Goal: Task Accomplishment & Management: Use online tool/utility

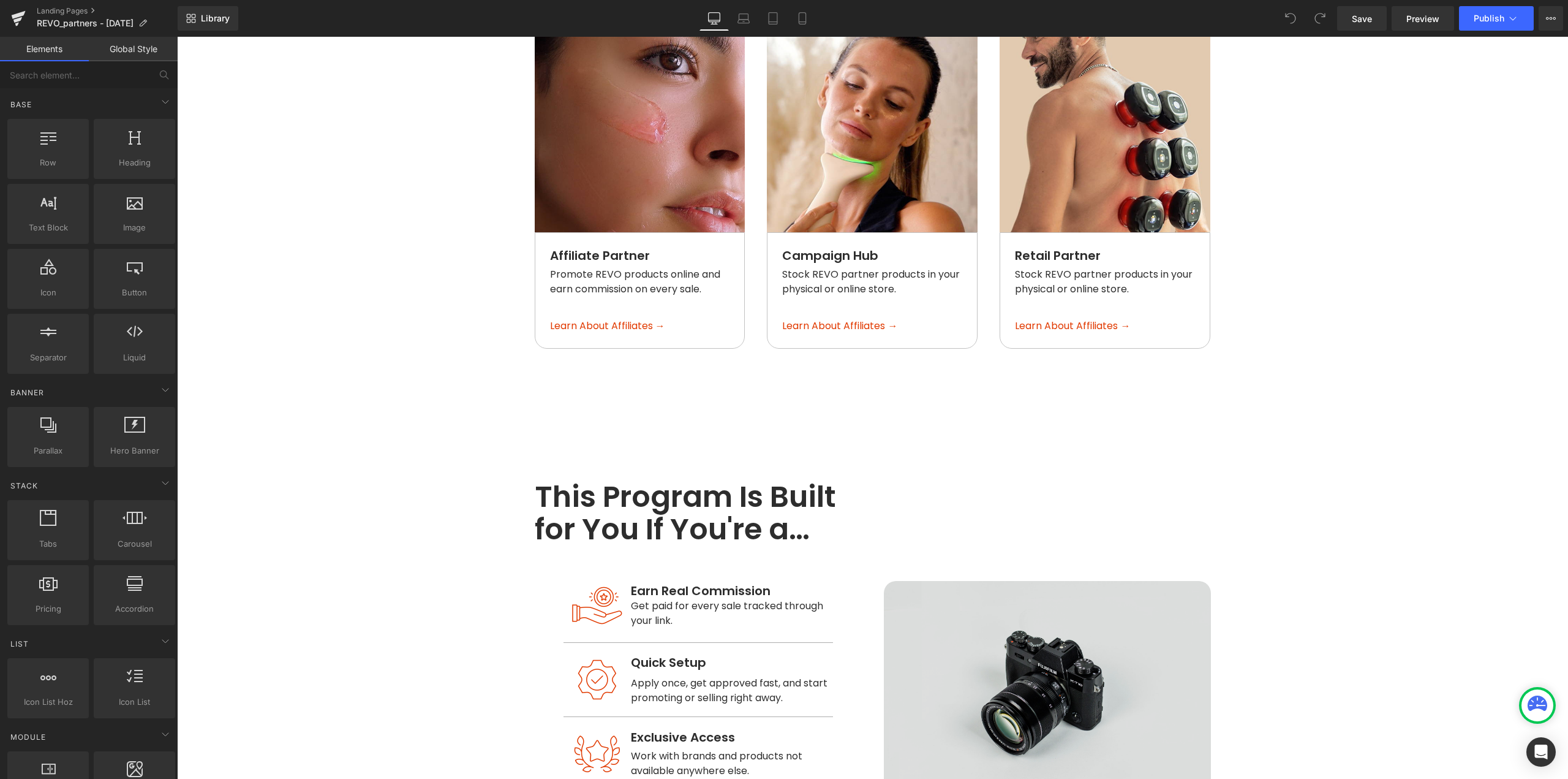
scroll to position [1211, 0]
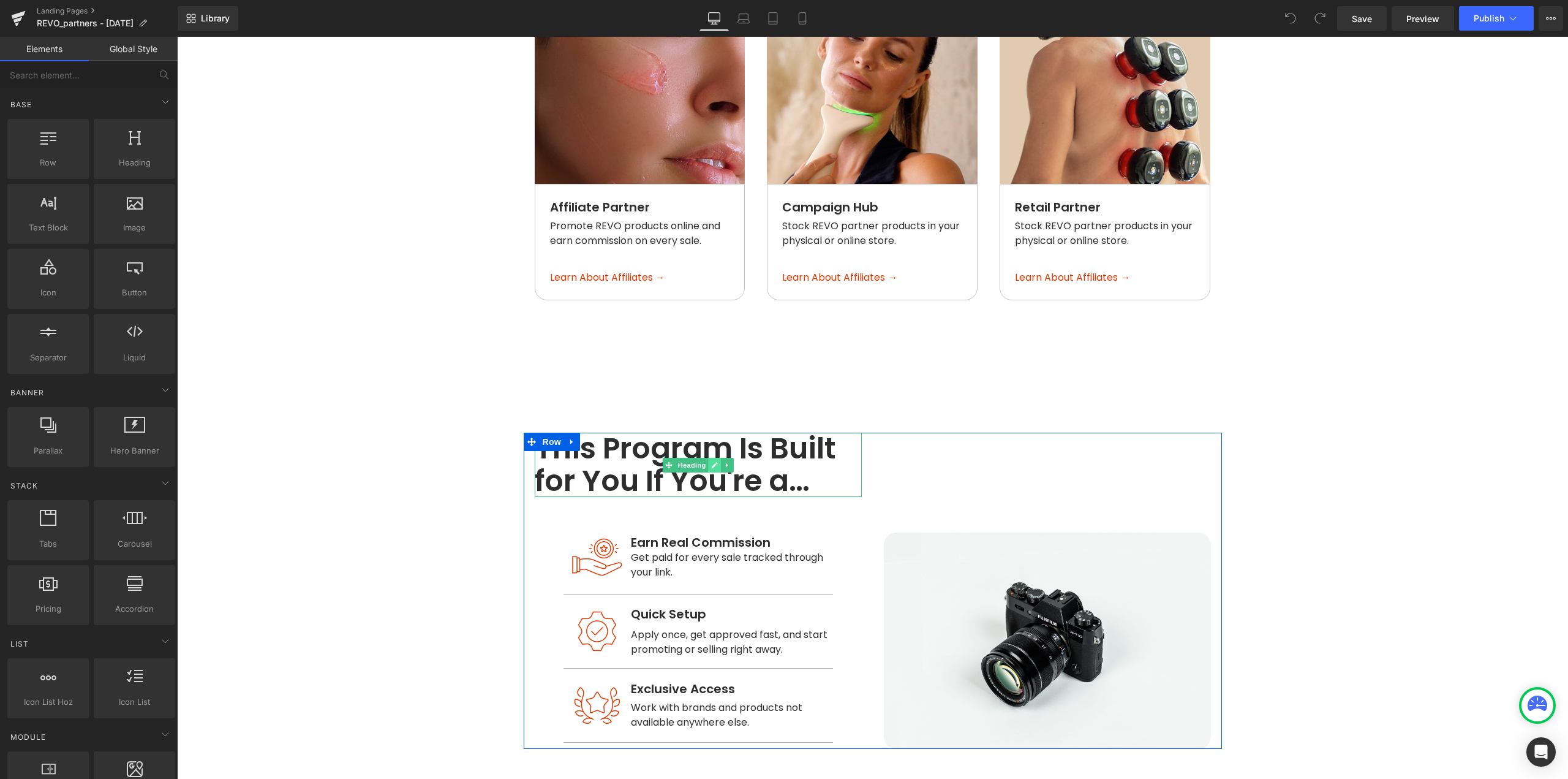
click at [712, 461] on icon at bounding box center [714, 465] width 6 height 7
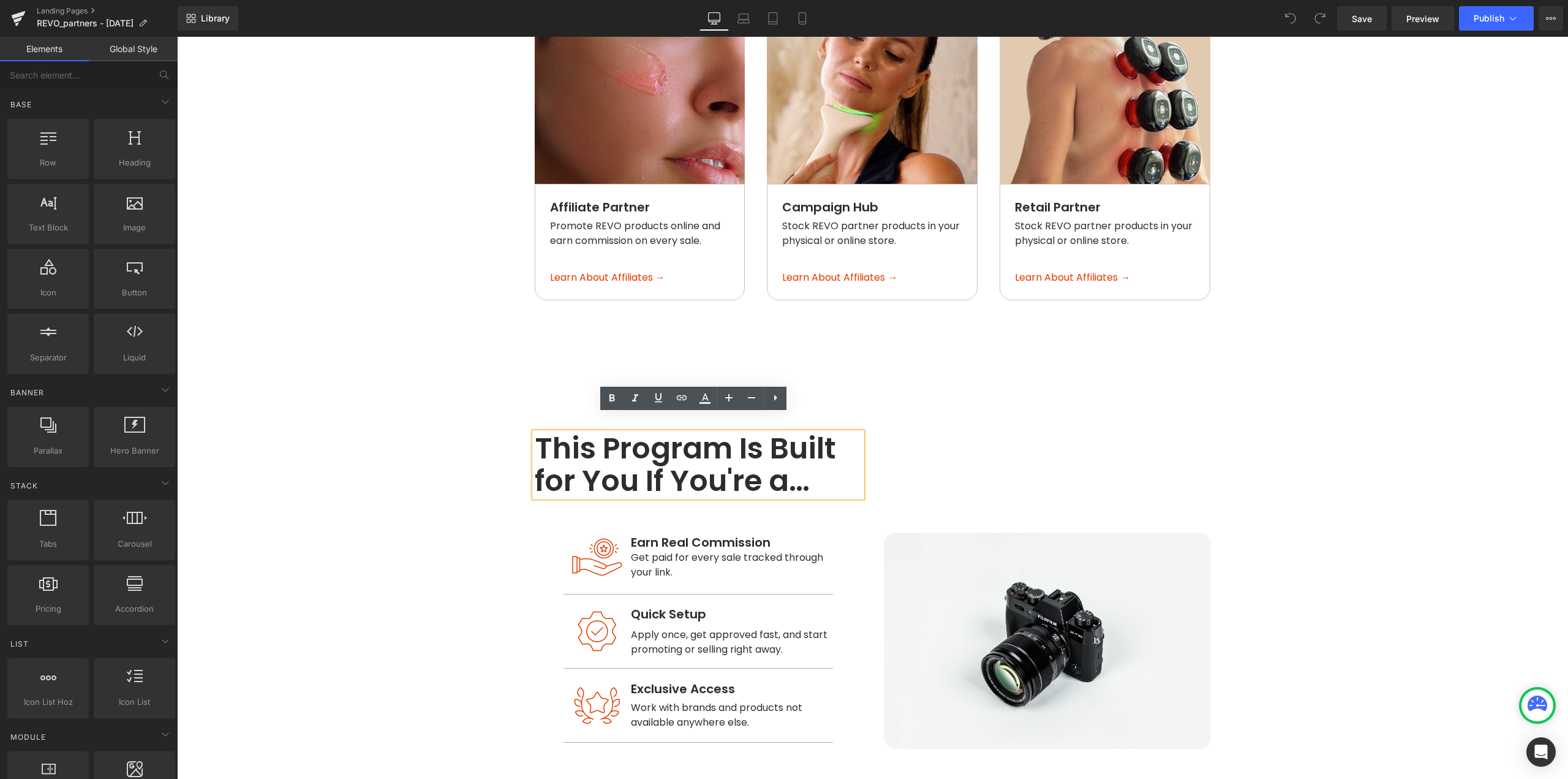
click at [718, 442] on h1 "This Program Is Built for You If You're a…" at bounding box center [699, 465] width 327 height 65
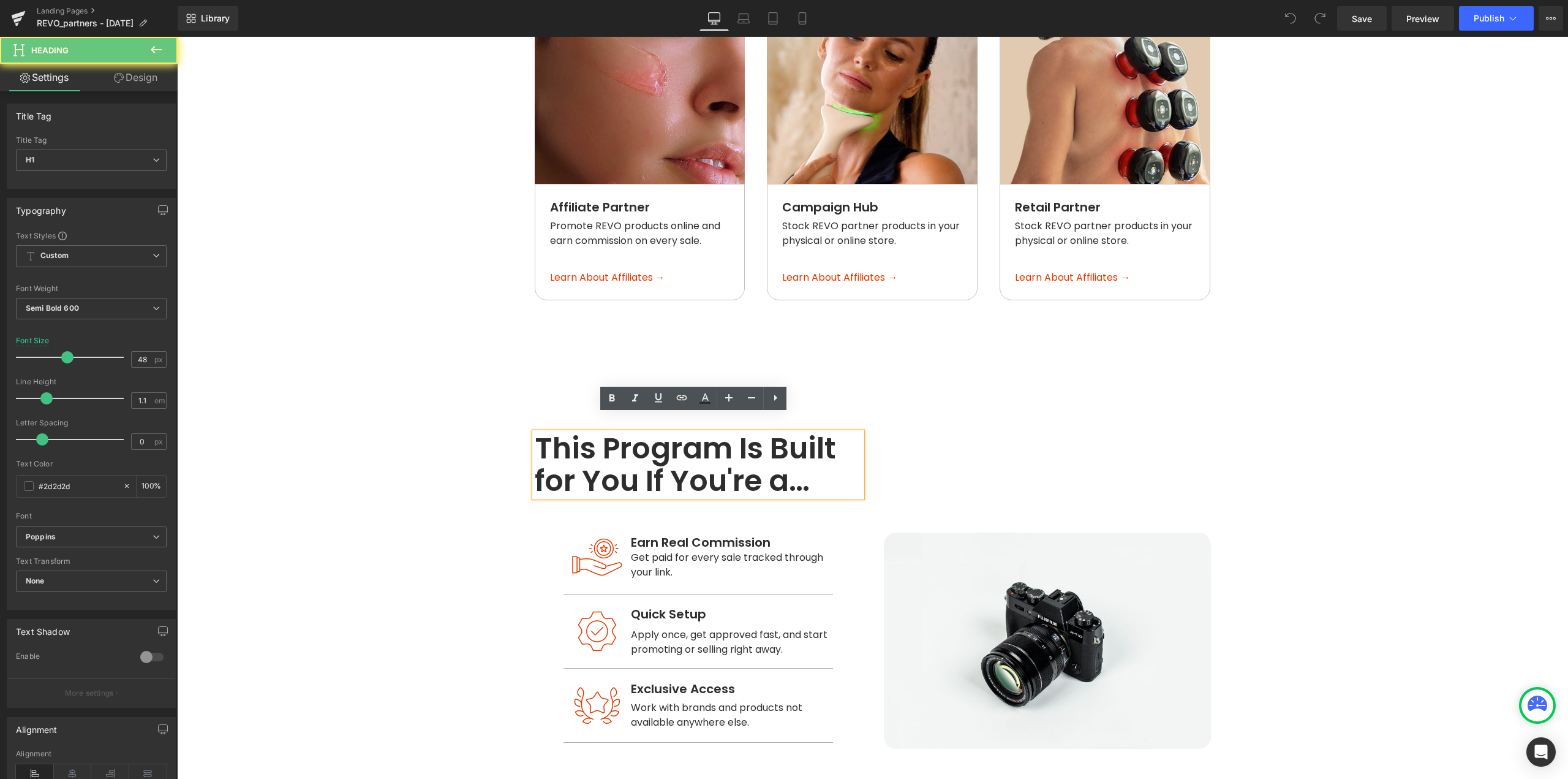
click at [731, 433] on h1 "This Program Is Built for You If You're a…" at bounding box center [699, 465] width 327 height 65
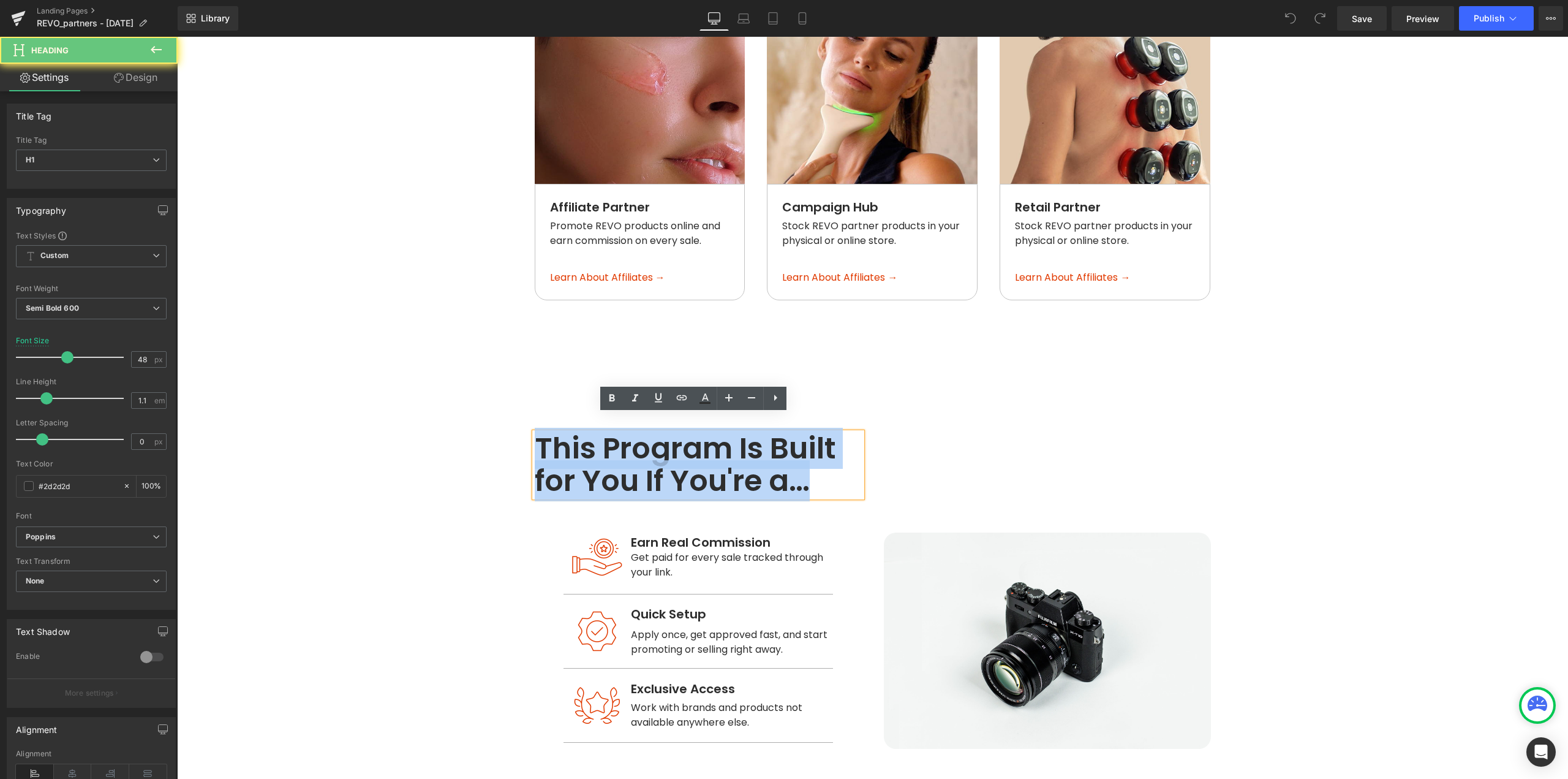
paste div
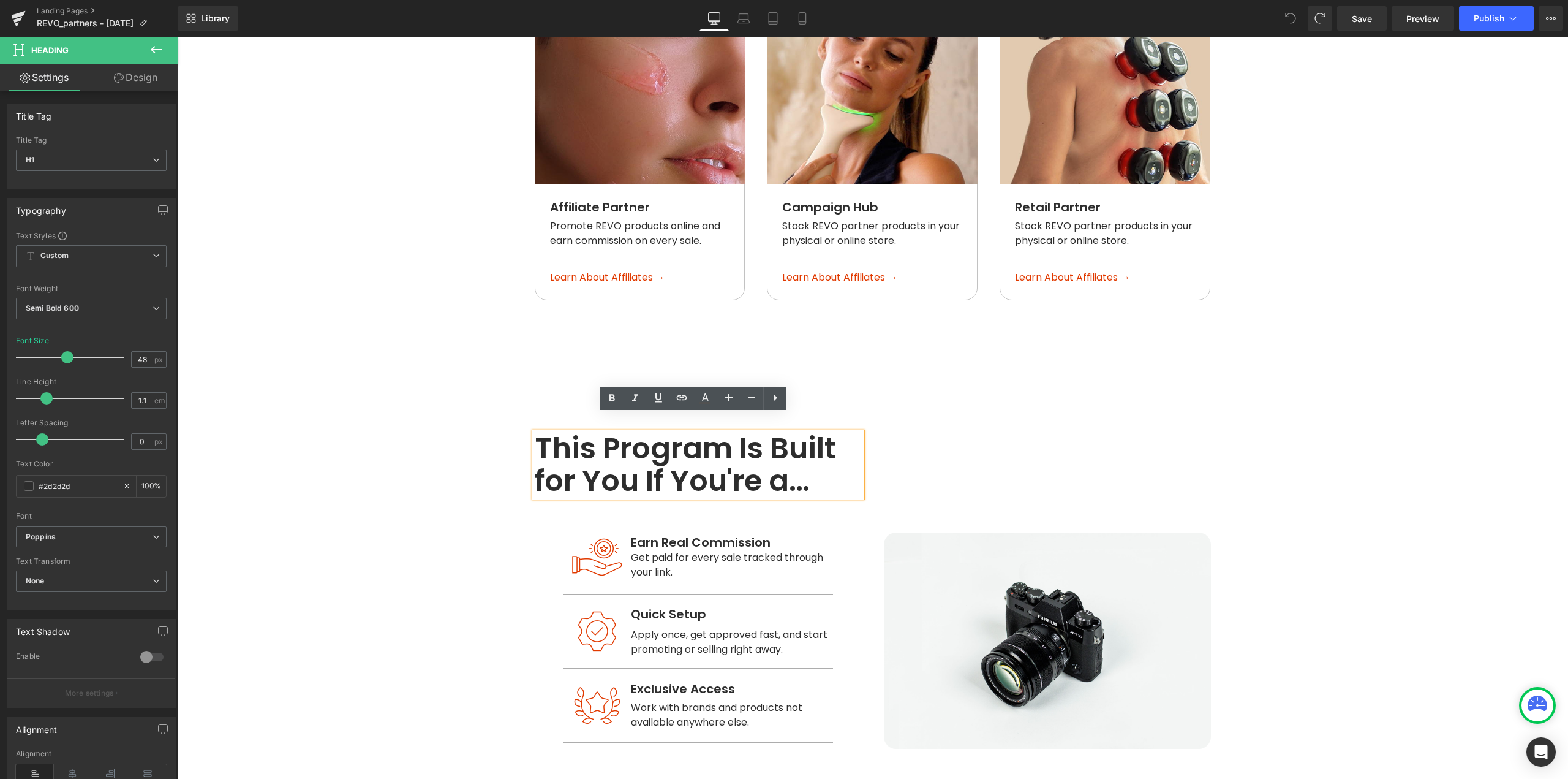
click at [723, 441] on h1 "This Program Is Built for You If You're a…" at bounding box center [699, 465] width 327 height 65
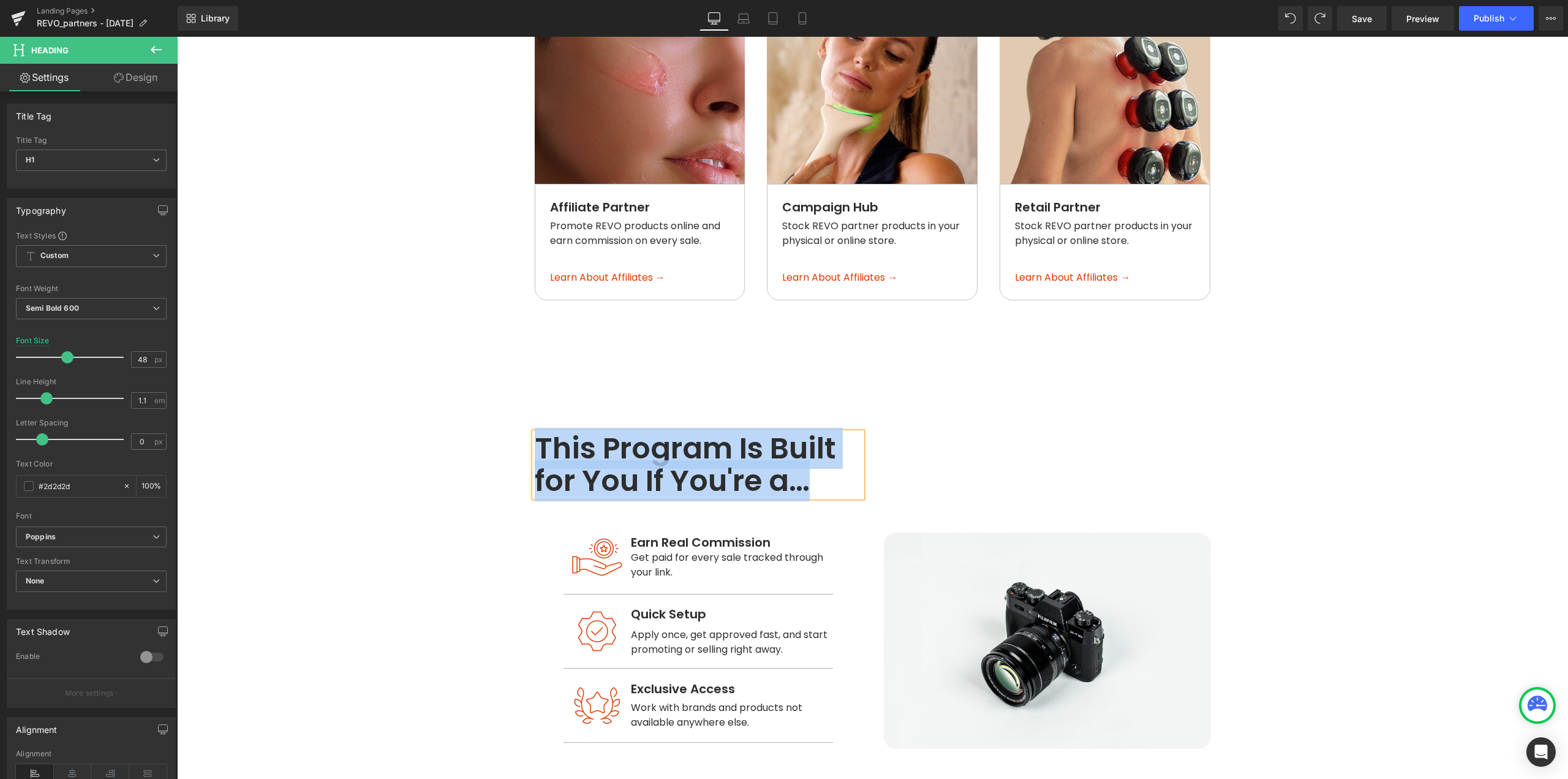
click at [546, 446] on h1 "This Program Is Built for You If You're a…" at bounding box center [699, 465] width 327 height 65
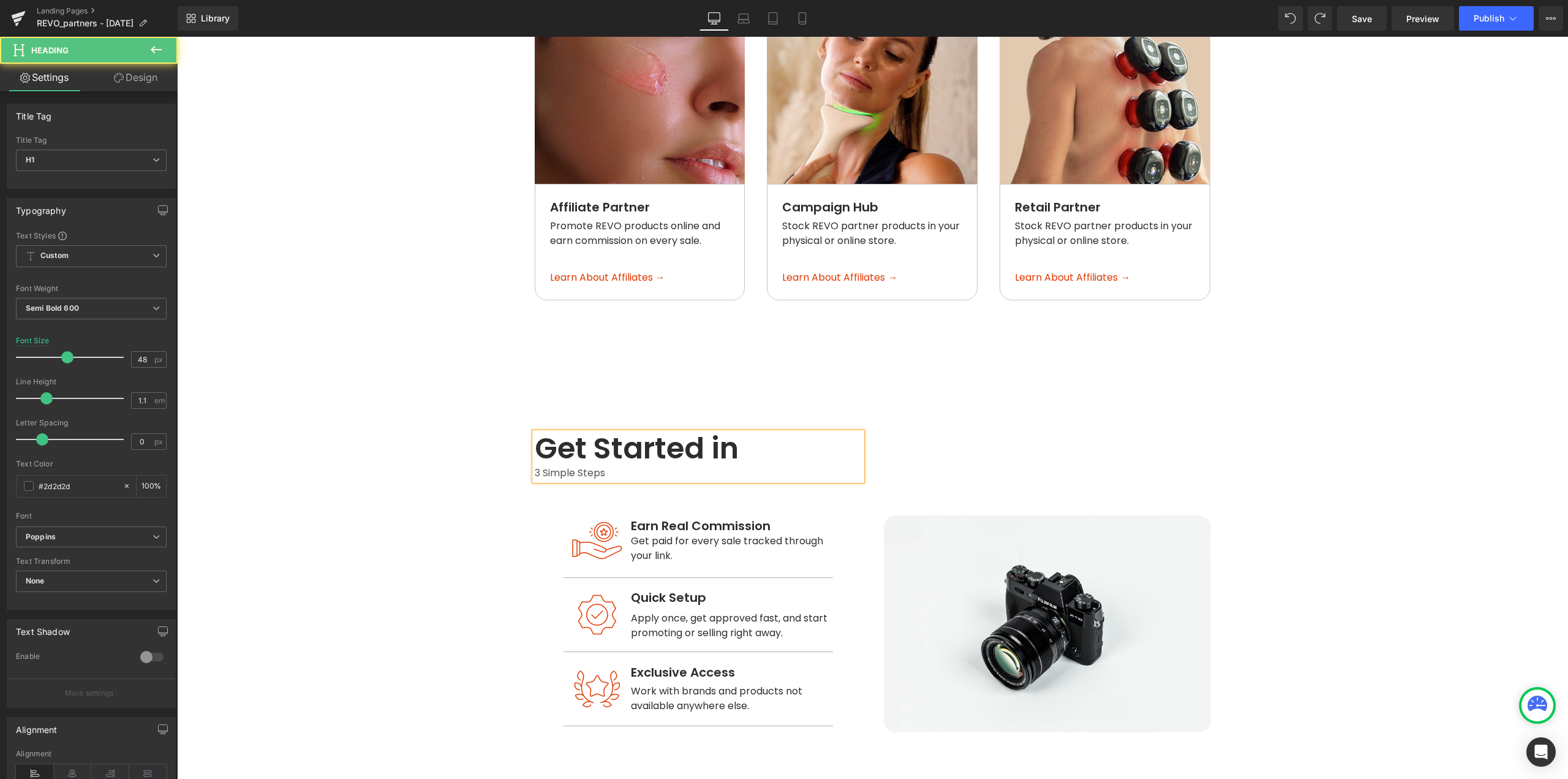
click at [535, 465] on div "3 Simple Steps" at bounding box center [699, 472] width 327 height 16
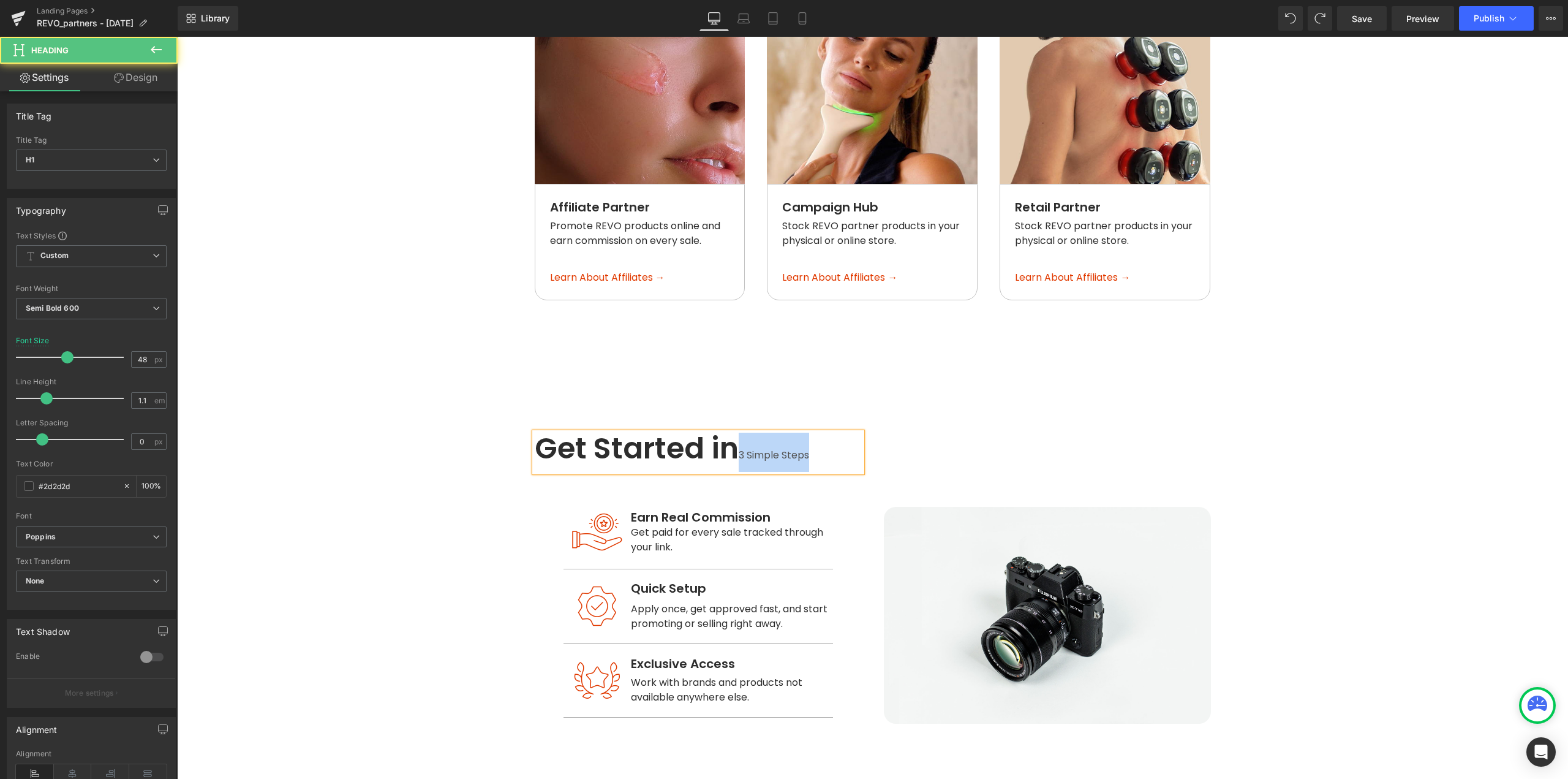
drag, startPoint x: 735, startPoint y: 431, endPoint x: 858, endPoint y: 439, distance: 123.3
click at [858, 439] on div "Get Started in 3 Simple Steps" at bounding box center [699, 452] width 327 height 39
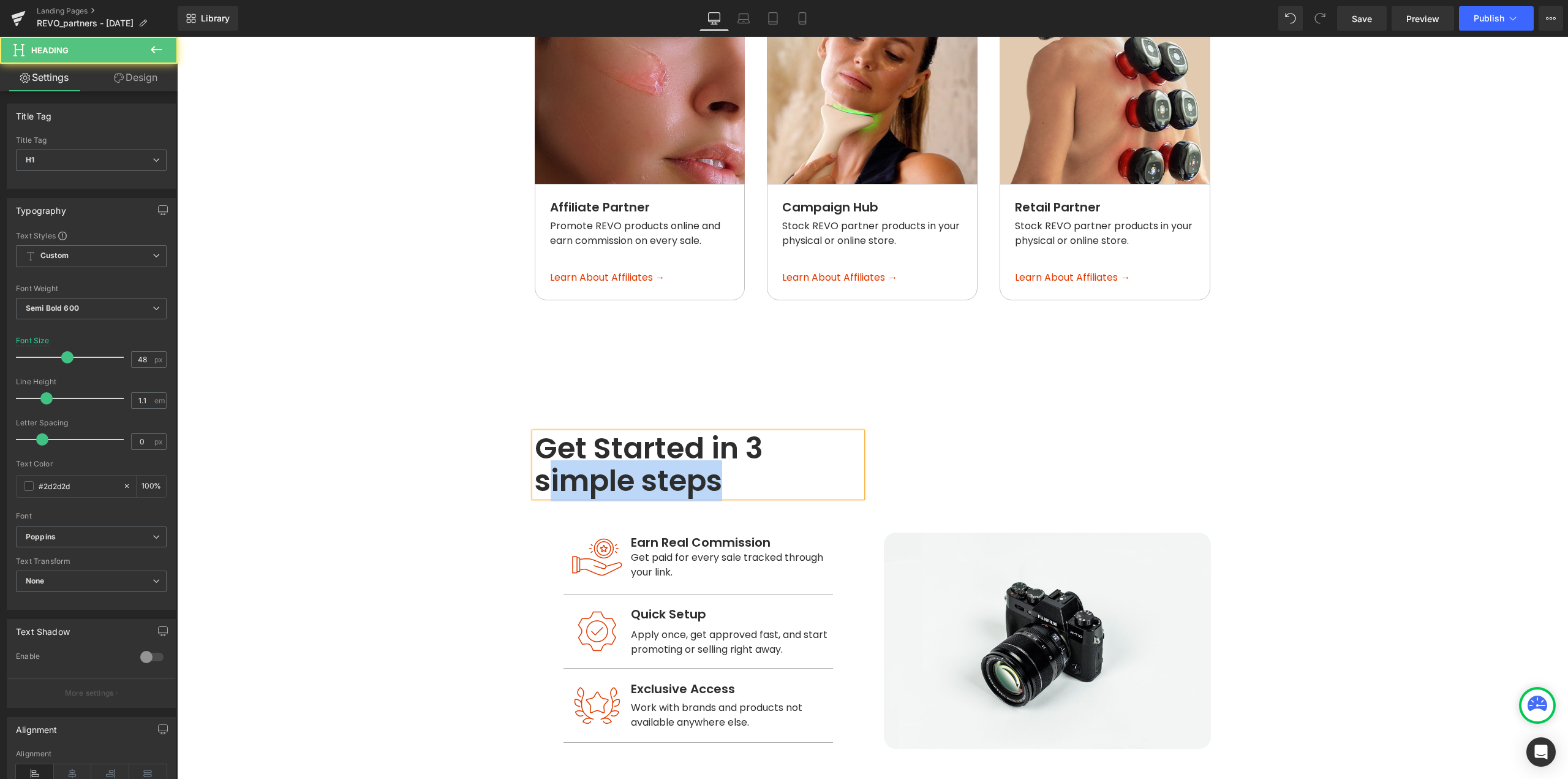
drag, startPoint x: 535, startPoint y: 464, endPoint x: 528, endPoint y: 464, distance: 7.0
click at [535, 464] on div "Get Started in 3 simple steps" at bounding box center [699, 465] width 327 height 65
click at [540, 464] on h1 "Get Started in 3 simple steps" at bounding box center [699, 465] width 327 height 65
drag, startPoint x: 652, startPoint y: 464, endPoint x: 645, endPoint y: 464, distance: 7.0
click at [645, 464] on h1 "Get Started in 3 Simple steps" at bounding box center [699, 465] width 327 height 65
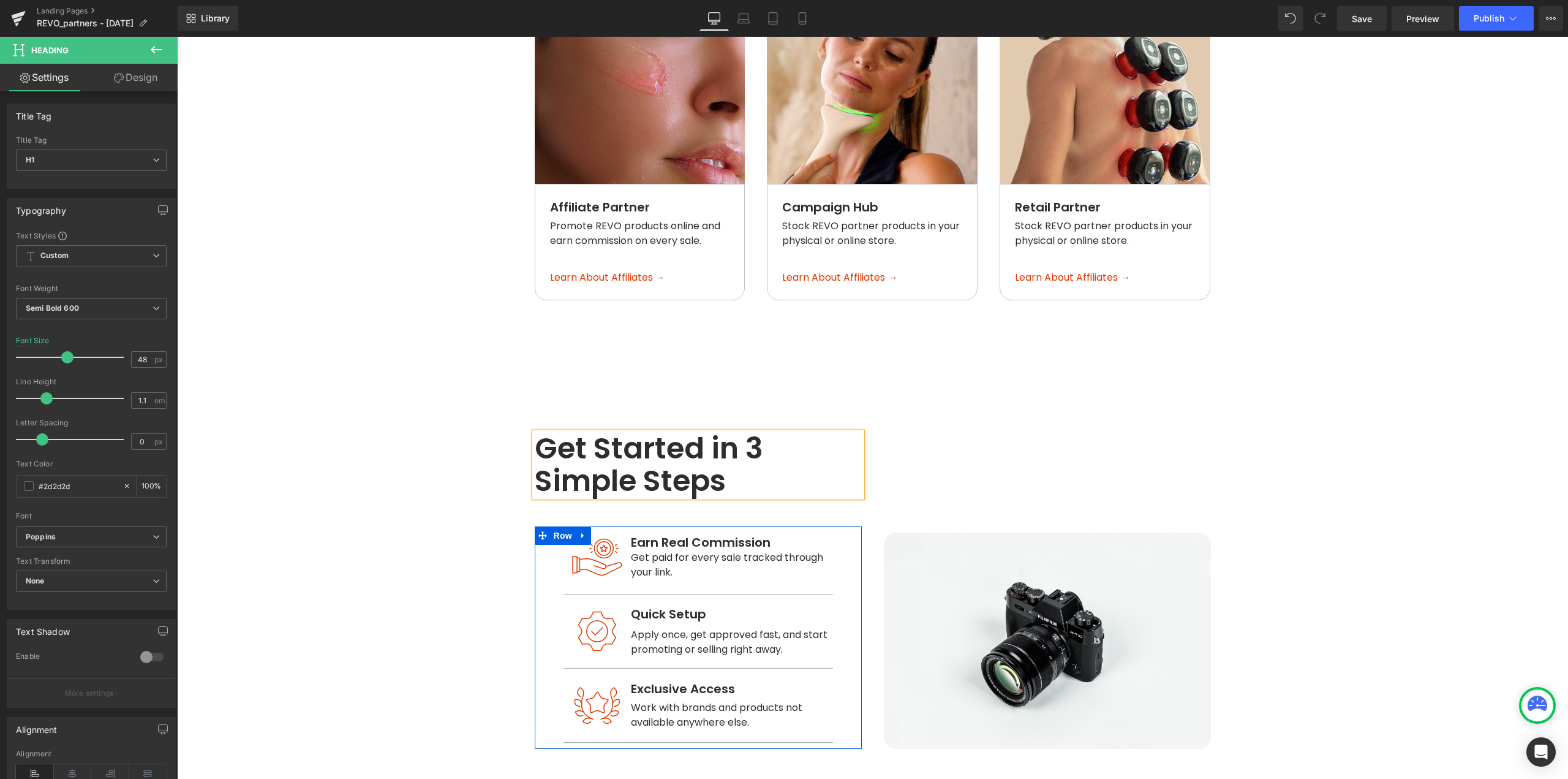
click at [555, 649] on div "Image Earn Real Commission Text Block Get paid for every sale tracked through y…" at bounding box center [699, 637] width 327 height 223
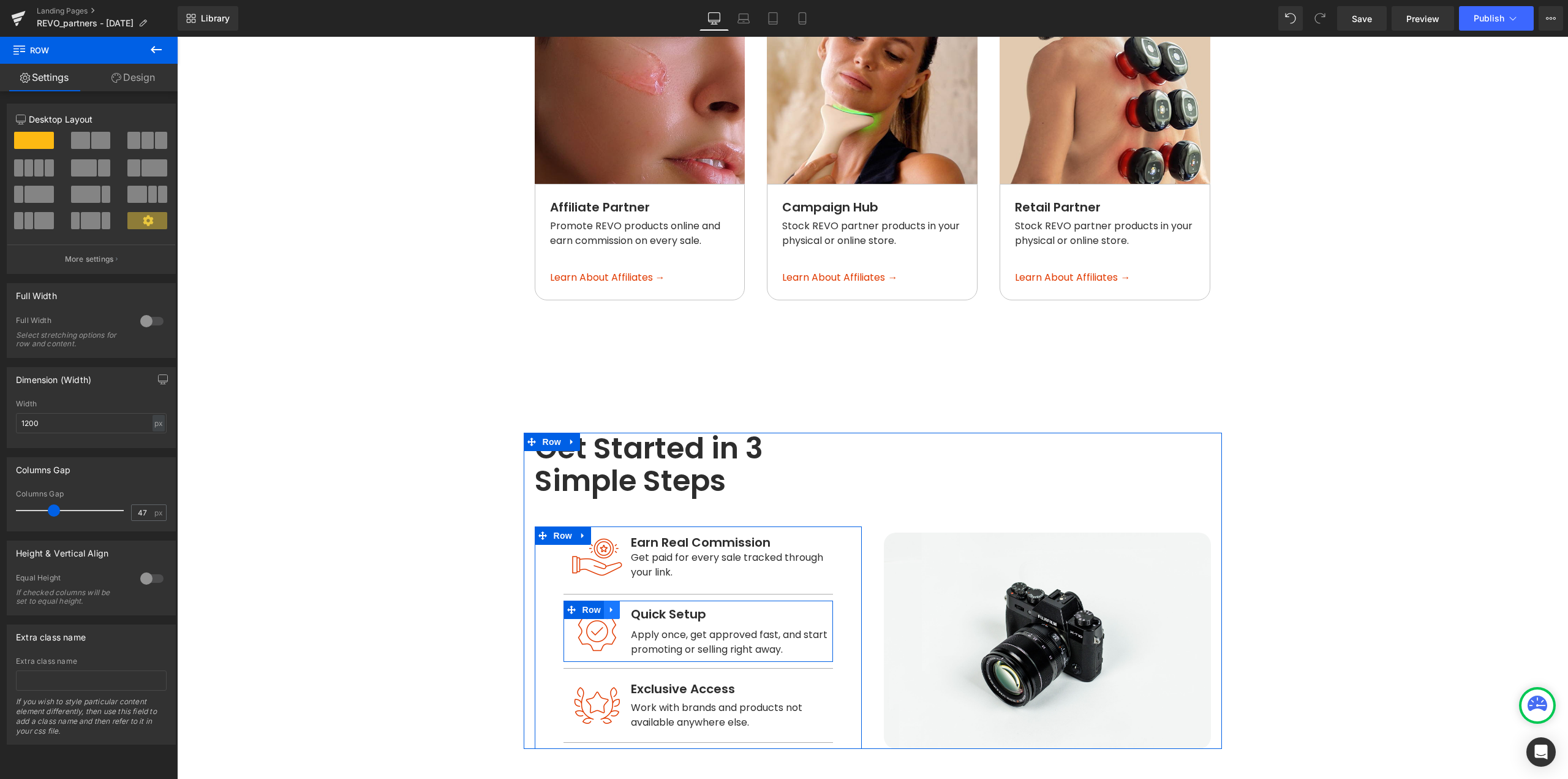
click at [609, 605] on icon at bounding box center [611, 610] width 8 height 9
click at [639, 605] on icon at bounding box center [643, 609] width 8 height 8
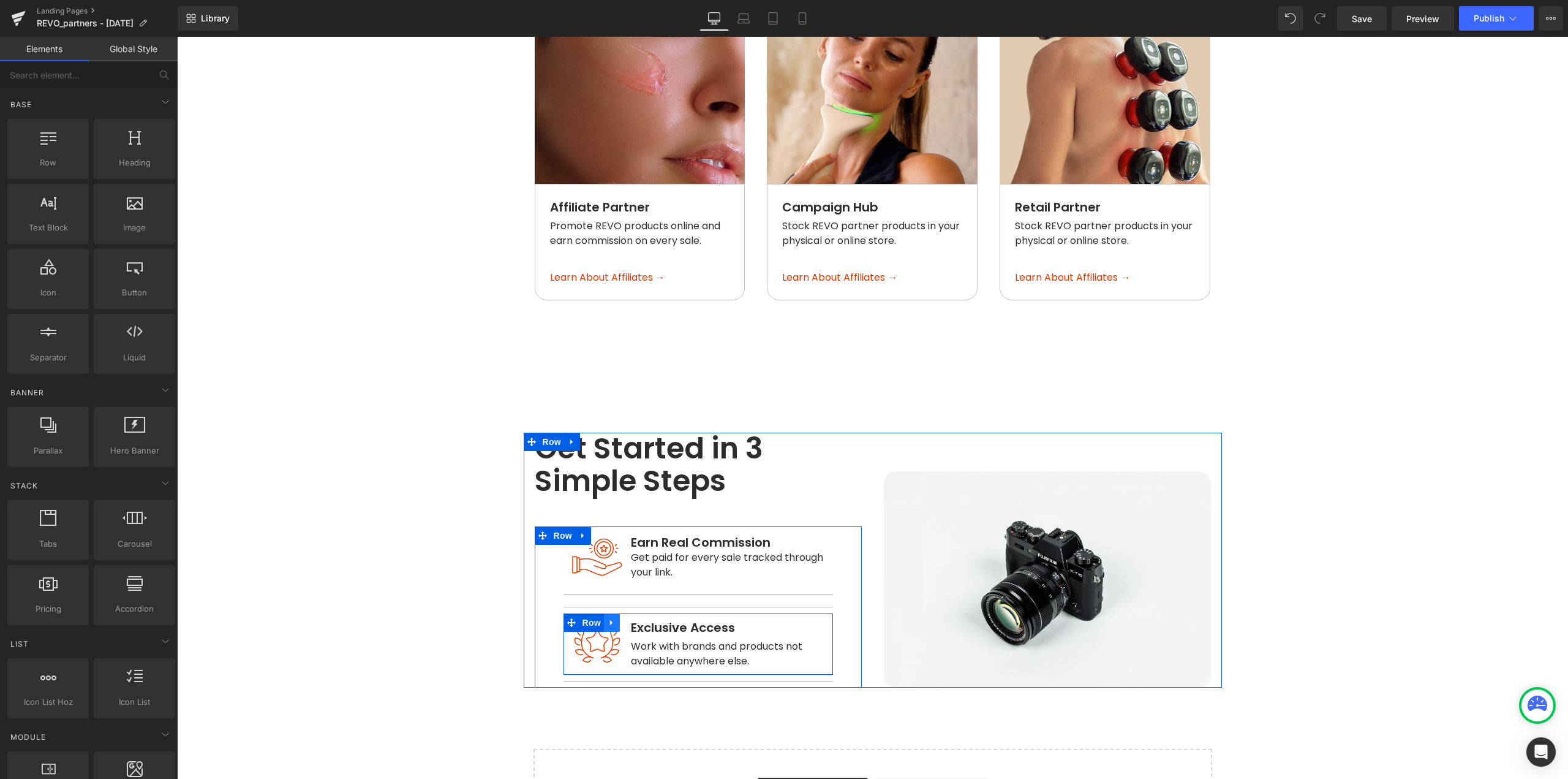
click at [608, 618] on icon at bounding box center [611, 623] width 8 height 9
click at [639, 618] on icon at bounding box center [643, 622] width 8 height 8
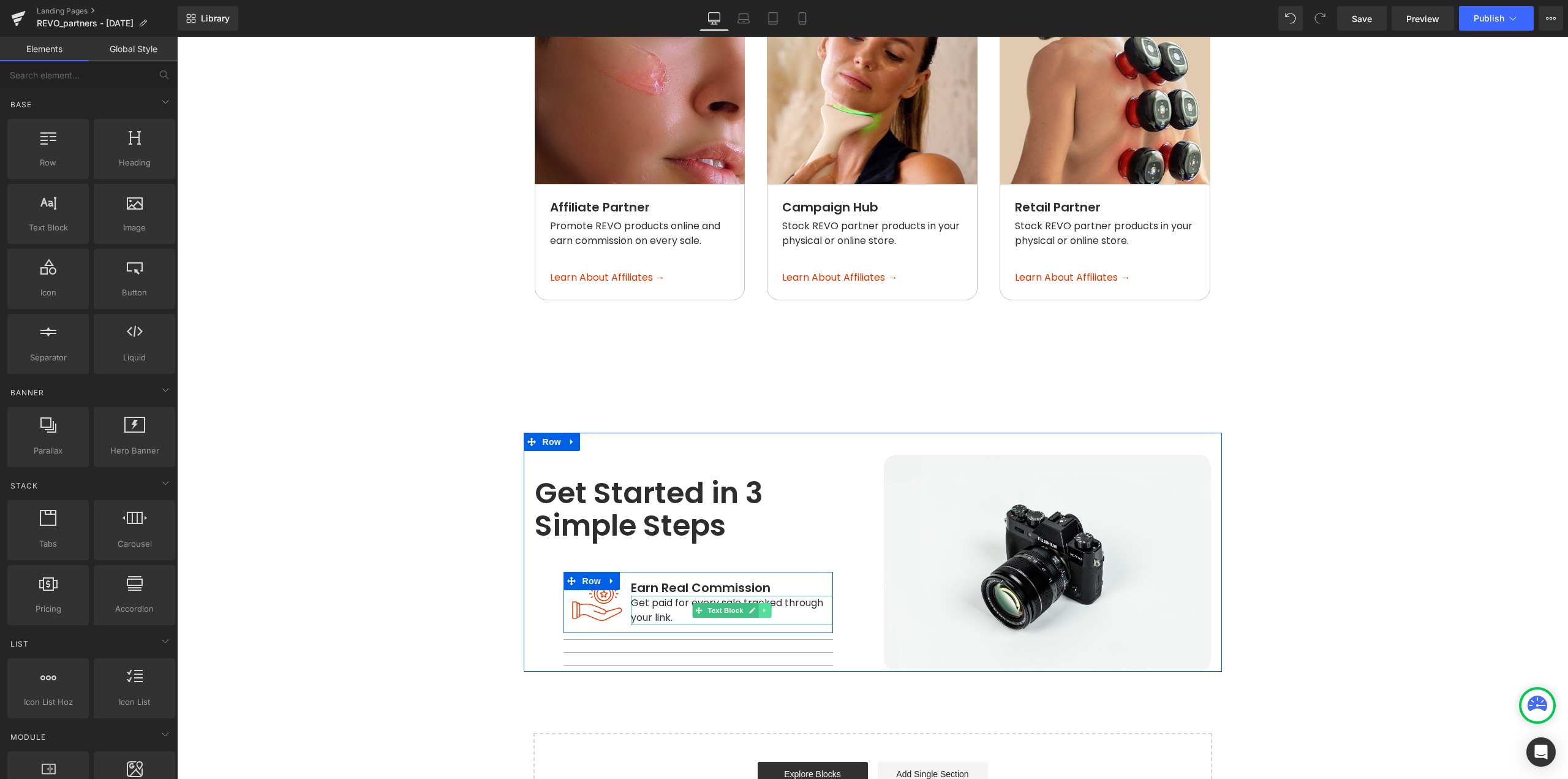
click at [762, 606] on icon at bounding box center [764, 610] width 6 height 7
drag, startPoint x: 763, startPoint y: 592, endPoint x: 649, endPoint y: 583, distance: 114.4
click at [768, 606] on icon at bounding box center [771, 609] width 6 height 6
click at [614, 598] on icon at bounding box center [616, 602] width 6 height 7
click at [619, 598] on icon at bounding box center [622, 601] width 6 height 6
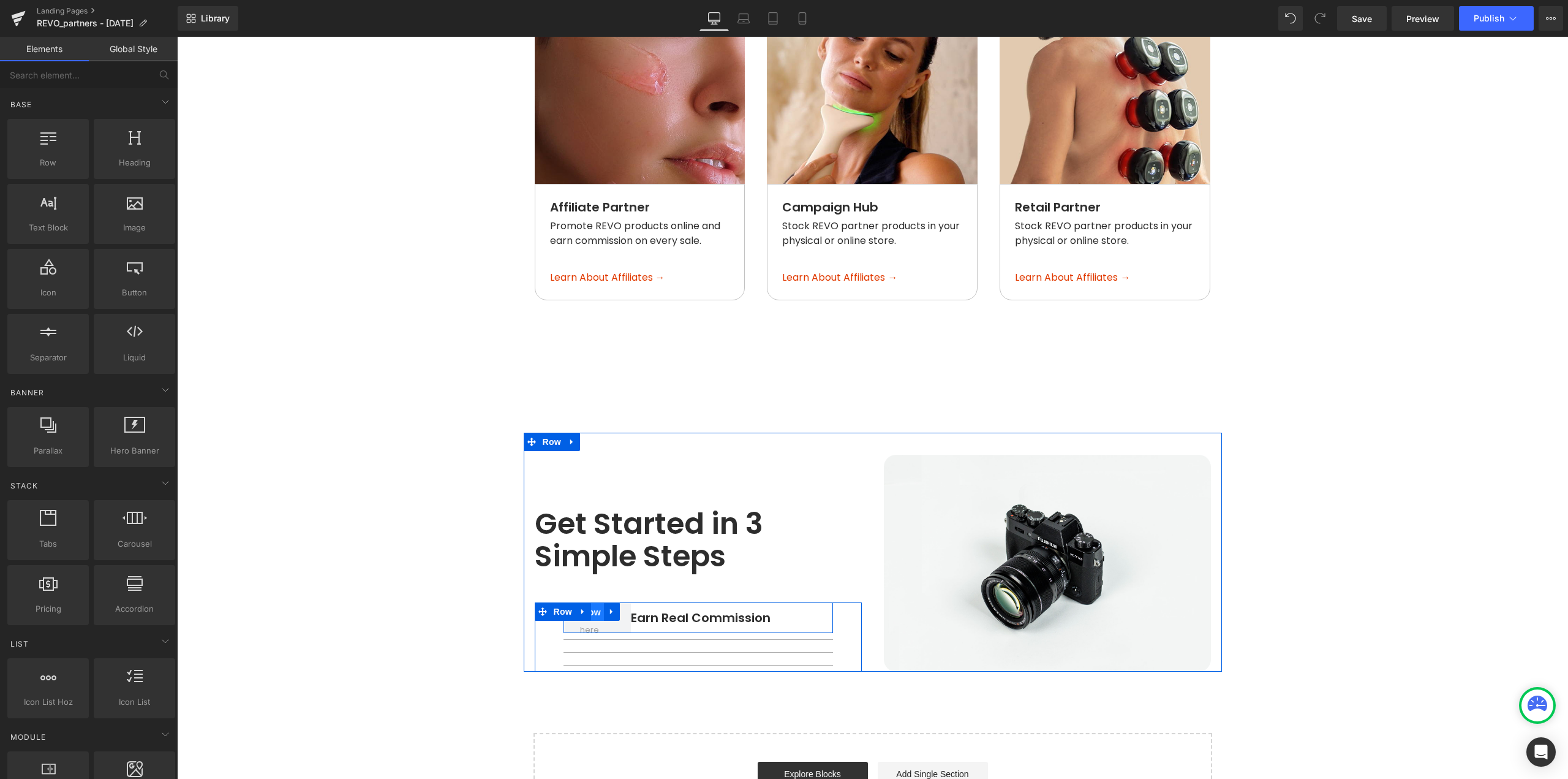
click at [594, 603] on span "Row" at bounding box center [592, 612] width 25 height 18
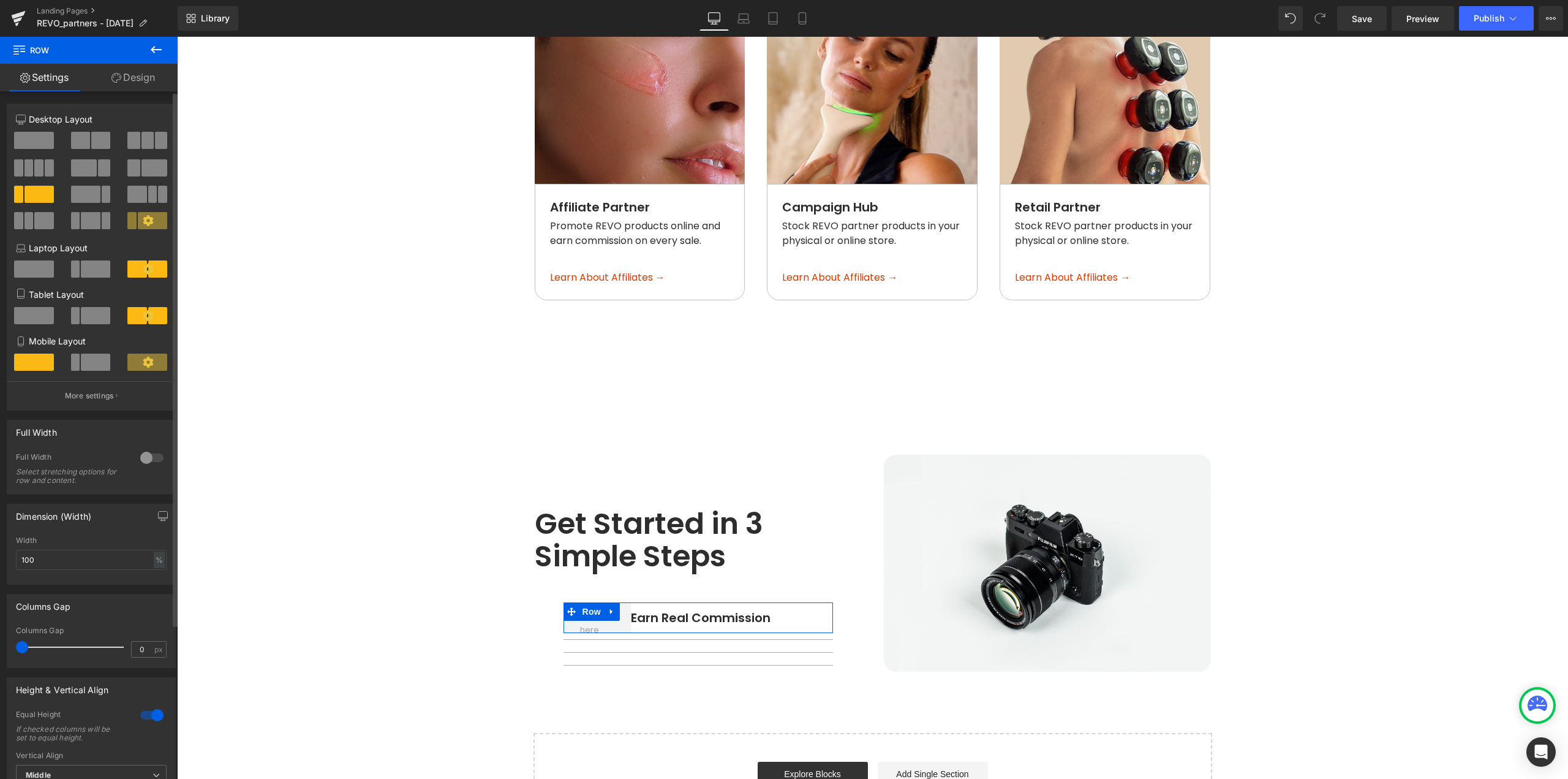
drag, startPoint x: 26, startPoint y: 142, endPoint x: 130, endPoint y: 283, distance: 175.2
click at [26, 142] on span at bounding box center [34, 140] width 40 height 17
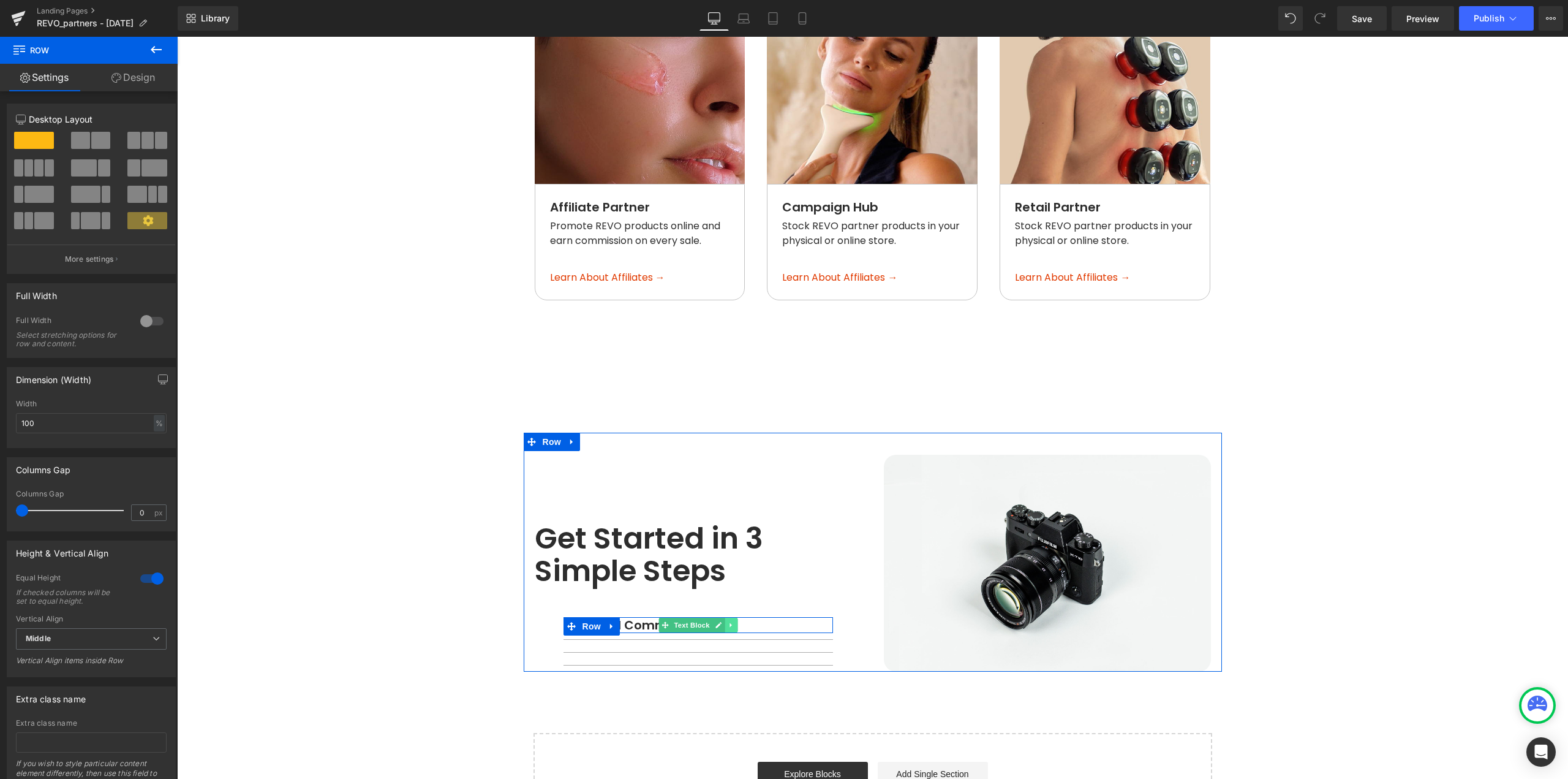
click at [730, 623] on icon at bounding box center [731, 625] width 2 height 5
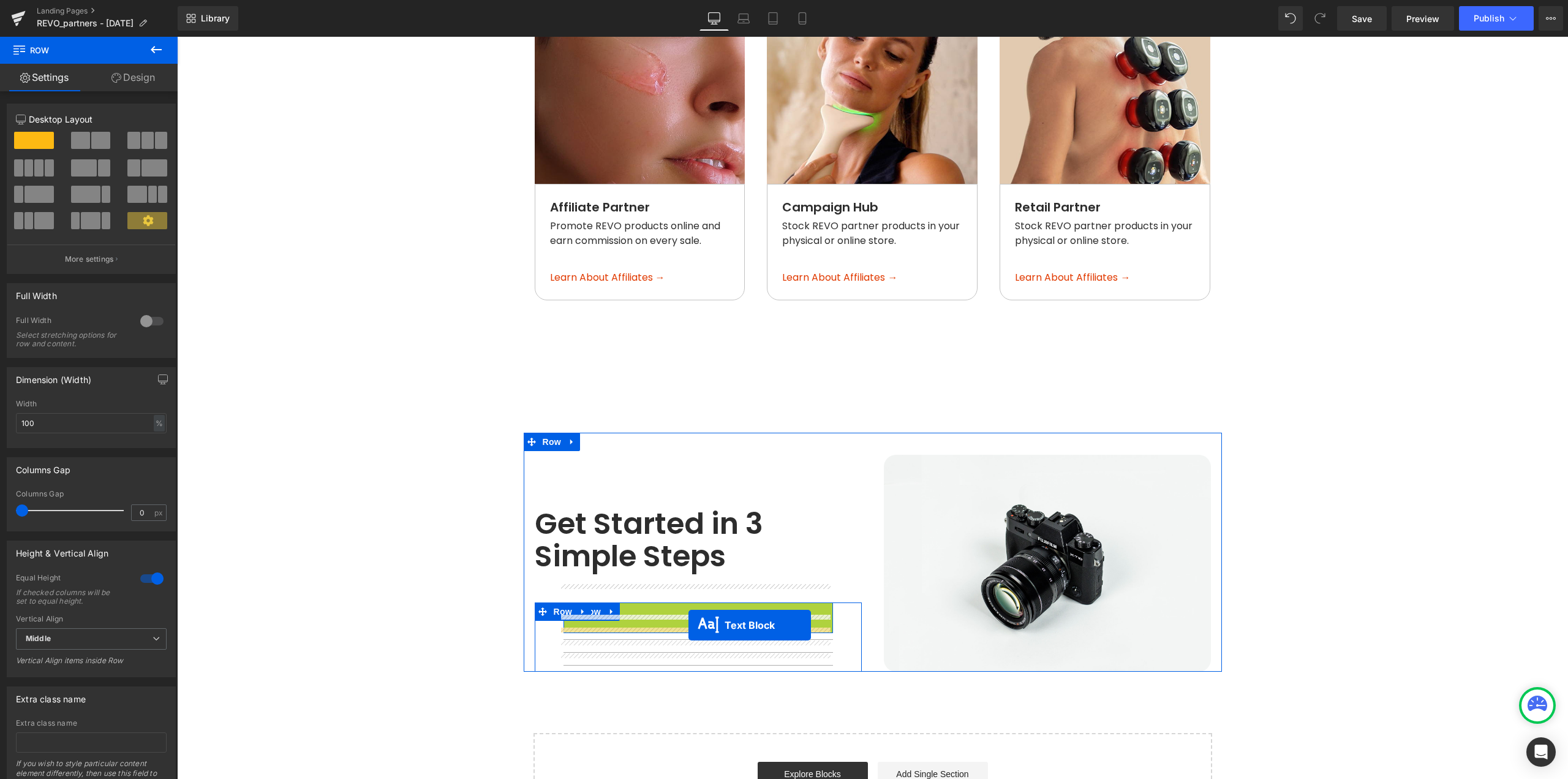
drag, startPoint x: 672, startPoint y: 606, endPoint x: 688, endPoint y: 625, distance: 24.8
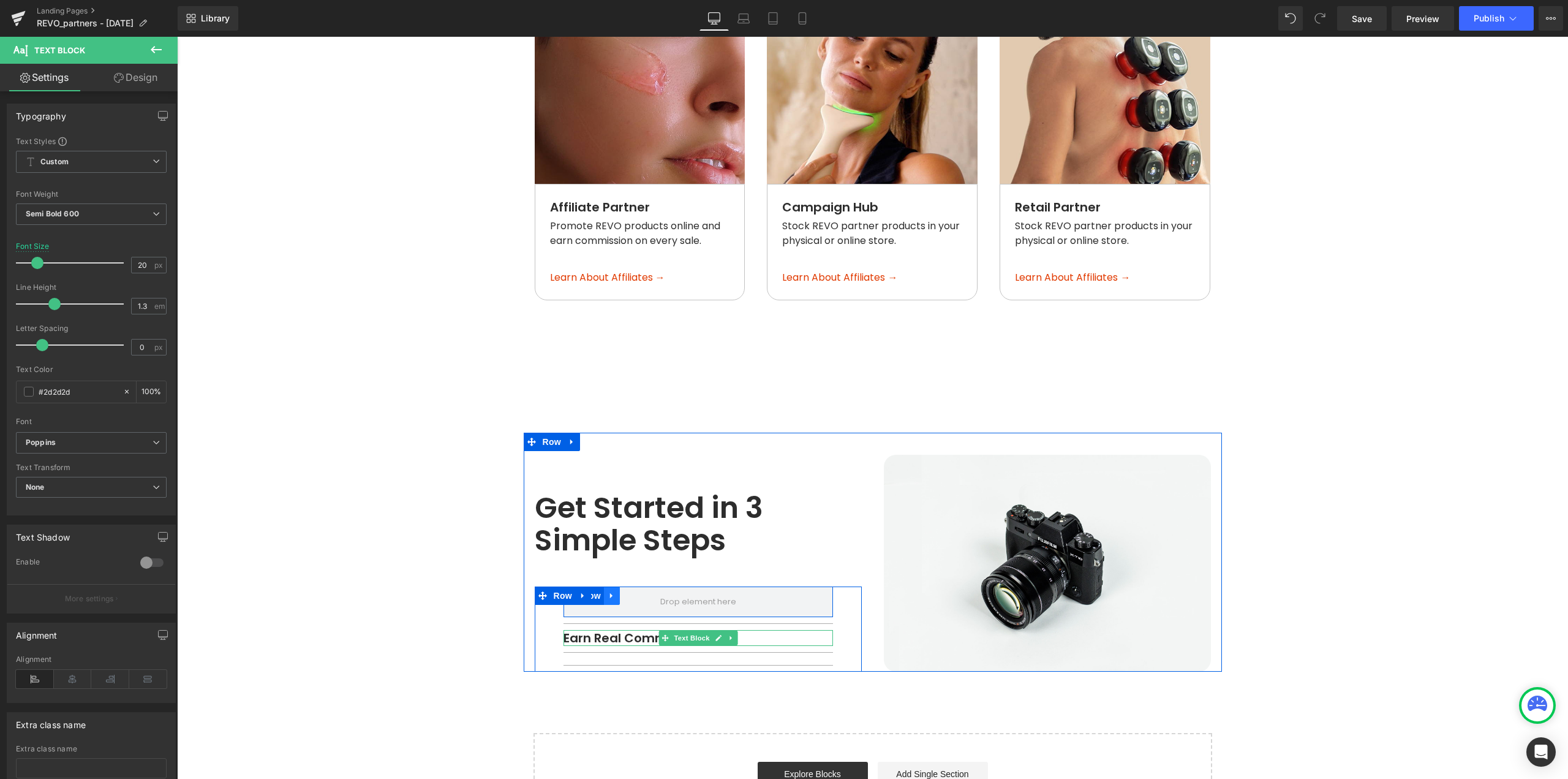
click at [607, 591] on icon at bounding box center [611, 595] width 8 height 9
click at [639, 591] on icon at bounding box center [643, 595] width 8 height 9
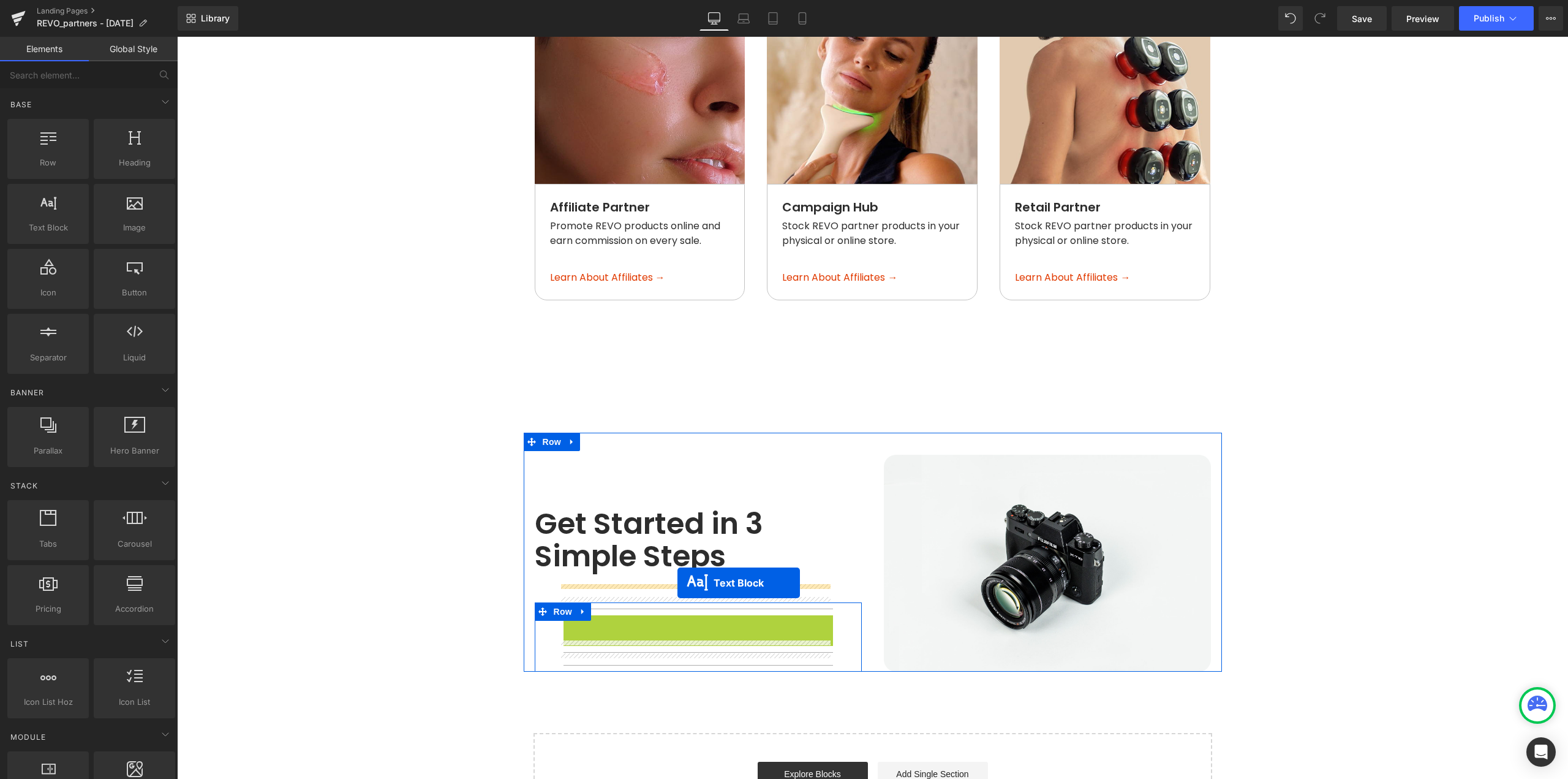
drag, startPoint x: 679, startPoint y: 617, endPoint x: 678, endPoint y: 582, distance: 35.0
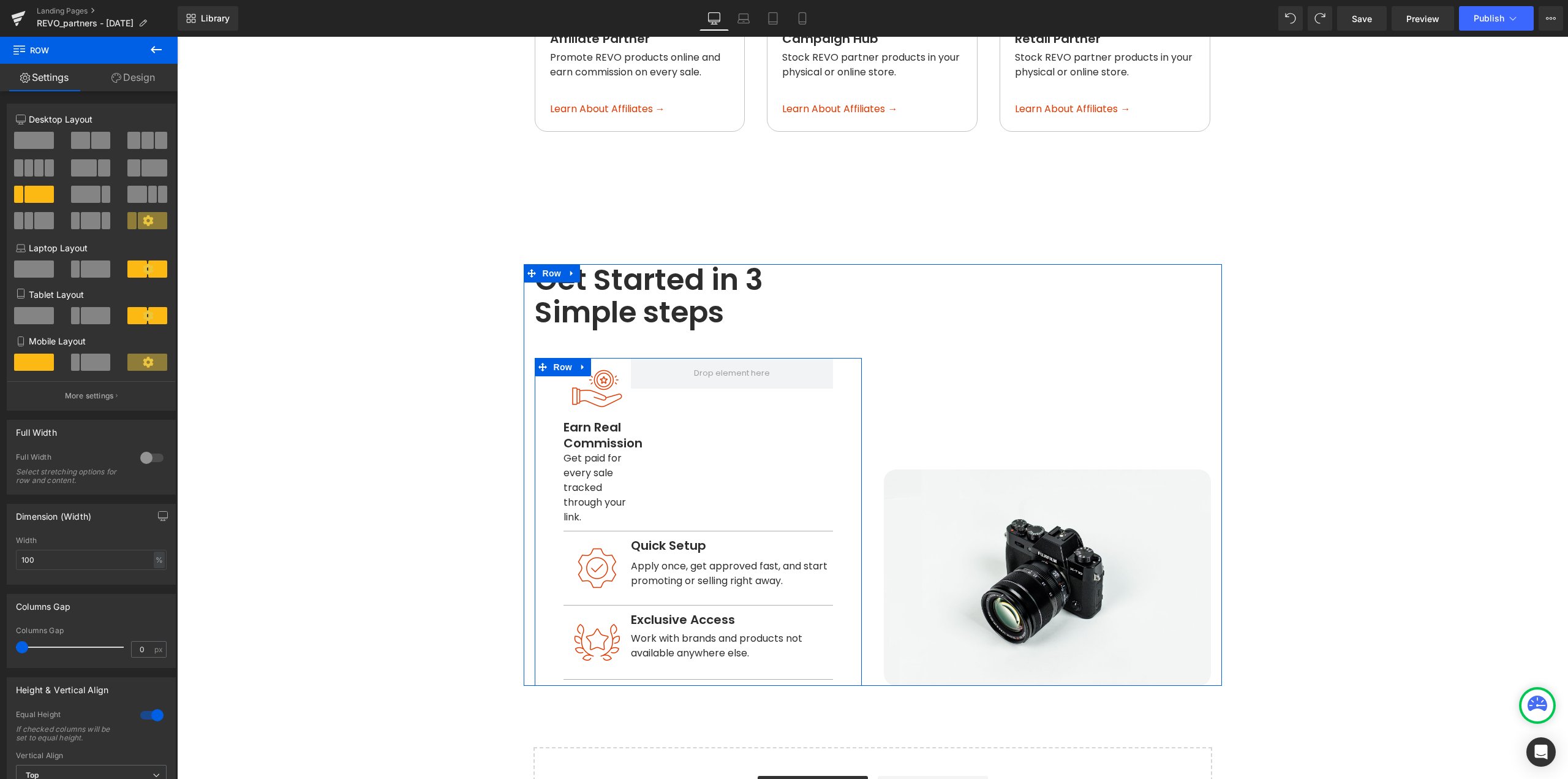
scroll to position [1382, 0]
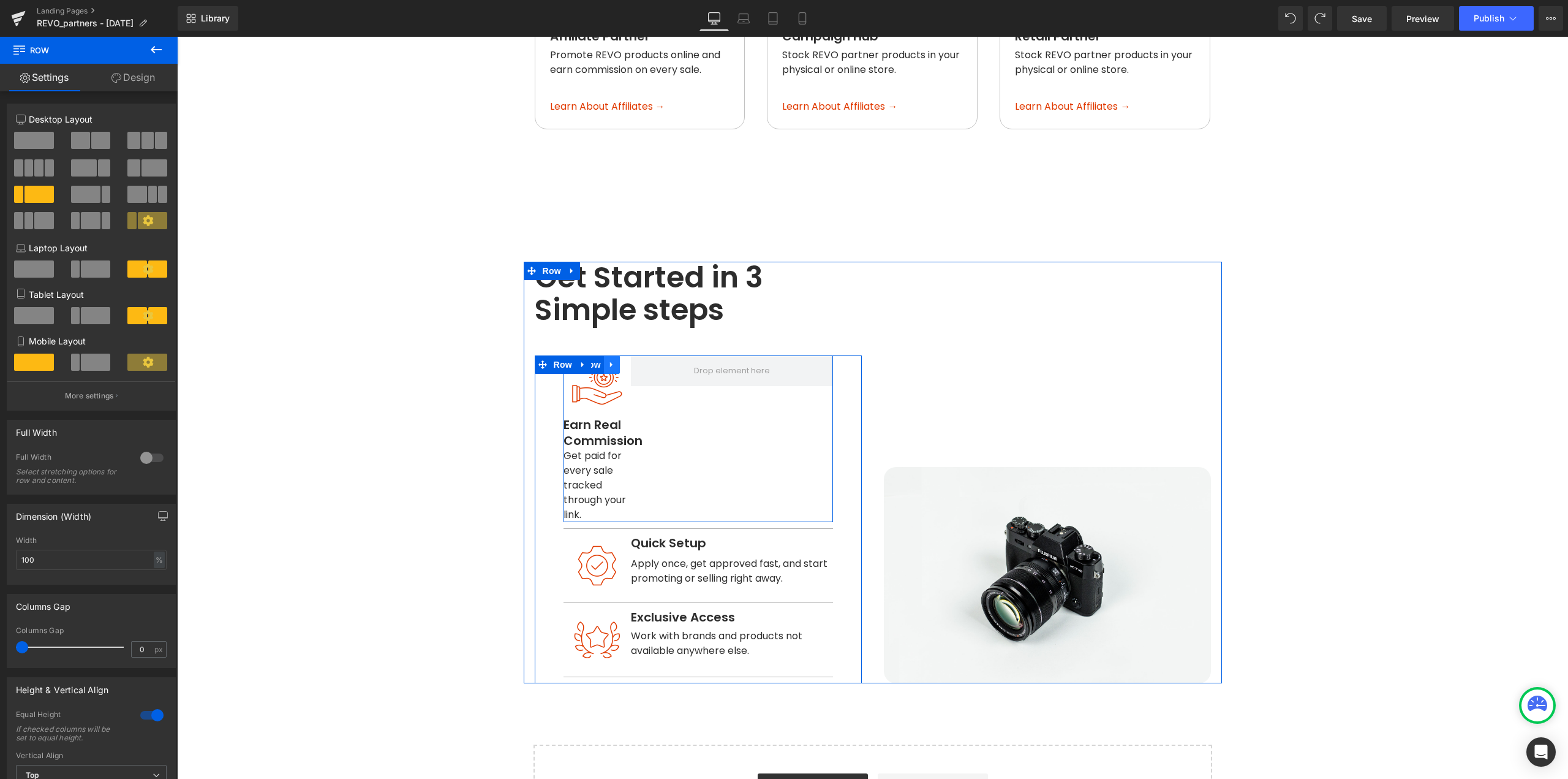
click at [607, 360] on icon at bounding box center [611, 364] width 8 height 9
click at [639, 360] on icon at bounding box center [643, 364] width 8 height 9
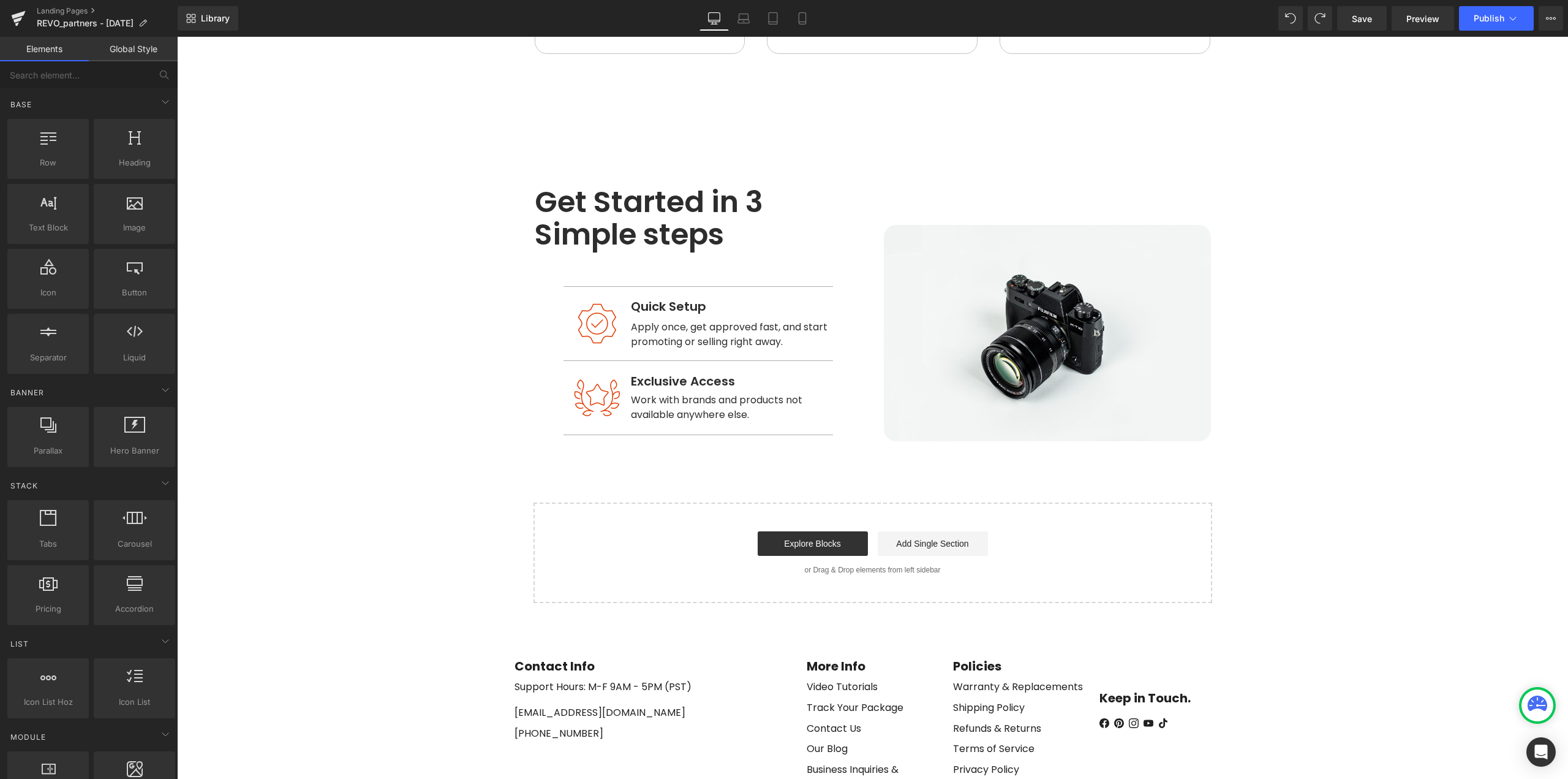
scroll to position [1333, 0]
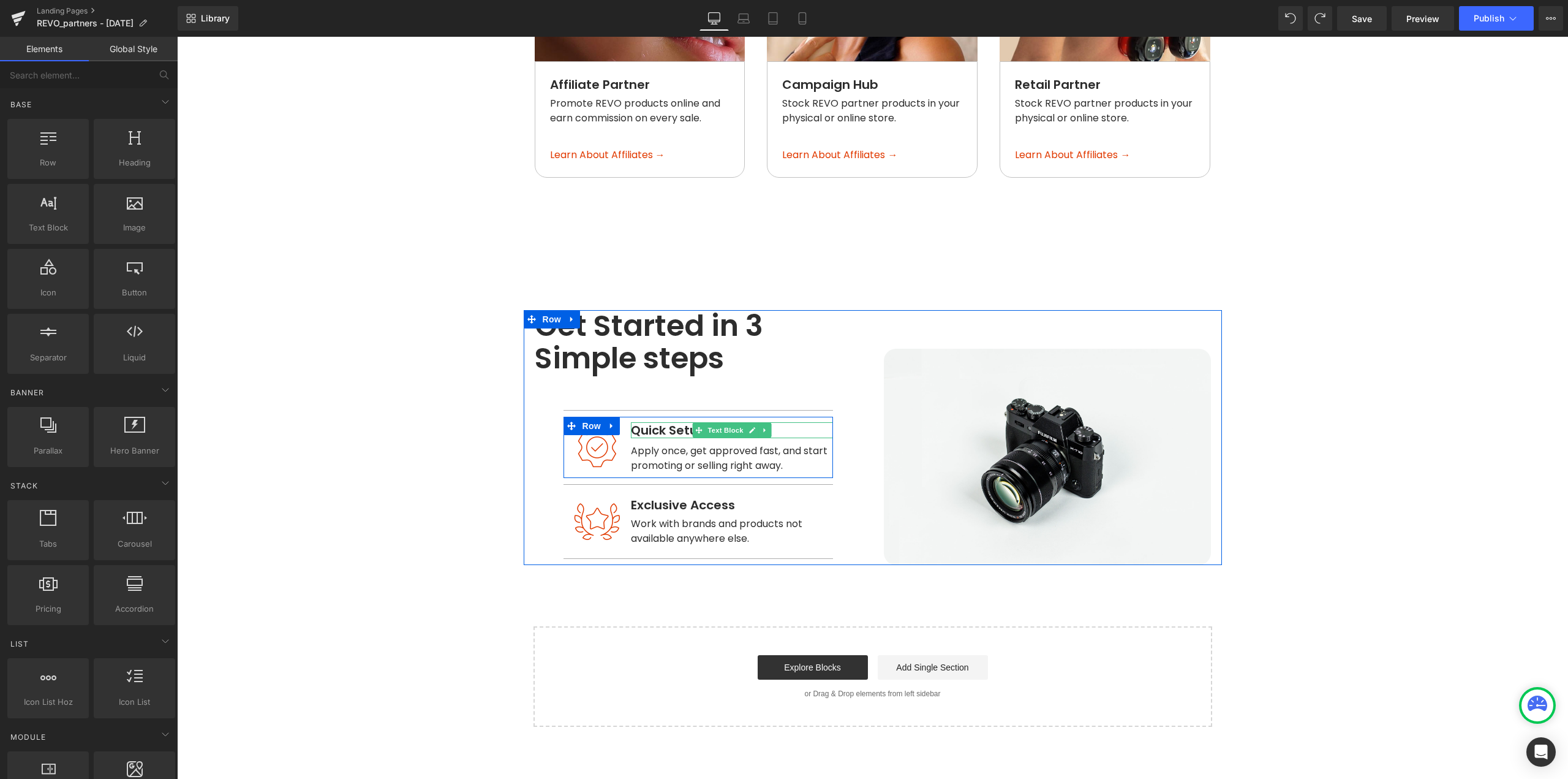
click at [647, 422] on span "Quick Setup" at bounding box center [668, 430] width 76 height 17
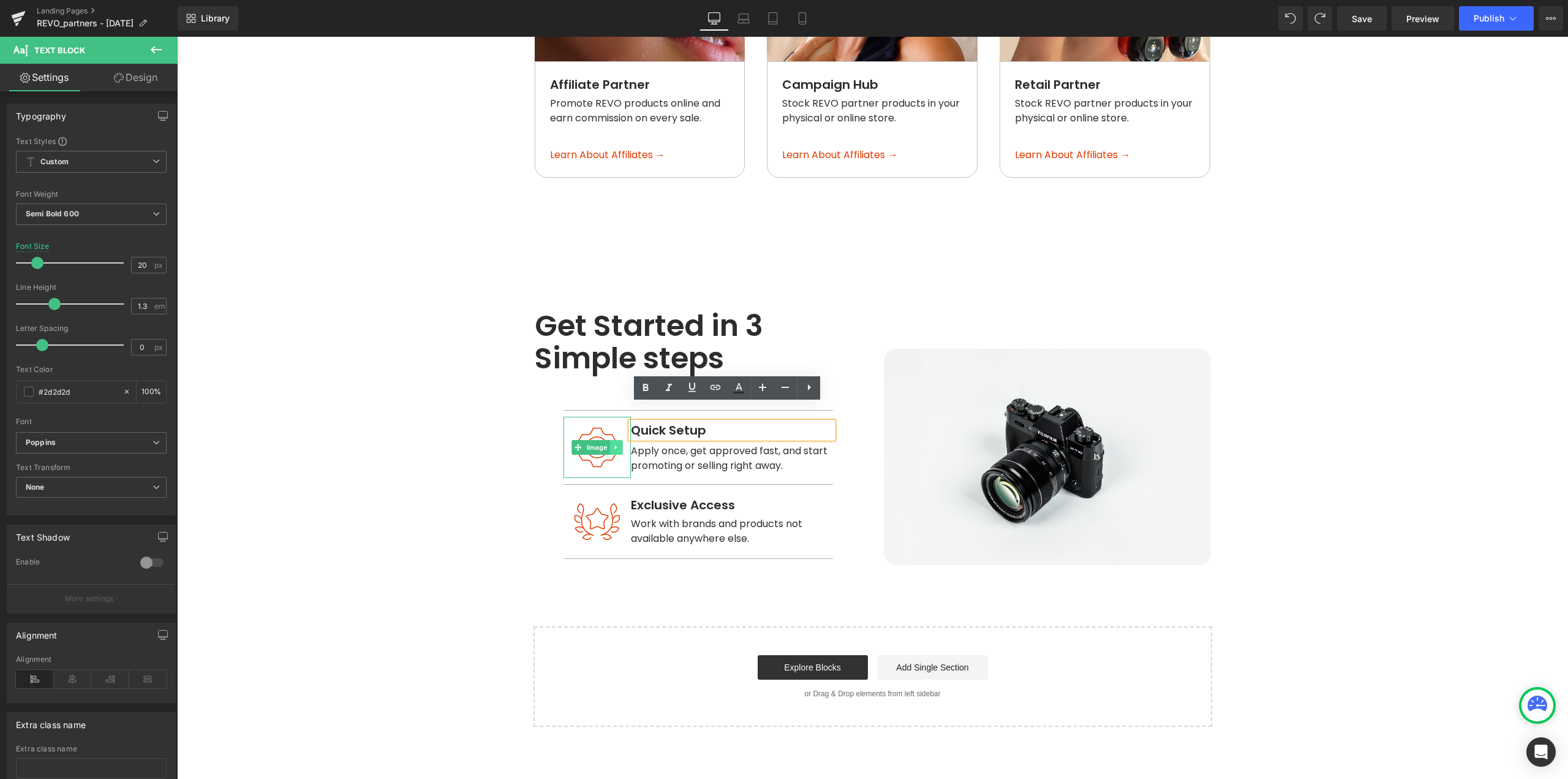
click at [613, 444] on icon at bounding box center [616, 447] width 6 height 7
click at [619, 444] on icon at bounding box center [622, 447] width 6 height 6
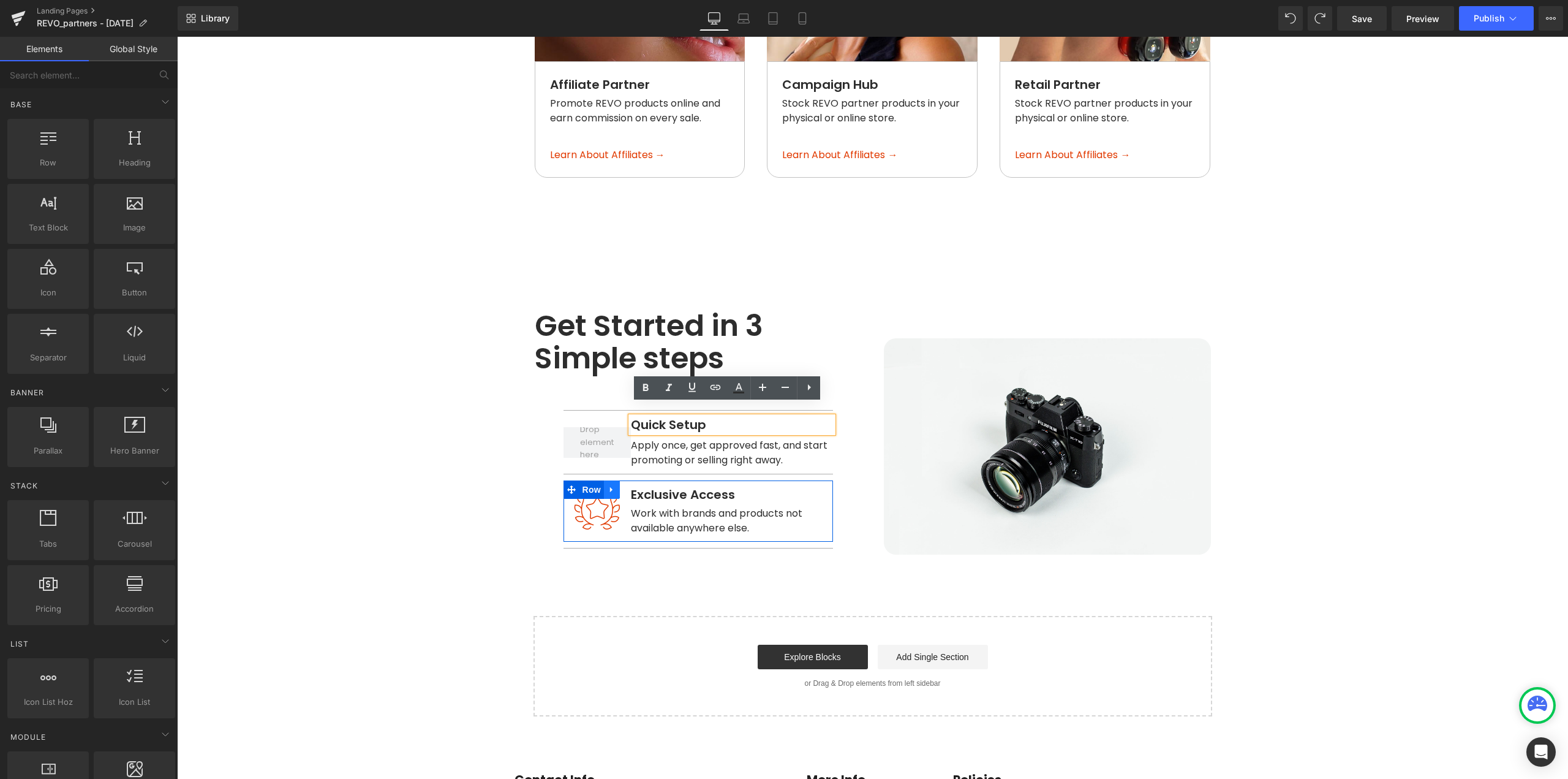
click at [612, 480] on link at bounding box center [611, 490] width 16 height 18
click at [641, 485] on icon at bounding box center [643, 489] width 8 height 8
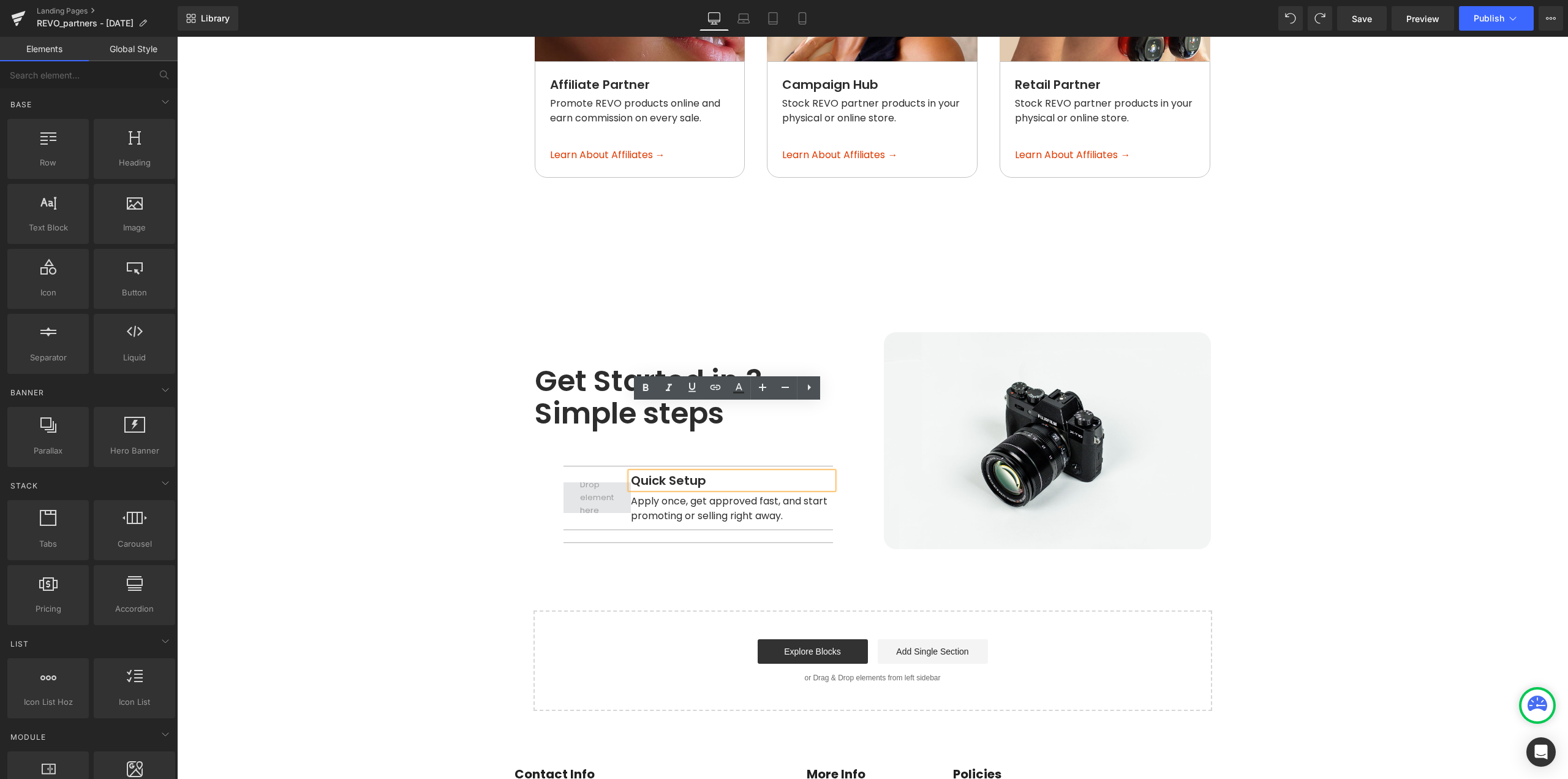
click at [598, 476] on span at bounding box center [597, 498] width 42 height 44
click at [584, 476] on span at bounding box center [597, 498] width 42 height 44
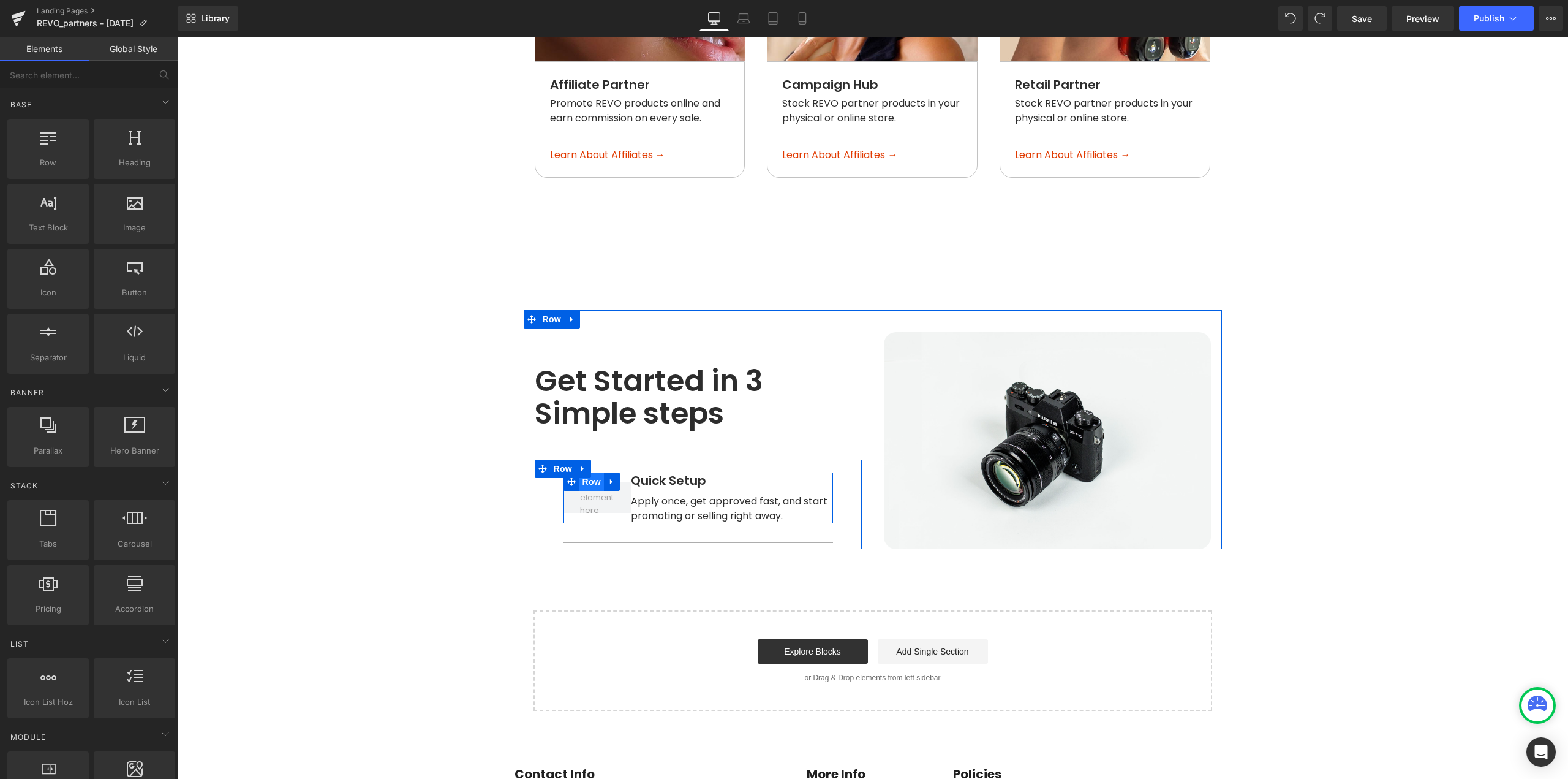
click at [594, 472] on span "Row" at bounding box center [592, 481] width 25 height 18
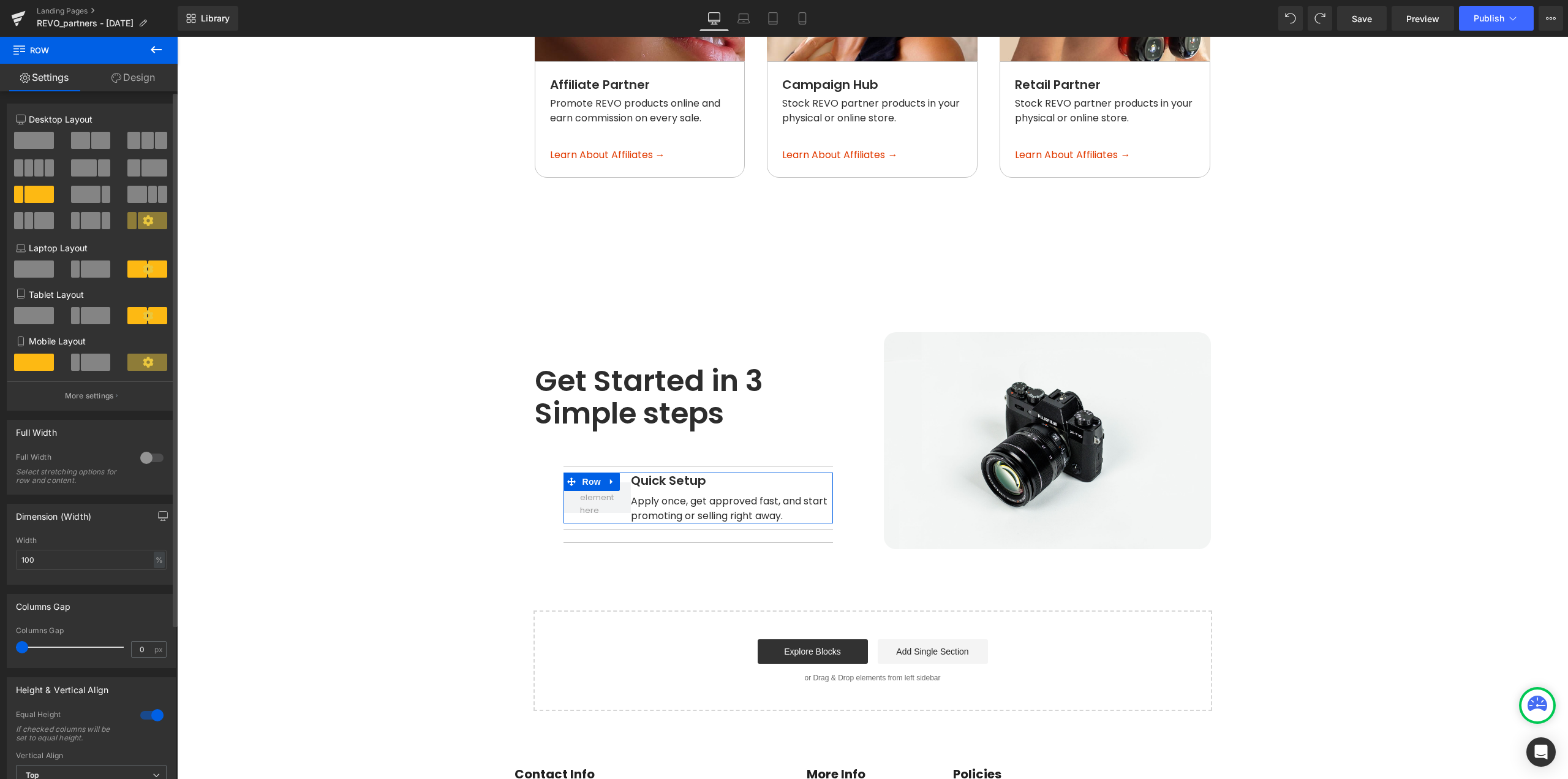
click at [45, 139] on span at bounding box center [34, 140] width 40 height 17
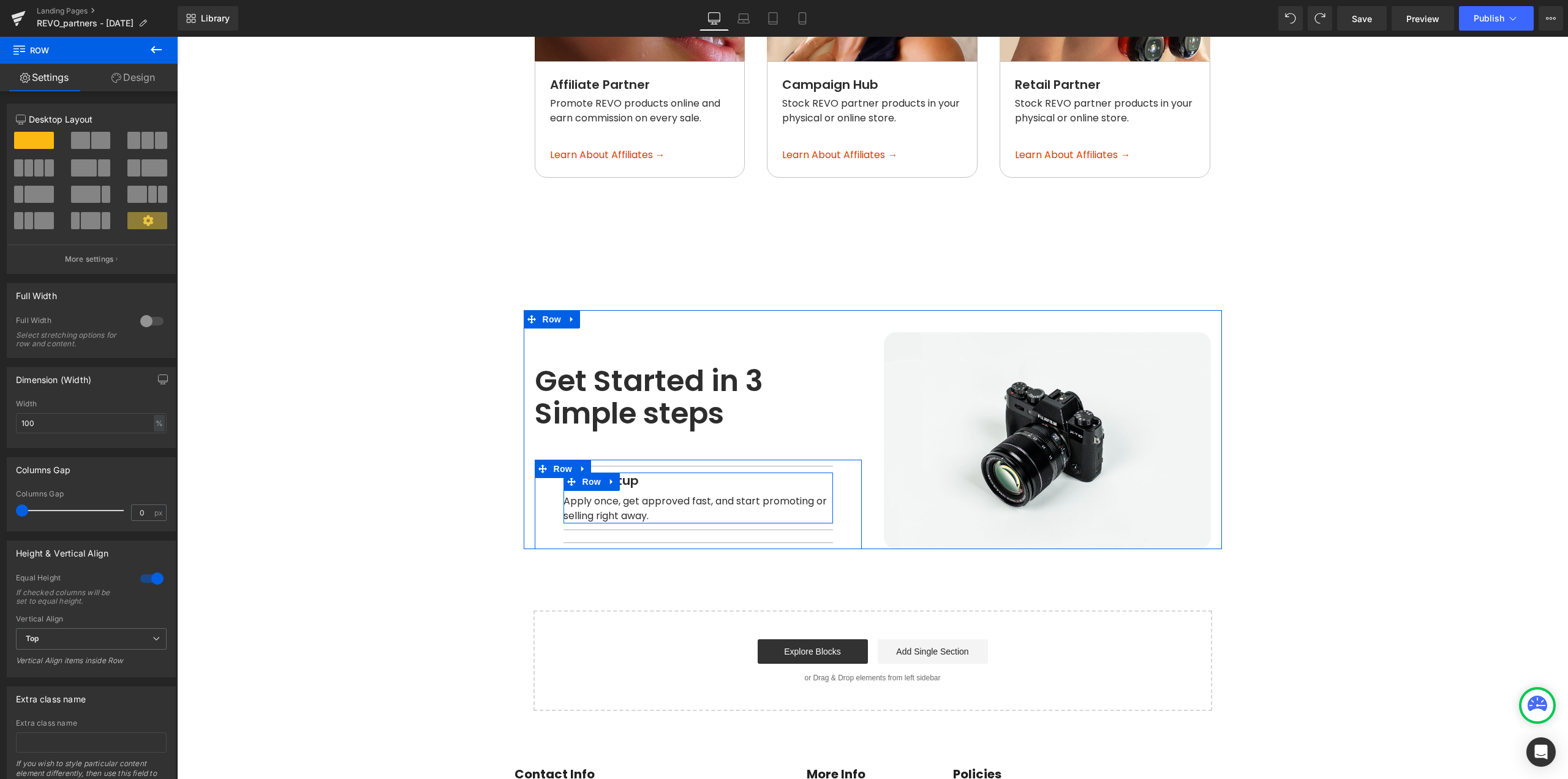
click at [177, 37] on div at bounding box center [177, 37] width 0 height 0
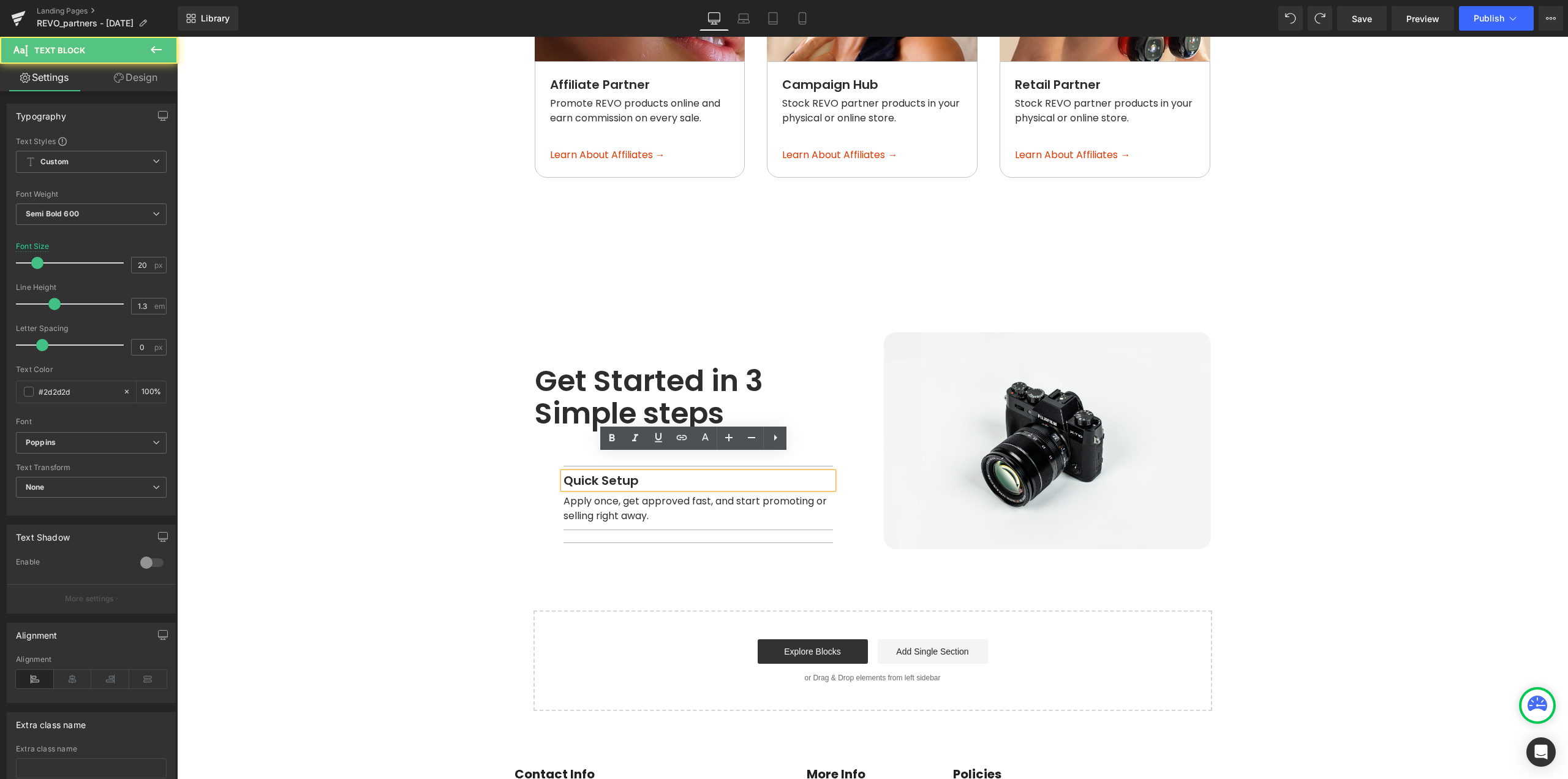
click at [713, 472] on p "Quick Setup" at bounding box center [698, 479] width 269 height 16
paste div
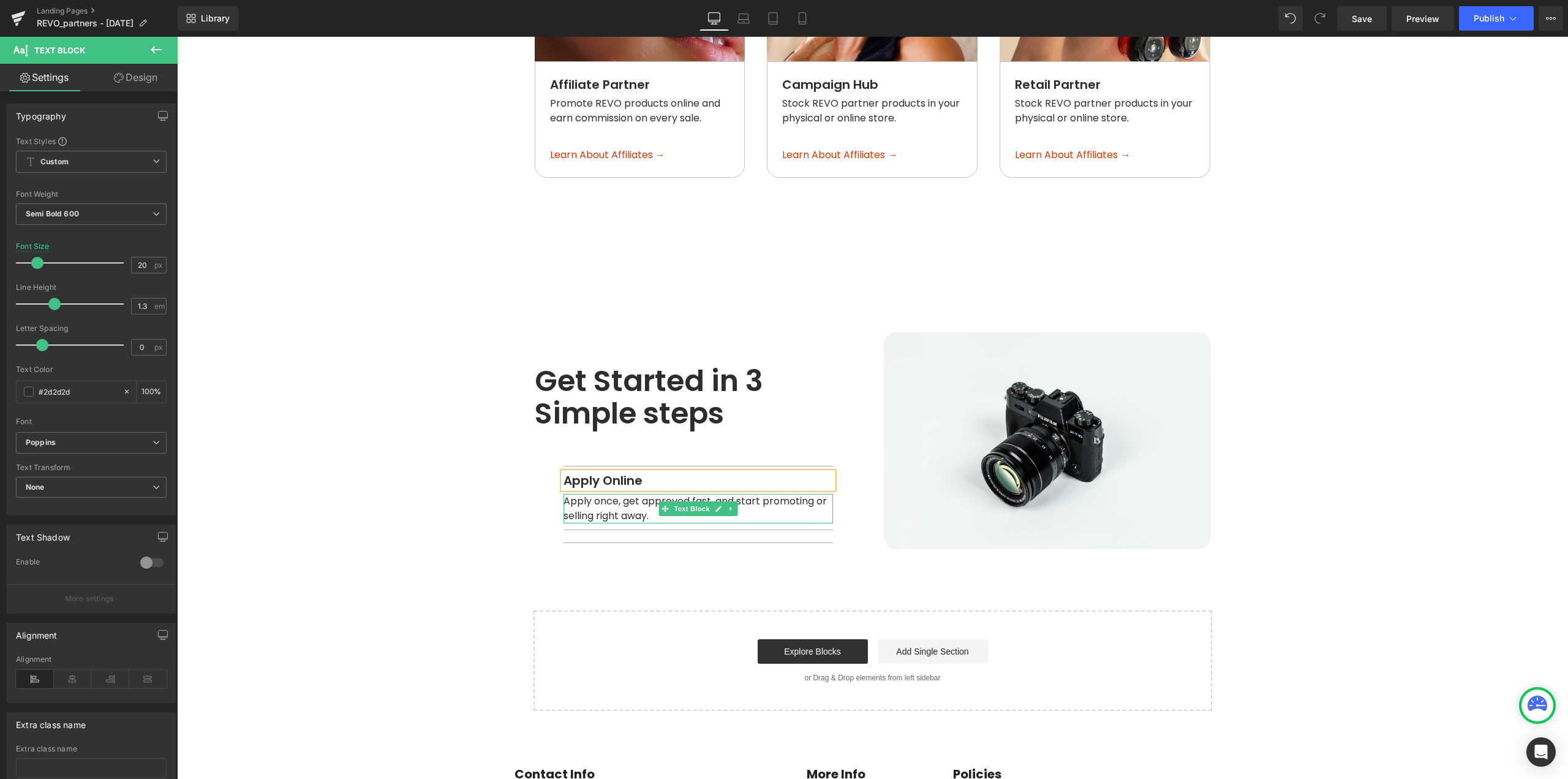
click at [736, 494] on span "Apply once, get approved fast, and start promoting or selling right away." at bounding box center [696, 509] width 266 height 29
click at [747, 494] on span "Apply once, get approved fast, and start promoting or selling right away." at bounding box center [696, 509] width 266 height 29
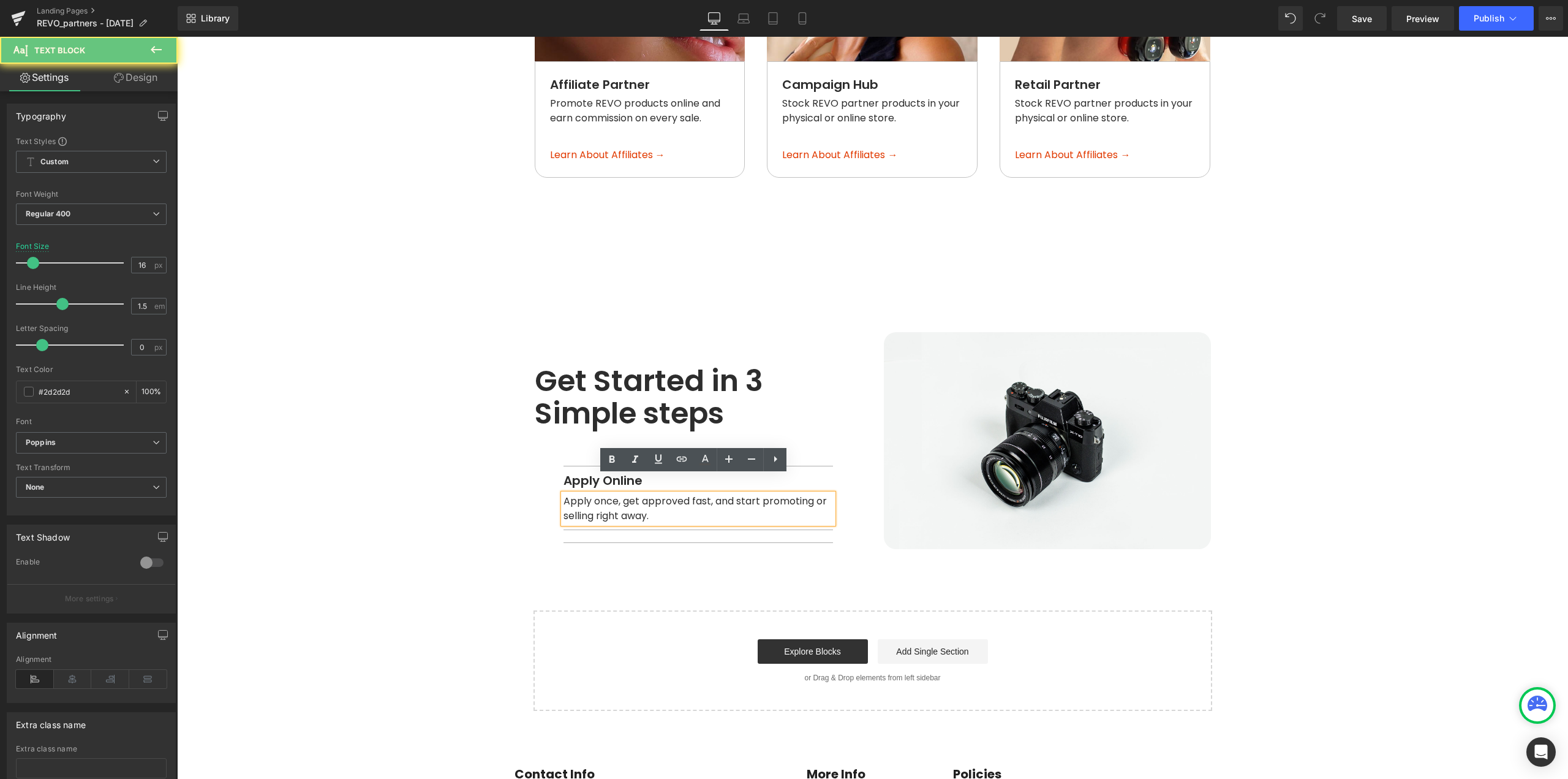
click at [761, 494] on span "Apply once, get approved fast, and start promoting or selling right away." at bounding box center [696, 509] width 266 height 29
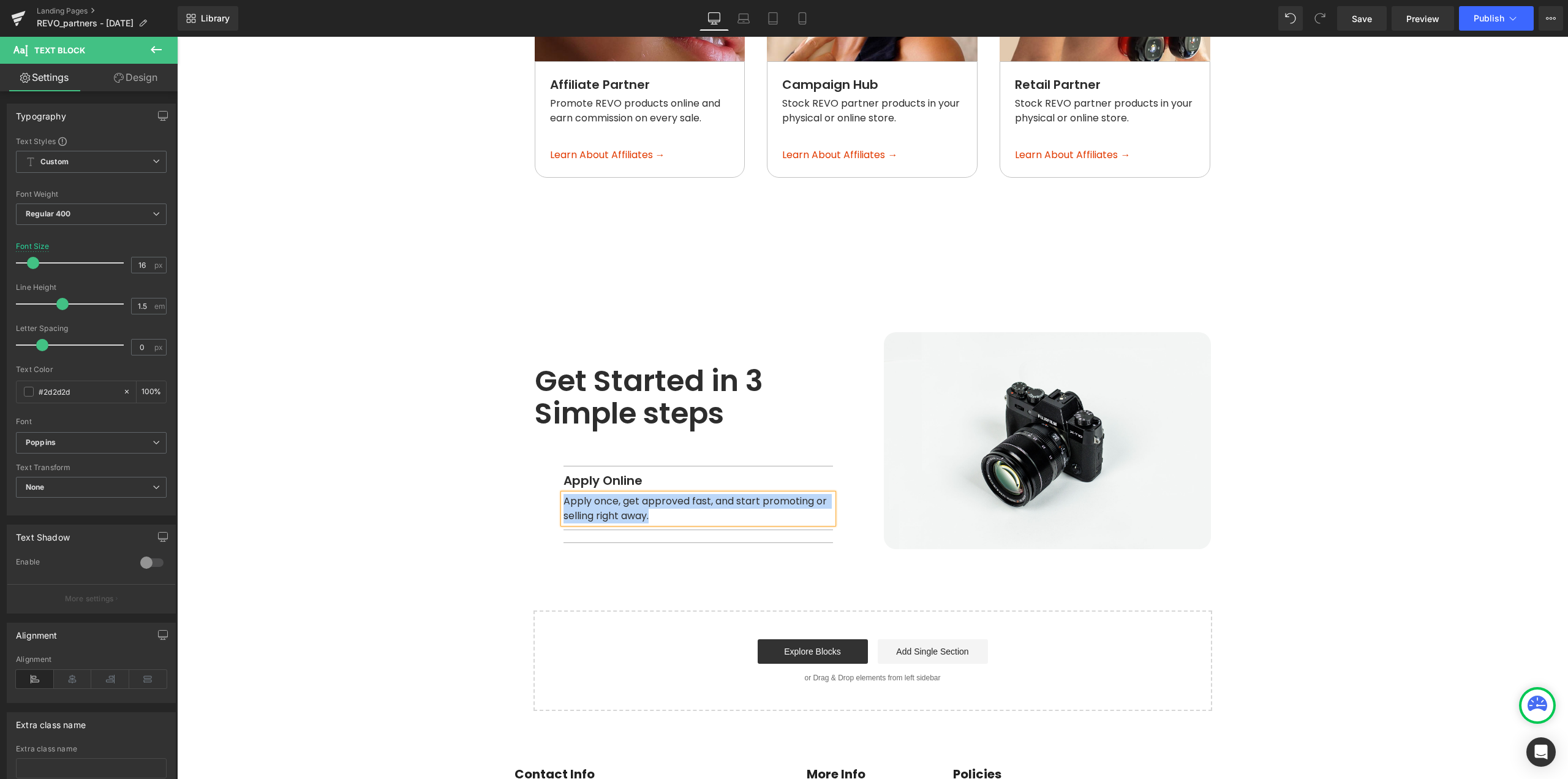
paste div
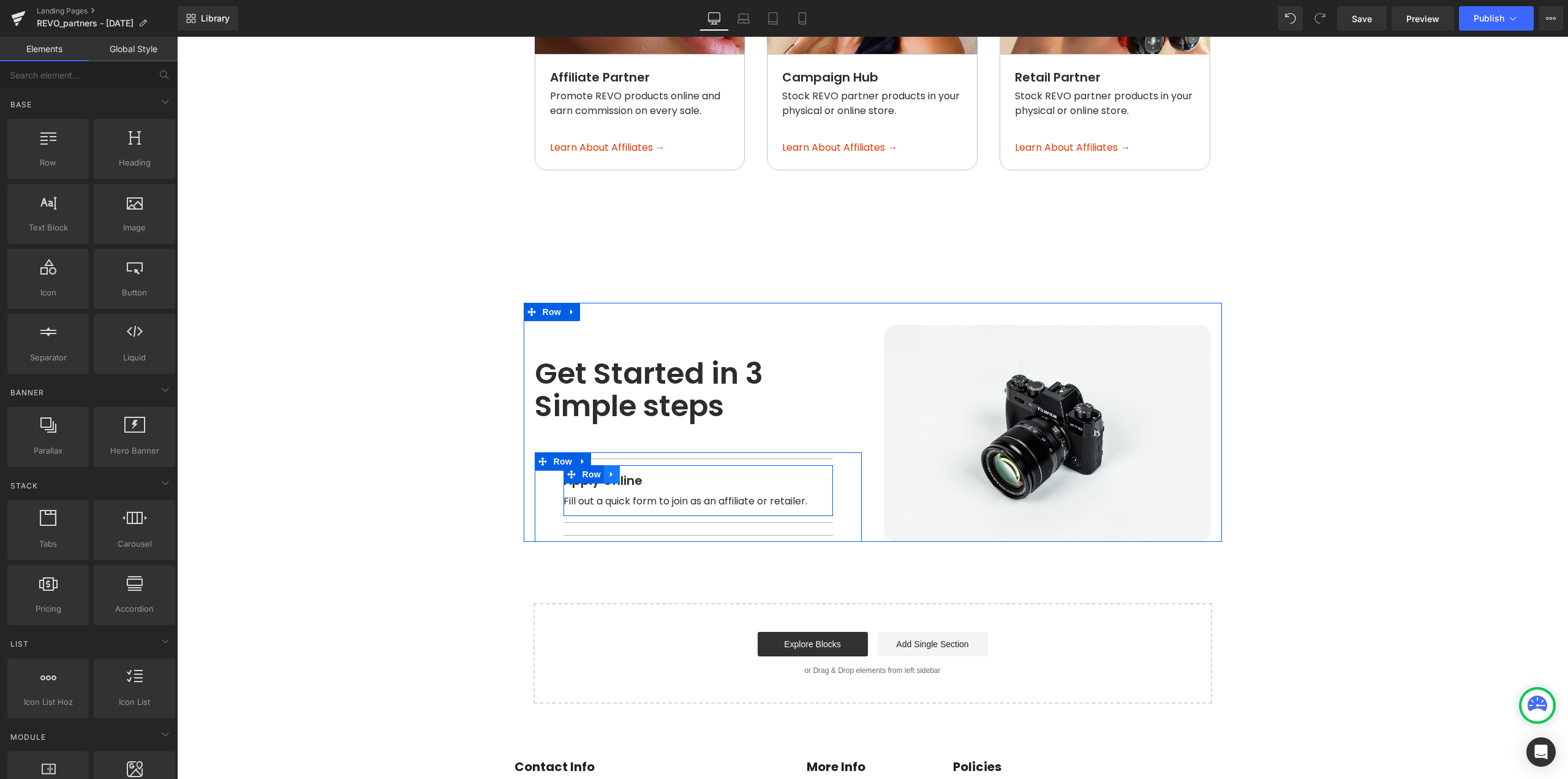
click at [610, 469] on icon at bounding box center [611, 474] width 8 height 9
click at [624, 469] on icon at bounding box center [627, 474] width 8 height 9
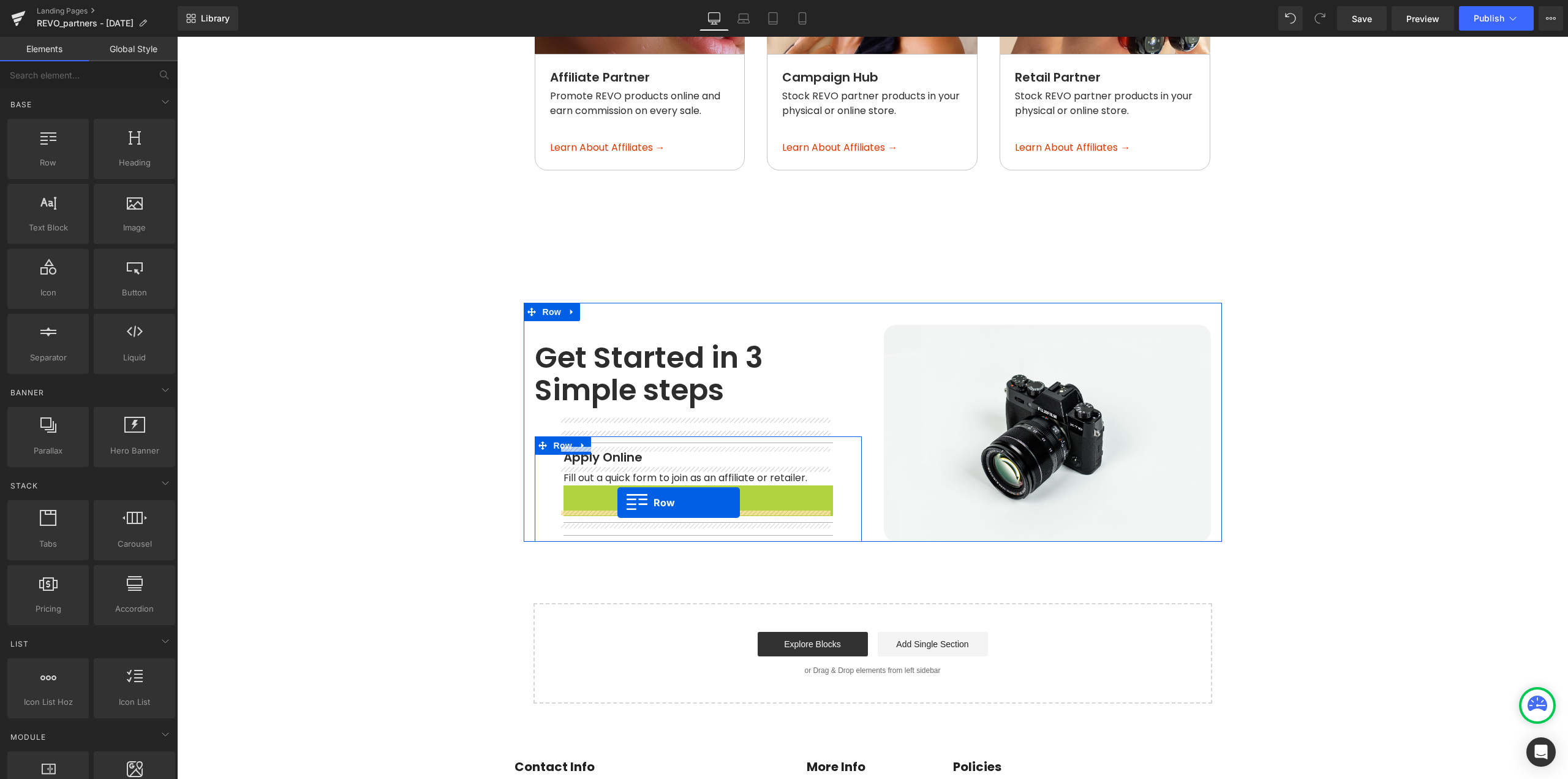
drag, startPoint x: 596, startPoint y: 469, endPoint x: 617, endPoint y: 502, distance: 39.1
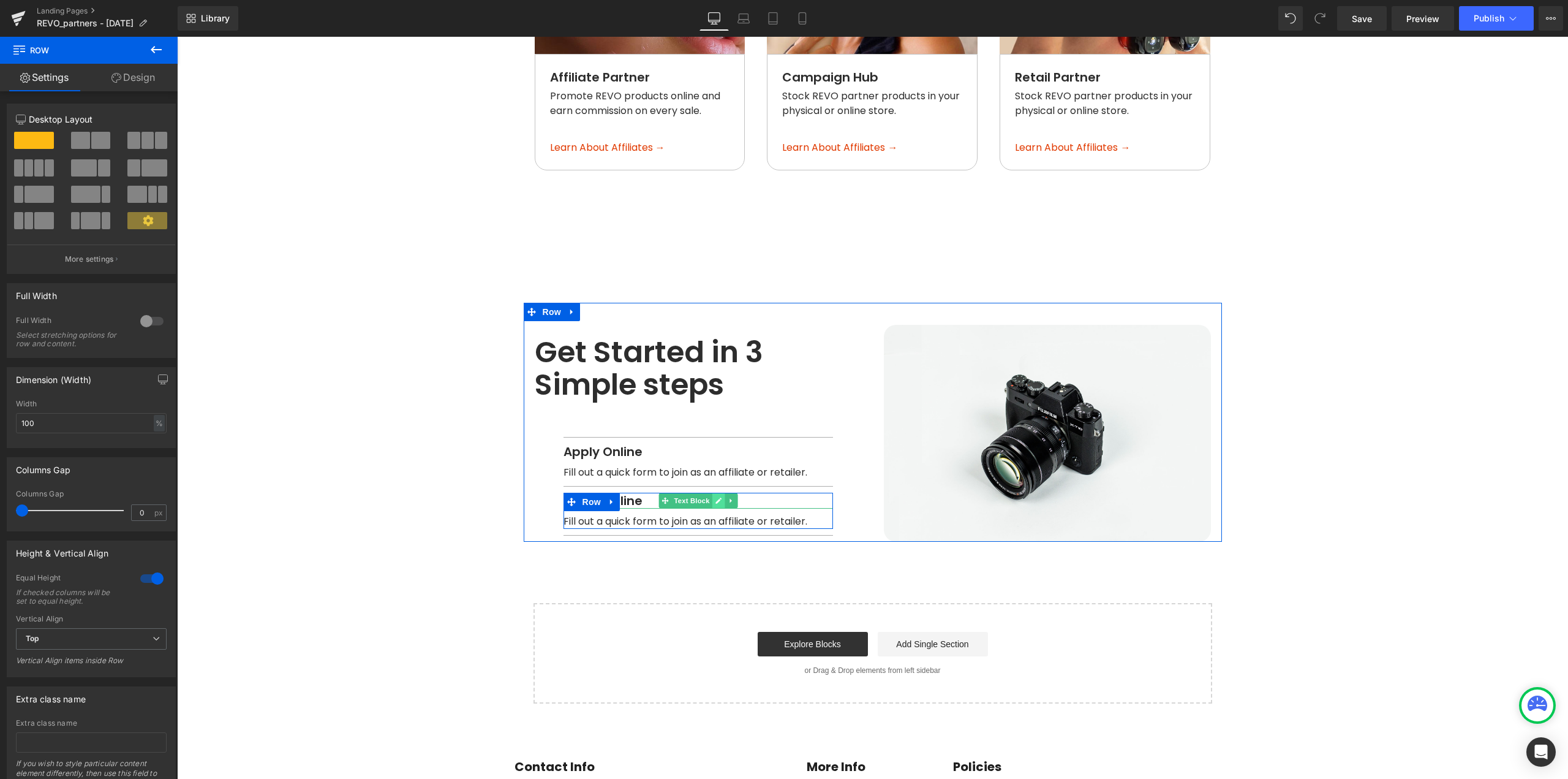
click at [716, 498] on icon at bounding box center [719, 500] width 6 height 6
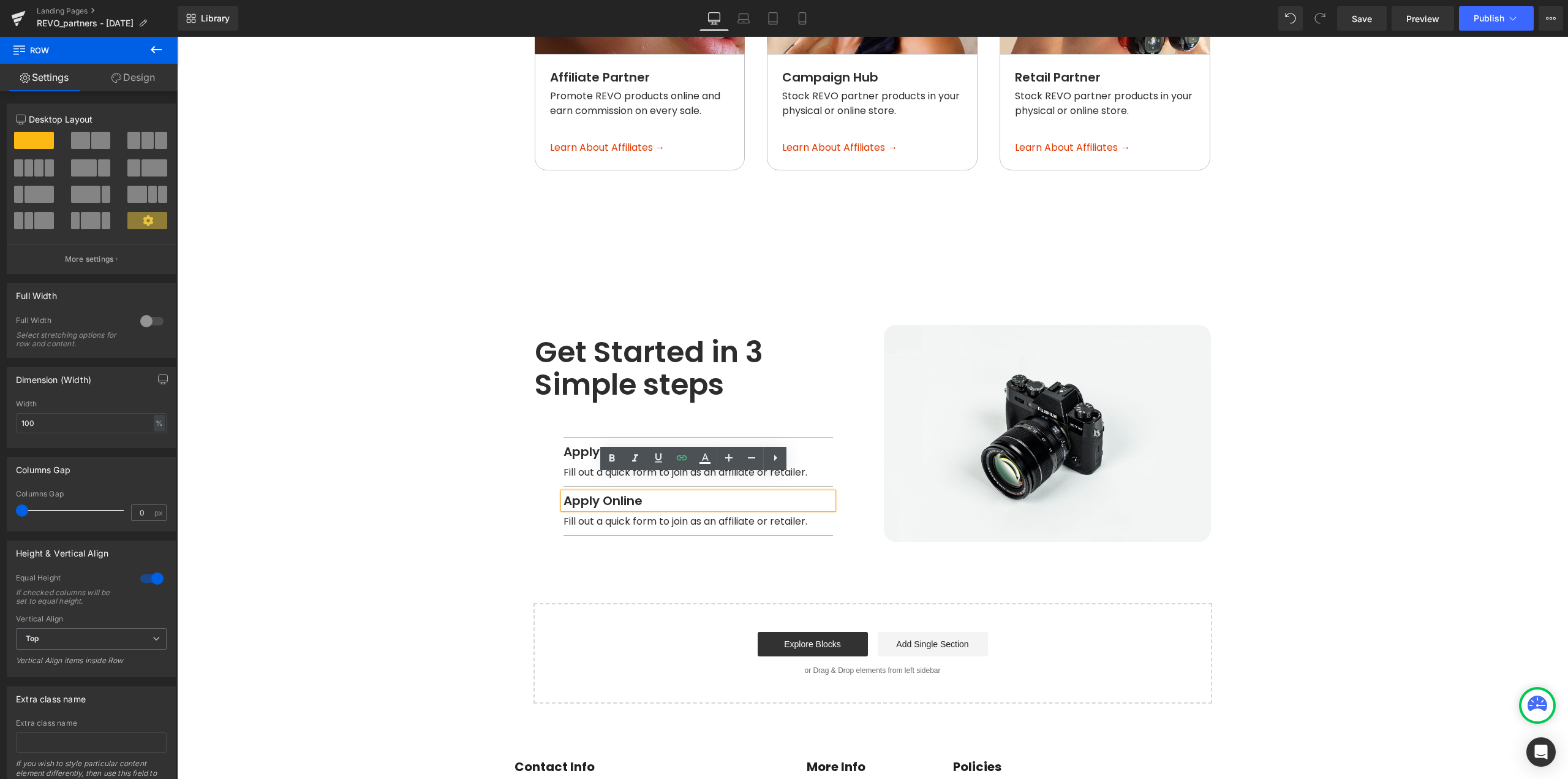
click at [645, 492] on p "Apply Online" at bounding box center [698, 500] width 269 height 16
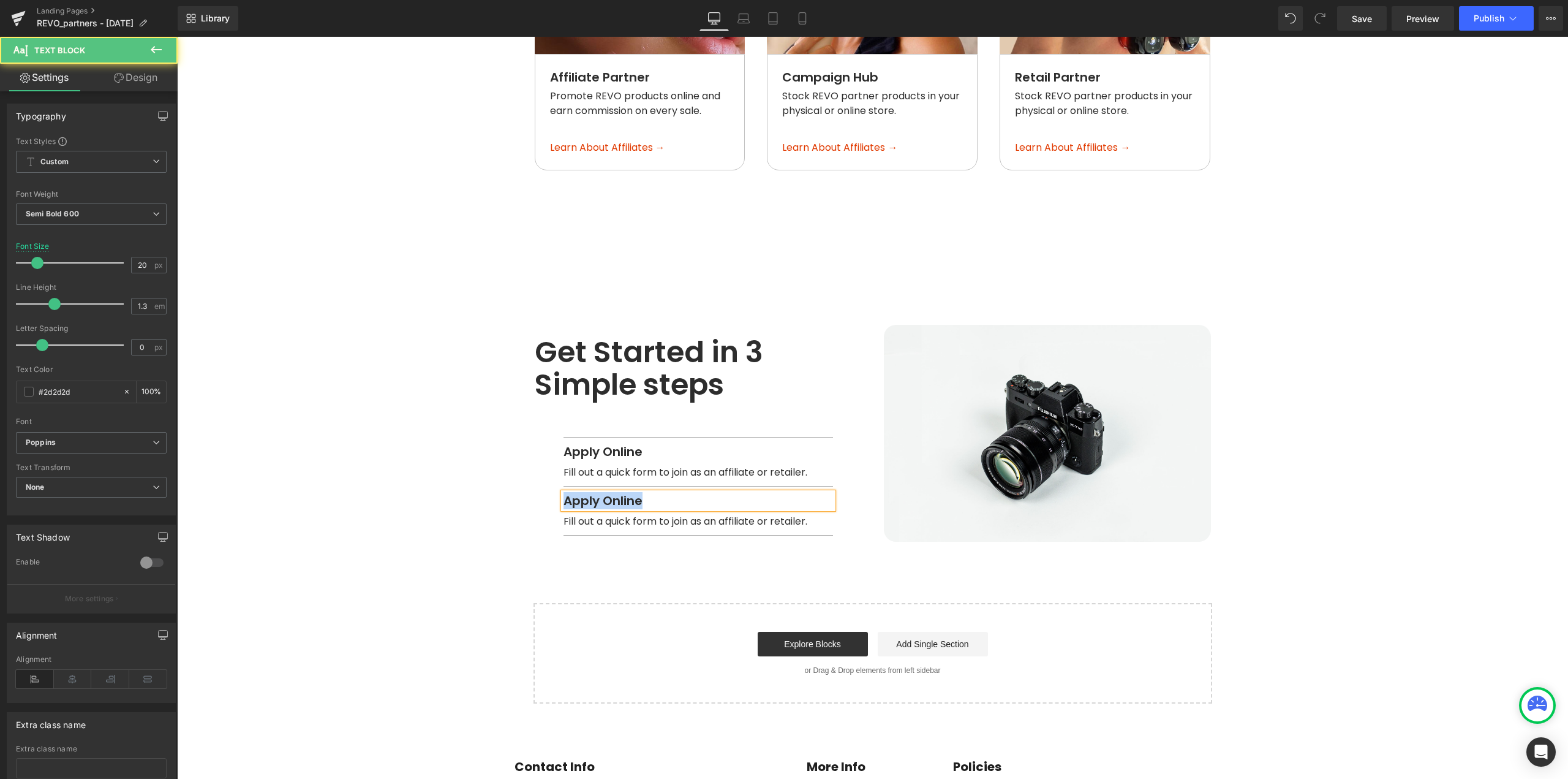
paste div
click at [716, 519] on icon at bounding box center [719, 521] width 6 height 6
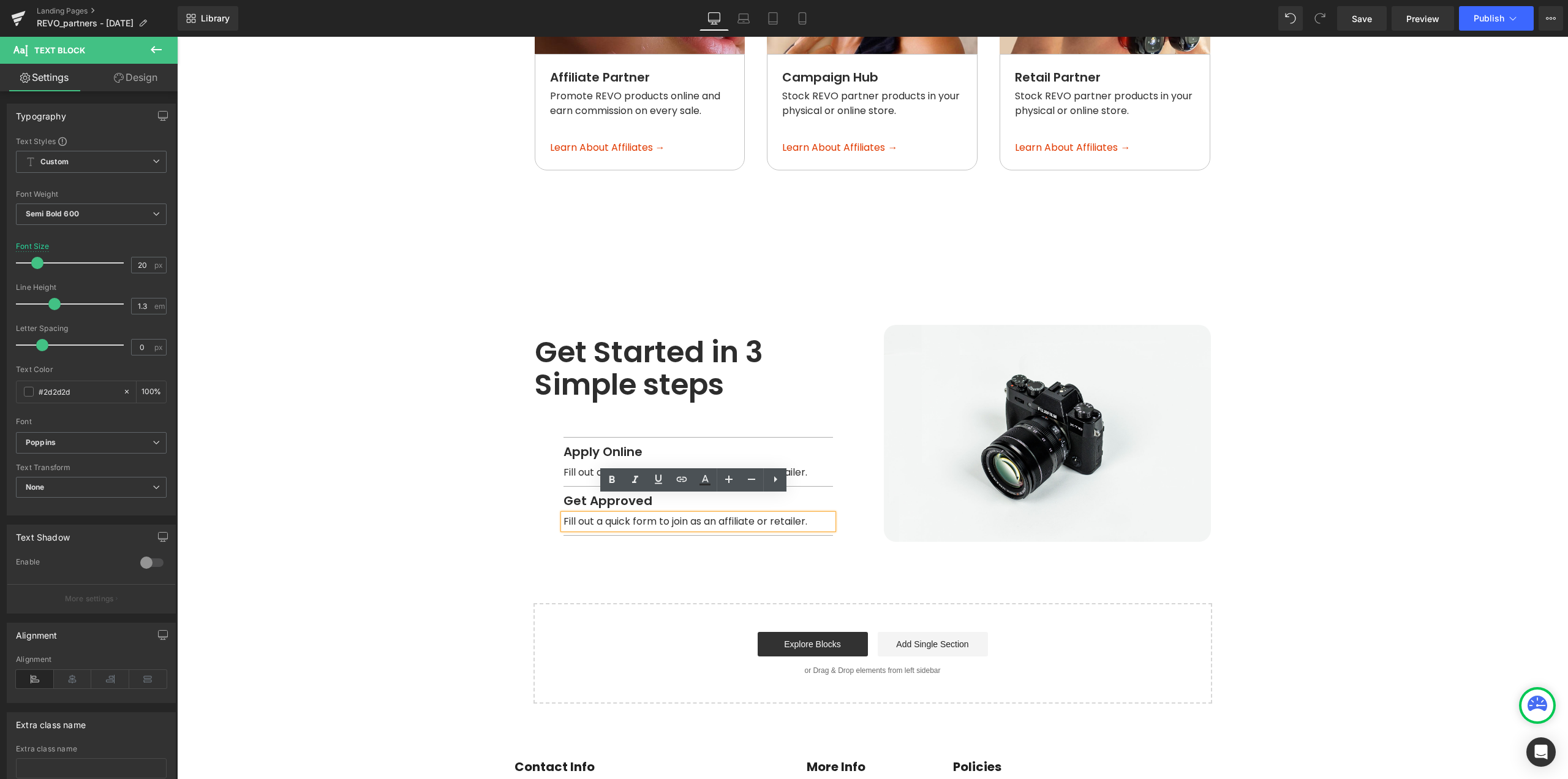
click at [712, 514] on span "Fill out a quick form to join as an affiliate or retailer." at bounding box center [685, 521] width 244 height 14
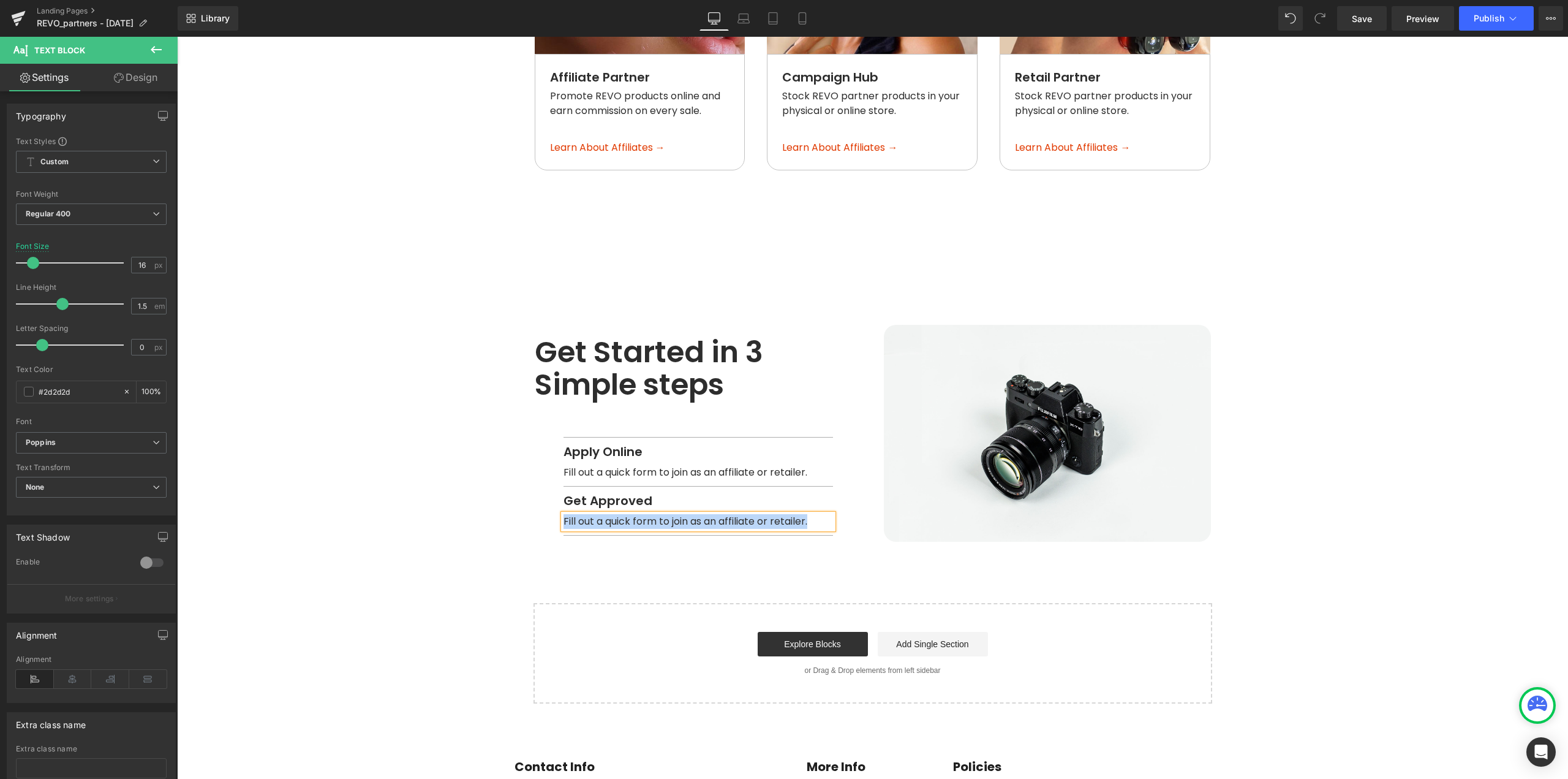
paste div
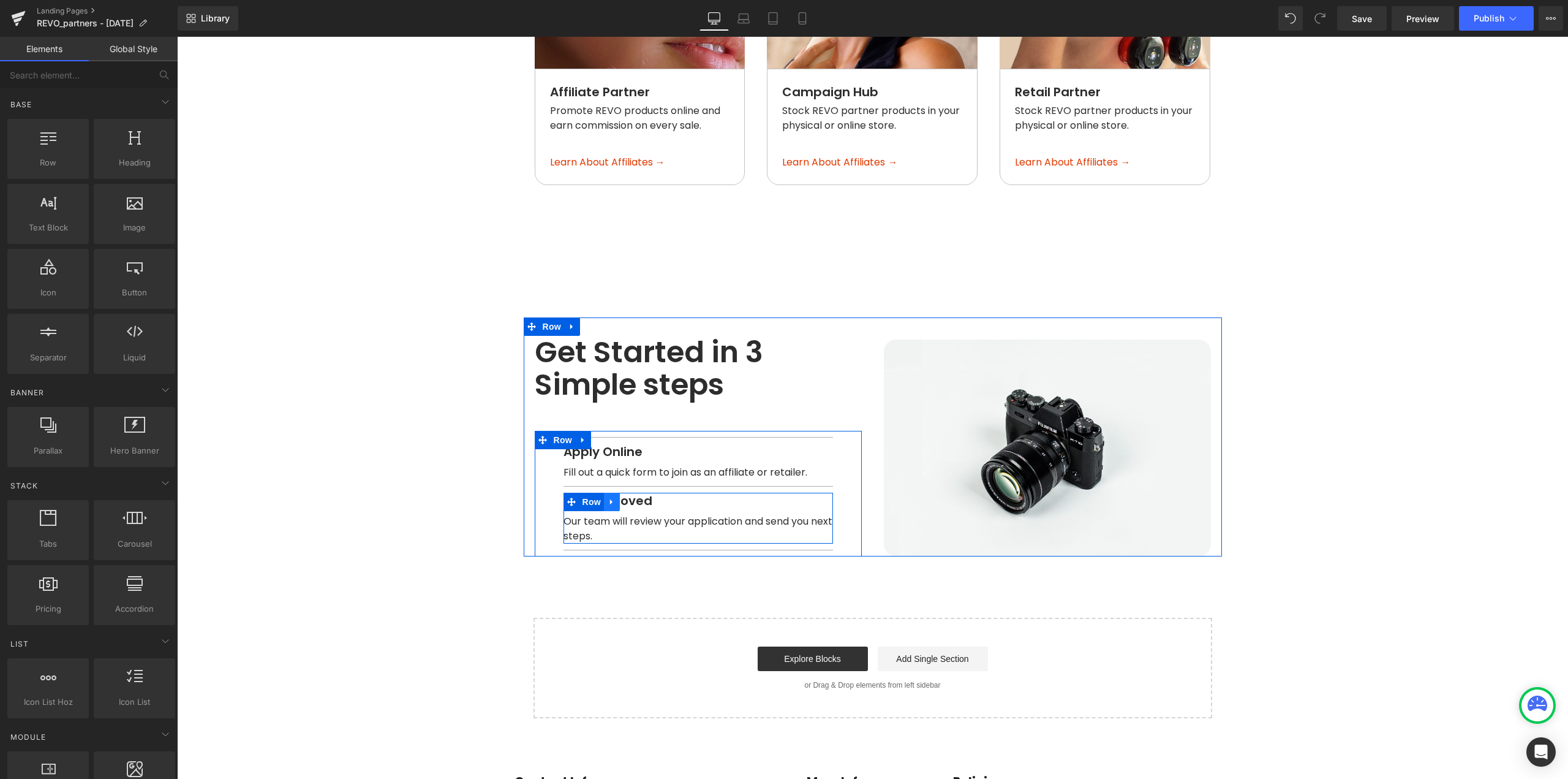
click at [607, 497] on icon at bounding box center [611, 501] width 8 height 9
click at [624, 498] on icon at bounding box center [627, 501] width 8 height 8
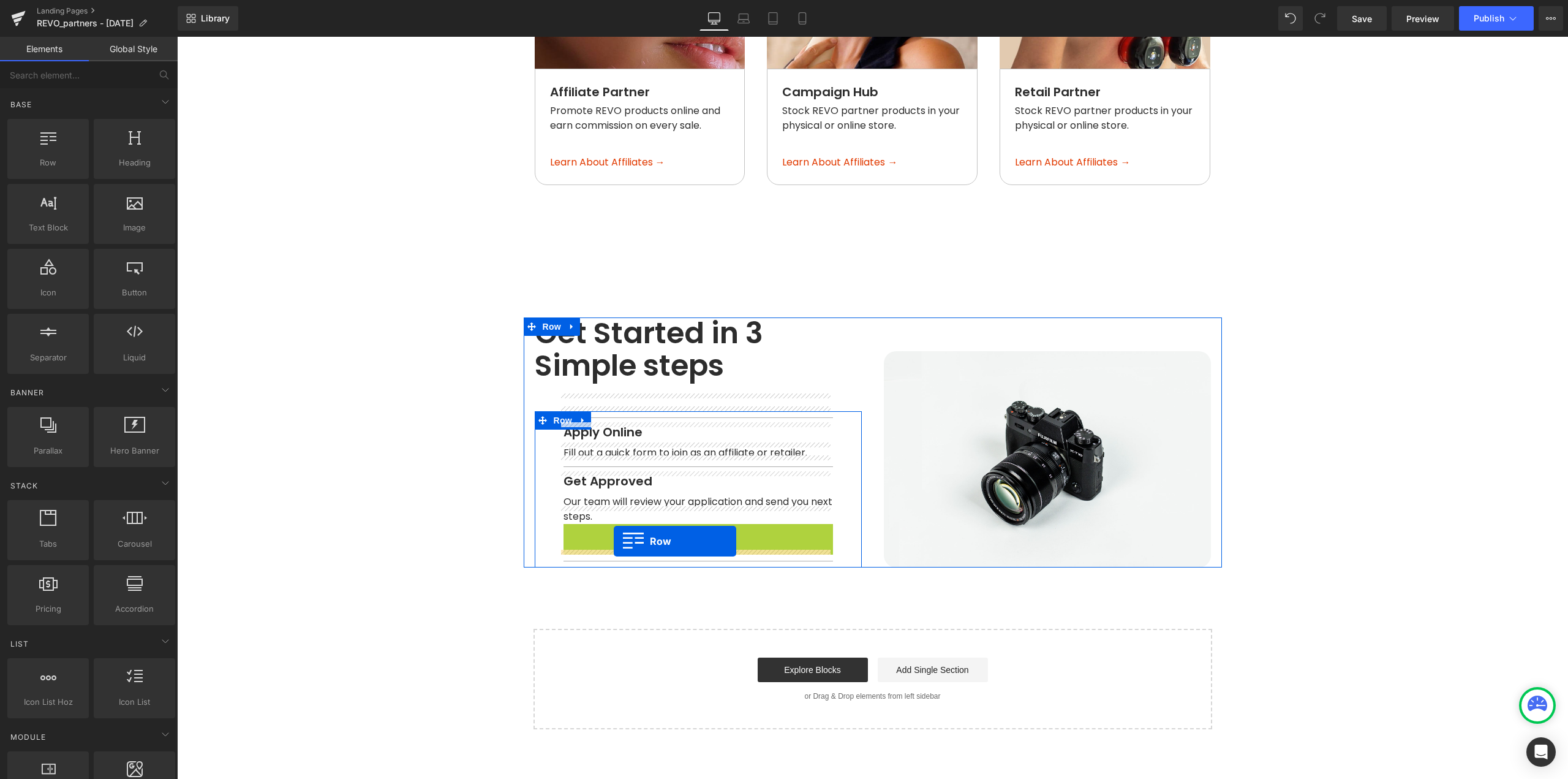
drag, startPoint x: 590, startPoint y: 515, endPoint x: 614, endPoint y: 541, distance: 35.4
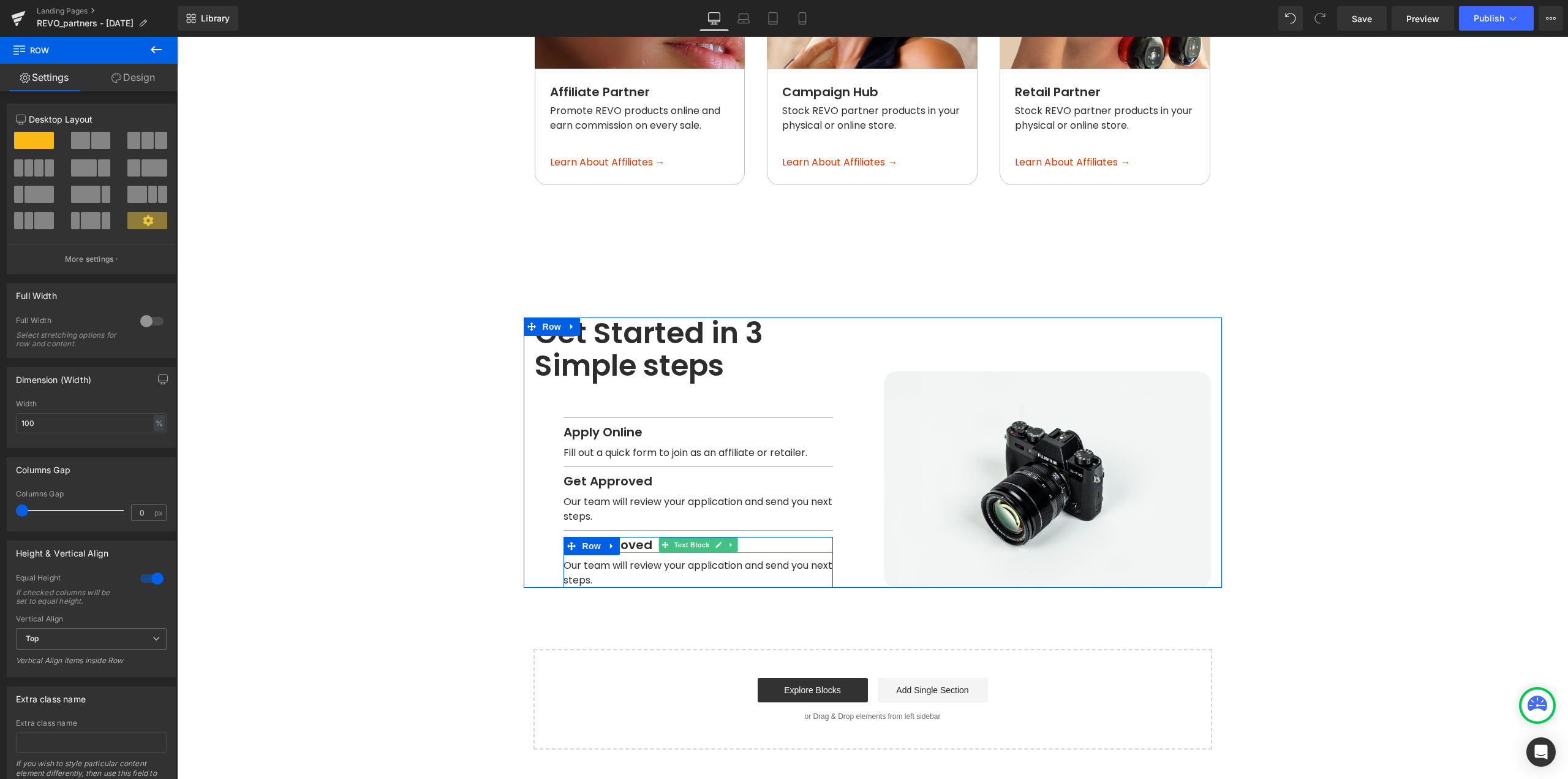
drag, startPoint x: 628, startPoint y: 529, endPoint x: 640, endPoint y: 527, distance: 12.2
click at [628, 536] on span "Get Approved" at bounding box center [607, 544] width 89 height 17
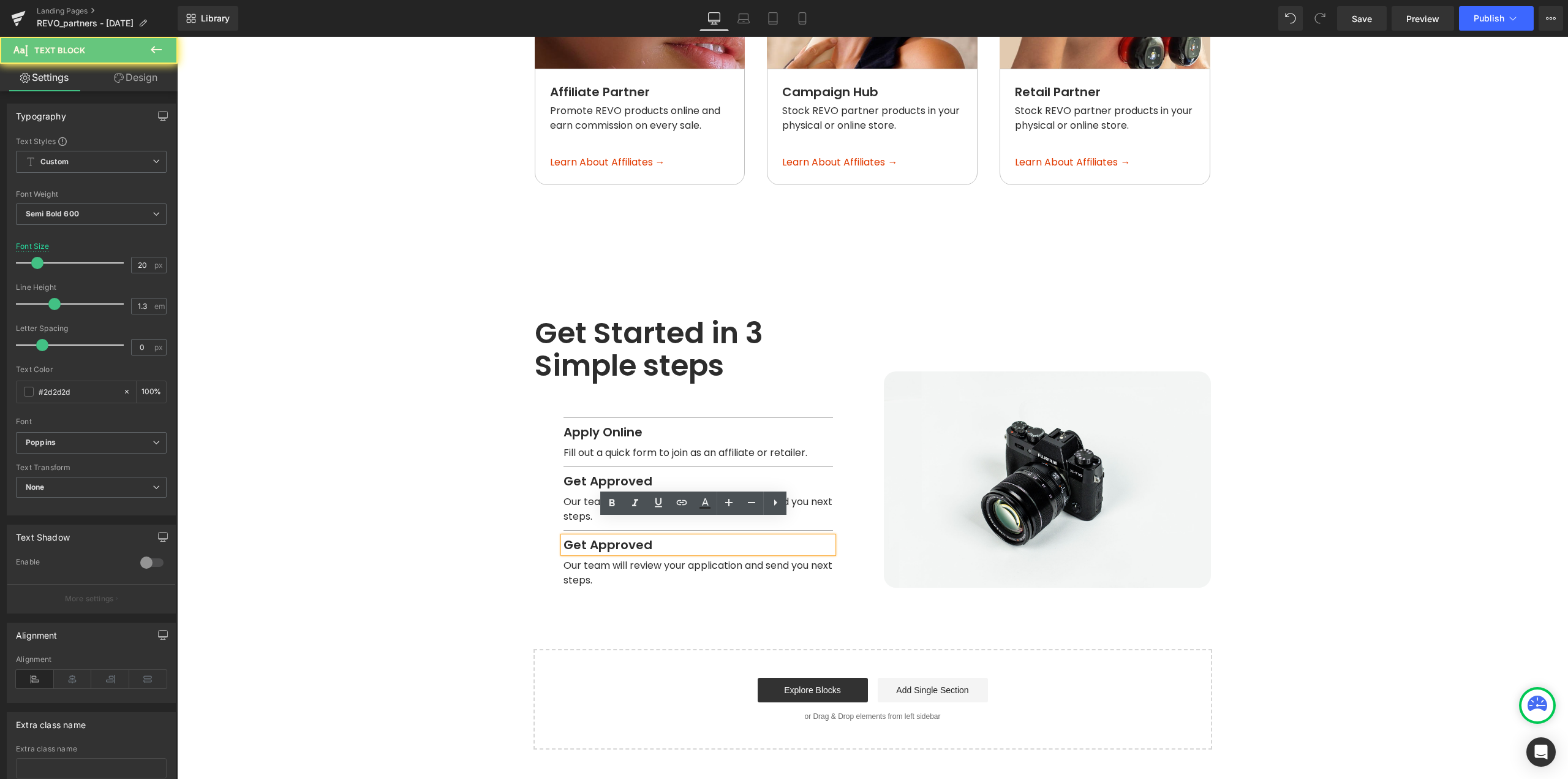
click at [640, 536] on span "Get Approved" at bounding box center [607, 544] width 89 height 17
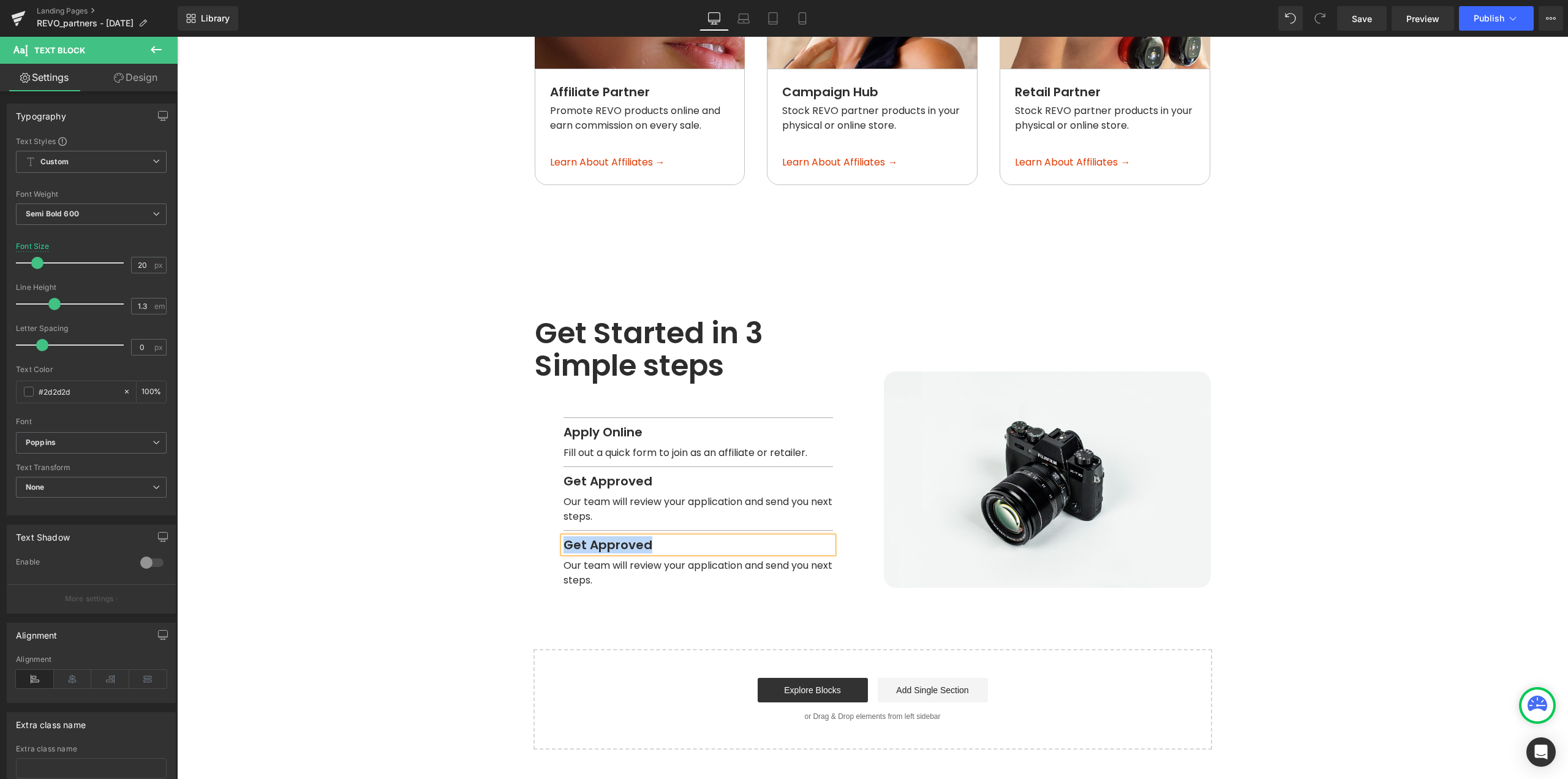
paste div
click at [716, 571] on icon at bounding box center [719, 574] width 6 height 6
click at [714, 558] on span "Our team will review your application and send you next steps." at bounding box center [699, 573] width 271 height 29
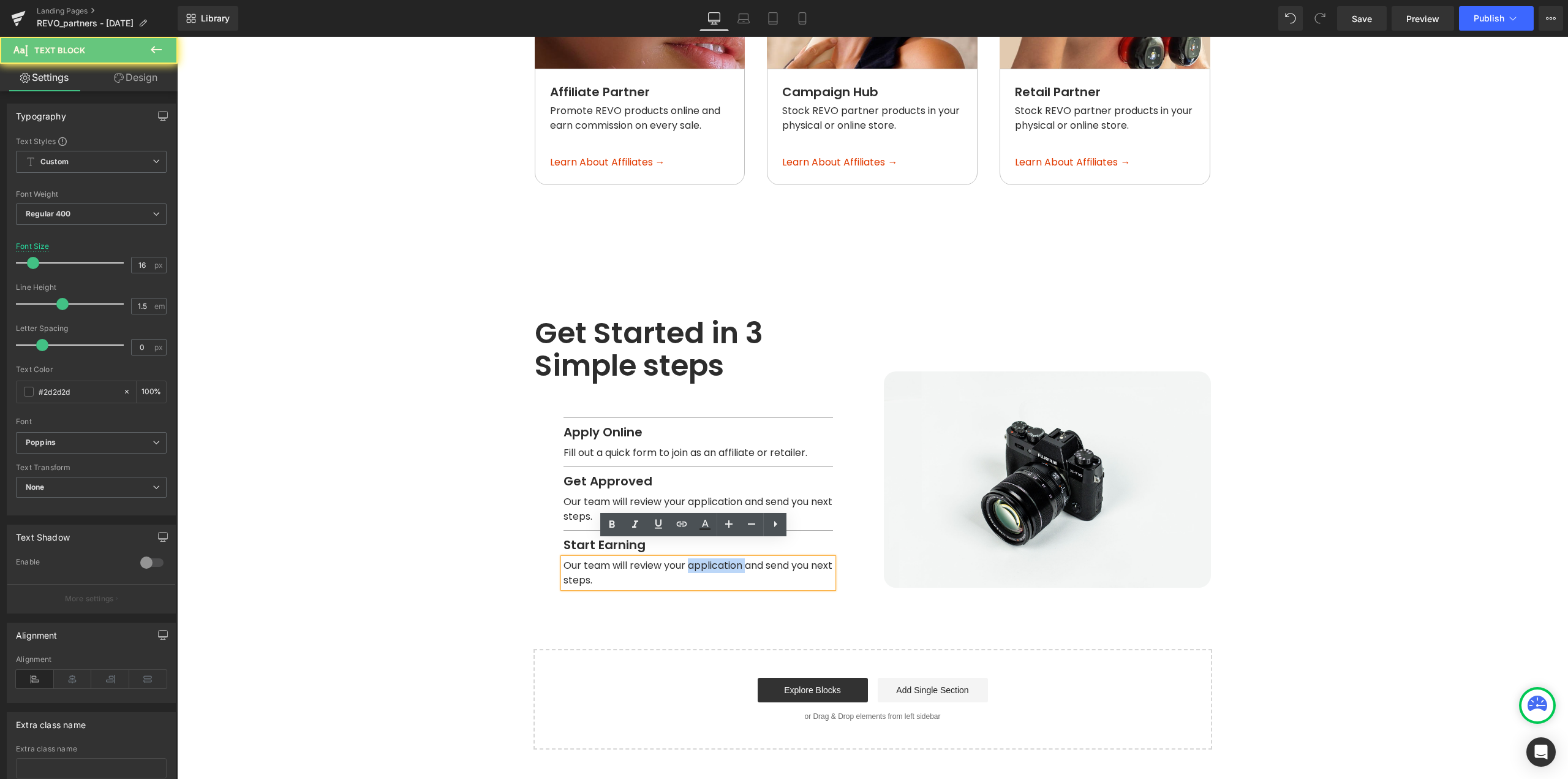
click at [714, 558] on span "Our team will review your application and send you next steps." at bounding box center [699, 573] width 271 height 29
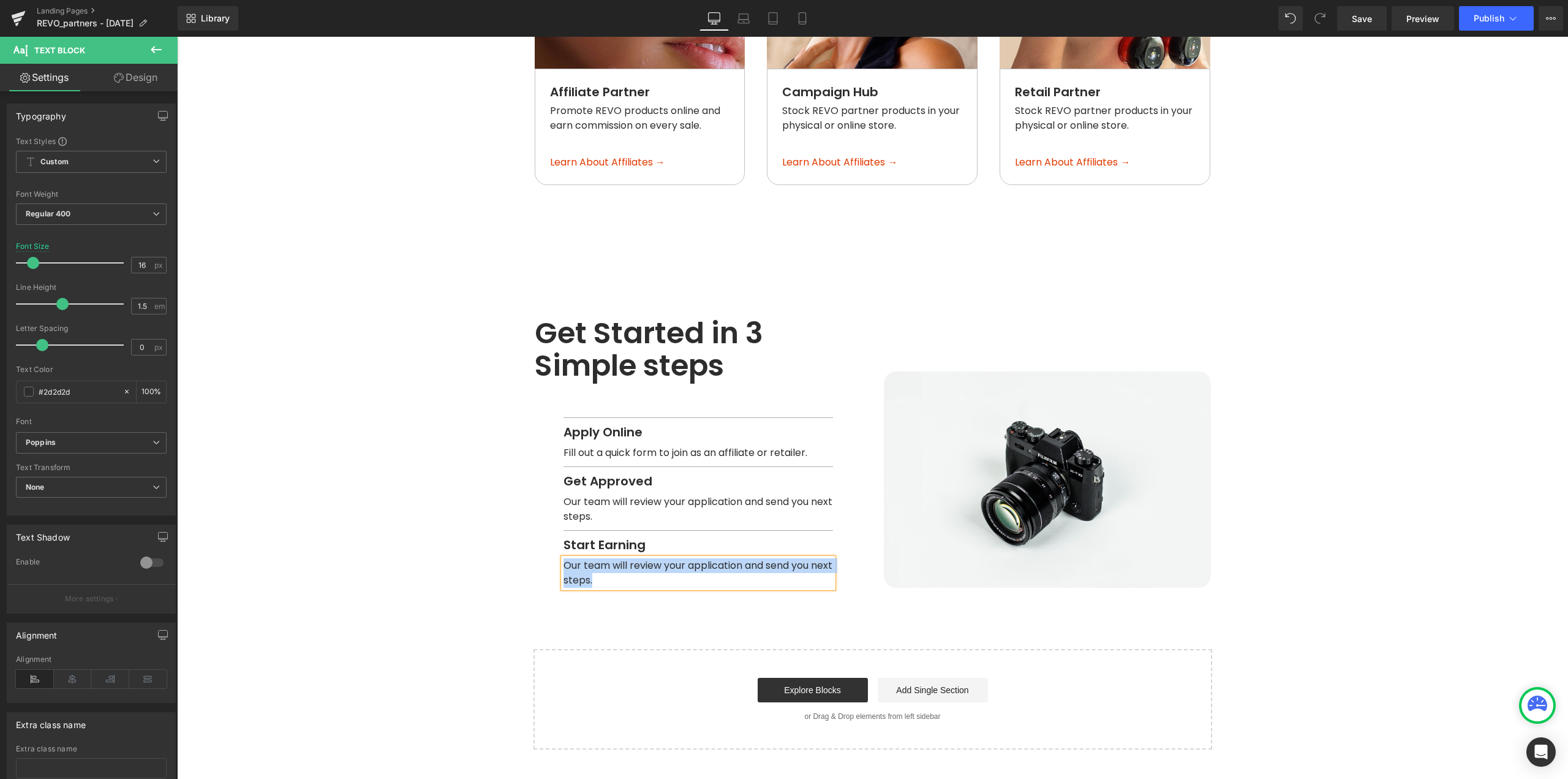
paste div
drag, startPoint x: 708, startPoint y: 605, endPoint x: 838, endPoint y: 447, distance: 204.6
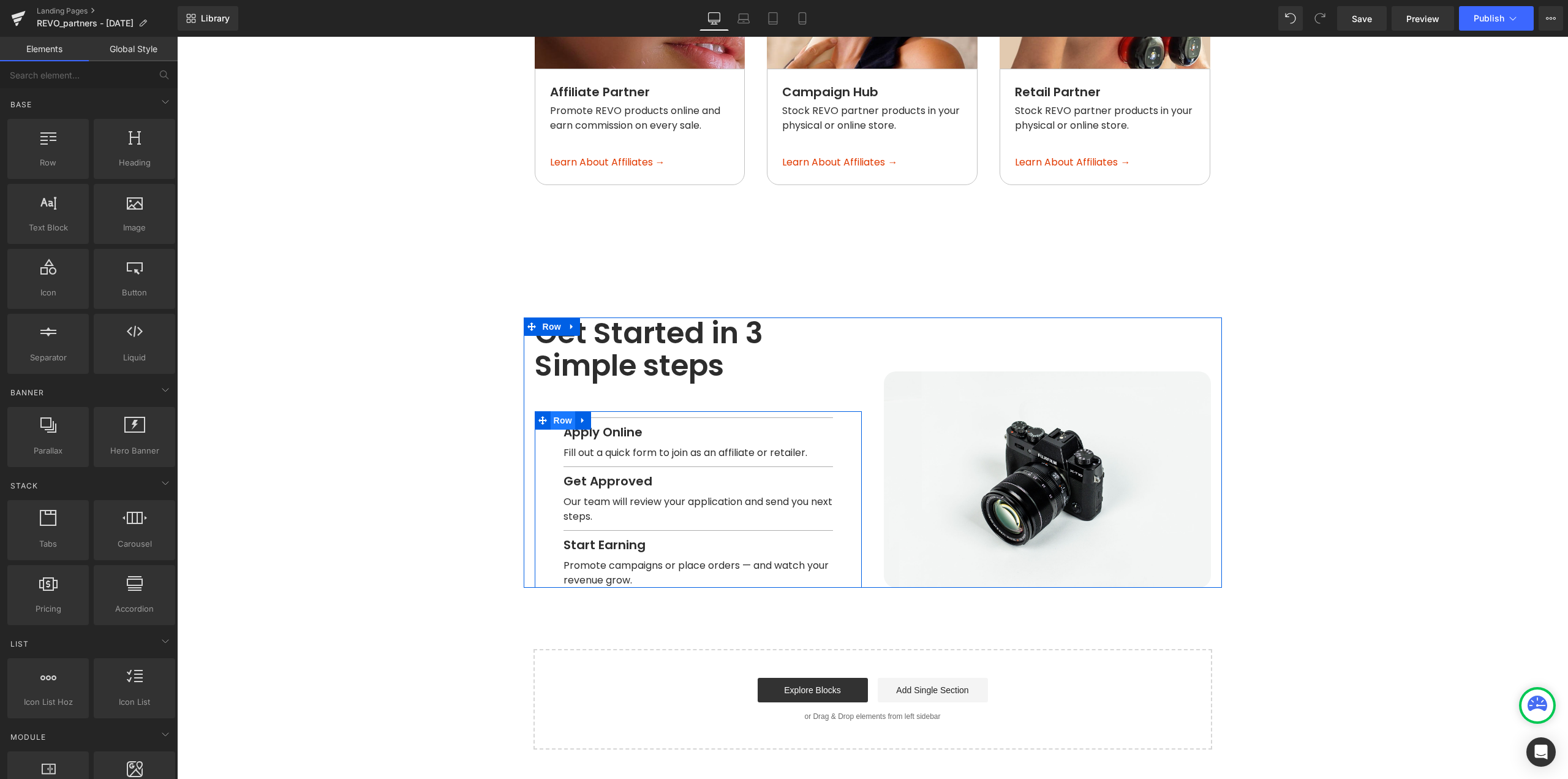
click at [557, 411] on span "Row" at bounding box center [563, 420] width 25 height 18
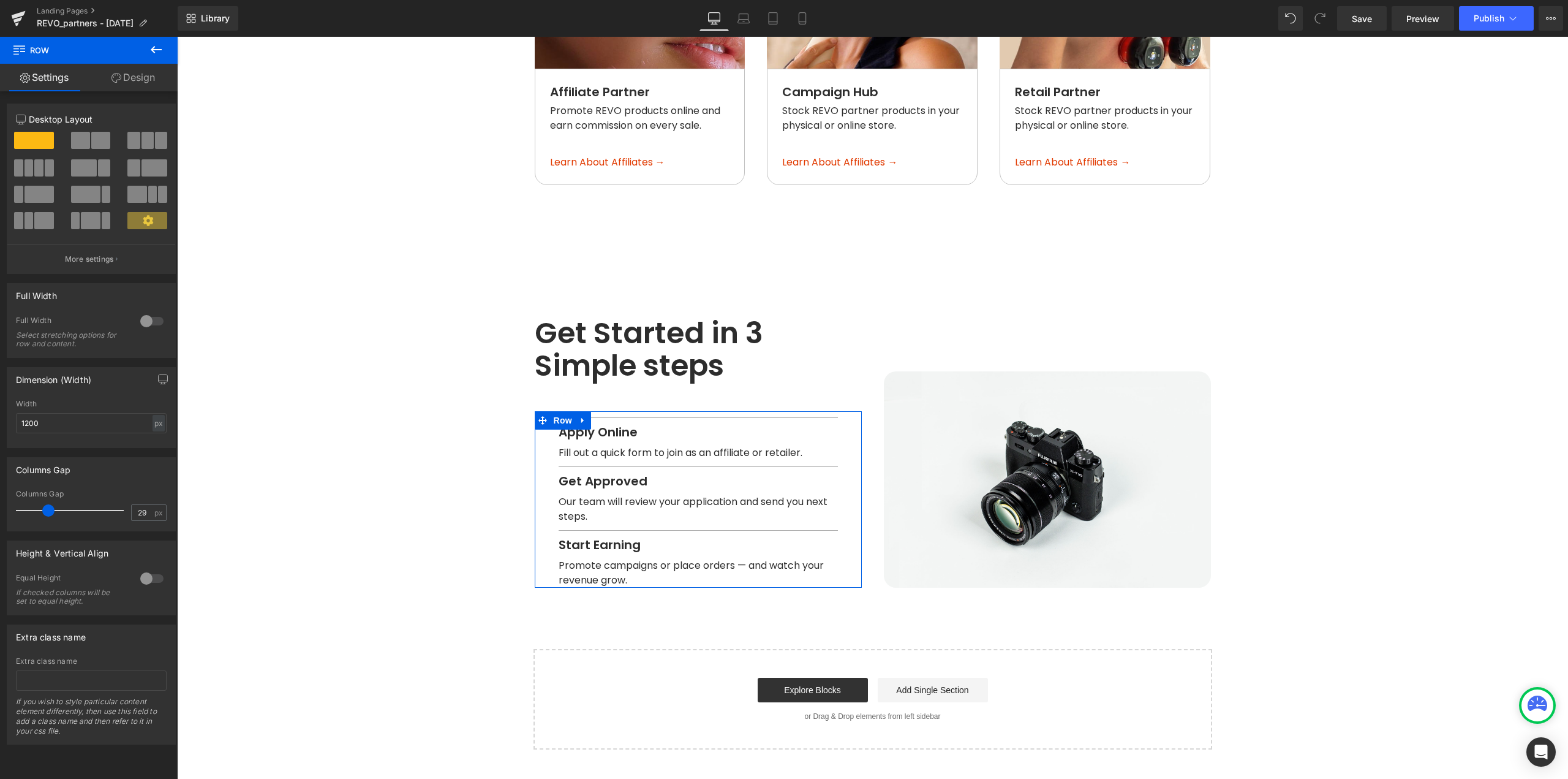
type input "0"
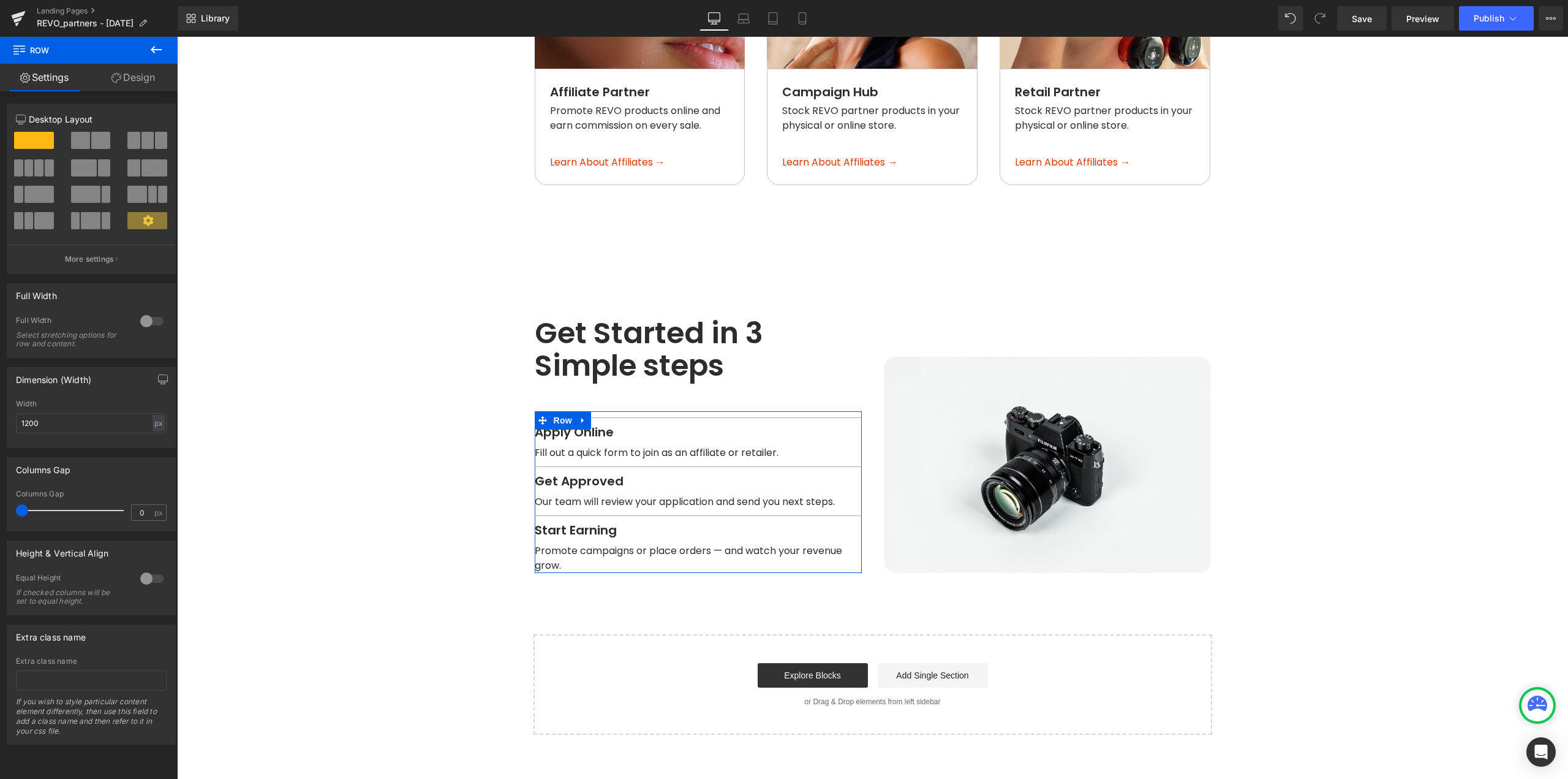
drag, startPoint x: 54, startPoint y: 511, endPoint x: 0, endPoint y: 511, distance: 54.0
click at [0, 511] on div "Columns Gap 0px Columns Gap 0 px" at bounding box center [91, 489] width 184 height 83
click at [543, 317] on span "Row" at bounding box center [552, 326] width 25 height 18
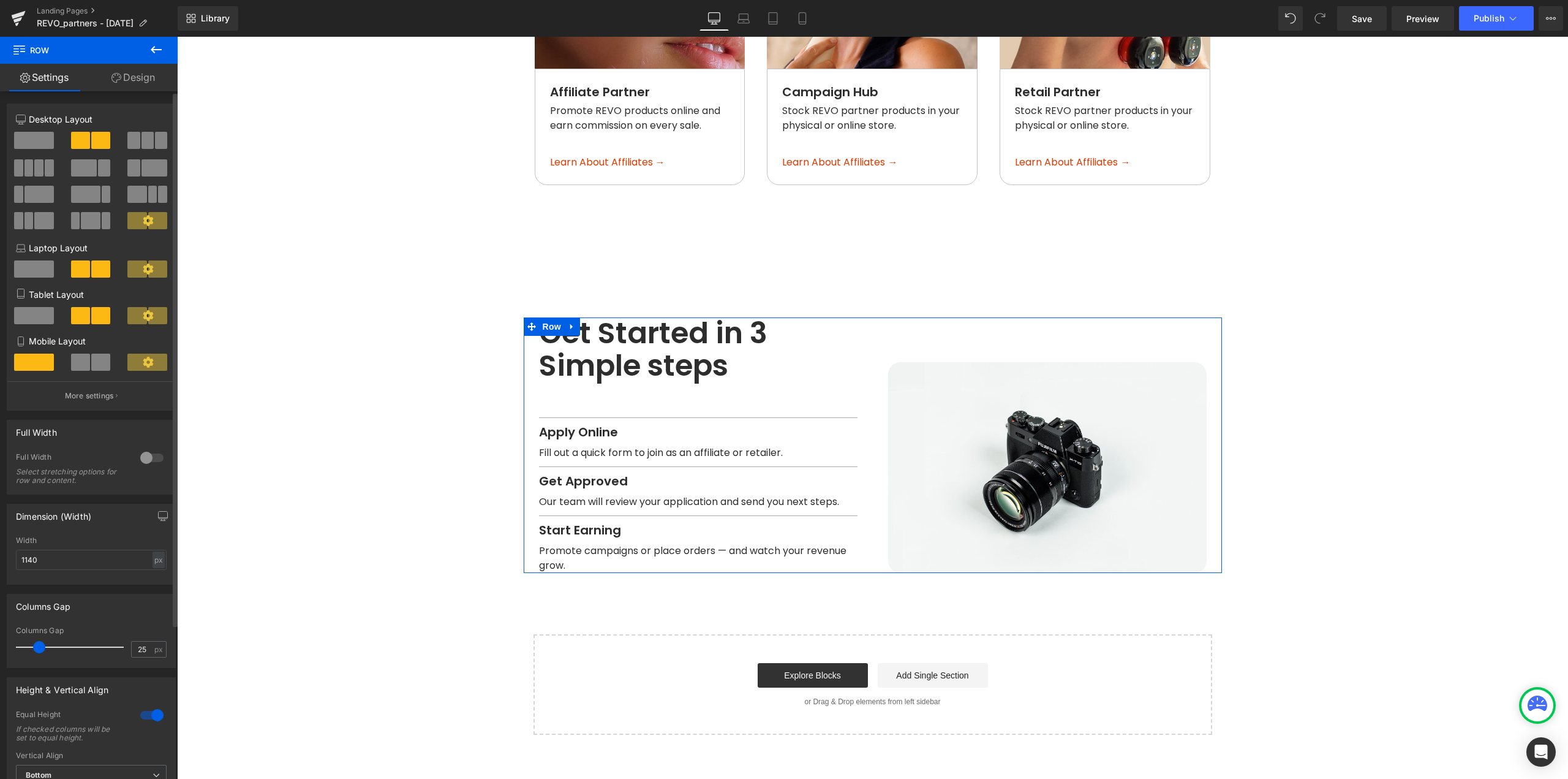
click at [42, 645] on span at bounding box center [38, 647] width 12 height 12
click at [142, 649] on input "25" at bounding box center [142, 648] width 21 height 16
type input "18"
click at [1044, 457] on span "Image" at bounding box center [1047, 464] width 26 height 15
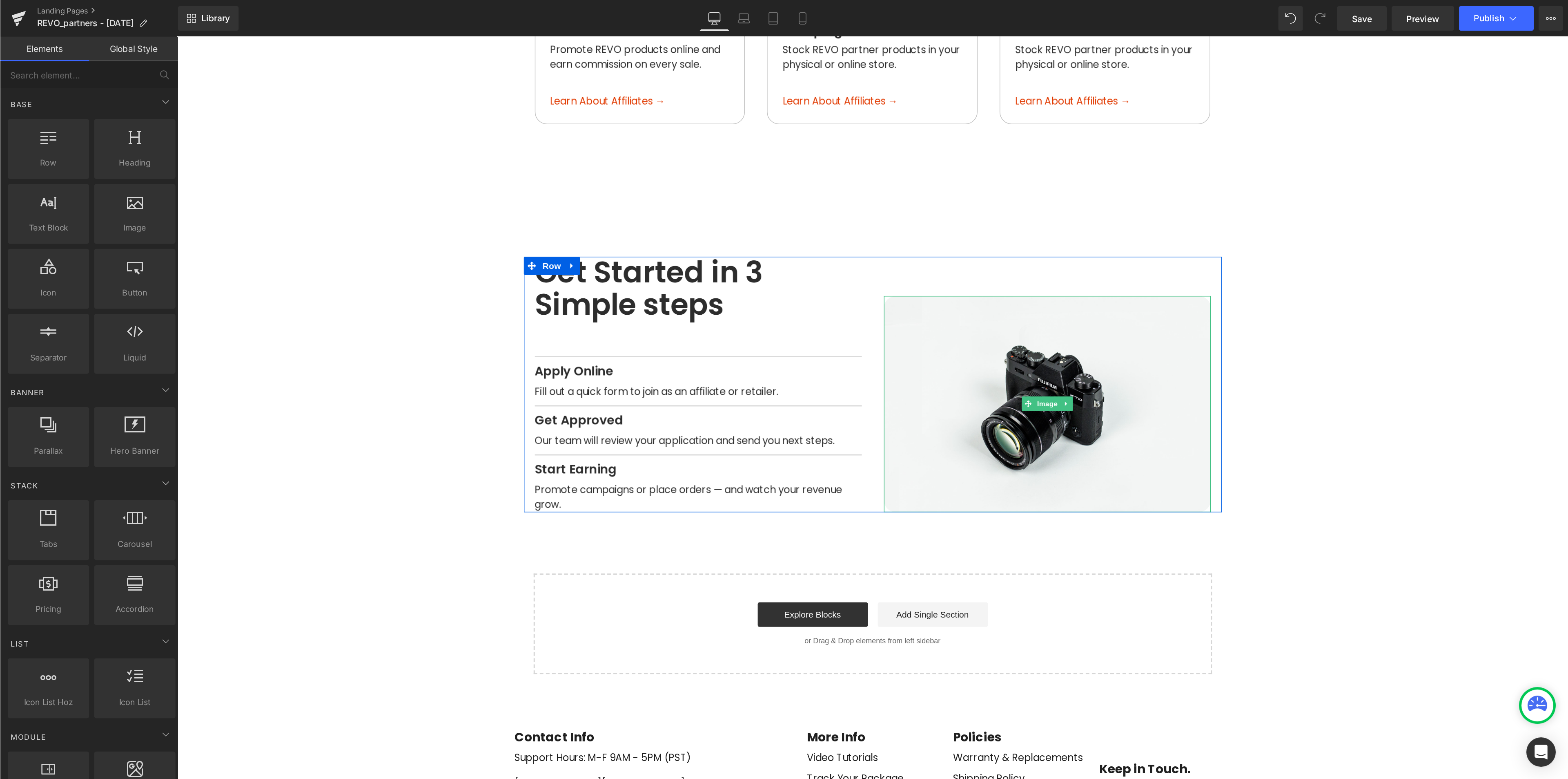
scroll to position [925, 0]
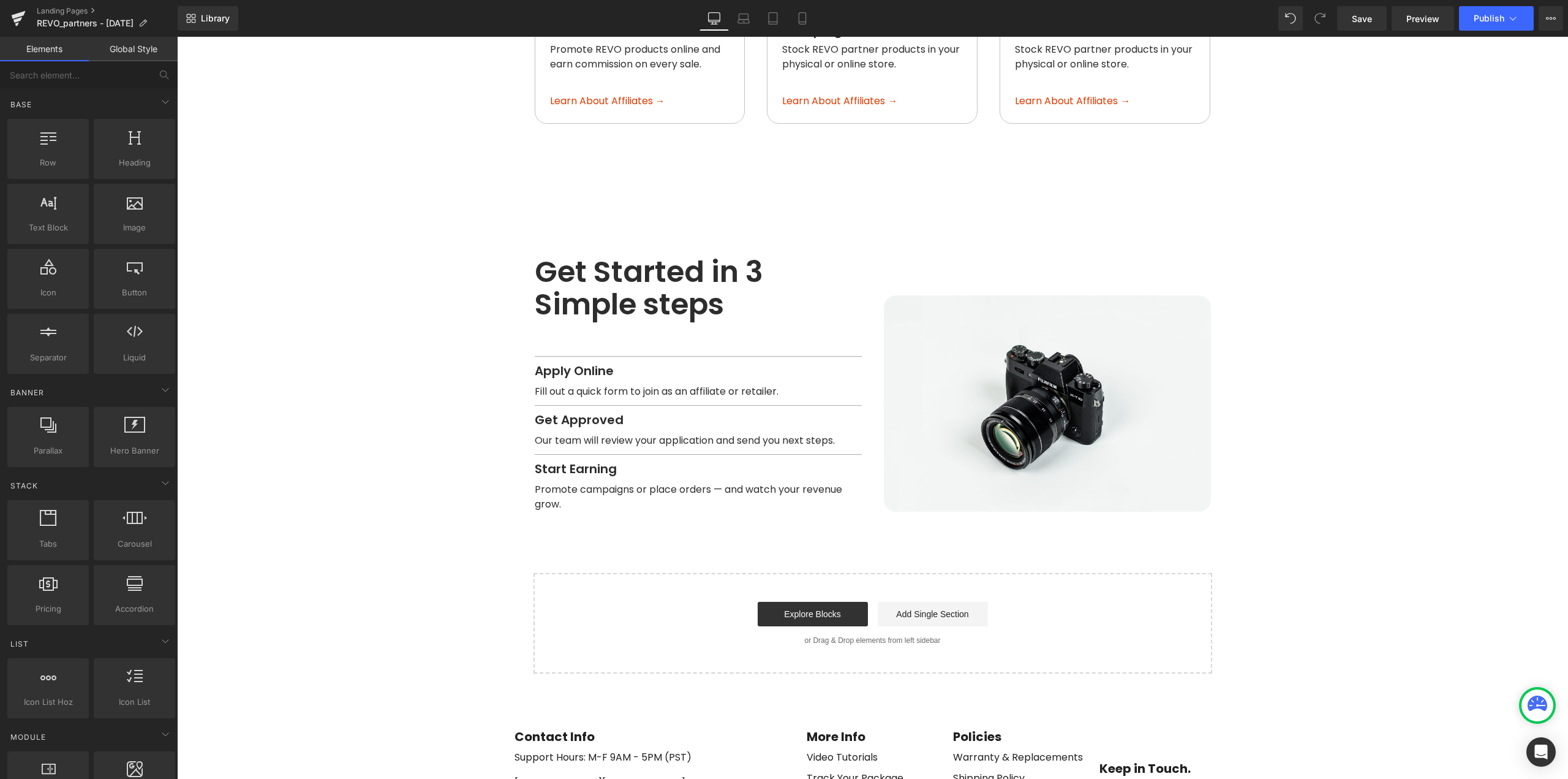
drag, startPoint x: 1275, startPoint y: 458, endPoint x: 1040, endPoint y: 384, distance: 246.4
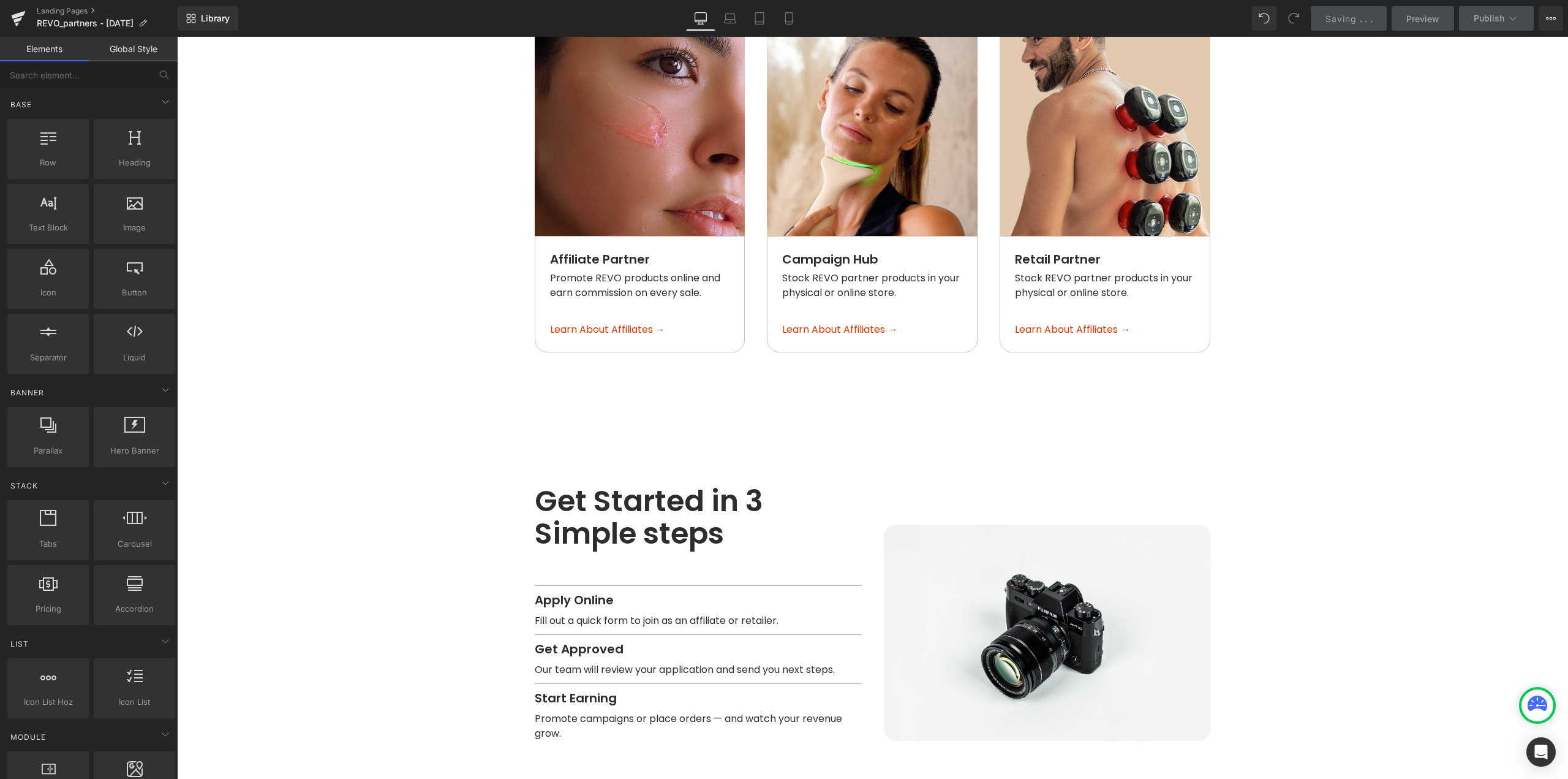
scroll to position [1080, 0]
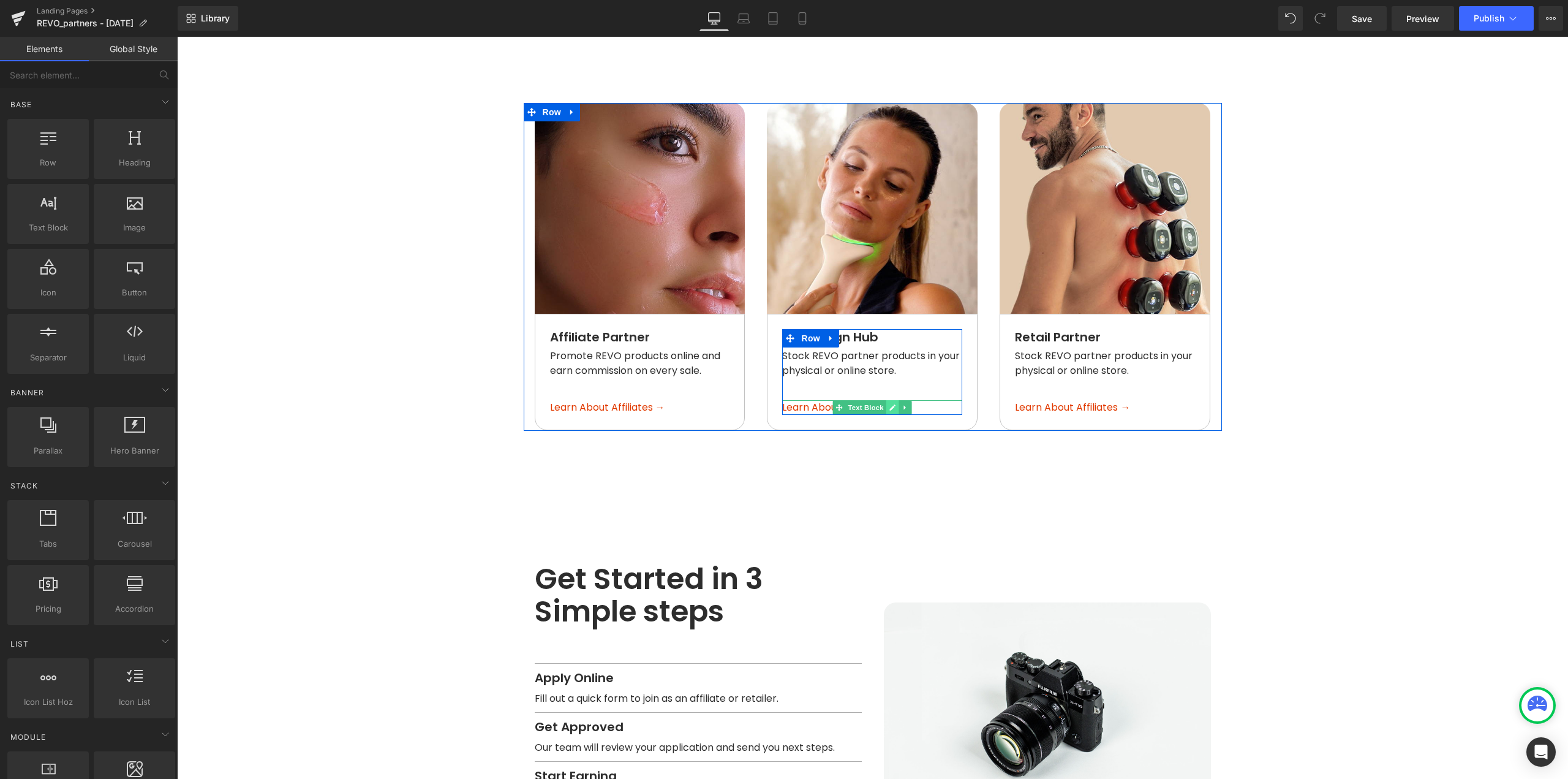
drag, startPoint x: 830, startPoint y: 388, endPoint x: 886, endPoint y: 390, distance: 56.0
click at [833, 400] on span at bounding box center [839, 407] width 13 height 15
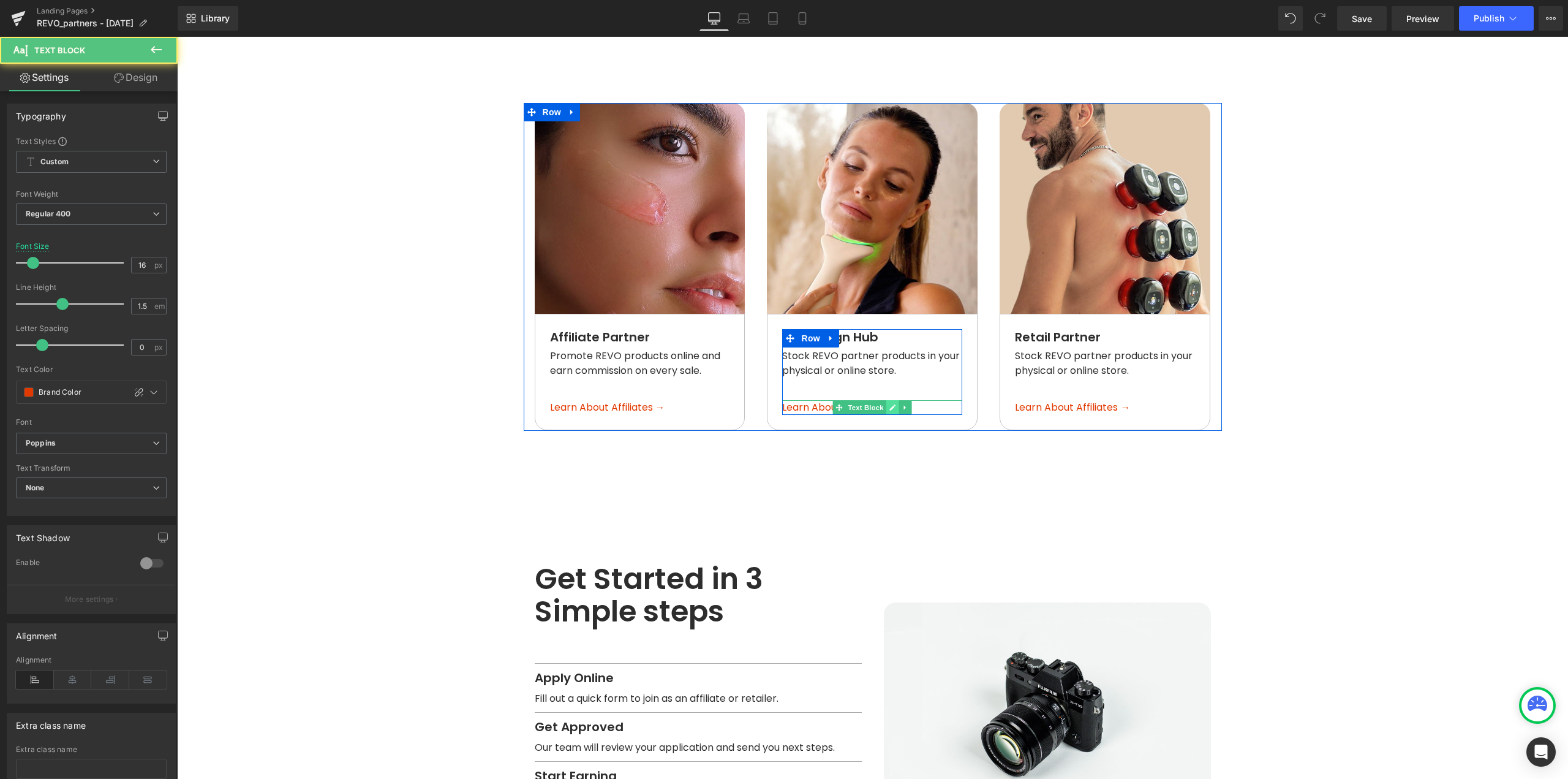
click at [890, 405] on icon at bounding box center [893, 407] width 6 height 6
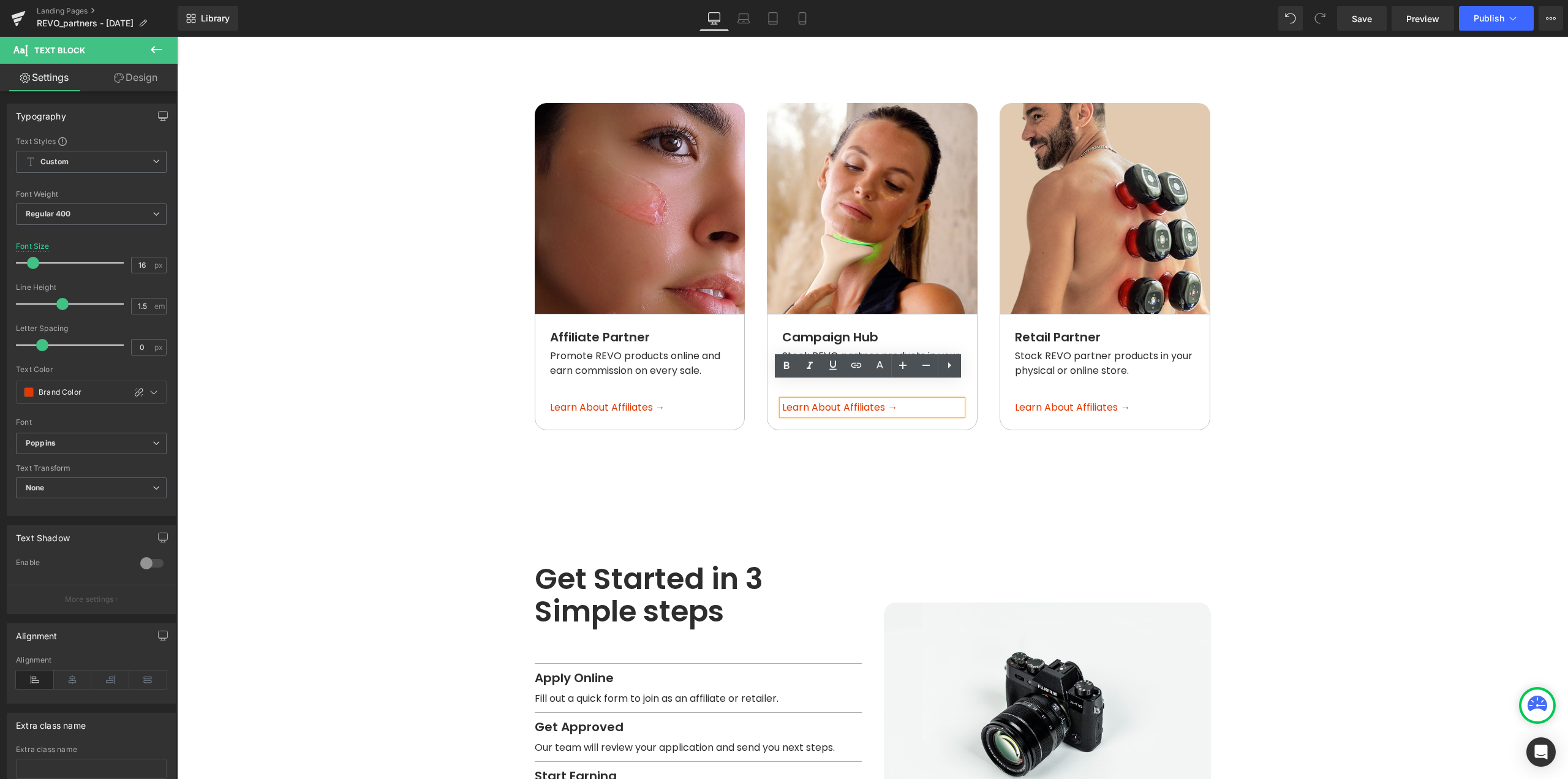
click at [875, 400] on span "Learn About Affiliates →" at bounding box center [840, 406] width 115 height 14
drag, startPoint x: 900, startPoint y: 389, endPoint x: 773, endPoint y: 387, distance: 127.0
click at [773, 387] on div "Campaign Hub Text Block Stock REVO partner products in your physical or online …" at bounding box center [872, 372] width 209 height 86
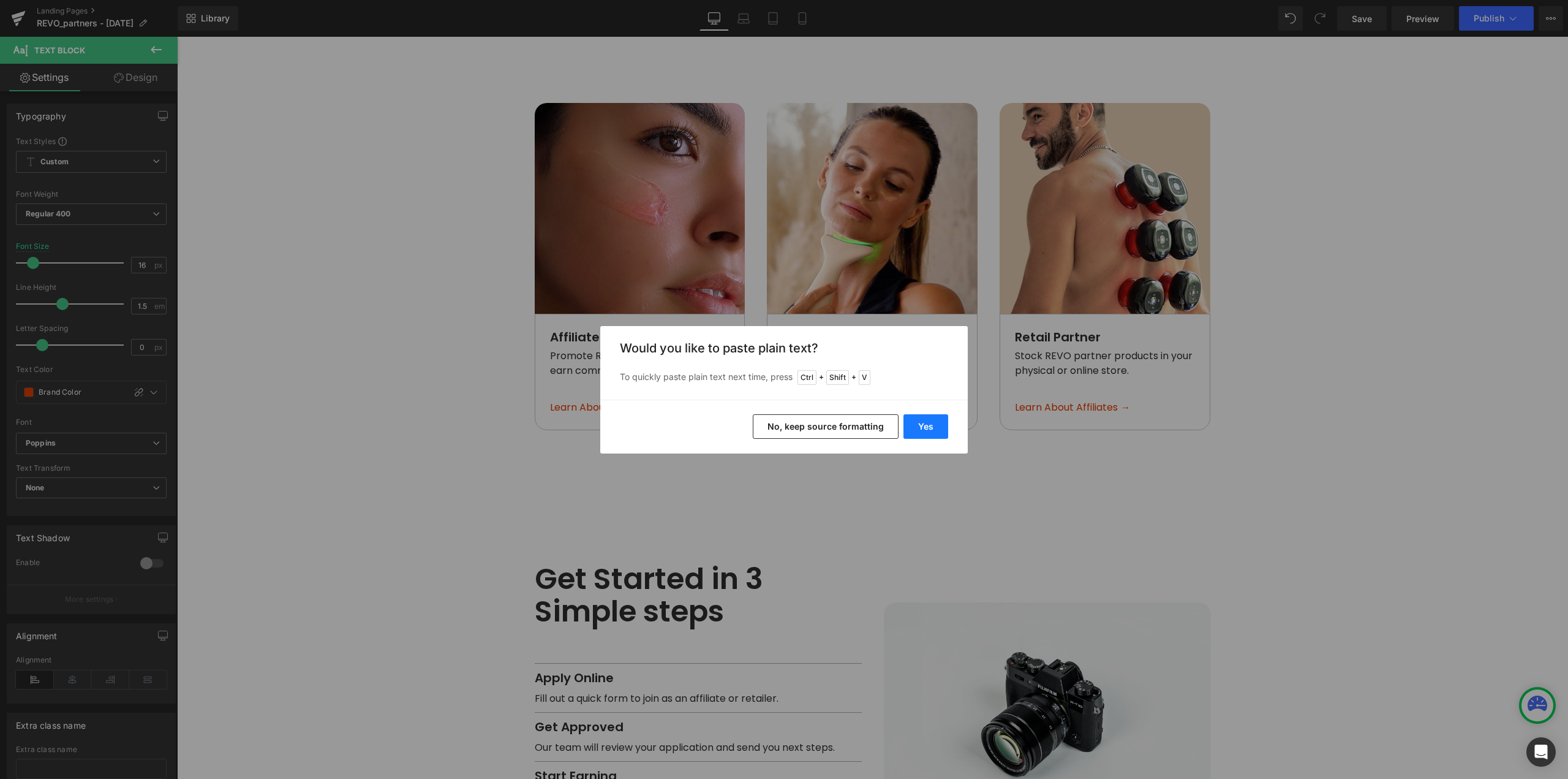
drag, startPoint x: 931, startPoint y: 430, endPoint x: 761, endPoint y: 381, distance: 176.9
click at [931, 430] on button "Yes" at bounding box center [925, 426] width 45 height 25
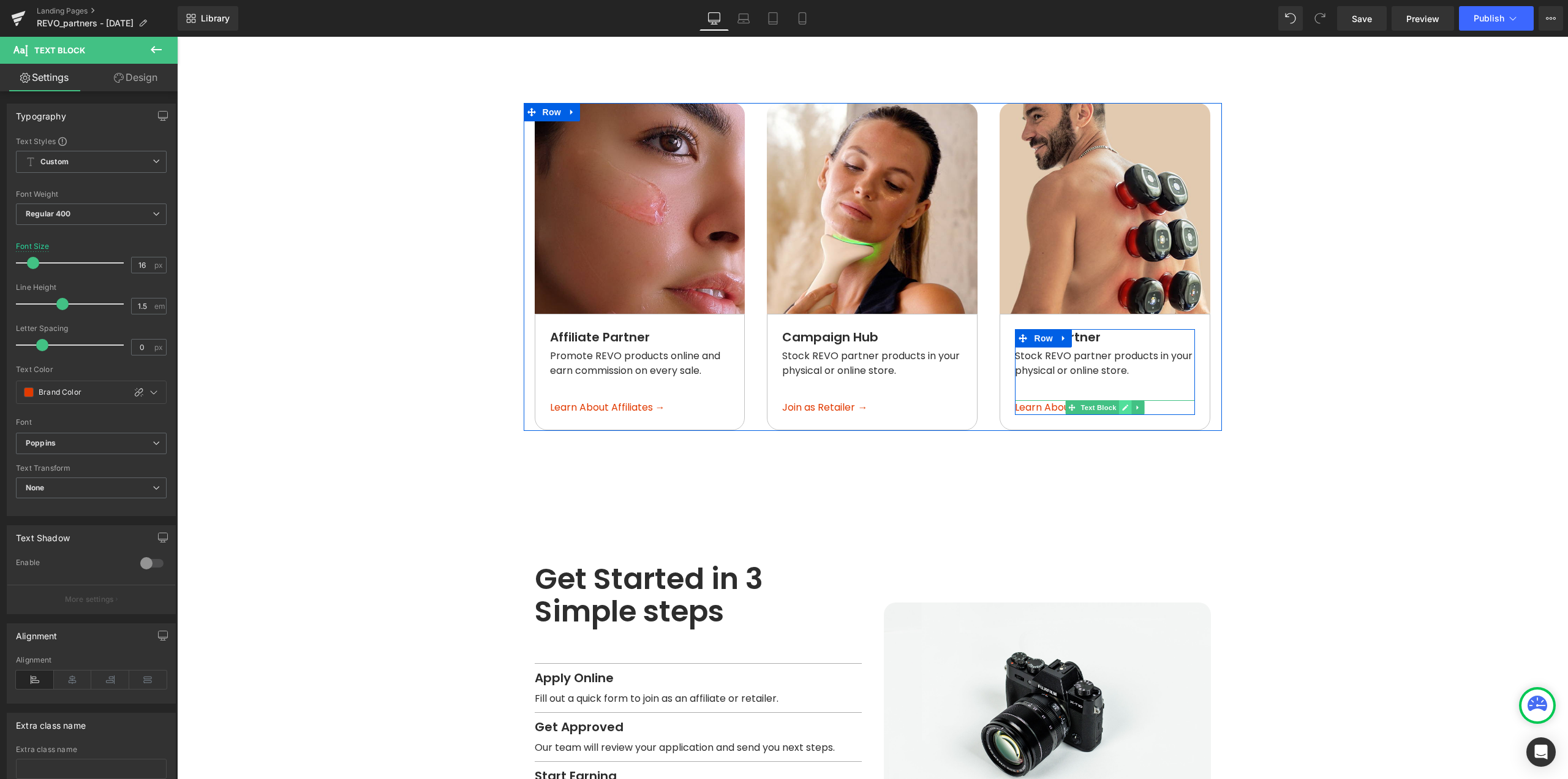
click at [1123, 405] on icon at bounding box center [1126, 407] width 6 height 6
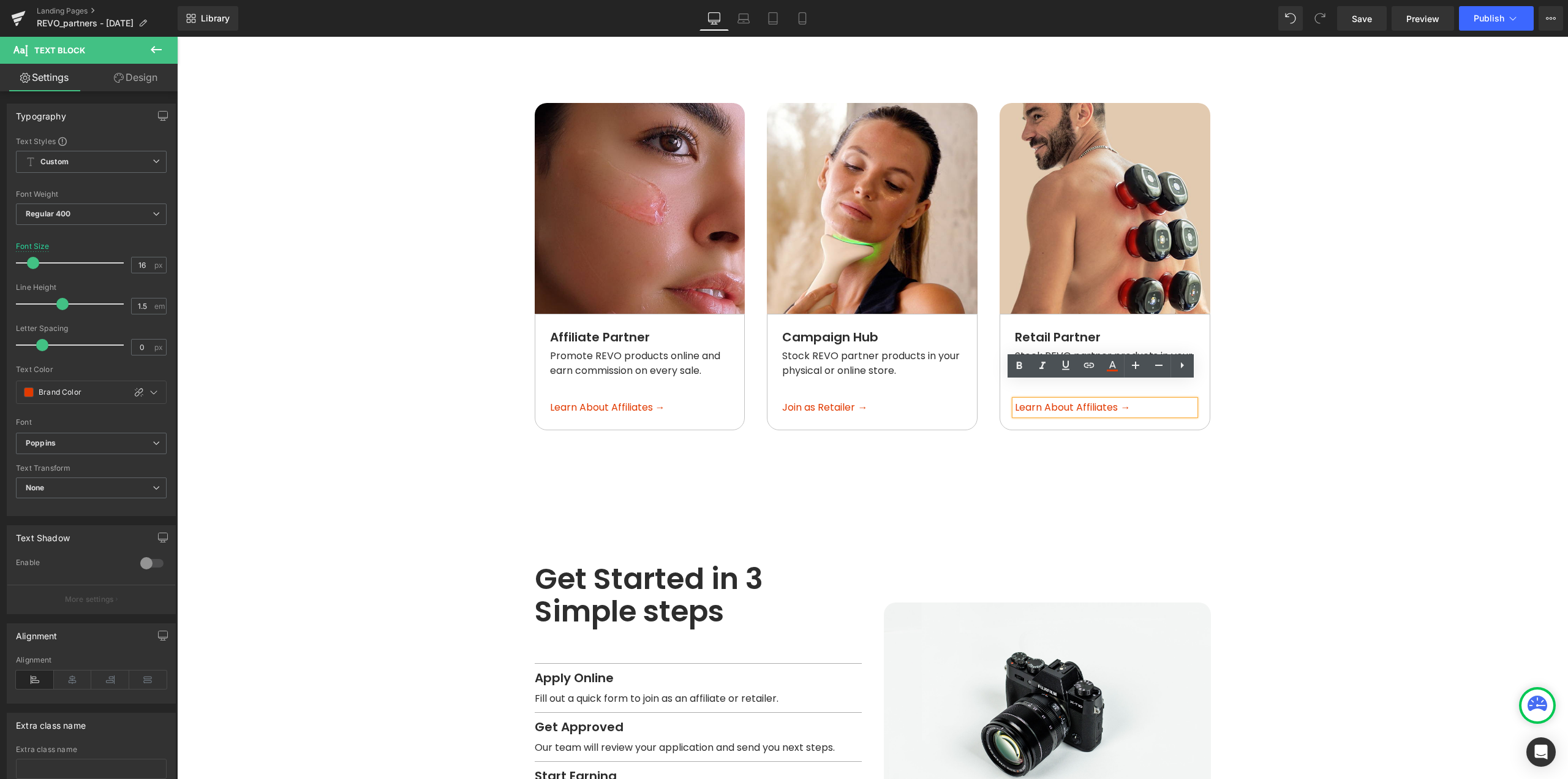
click at [1125, 400] on span "Learn About Affiliates →" at bounding box center [1073, 406] width 115 height 14
click at [1137, 400] on p "Learn About Affiliates →" at bounding box center [1105, 407] width 180 height 15
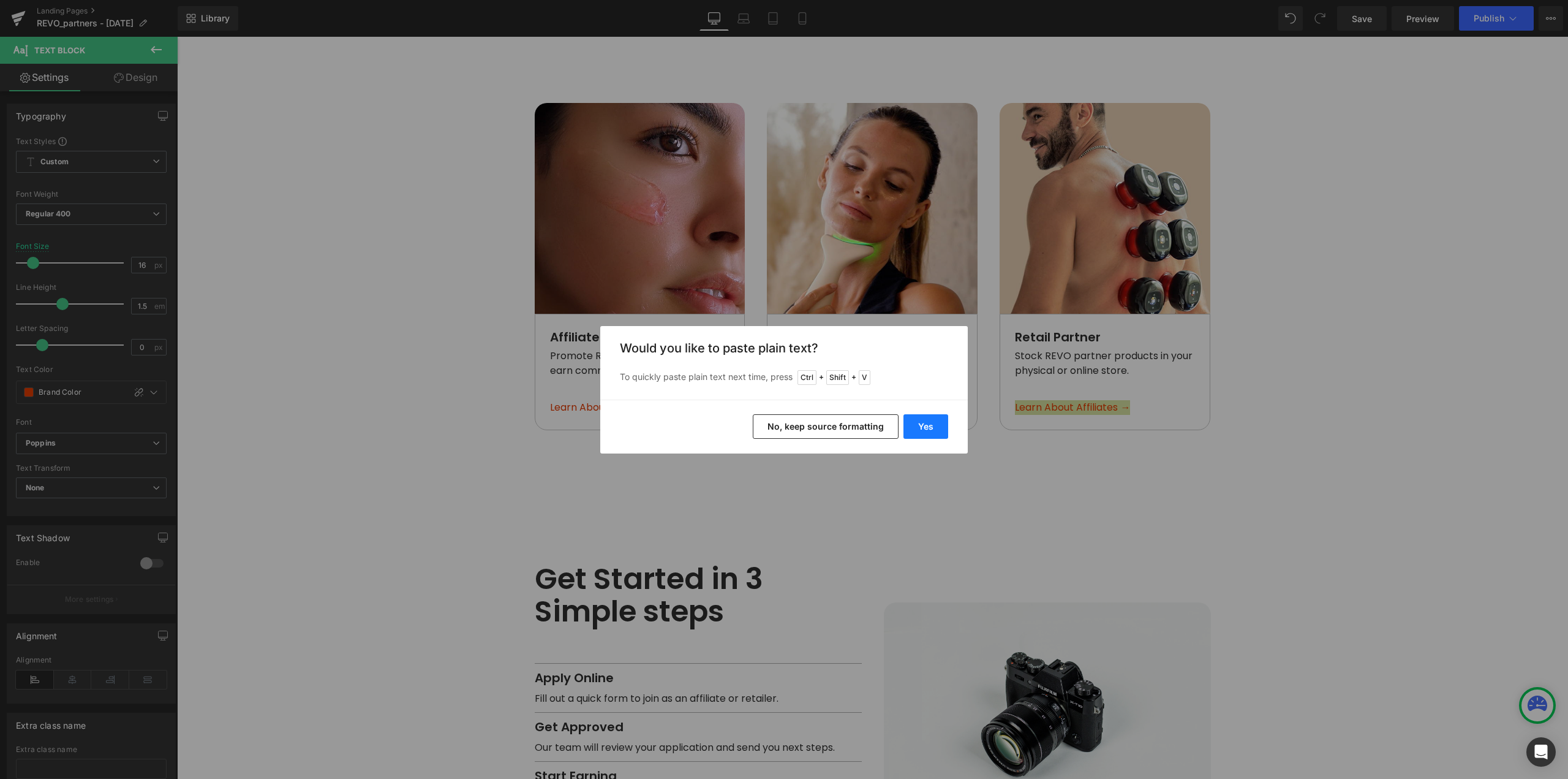
click at [927, 422] on button "Yes" at bounding box center [925, 426] width 45 height 25
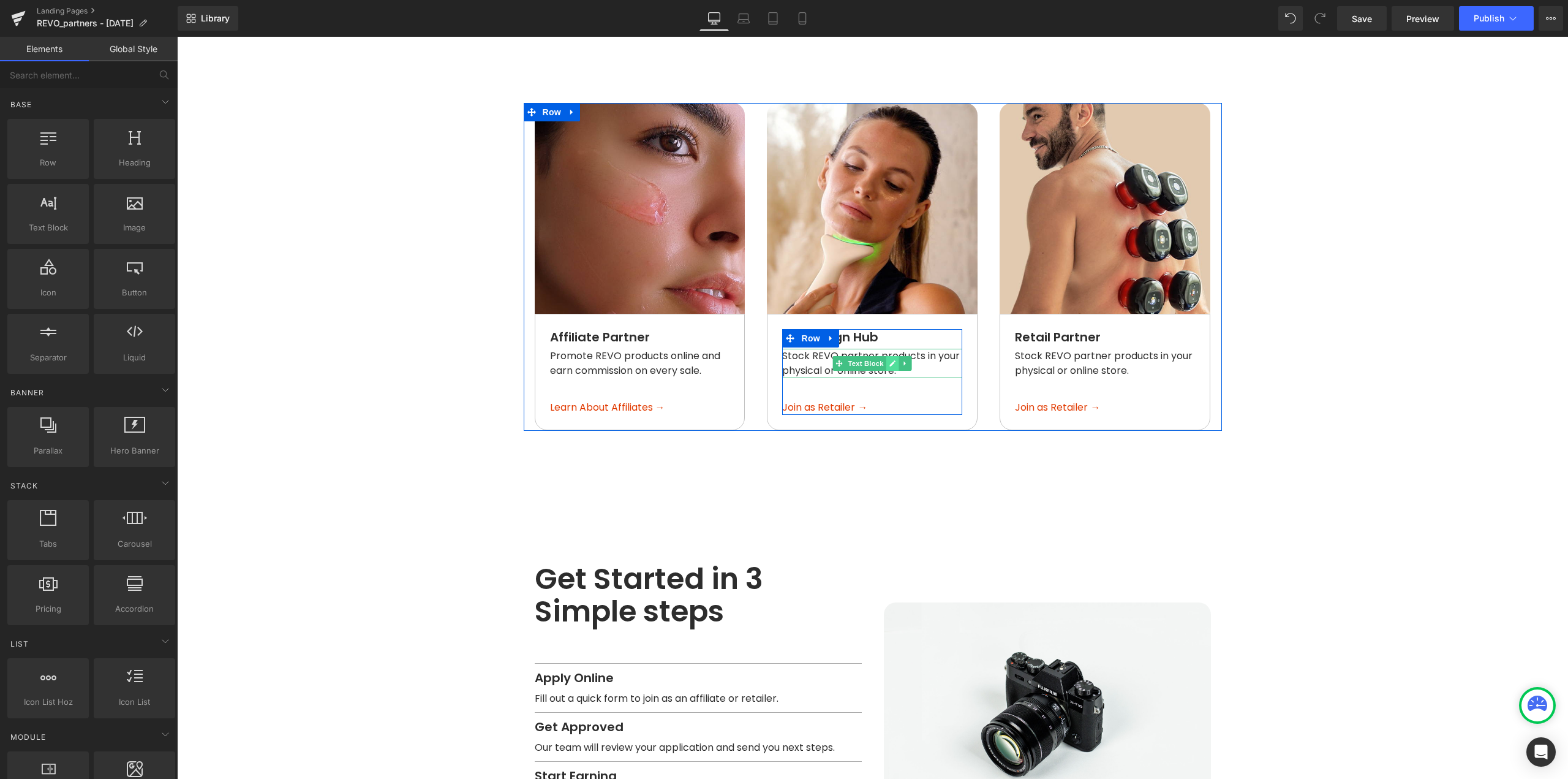
click at [889, 360] on icon at bounding box center [892, 363] width 6 height 7
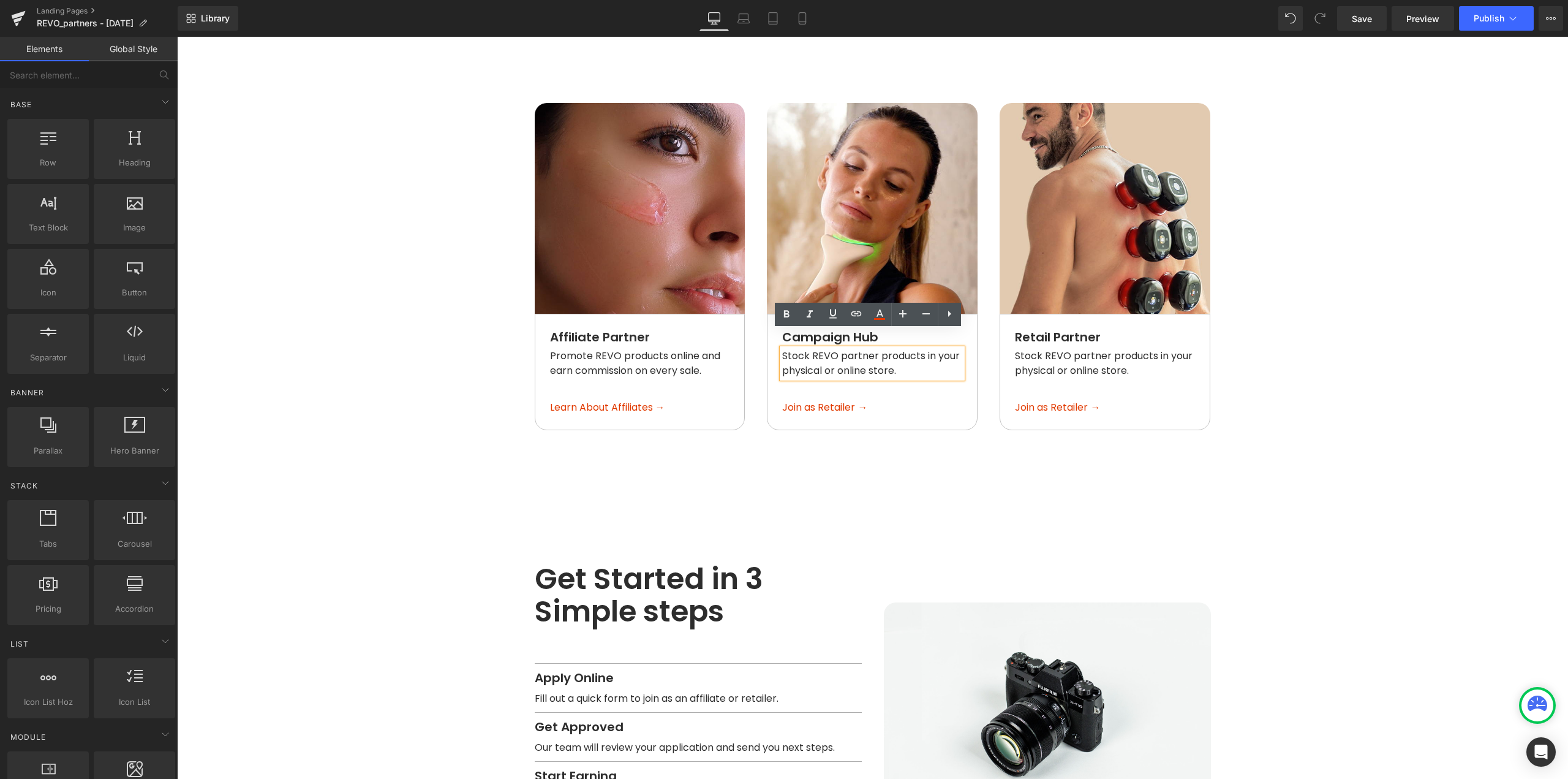
click at [885, 349] on span "Stock REVO partner products in your physical or online store." at bounding box center [872, 363] width 180 height 29
click at [883, 349] on span "Stock REVO partner products in your physical or online store." at bounding box center [872, 363] width 180 height 29
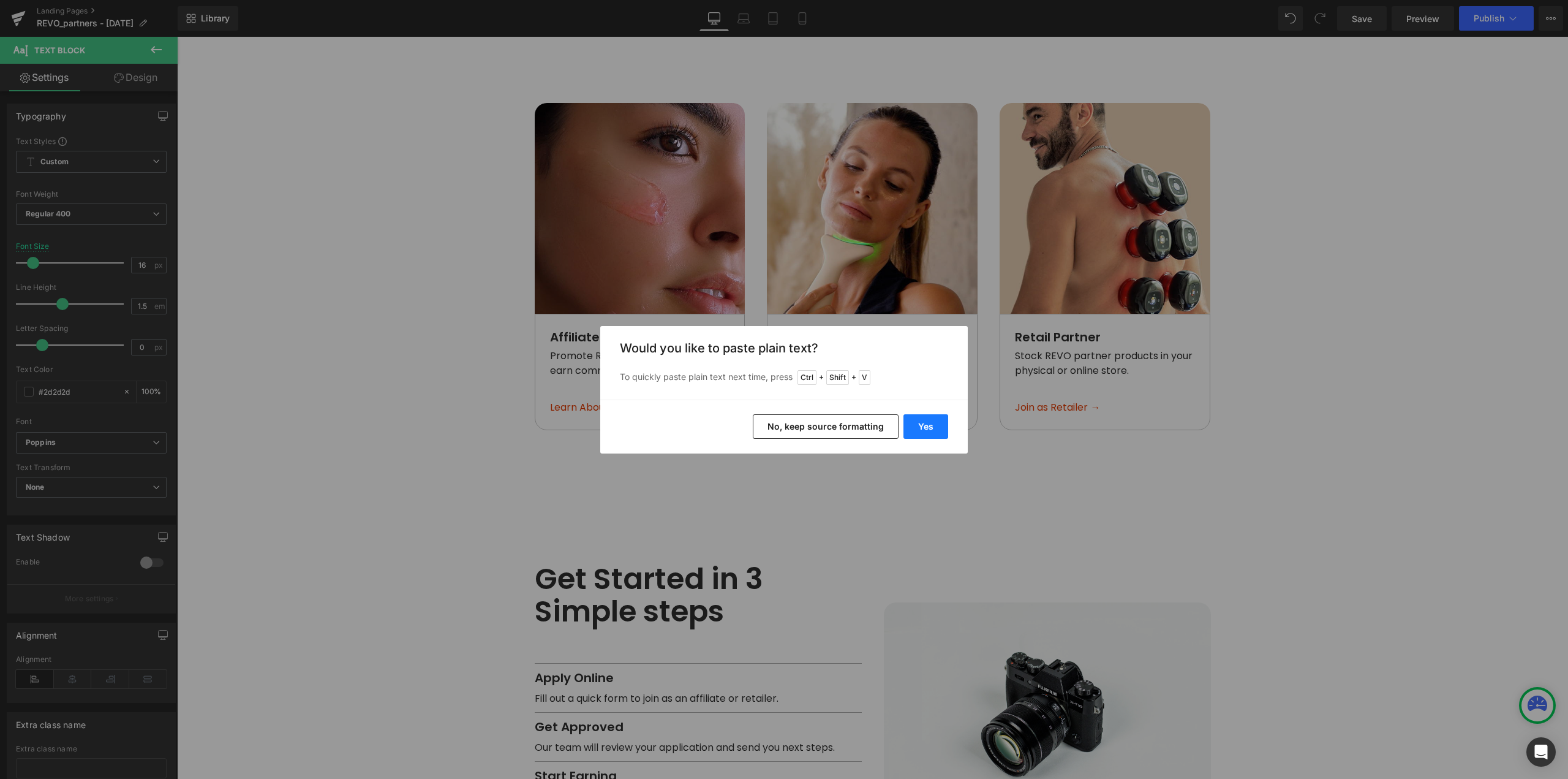
click at [903, 428] on button "Yes" at bounding box center [925, 426] width 45 height 25
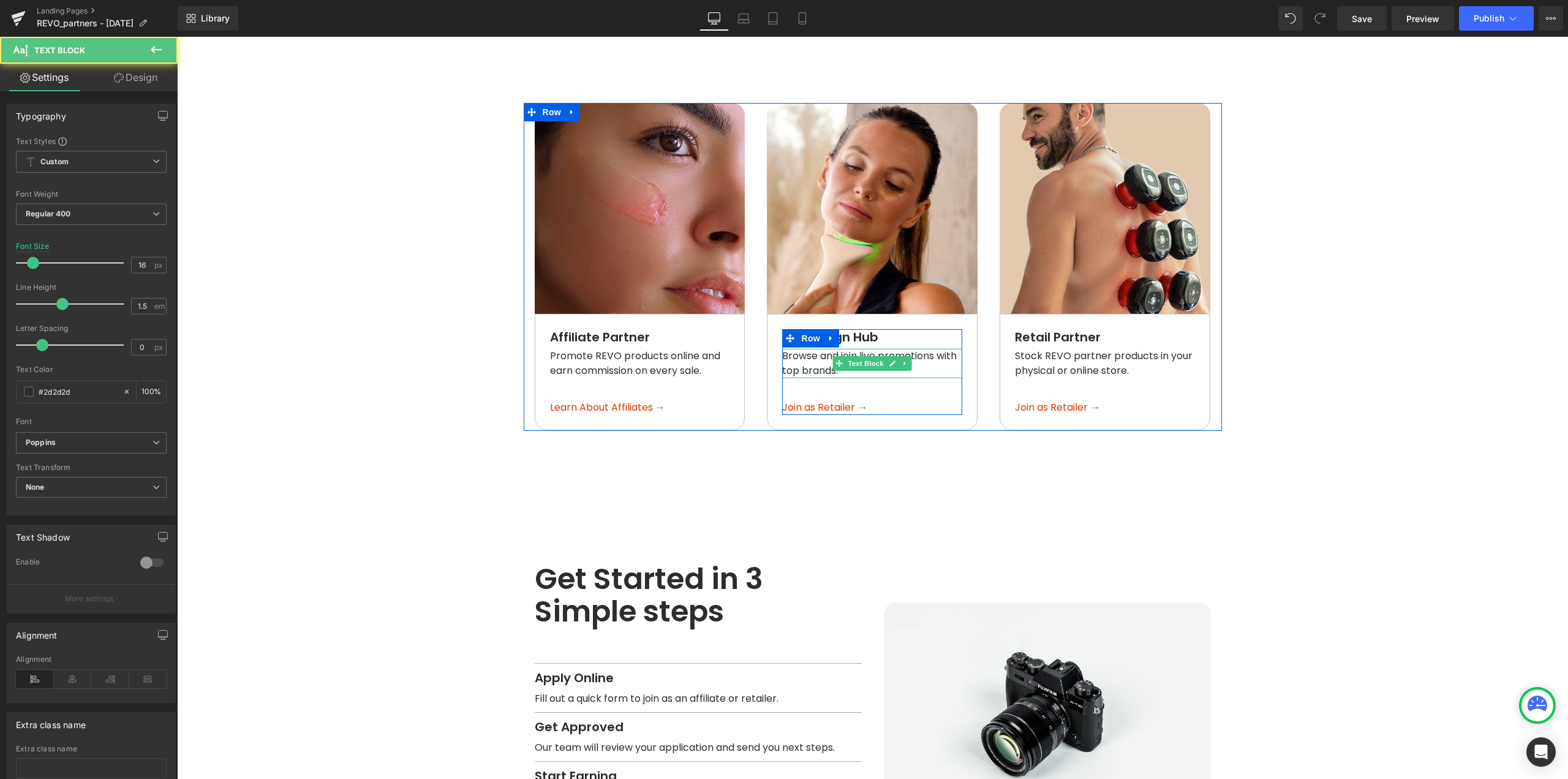
click at [783, 349] on span "Browse and join live promotions with top brands." at bounding box center [871, 363] width 177 height 29
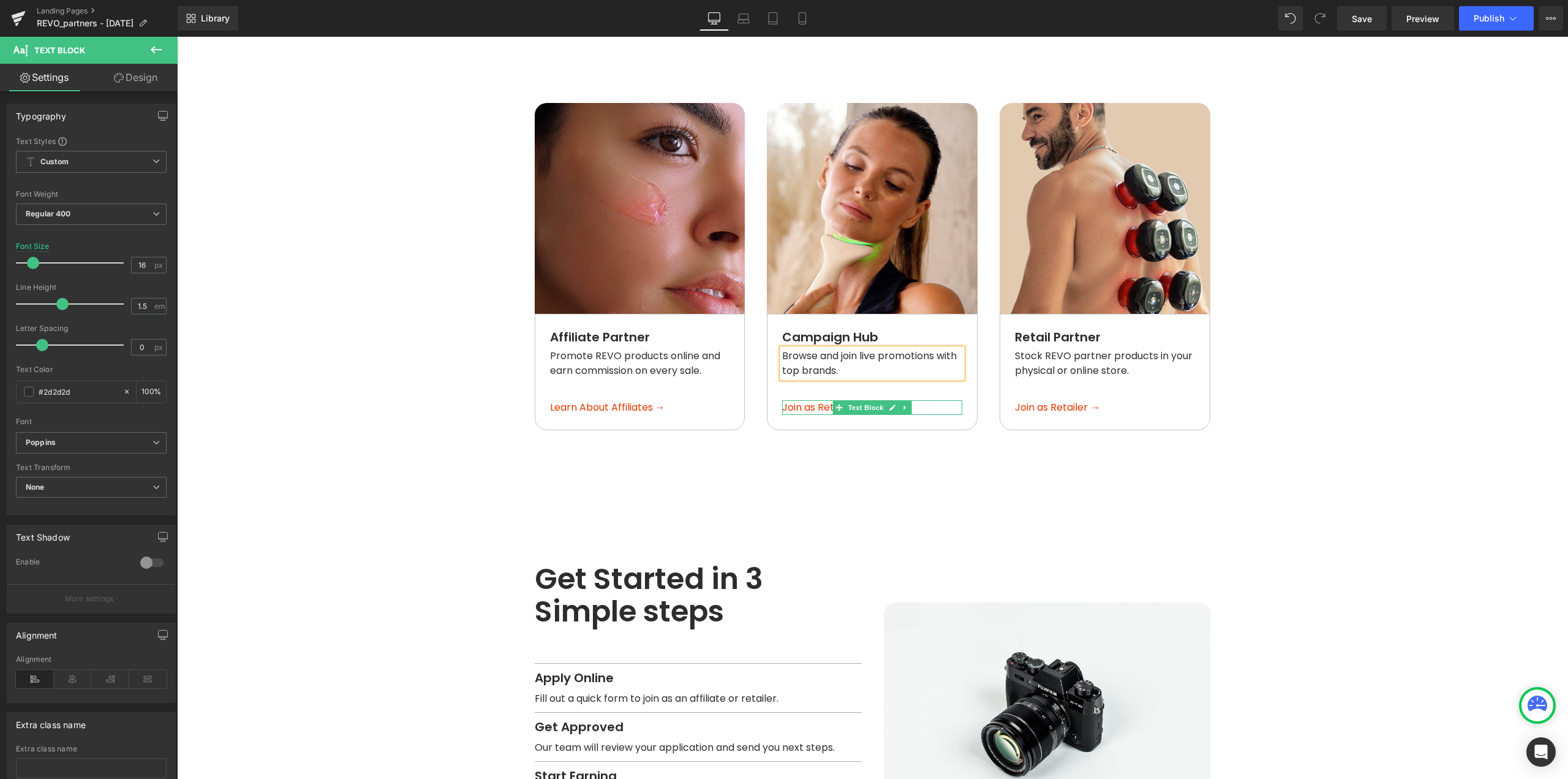
click at [818, 400] on span "Join as Retailer →" at bounding box center [825, 406] width 85 height 14
drag, startPoint x: 849, startPoint y: 388, endPoint x: 770, endPoint y: 388, distance: 79.0
click at [770, 388] on div "Campaign Hub Text Block Browse and join live promotions with top brands. Text B…" at bounding box center [872, 372] width 209 height 86
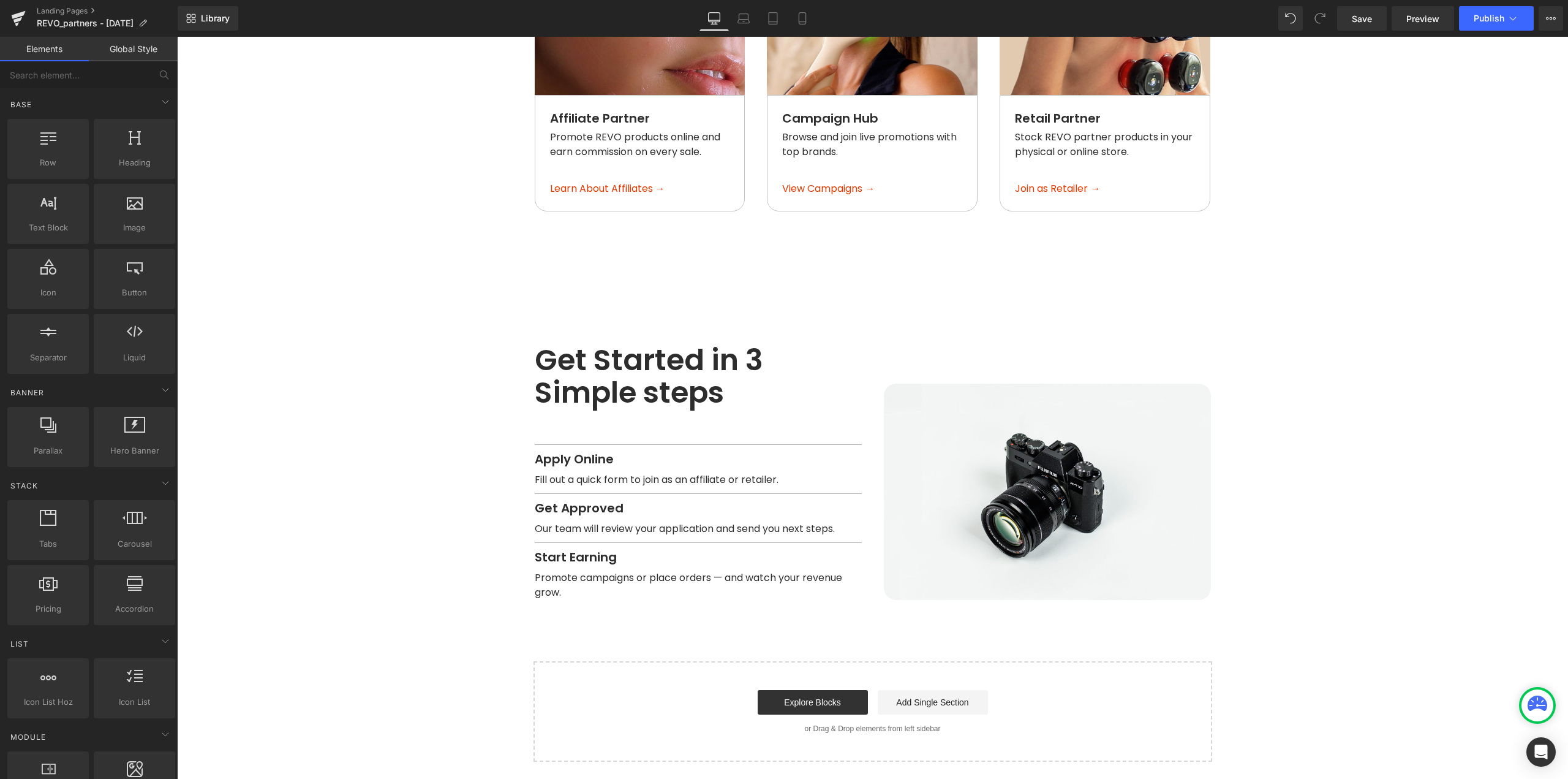
scroll to position [1448, 0]
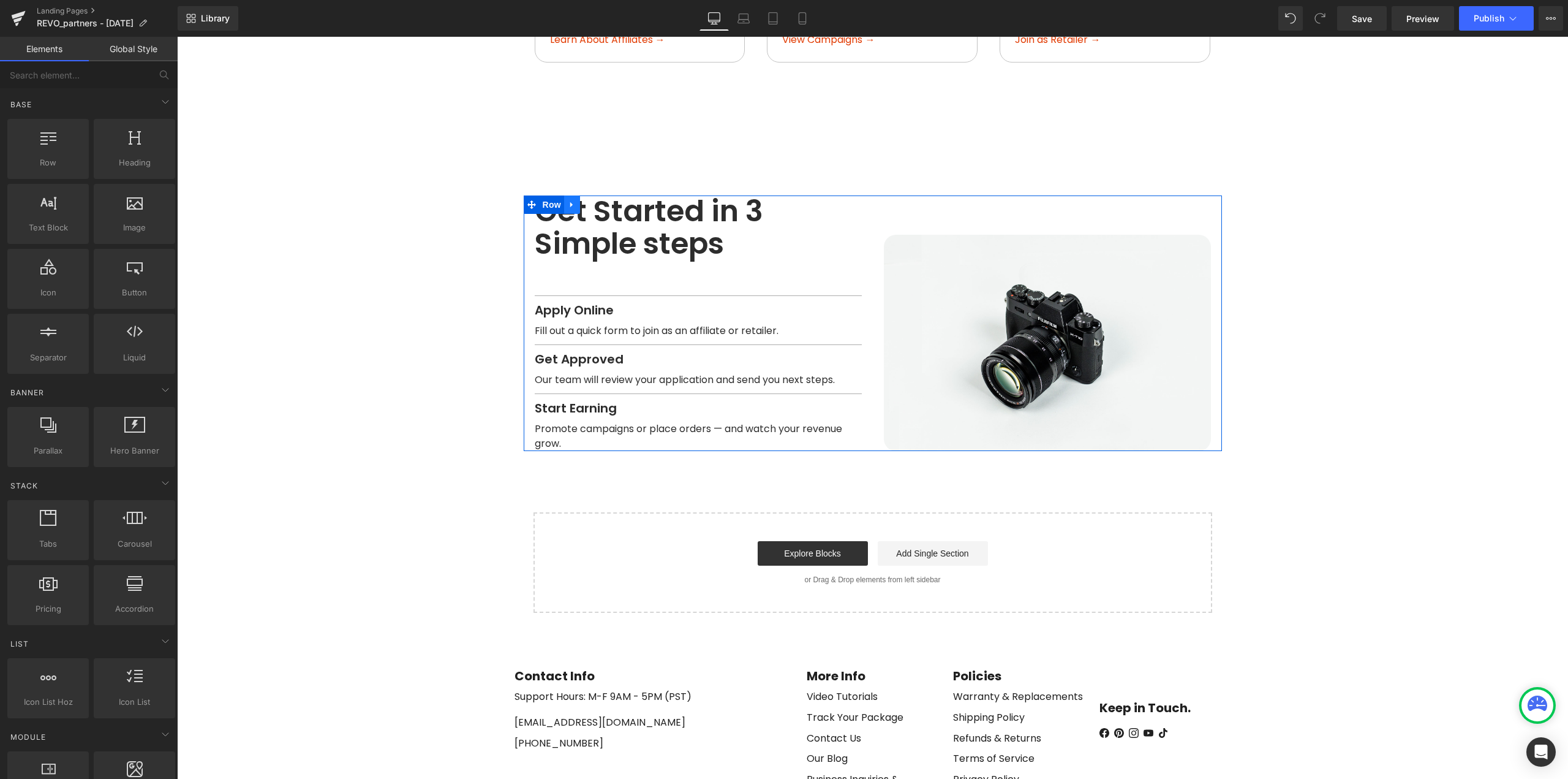
click at [568, 200] on icon at bounding box center [572, 205] width 8 height 9
click at [584, 200] on icon at bounding box center [587, 204] width 8 height 8
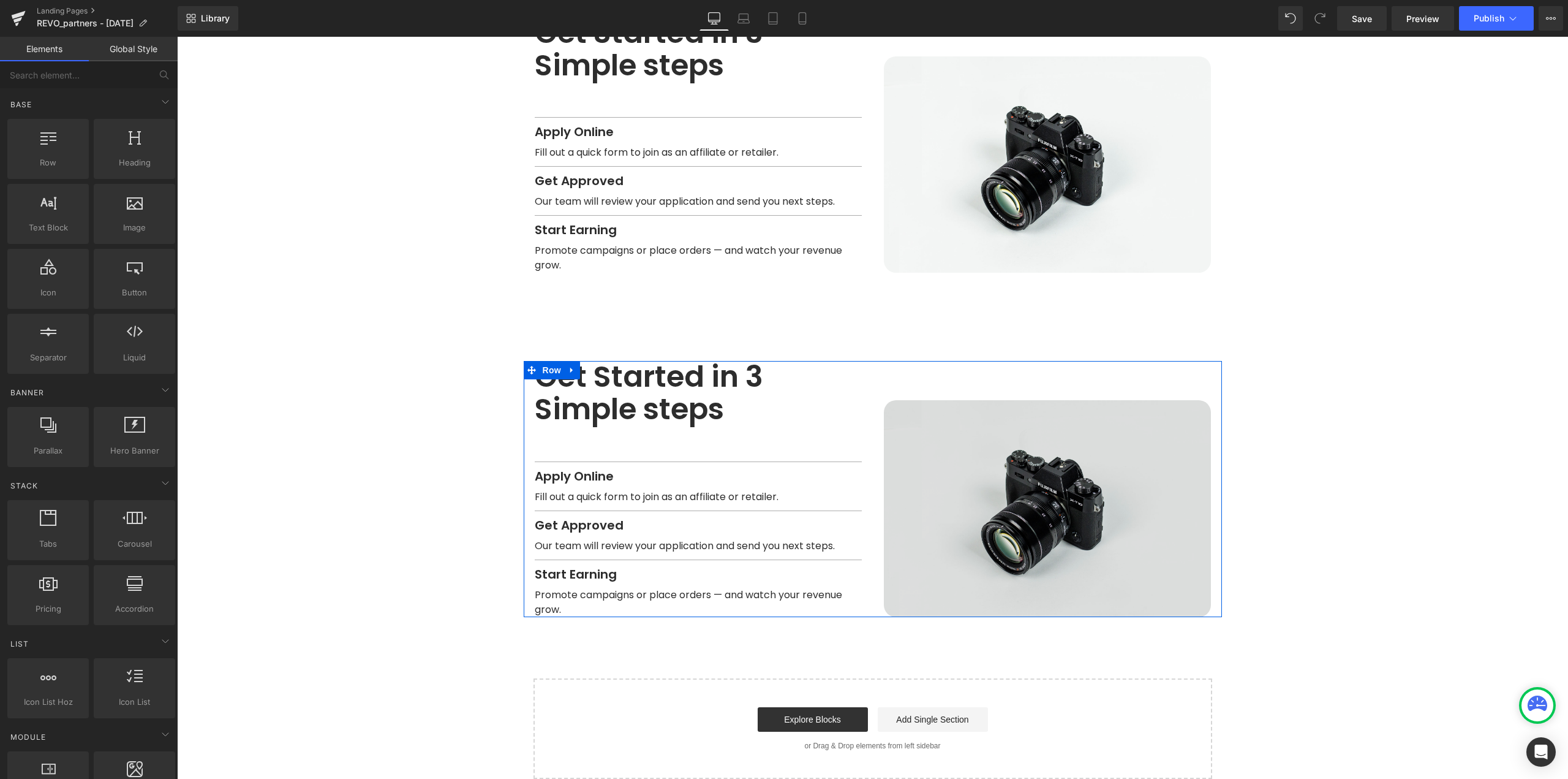
scroll to position [1631, 0]
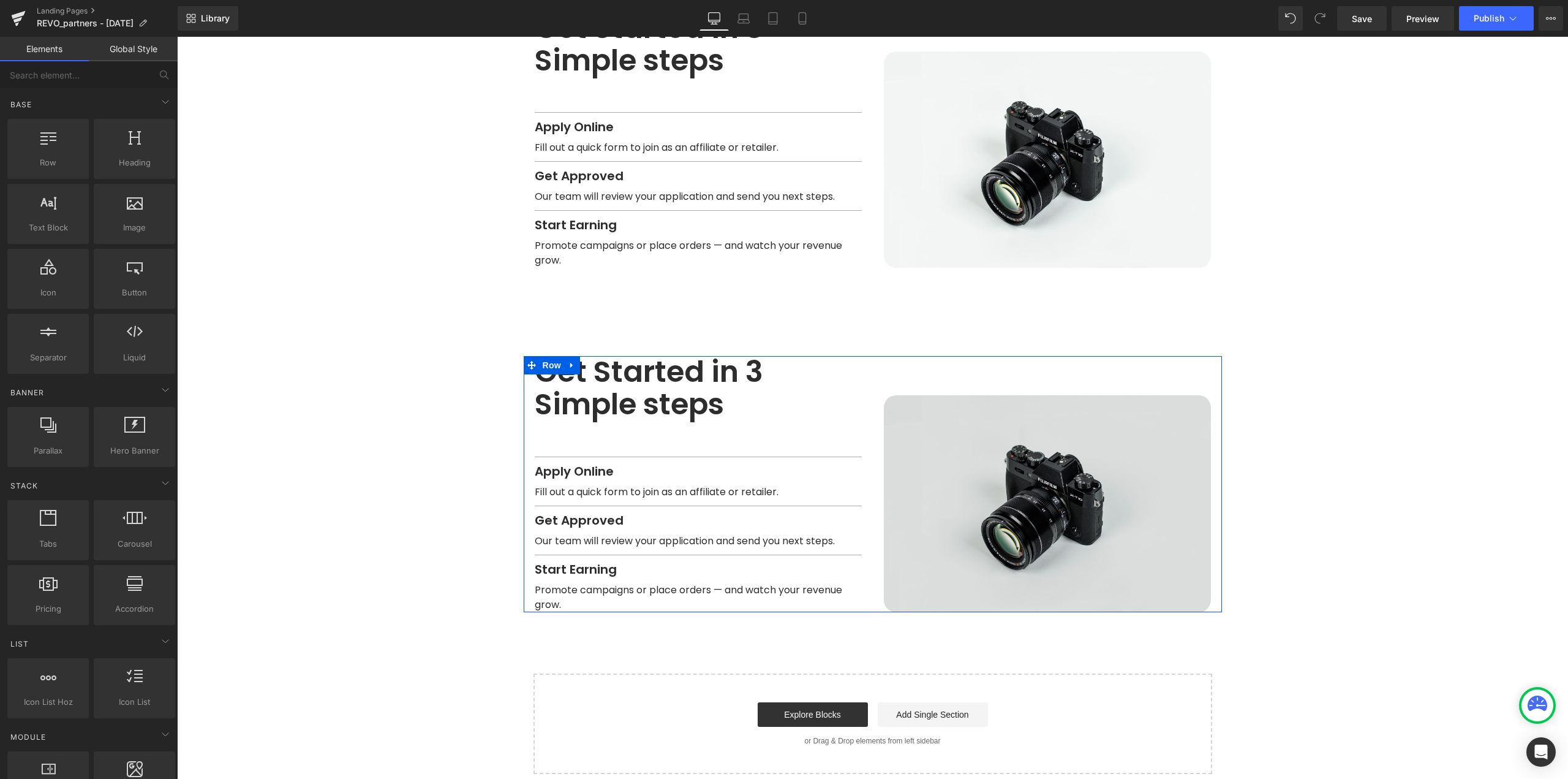
click at [942, 439] on img at bounding box center [1047, 503] width 327 height 216
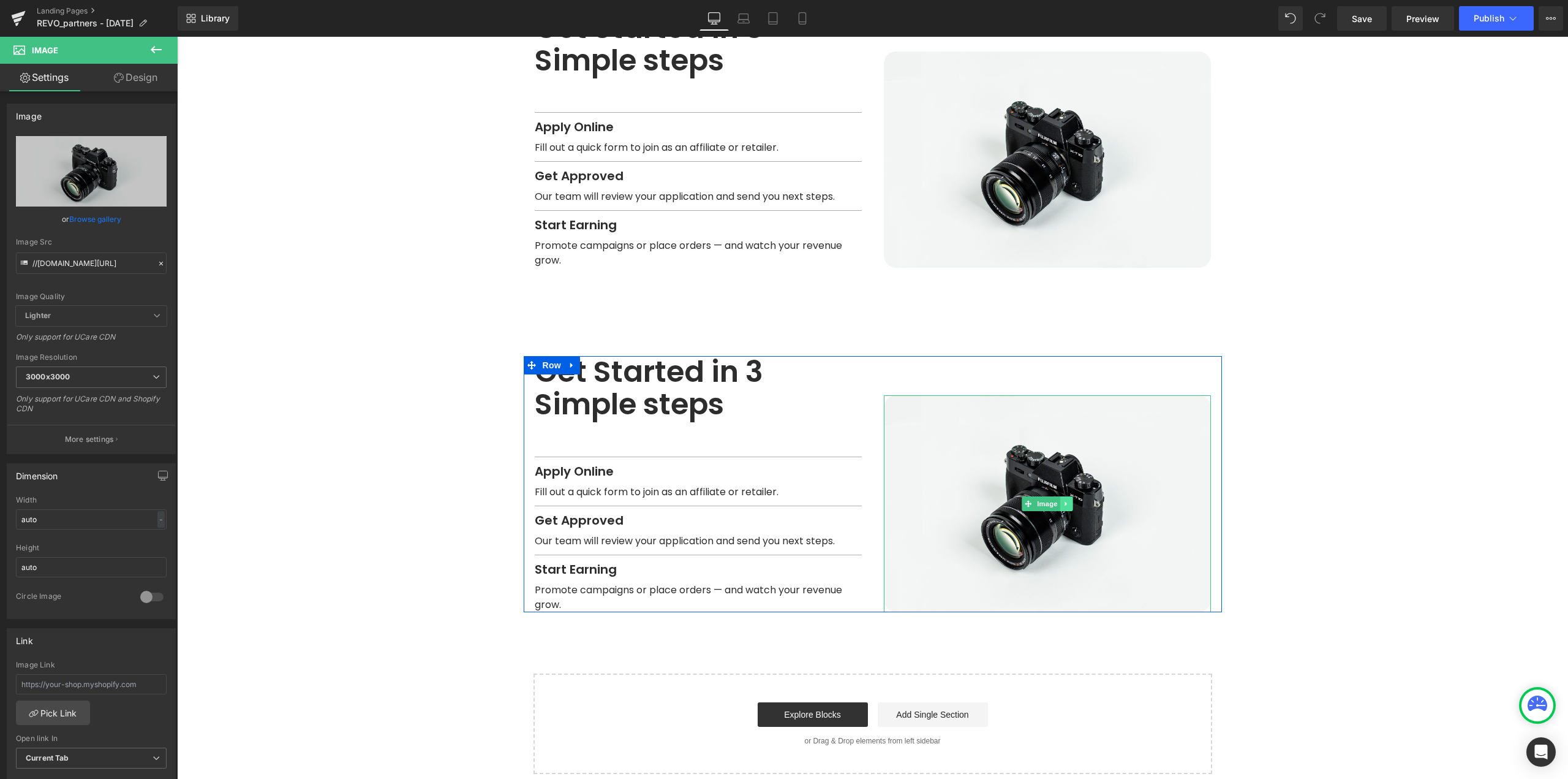
click at [1065, 501] on icon at bounding box center [1066, 503] width 2 height 5
click at [1069, 500] on icon at bounding box center [1072, 502] width 6 height 6
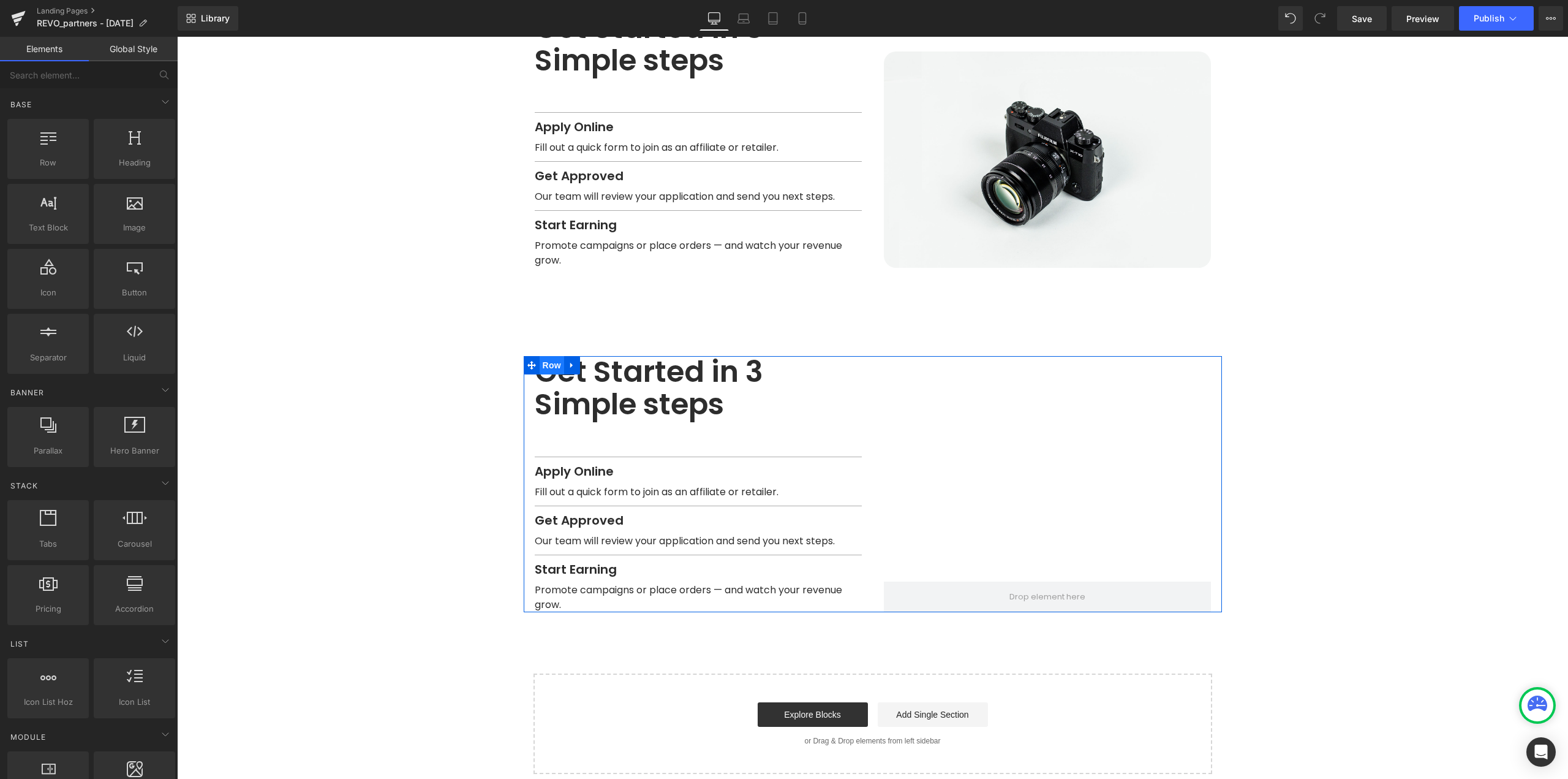
click at [552, 356] on span "Row" at bounding box center [552, 365] width 25 height 18
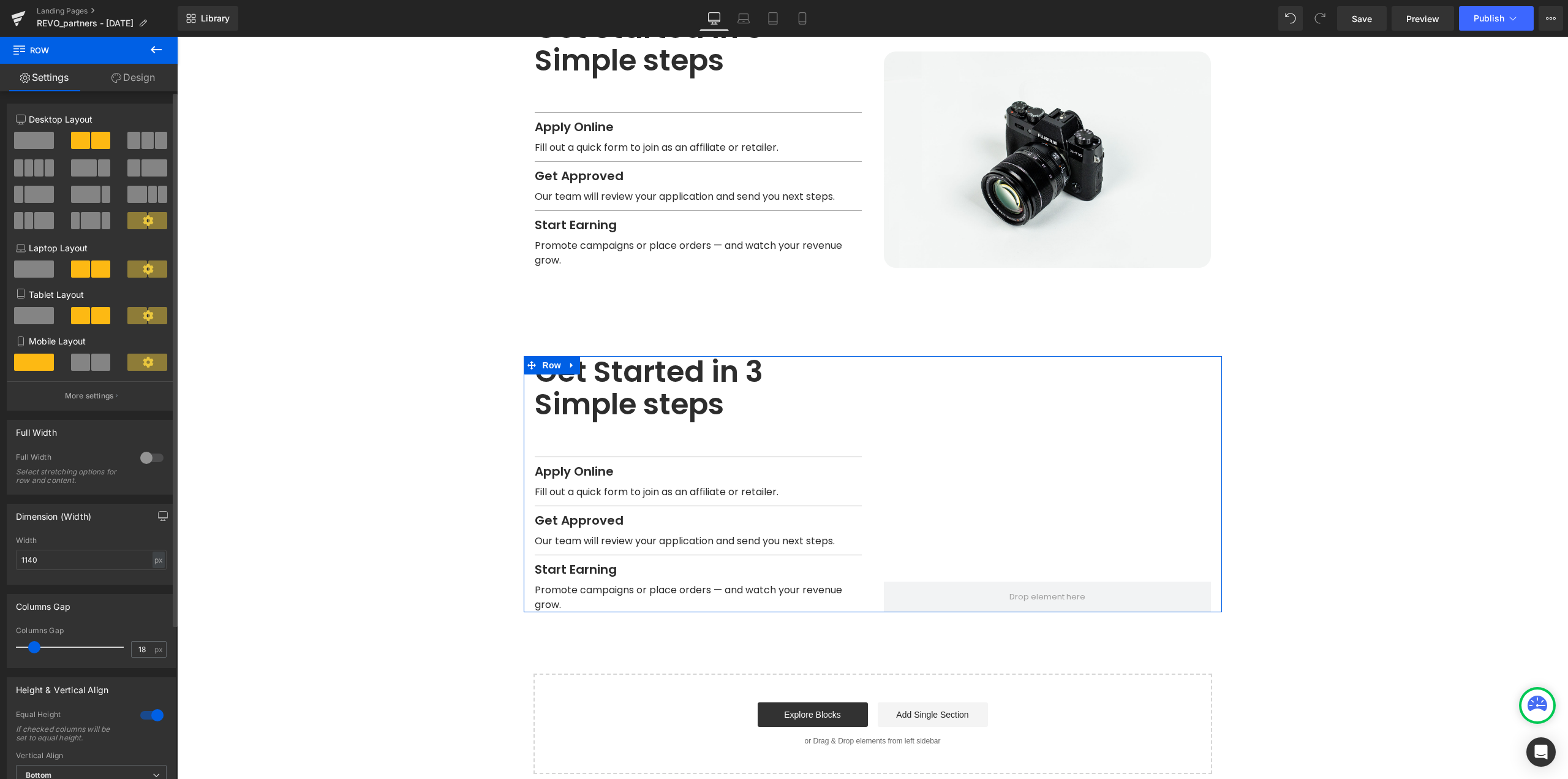
click at [23, 140] on span at bounding box center [34, 140] width 40 height 17
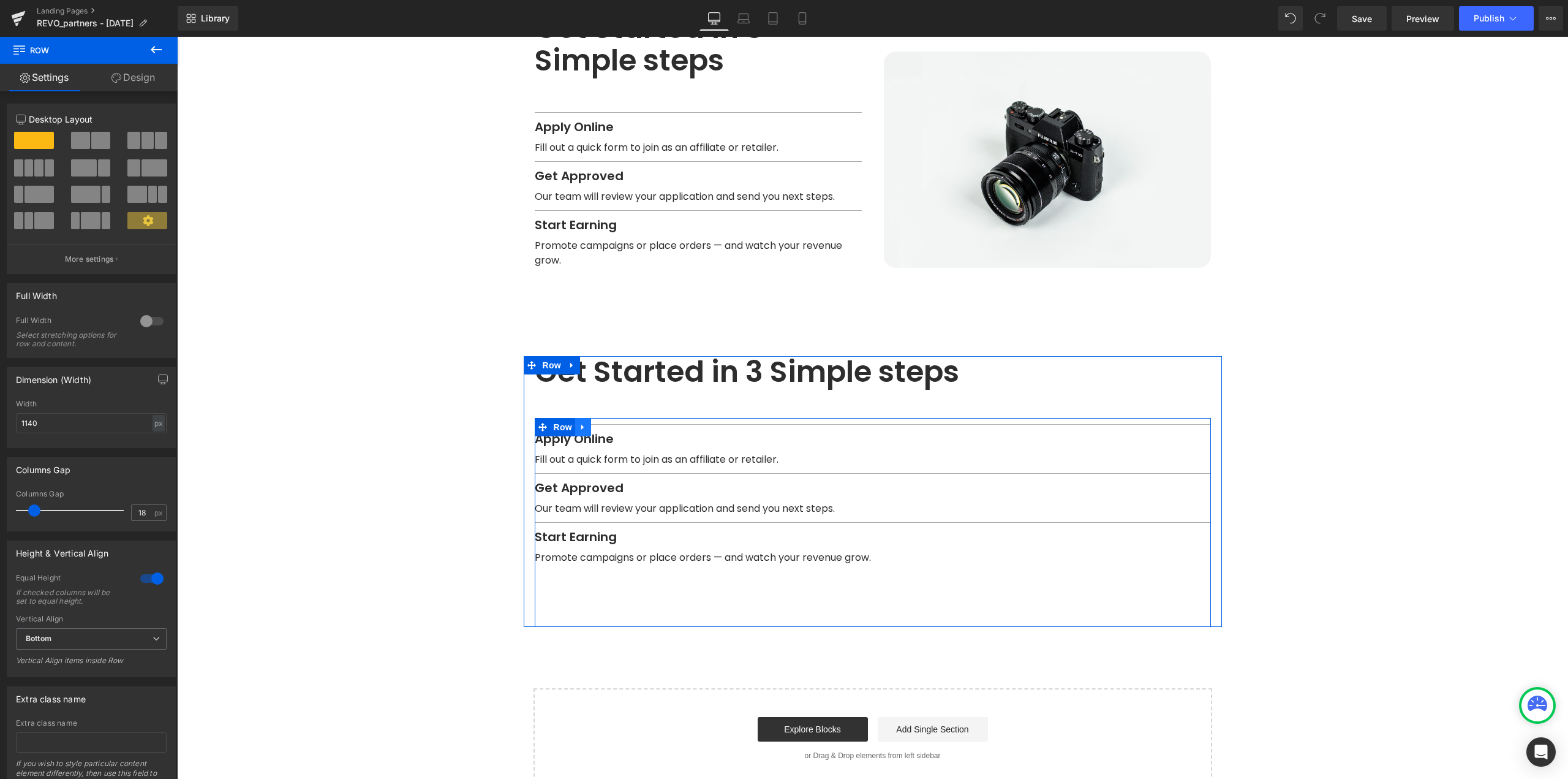
click at [582, 423] on icon at bounding box center [583, 427] width 8 height 9
drag, startPoint x: 607, startPoint y: 411, endPoint x: 669, endPoint y: 394, distance: 64.3
click at [611, 423] on icon at bounding box center [615, 427] width 8 height 9
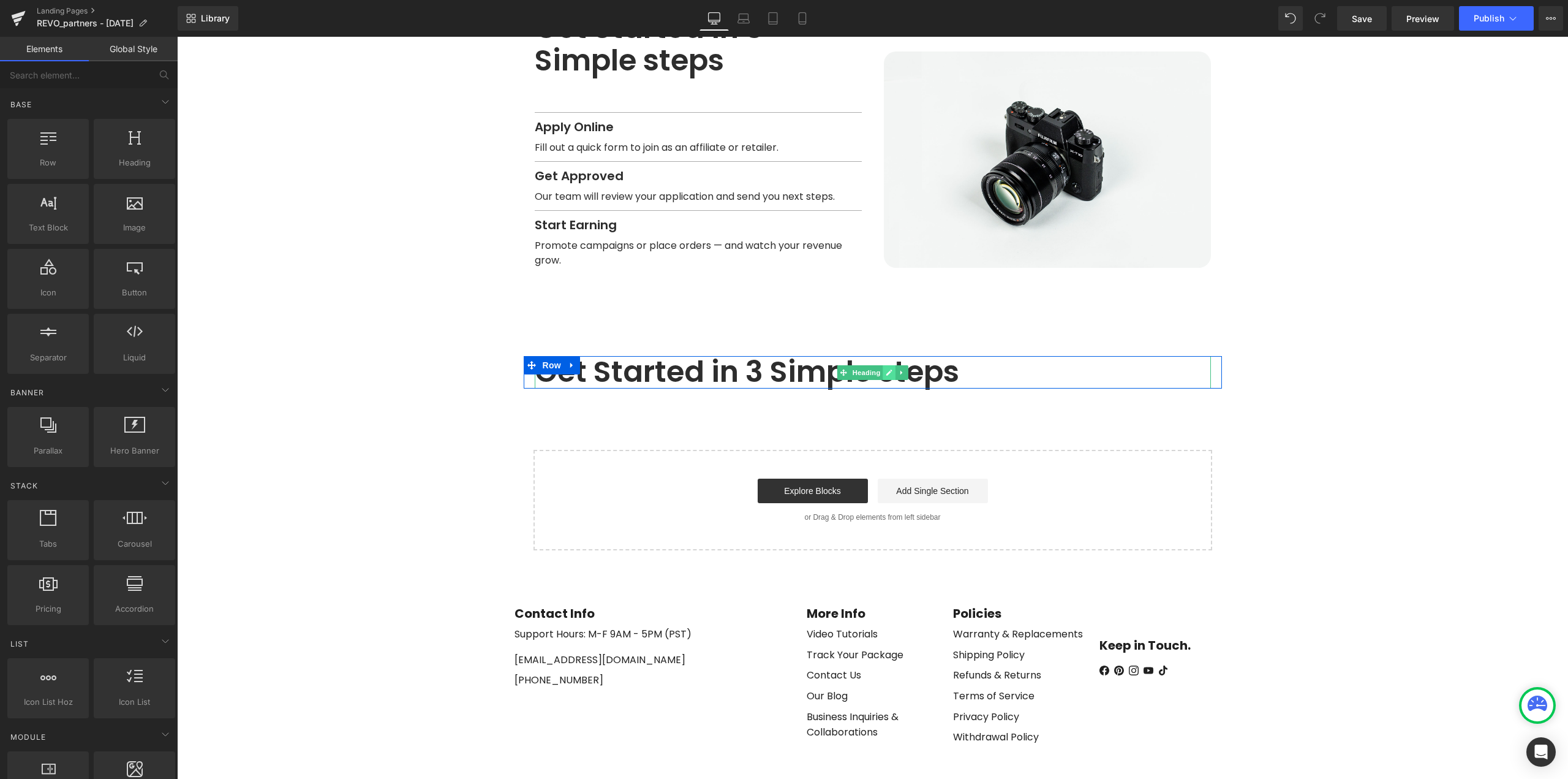
click at [883, 365] on link at bounding box center [889, 373] width 13 height 15
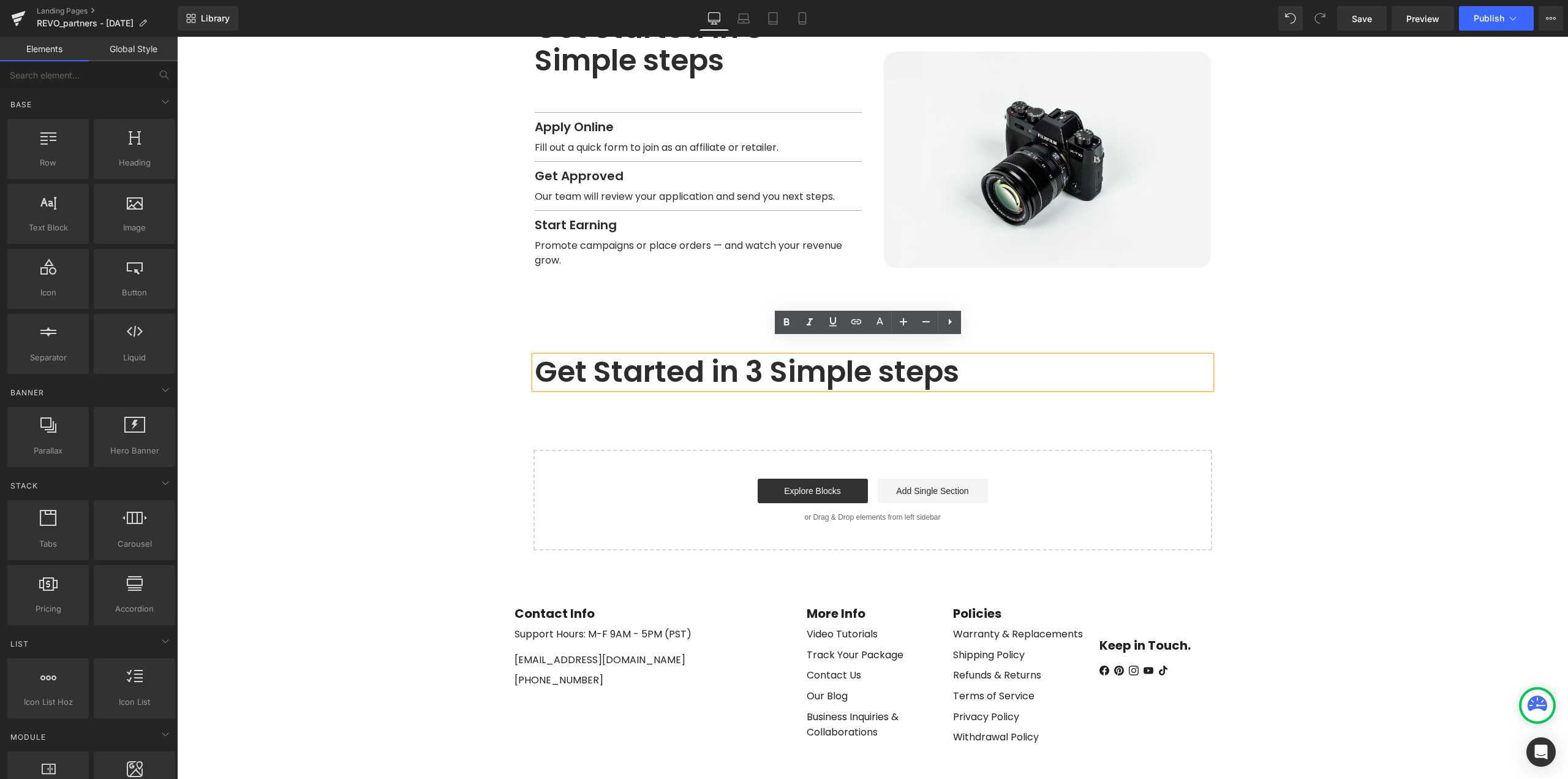
click at [906, 356] on h1 "Get Started in 3 Simple steps" at bounding box center [873, 373] width 677 height 33
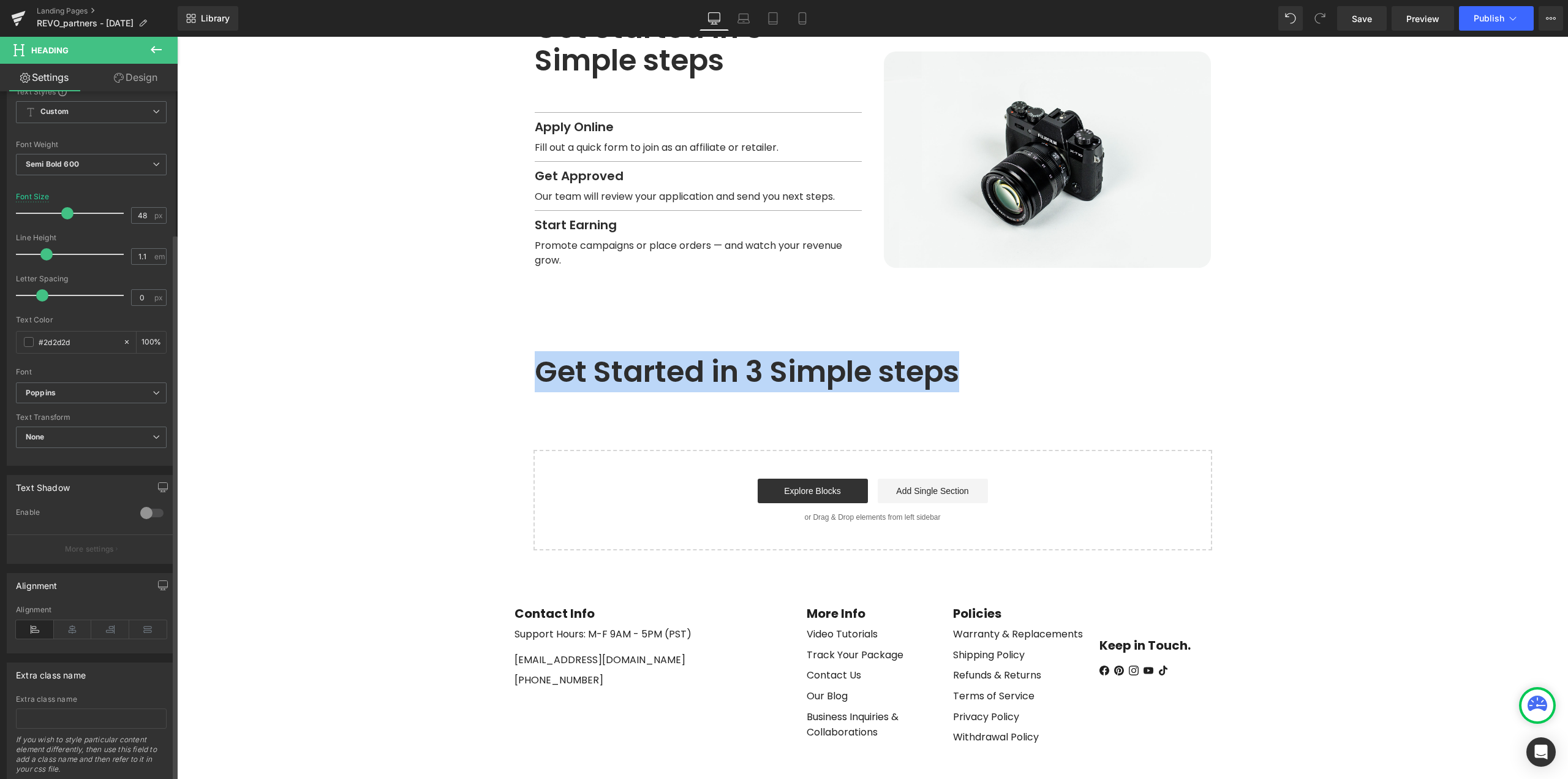
scroll to position [182, 0]
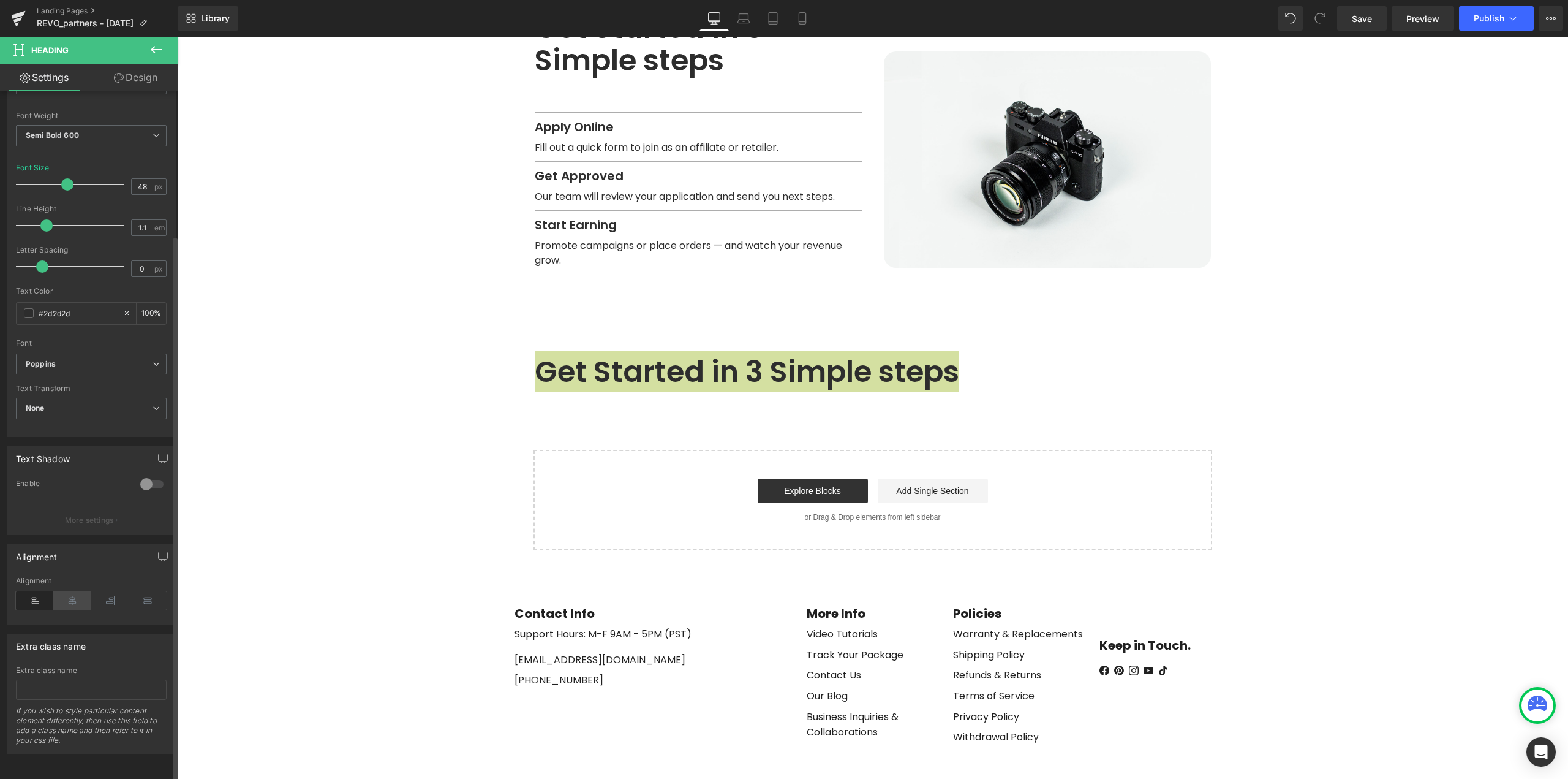
click at [72, 591] on icon at bounding box center [73, 600] width 38 height 18
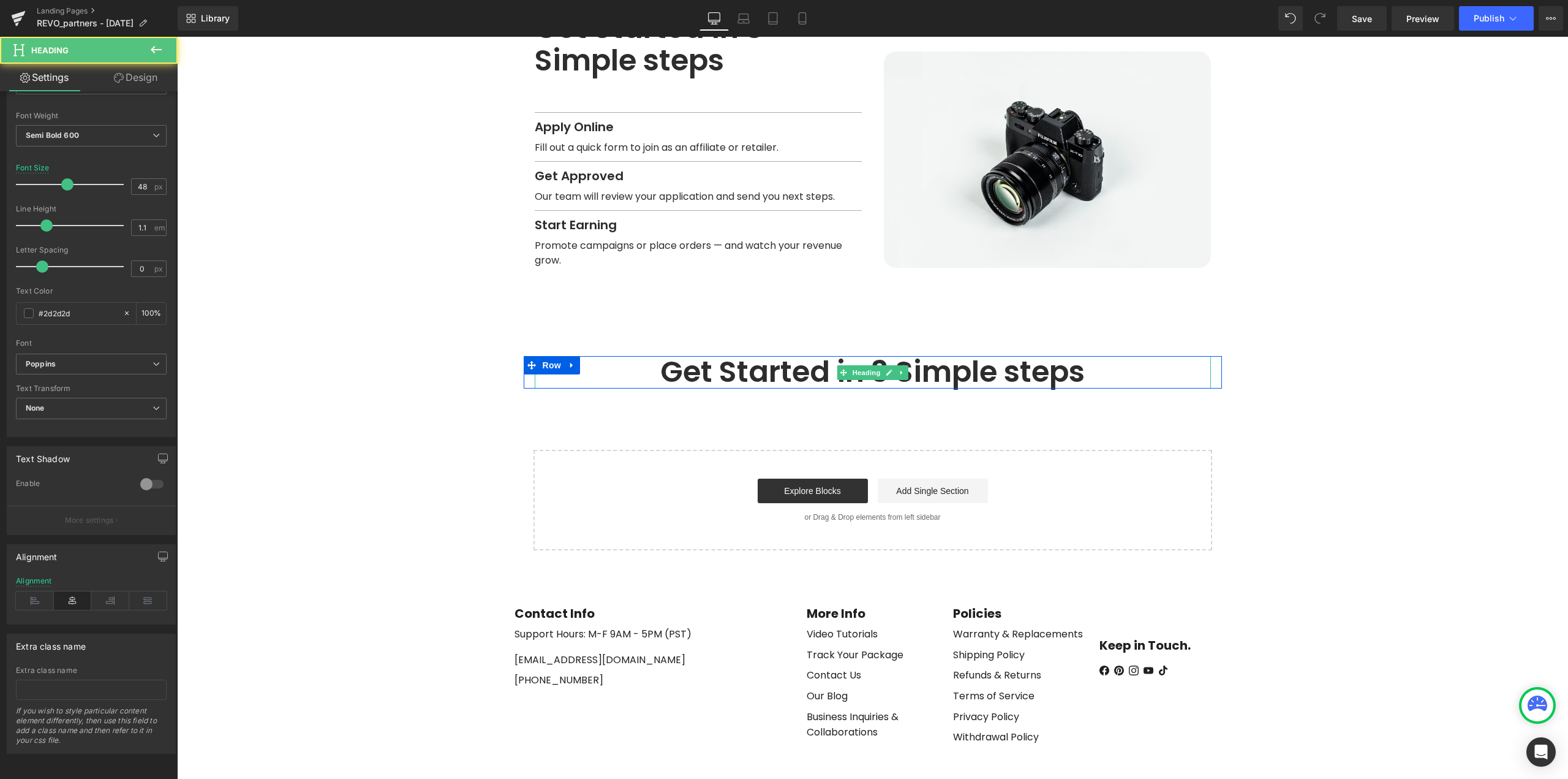
click at [1068, 362] on h1 "Get Started in 3 Simple steps" at bounding box center [873, 373] width 677 height 33
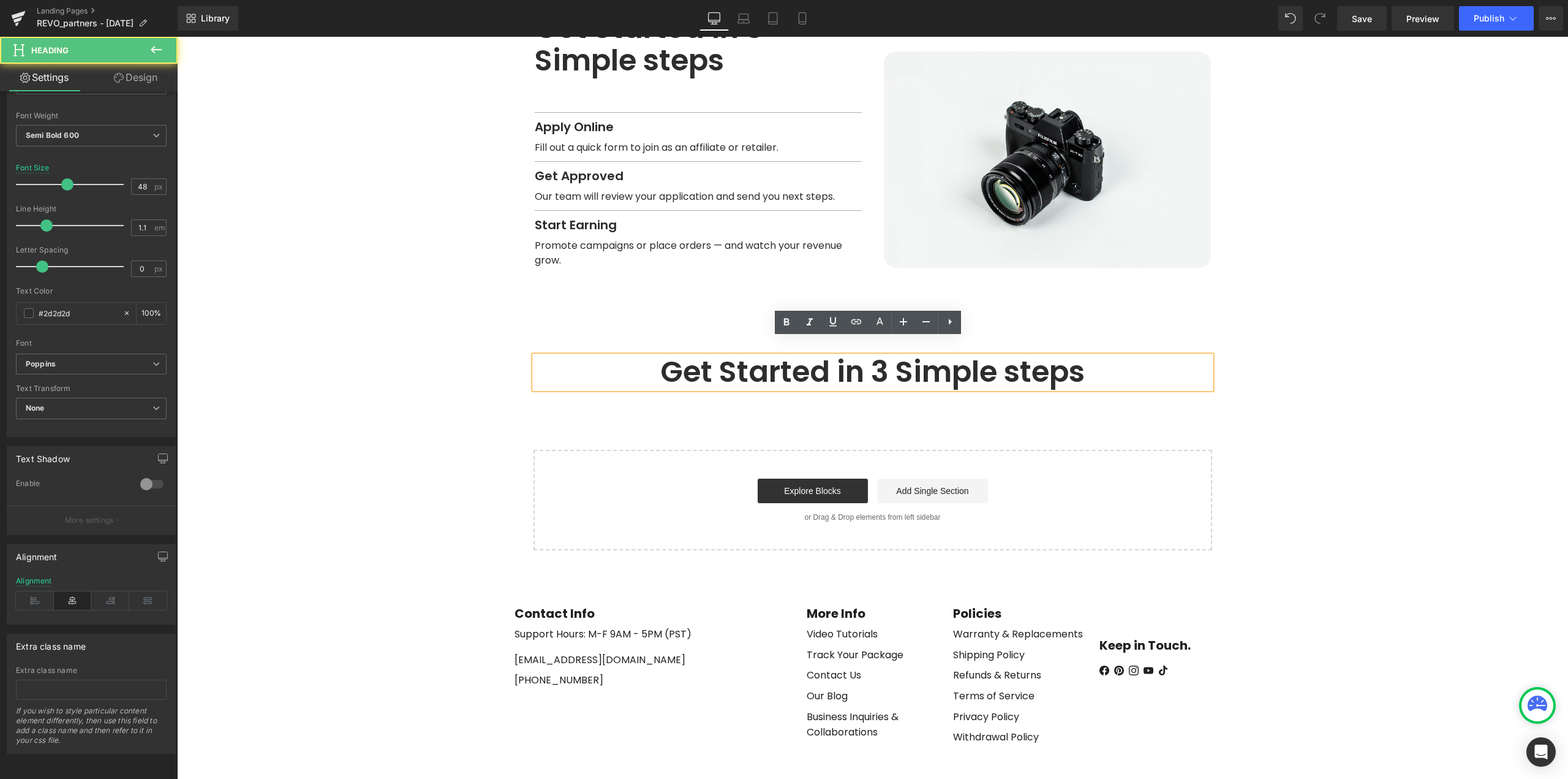
click at [1069, 356] on h1 "Get Started in 3 Simple steps" at bounding box center [873, 373] width 677 height 33
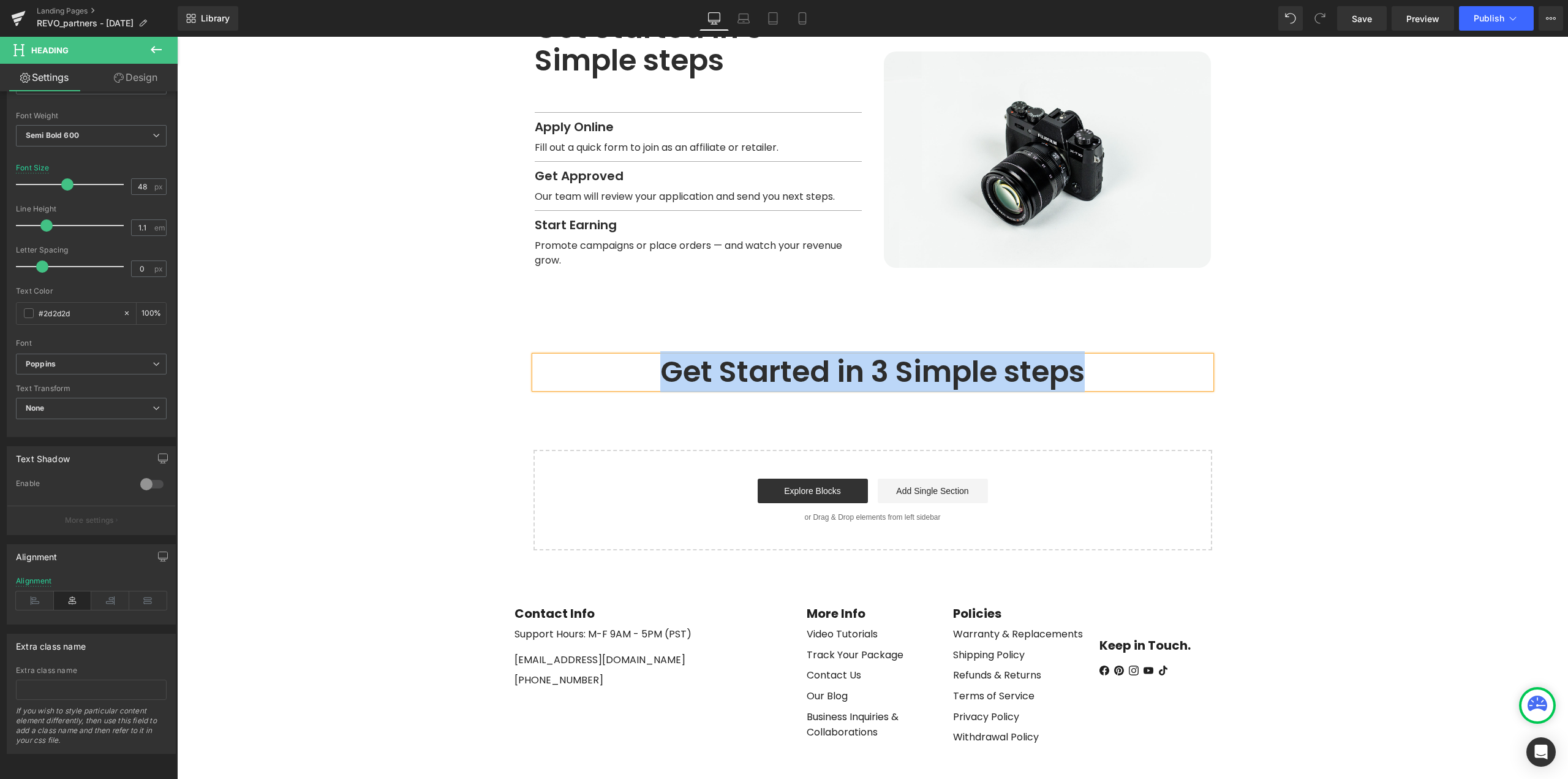
paste div
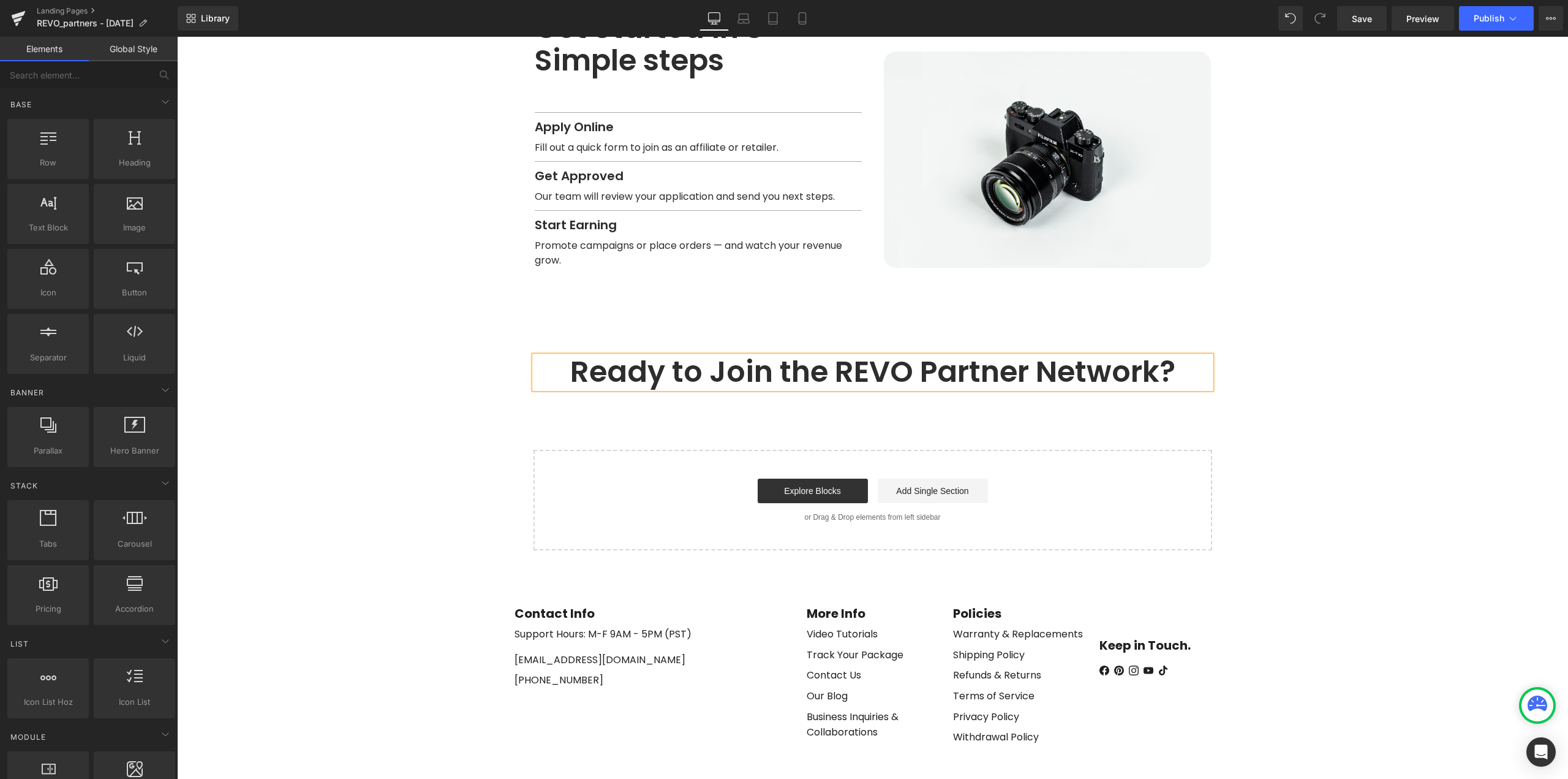
click at [548, 356] on span "Row" at bounding box center [552, 365] width 25 height 18
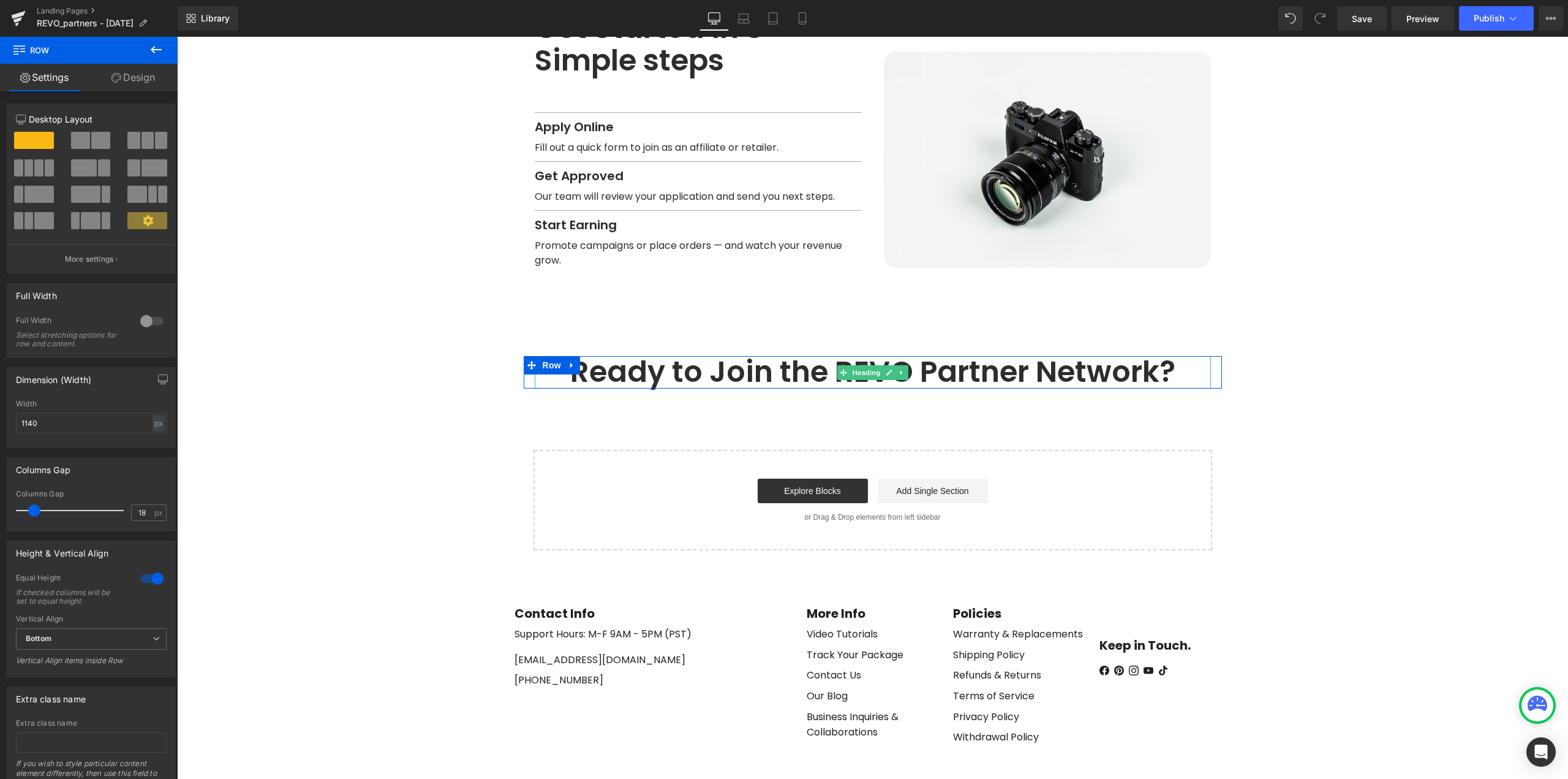
click at [831, 356] on h1 "Ready to Join the REVO Partner Network?" at bounding box center [873, 373] width 677 height 33
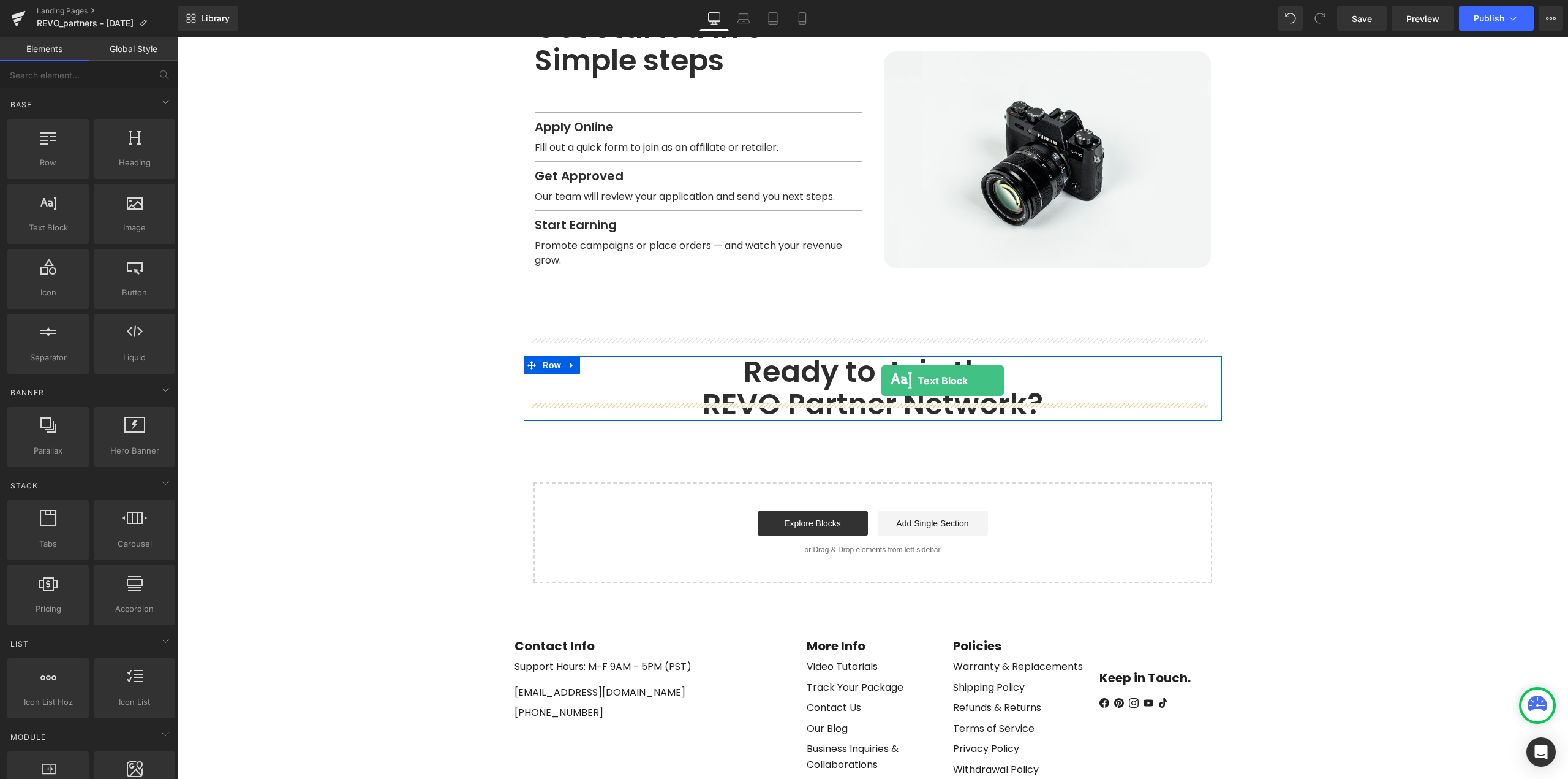
drag, startPoint x: 226, startPoint y: 254, endPoint x: 881, endPoint y: 381, distance: 667.2
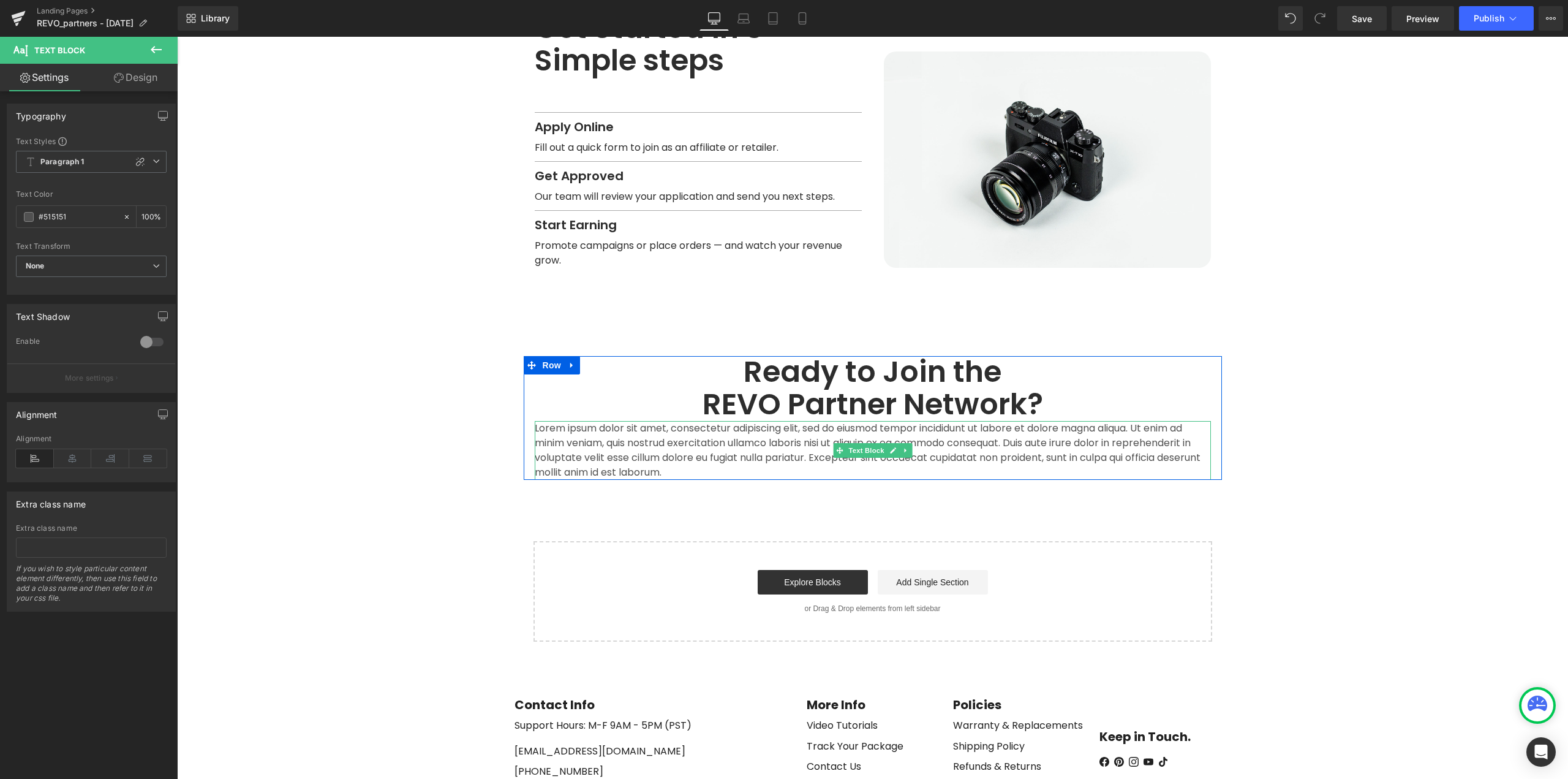
drag, startPoint x: 892, startPoint y: 432, endPoint x: 923, endPoint y: 426, distance: 31.6
click at [892, 443] on link at bounding box center [893, 450] width 13 height 15
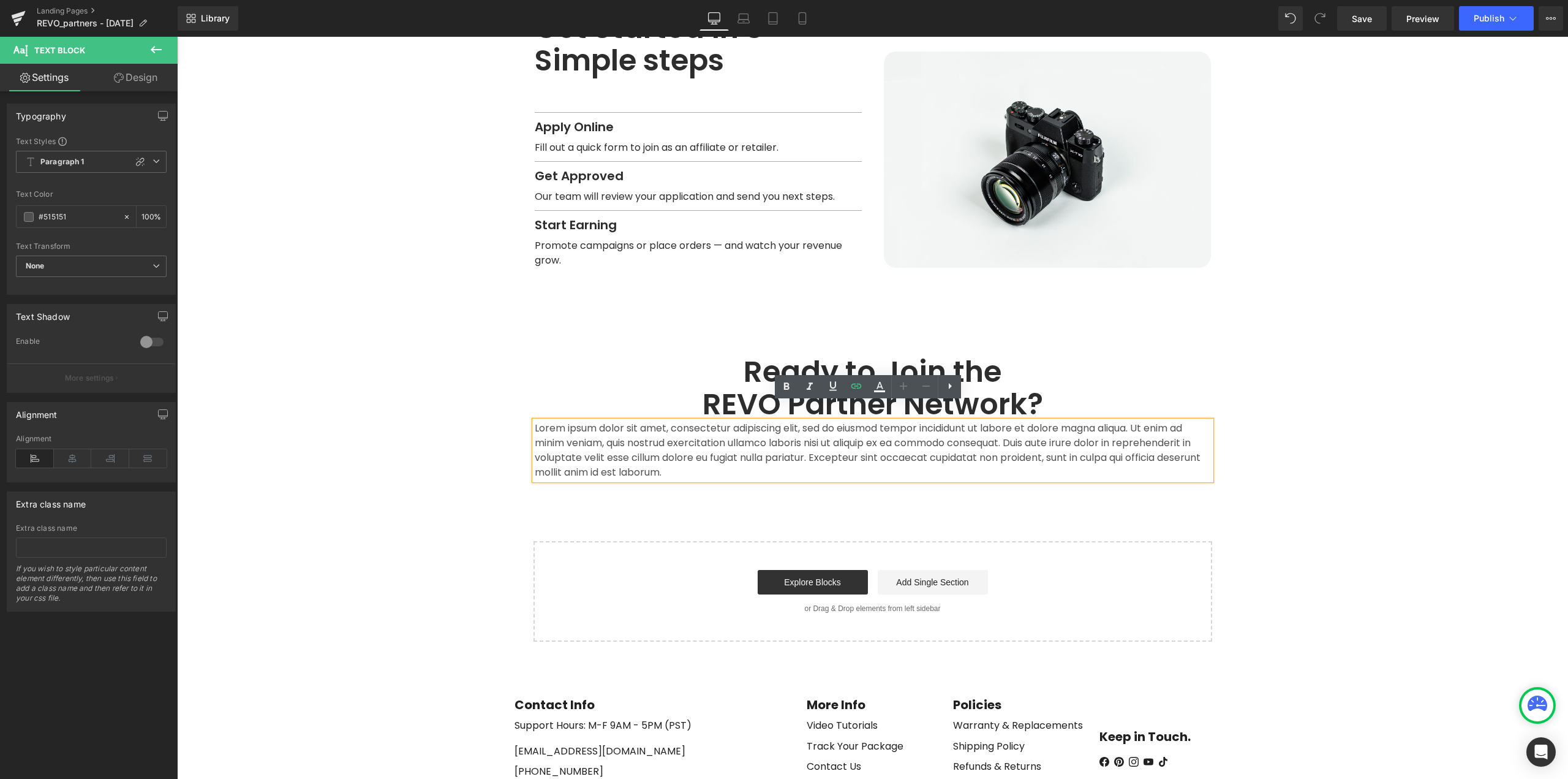
click at [936, 421] on p "Lorem ipsum dolor sit amet, consectetur adipiscing elit, sed do eiusmod tempor …" at bounding box center [873, 450] width 677 height 58
click at [969, 424] on p "Lorem ipsum dolor sit amet, consectetur adipiscing elit, sed do eiusmod tempor …" at bounding box center [873, 450] width 677 height 58
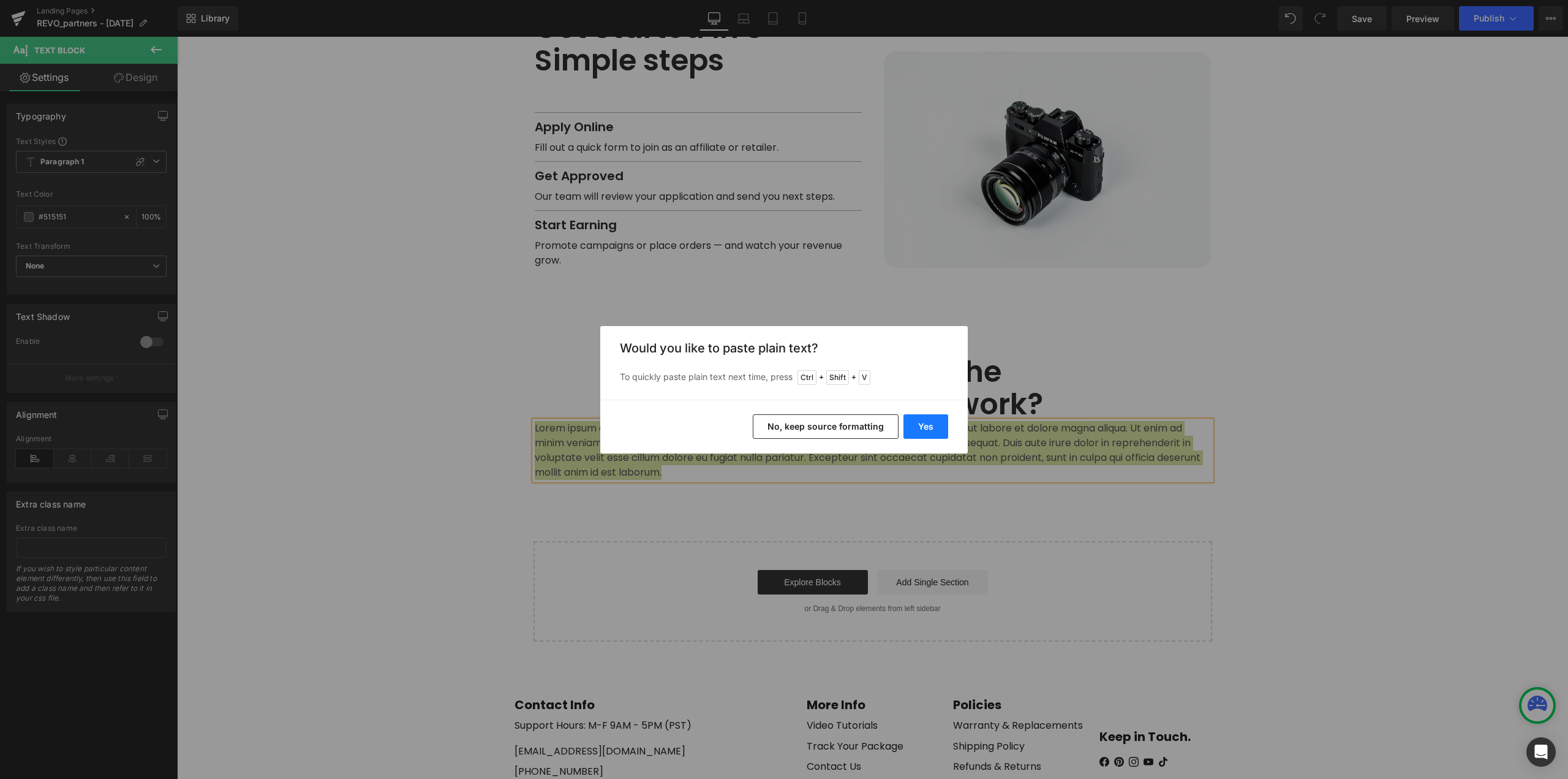
click at [928, 432] on button "Yes" at bounding box center [925, 426] width 45 height 25
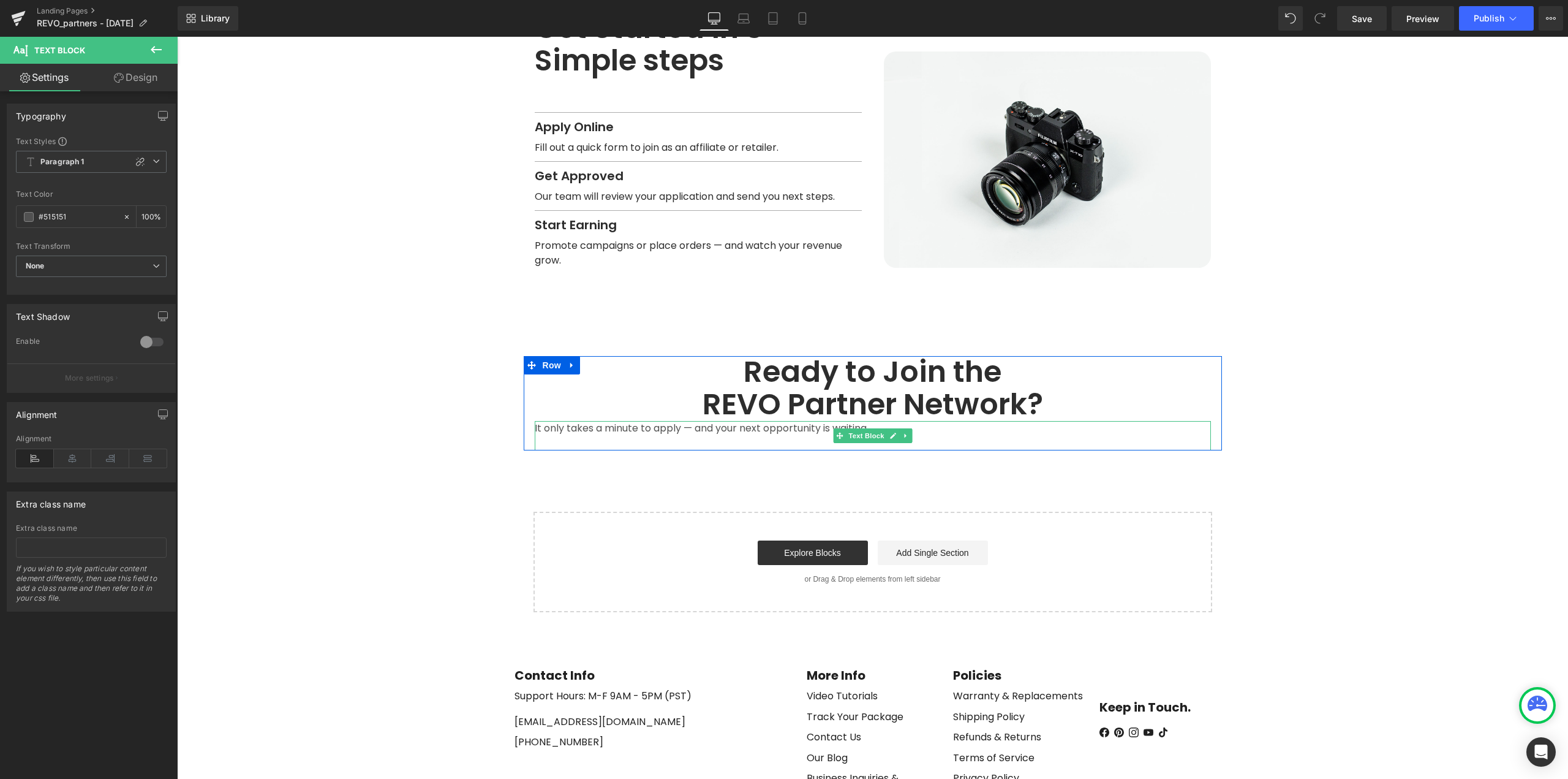
click at [801, 421] on p "It only takes a minute to apply — and your next opportunity is waiting." at bounding box center [873, 428] width 677 height 15
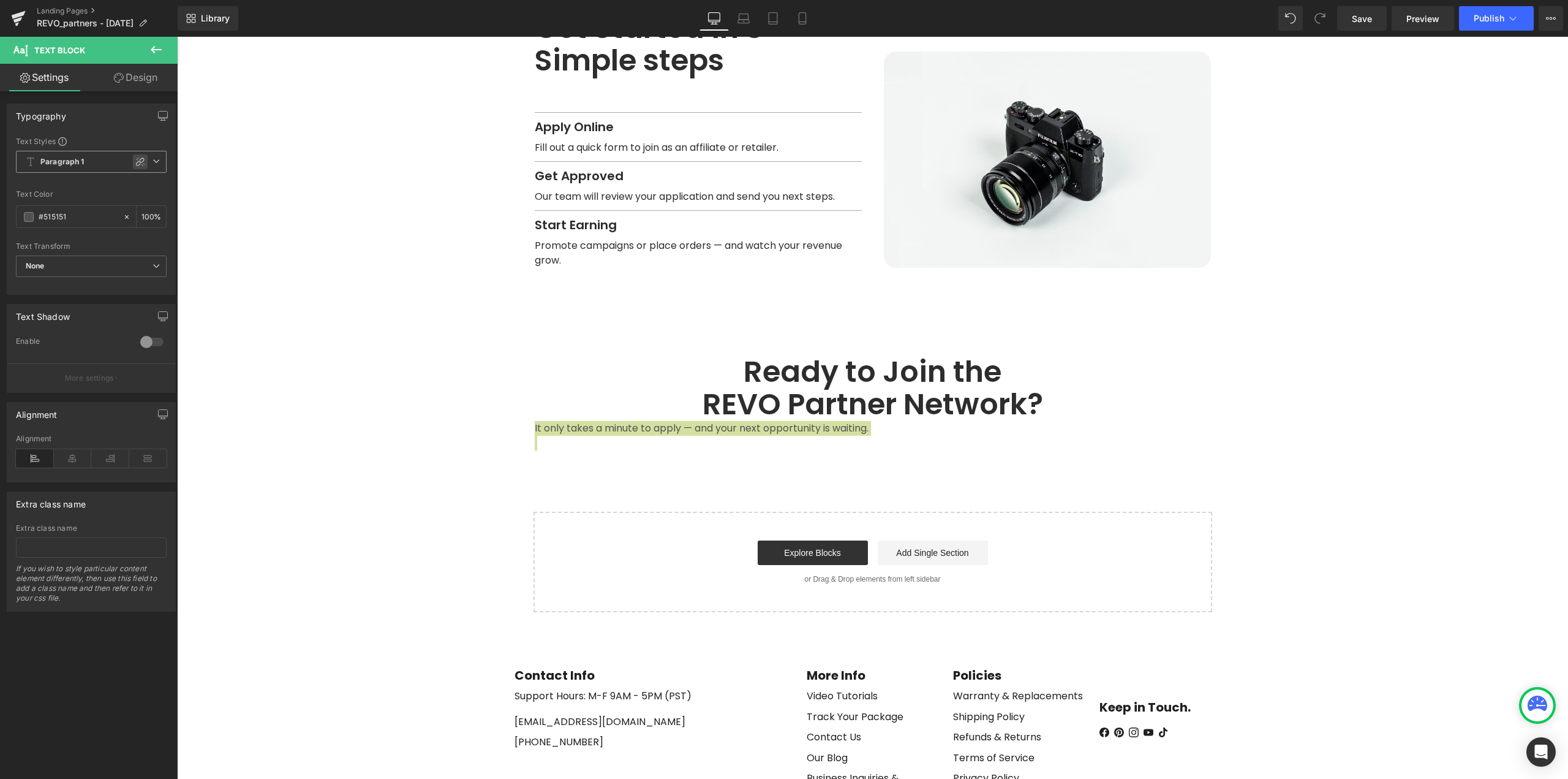
click at [135, 162] on icon at bounding box center [140, 162] width 10 height 10
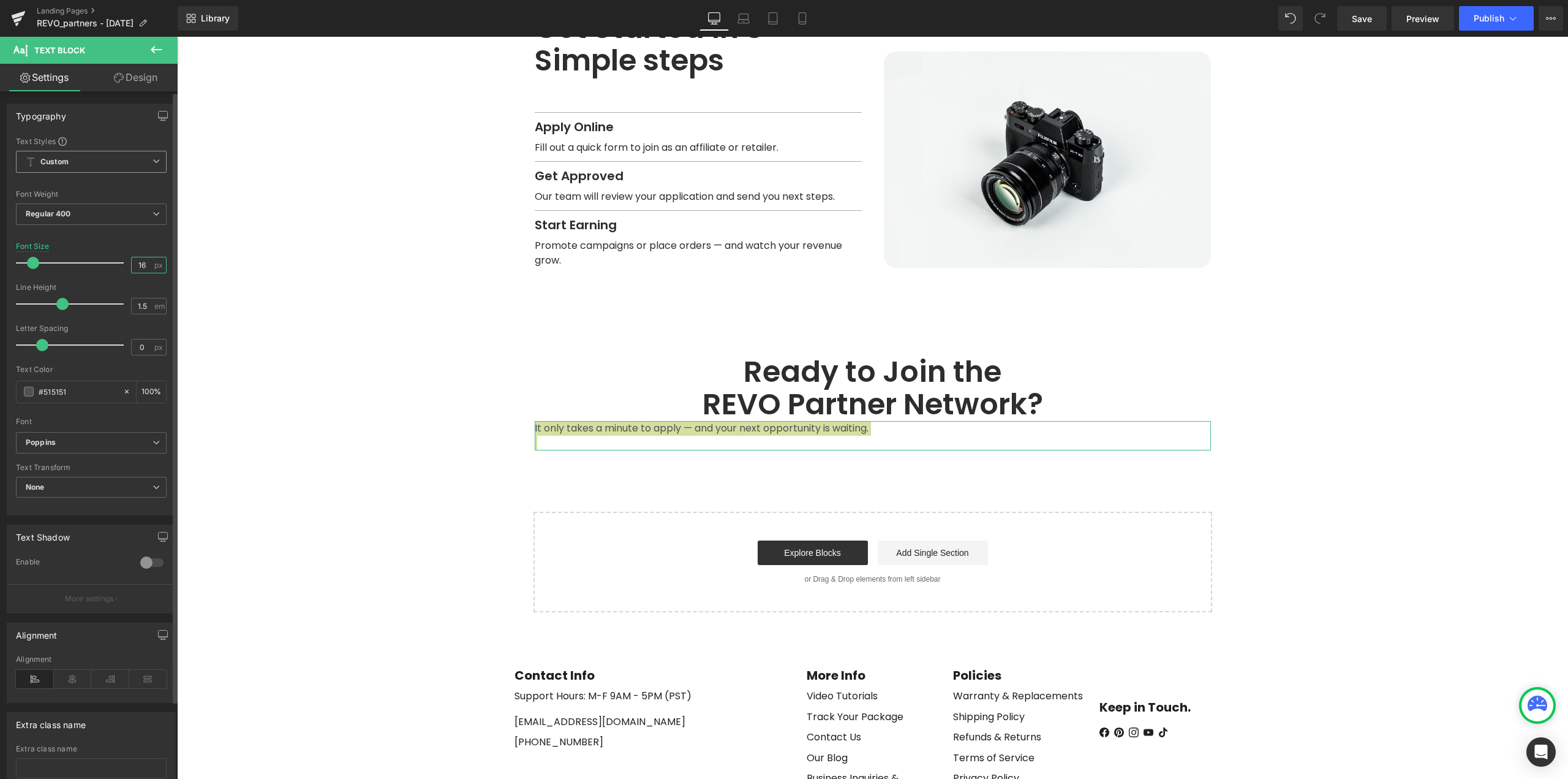
drag, startPoint x: 144, startPoint y: 266, endPoint x: 114, endPoint y: 268, distance: 30.1
click at [114, 268] on div "Font Size 16 px" at bounding box center [90, 262] width 151 height 41
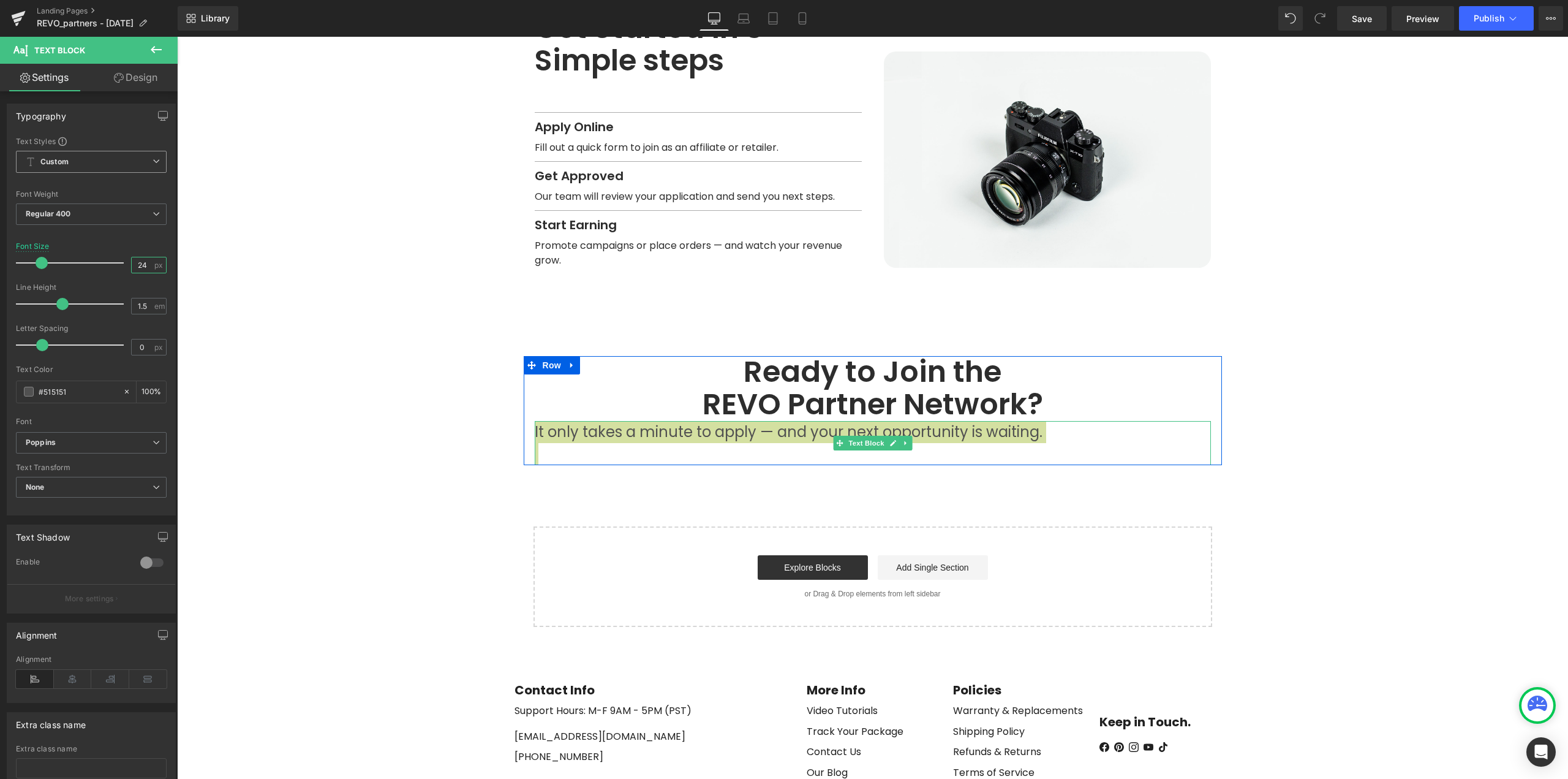
type input "24"
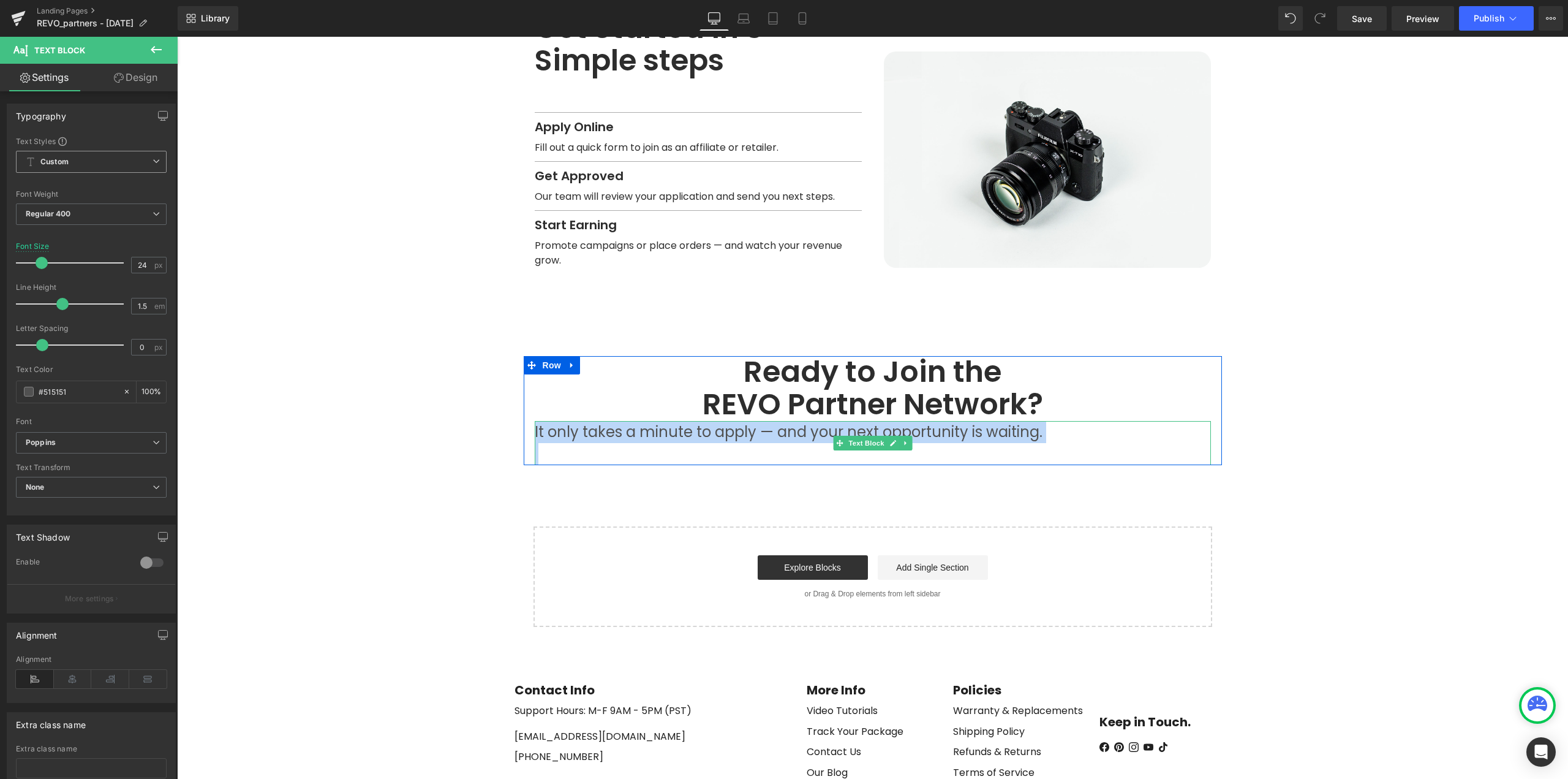
click at [656, 443] on p at bounding box center [873, 454] width 677 height 22
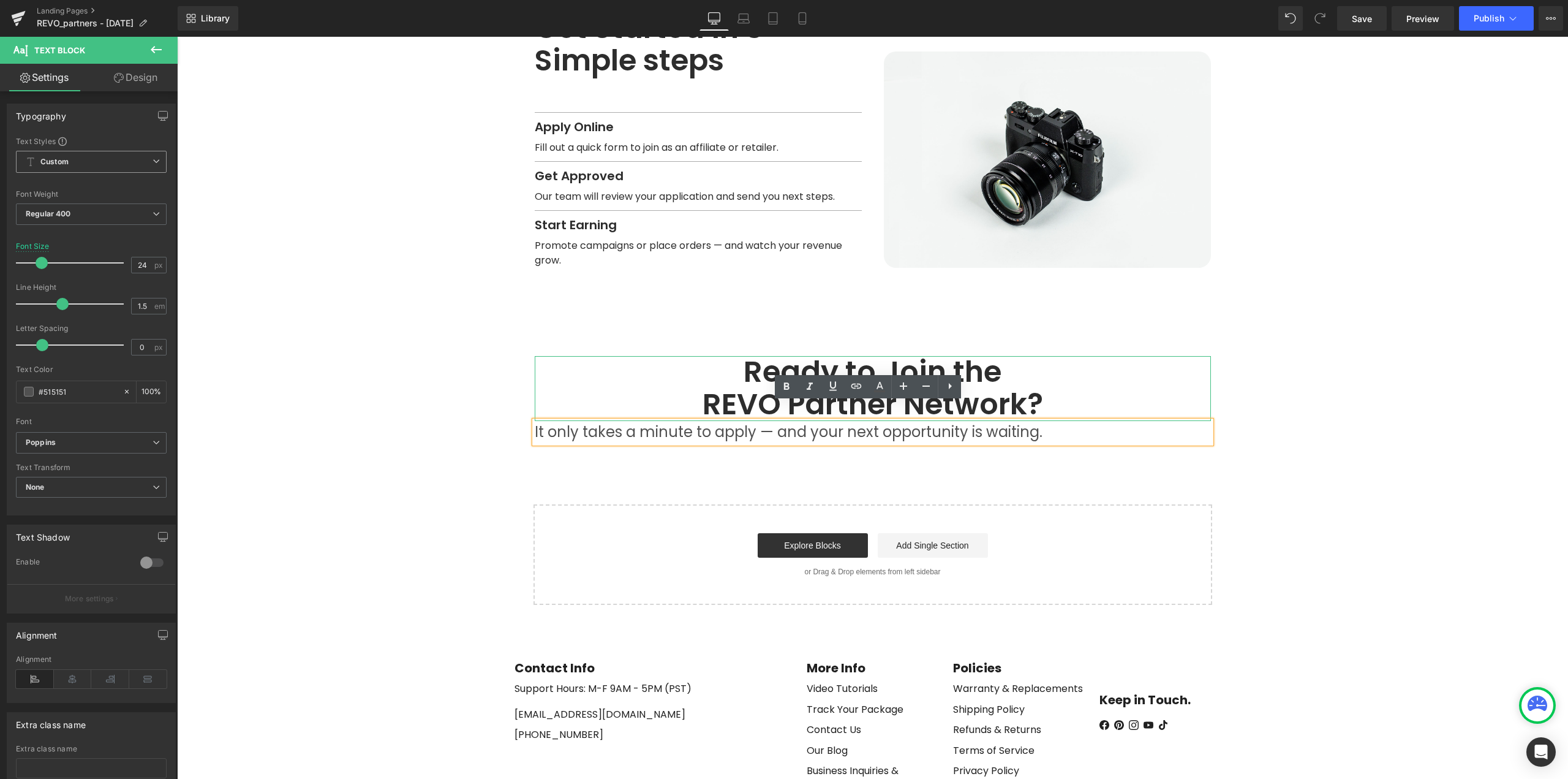
drag, startPoint x: 696, startPoint y: 382, endPoint x: 702, endPoint y: 384, distance: 6.3
click at [697, 388] on h1 "REVO Partner Network?" at bounding box center [873, 405] width 677 height 33
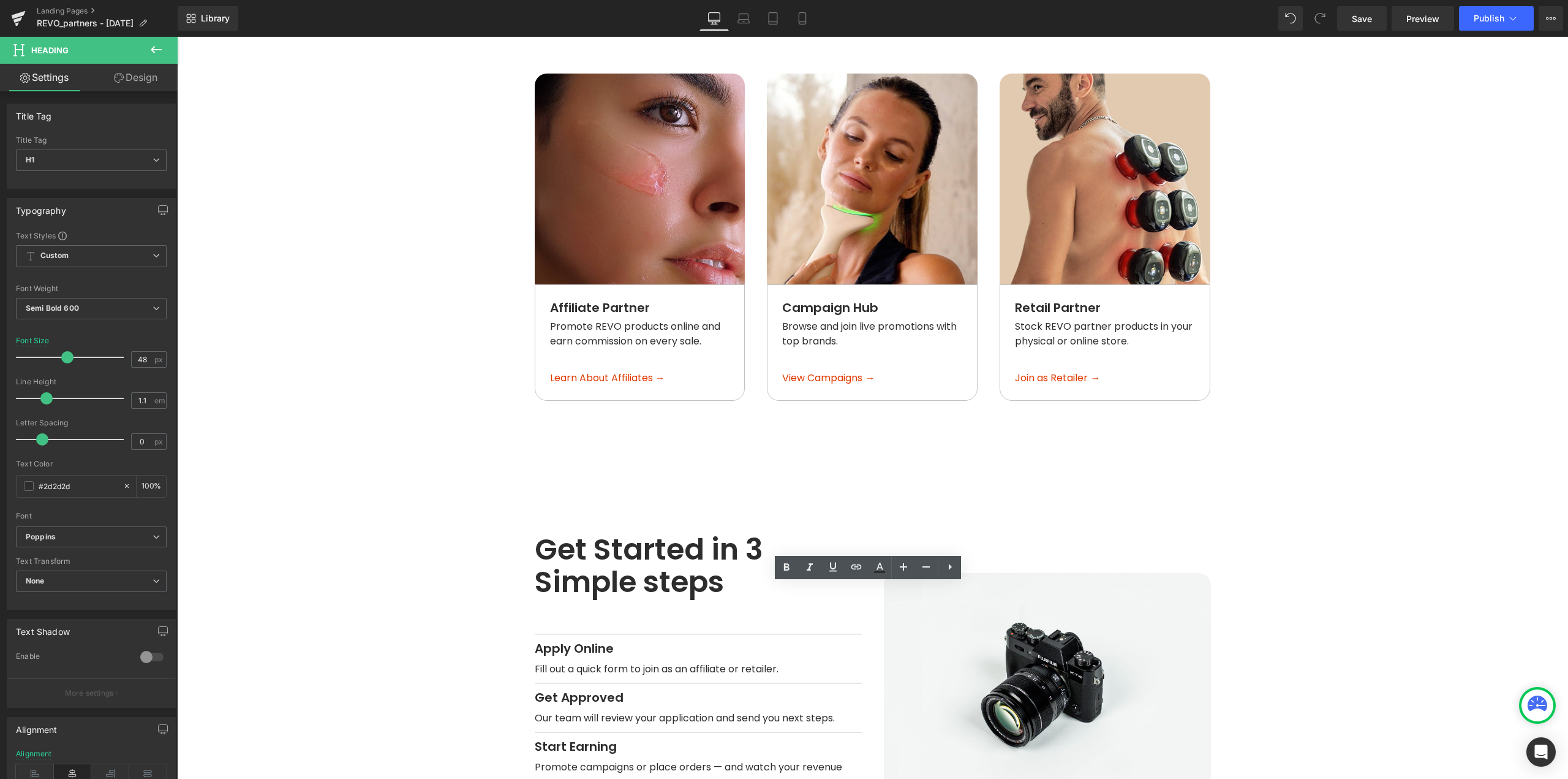
scroll to position [0, 0]
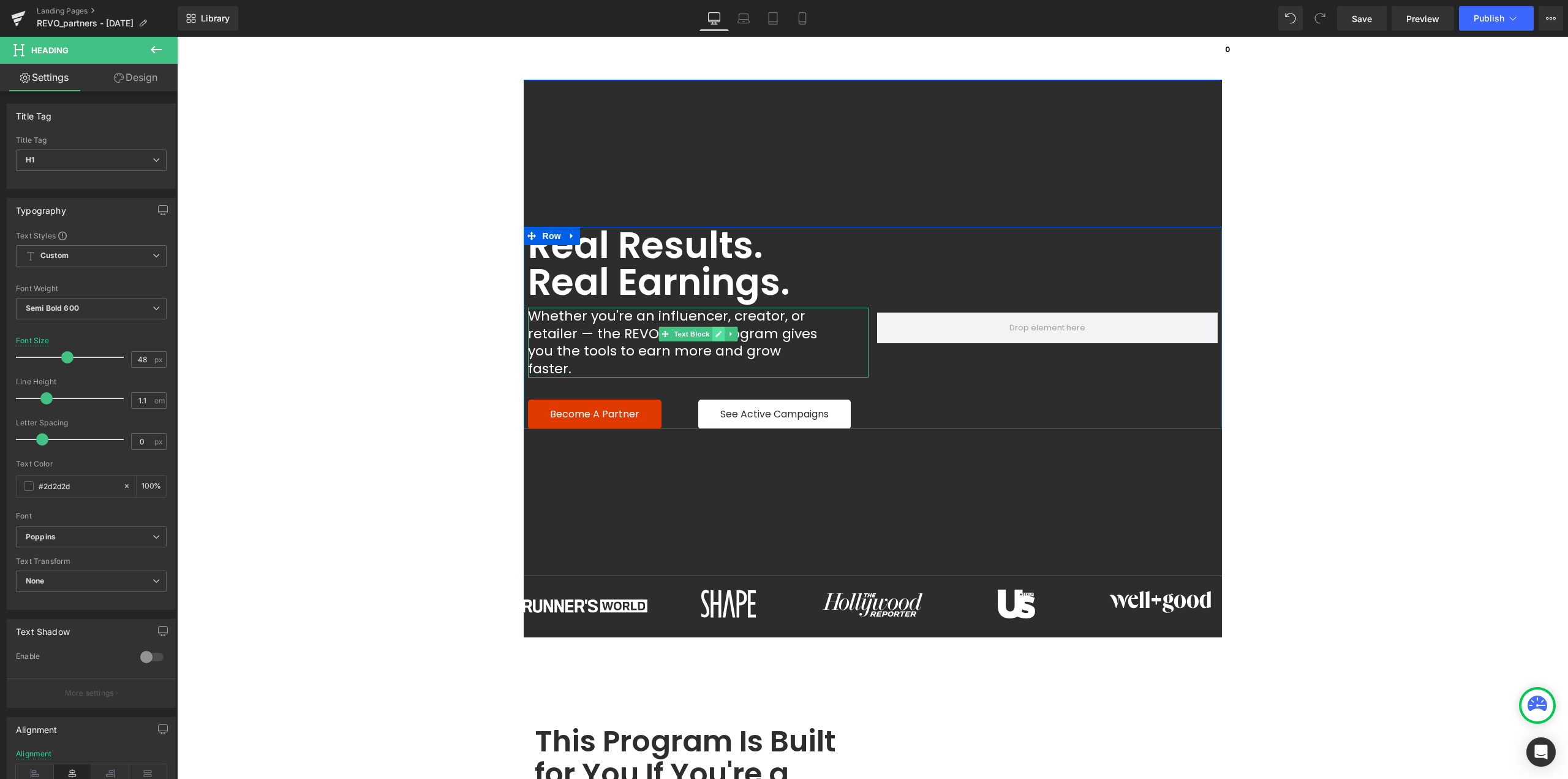
click at [715, 334] on icon at bounding box center [718, 334] width 6 height 7
click at [691, 335] on span "Whether you're an influencer, creator, or retailer — the REVO Partner Program g…" at bounding box center [674, 342] width 293 height 71
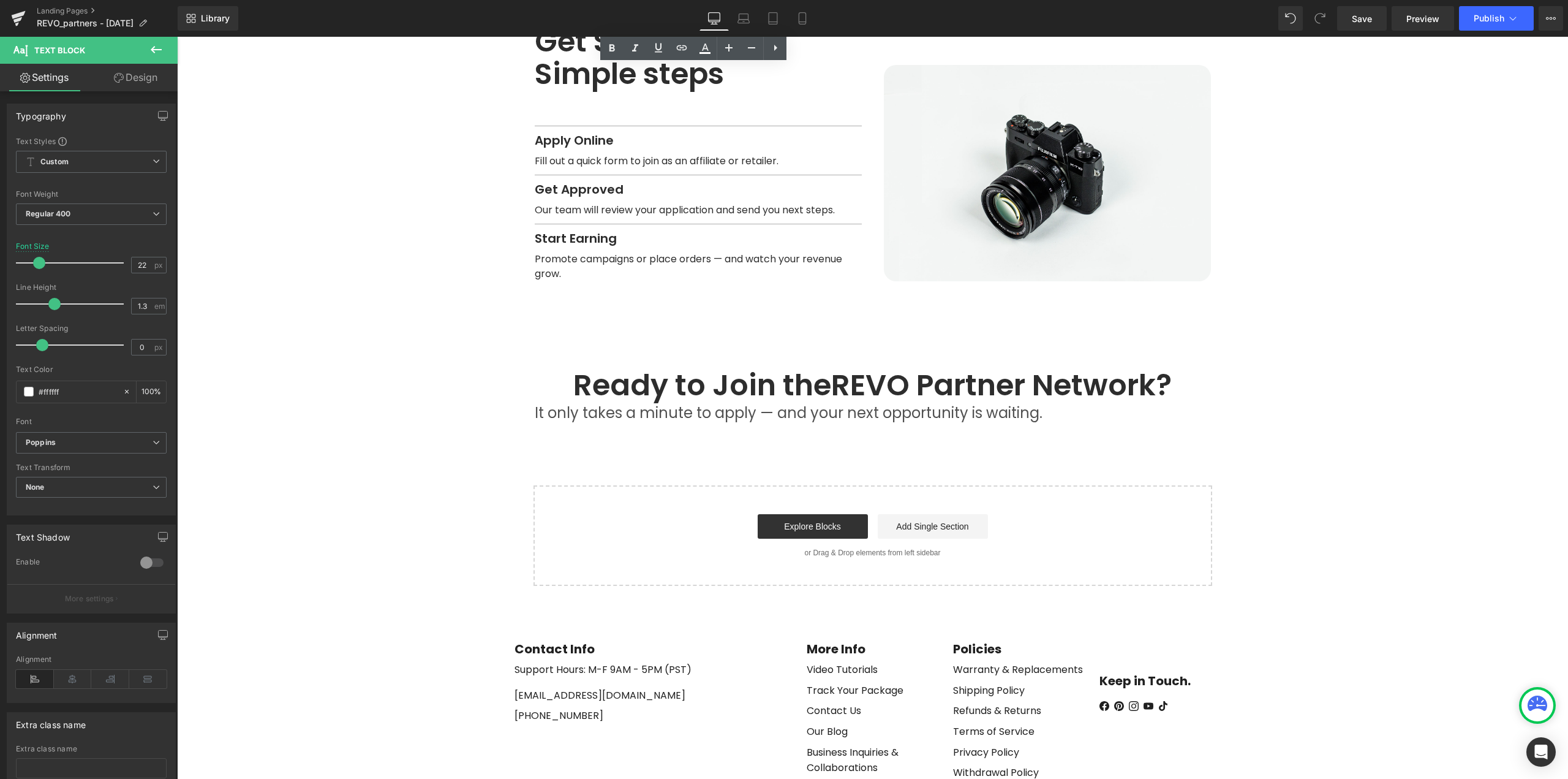
scroll to position [1722, 0]
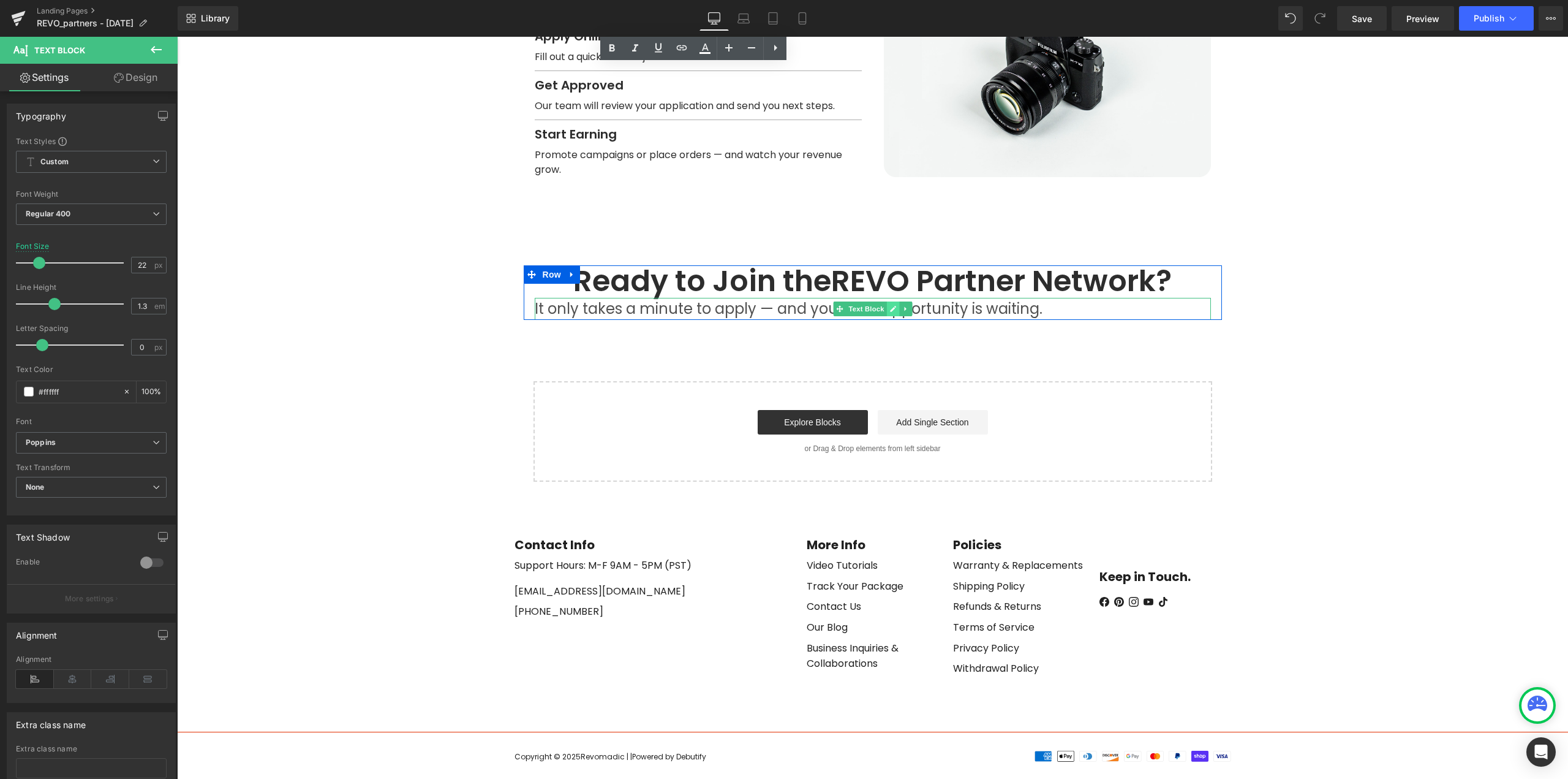
click at [890, 306] on icon at bounding box center [893, 309] width 6 height 6
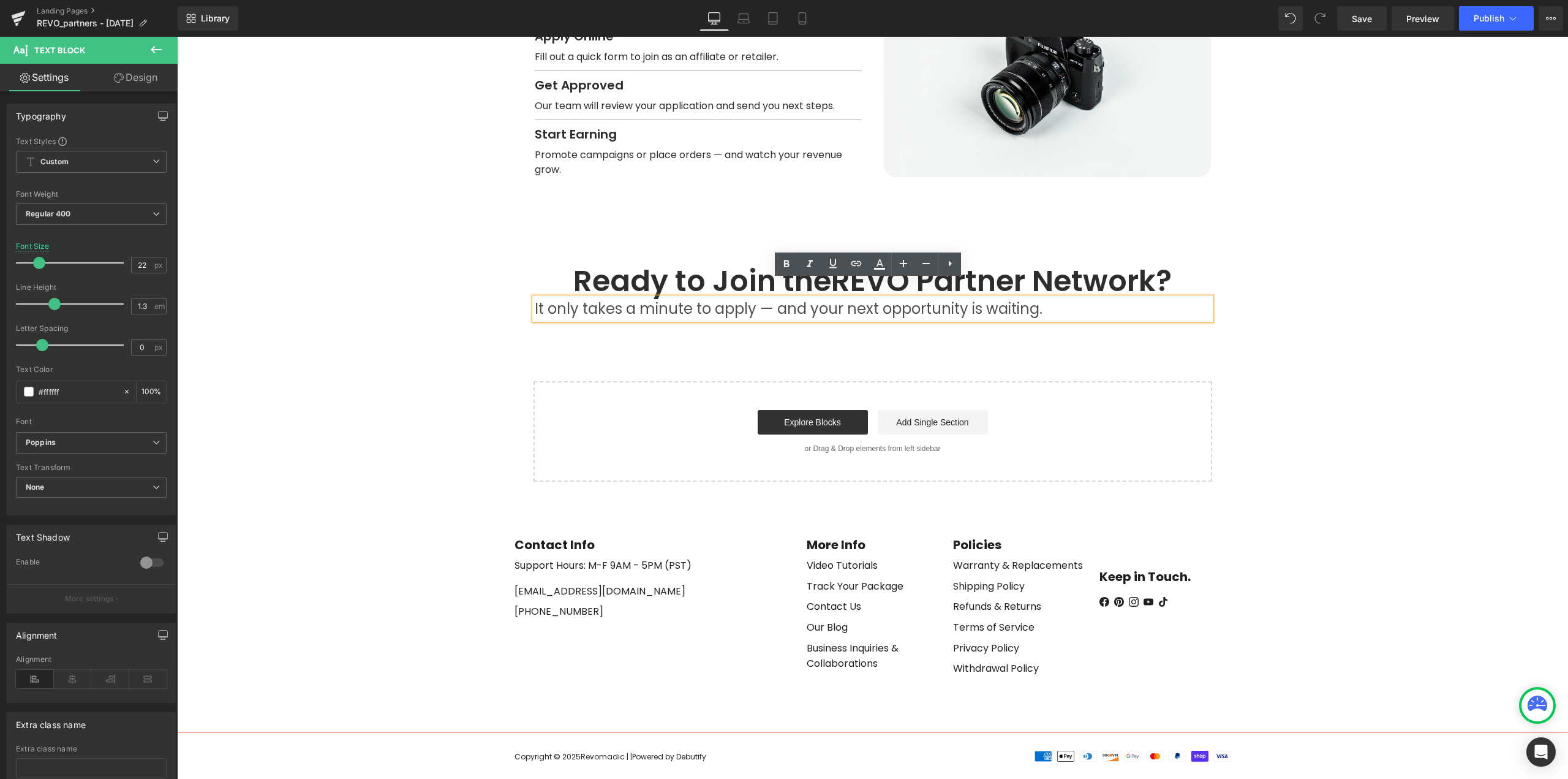
click at [900, 298] on p "It only takes a minute to apply — and your next opportunity is waiting." at bounding box center [873, 309] width 677 height 22
click at [905, 298] on p "It only takes a minute to apply — and your next opportunity is waiting." at bounding box center [873, 309] width 677 height 22
click at [146, 268] on input "24" at bounding box center [142, 265] width 21 height 16
type input "22"
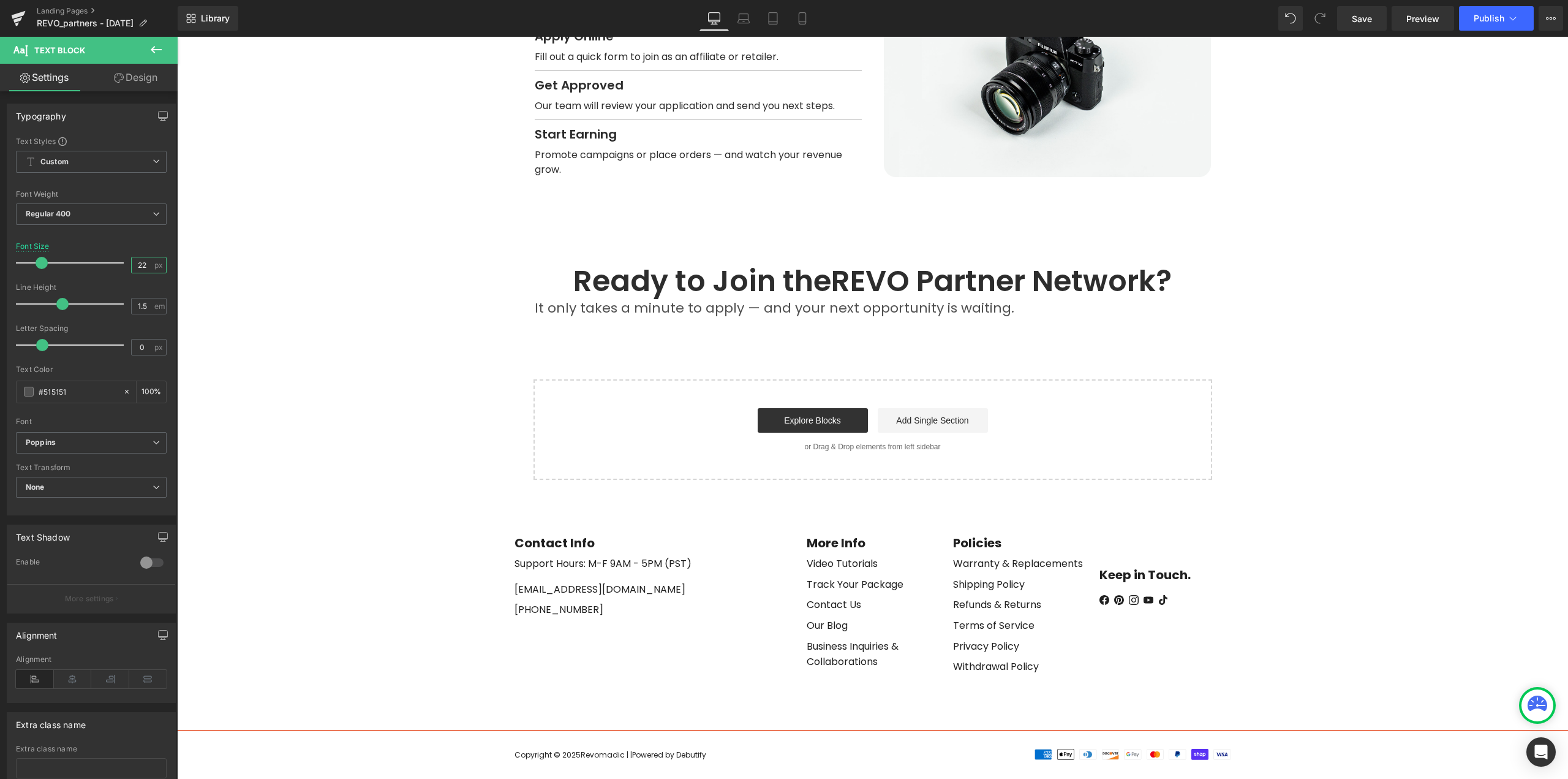
scroll to position [1721, 0]
click at [71, 682] on icon at bounding box center [73, 679] width 38 height 18
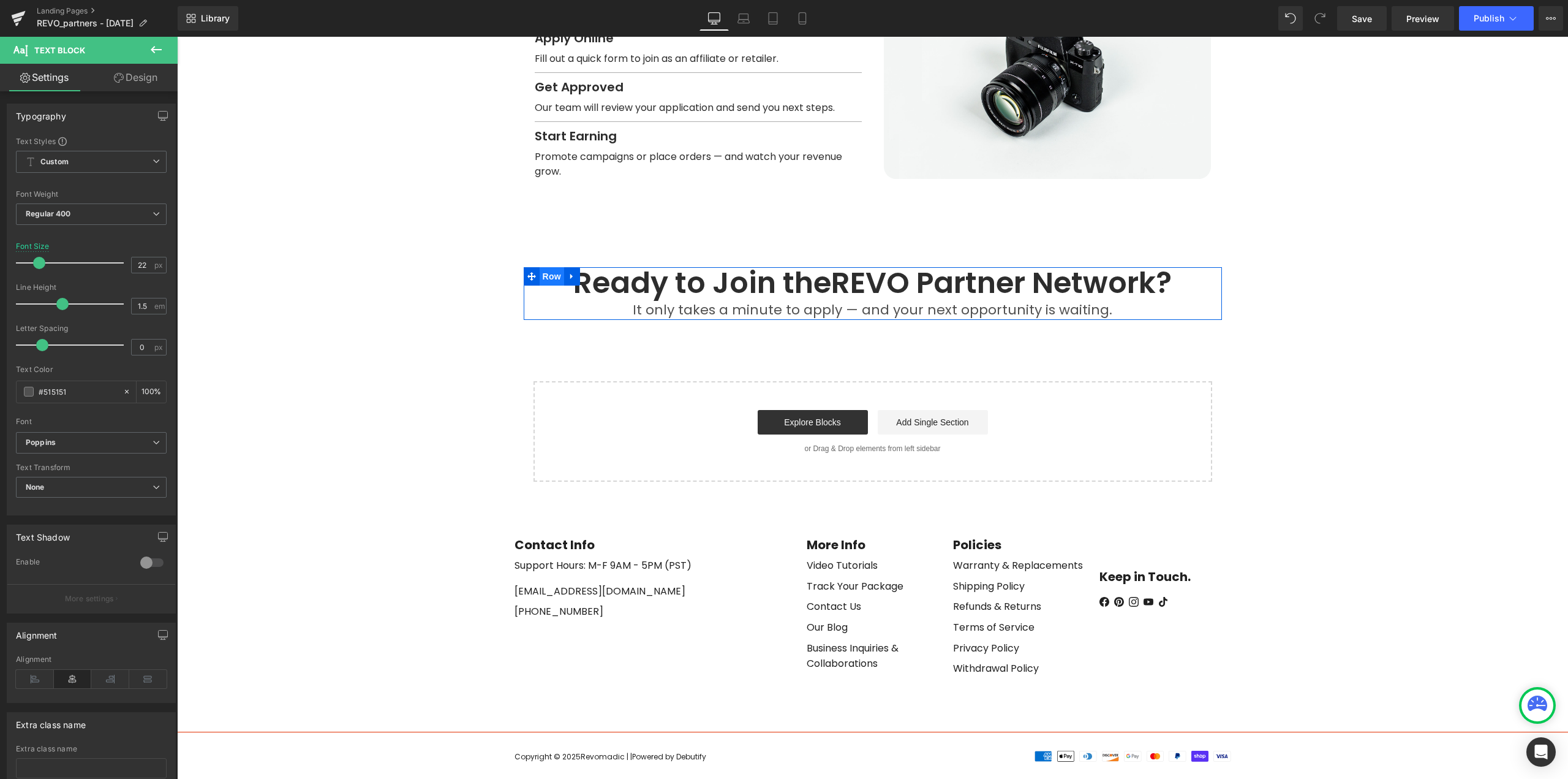
click at [551, 267] on span "Row" at bounding box center [552, 276] width 25 height 18
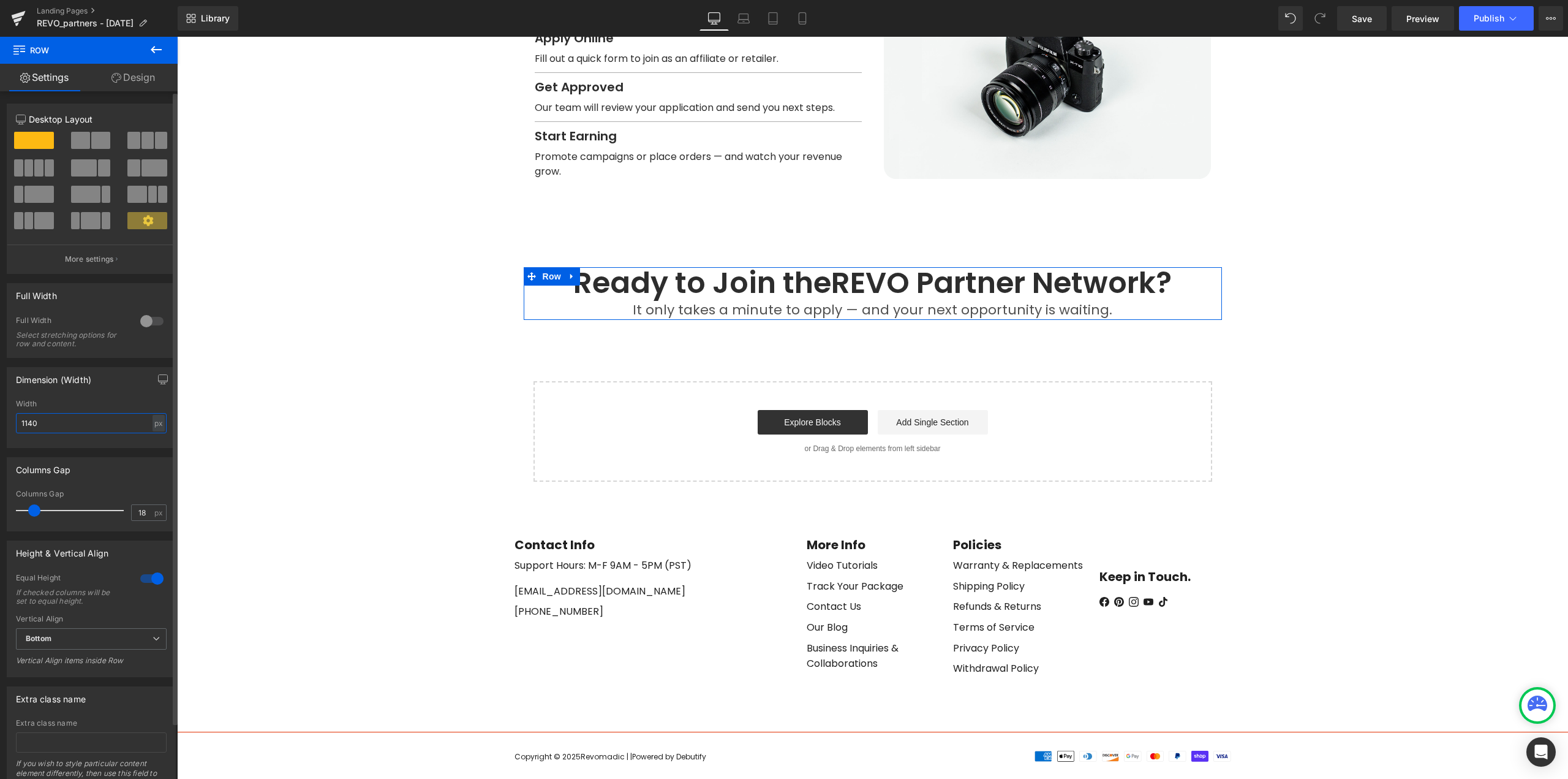
drag, startPoint x: 94, startPoint y: 425, endPoint x: 0, endPoint y: 421, distance: 94.1
click at [0, 418] on div "Dimension (Width) 1140px Width 1140 px % px" at bounding box center [91, 403] width 184 height 90
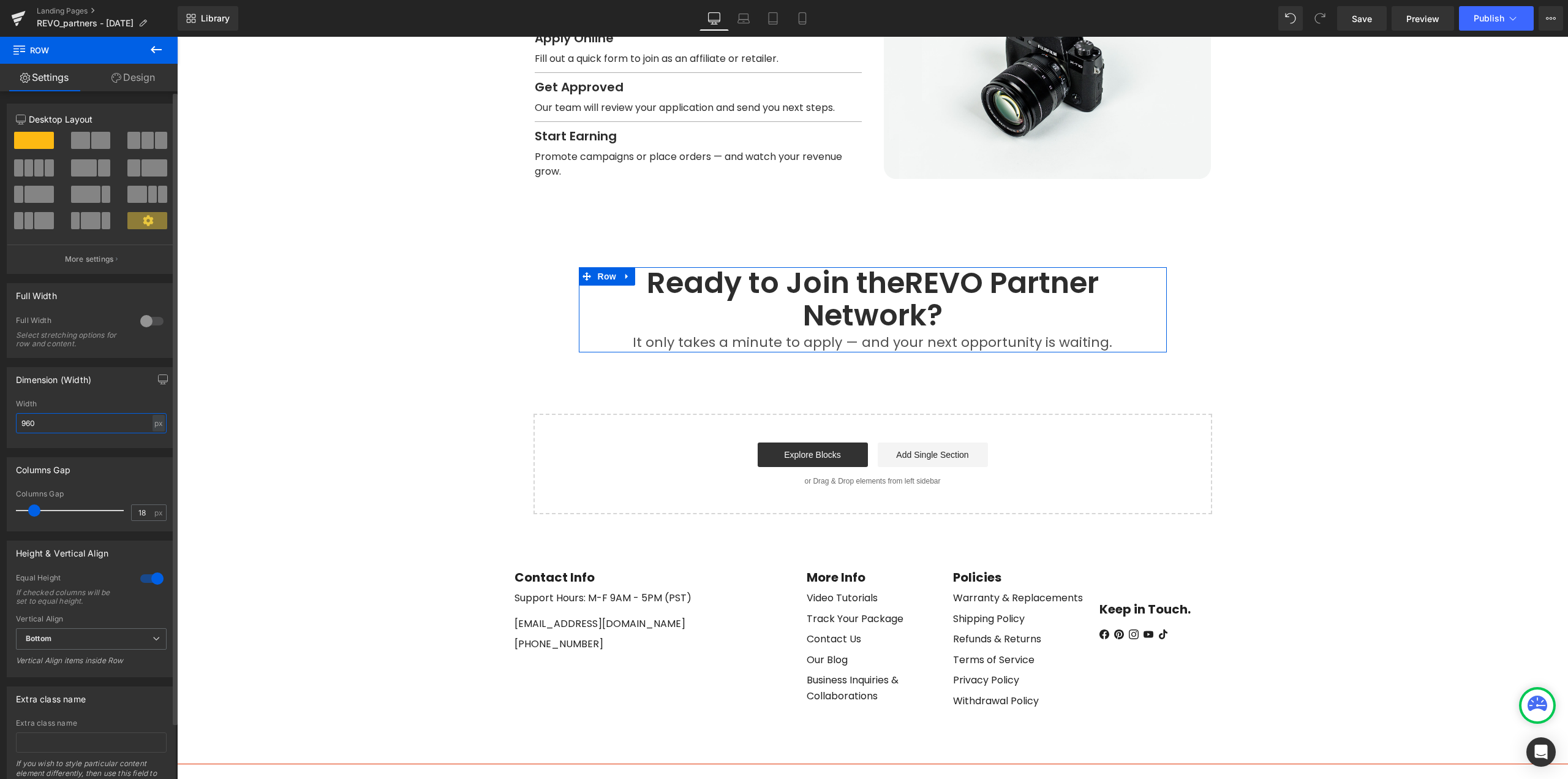
click at [0, 429] on div "Dimension (Width) 960px Width 960 px % px" at bounding box center [91, 403] width 184 height 90
type input "720"
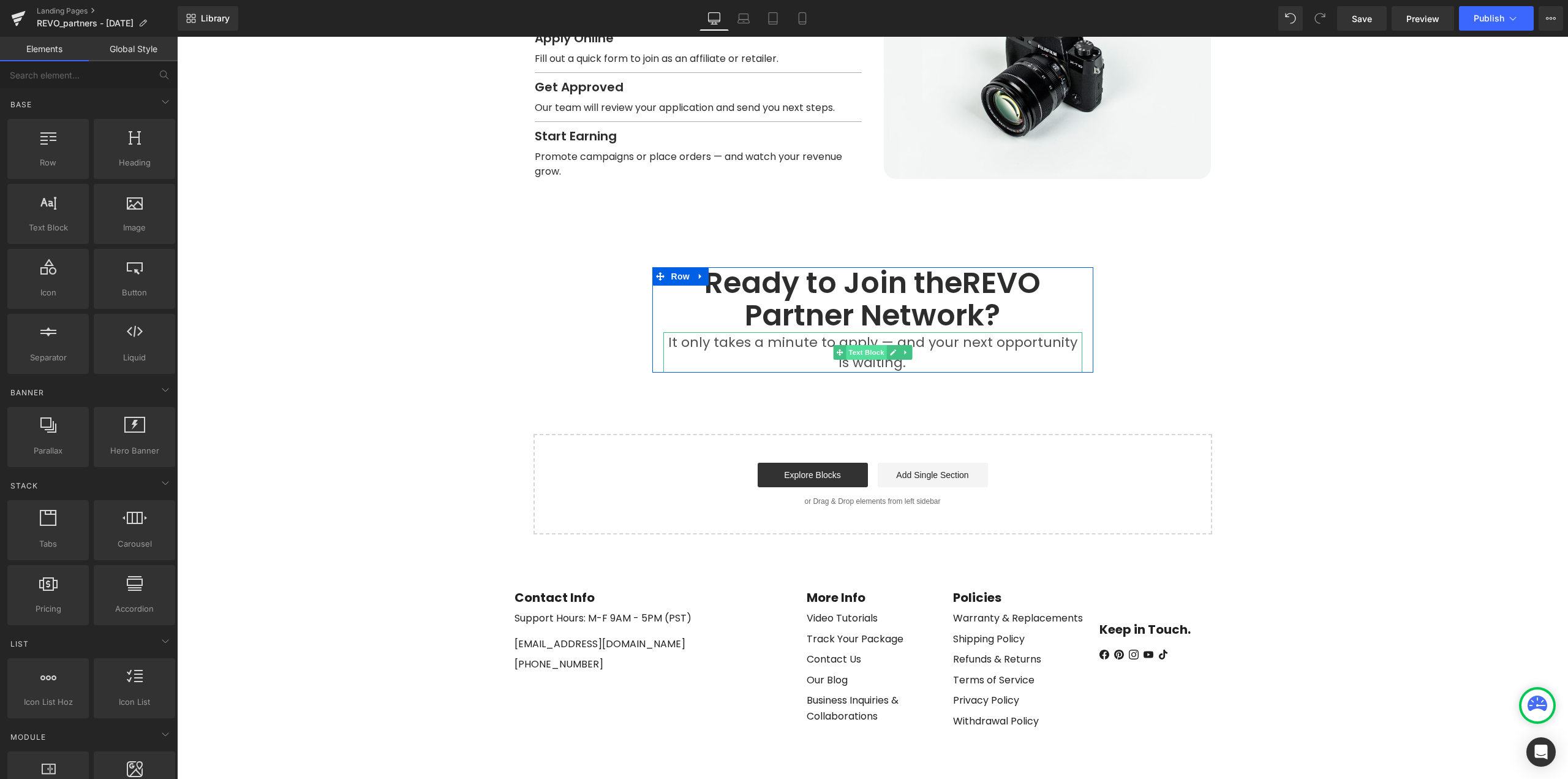
click at [875, 345] on span "Text Block" at bounding box center [866, 353] width 40 height 15
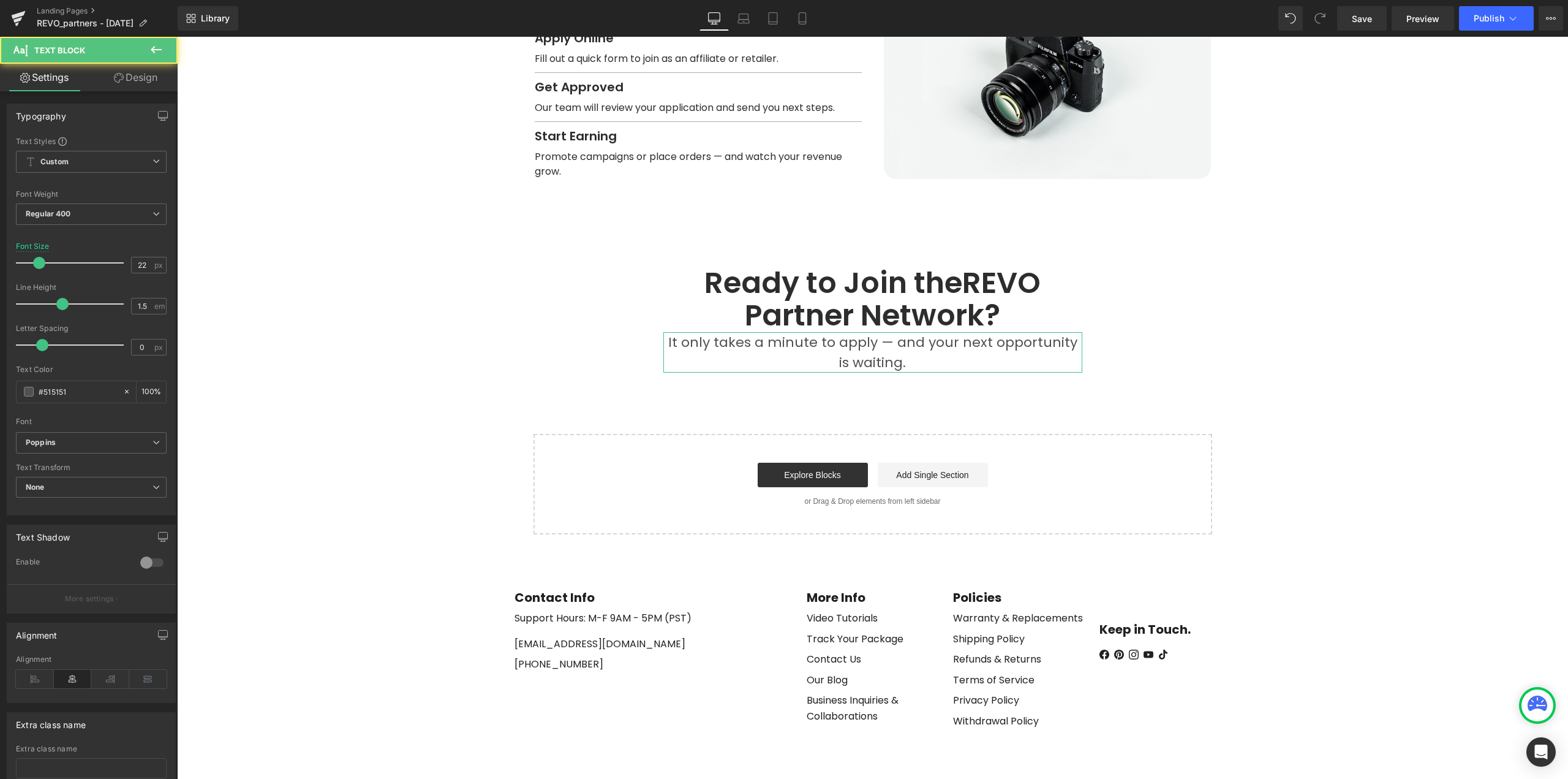
drag, startPoint x: 139, startPoint y: 81, endPoint x: 112, endPoint y: 116, distance: 44.2
click at [139, 81] on link "Design" at bounding box center [135, 78] width 89 height 27
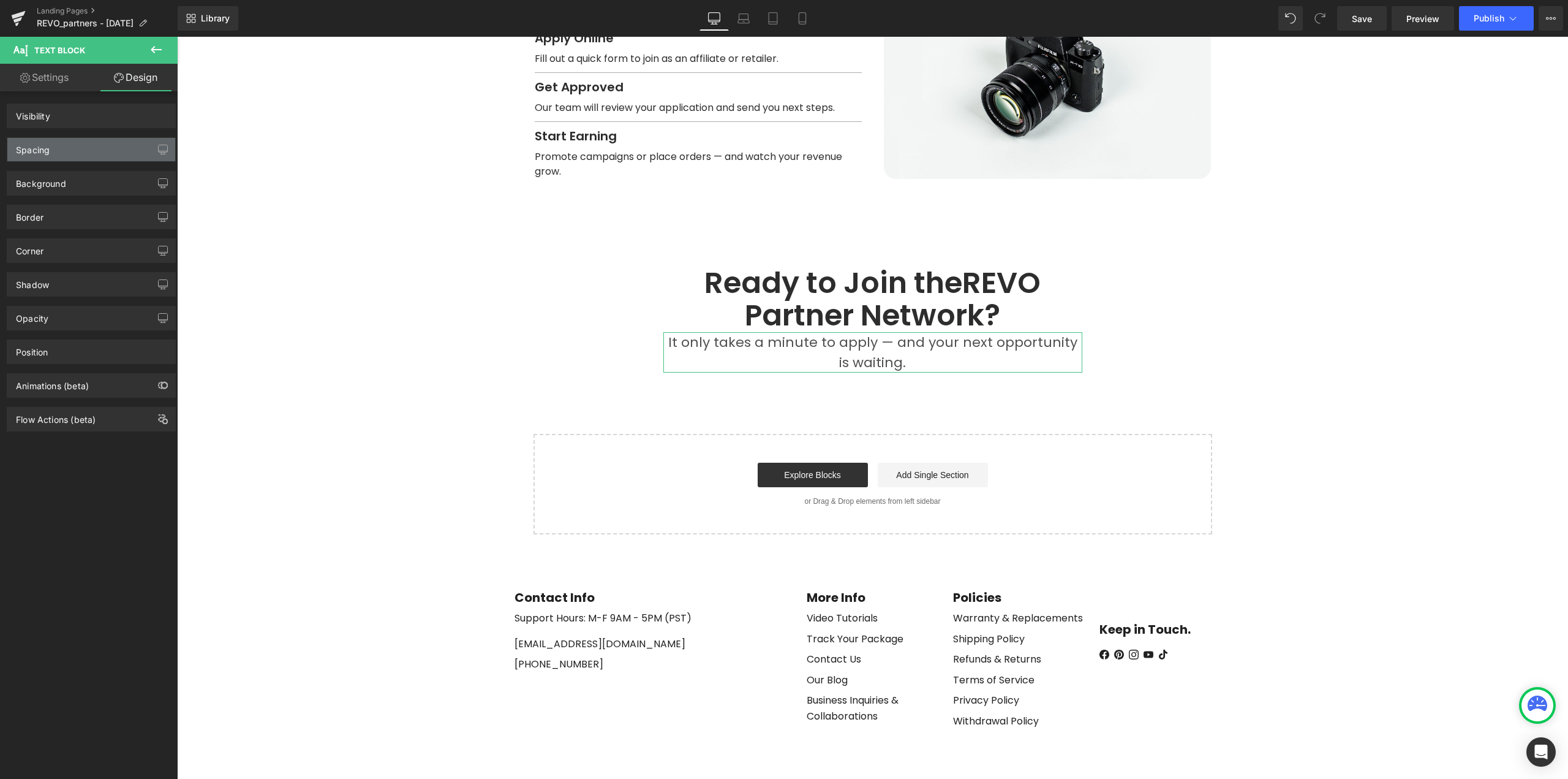
click at [62, 154] on div "Spacing" at bounding box center [91, 149] width 168 height 23
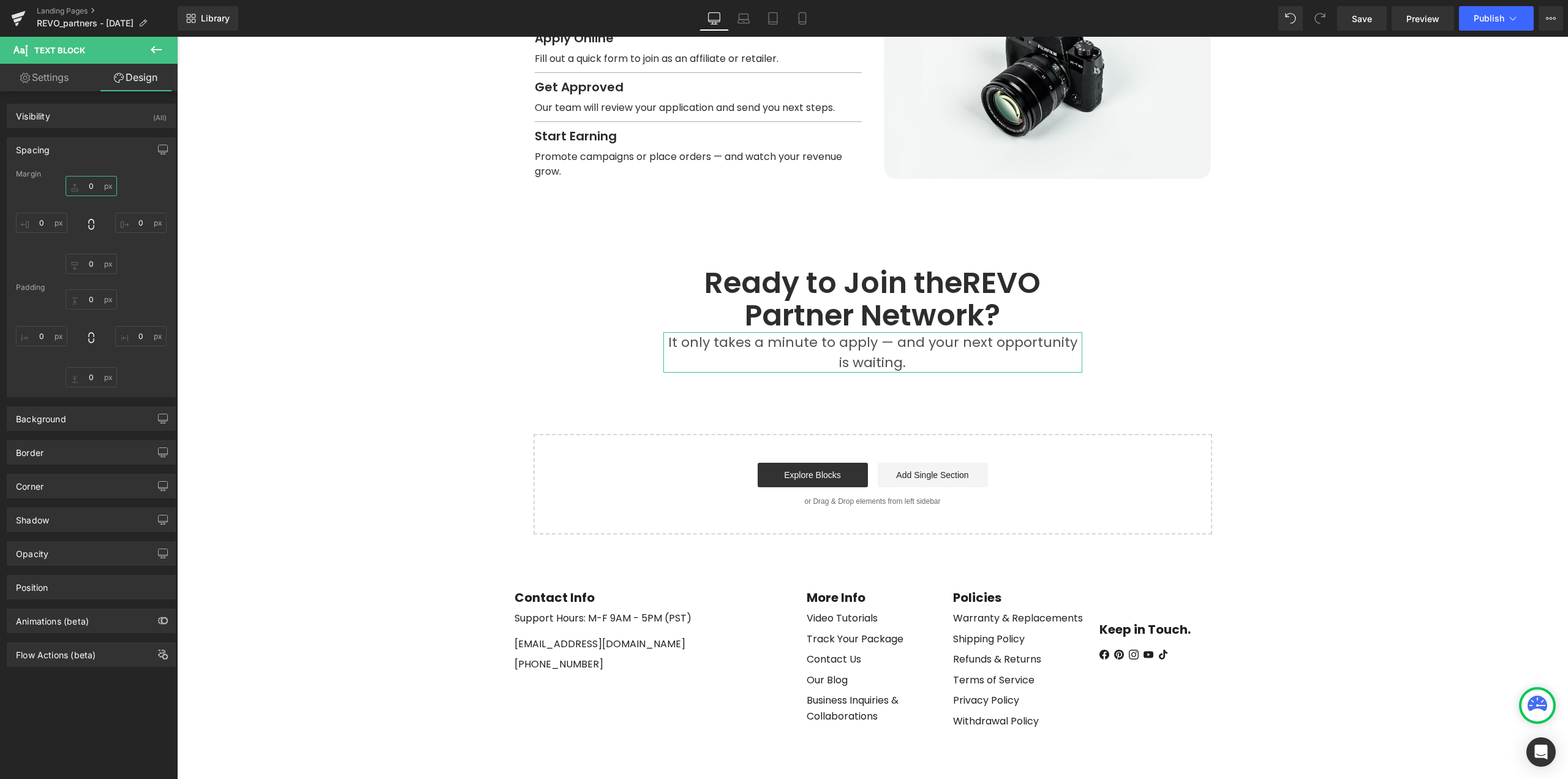
click at [93, 189] on input "0" at bounding box center [91, 186] width 51 height 20
type input "12"
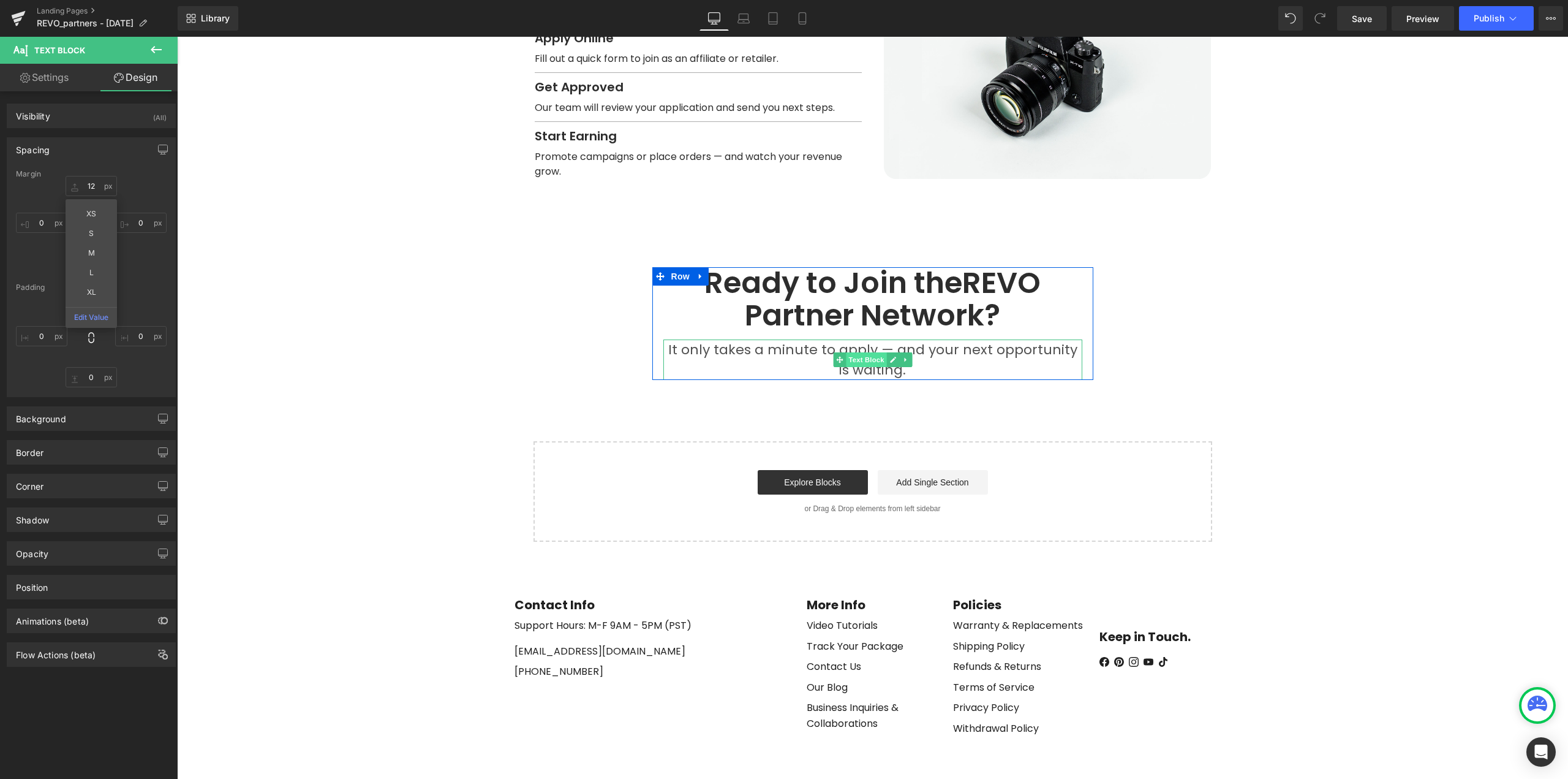
click at [865, 353] on span "Text Block" at bounding box center [866, 360] width 40 height 15
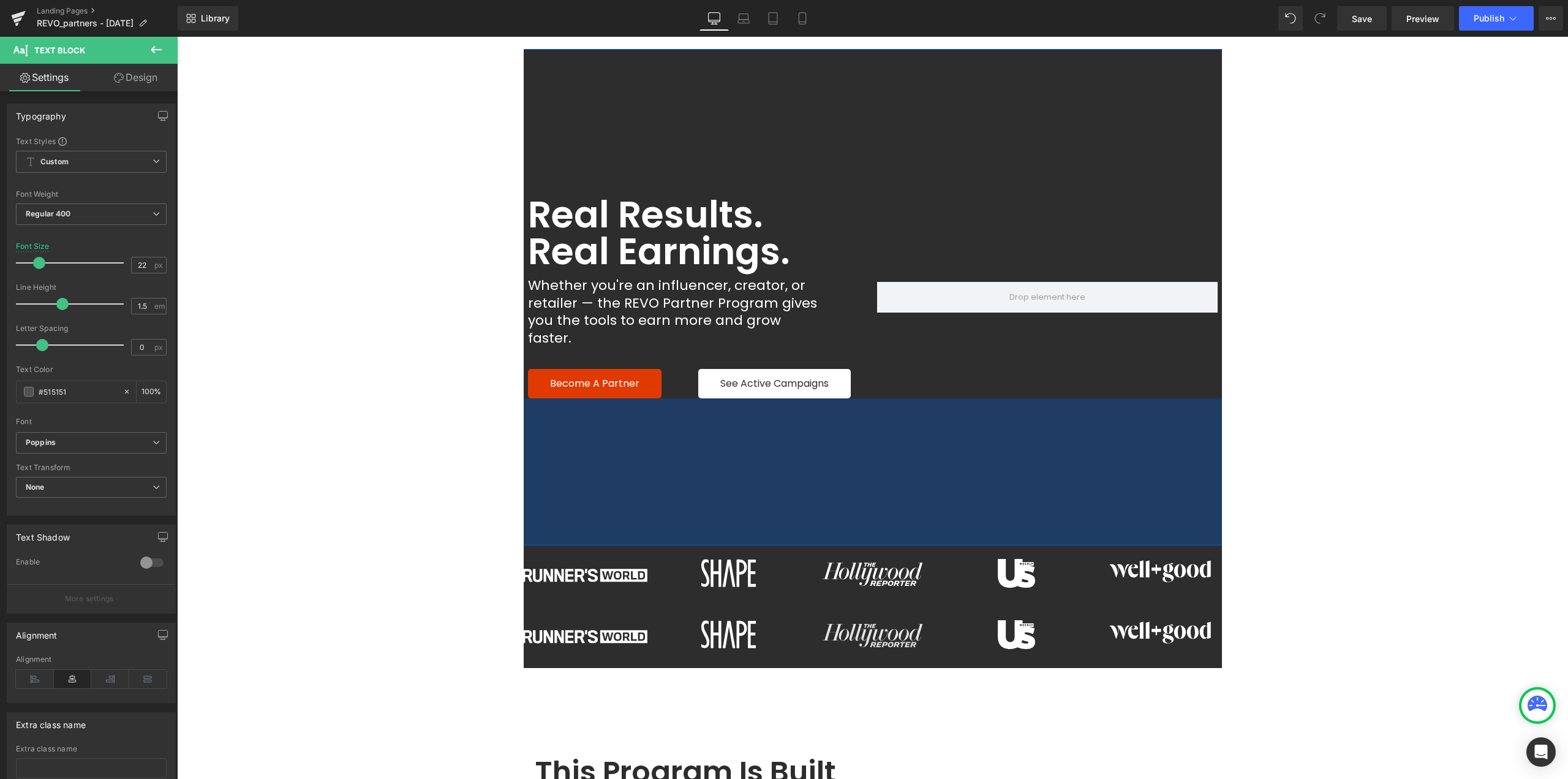
scroll to position [122, 0]
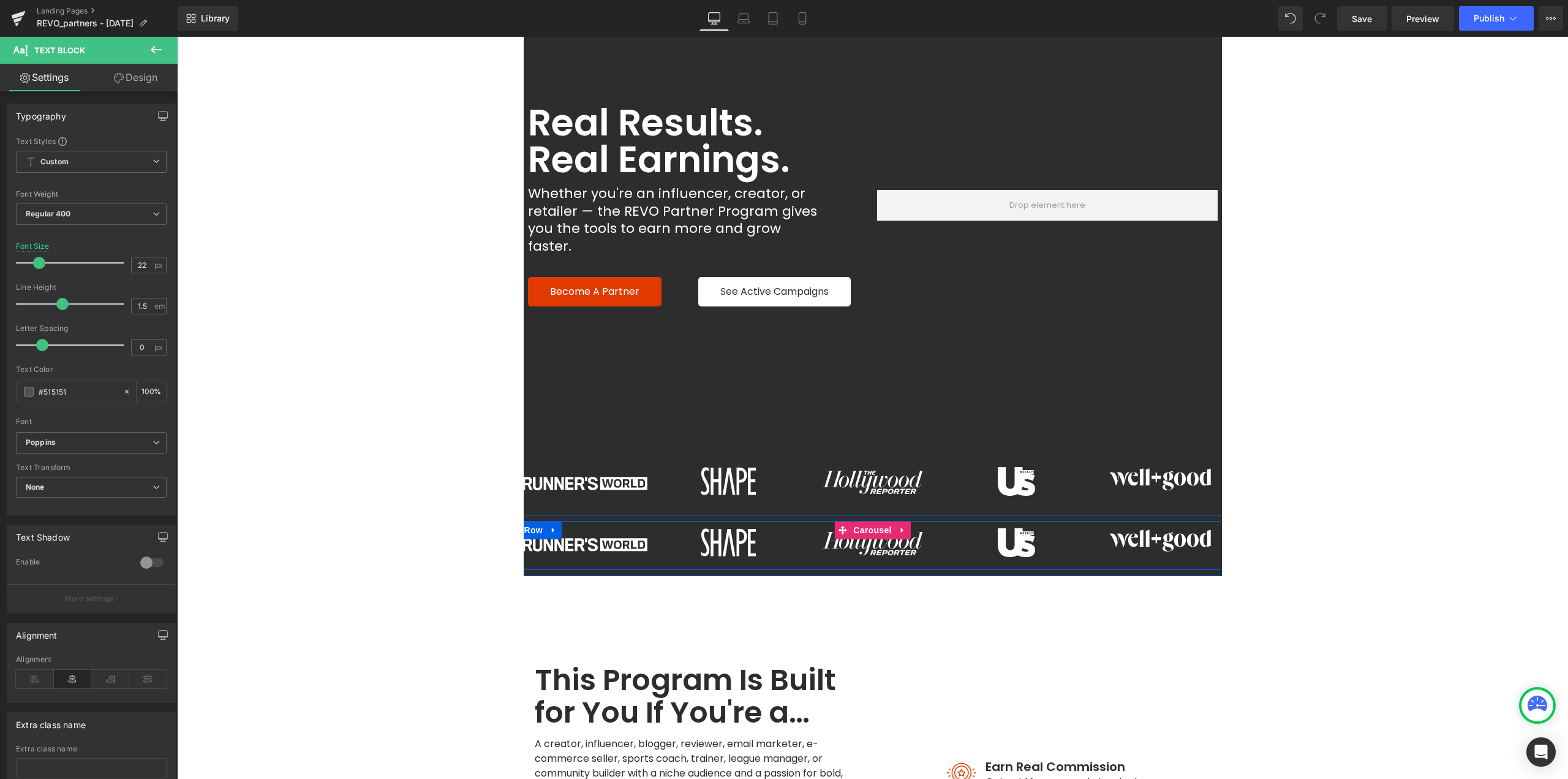
drag, startPoint x: 894, startPoint y: 512, endPoint x: 900, endPoint y: 515, distance: 6.7
click at [899, 526] on icon at bounding box center [902, 531] width 8 height 9
click at [907, 526] on icon at bounding box center [910, 530] width 8 height 8
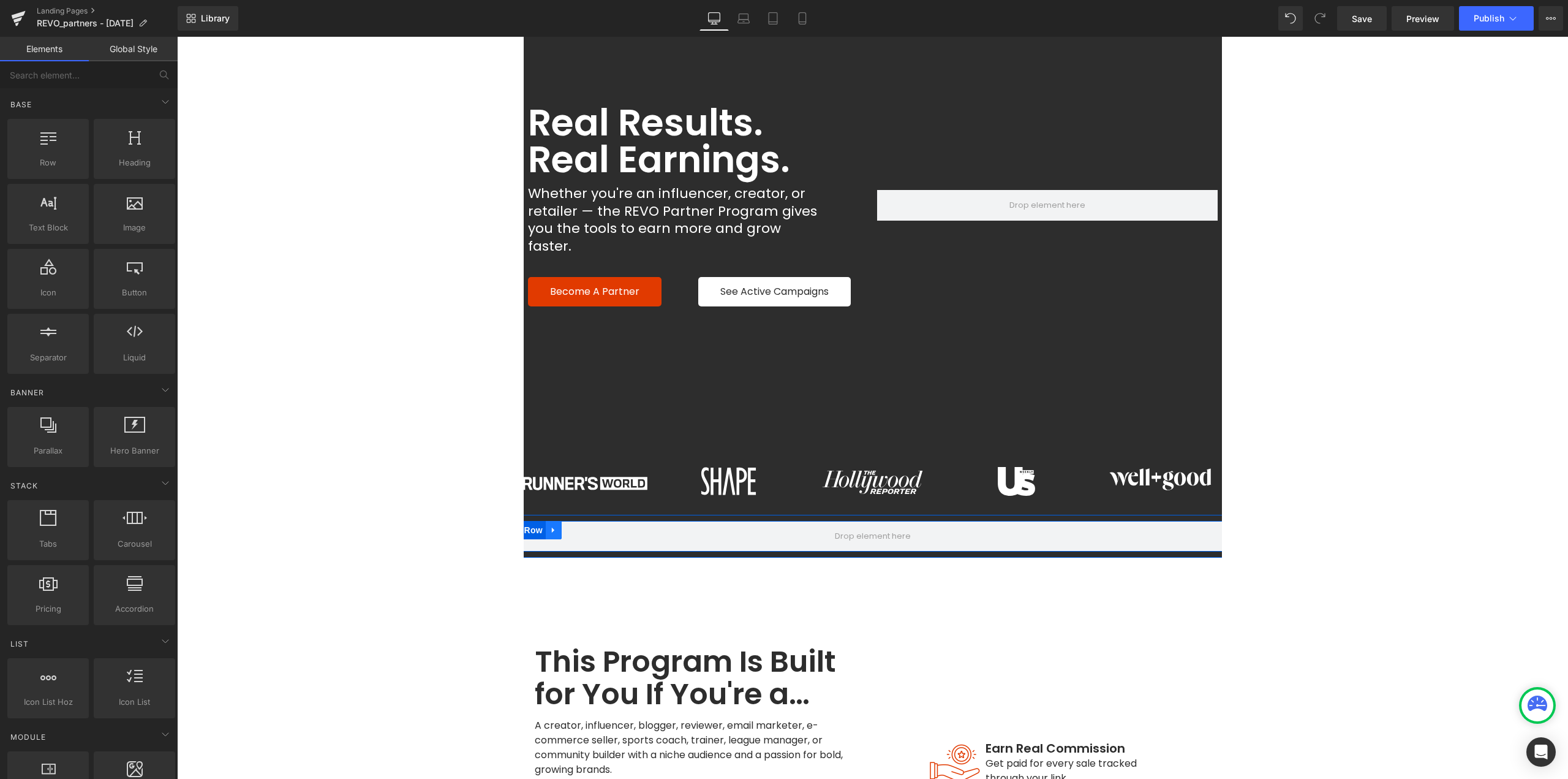
click at [552, 528] on icon at bounding box center [552, 531] width 3 height 5
click at [583, 526] on icon at bounding box center [585, 530] width 8 height 8
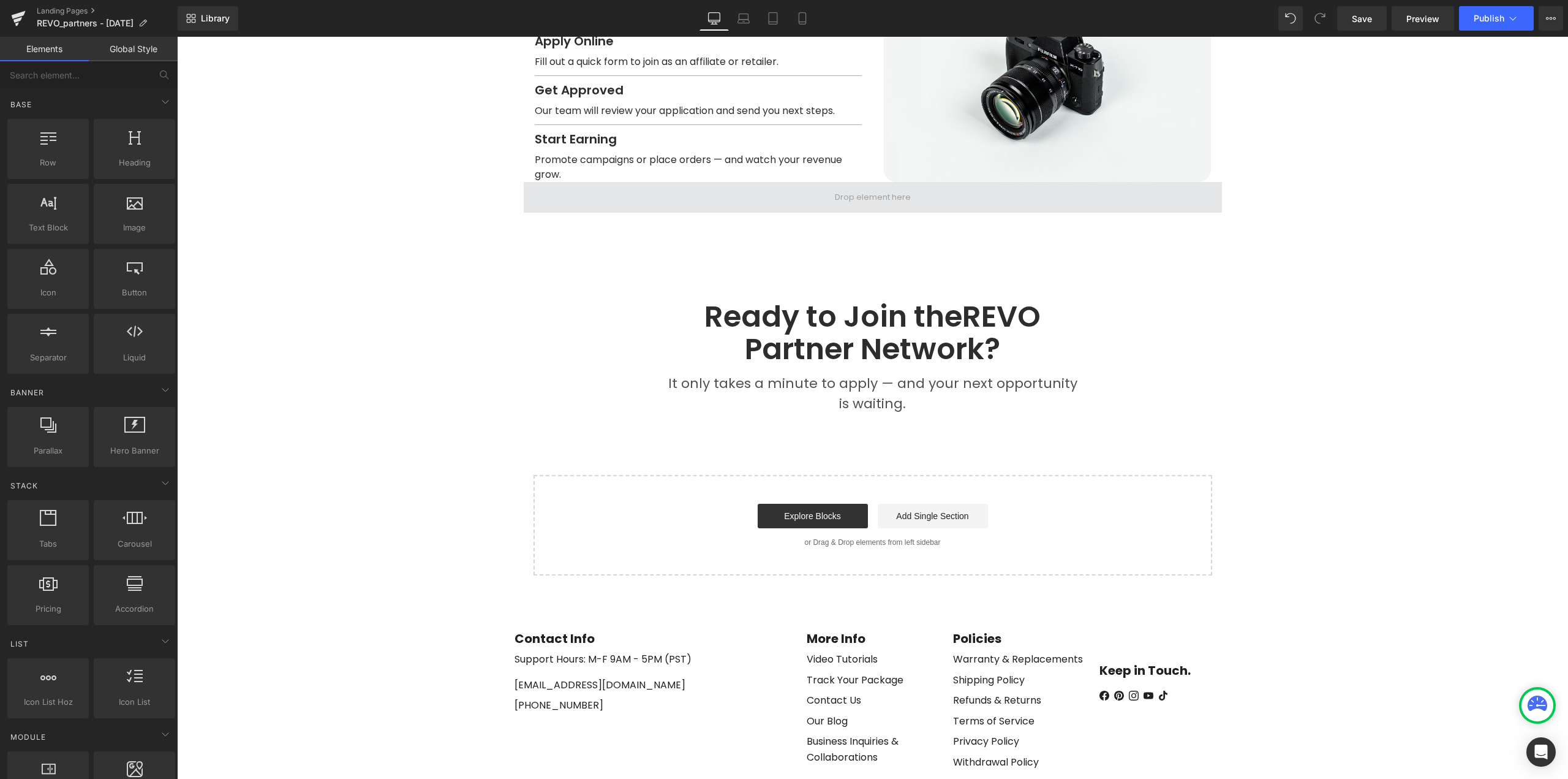
scroll to position [1674, 0]
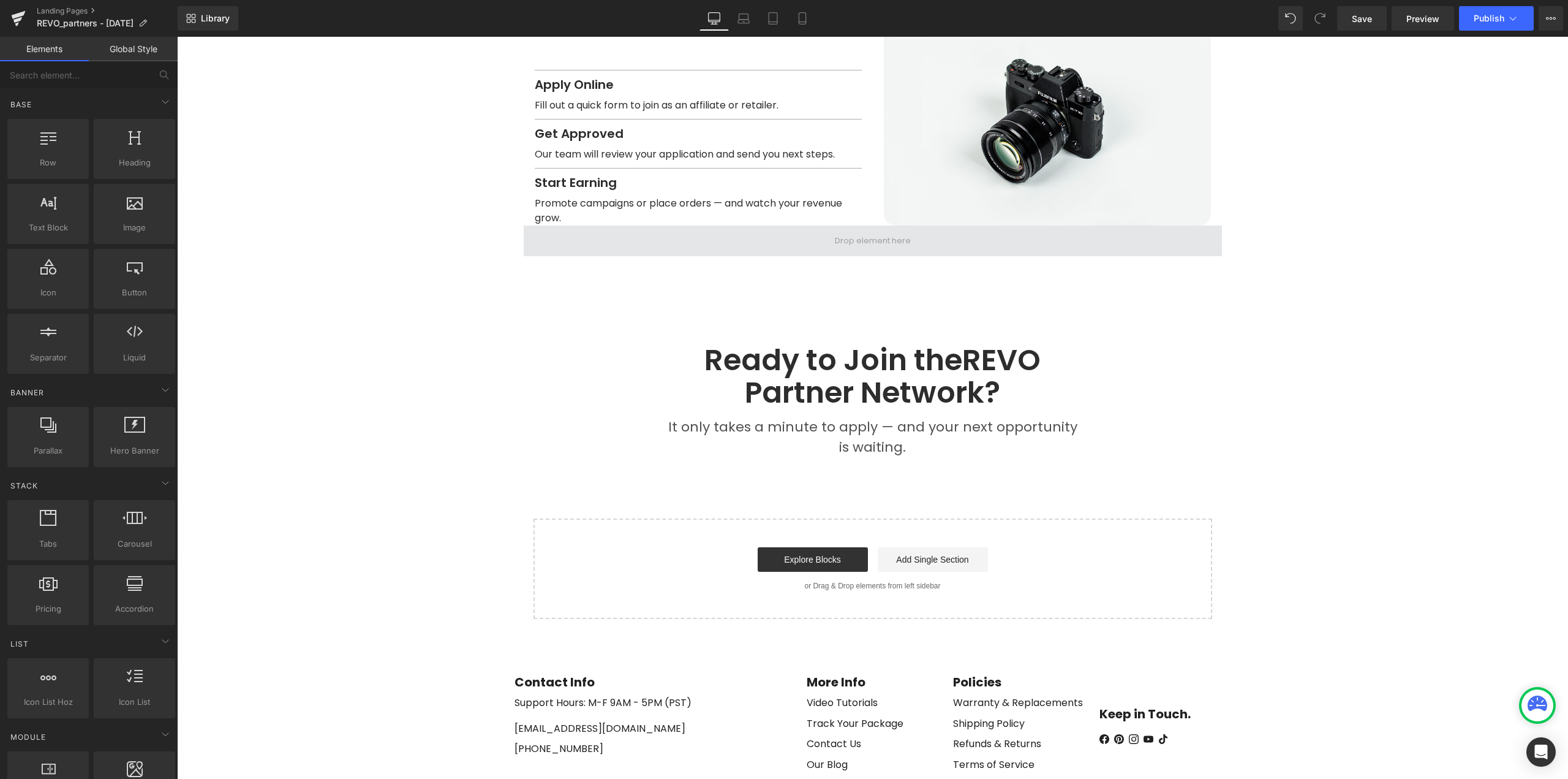
click at [865, 232] on span at bounding box center [873, 241] width 85 height 19
click at [868, 232] on span at bounding box center [873, 241] width 85 height 19
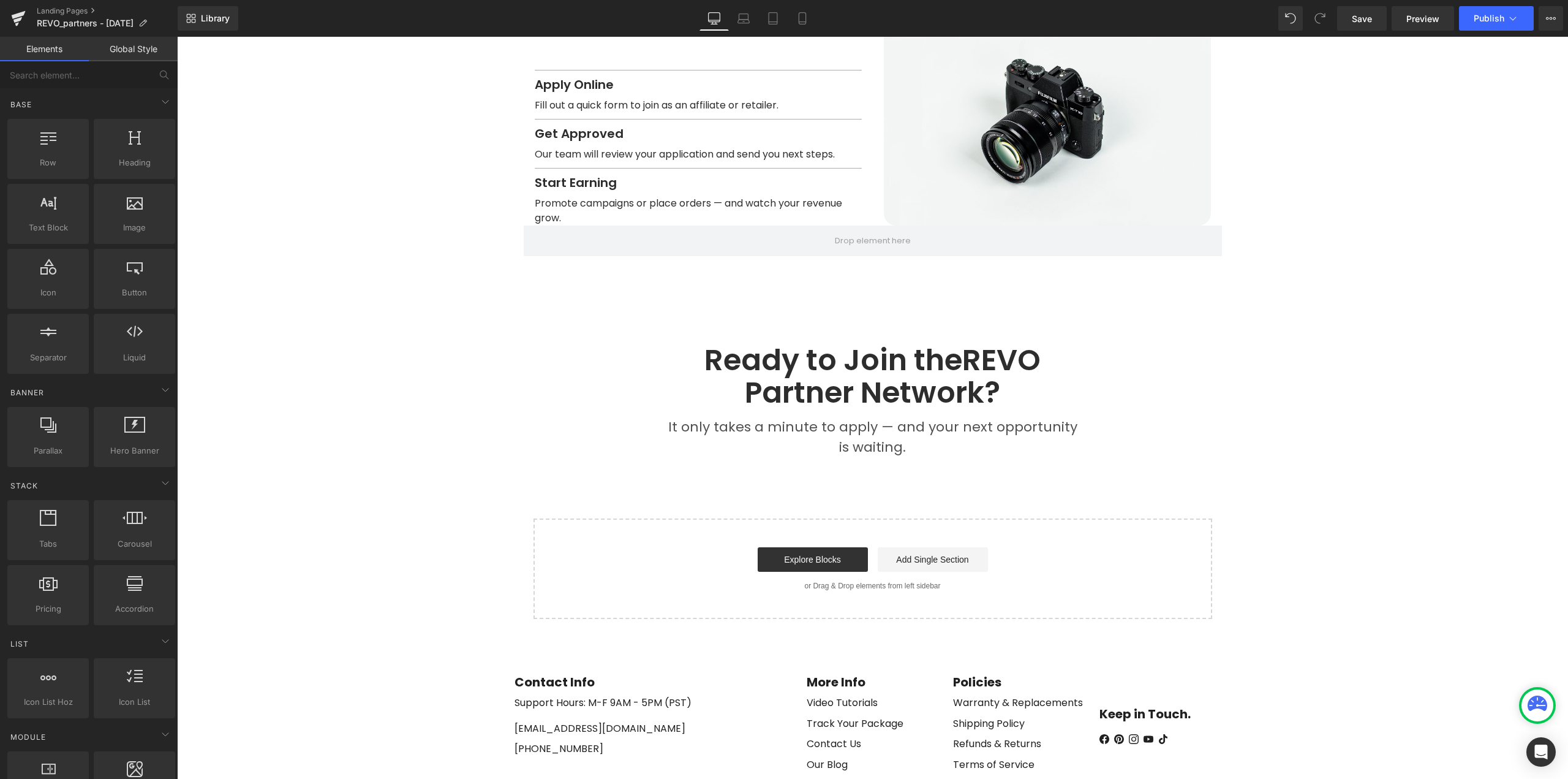
click at [145, 47] on link "Global Style" at bounding box center [132, 48] width 89 height 25
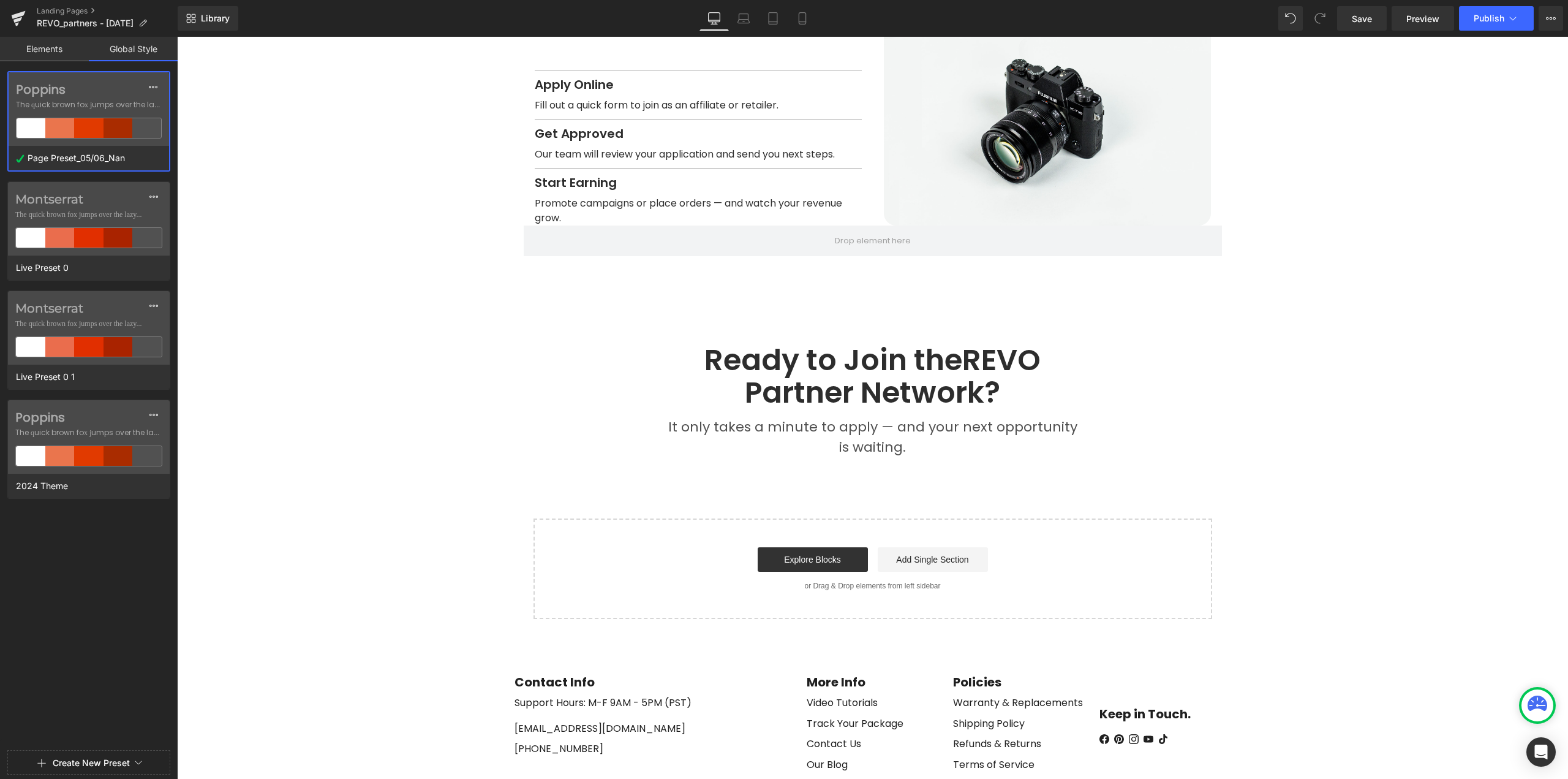
click at [37, 53] on link "Elements" at bounding box center [44, 48] width 89 height 25
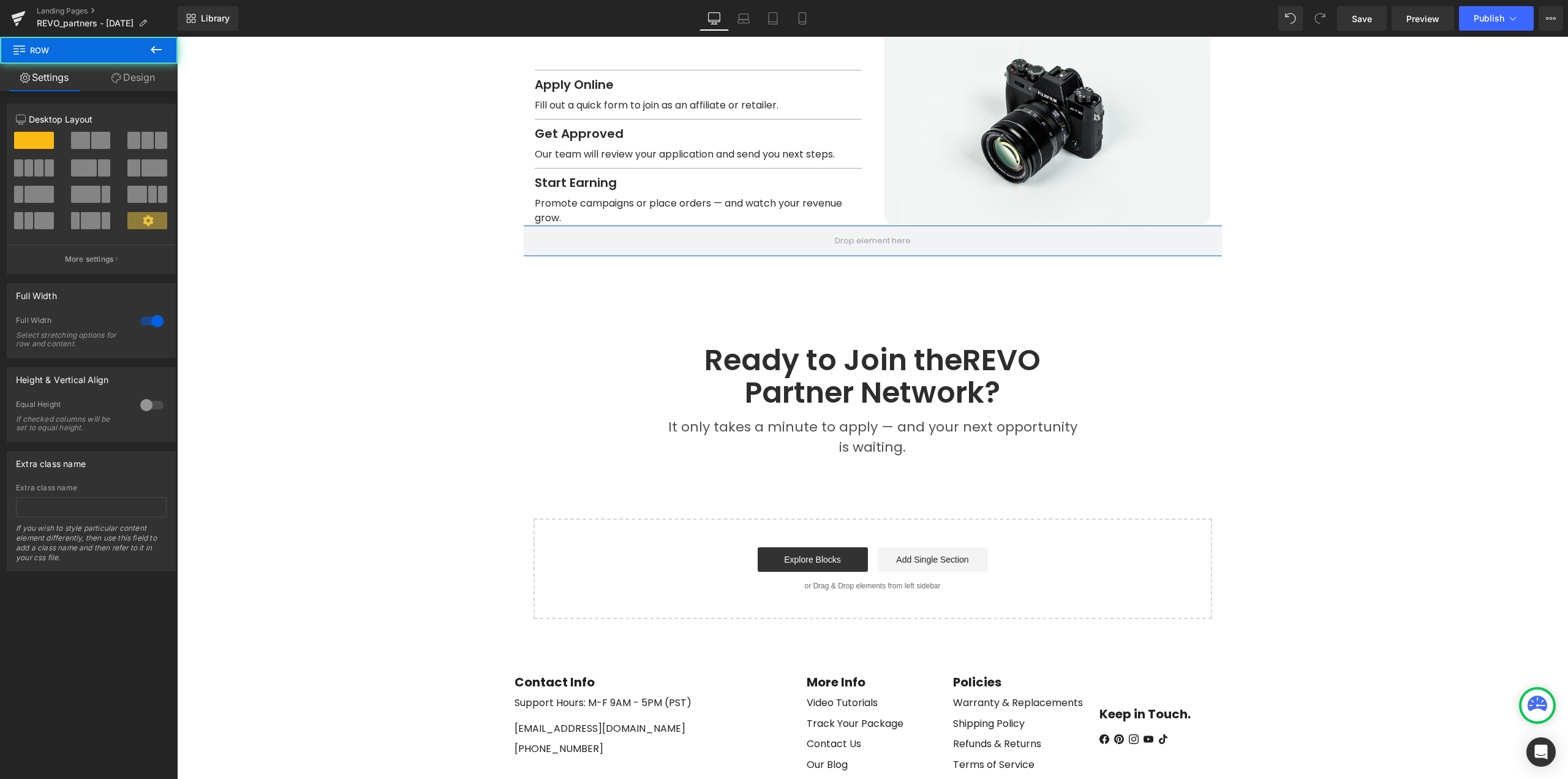
click at [139, 81] on link "Design" at bounding box center [132, 78] width 89 height 27
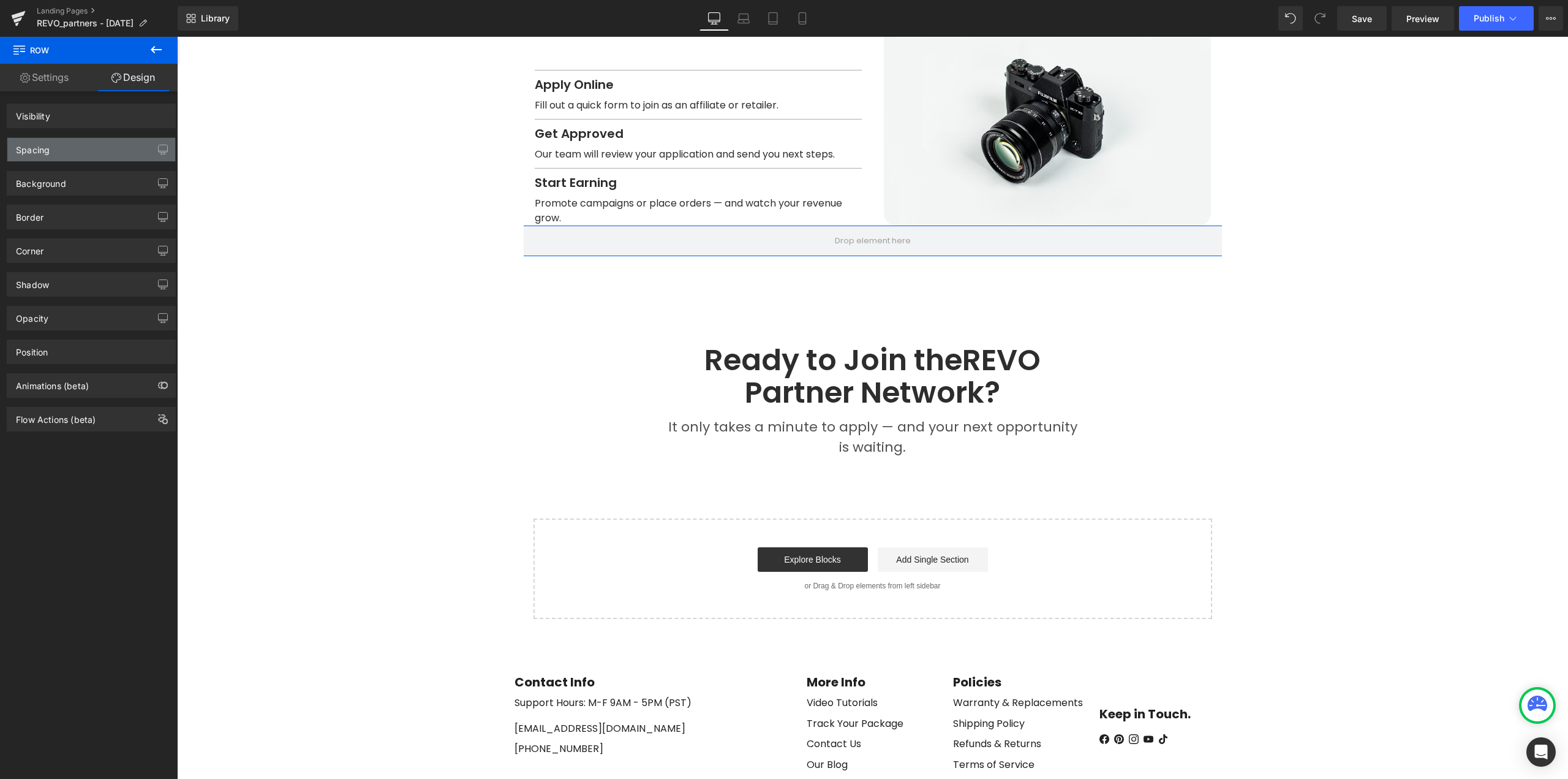
click at [57, 159] on div "Spacing" at bounding box center [91, 149] width 168 height 23
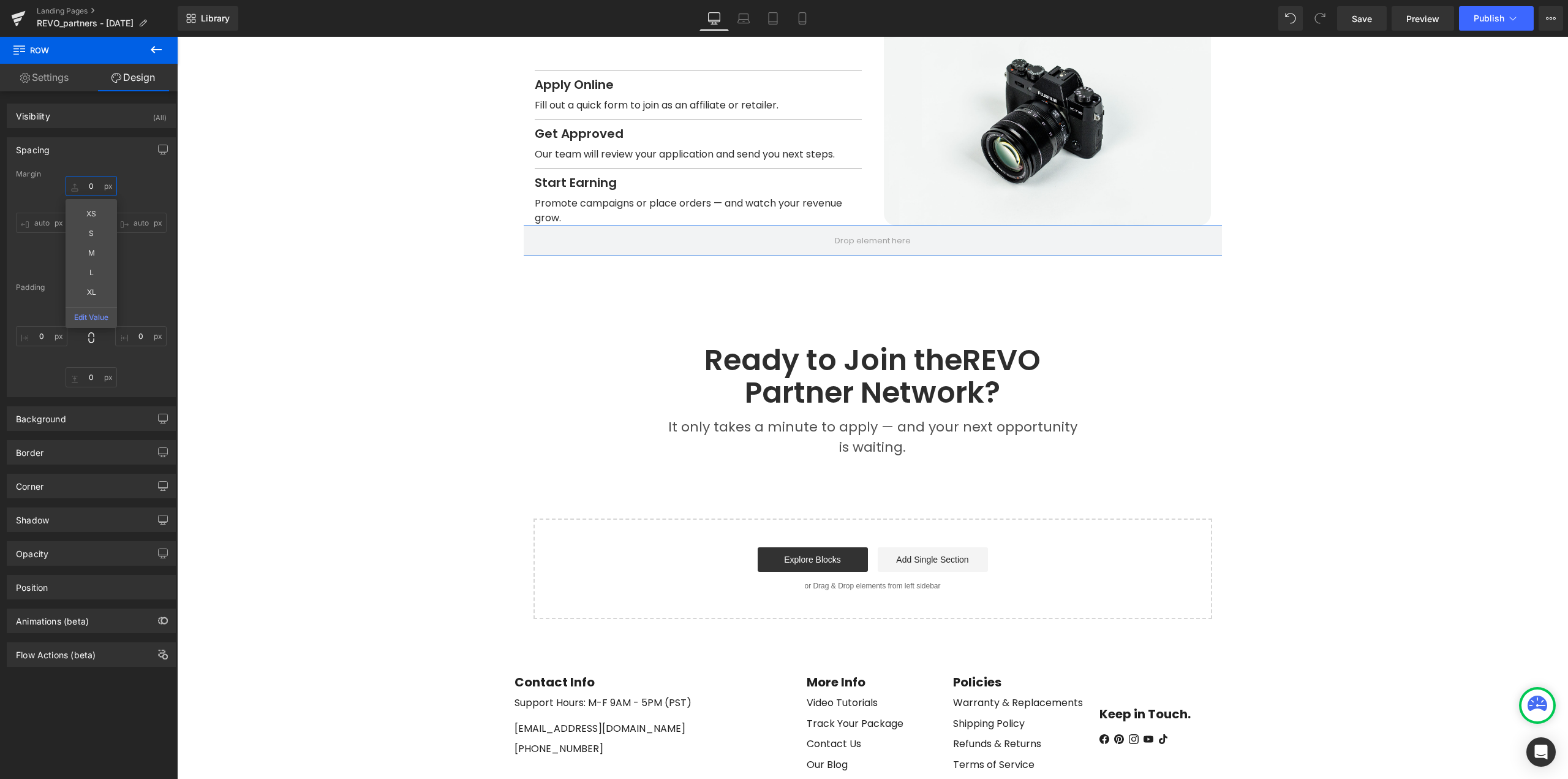
click at [92, 186] on input "0" at bounding box center [91, 186] width 51 height 20
type input "72"
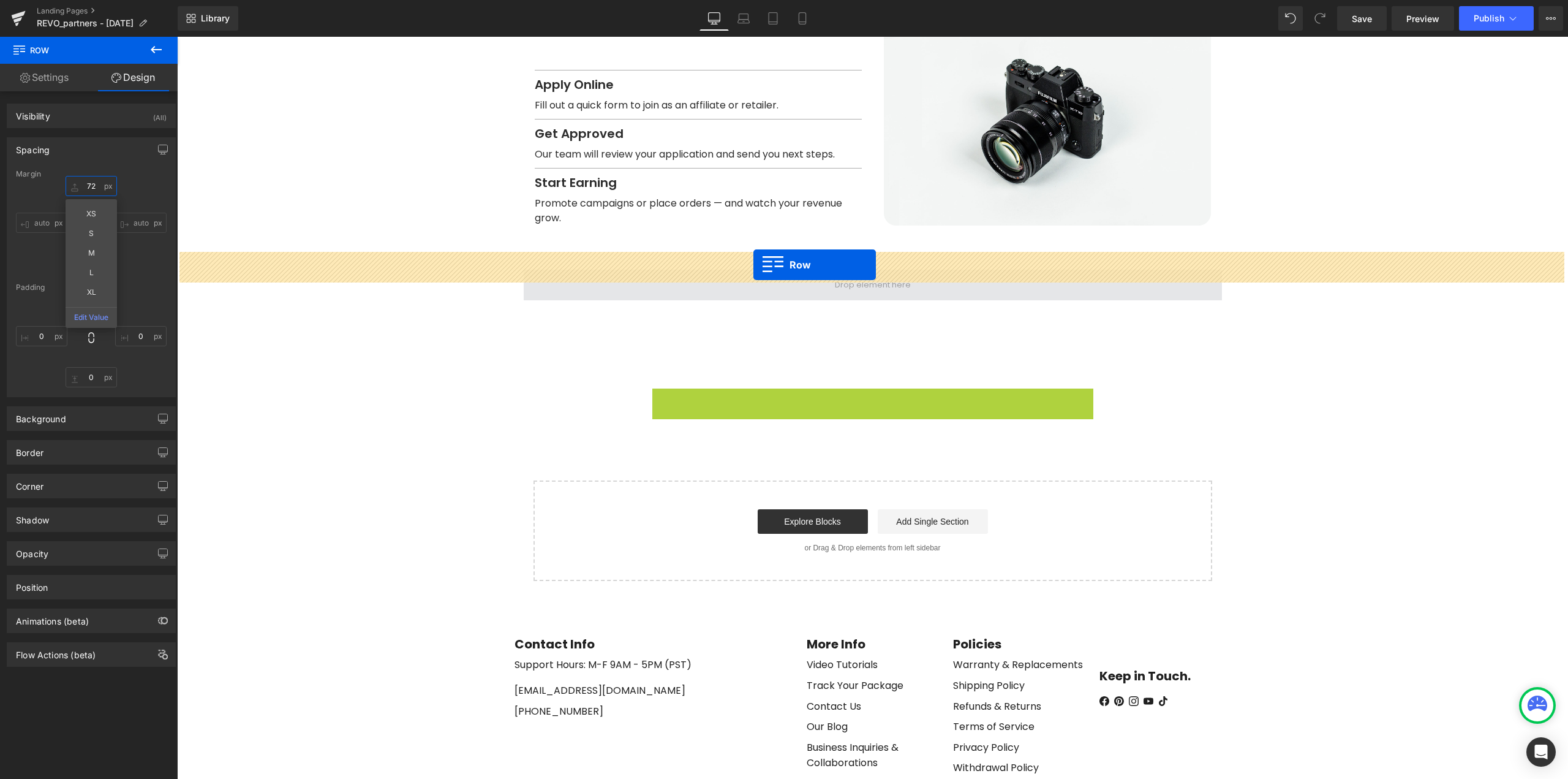
drag, startPoint x: 684, startPoint y: 325, endPoint x: 753, endPoint y: 265, distance: 91.4
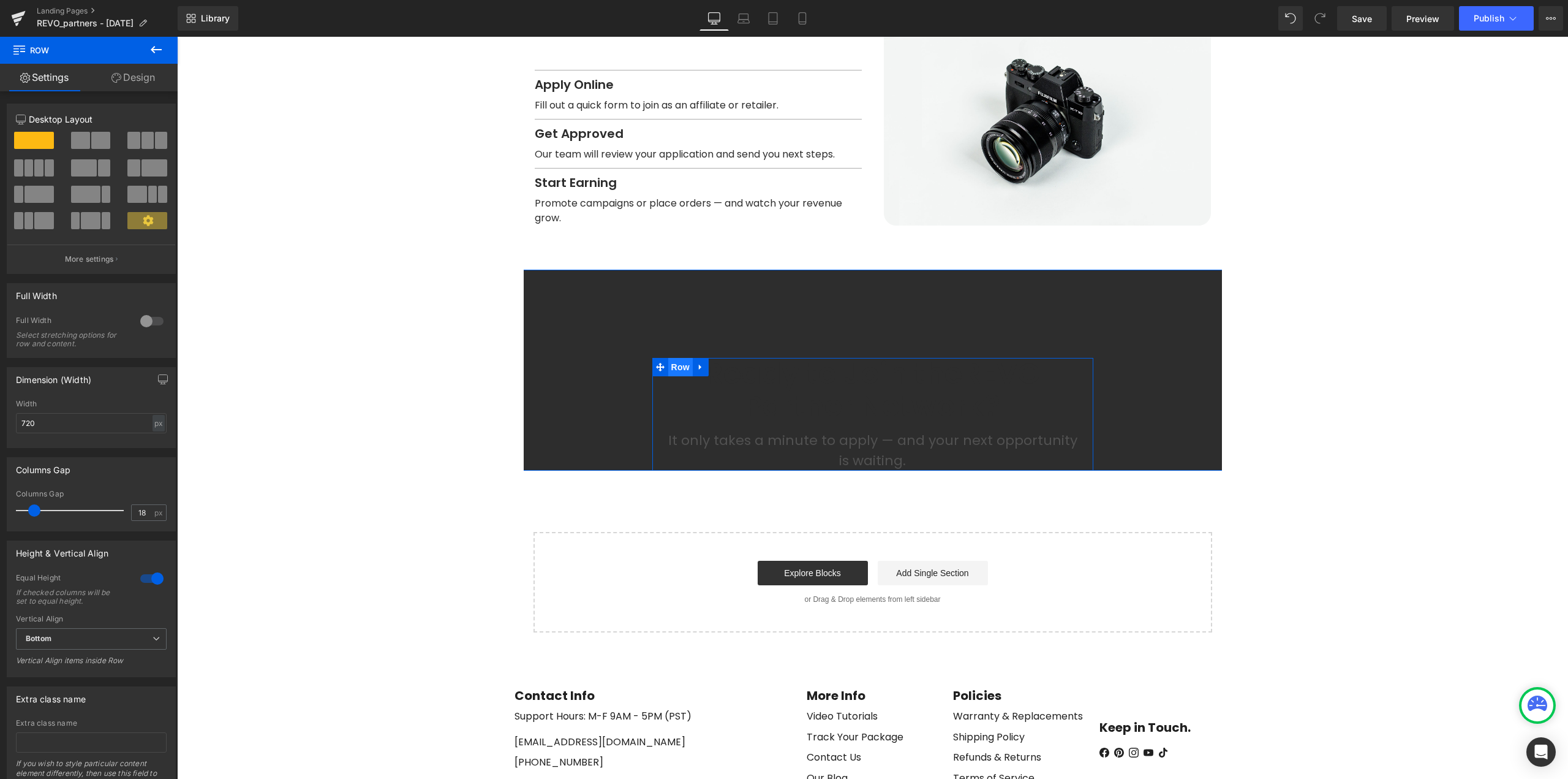
click at [677, 358] on span "Row" at bounding box center [680, 367] width 25 height 18
click at [137, 82] on link "Design" at bounding box center [132, 78] width 89 height 27
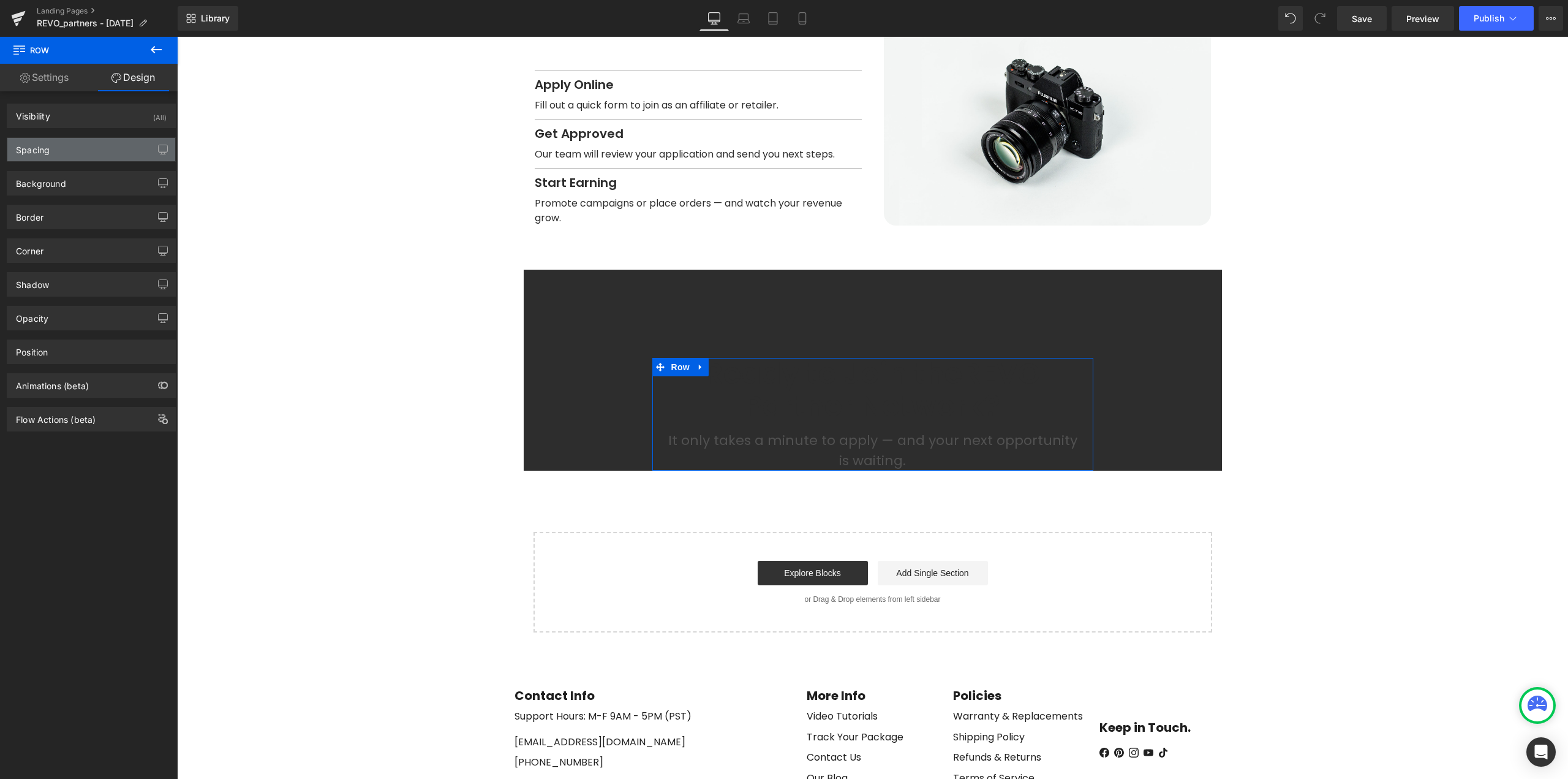
click at [57, 149] on div "Spacing" at bounding box center [91, 149] width 168 height 23
type input "144"
type input "0"
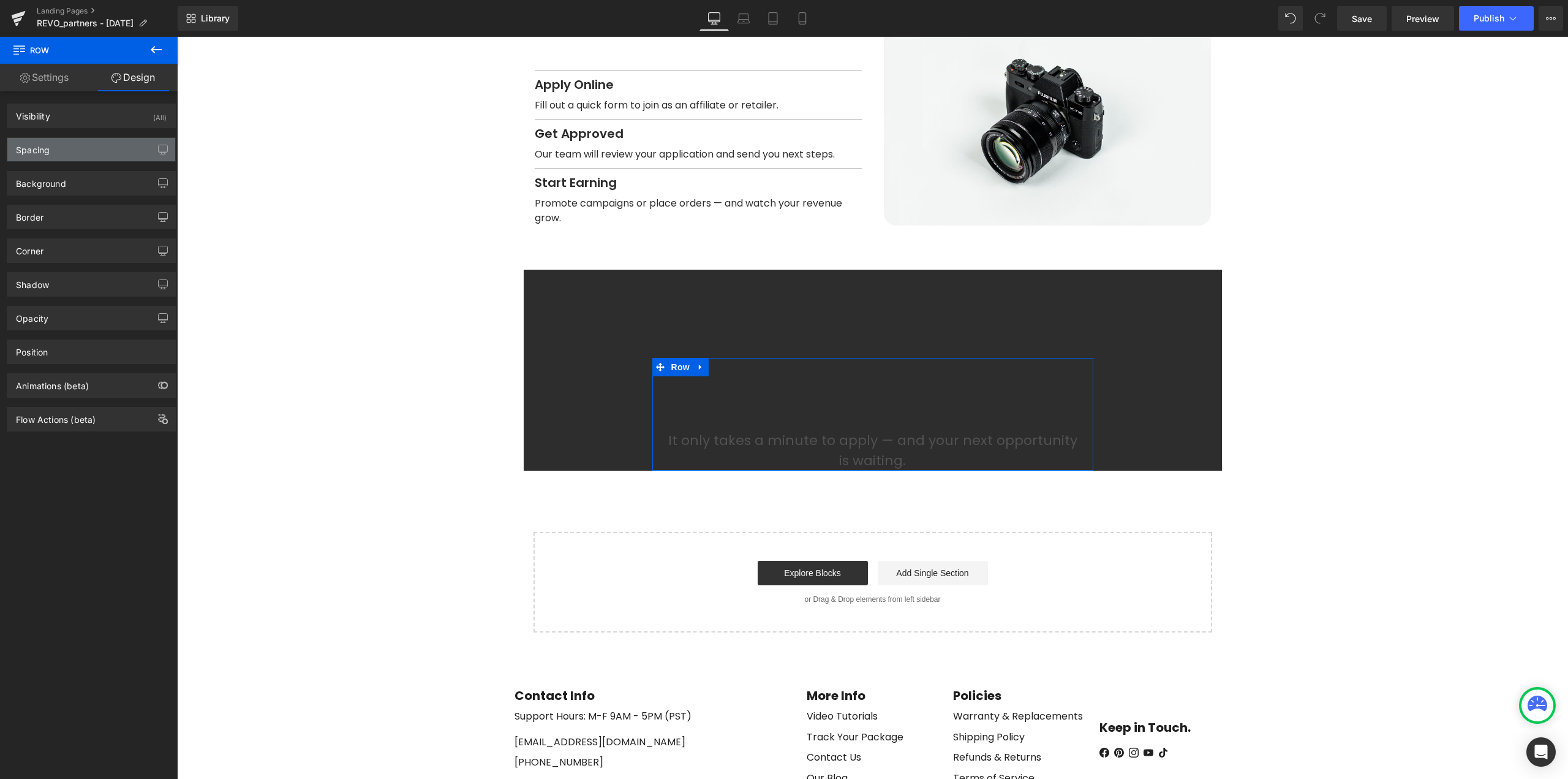
type input "0"
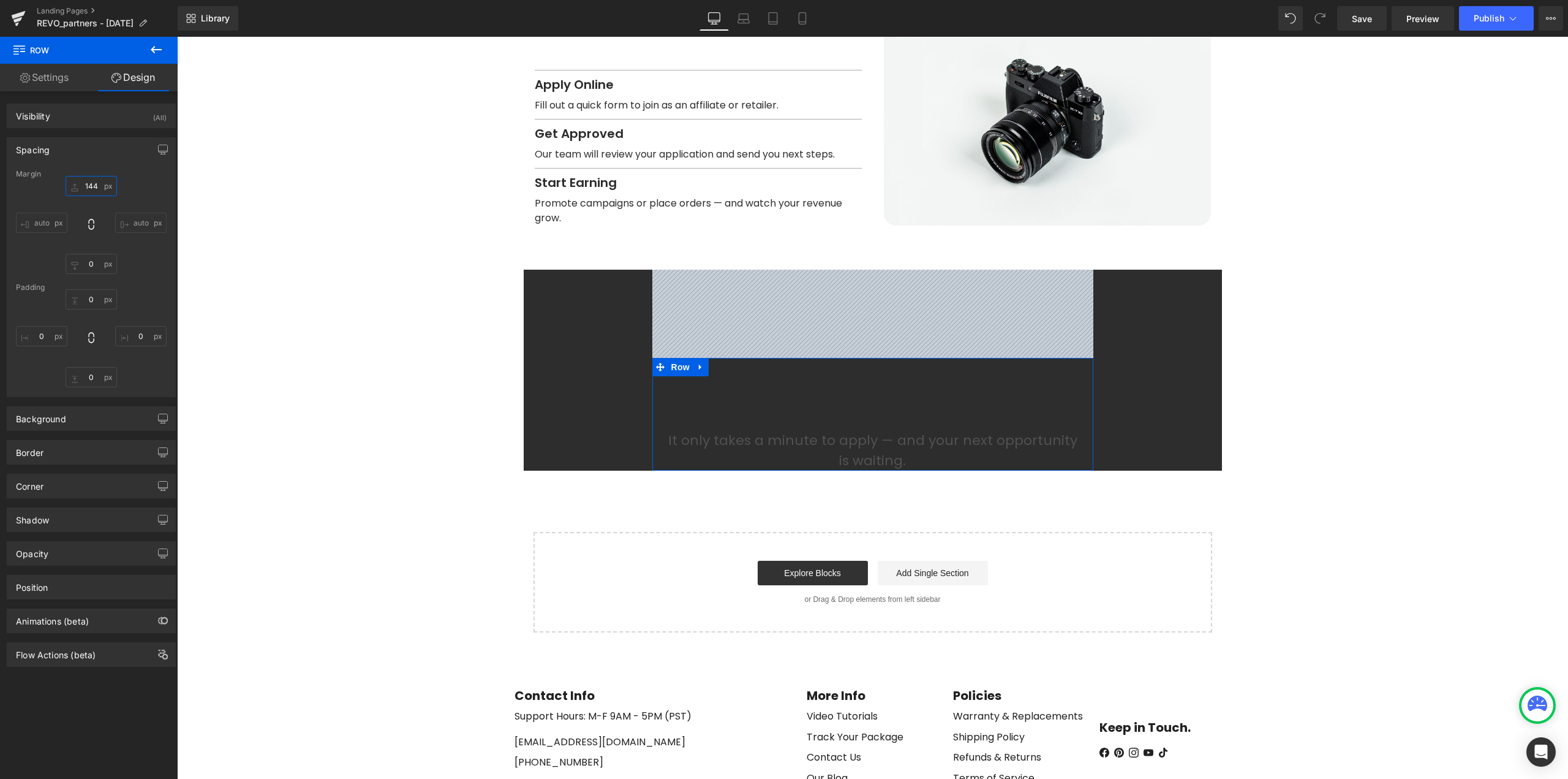
click at [96, 186] on input "144" at bounding box center [91, 186] width 51 height 20
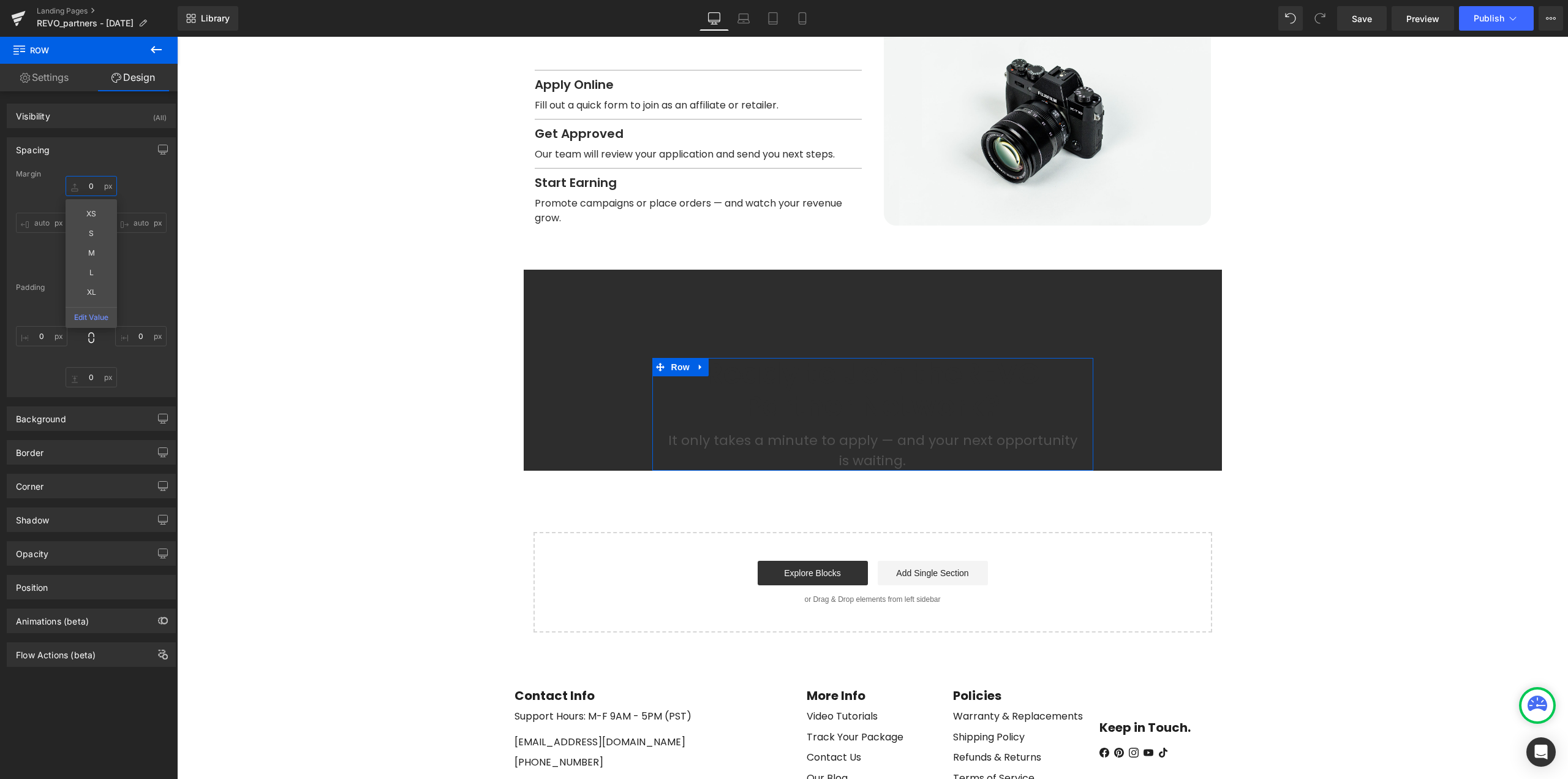
type input "0"
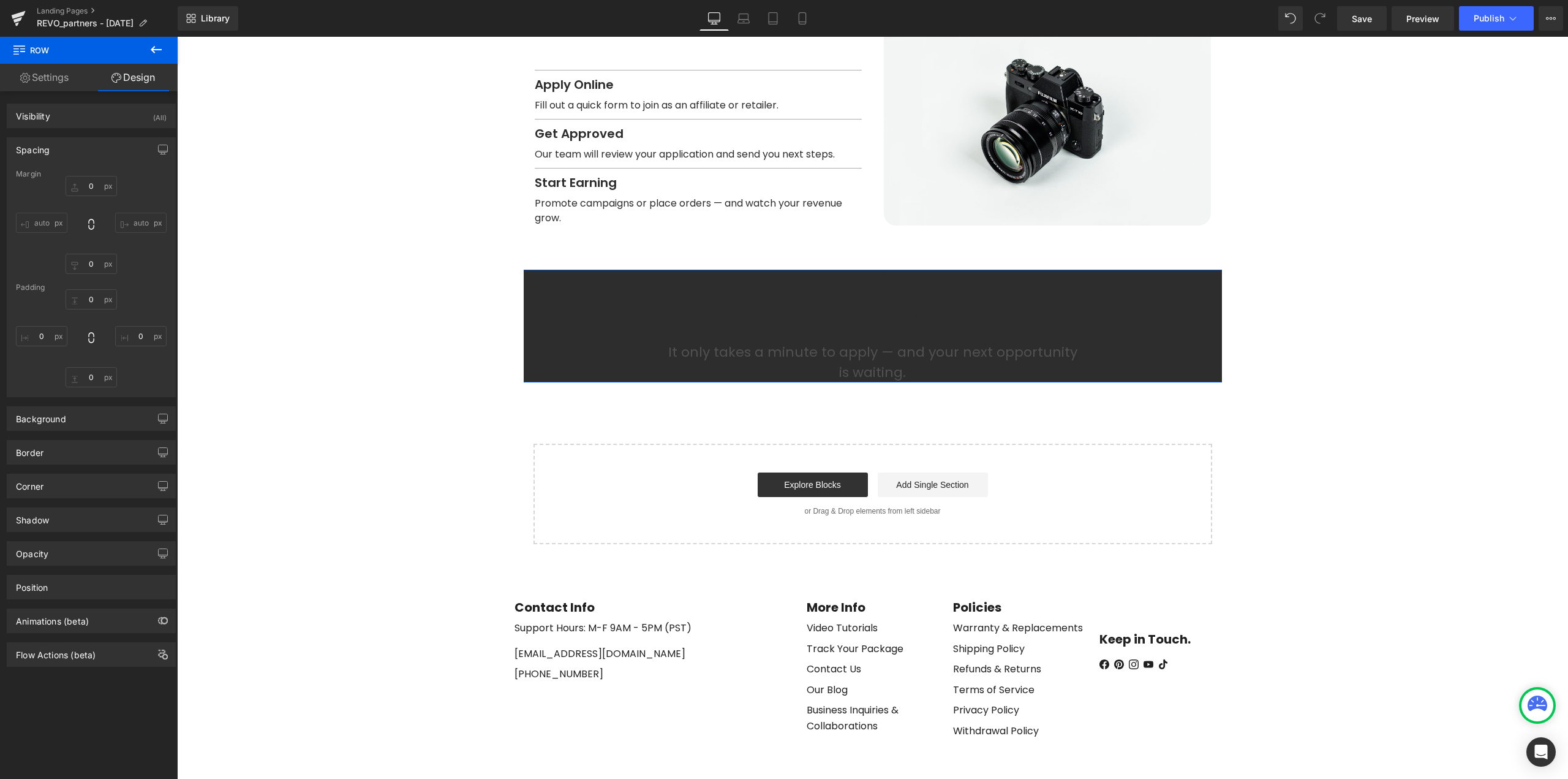
click at [546, 289] on div "Ready to Join the REVO Partner Network? Heading It only takes a minute to apply…" at bounding box center [872, 325] width 1391 height 112
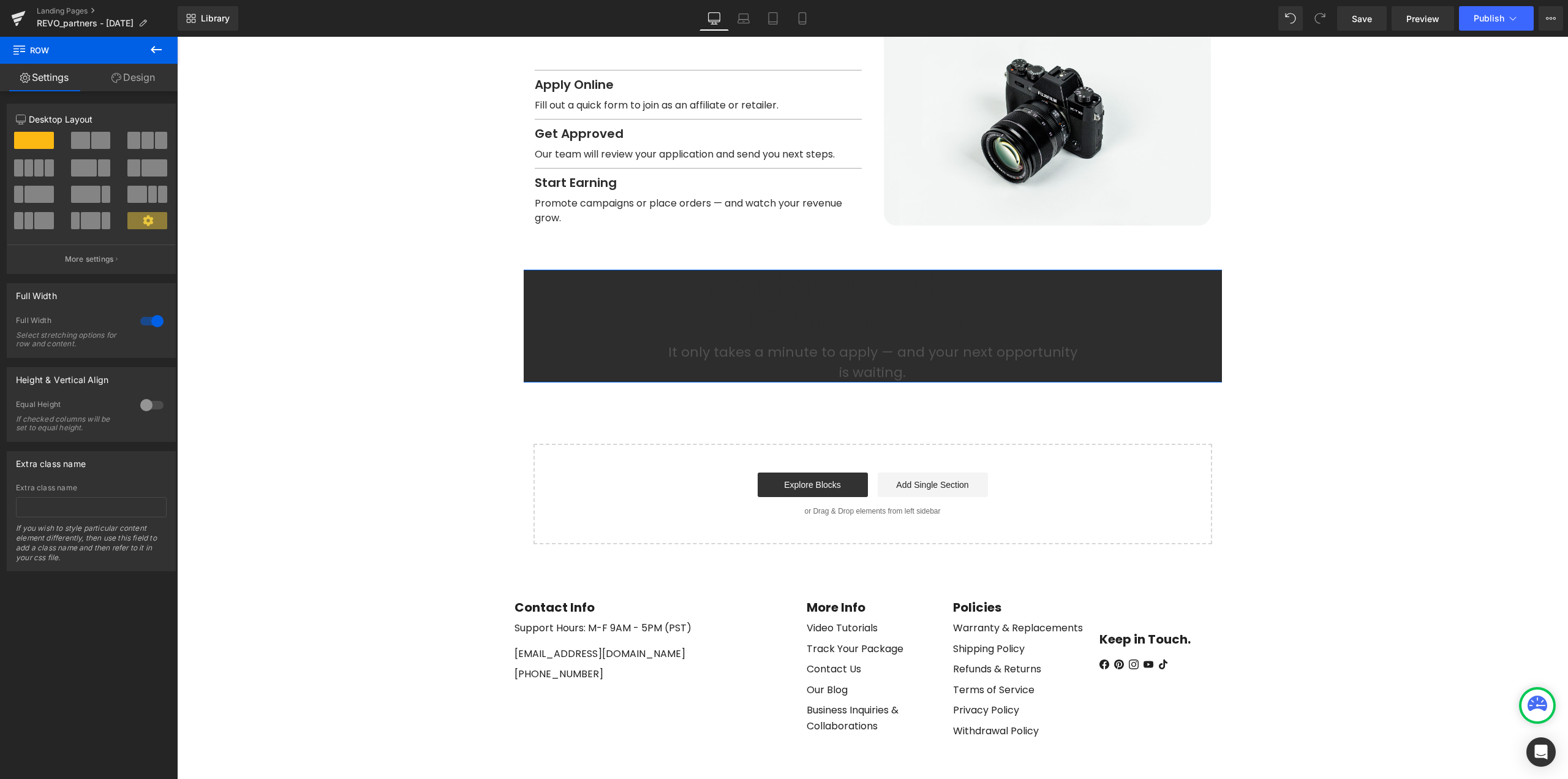
click at [149, 79] on link "Design" at bounding box center [132, 78] width 89 height 27
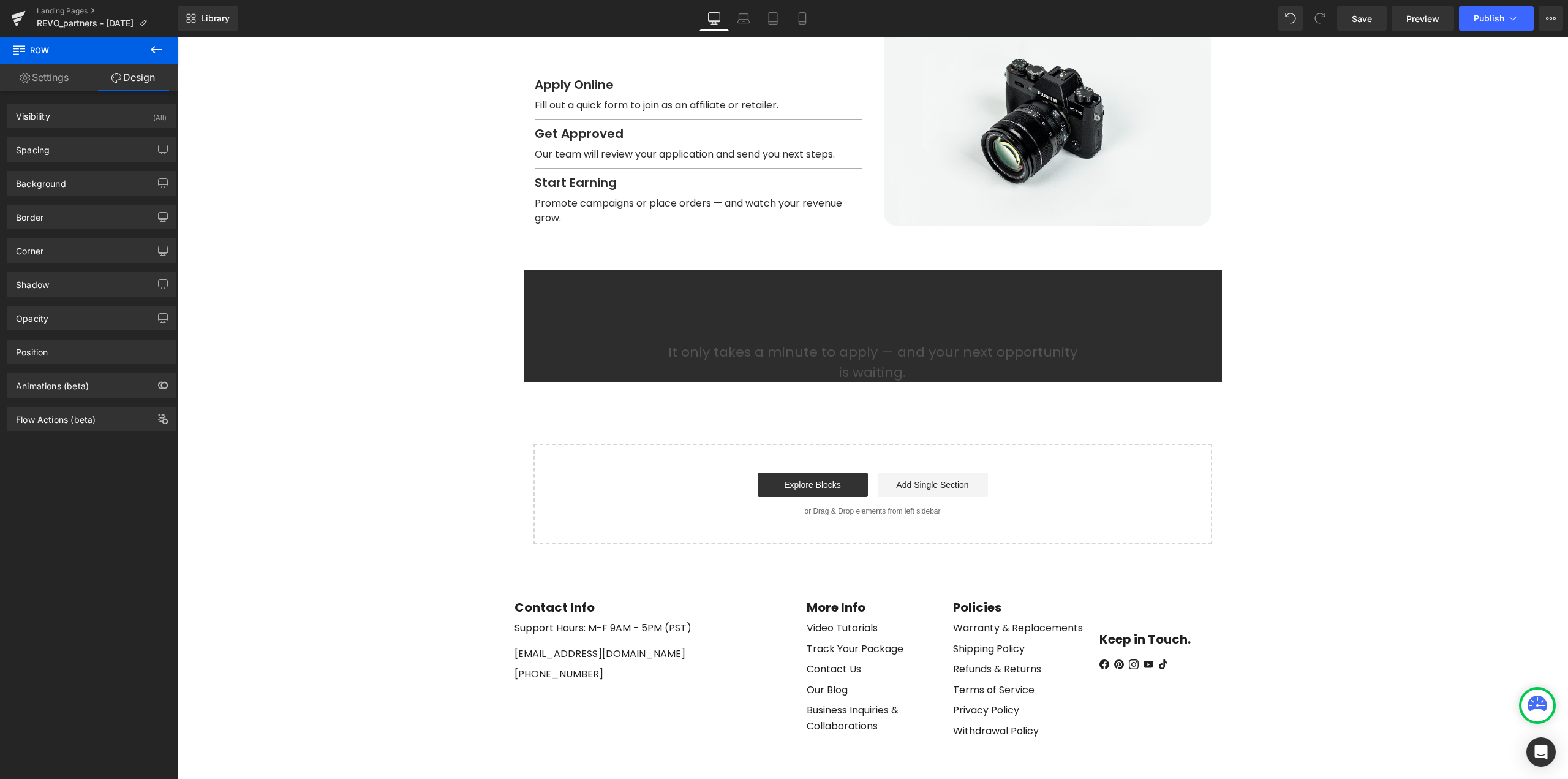
click at [80, 154] on div "Spacing" at bounding box center [91, 149] width 168 height 23
type input "72"
type input "0"
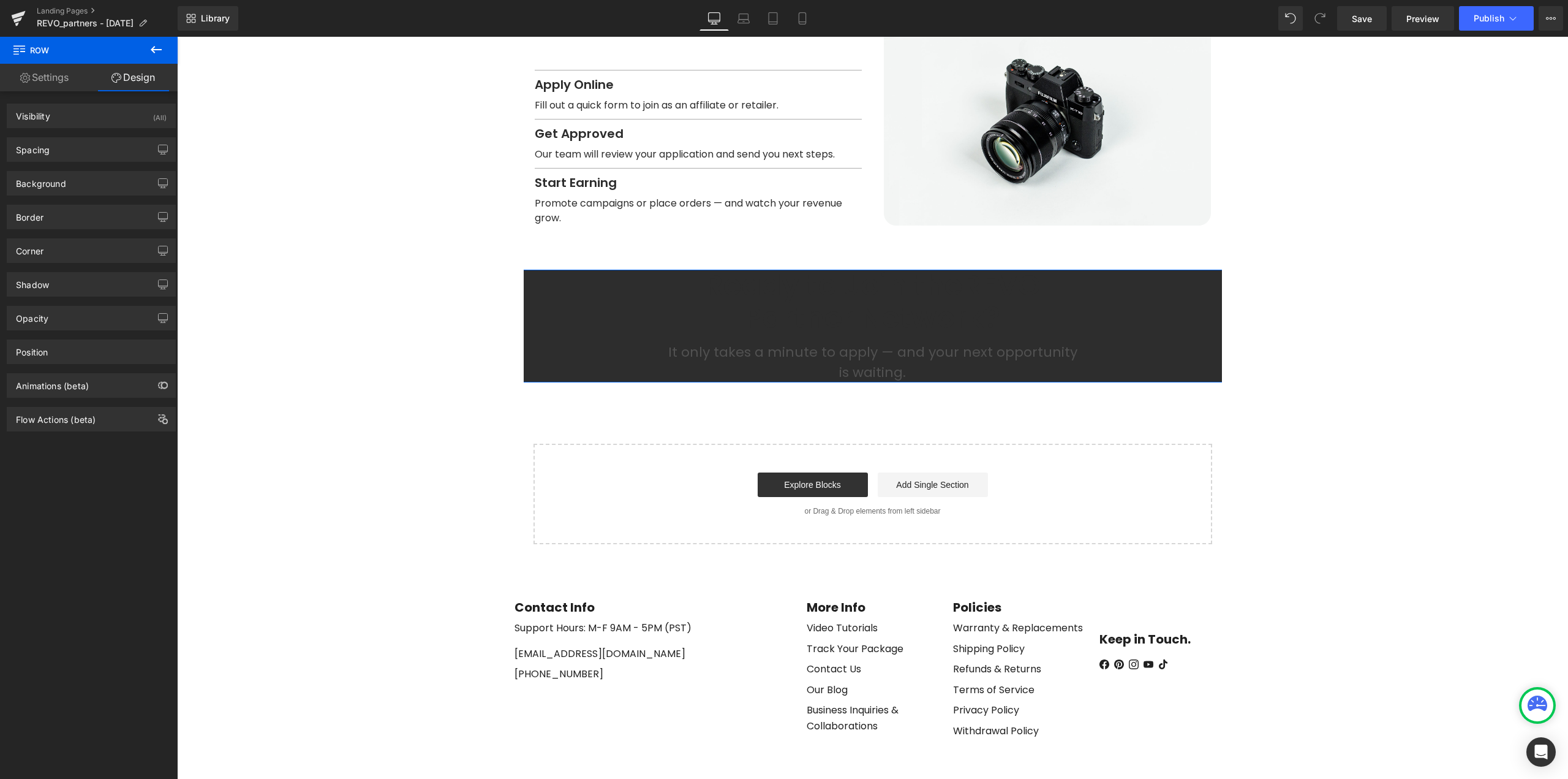
type input "0"
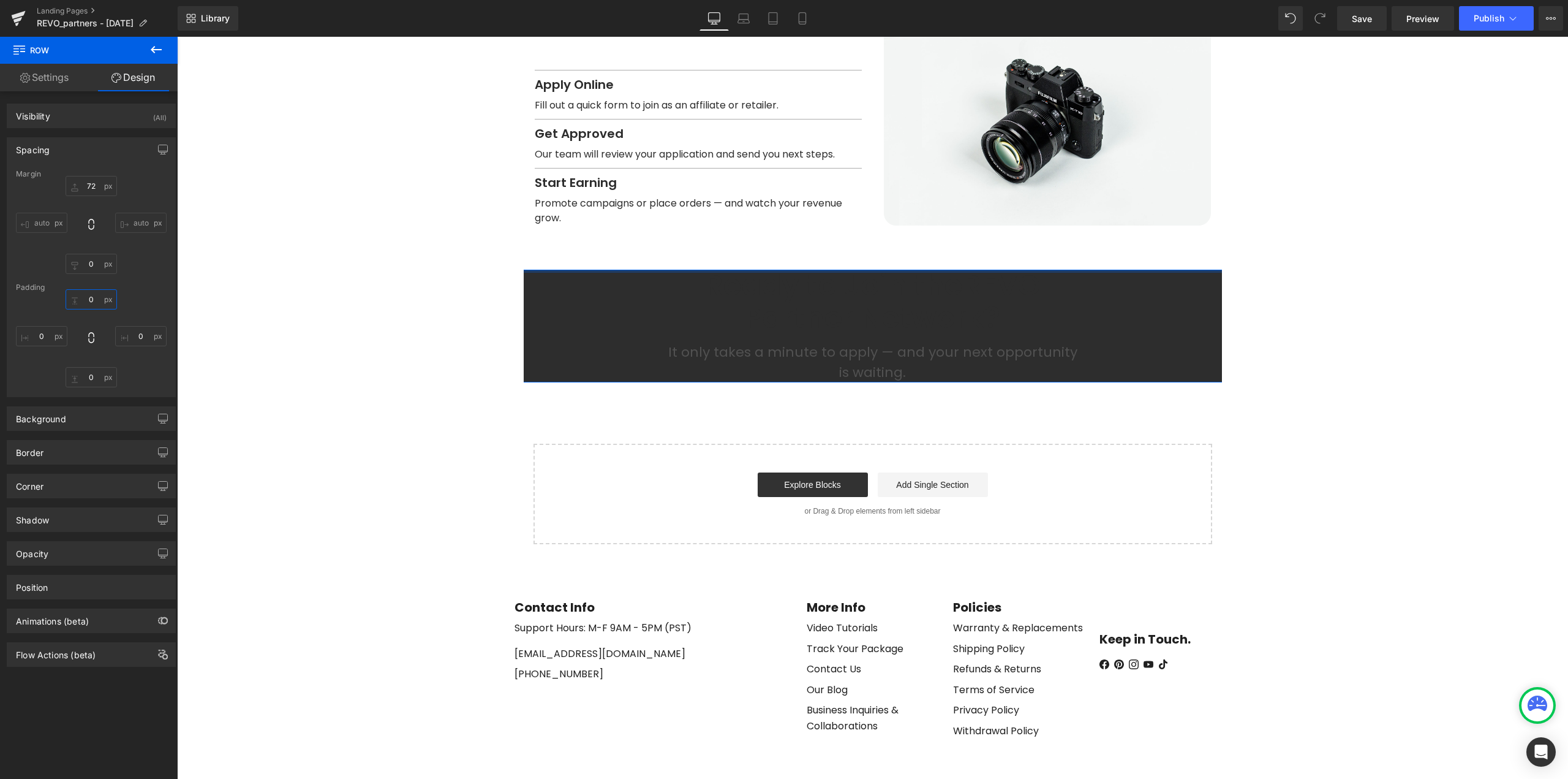
click at [95, 298] on input "0" at bounding box center [91, 300] width 51 height 20
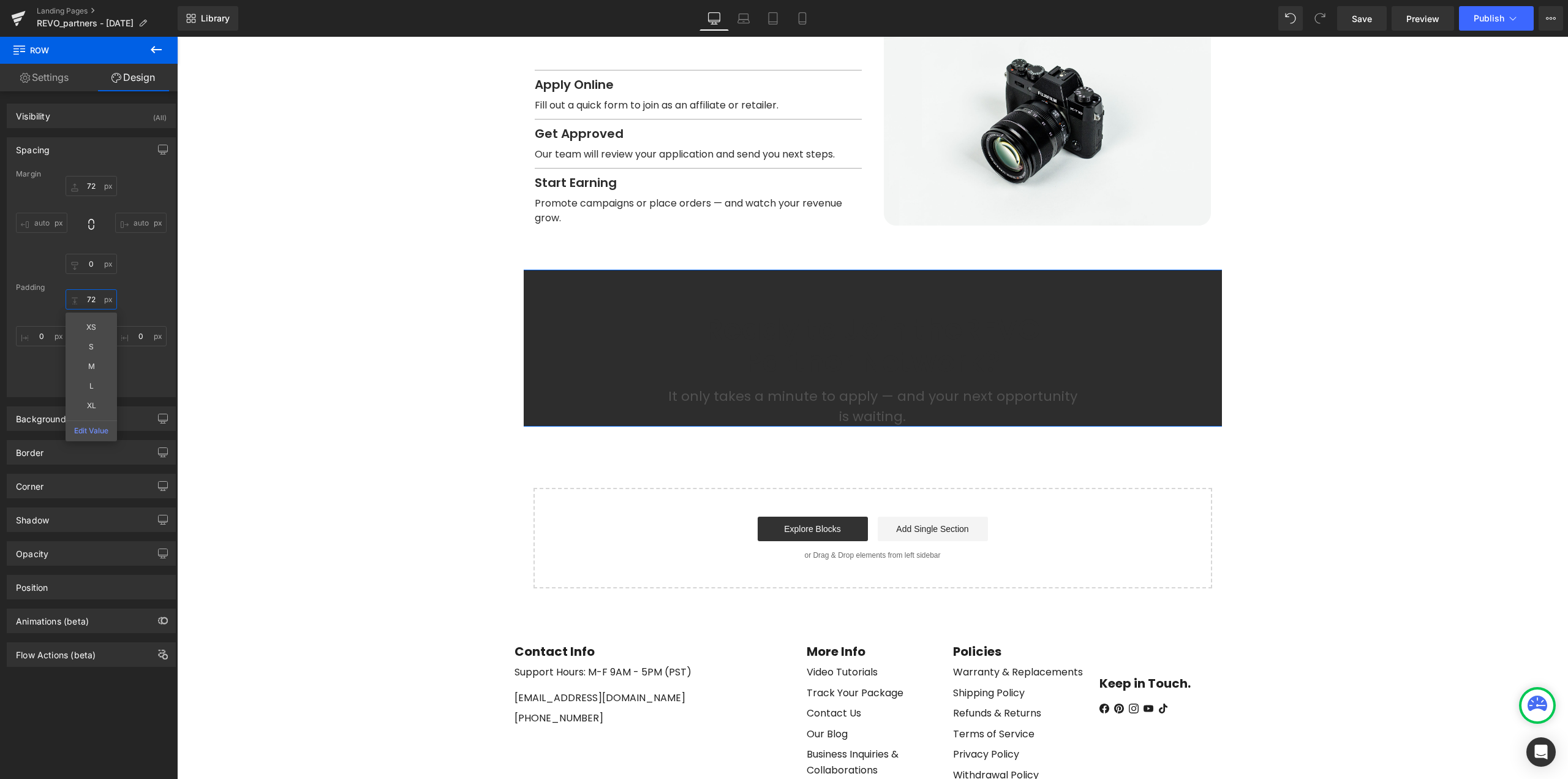
type input "72"
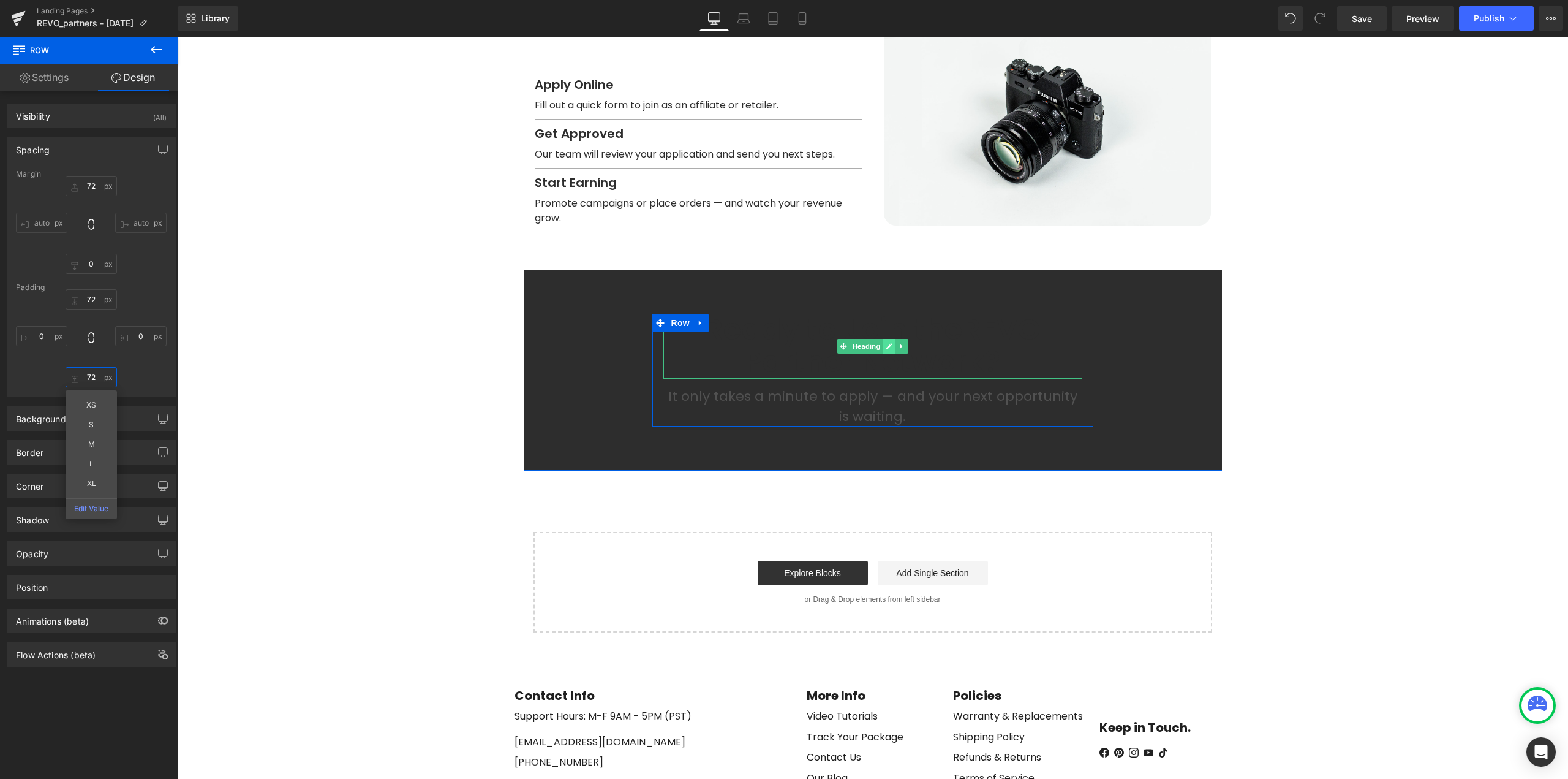
type input "72"
click at [887, 343] on icon at bounding box center [889, 346] width 6 height 6
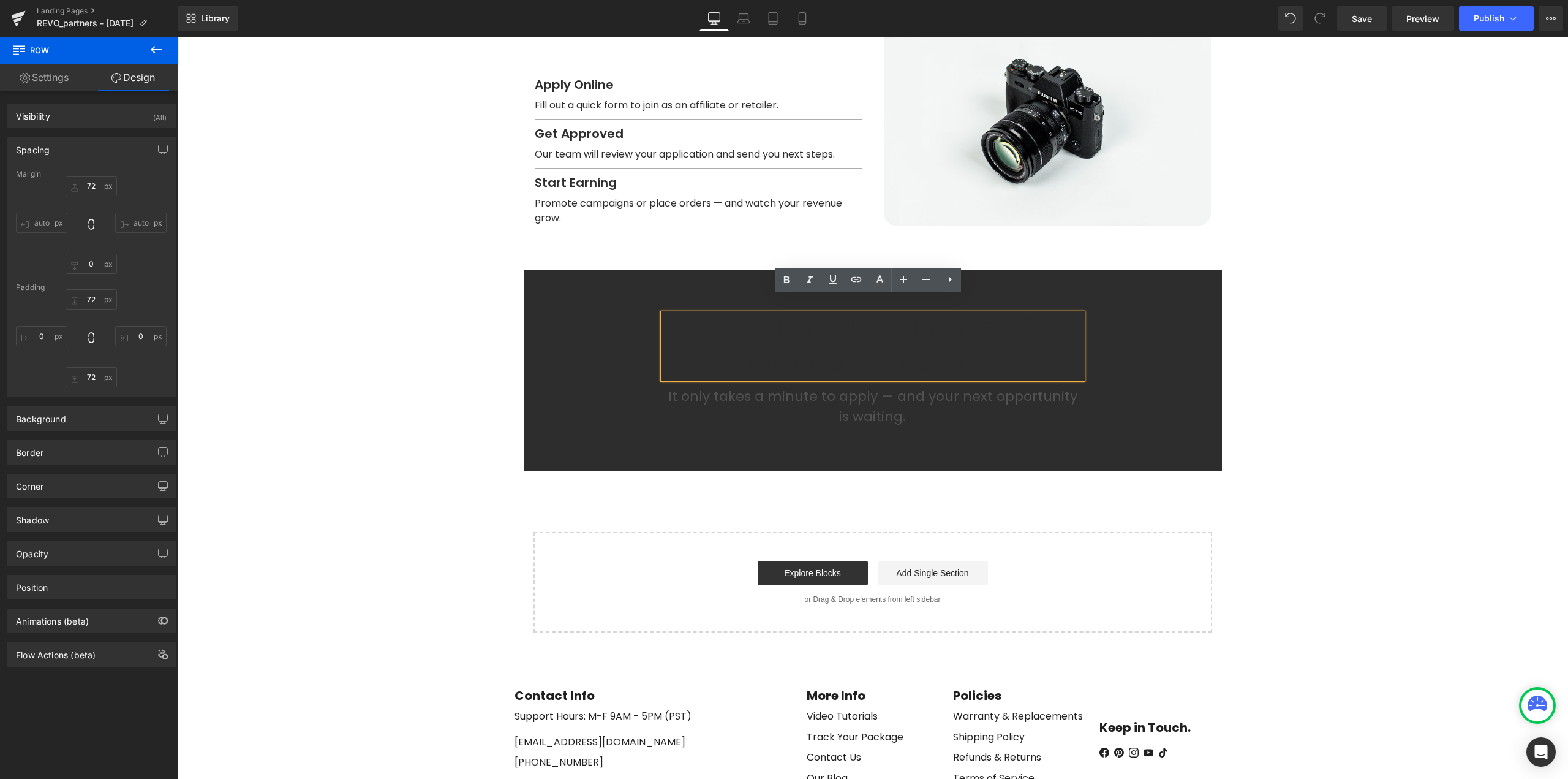
click at [955, 336] on span "REVO Partner Network?" at bounding box center [893, 345] width 296 height 73
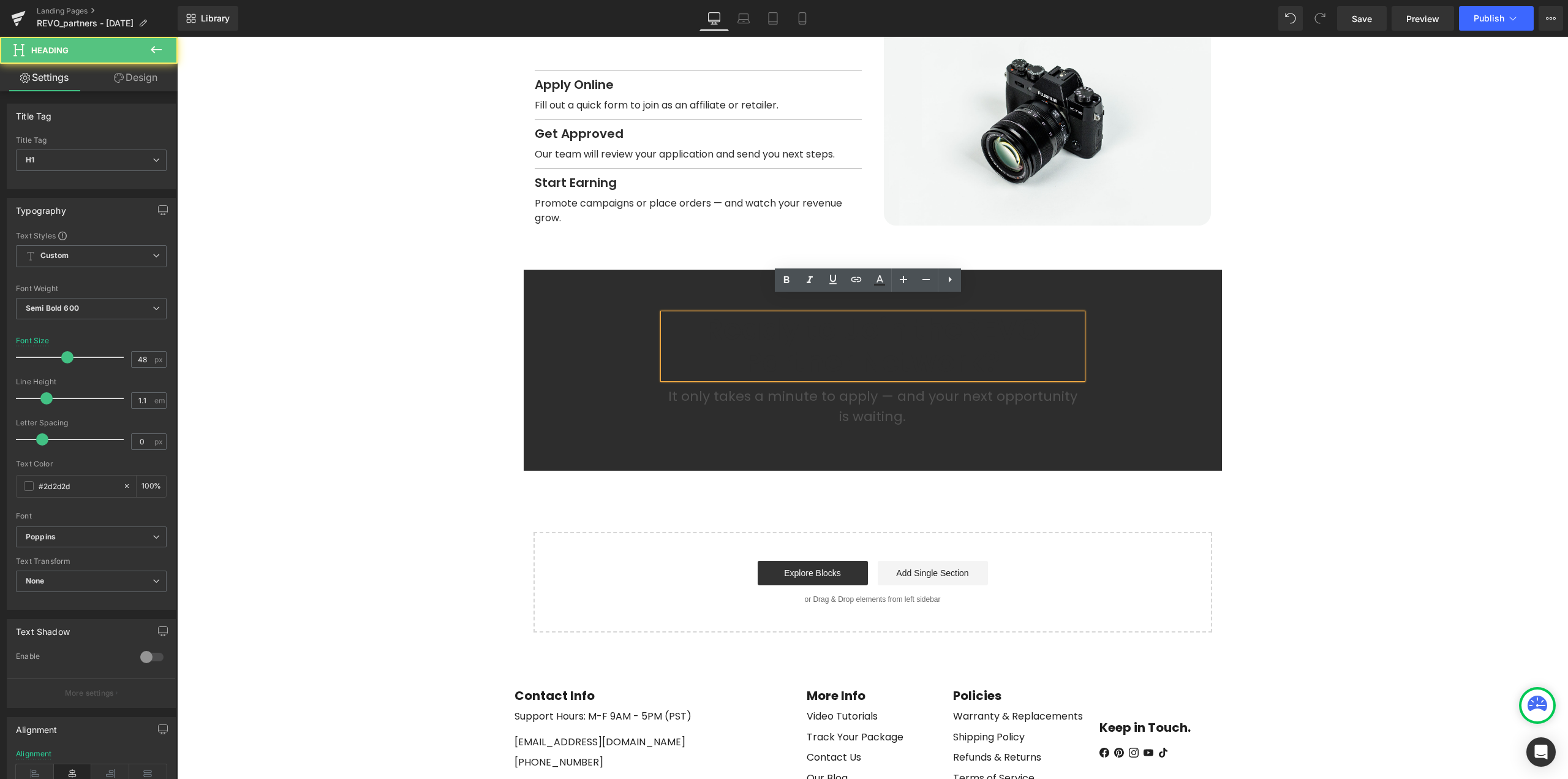
click at [955, 335] on span "REVO Partner Network?" at bounding box center [893, 345] width 296 height 73
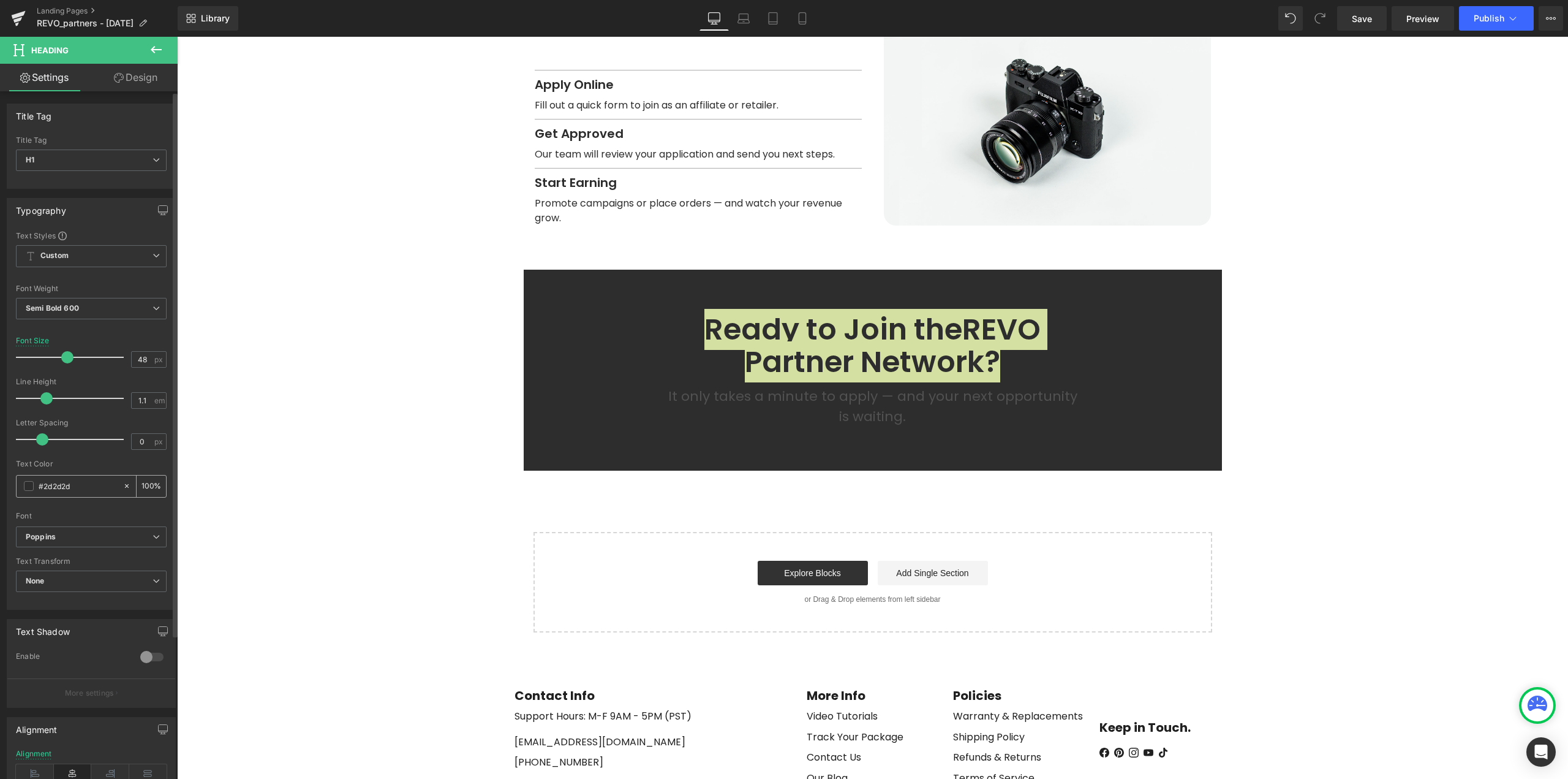
click at [26, 487] on span at bounding box center [28, 486] width 10 height 10
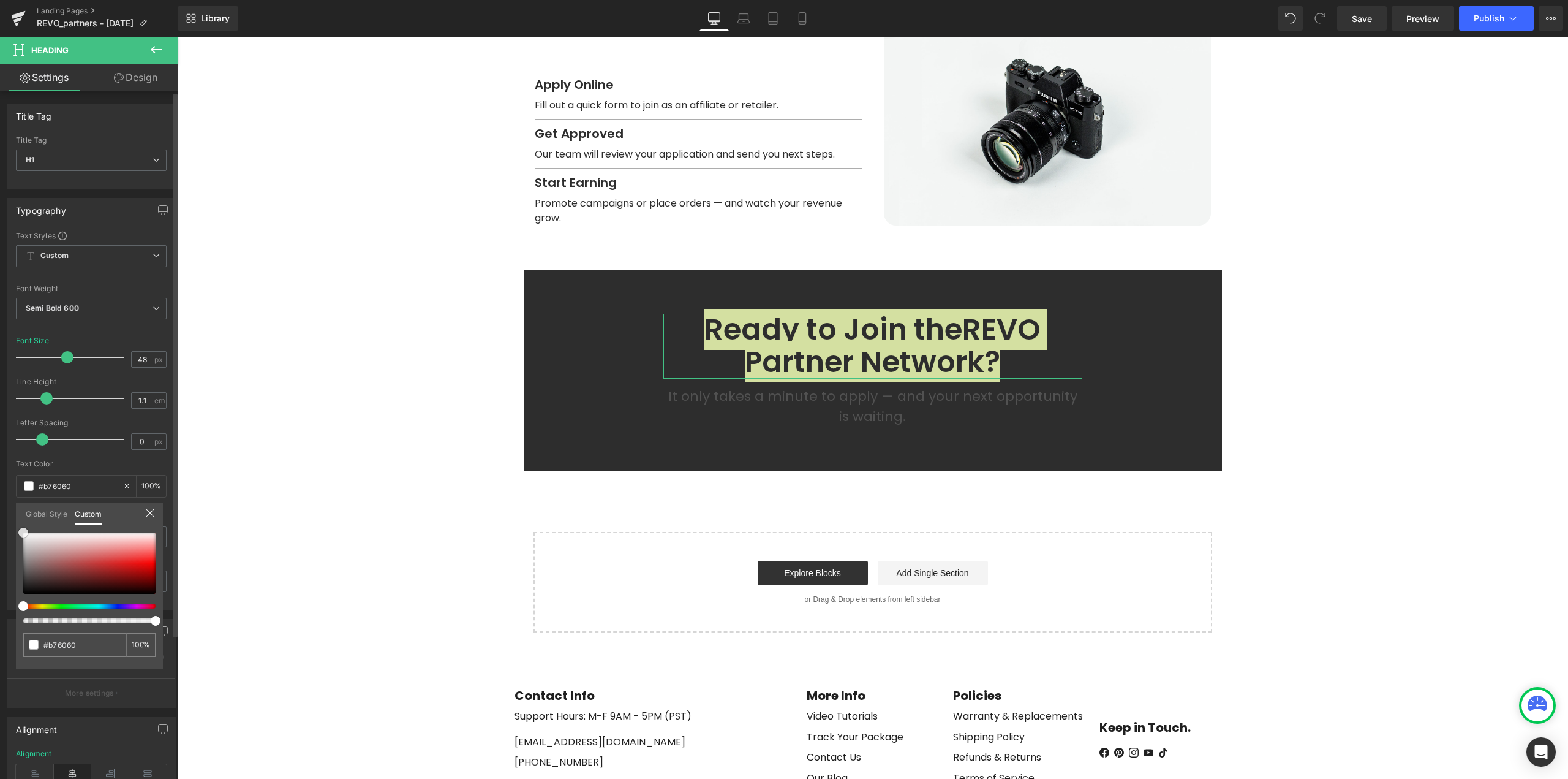
type input "#b76060"
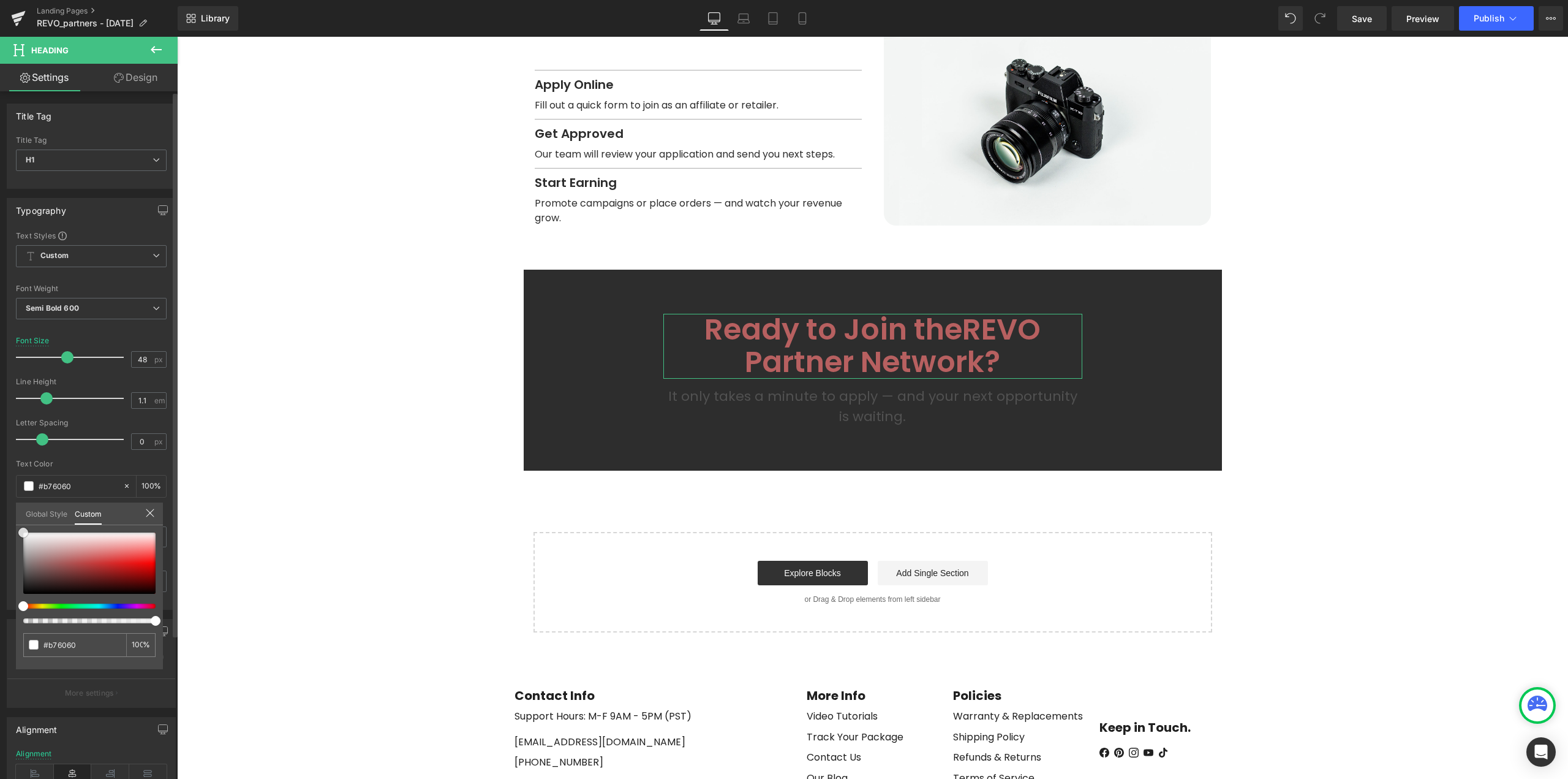
type input "#ffffff"
click at [0, 509] on div "Typography Text Styles Custom Heading 1 Heading 2 Heading 3 Heading 4 Heading 5…" at bounding box center [91, 399] width 184 height 421
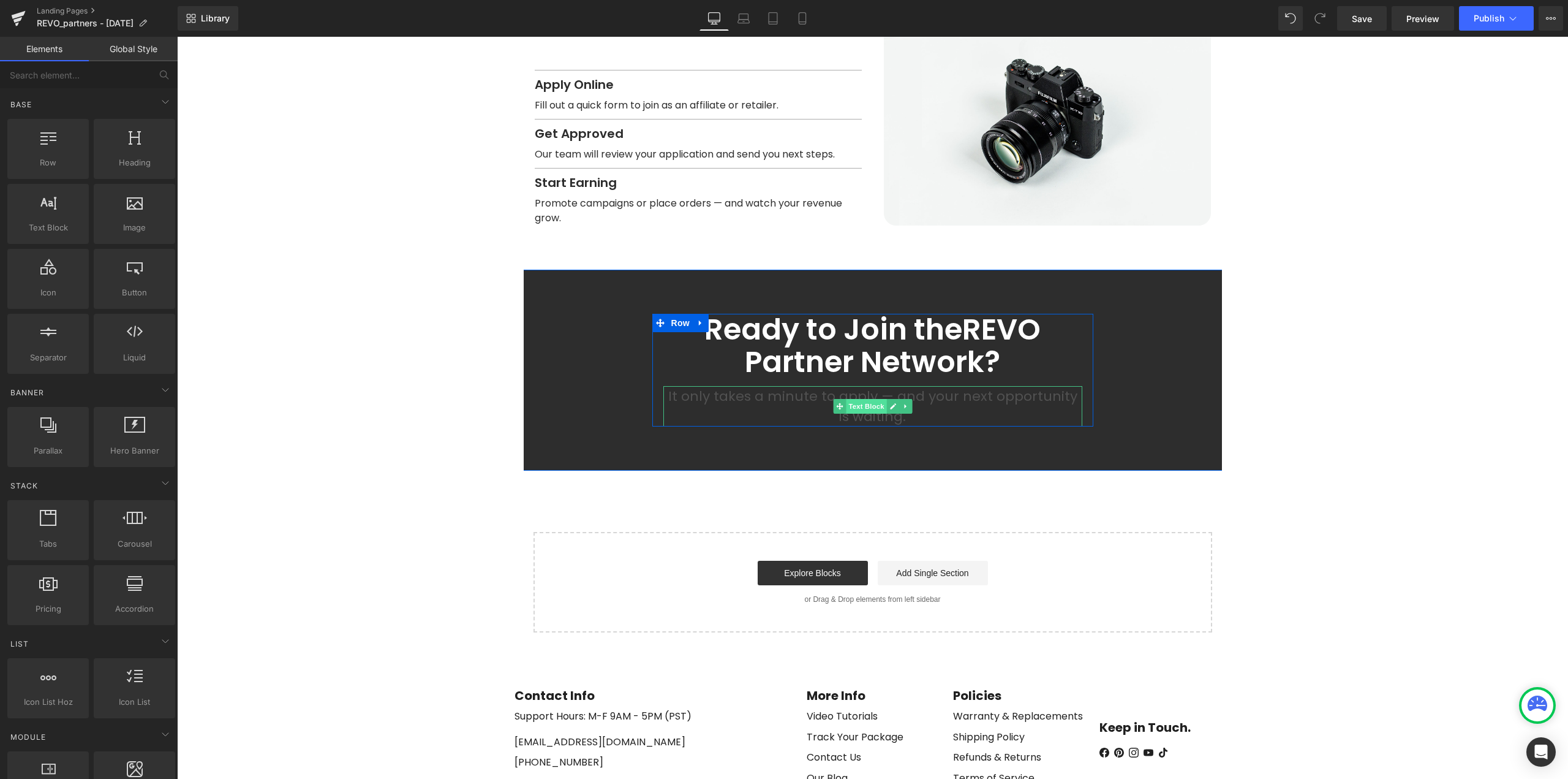
click at [871, 399] on span "Text Block" at bounding box center [866, 406] width 40 height 15
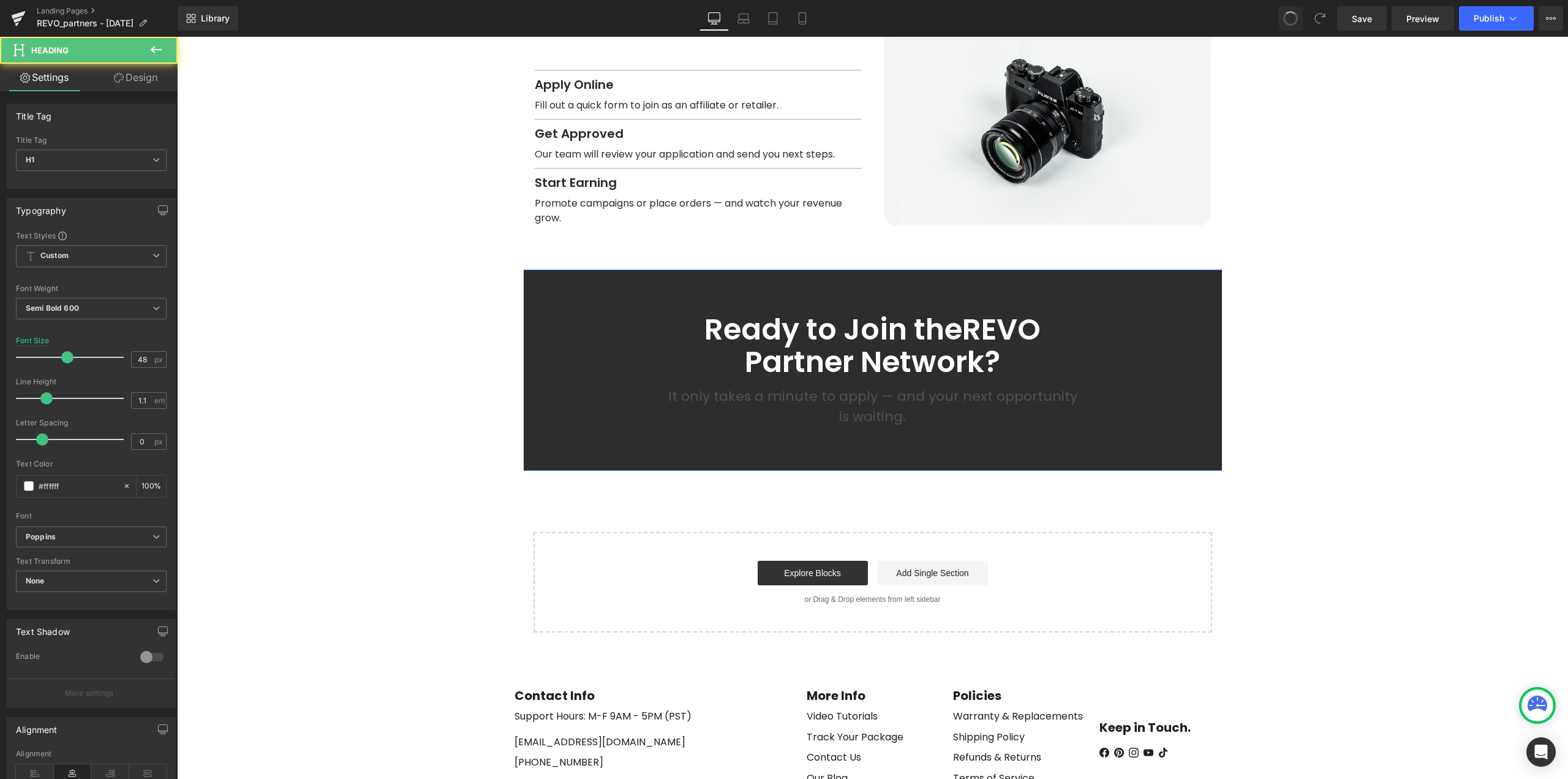
type input "#2d2d2d"
type input "100"
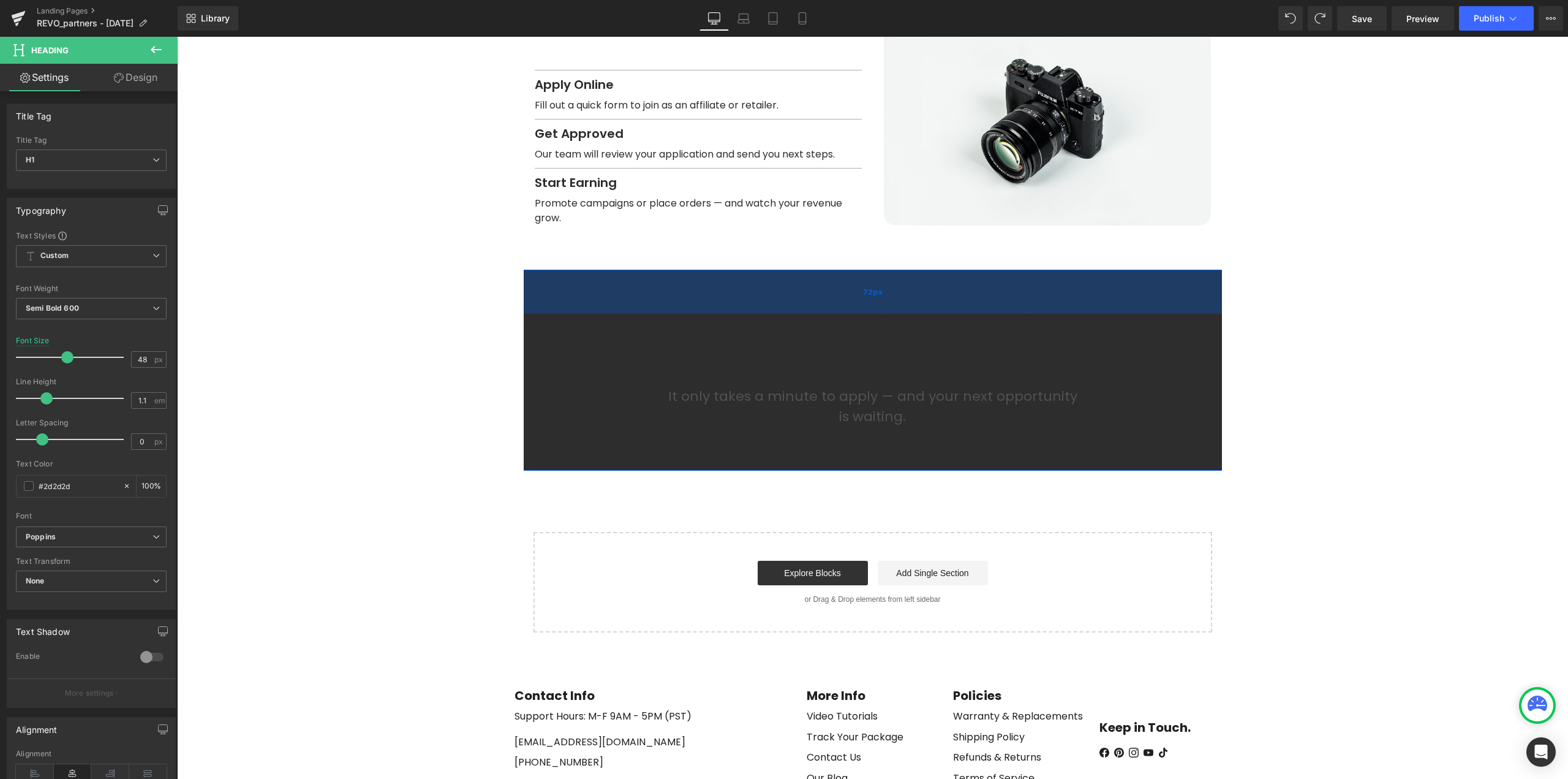
click at [578, 286] on div "72px" at bounding box center [872, 291] width 1391 height 44
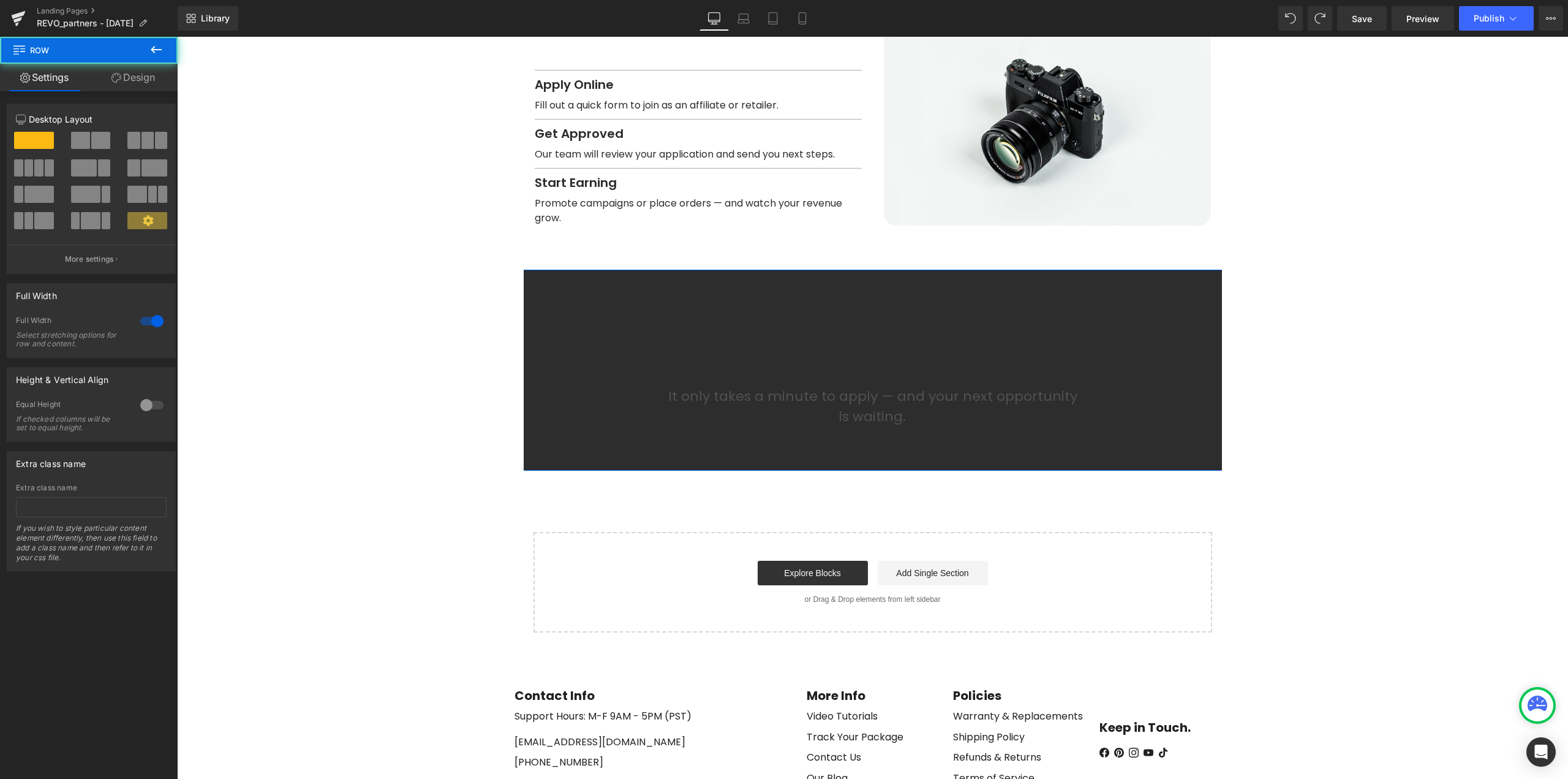
click at [135, 76] on link "Design" at bounding box center [132, 78] width 89 height 27
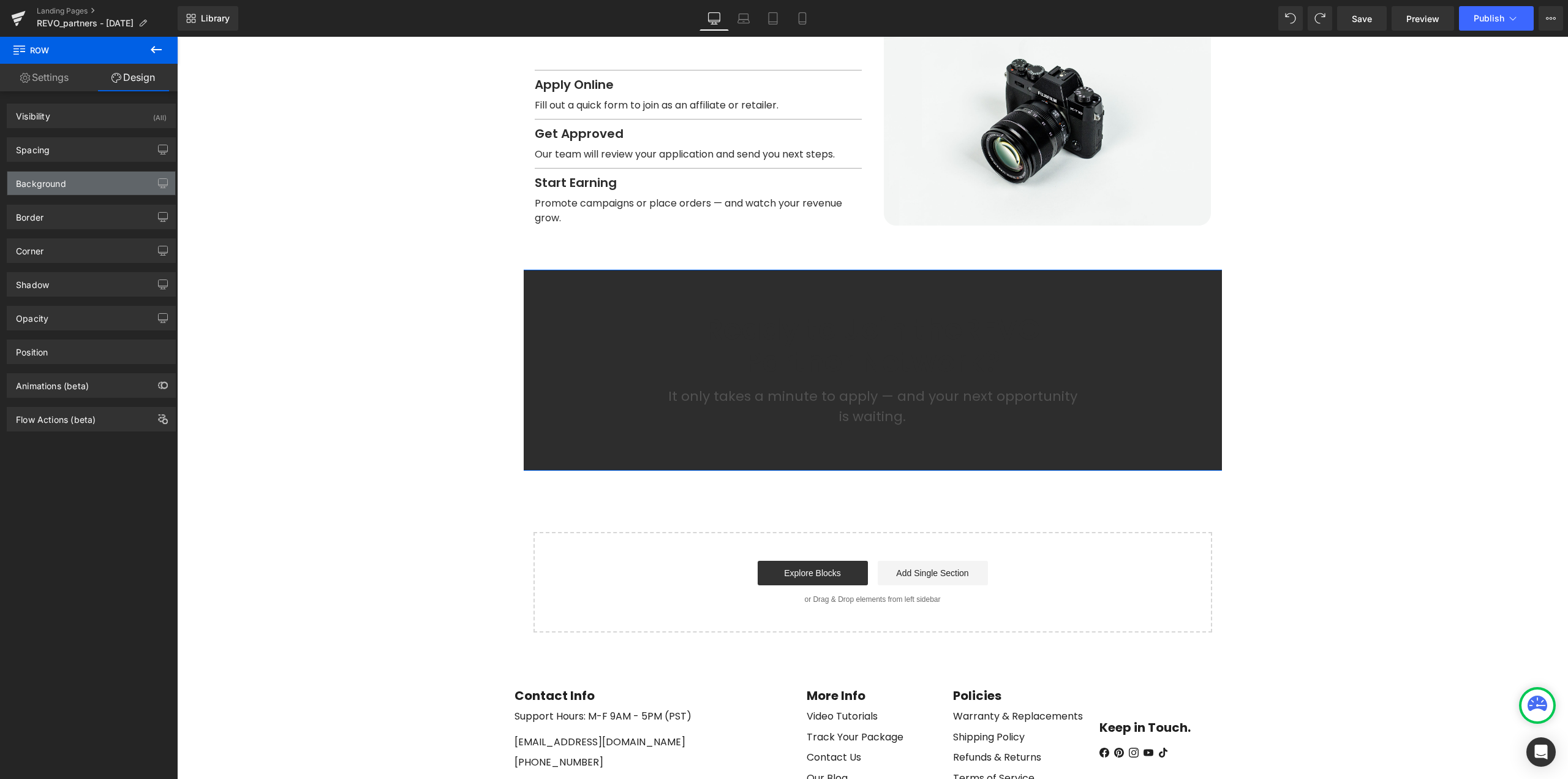
click at [41, 186] on div "Background" at bounding box center [40, 180] width 50 height 17
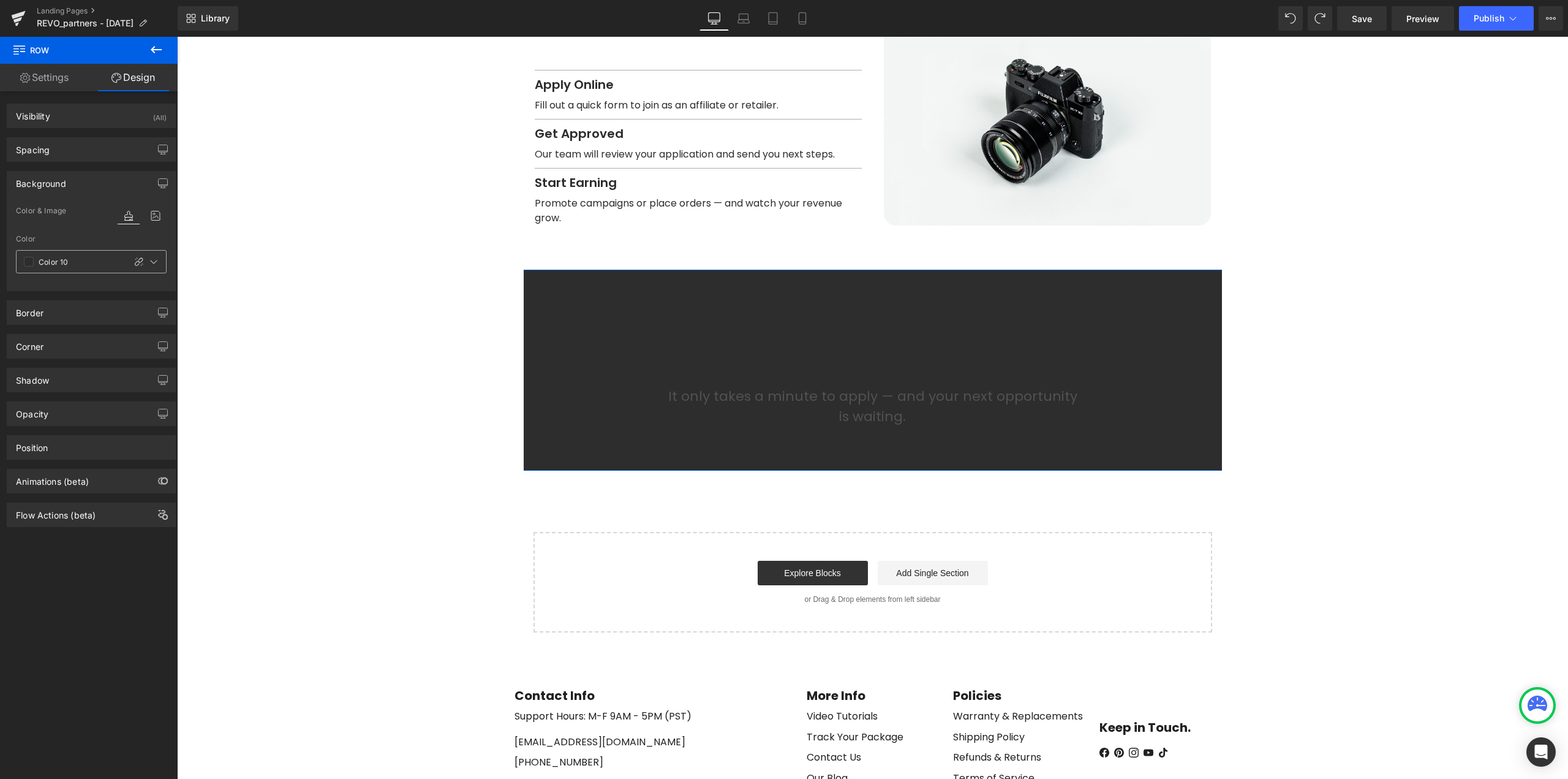
click at [30, 261] on span at bounding box center [28, 261] width 10 height 10
click at [58, 323] on div at bounding box center [56, 318] width 17 height 17
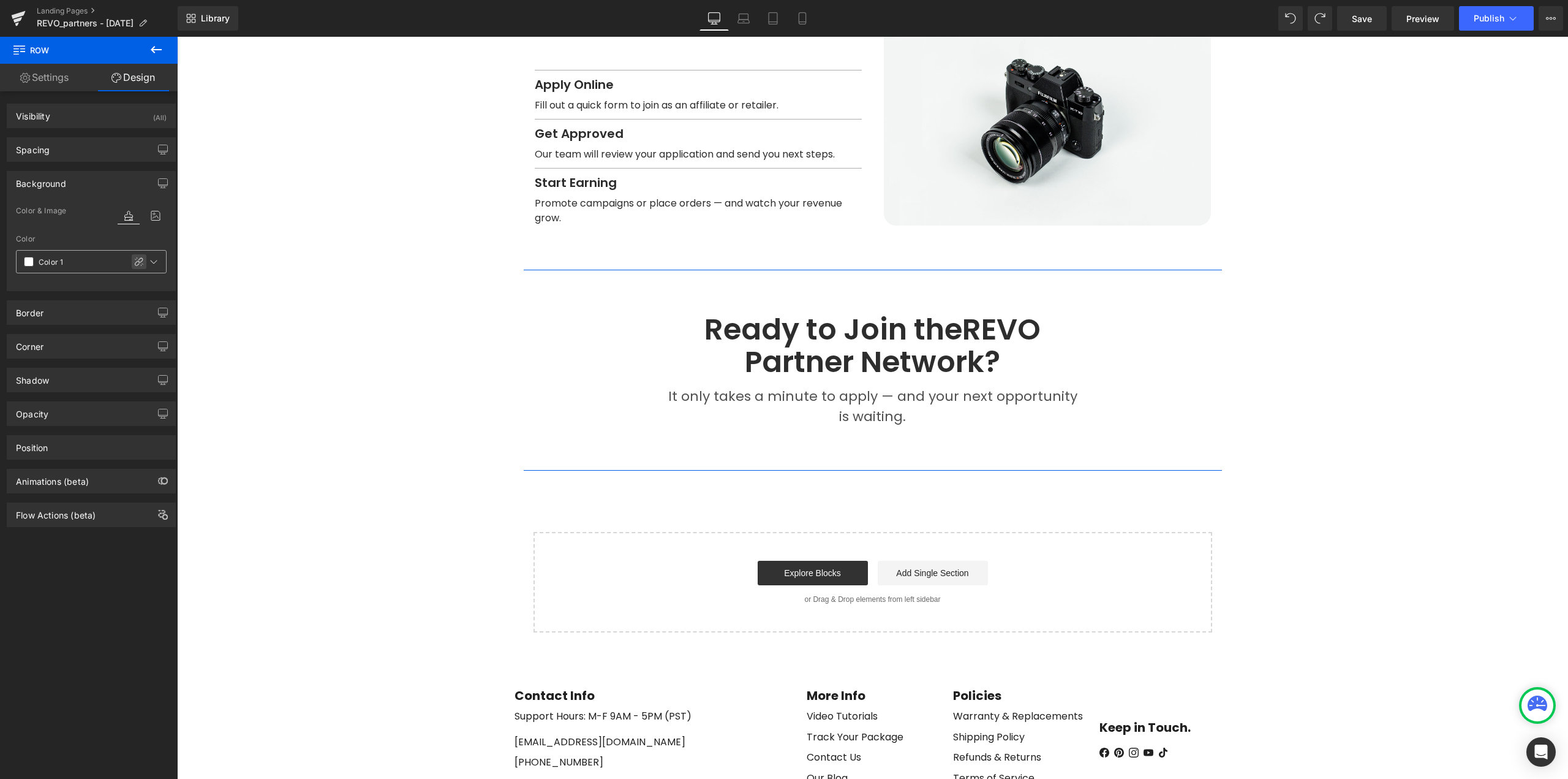
click at [135, 259] on icon at bounding box center [139, 261] width 8 height 8
type input "#ffffff"
type input "100"
type input "f2"
type input "0"
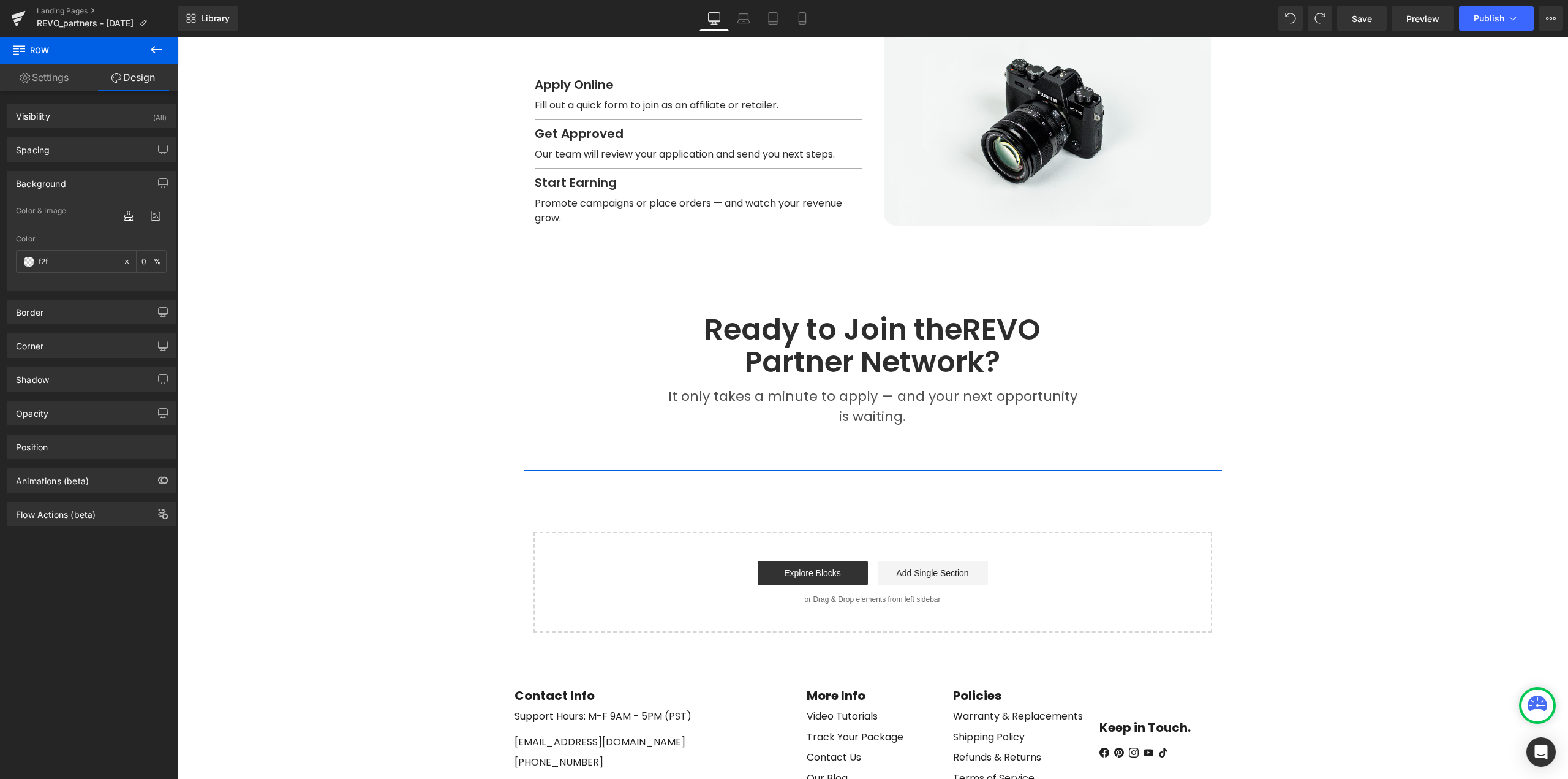
type input "f2f2"
type input "100"
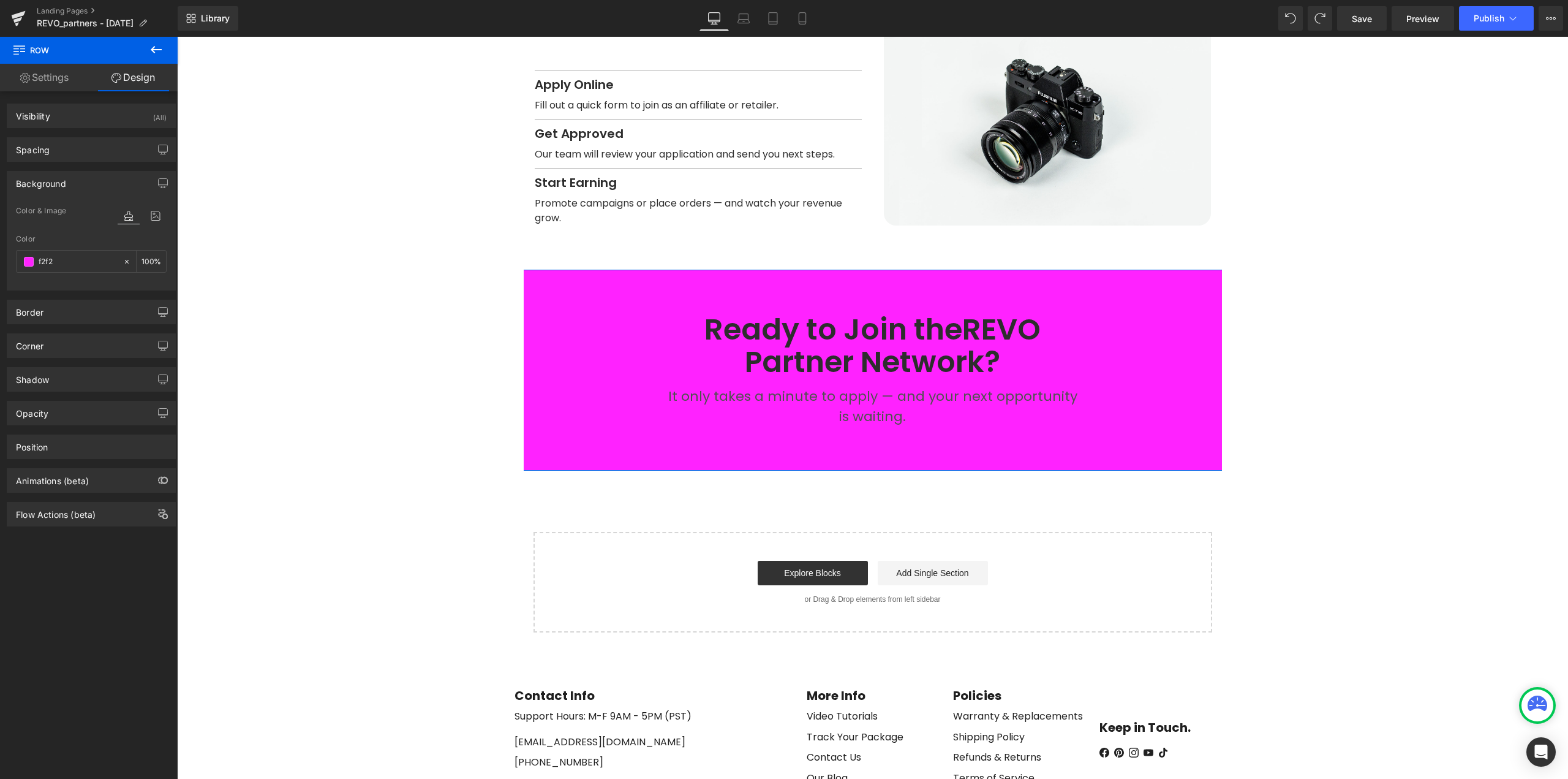
type input "f2f2f"
type input "13"
type input "f2f2f2"
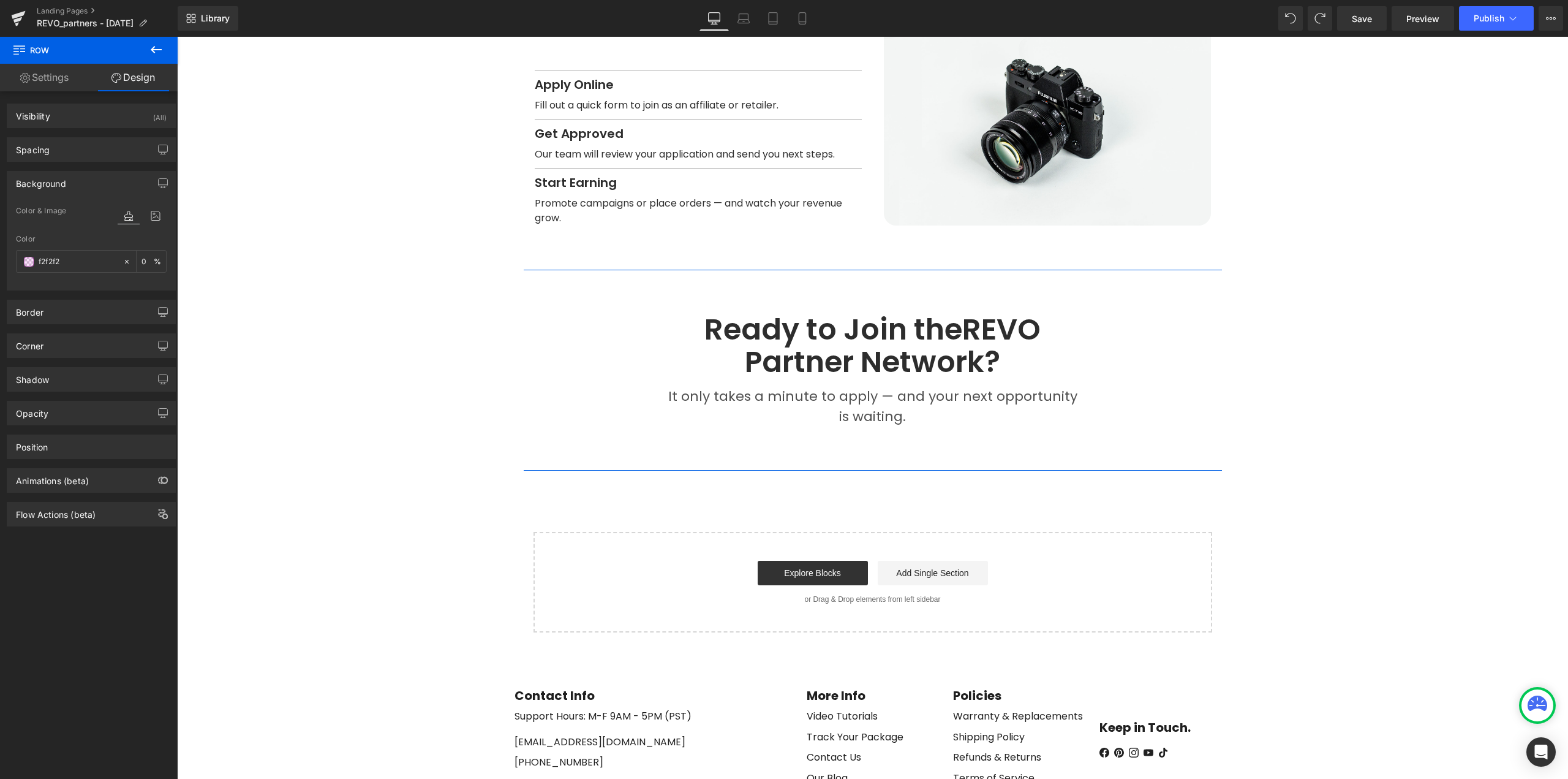
type input "100"
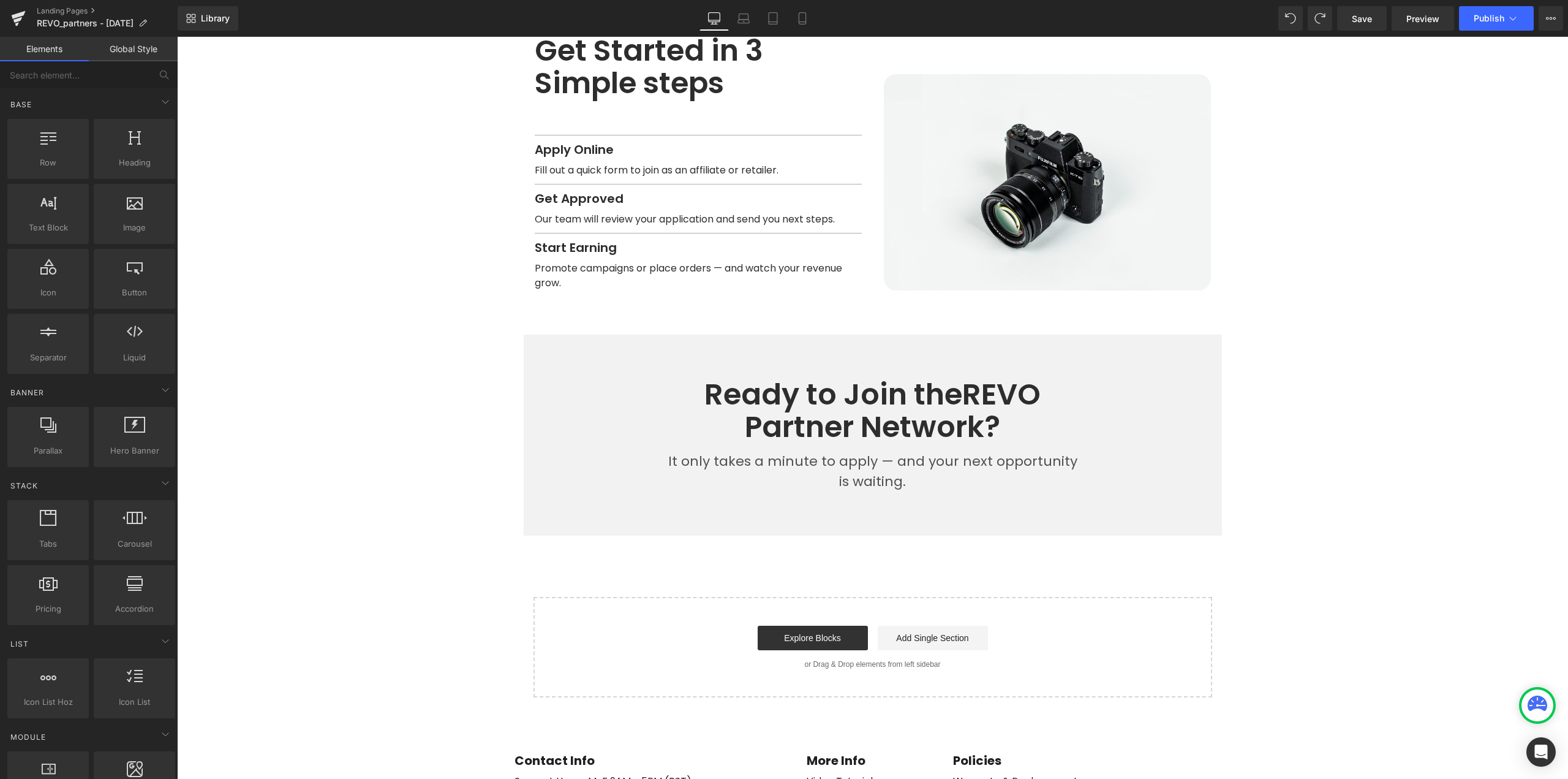
scroll to position [1490, 0]
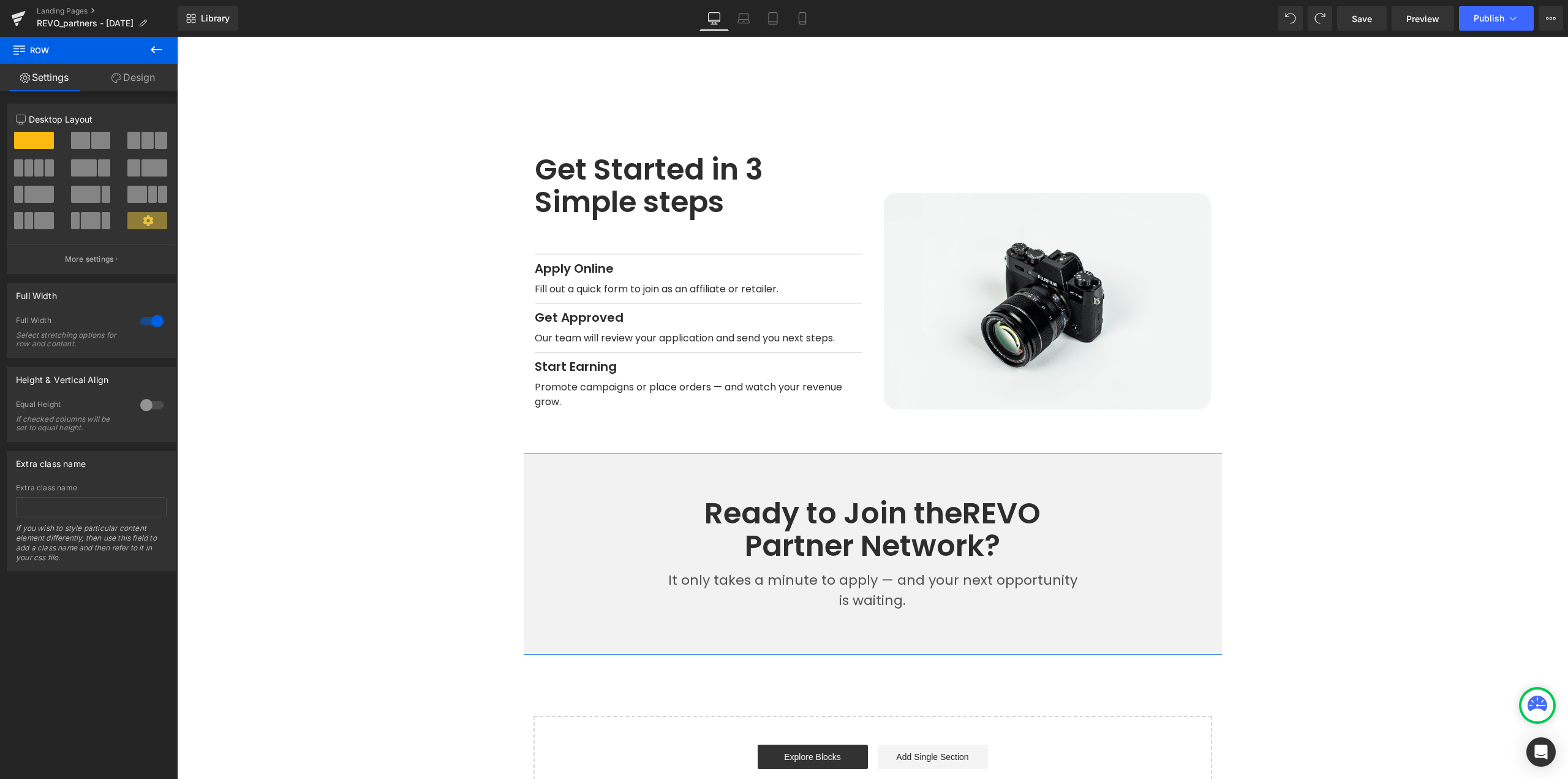
drag, startPoint x: 130, startPoint y: 74, endPoint x: 68, endPoint y: 148, distance: 96.5
click at [130, 74] on link "Design" at bounding box center [132, 78] width 89 height 27
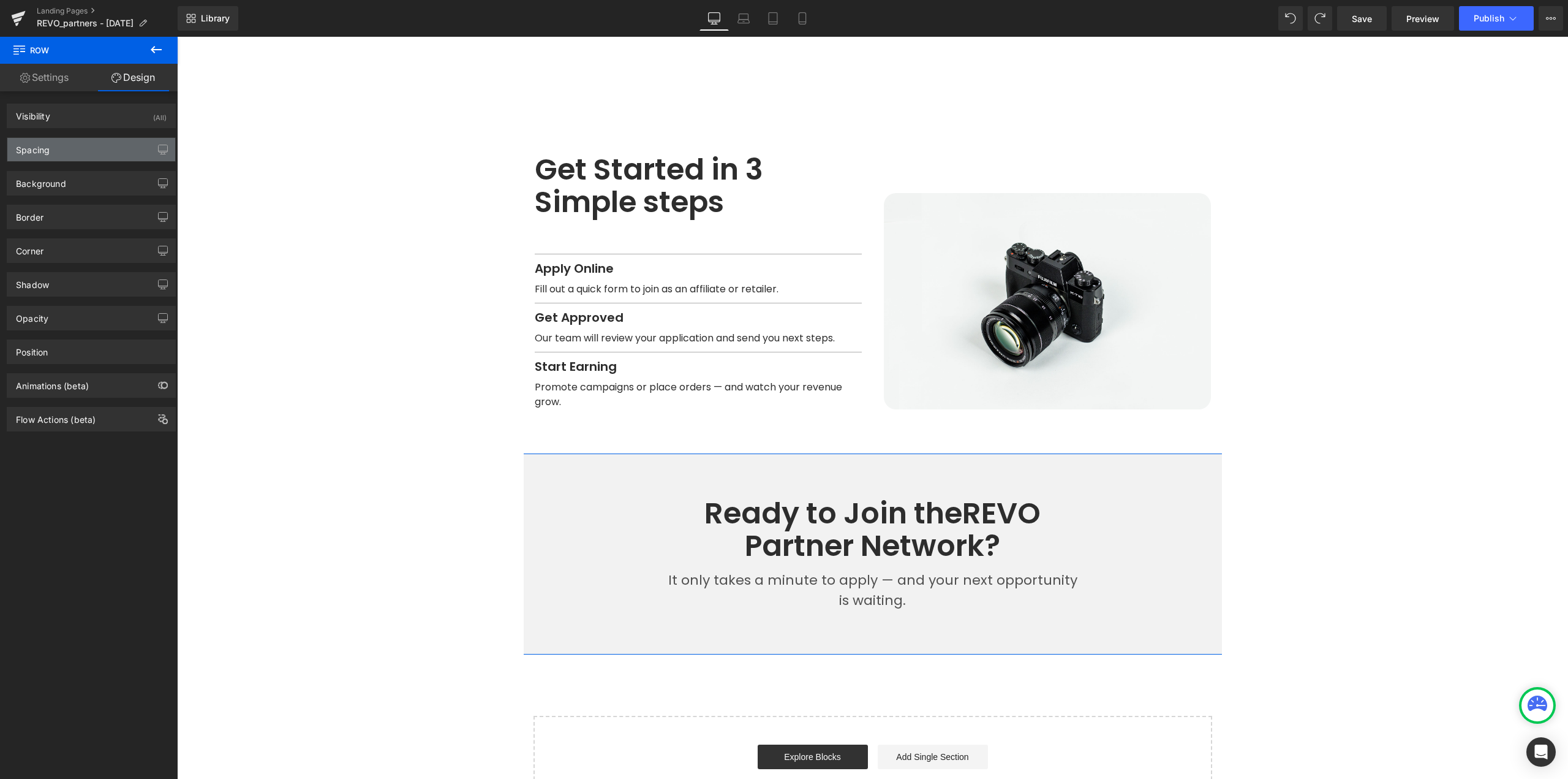
click at [68, 148] on div "Spacing" at bounding box center [91, 149] width 168 height 23
type input "72"
type input "0"
type input "72"
type input "0"
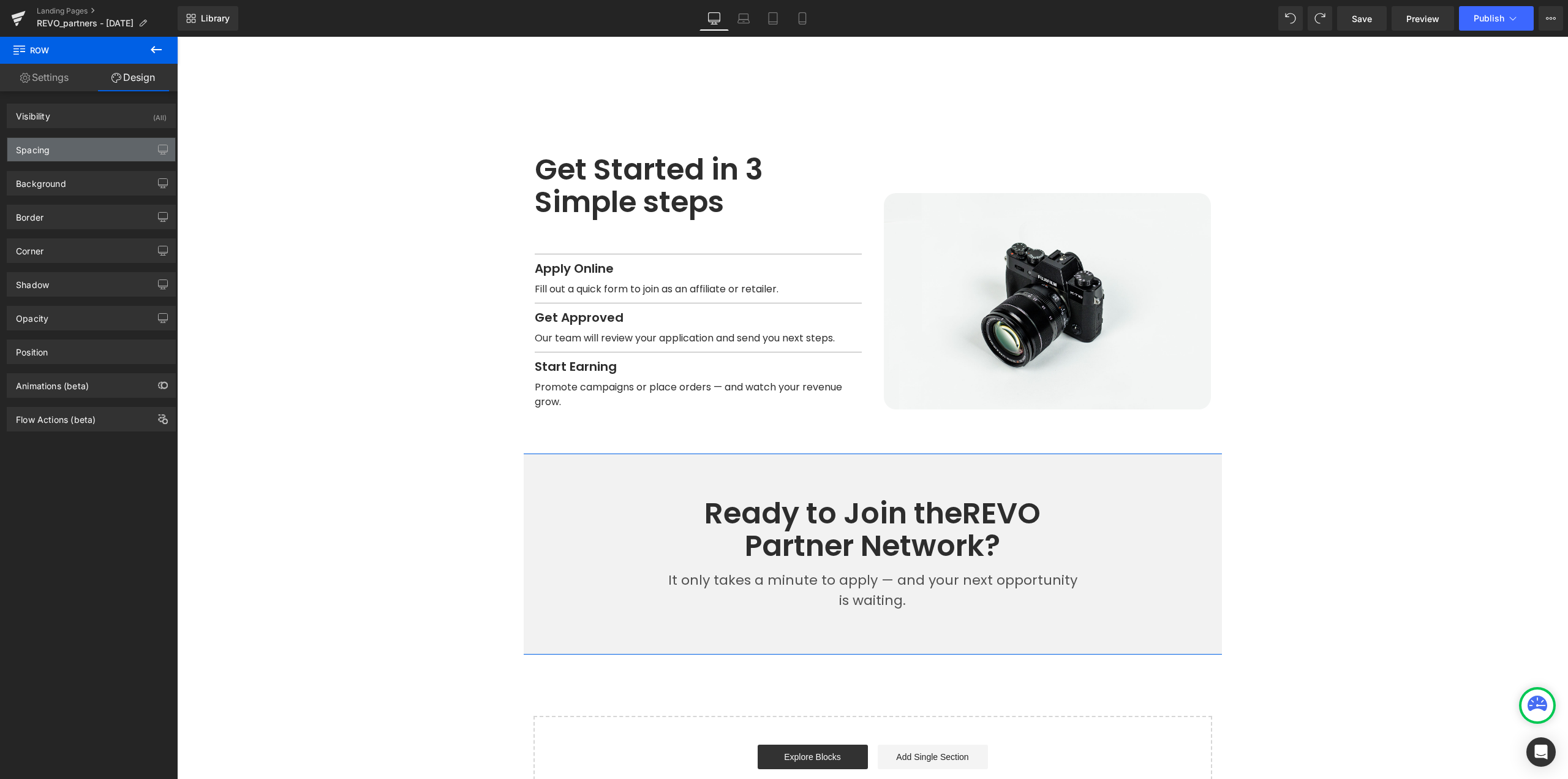
type input "72"
type input "0"
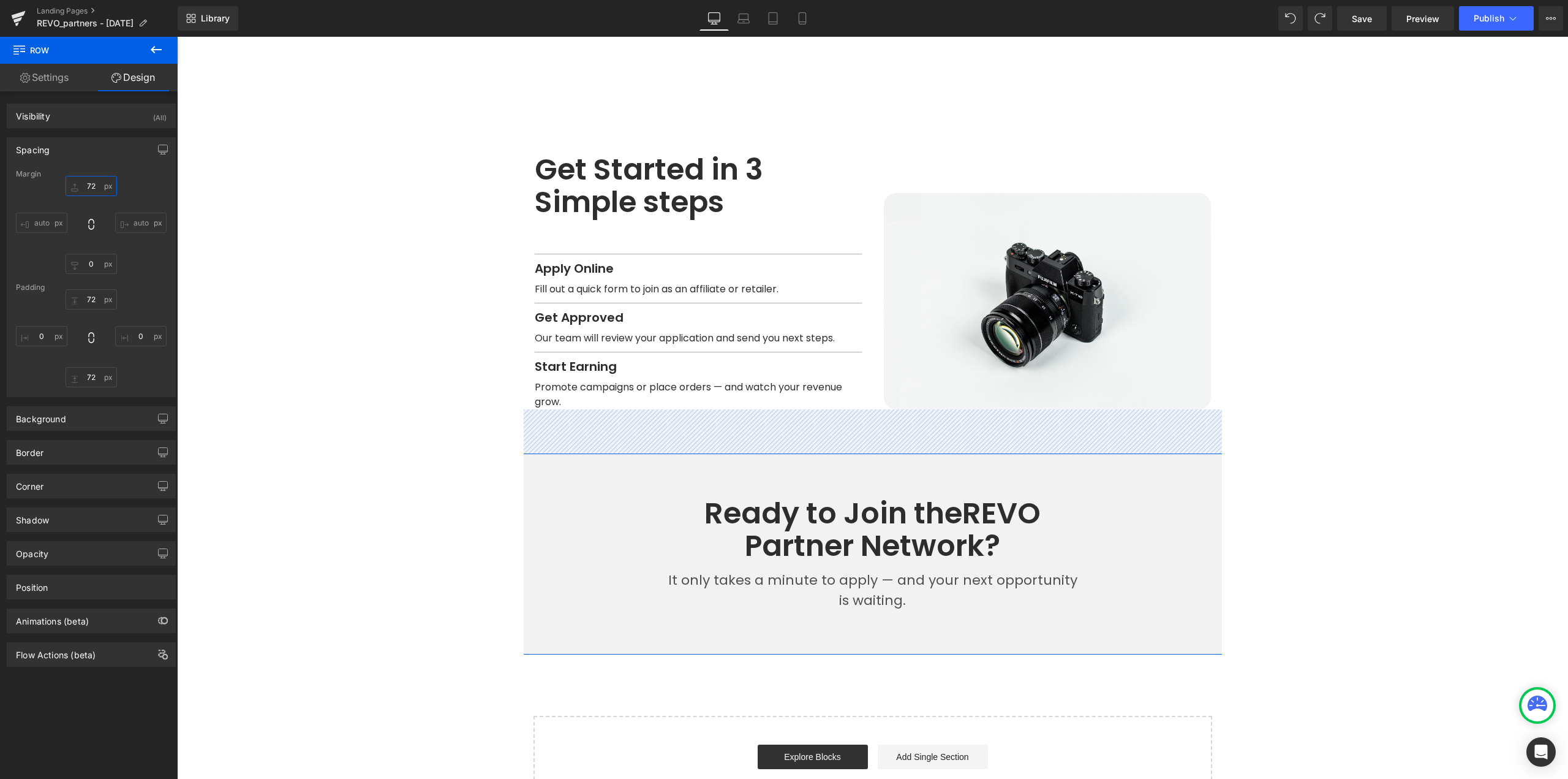
click at [96, 183] on input "72" at bounding box center [91, 186] width 51 height 20
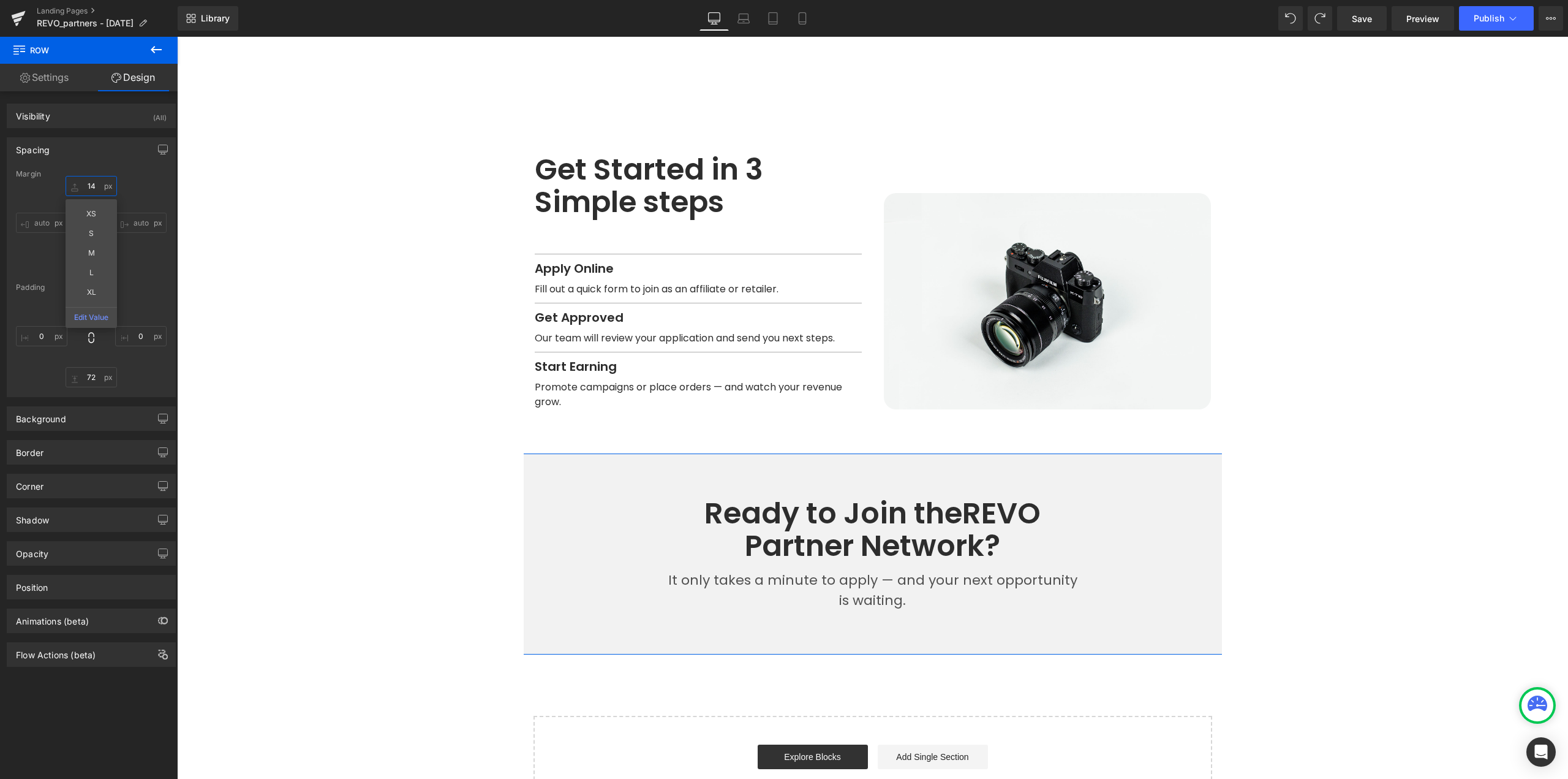
type input "144"
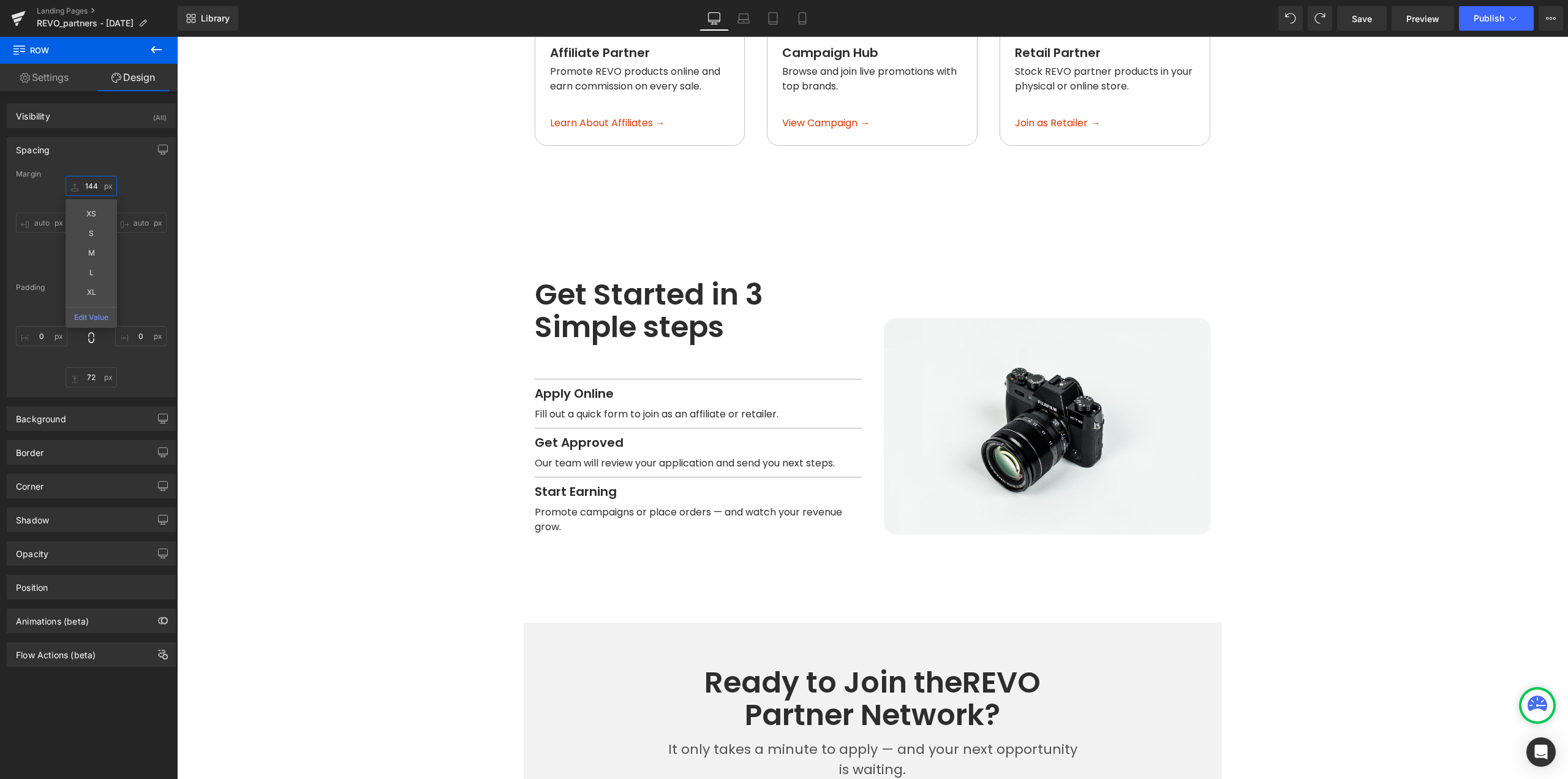
scroll to position [1306, 0]
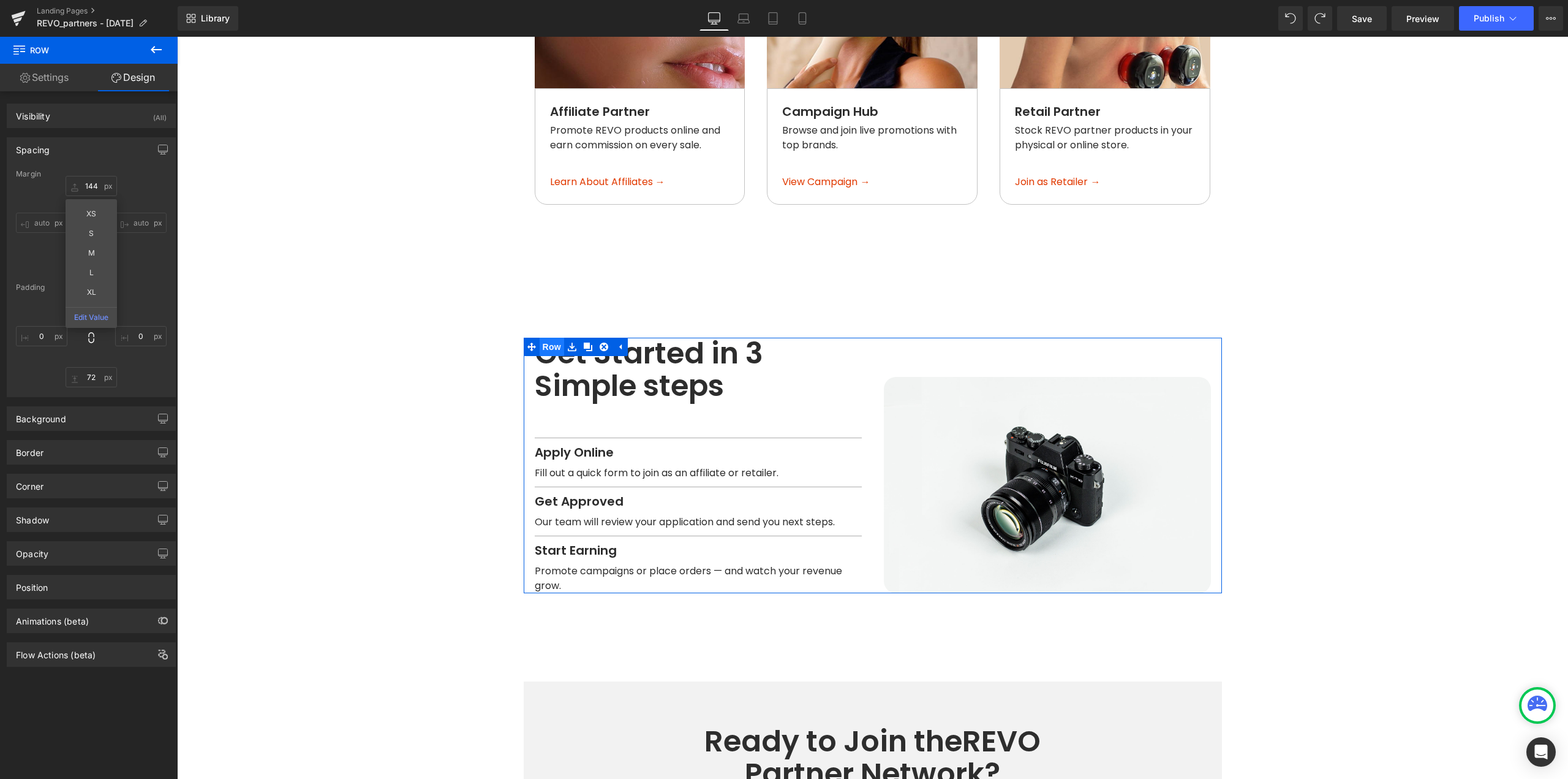
click at [550, 338] on span "Row" at bounding box center [552, 347] width 25 height 18
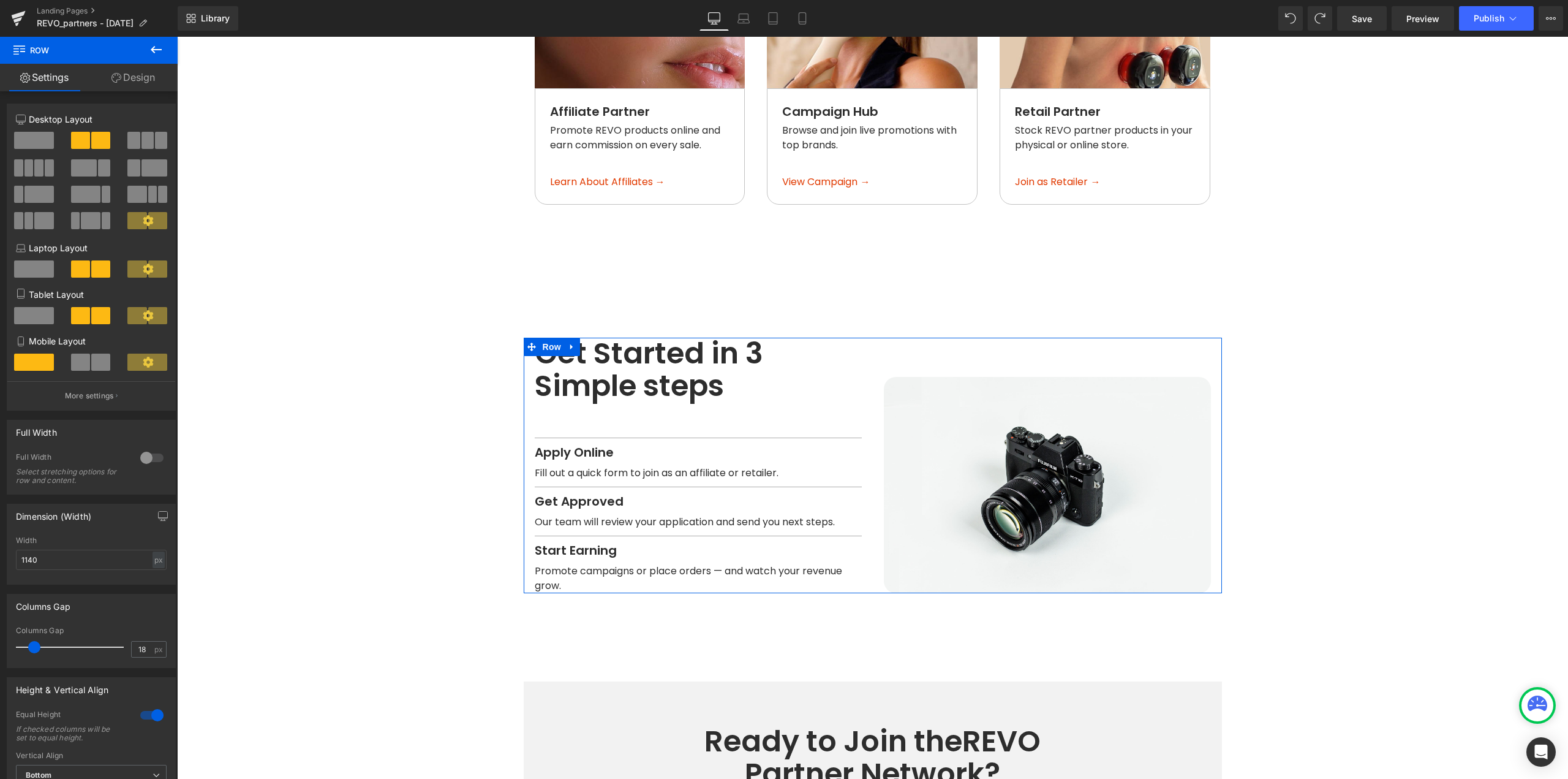
click at [160, 85] on link "Design" at bounding box center [132, 78] width 89 height 27
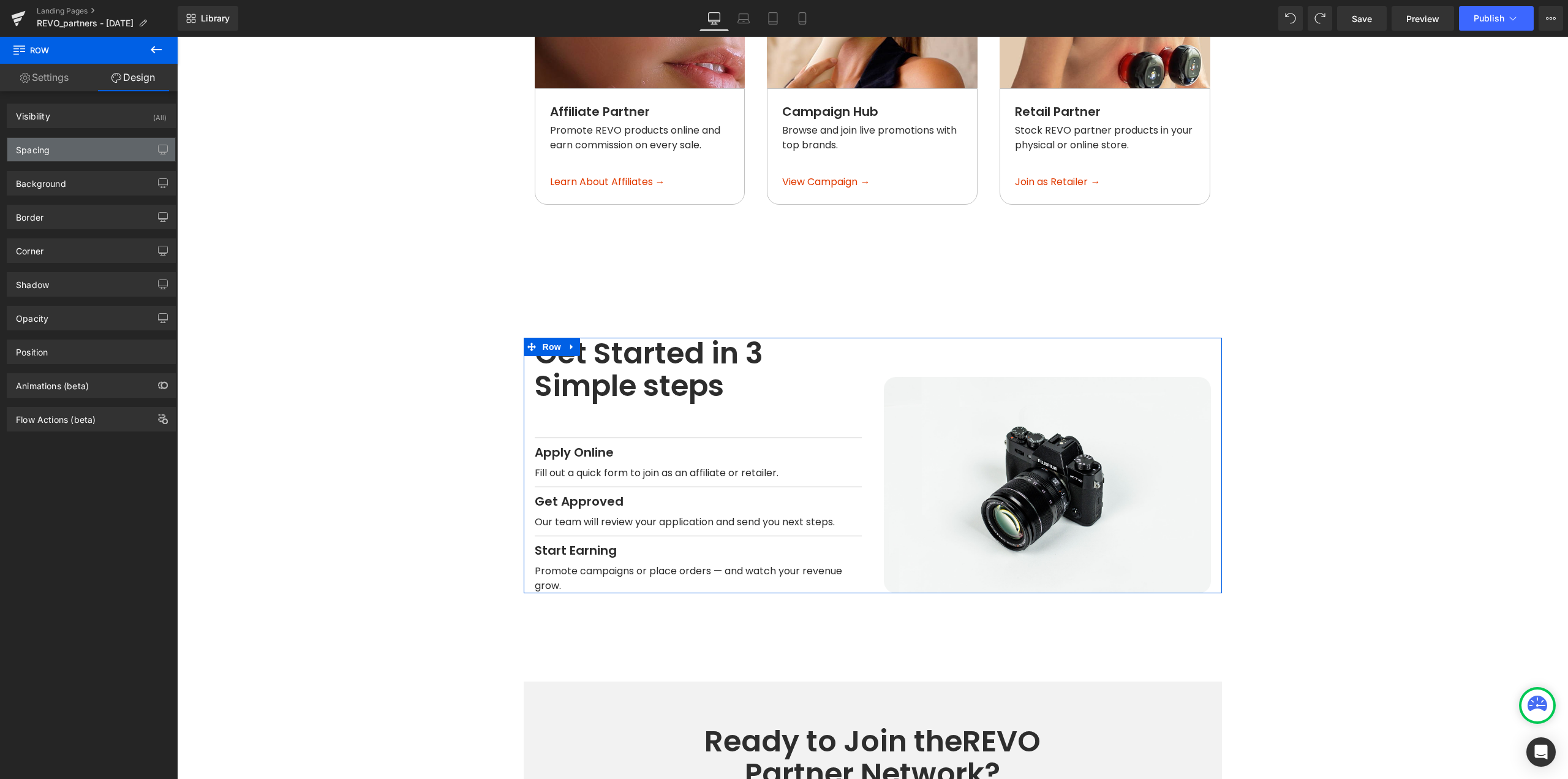
click at [77, 148] on div "Spacing" at bounding box center [91, 149] width 168 height 23
type input "144"
type input "0"
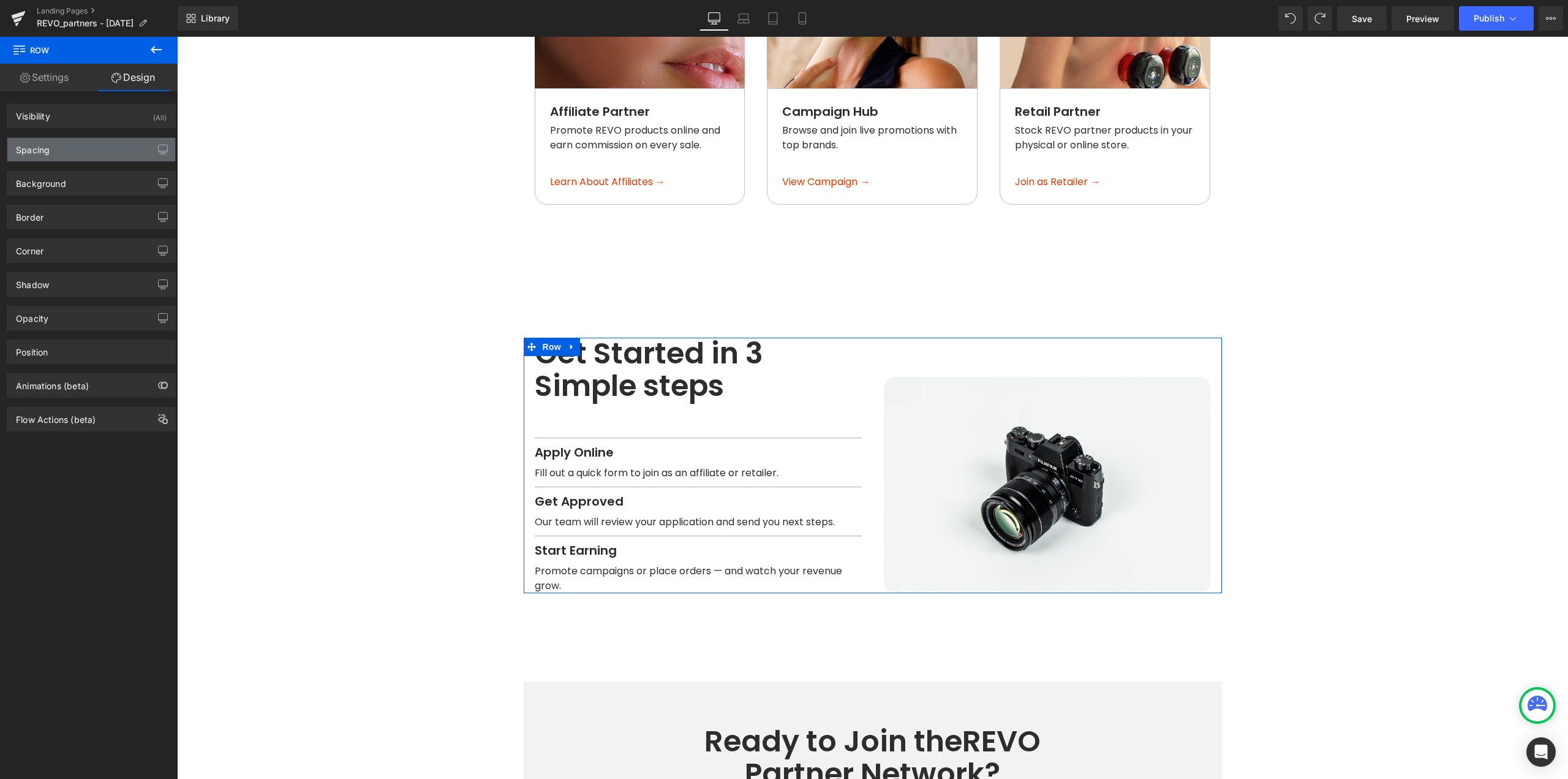
type input "0"
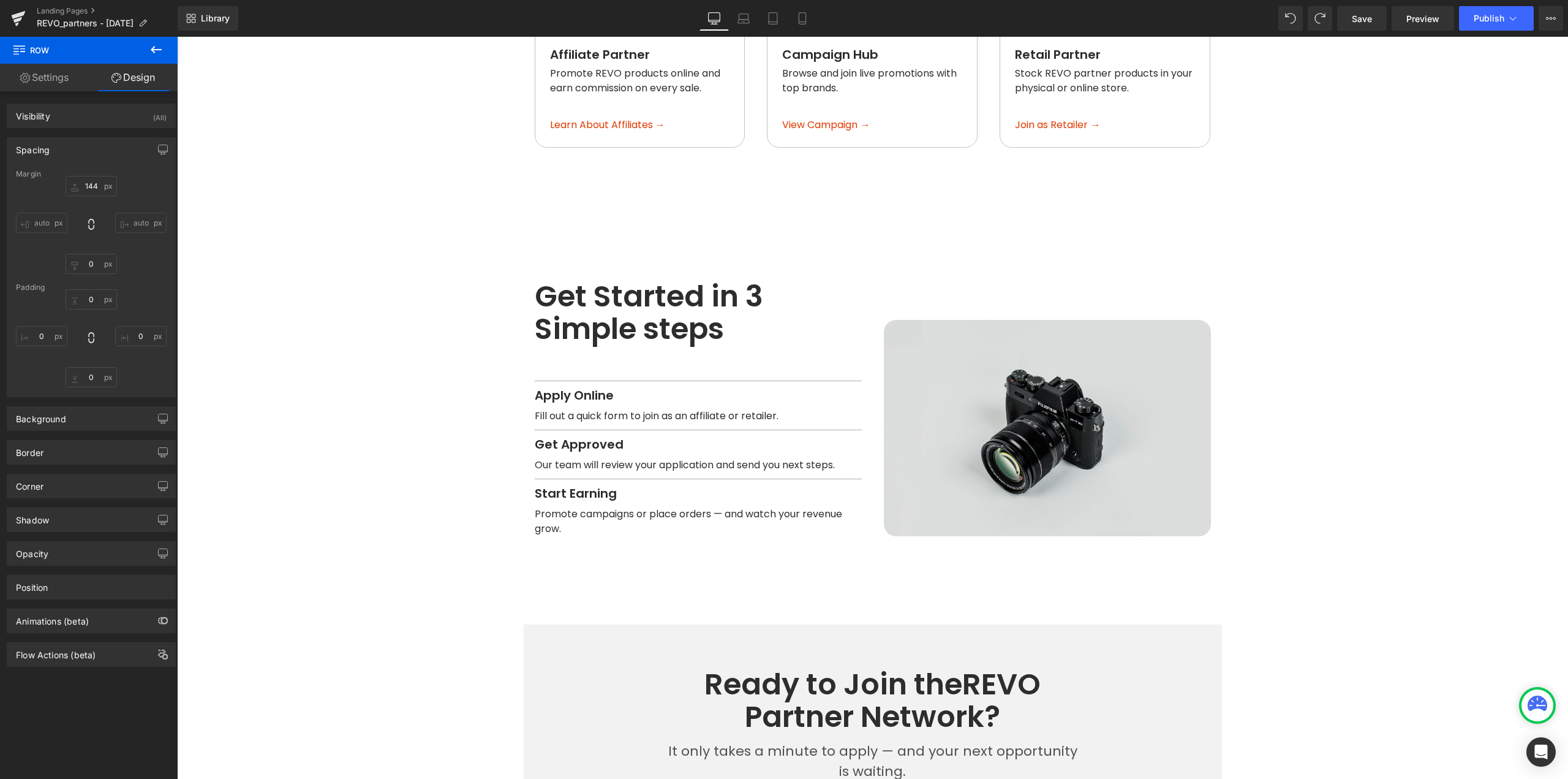
scroll to position [1428, 0]
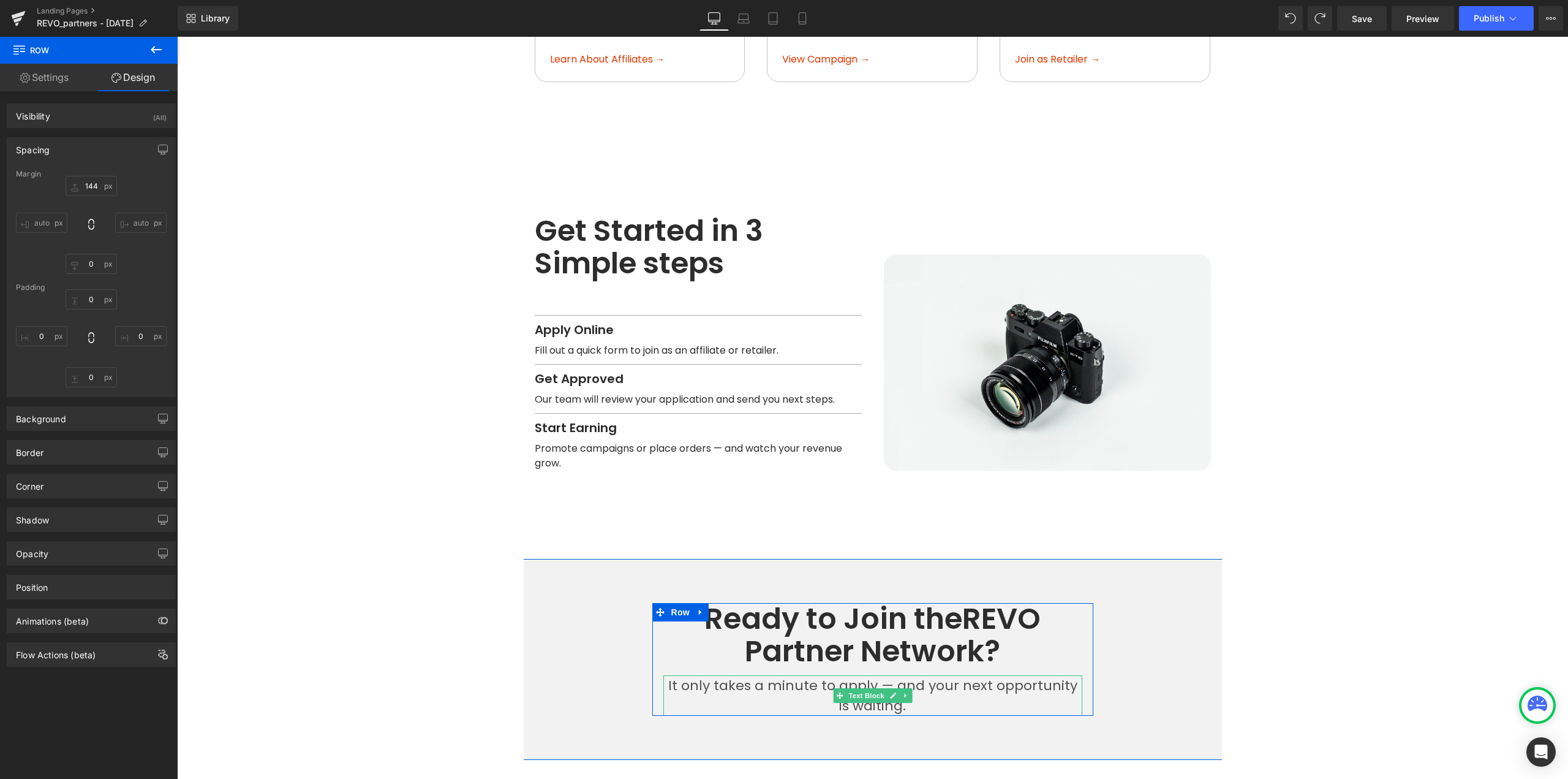
click at [870, 688] on span "Text Block" at bounding box center [866, 695] width 40 height 15
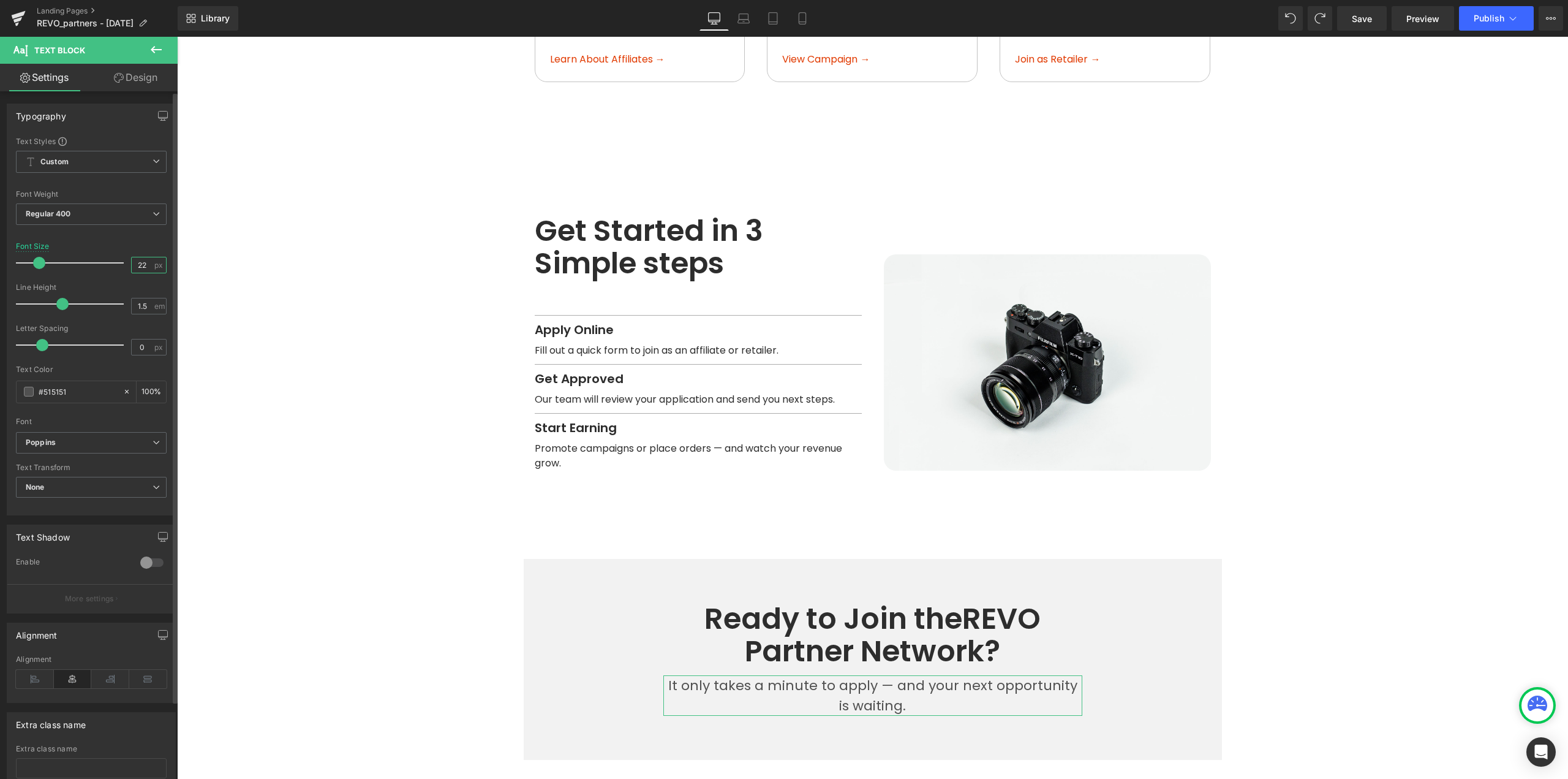
drag, startPoint x: 144, startPoint y: 267, endPoint x: 116, endPoint y: 270, distance: 28.2
click at [116, 269] on div "Font Size 22 px" at bounding box center [90, 262] width 151 height 41
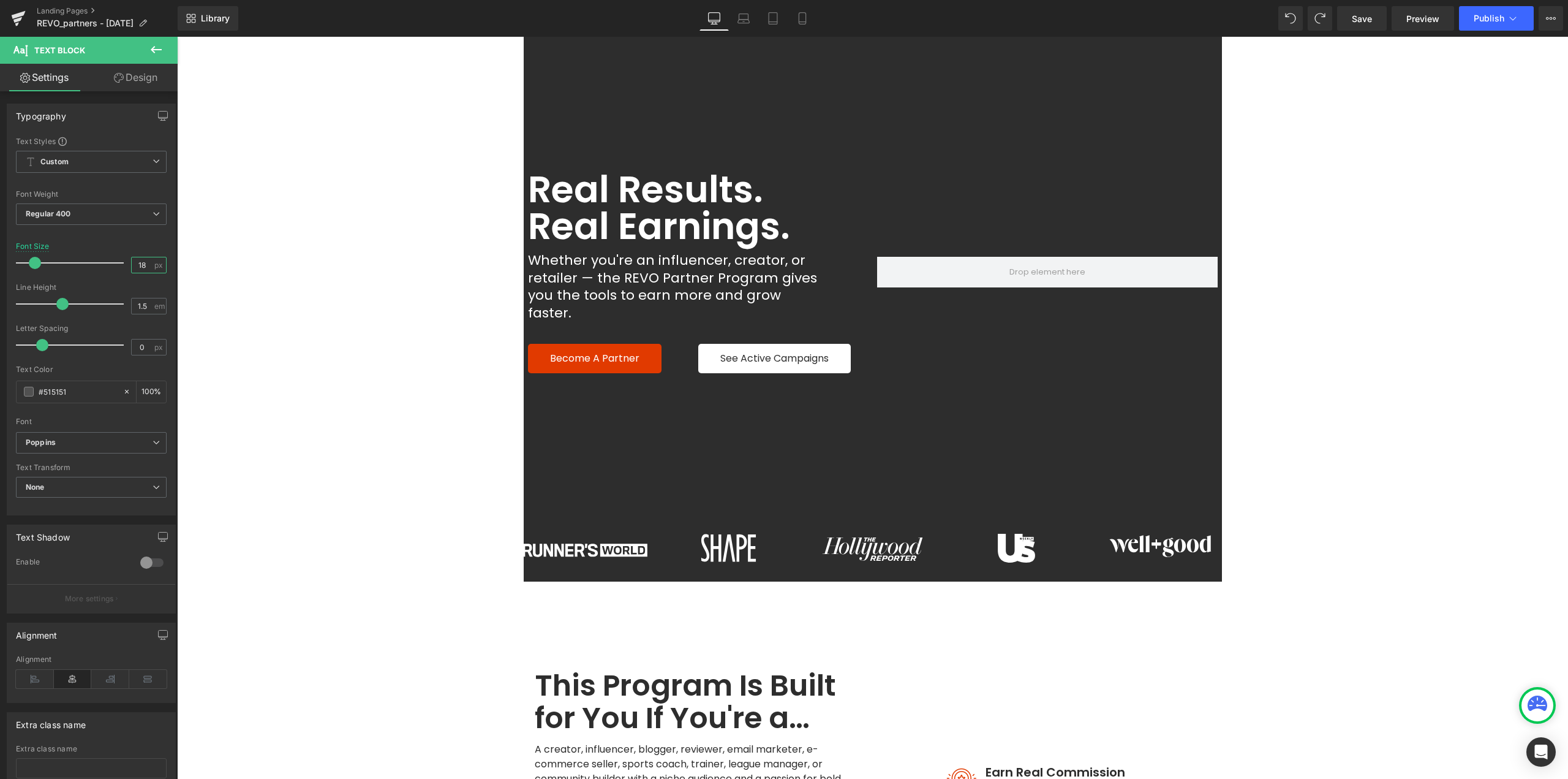
scroll to position [19, 0]
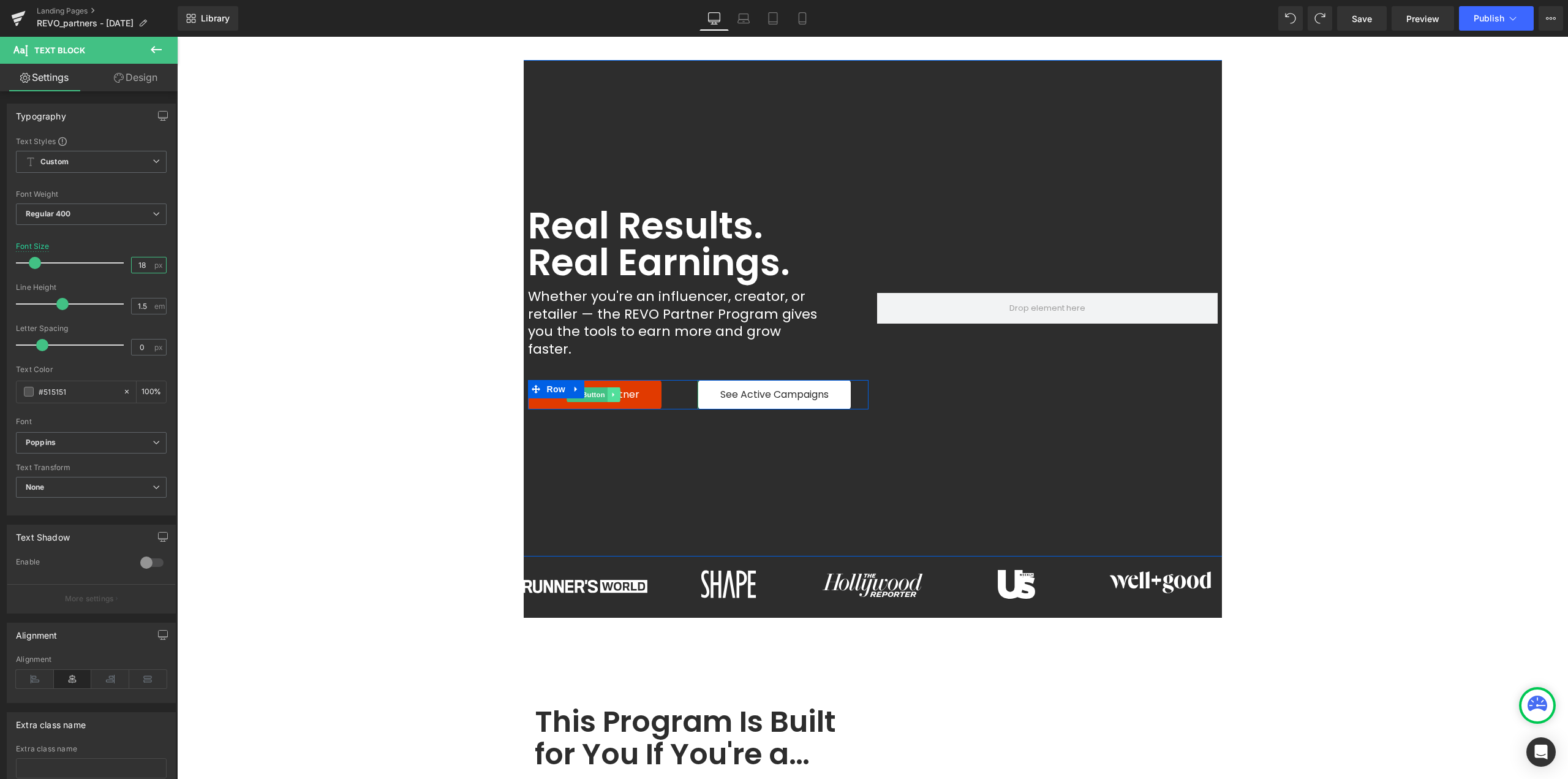
type input "18"
click at [611, 391] on icon at bounding box center [614, 395] width 6 height 7
click at [604, 392] on icon at bounding box center [606, 395] width 6 height 6
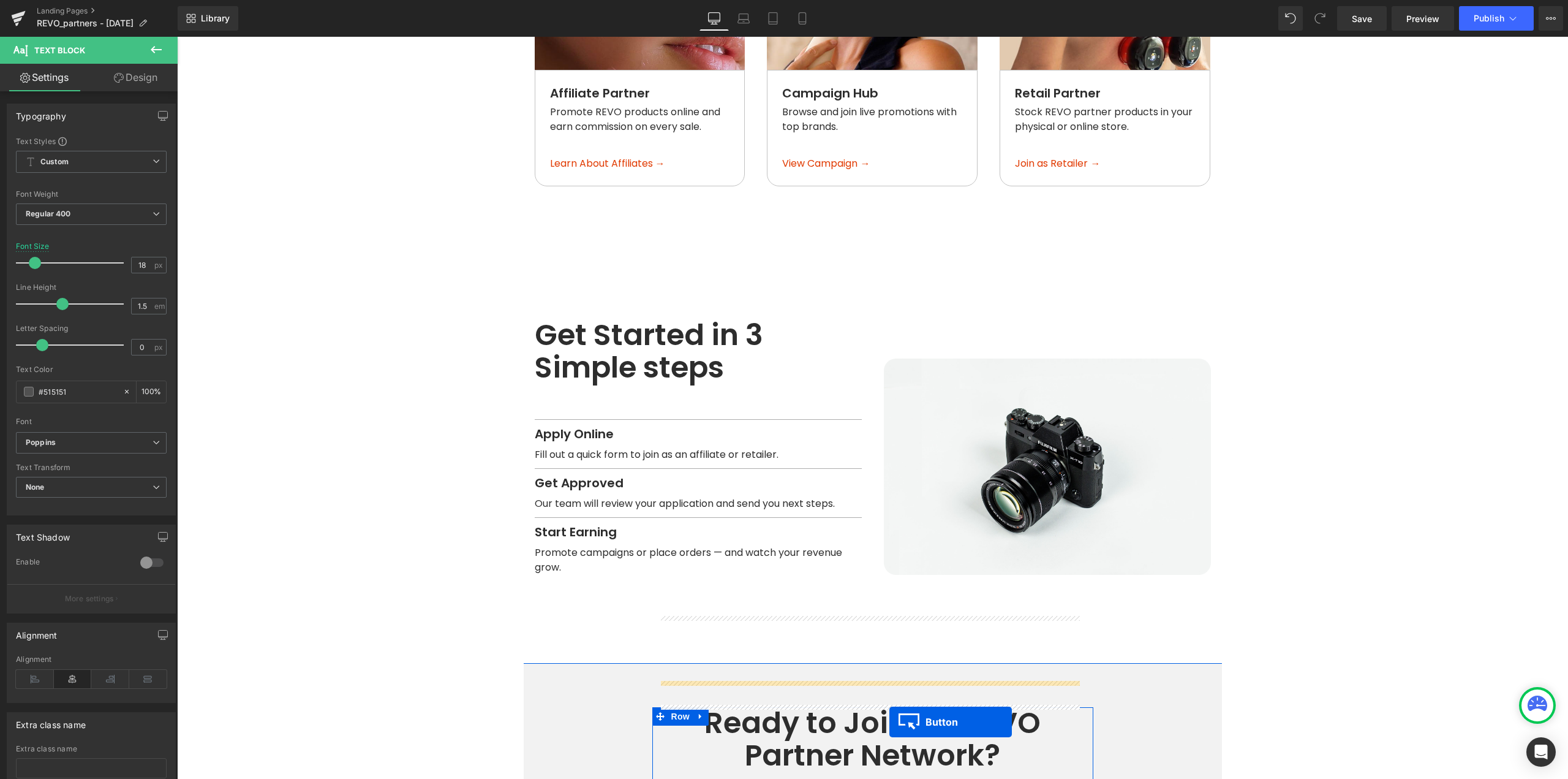
scroll to position [1428, 0]
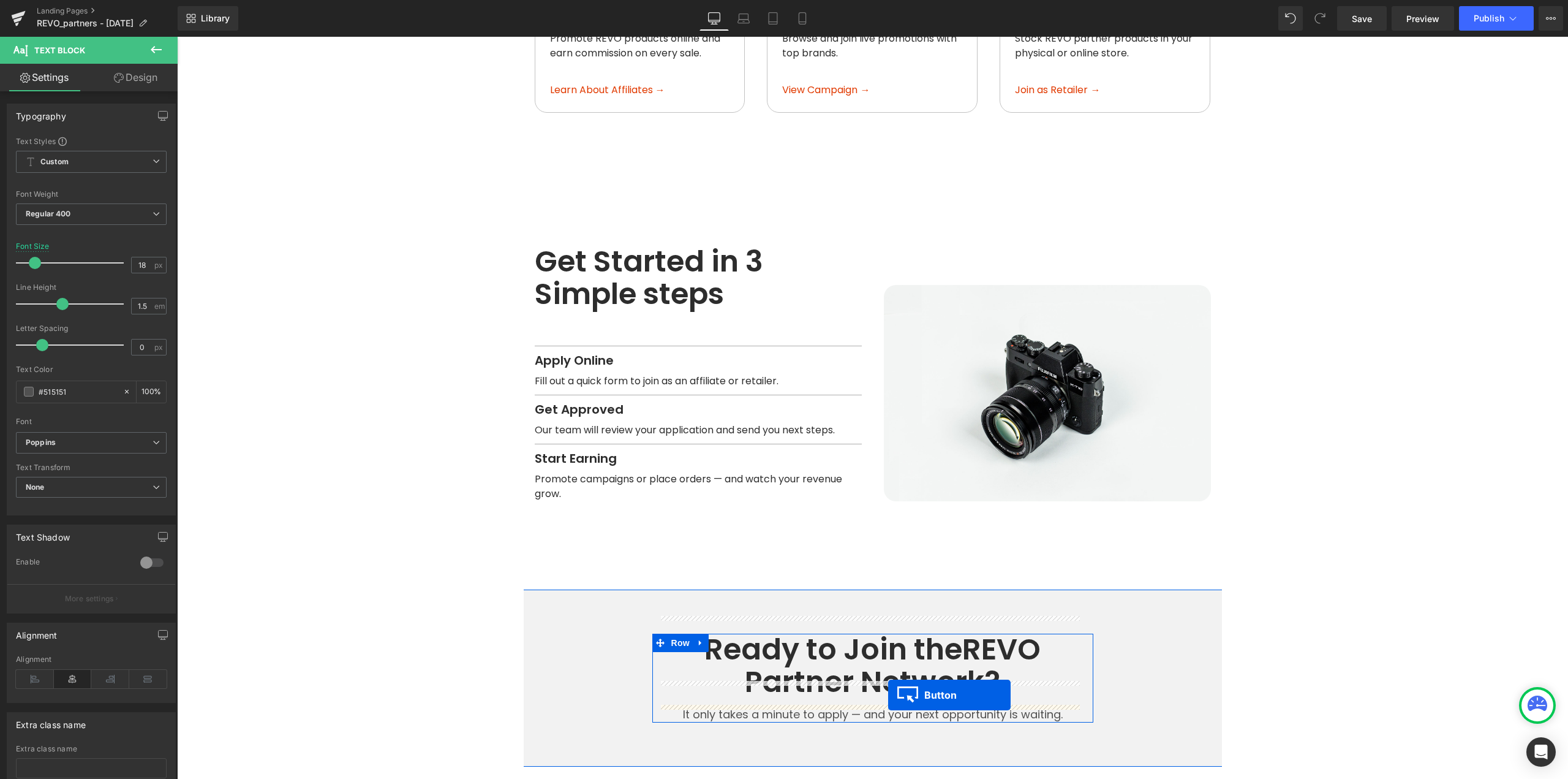
drag, startPoint x: 730, startPoint y: 460, endPoint x: 889, endPoint y: 695, distance: 283.7
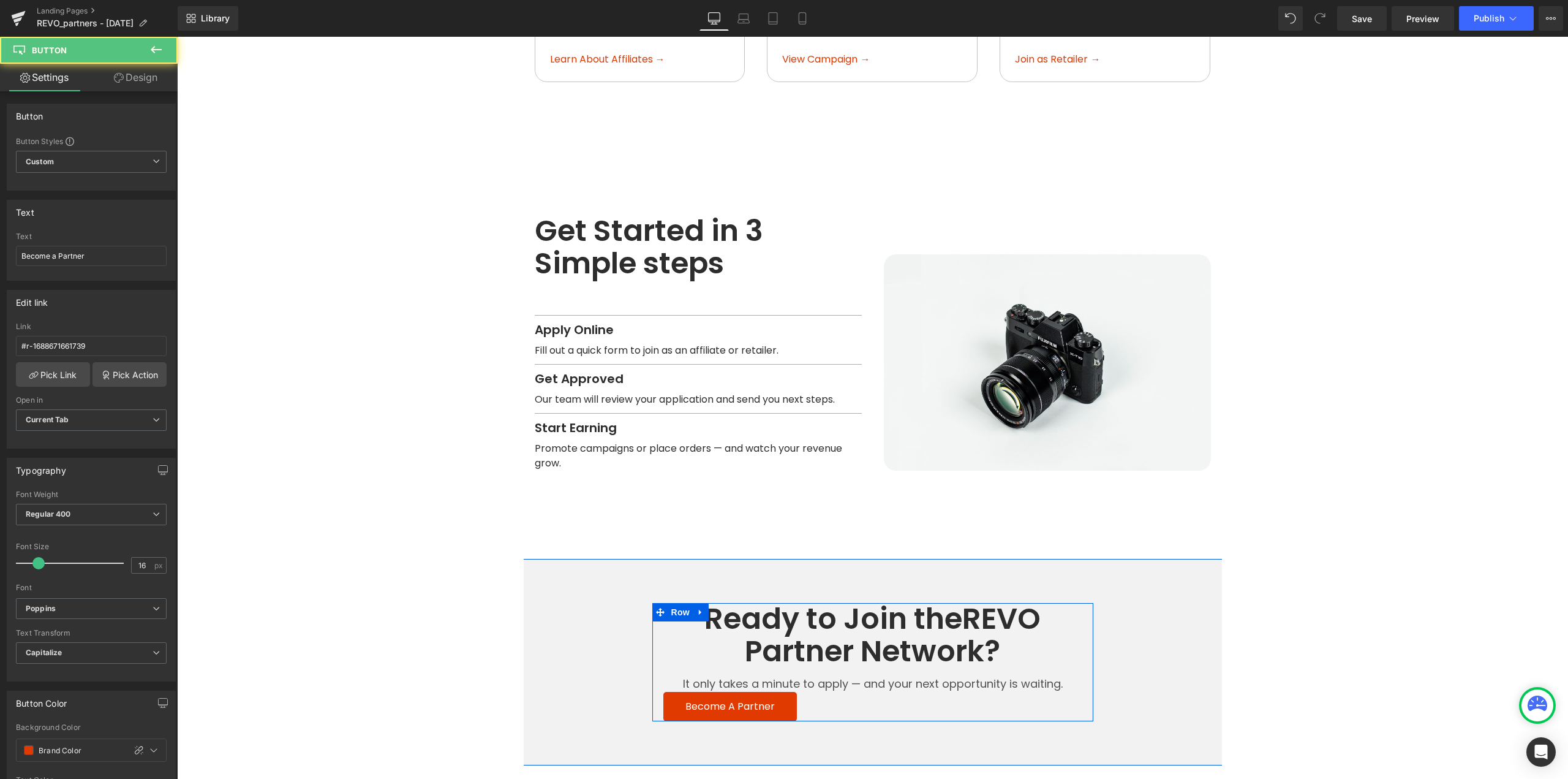
scroll to position [1398, 0]
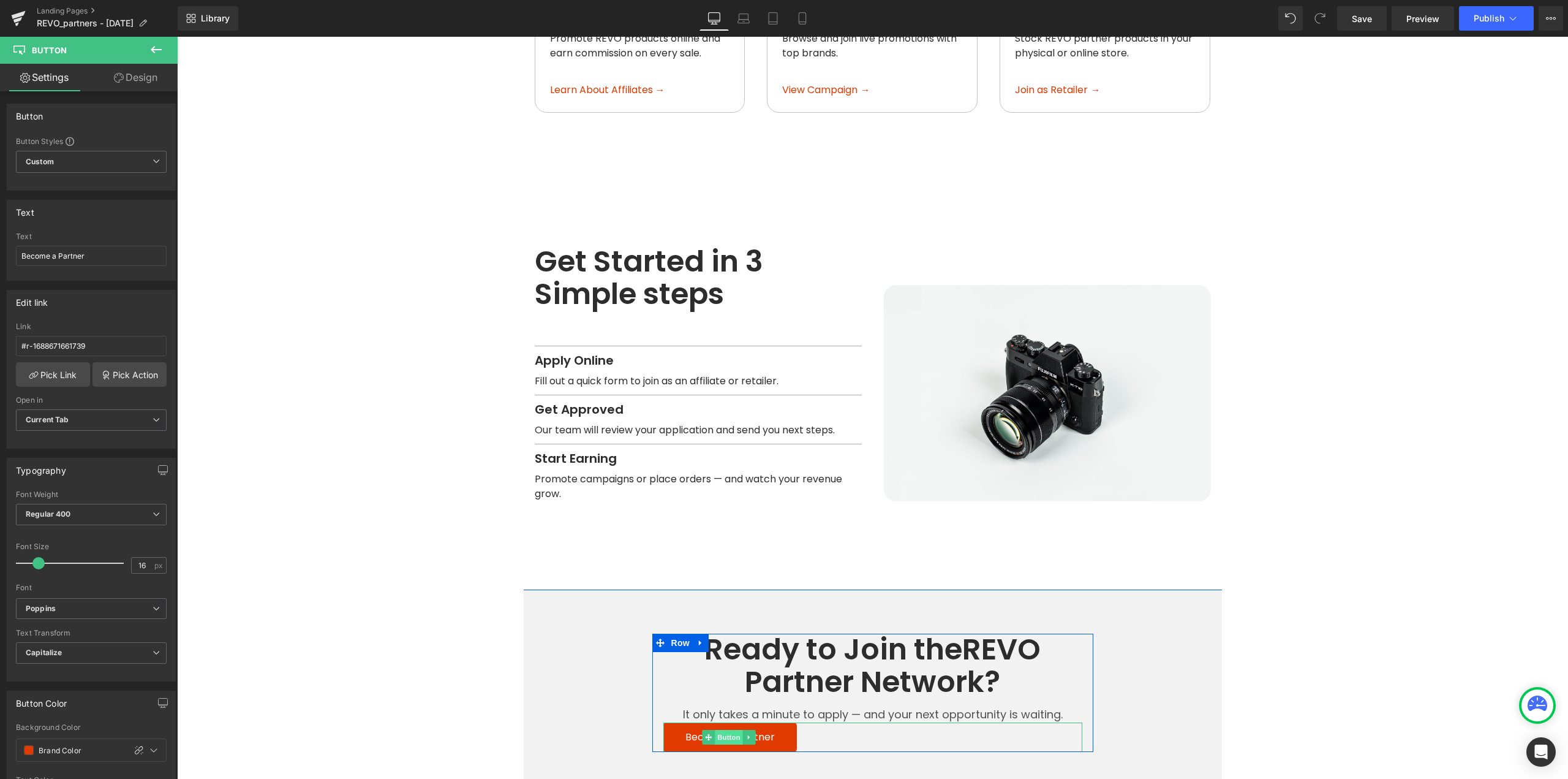
click at [734, 730] on span "Button" at bounding box center [729, 737] width 28 height 15
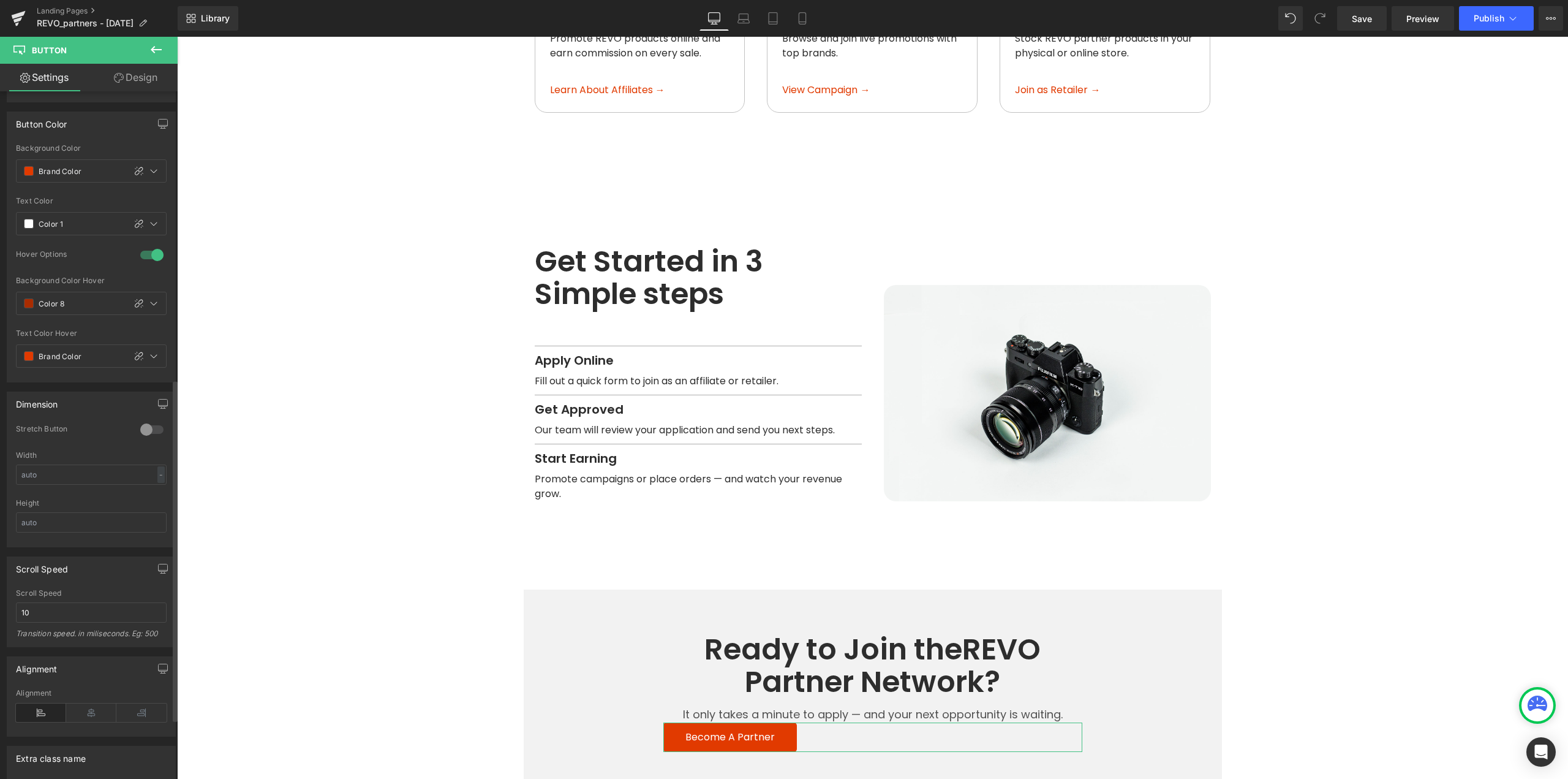
scroll to position [700, 0]
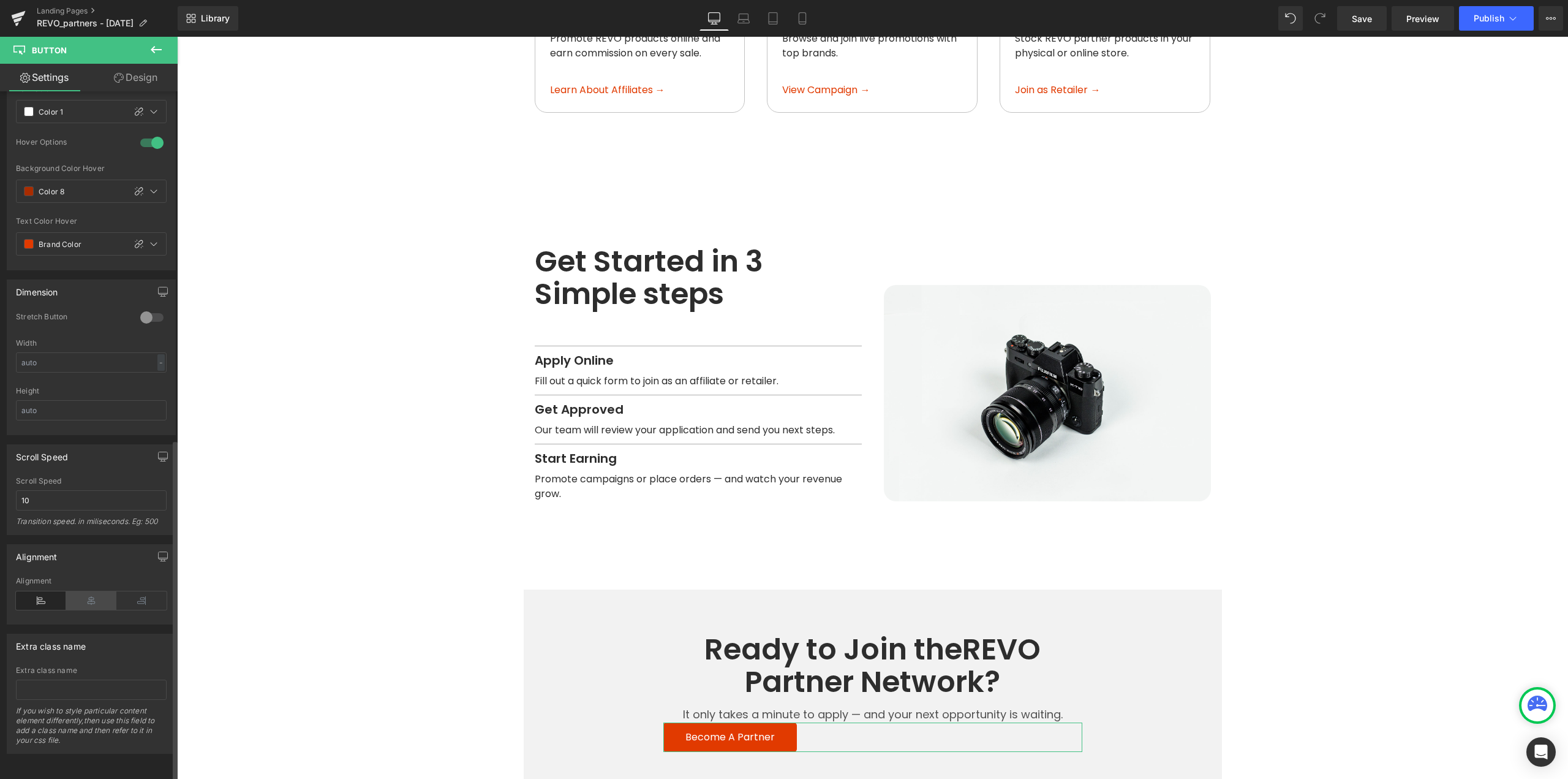
click at [96, 596] on icon at bounding box center [90, 600] width 50 height 18
drag, startPoint x: 150, startPoint y: 79, endPoint x: 76, endPoint y: 141, distance: 96.5
click at [150, 79] on link "Design" at bounding box center [135, 78] width 89 height 27
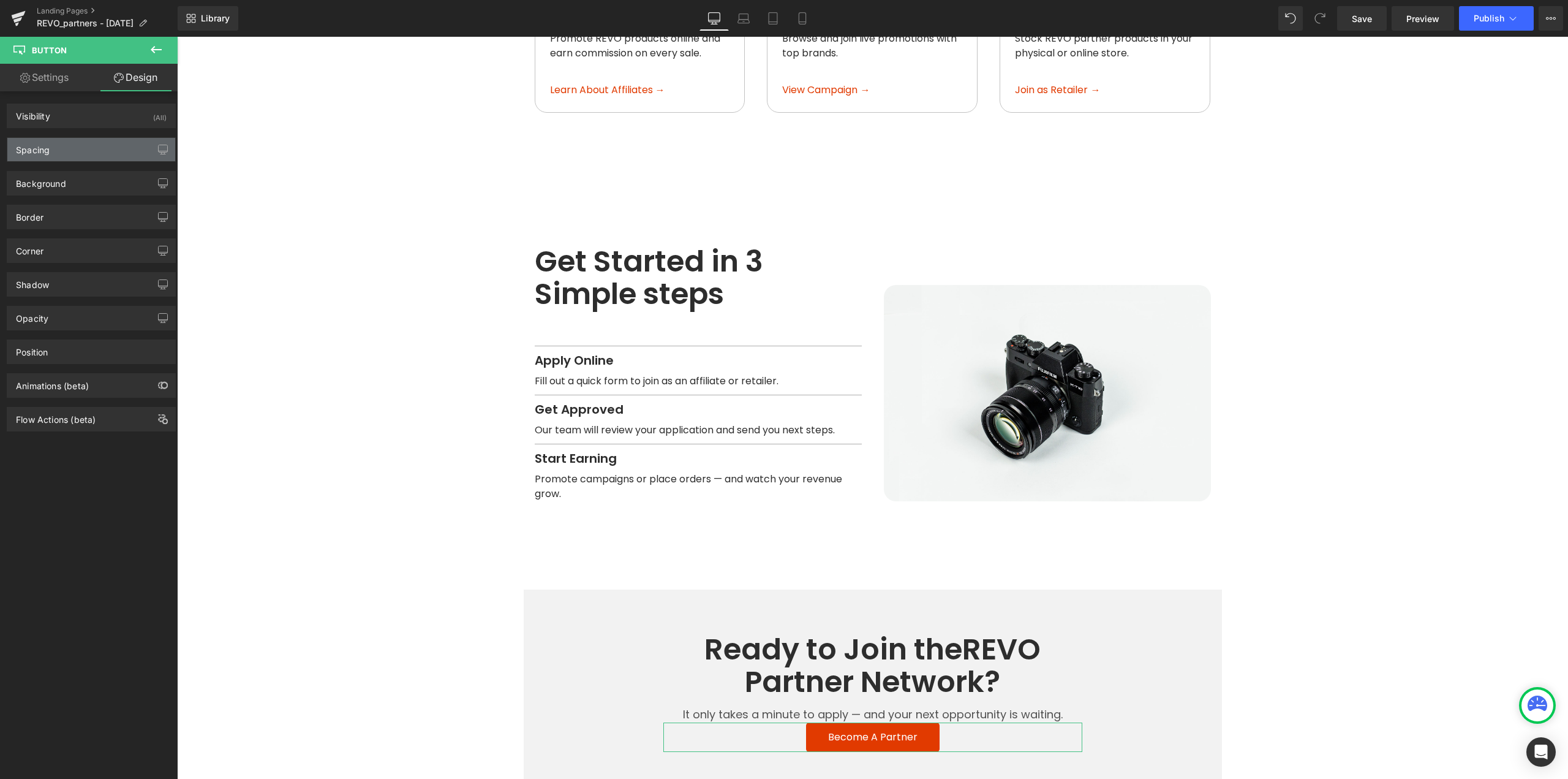
click at [75, 141] on div "Spacing" at bounding box center [91, 149] width 168 height 23
type input "0"
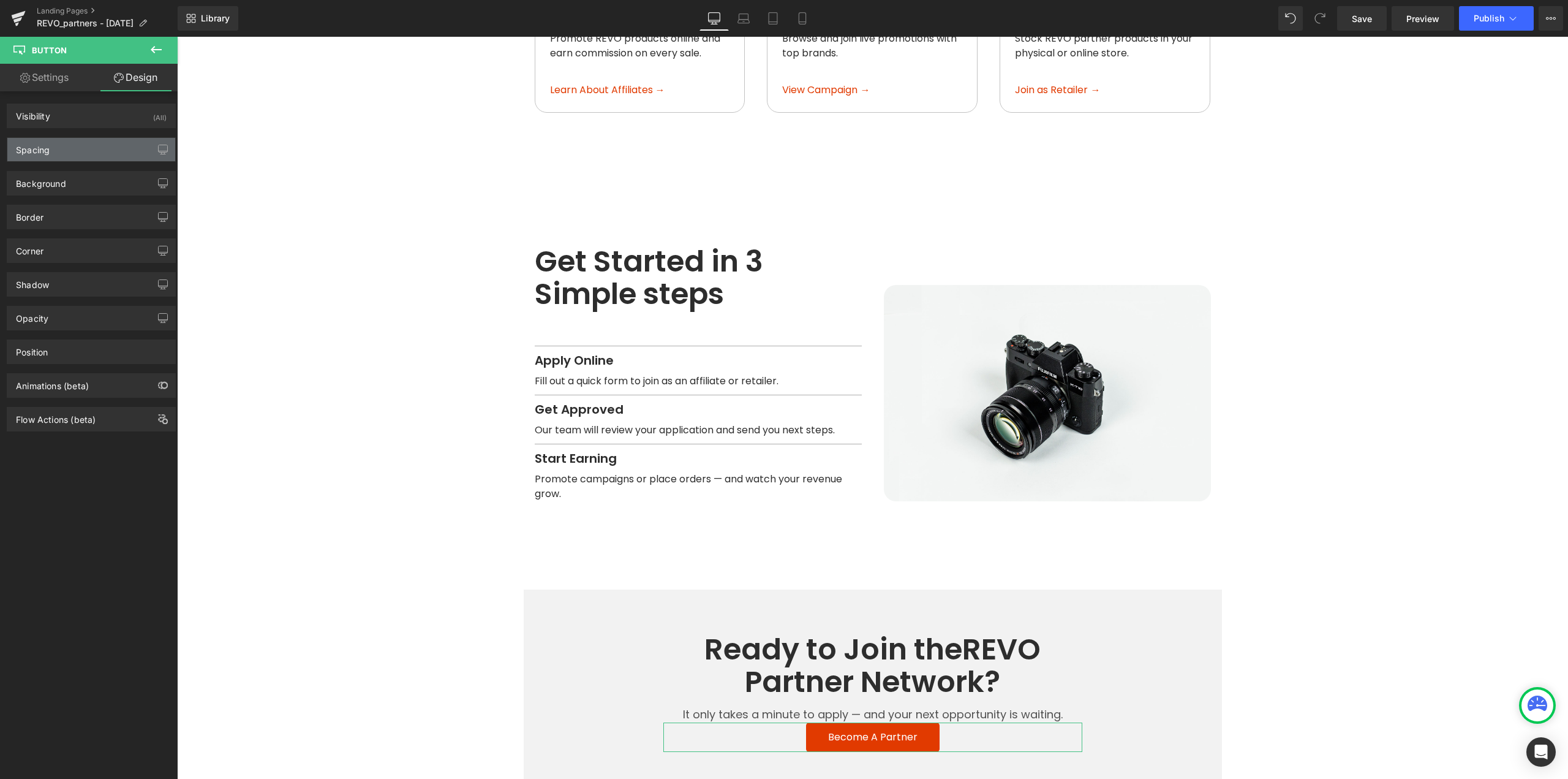
type input "12"
type input "36"
type input "12"
type input "36"
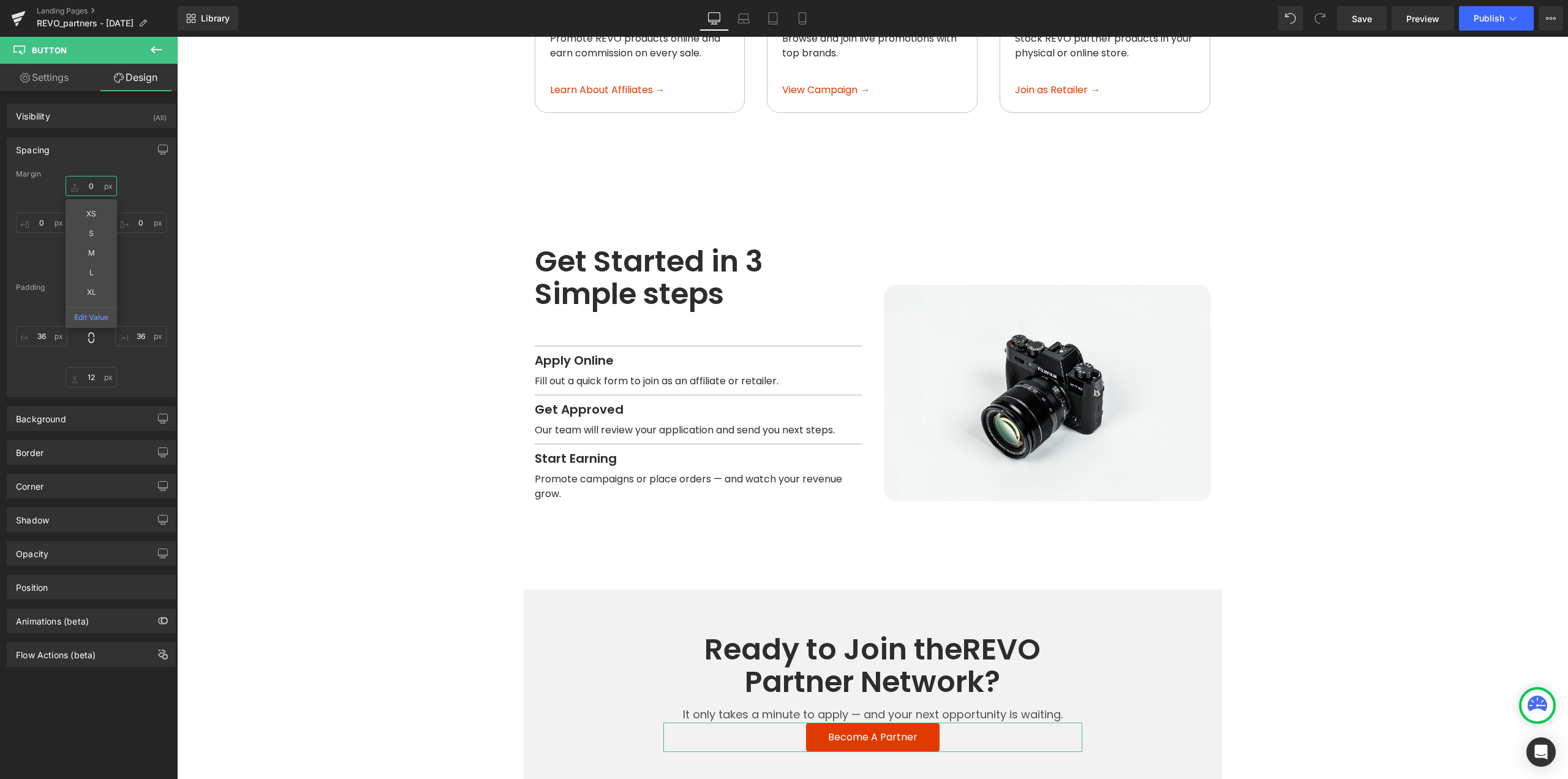
click at [98, 188] on input "0" at bounding box center [91, 186] width 51 height 20
click at [98, 188] on input "72" at bounding box center [91, 186] width 51 height 20
type input "36"
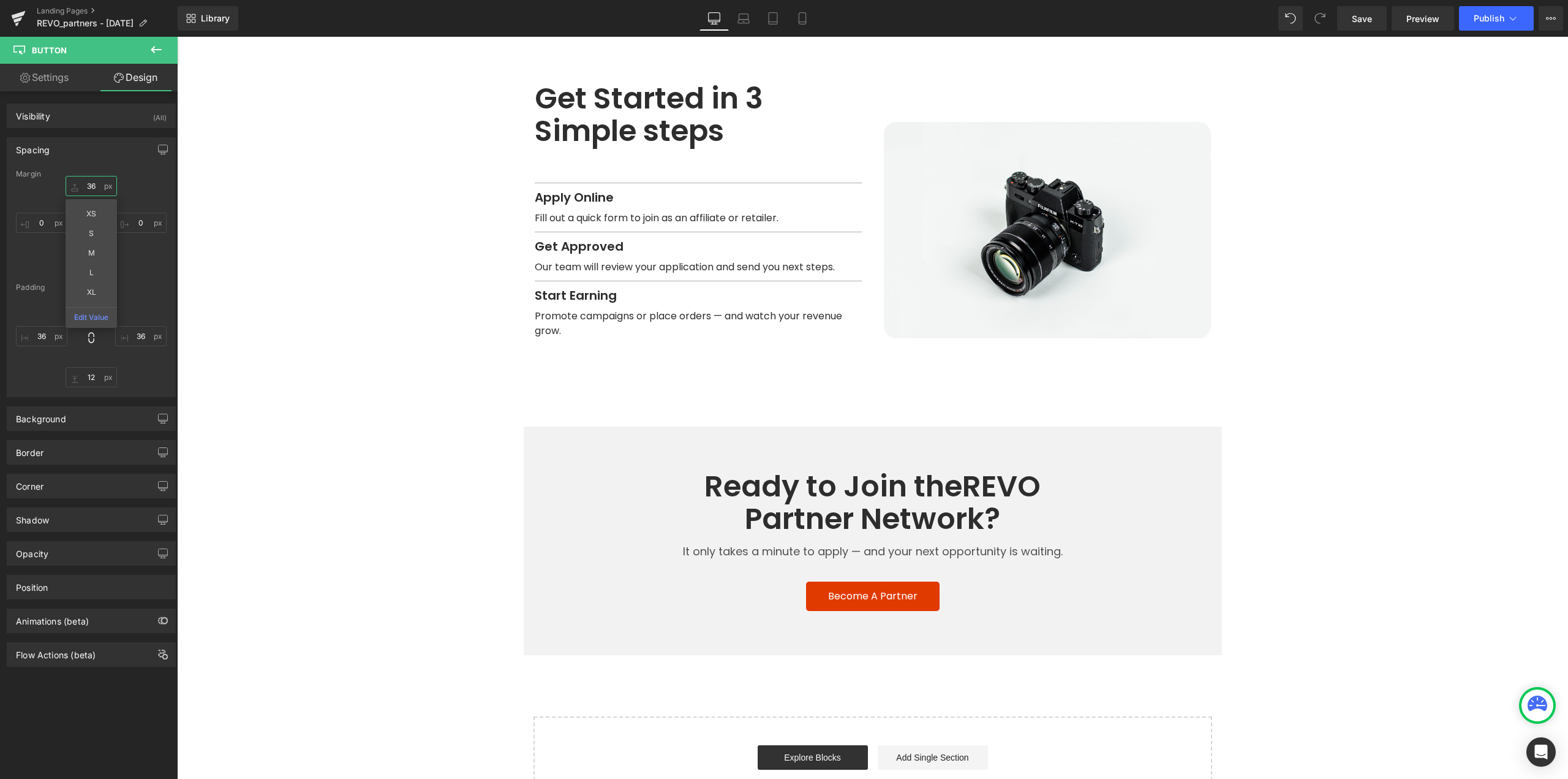
scroll to position [1643, 0]
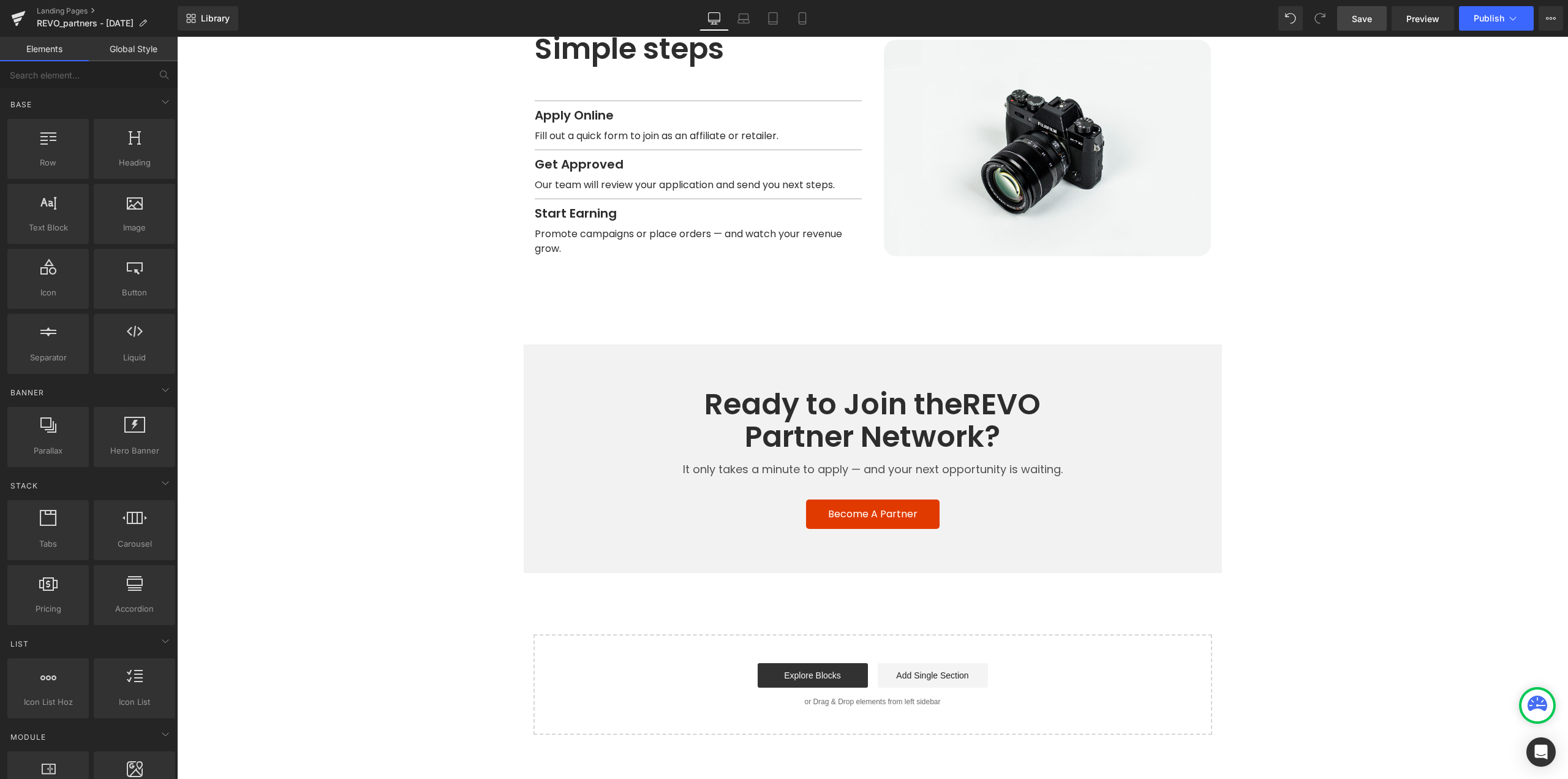
click at [1370, 19] on span "Save" at bounding box center [1363, 18] width 20 height 13
click at [874, 507] on span "Button" at bounding box center [873, 514] width 28 height 15
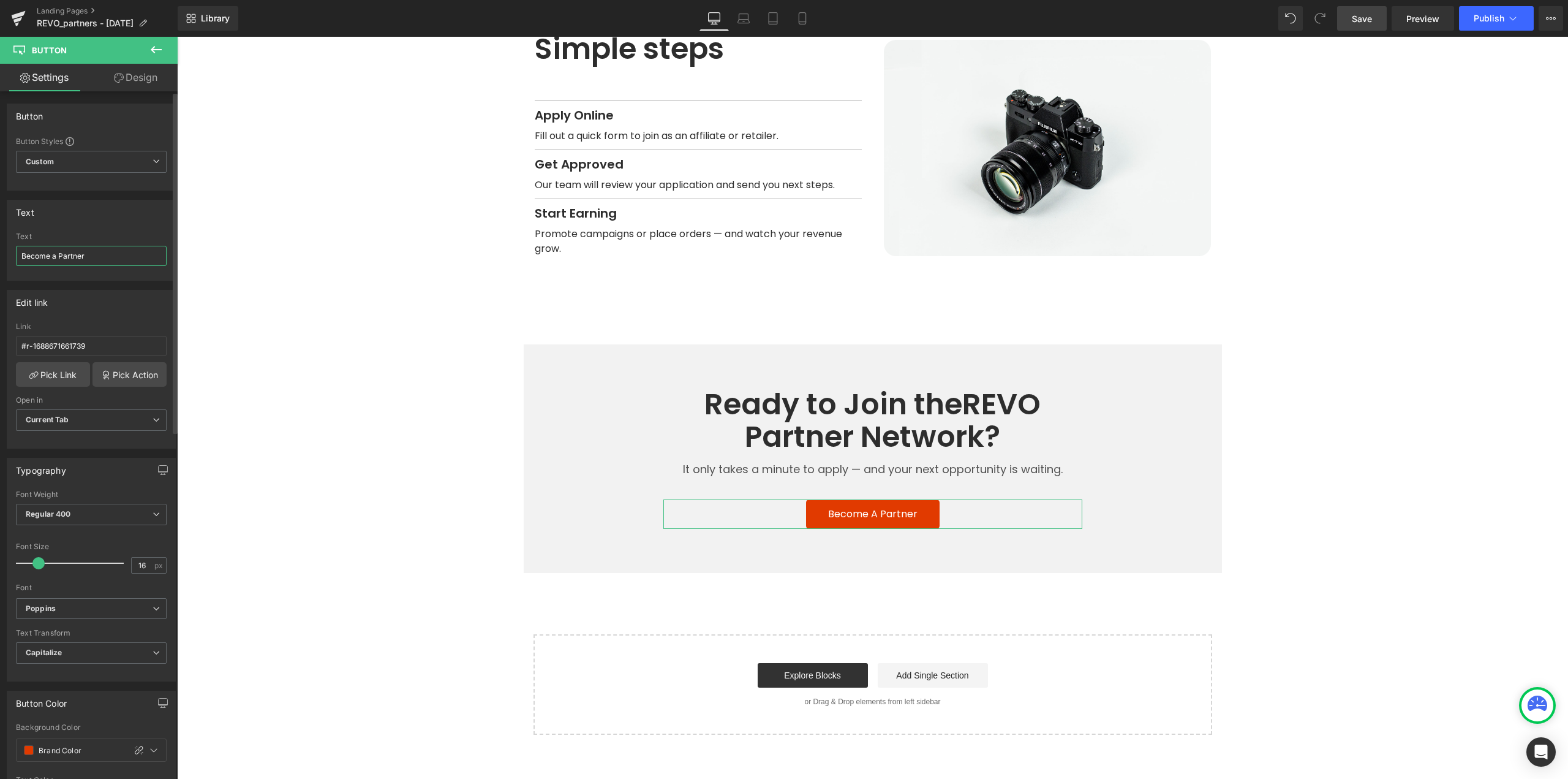
click at [100, 255] on input "Become a Partner" at bounding box center [90, 256] width 151 height 20
type input "Become a Partner Now"
drag, startPoint x: 1361, startPoint y: 24, endPoint x: 1364, endPoint y: 34, distance: 10.4
click at [1361, 23] on span "Save" at bounding box center [1363, 18] width 20 height 13
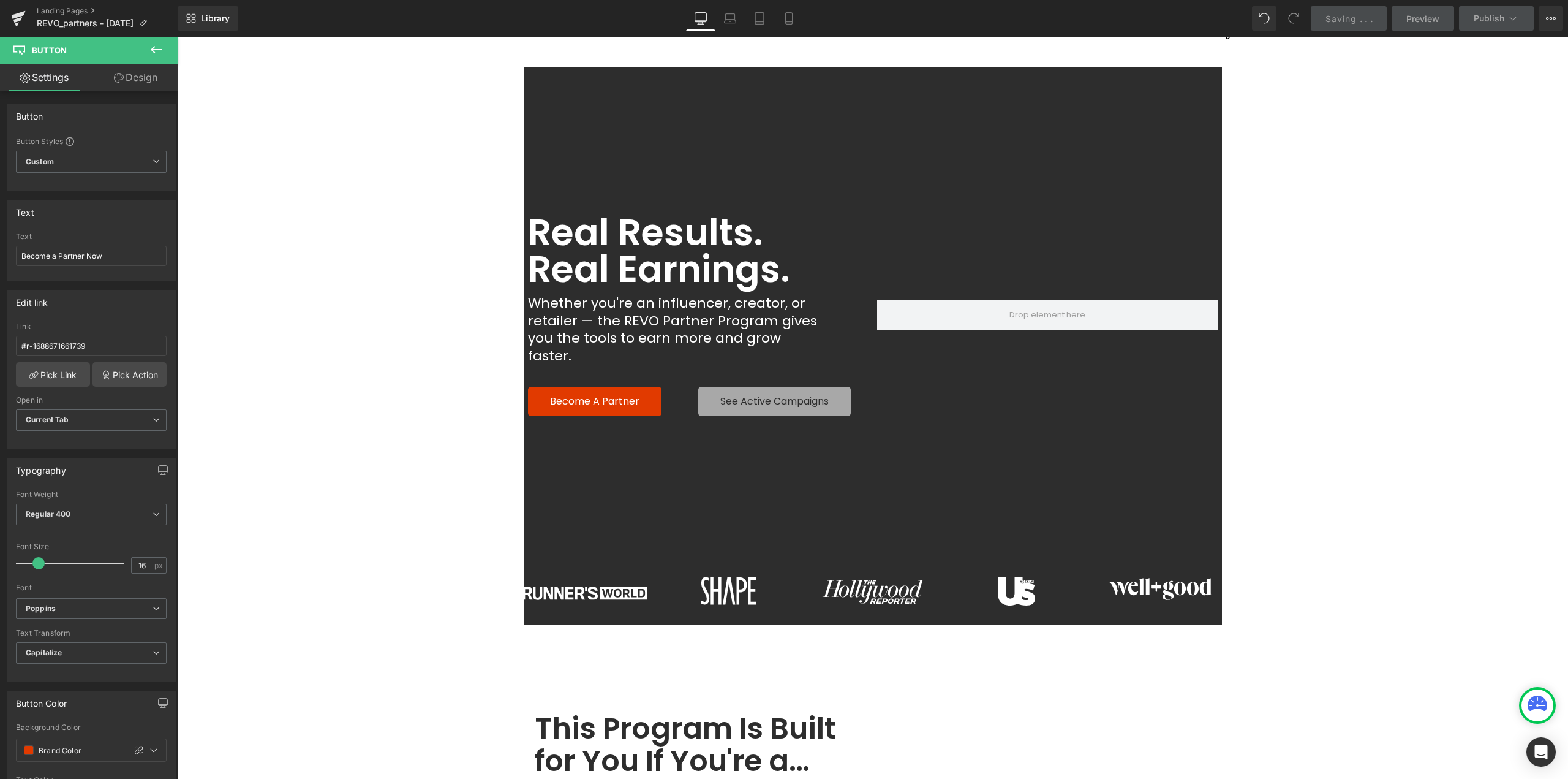
scroll to position [0, 0]
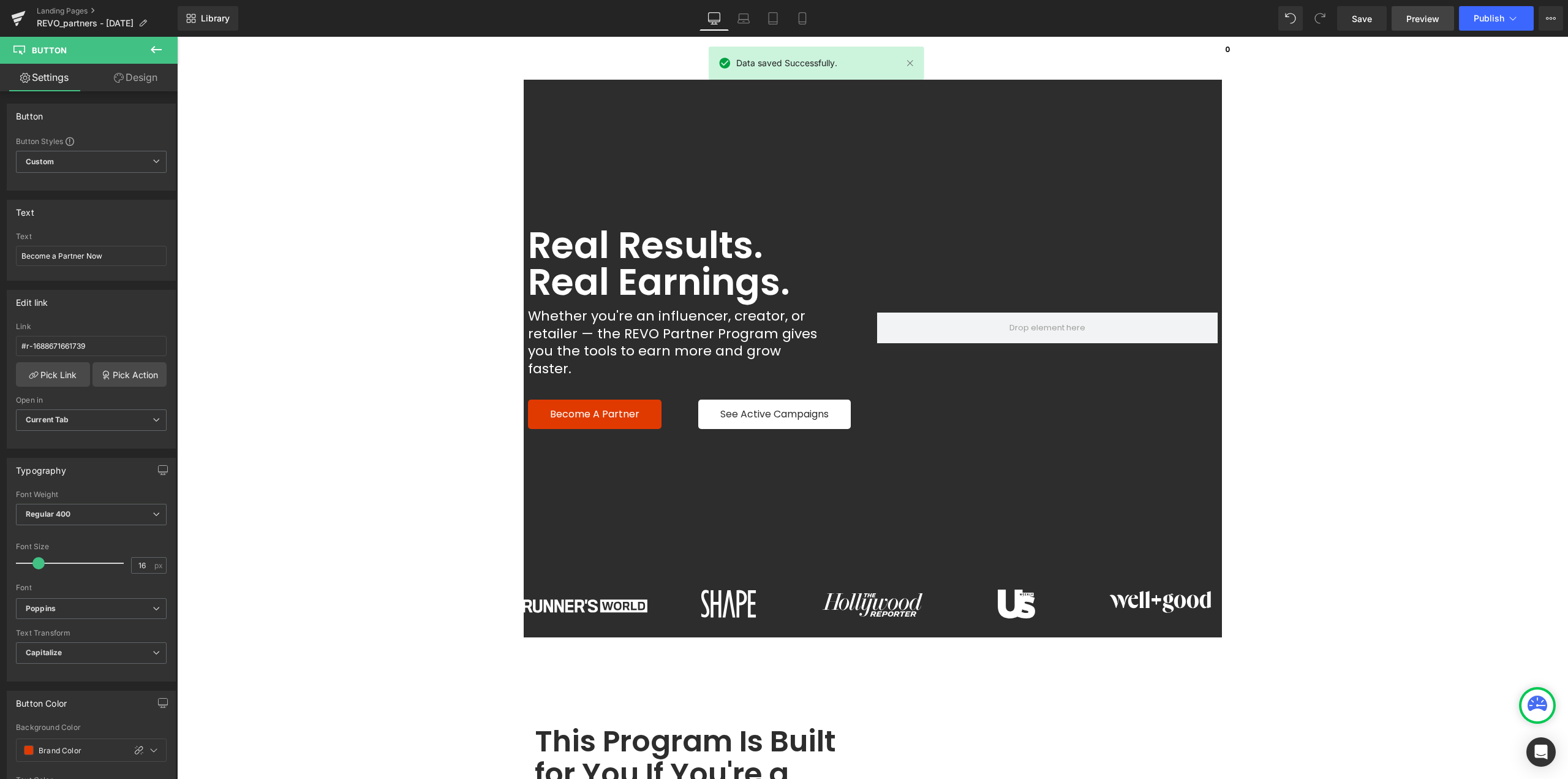
click at [1419, 26] on link "Preview" at bounding box center [1423, 18] width 62 height 25
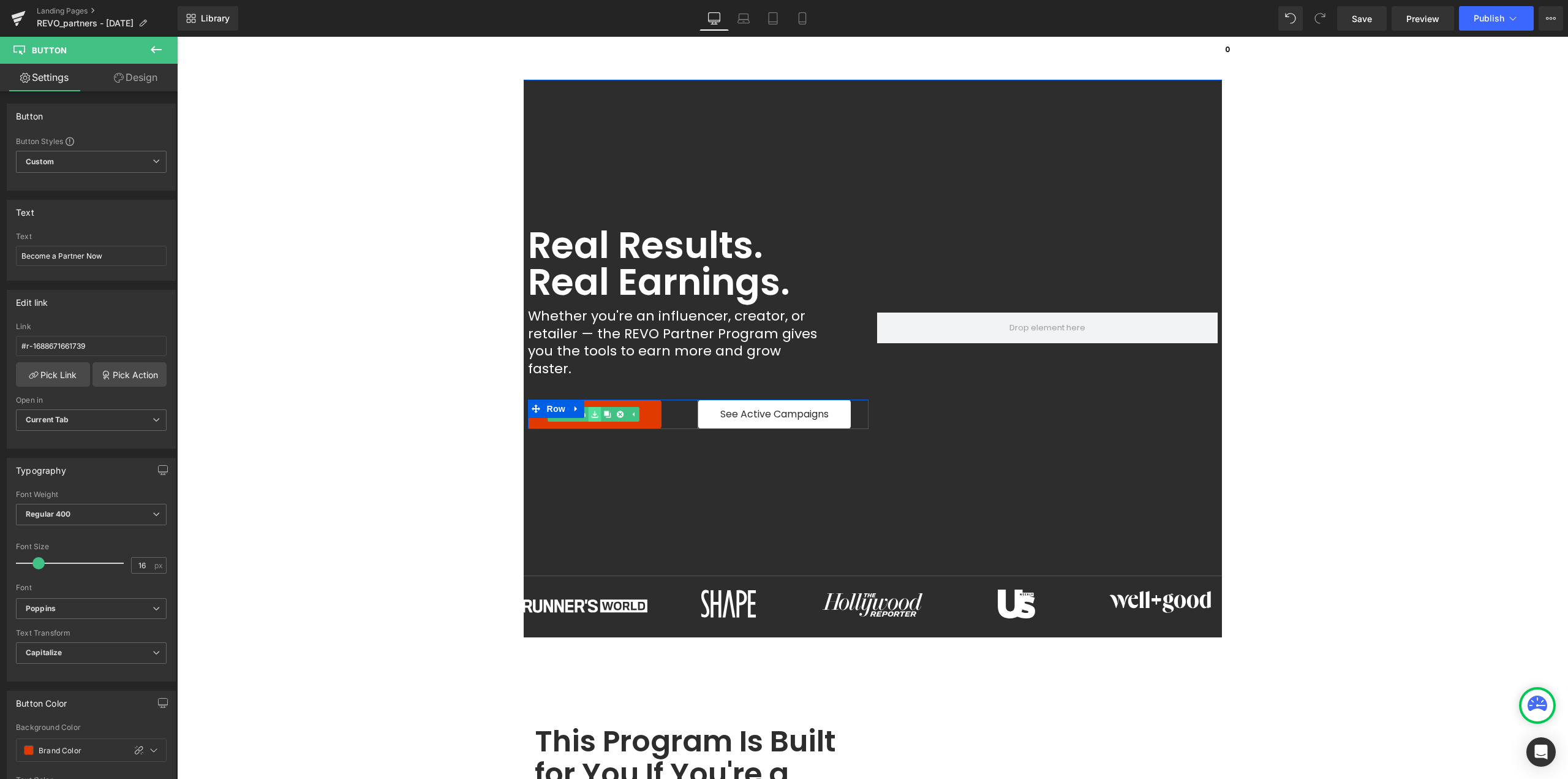
click at [592, 411] on icon at bounding box center [595, 414] width 6 height 6
click at [530, 406] on link "Become a Partner" at bounding box center [595, 414] width 133 height 29
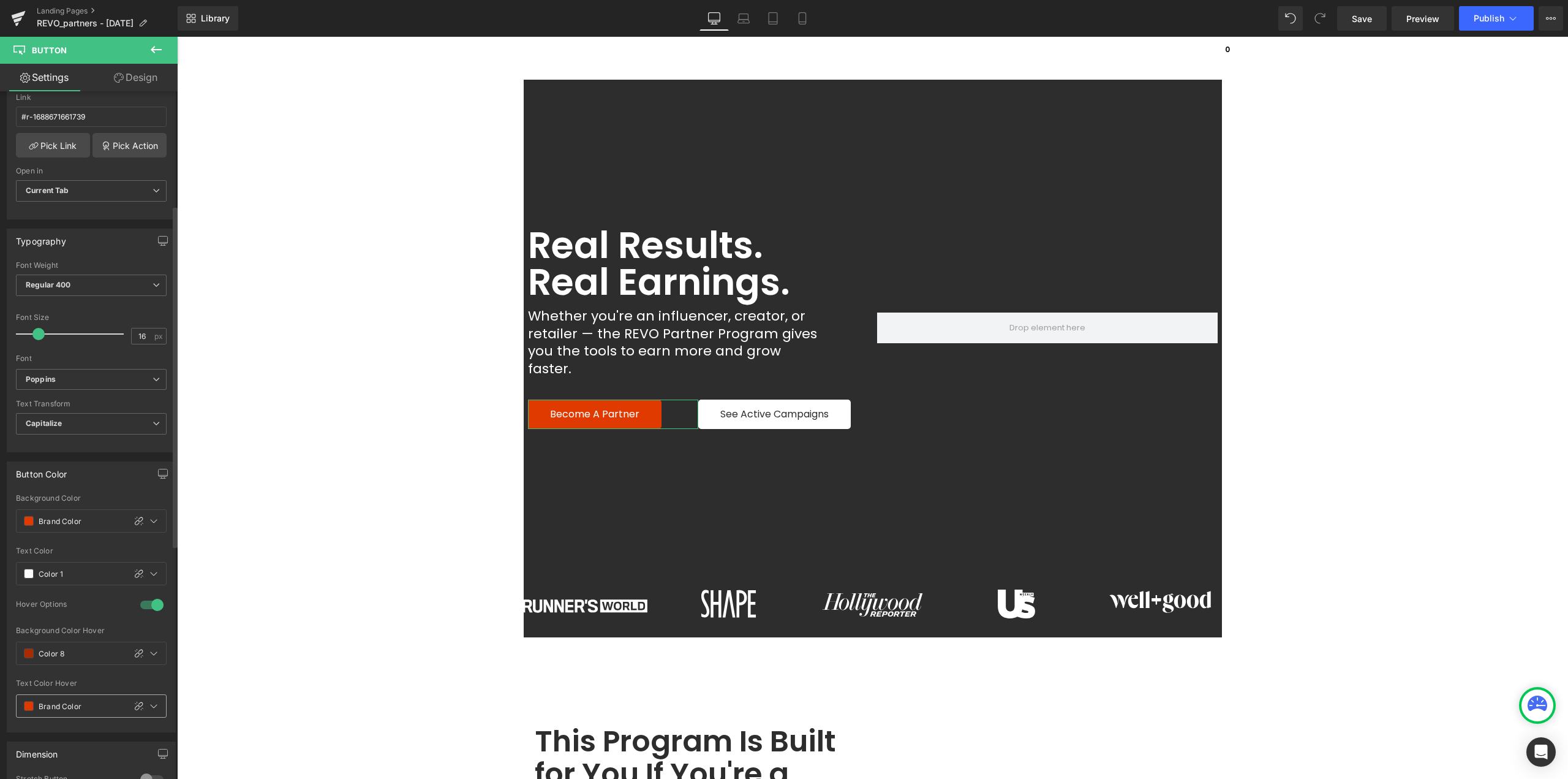
scroll to position [245, 0]
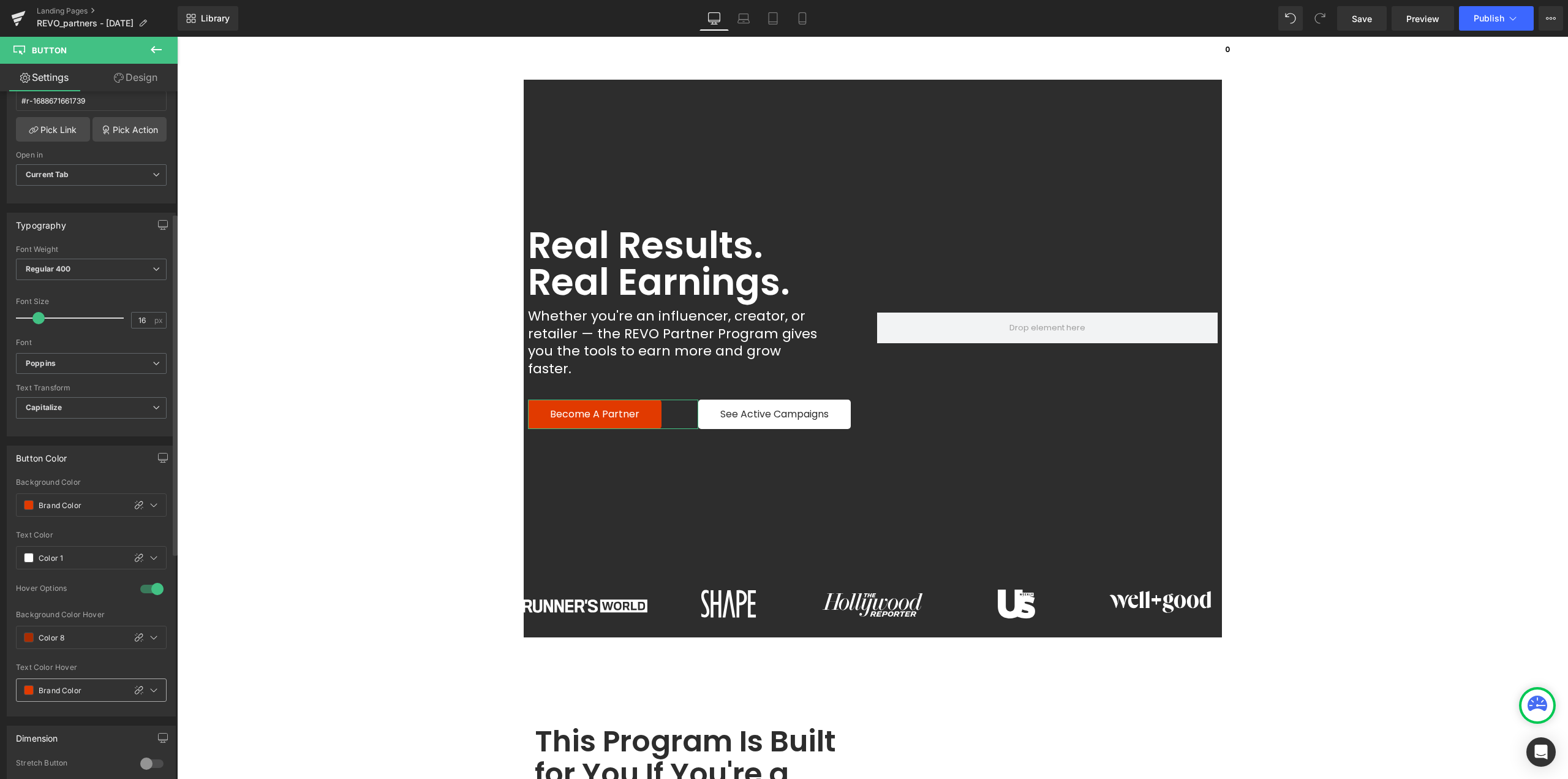
click at [28, 690] on span at bounding box center [28, 690] width 10 height 10
click at [55, 619] on div at bounding box center [56, 614] width 17 height 17
type input "Color 1"
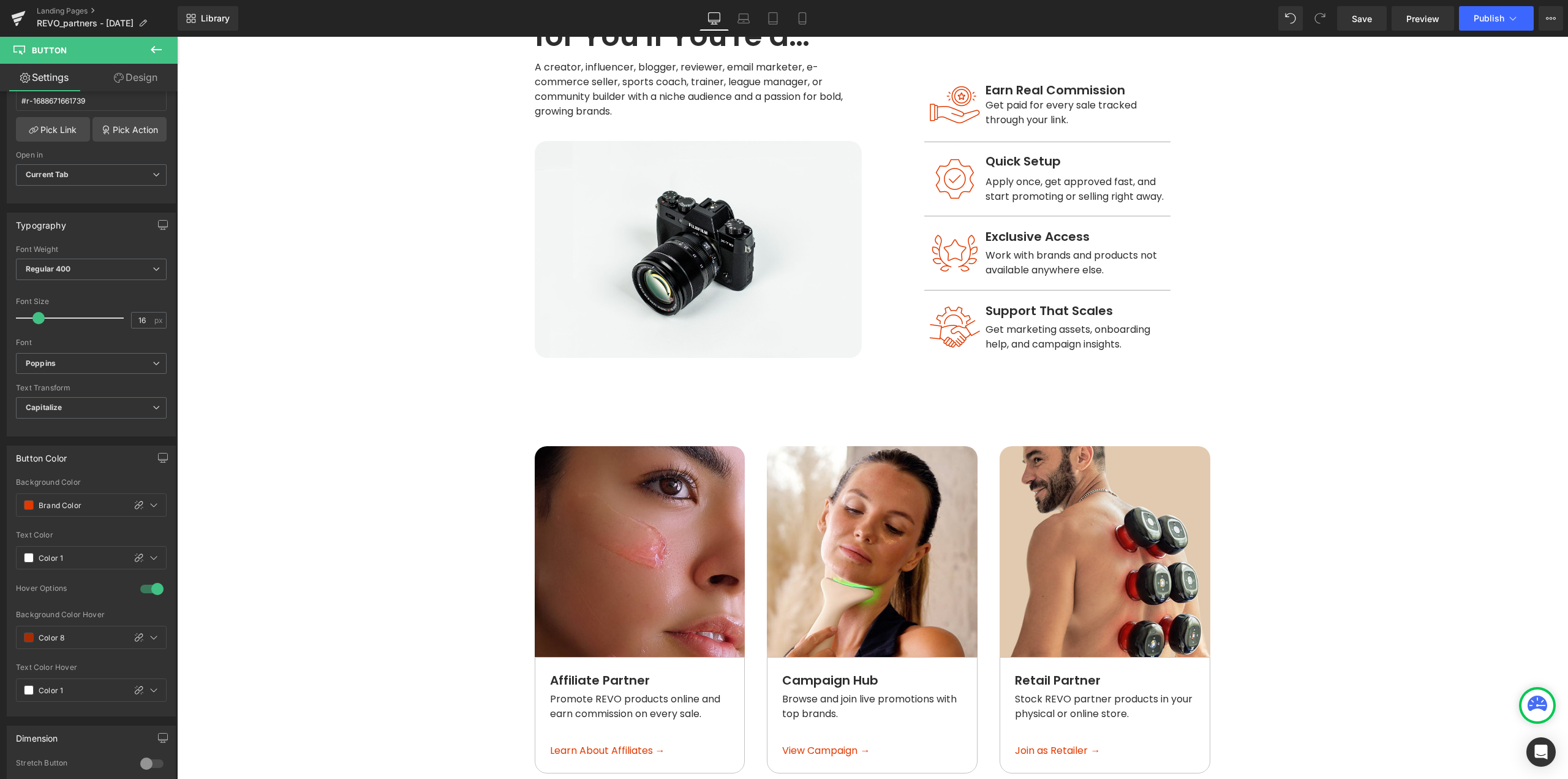
scroll to position [1896, 0]
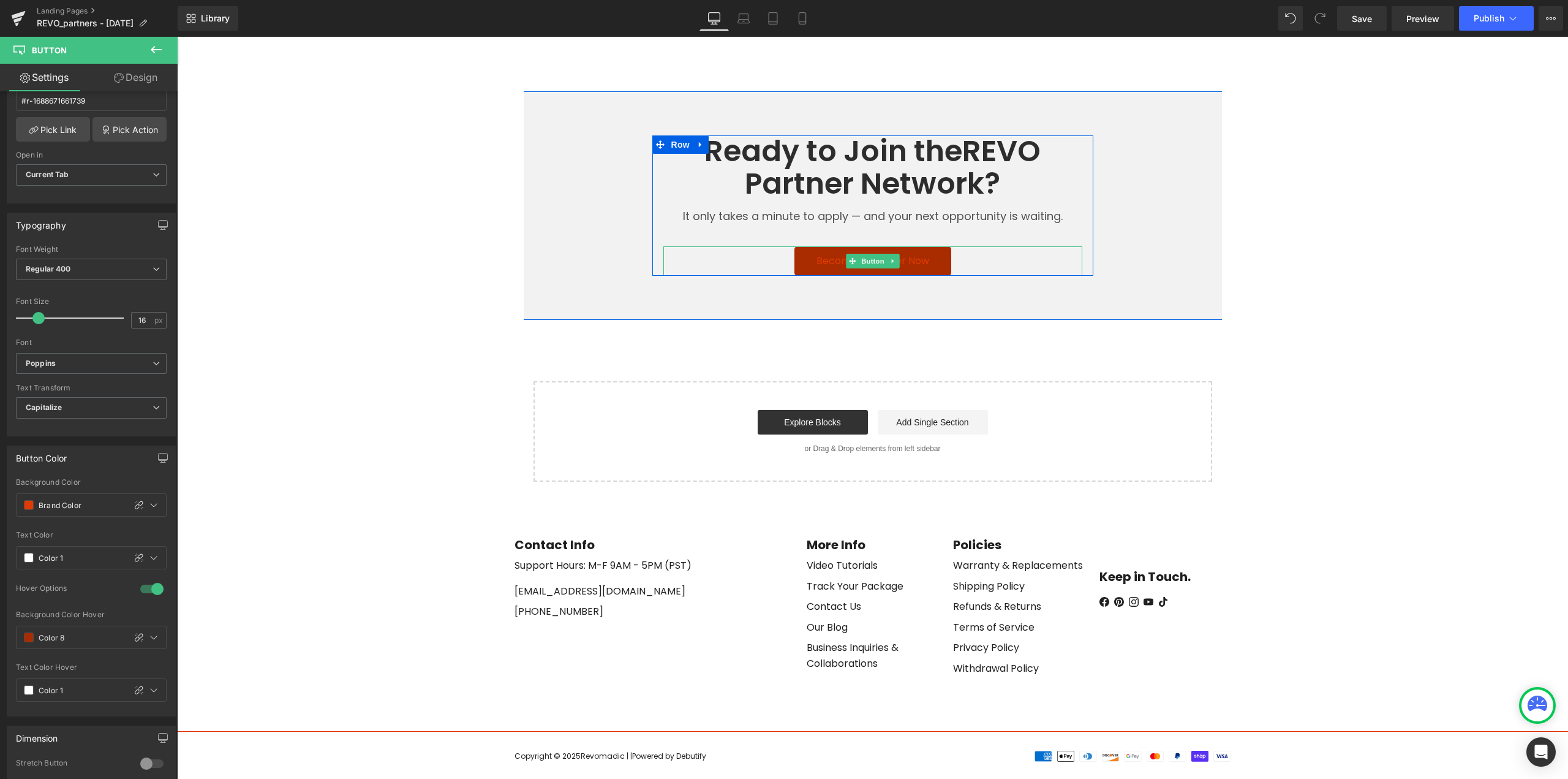
drag, startPoint x: 868, startPoint y: 243, endPoint x: 837, endPoint y: 246, distance: 31.1
click at [868, 254] on span "Button" at bounding box center [873, 261] width 28 height 15
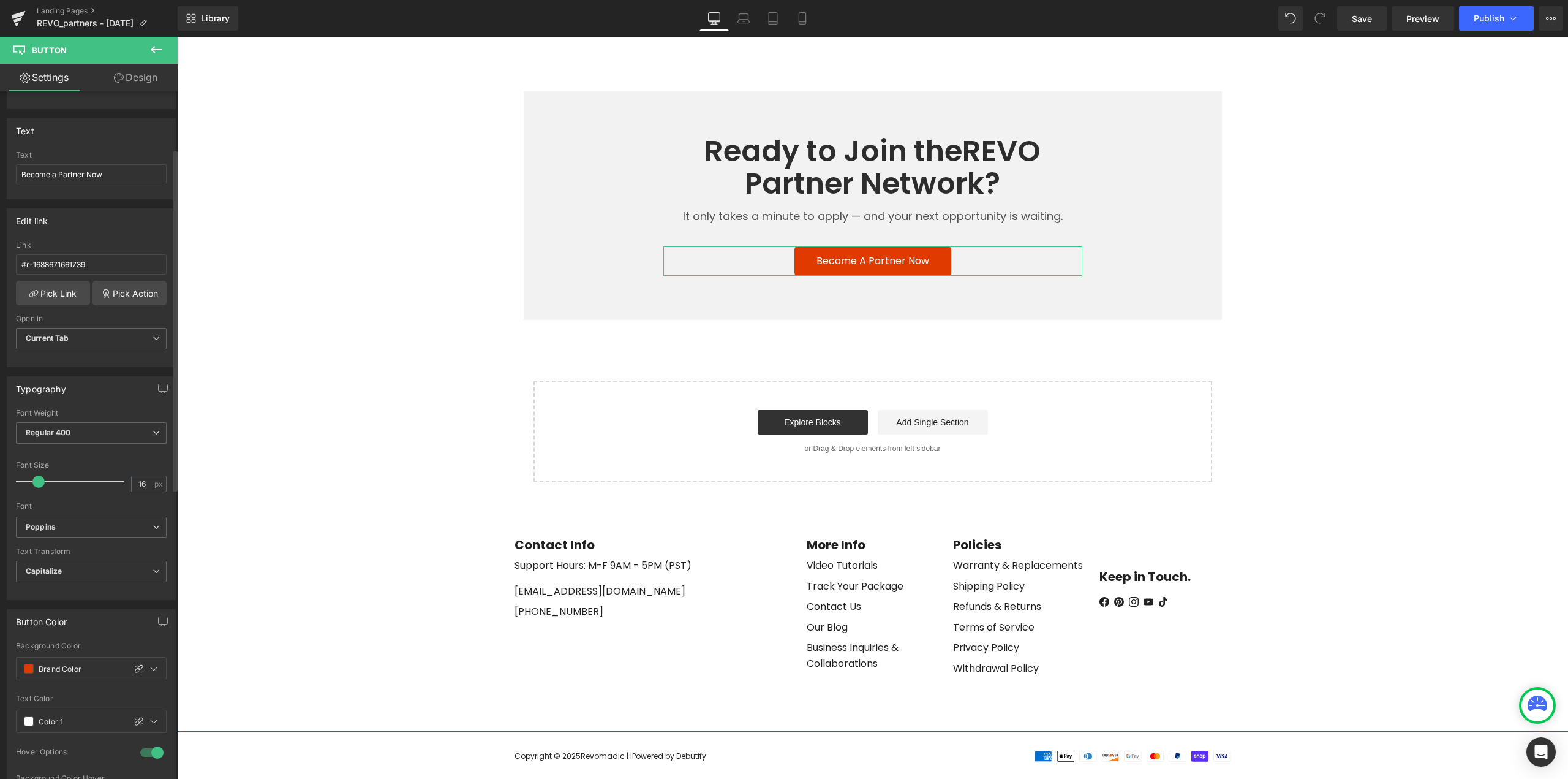
scroll to position [245, 0]
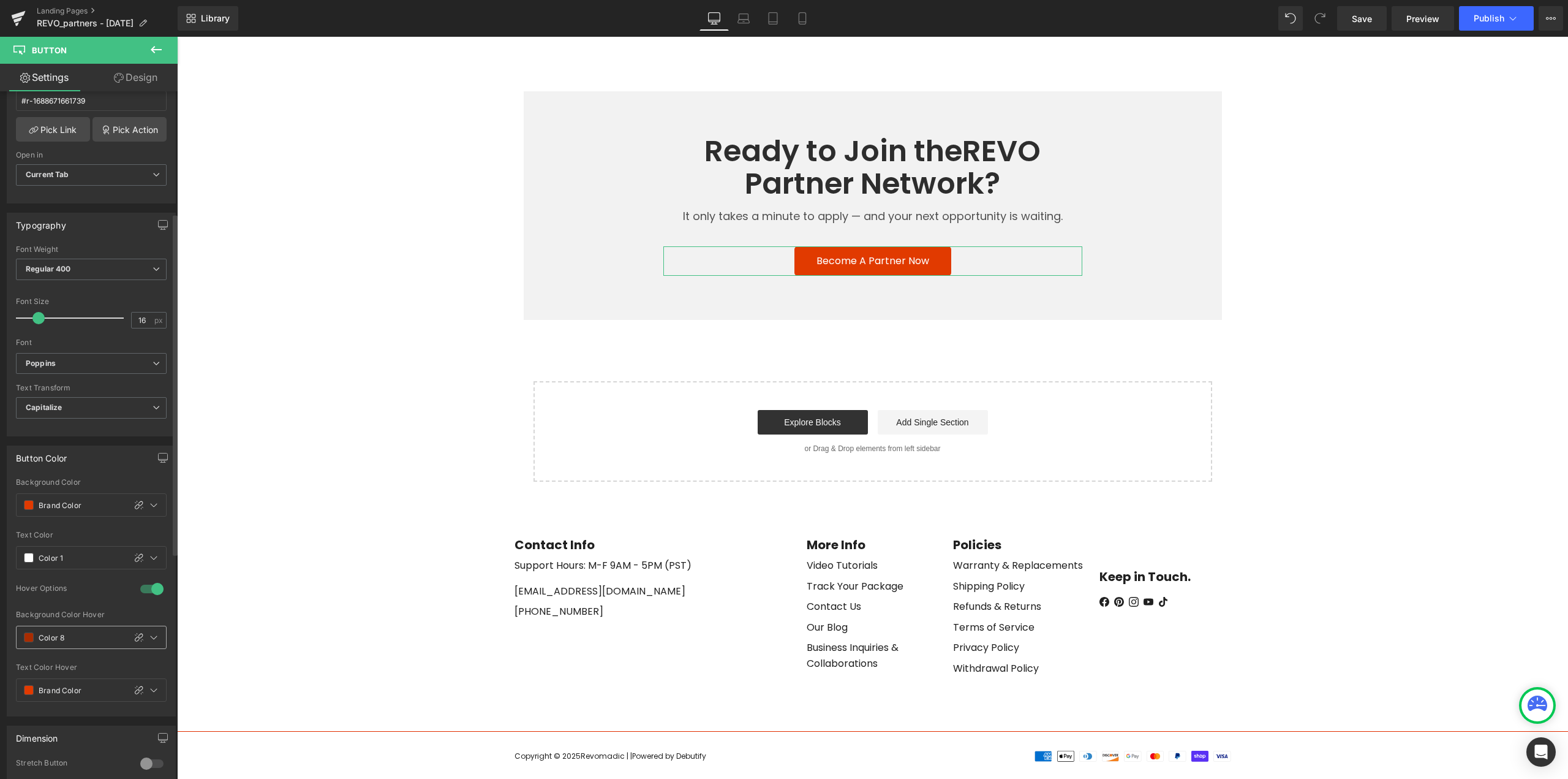
click at [28, 637] on span at bounding box center [28, 637] width 10 height 10
click at [28, 691] on span at bounding box center [28, 690] width 10 height 10
click at [58, 611] on div at bounding box center [56, 614] width 17 height 17
type input "Color 1"
click at [1362, 17] on span "Save" at bounding box center [1363, 18] width 20 height 13
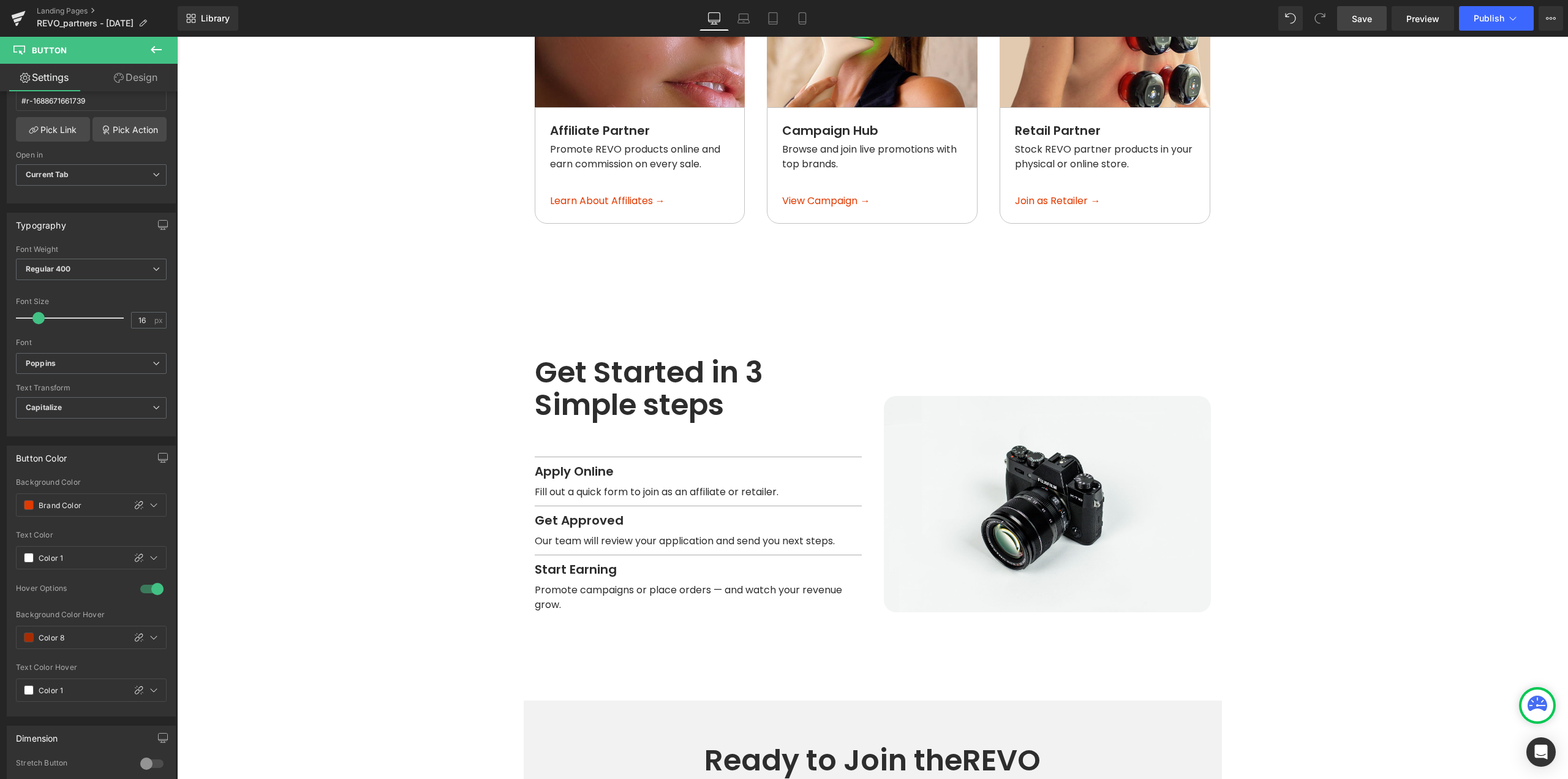
scroll to position [1287, 0]
drag, startPoint x: 157, startPoint y: 52, endPoint x: 134, endPoint y: 172, distance: 122.2
click at [157, 52] on icon at bounding box center [156, 49] width 15 height 15
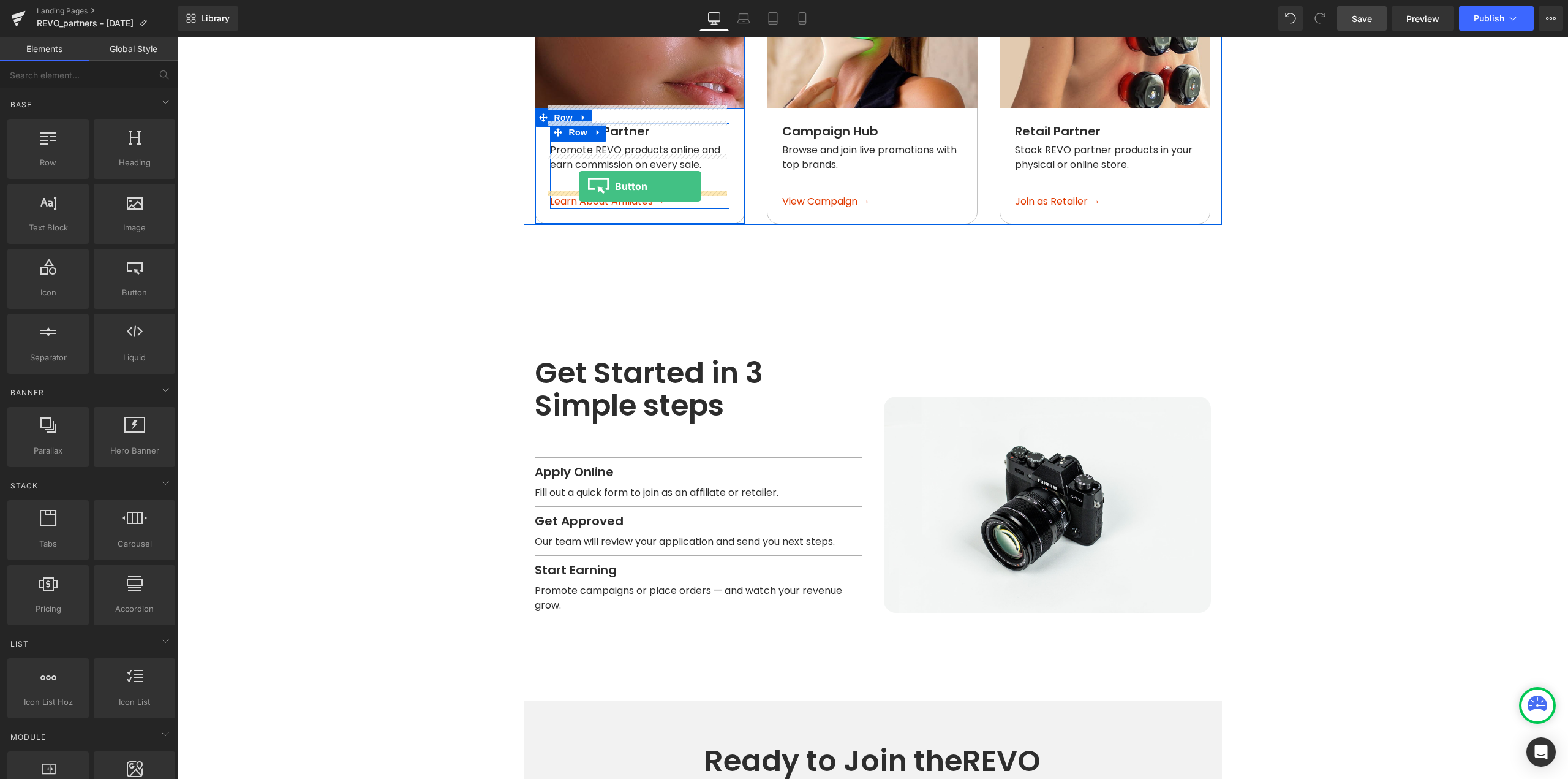
drag, startPoint x: 342, startPoint y: 311, endPoint x: 579, endPoint y: 186, distance: 267.9
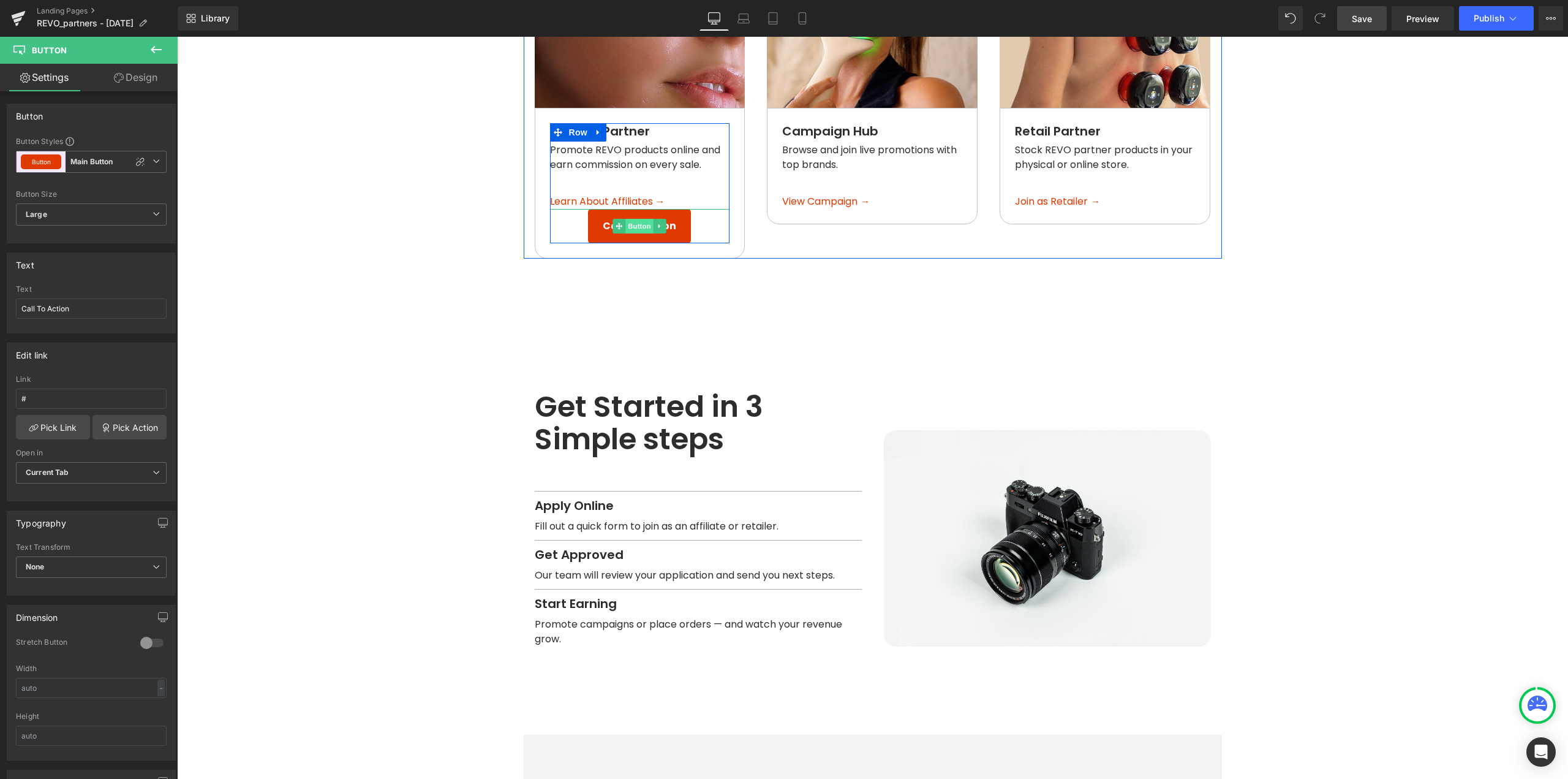
click at [630, 218] on span "Button" at bounding box center [640, 226] width 28 height 15
click at [135, 159] on icon at bounding box center [140, 162] width 10 height 10
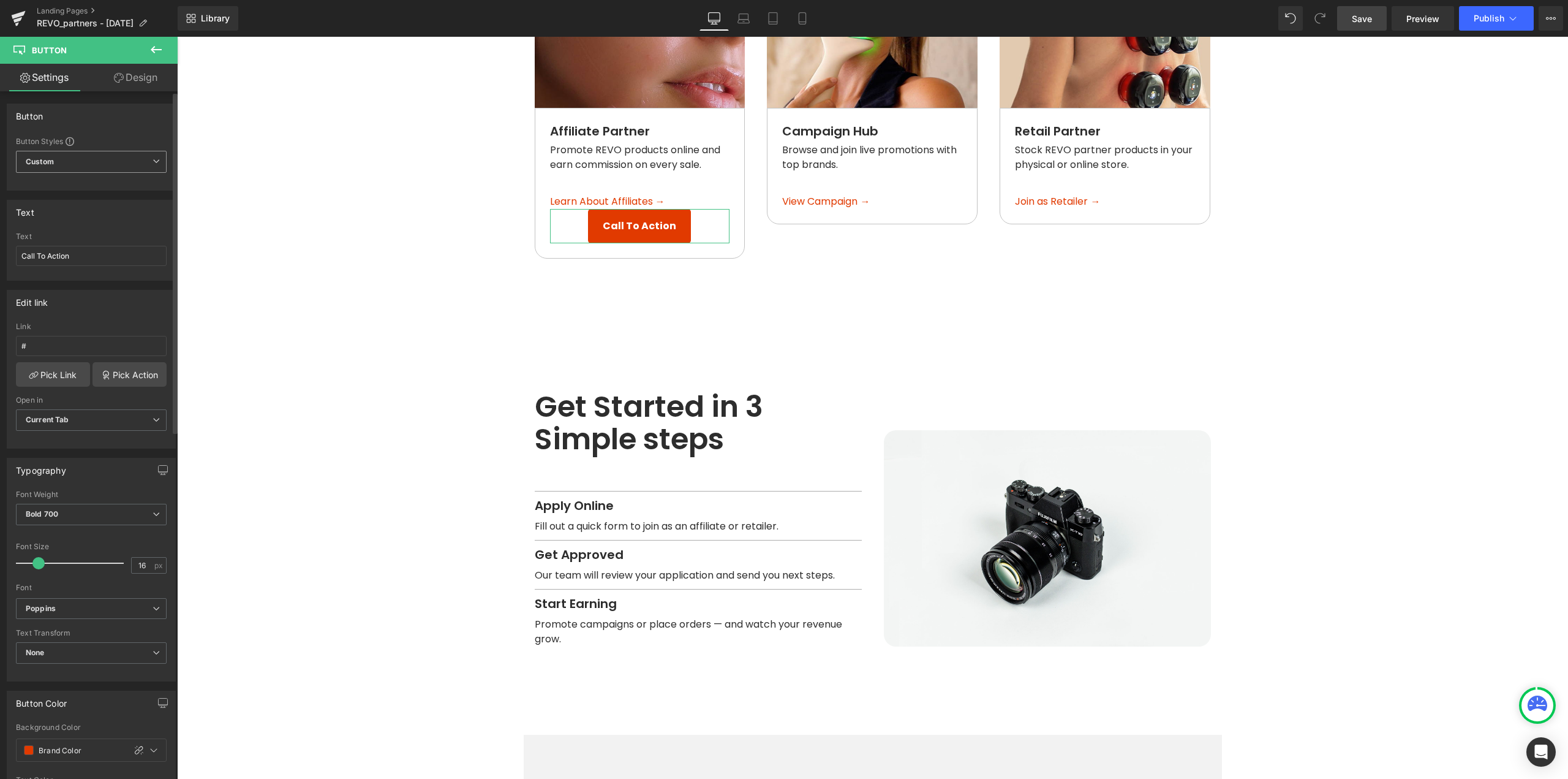
type input "Brand Color"
type input "Color 1"
type input "Color 10"
type input "Color 1"
click at [657, 198] on icon at bounding box center [659, 202] width 6 height 7
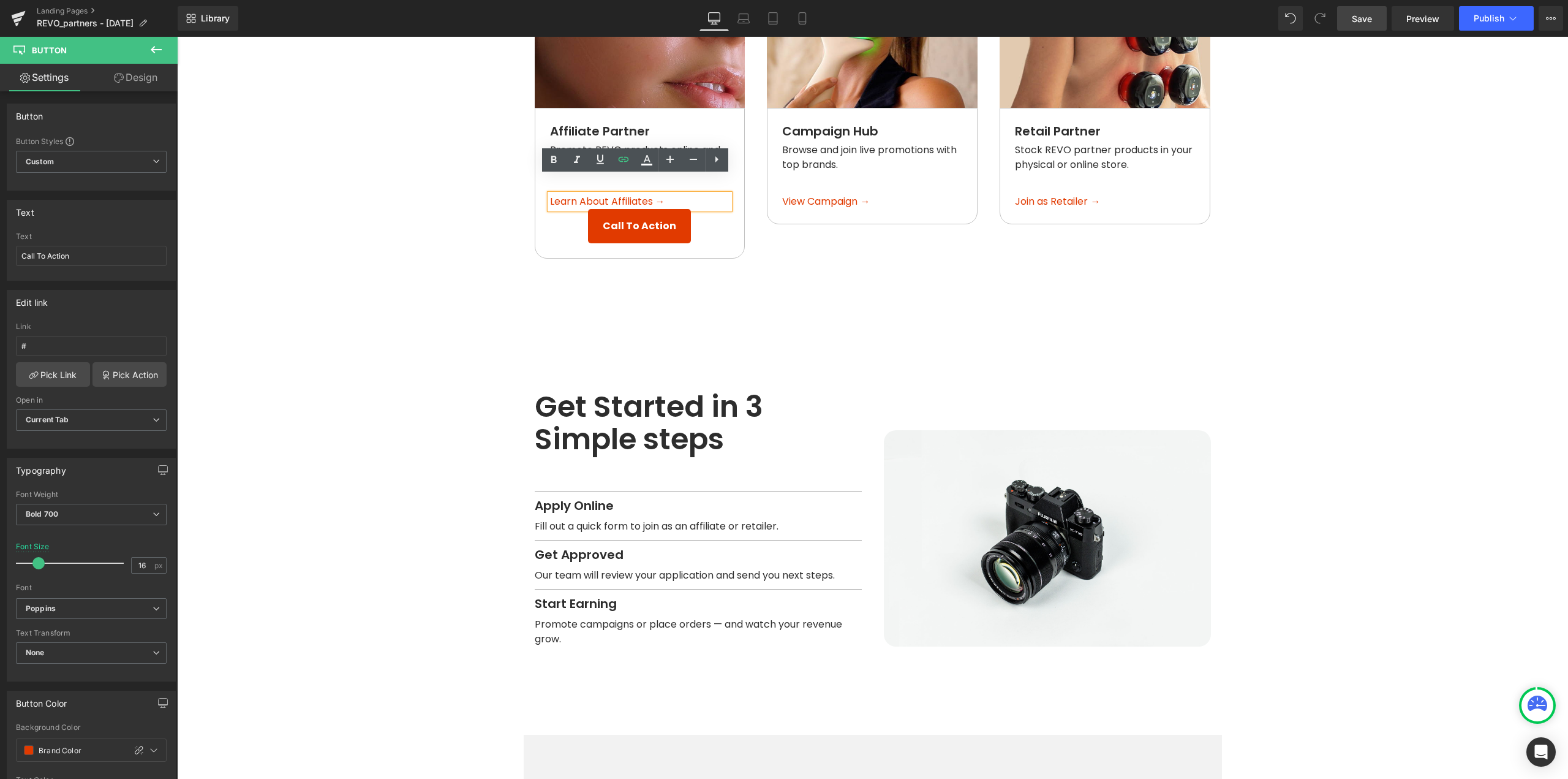
click at [654, 195] on span "Learn About Affiliates →" at bounding box center [607, 201] width 115 height 14
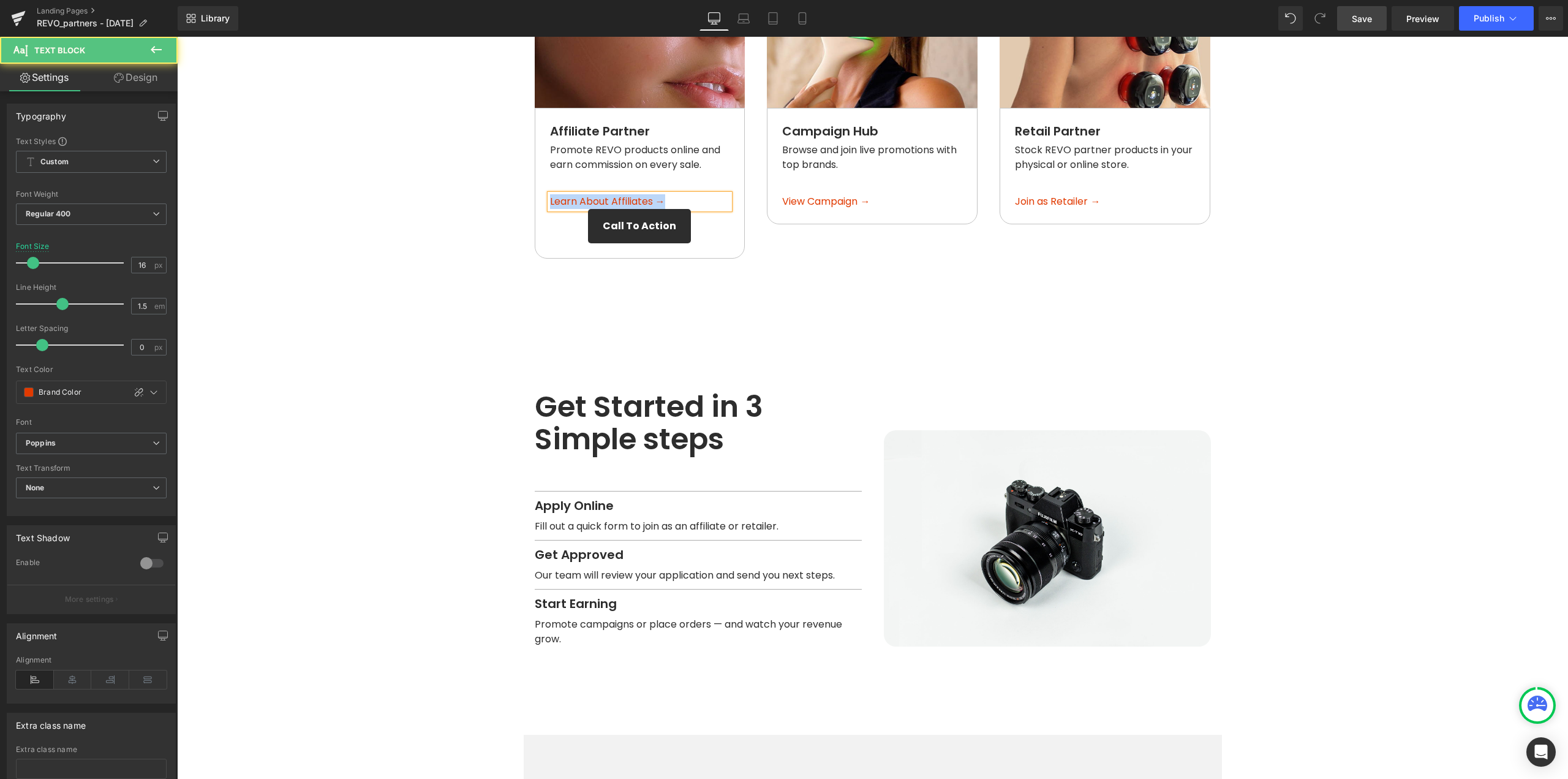
copy span "Learn About Affiliates →"
click at [633, 218] on span "Button" at bounding box center [640, 226] width 28 height 15
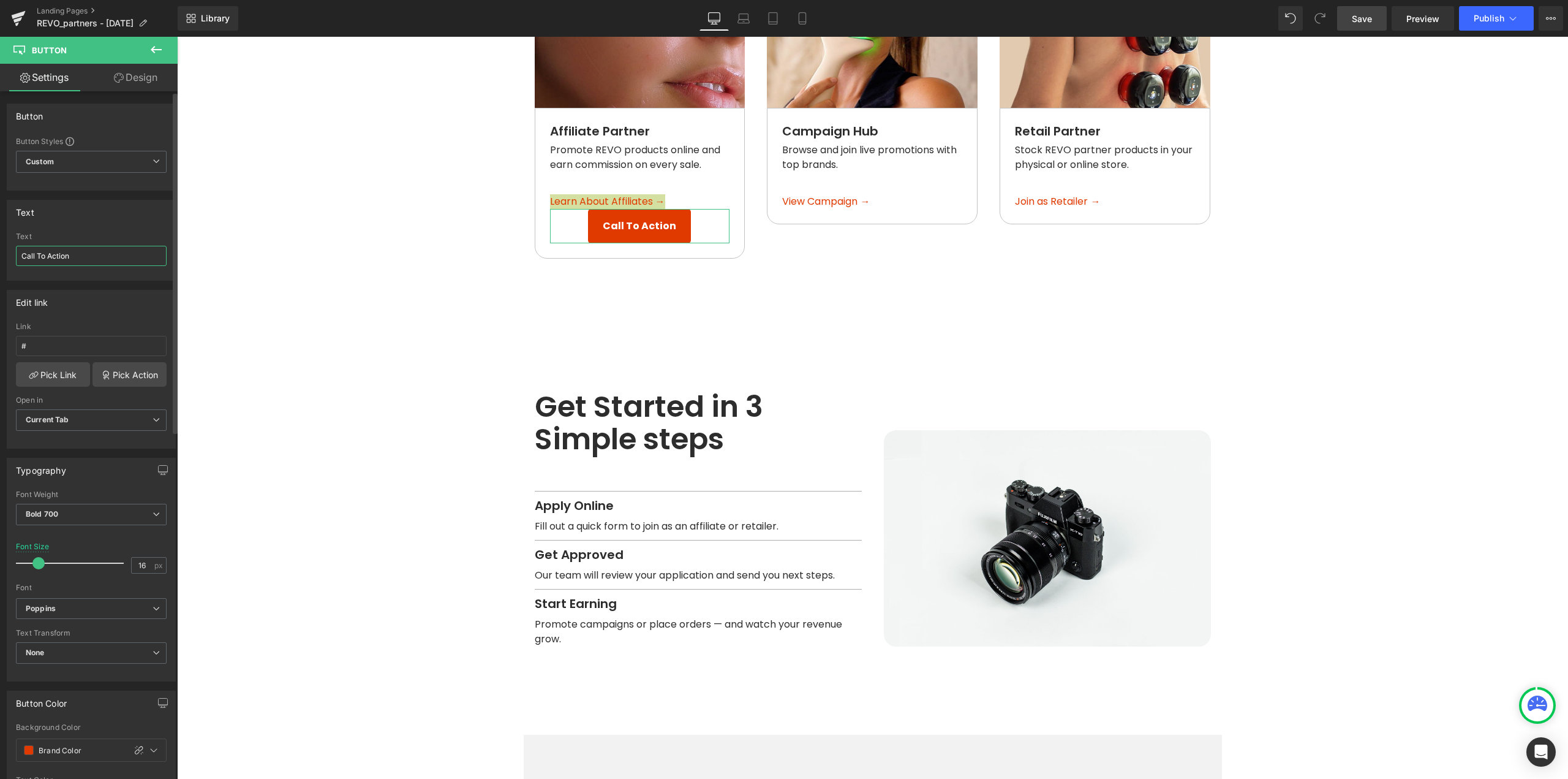
drag, startPoint x: 89, startPoint y: 256, endPoint x: 0, endPoint y: 259, distance: 89.1
click at [0, 259] on div "Text Call To Action Text Call To Action" at bounding box center [91, 236] width 184 height 90
type input "Learn About Affiliates →"
click at [85, 521] on span "Bold 700" at bounding box center [90, 513] width 151 height 21
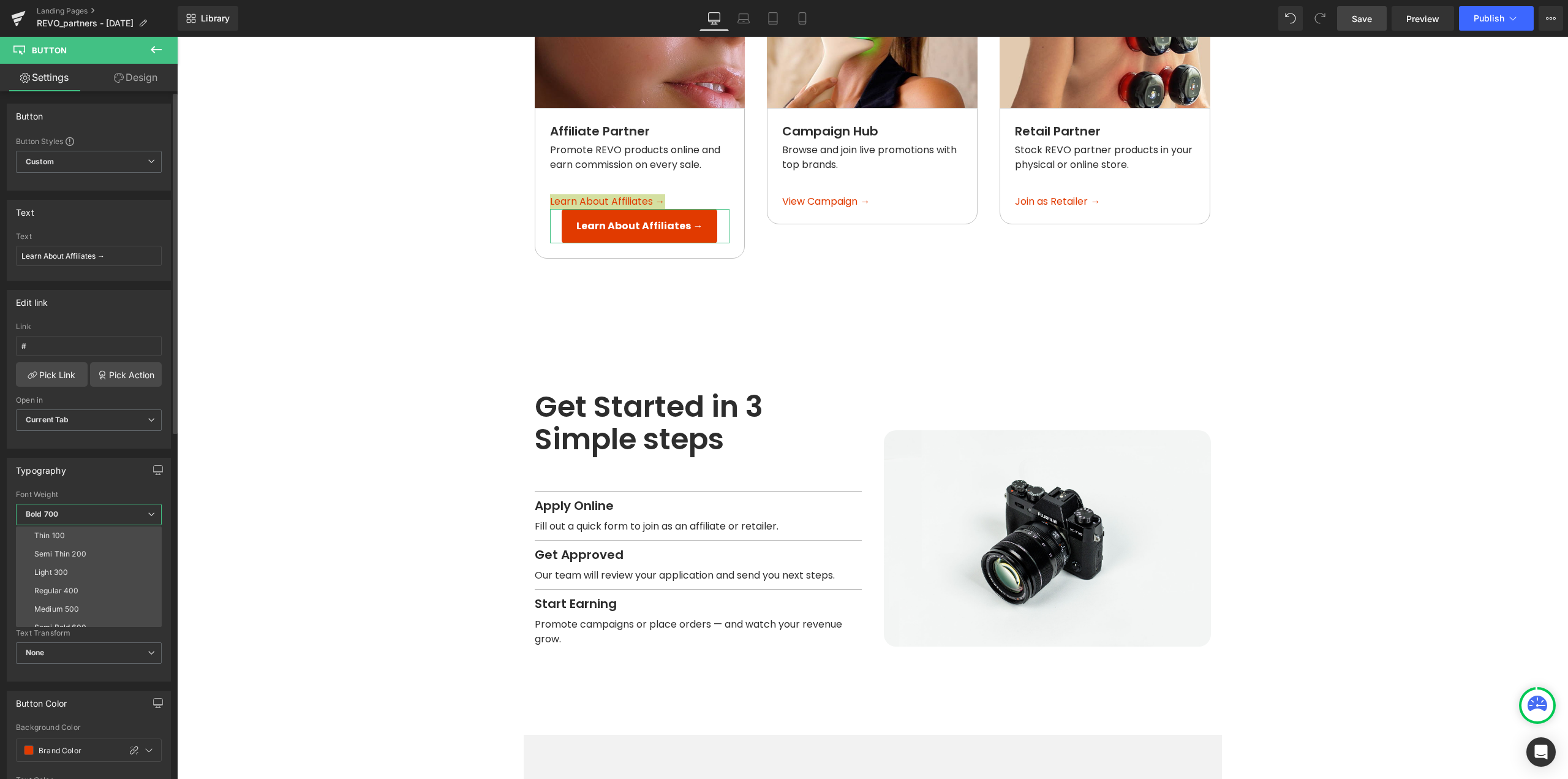
drag, startPoint x: 66, startPoint y: 605, endPoint x: 73, endPoint y: 604, distance: 7.1
click at [66, 605] on div "Medium 500" at bounding box center [57, 608] width 45 height 8
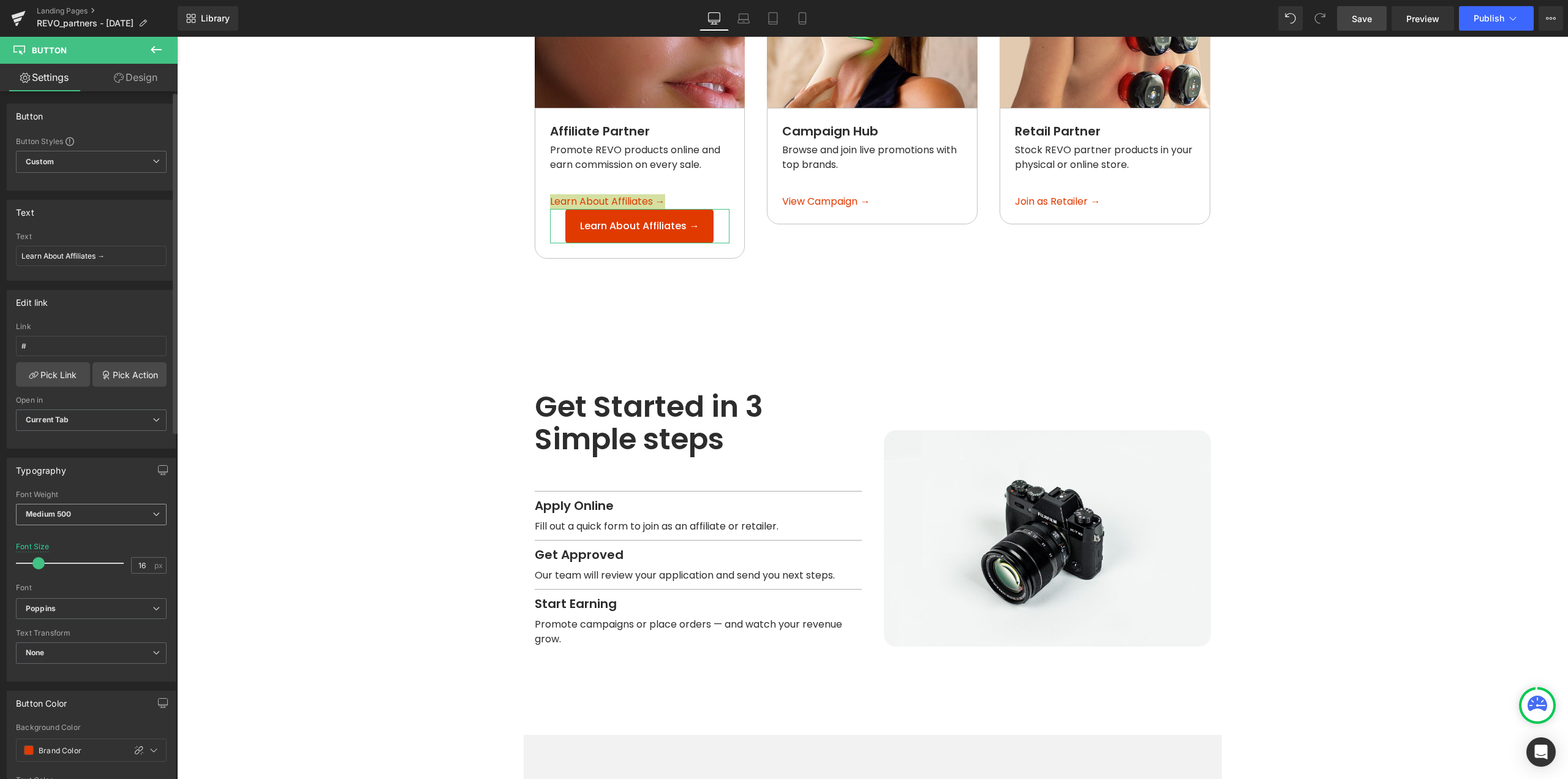
click at [90, 510] on span "Medium 500" at bounding box center [90, 513] width 151 height 21
click at [70, 587] on div "Regular 400" at bounding box center [57, 590] width 45 height 8
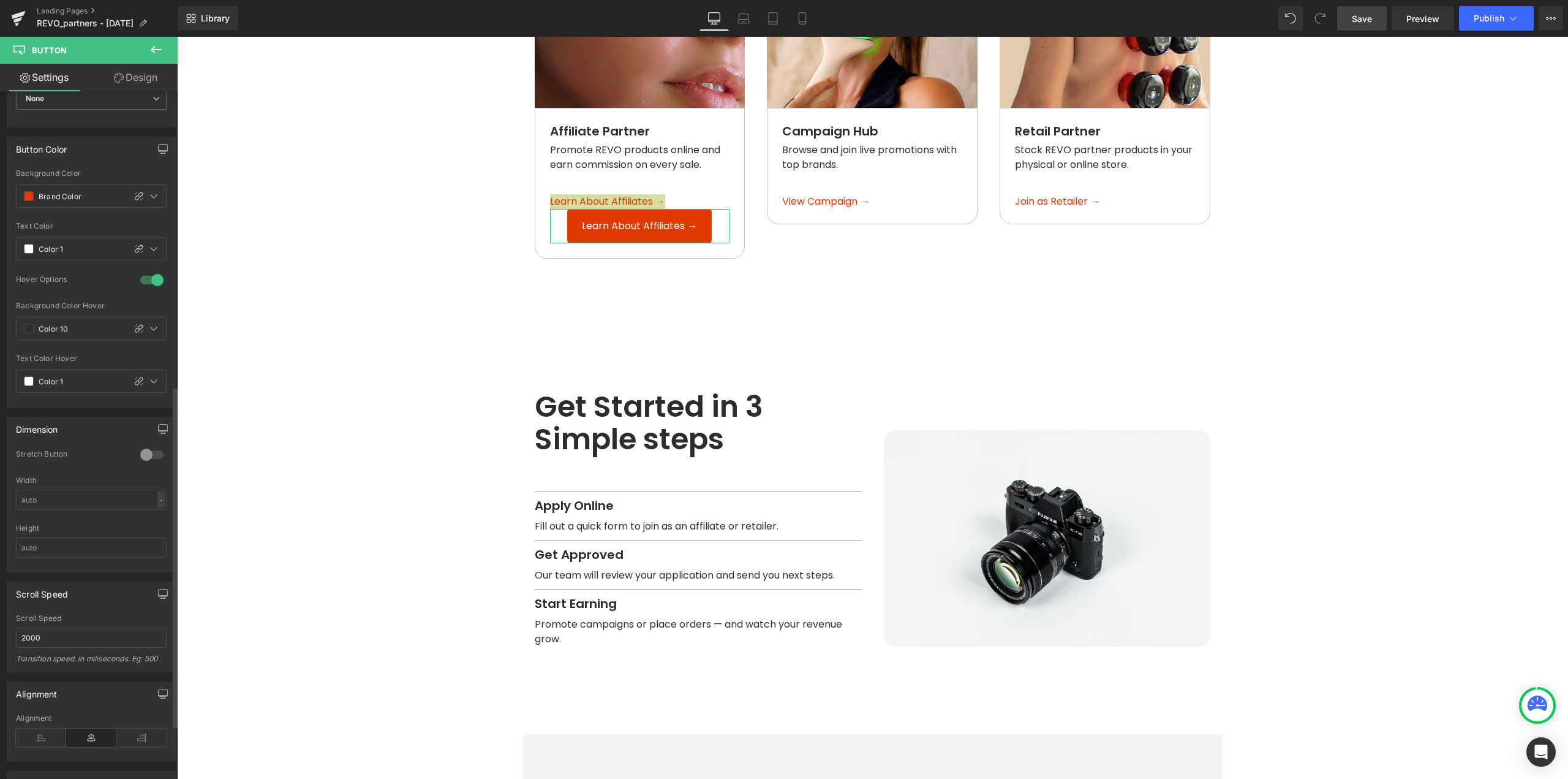
scroll to position [674, 0]
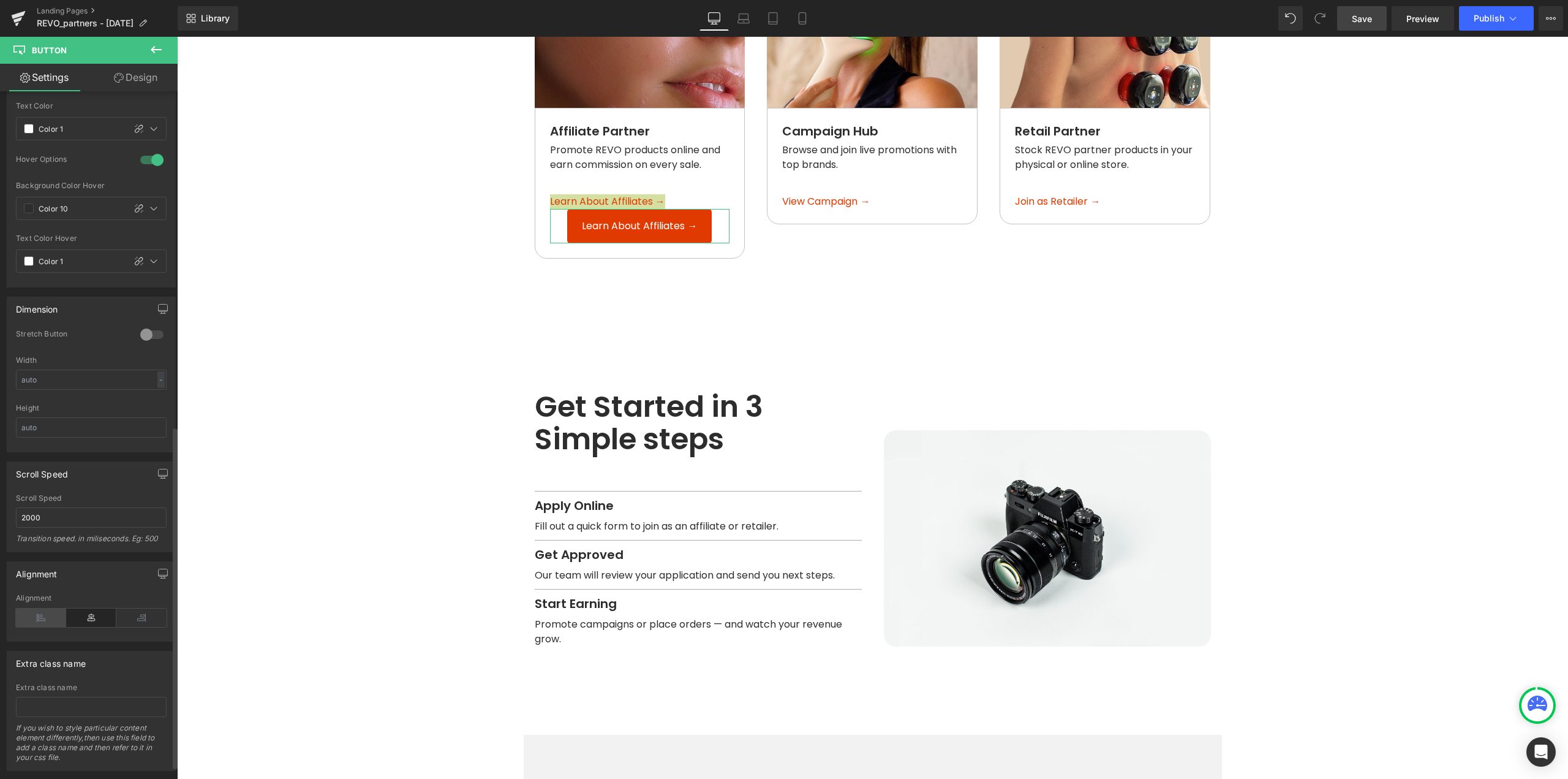
click at [29, 616] on icon at bounding box center [40, 617] width 50 height 18
drag, startPoint x: 15, startPoint y: 515, endPoint x: 0, endPoint y: 517, distance: 15.1
click at [0, 517] on div "Scroll Speed 2000 Scroll Speed 2000 Transition speed. in miliseconds. Eg: 500" at bounding box center [91, 501] width 184 height 100
type input "100"
click at [99, 563] on div "Alignment" at bounding box center [91, 573] width 168 height 23
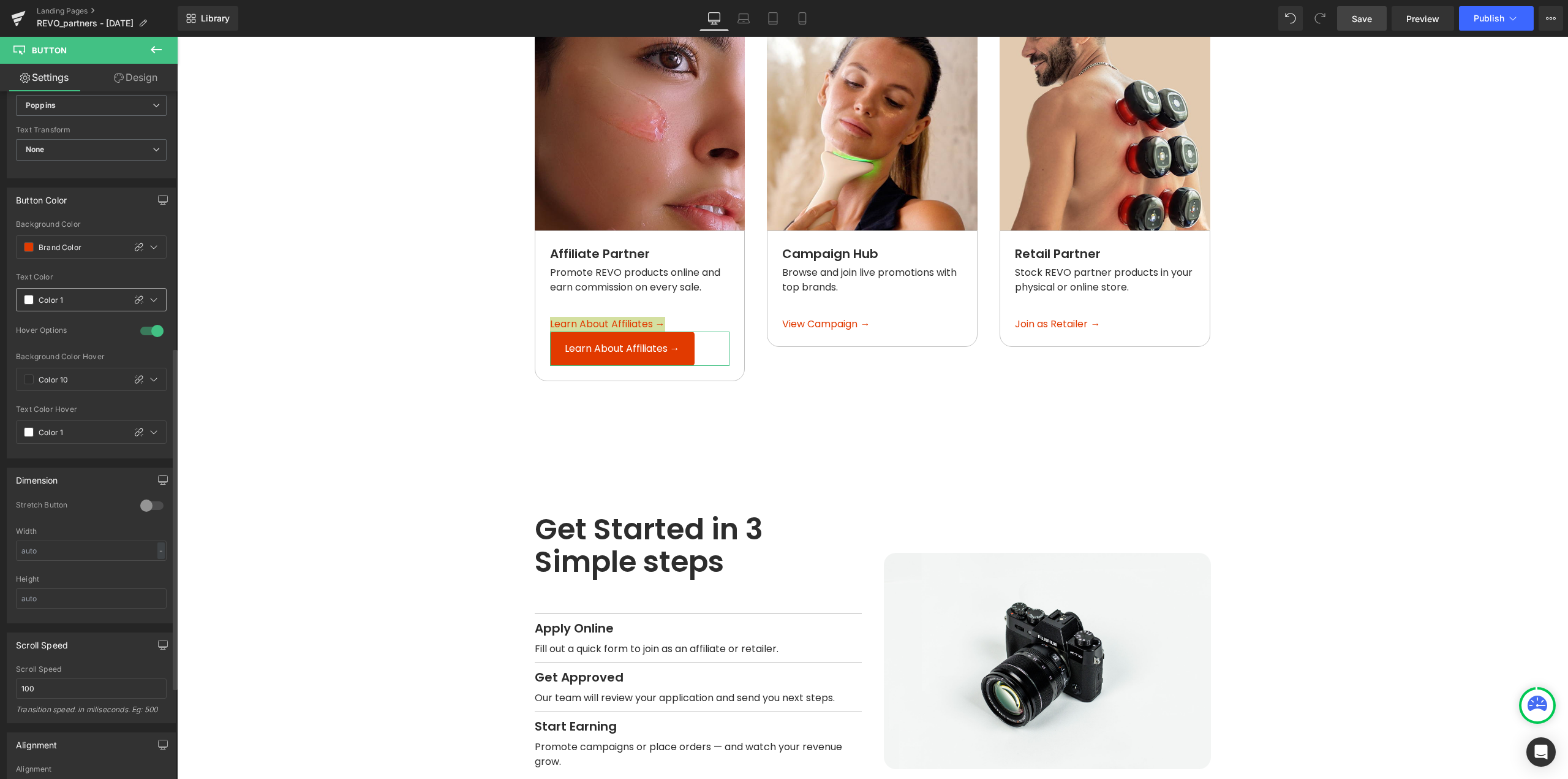
scroll to position [490, 0]
click at [135, 263] on icon at bounding box center [139, 259] width 8 height 8
type input "#e13a00"
type input "100"
click at [94, 260] on input "#e13a00" at bounding box center [78, 259] width 79 height 14
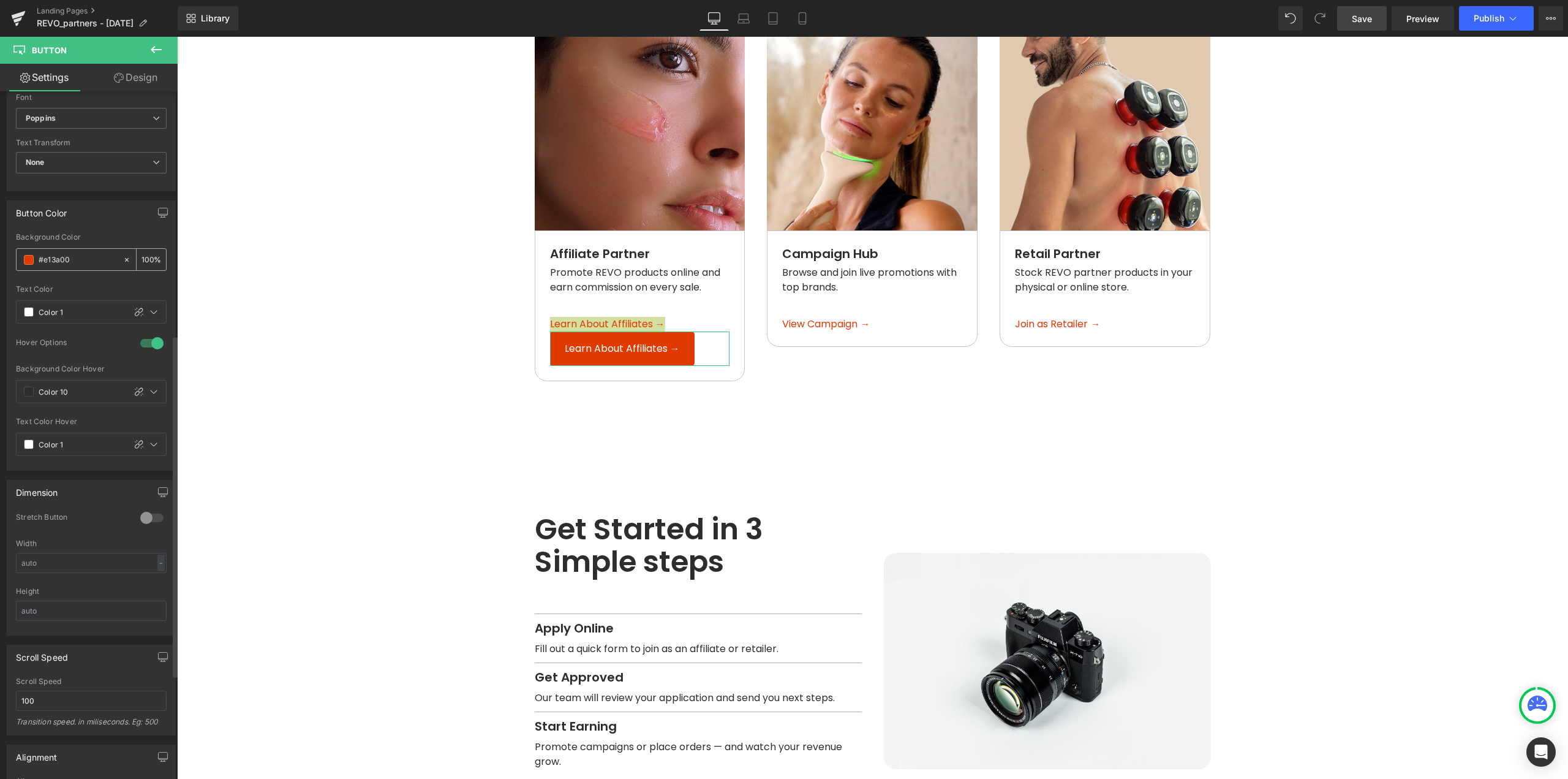
click at [122, 261] on icon at bounding box center [126, 259] width 8 height 8
type input "none"
type input "0"
click at [141, 314] on div at bounding box center [139, 311] width 15 height 15
type input "#ffffff"
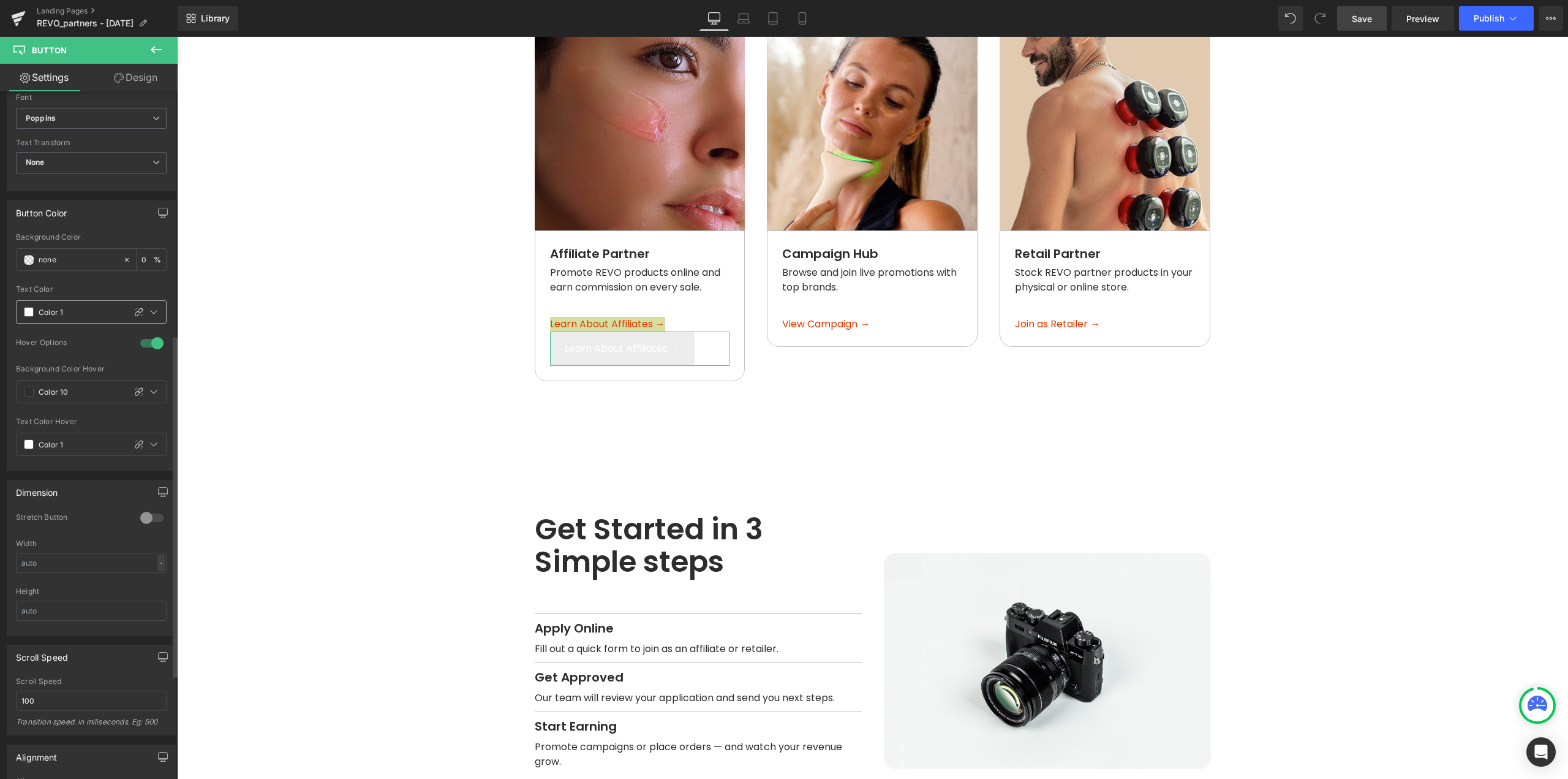
type input "100"
drag, startPoint x: 65, startPoint y: 311, endPoint x: 0, endPoint y: 313, distance: 65.0
click at [0, 313] on div "Button Color none Background Color none 0 % #ffffff Text Color #ffffff 100 % 1 …" at bounding box center [91, 330] width 184 height 279
paste input "e13a00"
type input "#e13a00"
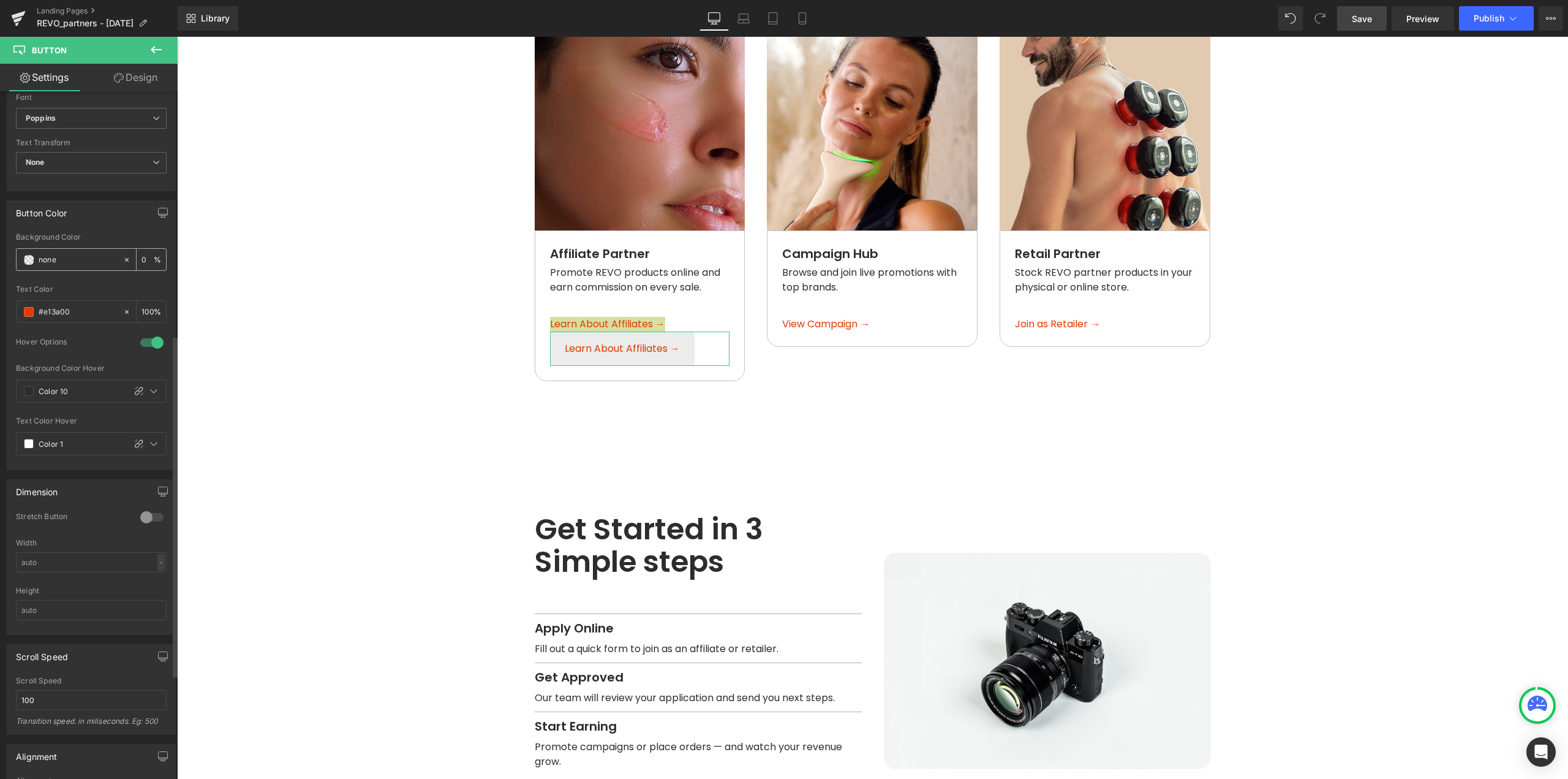
click at [122, 261] on icon at bounding box center [126, 259] width 8 height 8
click at [134, 390] on icon at bounding box center [139, 391] width 10 height 10
type input "#2d2d2d"
click at [146, 392] on input "100" at bounding box center [147, 390] width 12 height 14
type input "0"
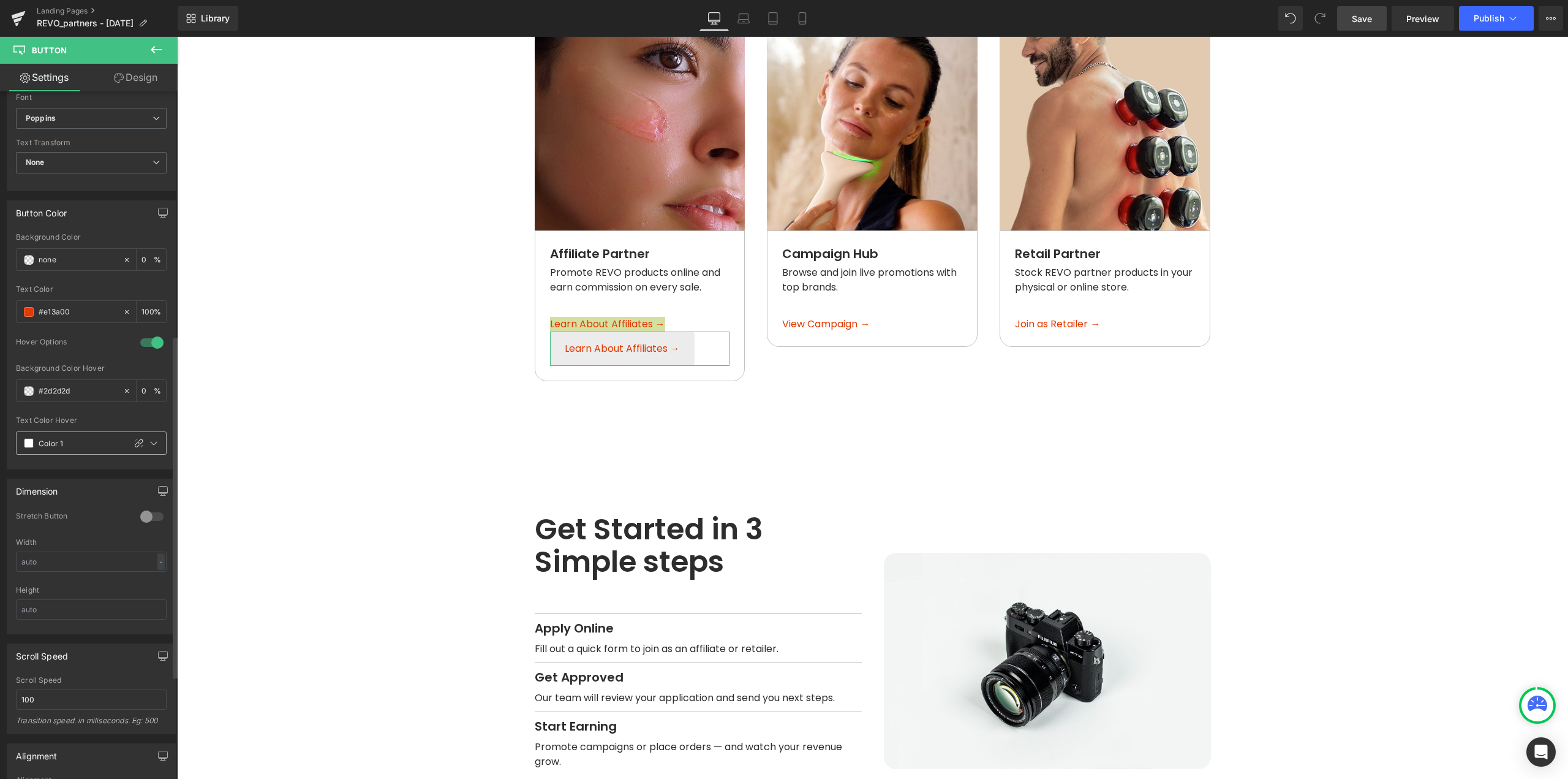
click at [73, 442] on input "Color 1" at bounding box center [79, 443] width 80 height 14
drag, startPoint x: 89, startPoint y: 443, endPoint x: 19, endPoint y: 446, distance: 70.1
click at [19, 446] on div "Color 1" at bounding box center [70, 443] width 108 height 22
click at [26, 444] on span at bounding box center [28, 443] width 10 height 10
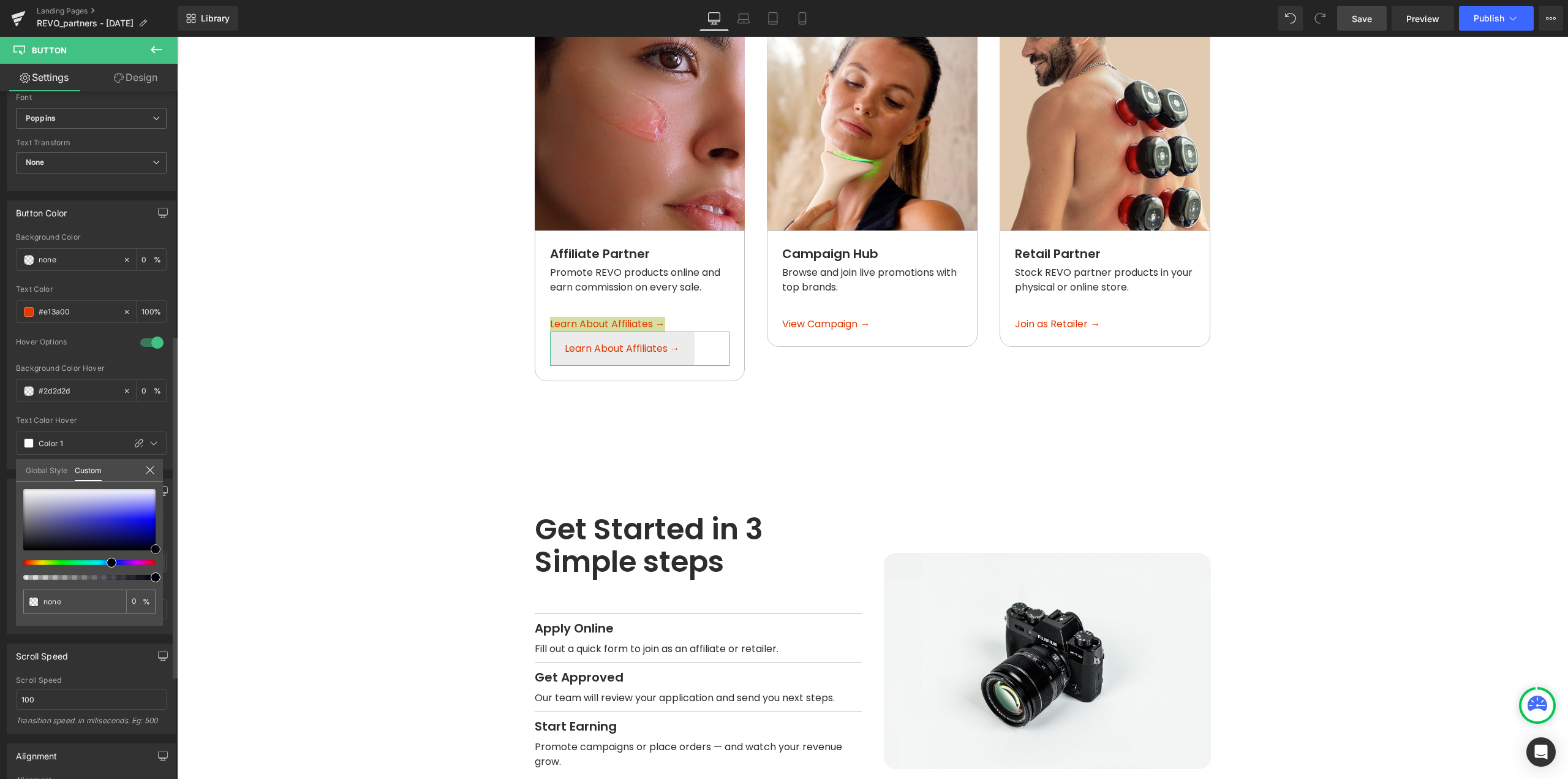
type input "#8888c3"
type input "100"
type input "#8888c3"
type input "100"
type input "#ffffff"
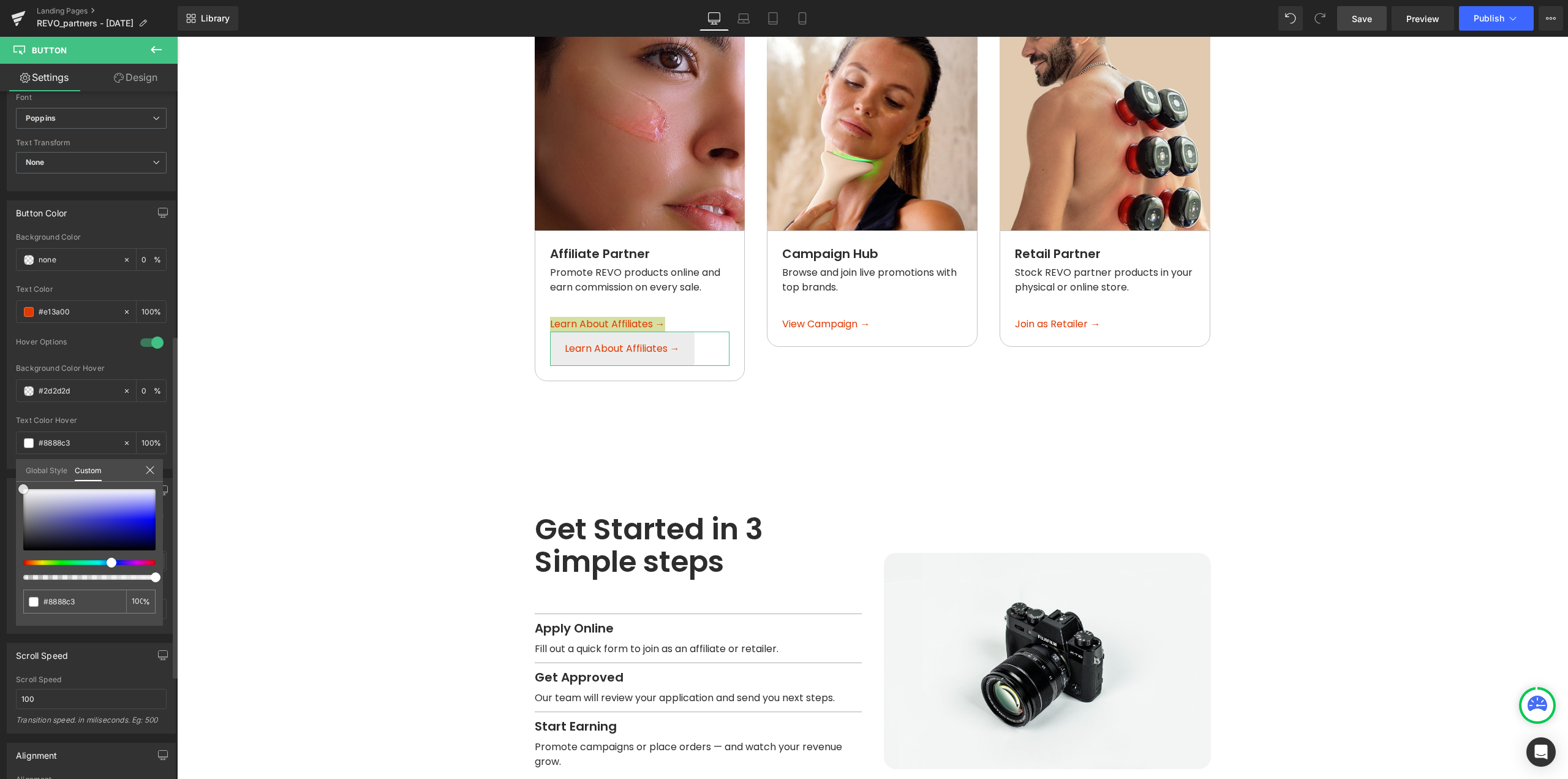
type input "#ffffff"
click at [18, 483] on div "#ffffff 100 %" at bounding box center [89, 489] width 147 height 15
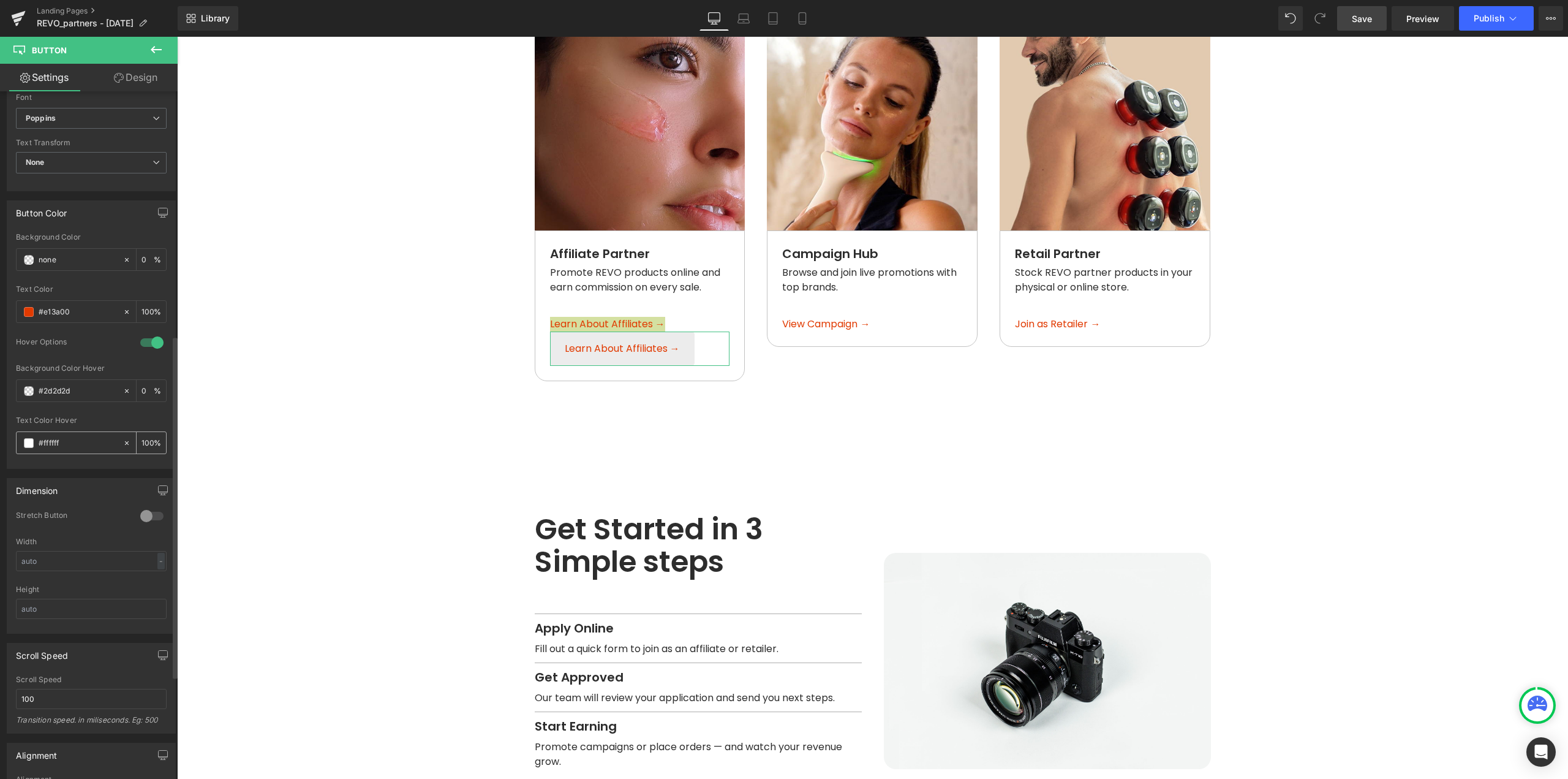
drag, startPoint x: 73, startPoint y: 441, endPoint x: 23, endPoint y: 446, distance: 50.2
paste input "e13a00"
type input "#e13a00"
click at [96, 421] on div "Text Color Hover" at bounding box center [90, 419] width 151 height 8
click at [123, 260] on icon at bounding box center [126, 259] width 8 height 8
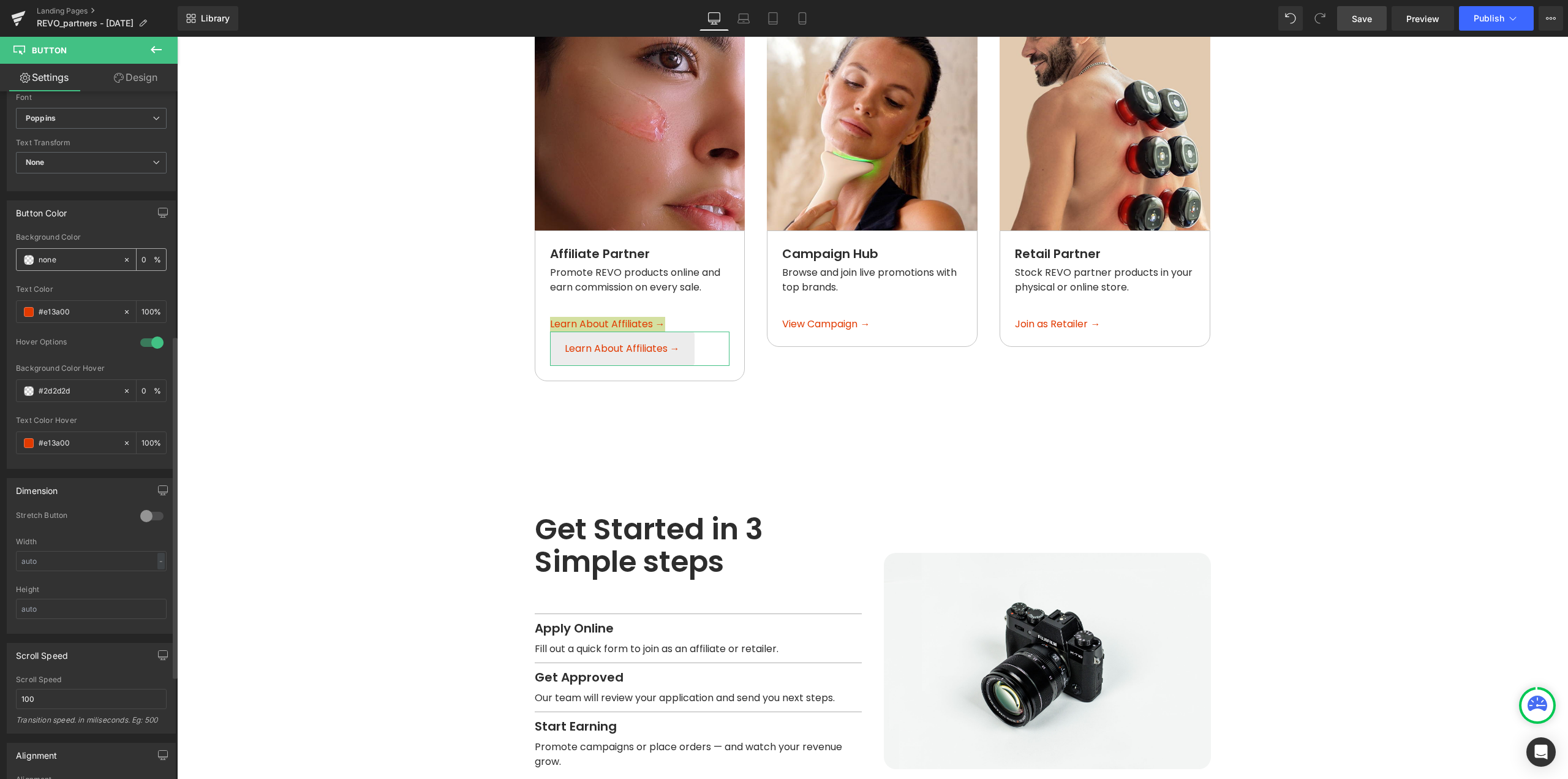
click at [26, 260] on span at bounding box center [28, 259] width 10 height 10
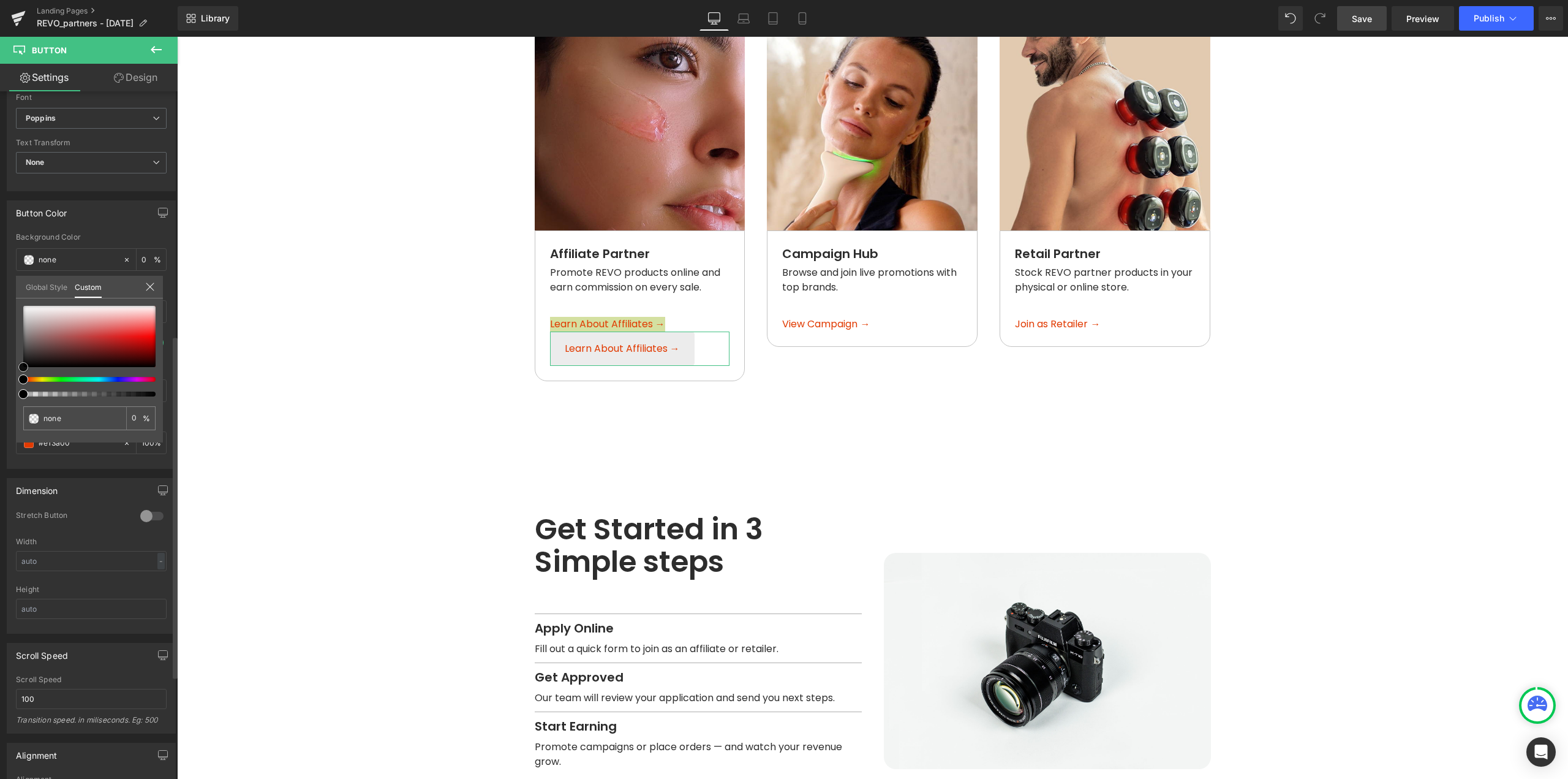
type input "#bf9696"
type input "100"
type input "#bf9696"
type input "100"
type input "#e6dfdf"
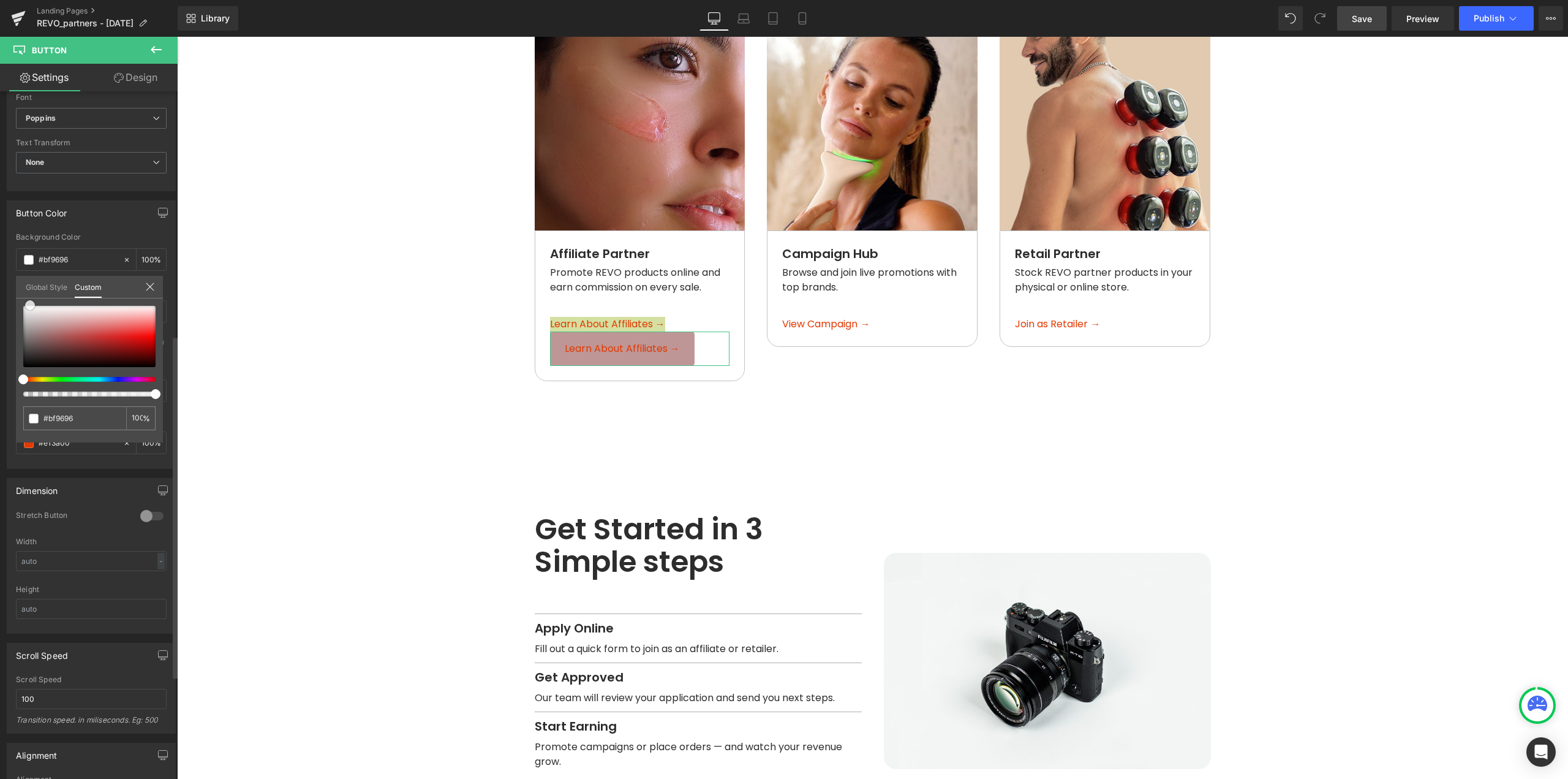
type input "#e6dfdf"
drag, startPoint x: 30, startPoint y: 304, endPoint x: 2, endPoint y: 291, distance: 30.9
click at [2, 291] on div "Button Color rgba(230, 223, 223, 1) Background Color #e6dfdf 100 % rgb(225, 58,…" at bounding box center [91, 330] width 184 height 278
type input "#ffffff"
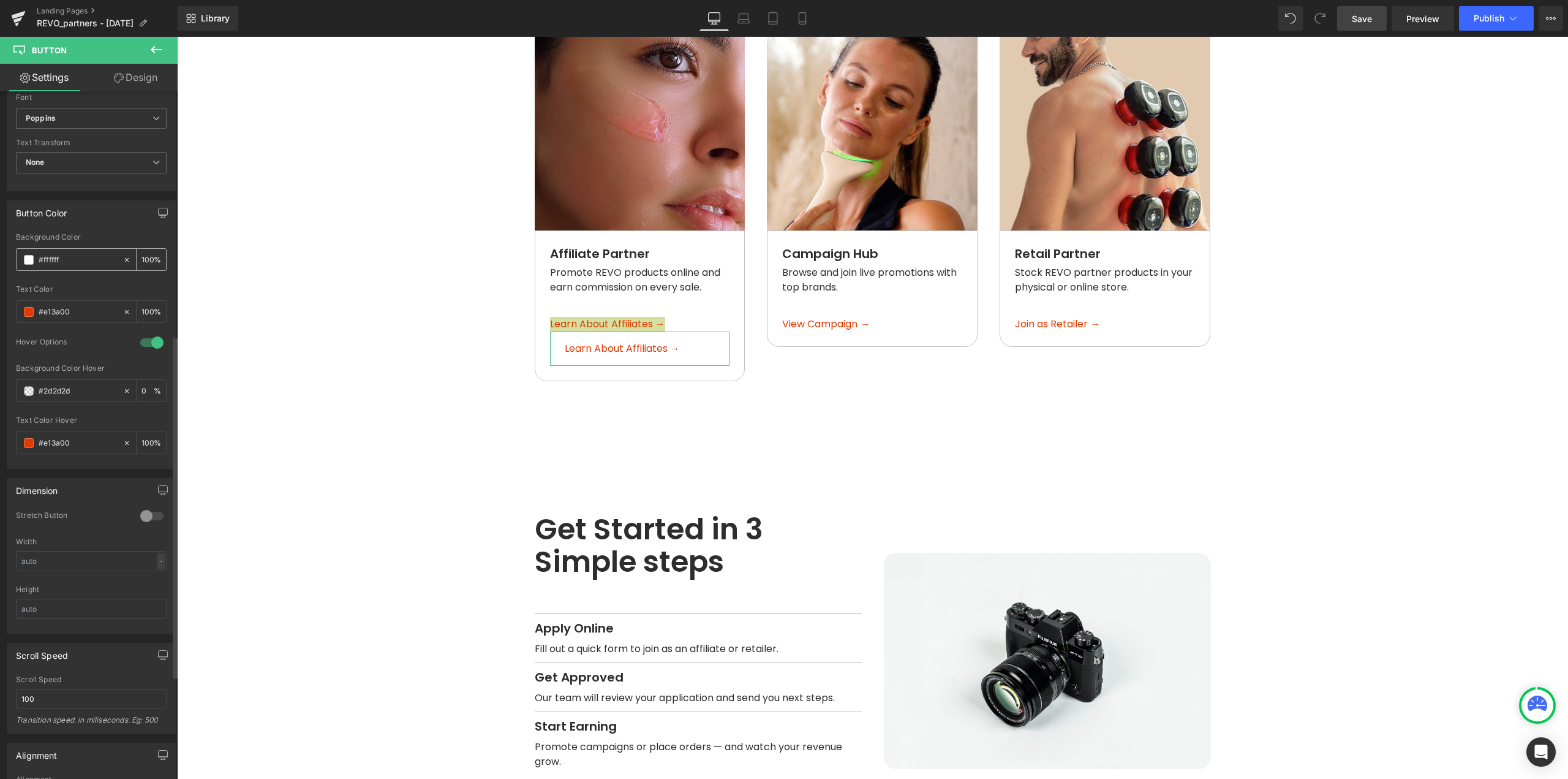
click at [142, 261] on input "100" at bounding box center [147, 258] width 12 height 14
type input "0"
click at [616, 338] on body "Age Check Please verify your age to continue. You are too young to view this we…" at bounding box center [872, 217] width 1391 height 2689
click at [621, 342] on span "Button" at bounding box center [622, 349] width 28 height 15
click at [150, 83] on link "Design" at bounding box center [135, 78] width 89 height 27
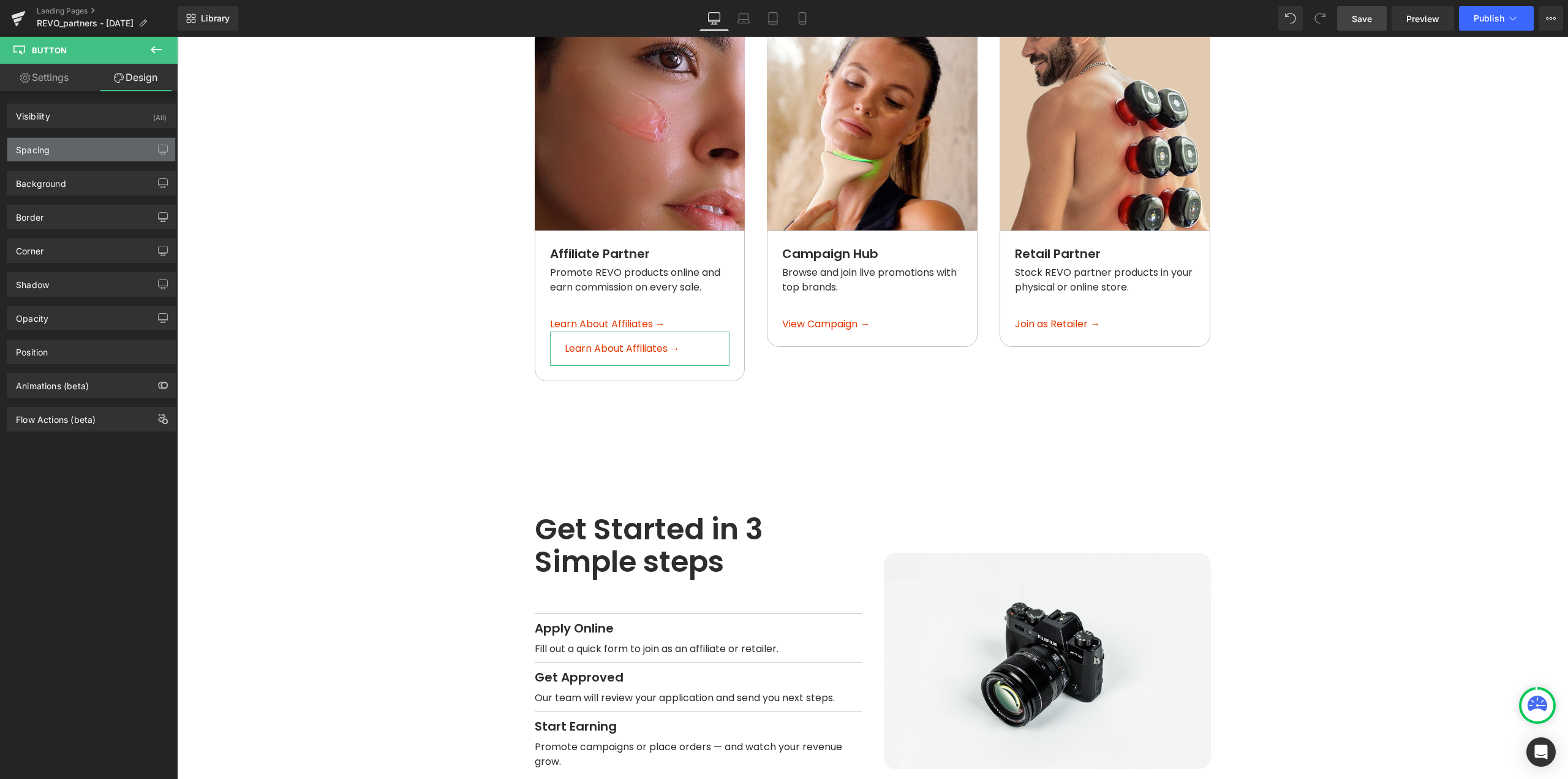
click at [54, 144] on div "Spacing" at bounding box center [91, 149] width 168 height 23
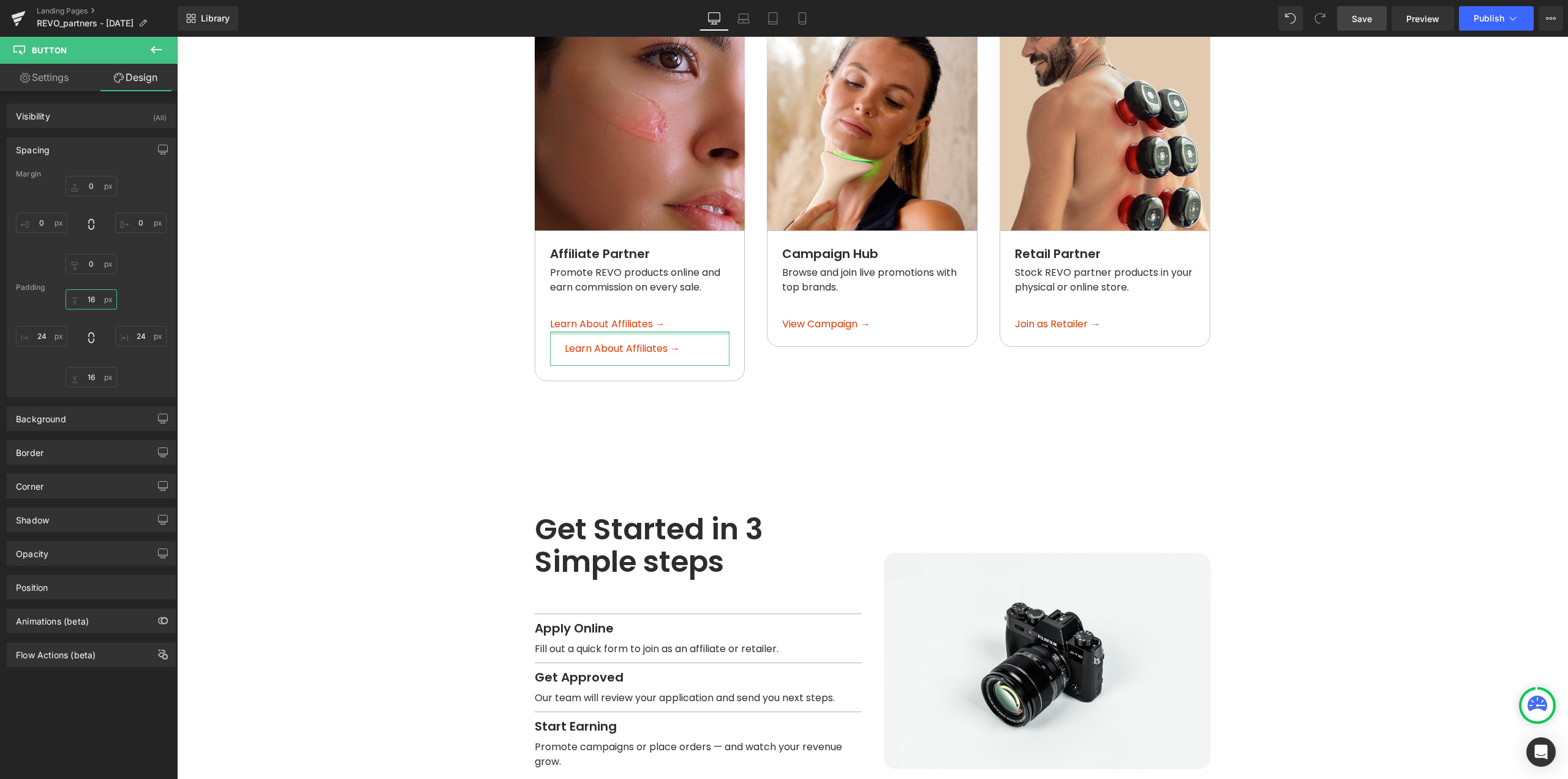
click at [93, 300] on input "16" at bounding box center [91, 300] width 51 height 20
type input "0"
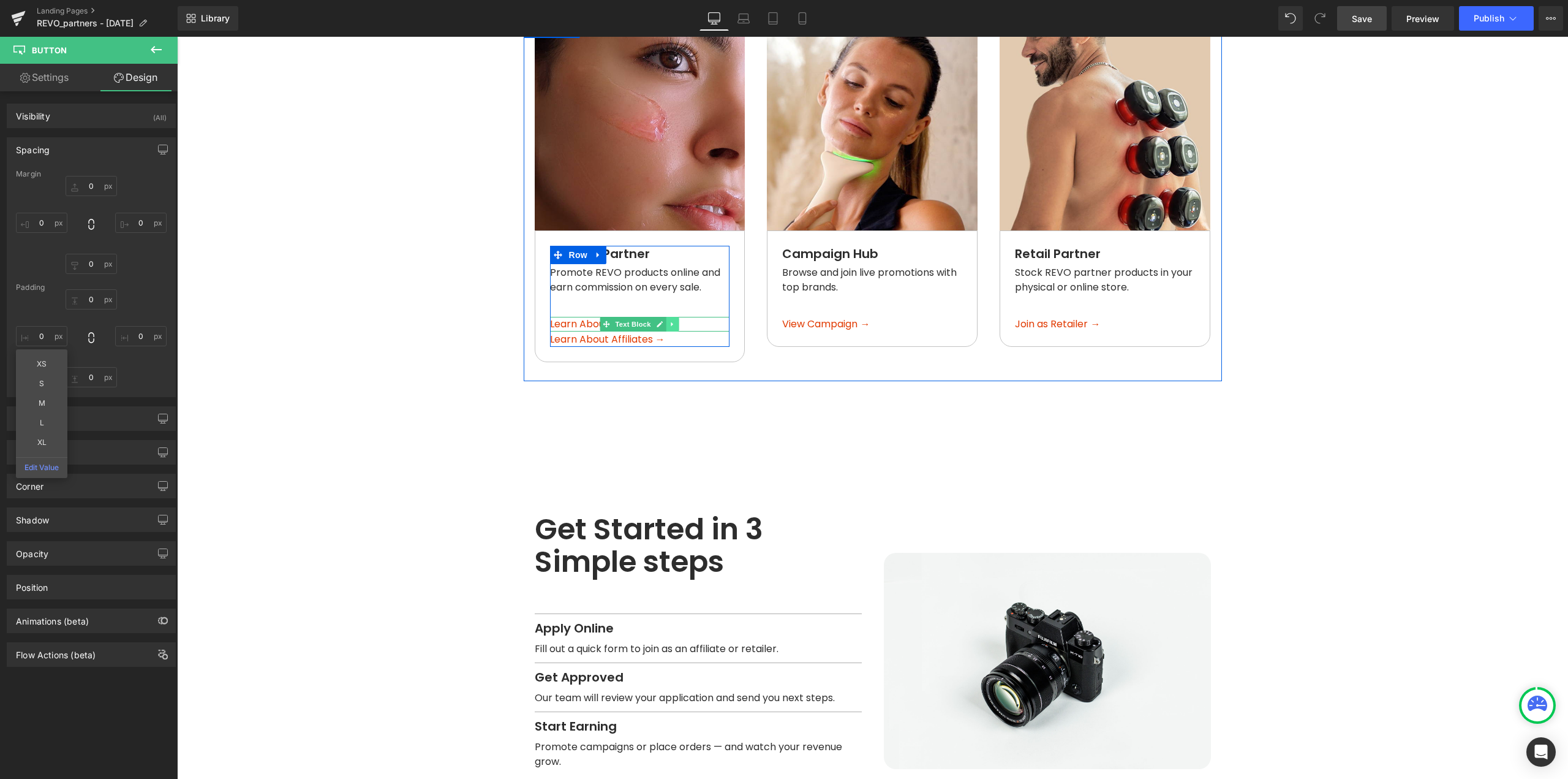
click at [669, 321] on icon at bounding box center [672, 324] width 6 height 7
click at [676, 321] on icon at bounding box center [679, 323] width 6 height 6
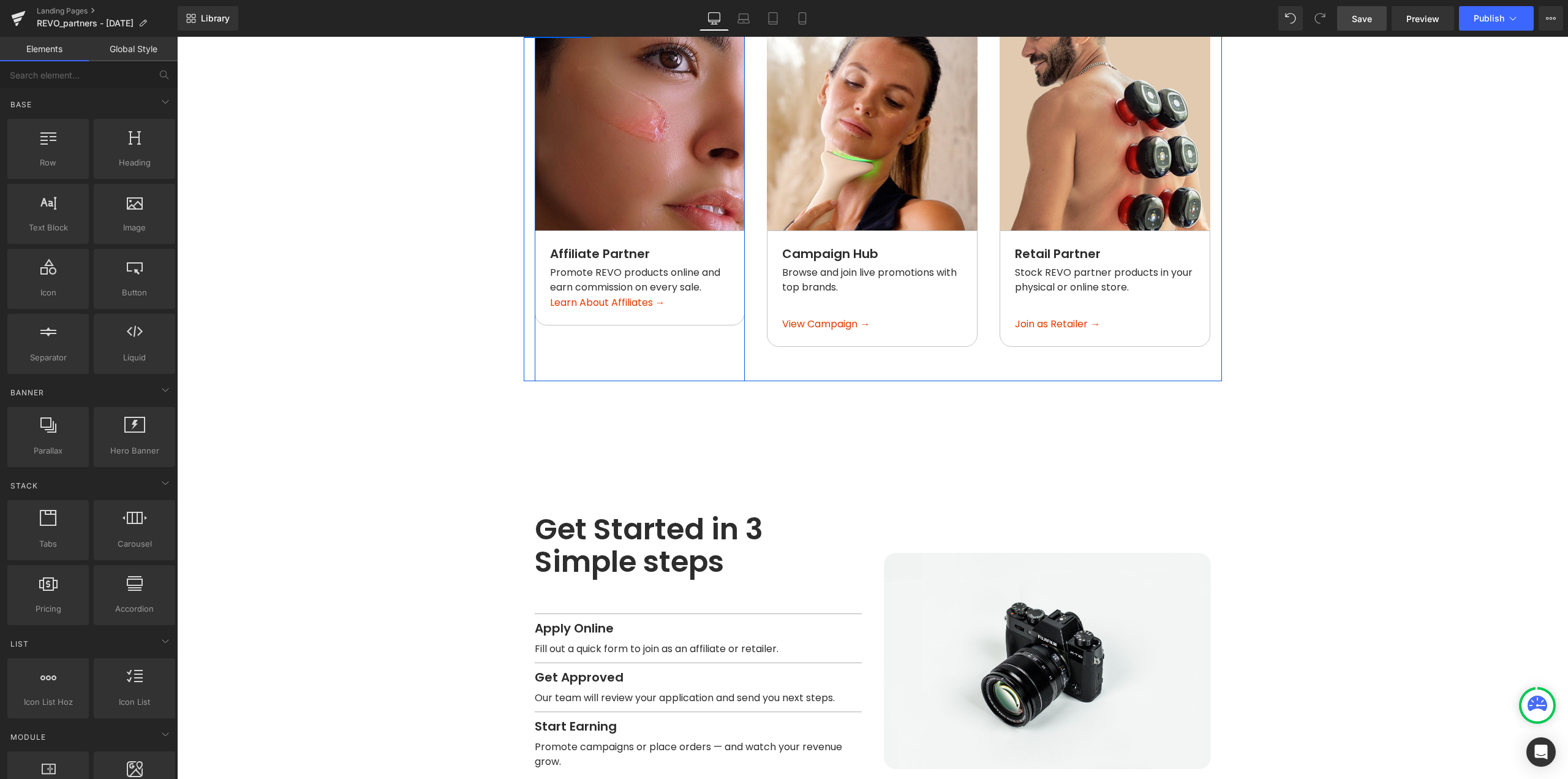
scroll to position [1130, 0]
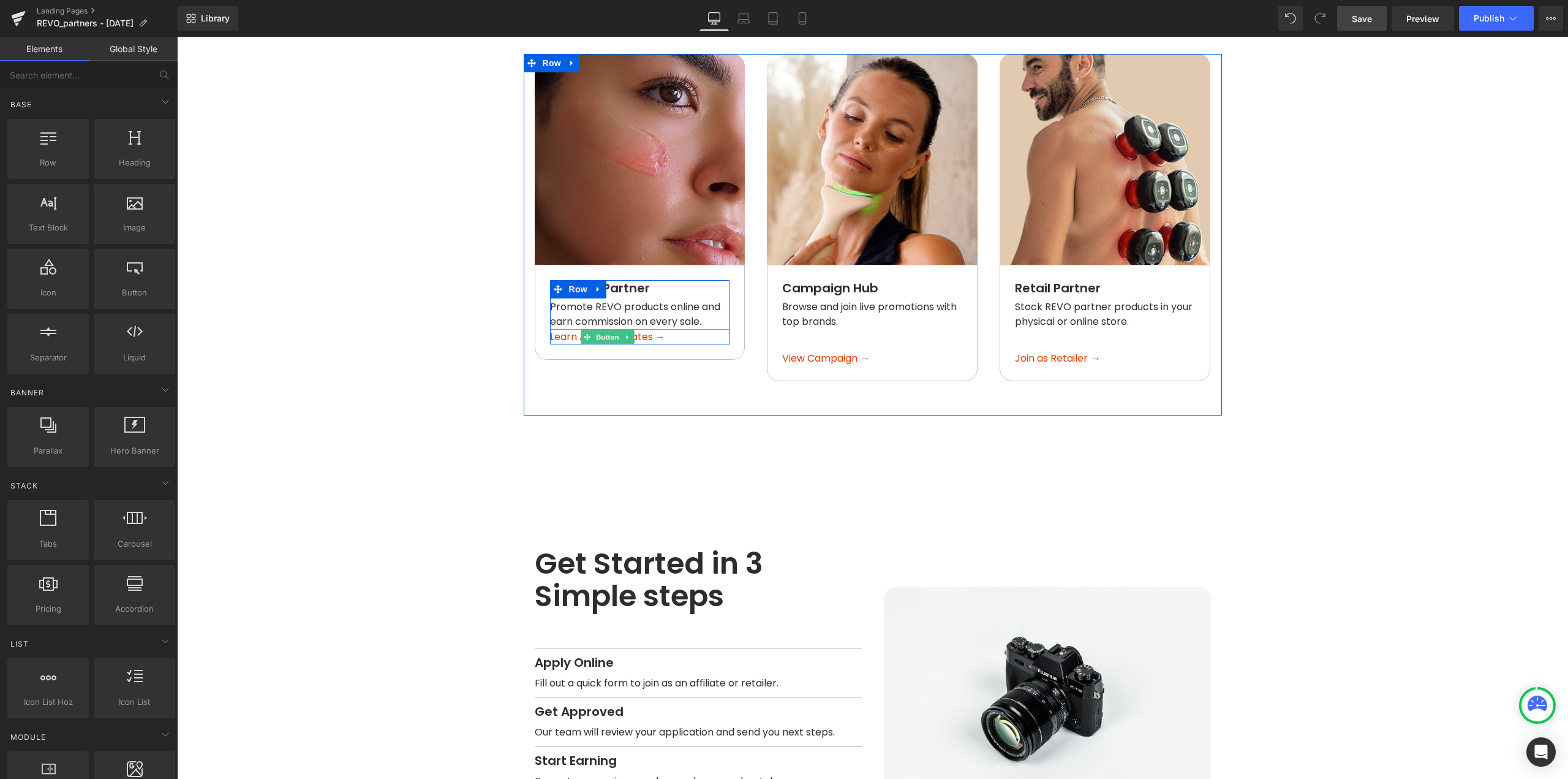
drag, startPoint x: 604, startPoint y: 319, endPoint x: 300, endPoint y: 130, distance: 358.0
click at [604, 330] on span "Button" at bounding box center [607, 337] width 28 height 15
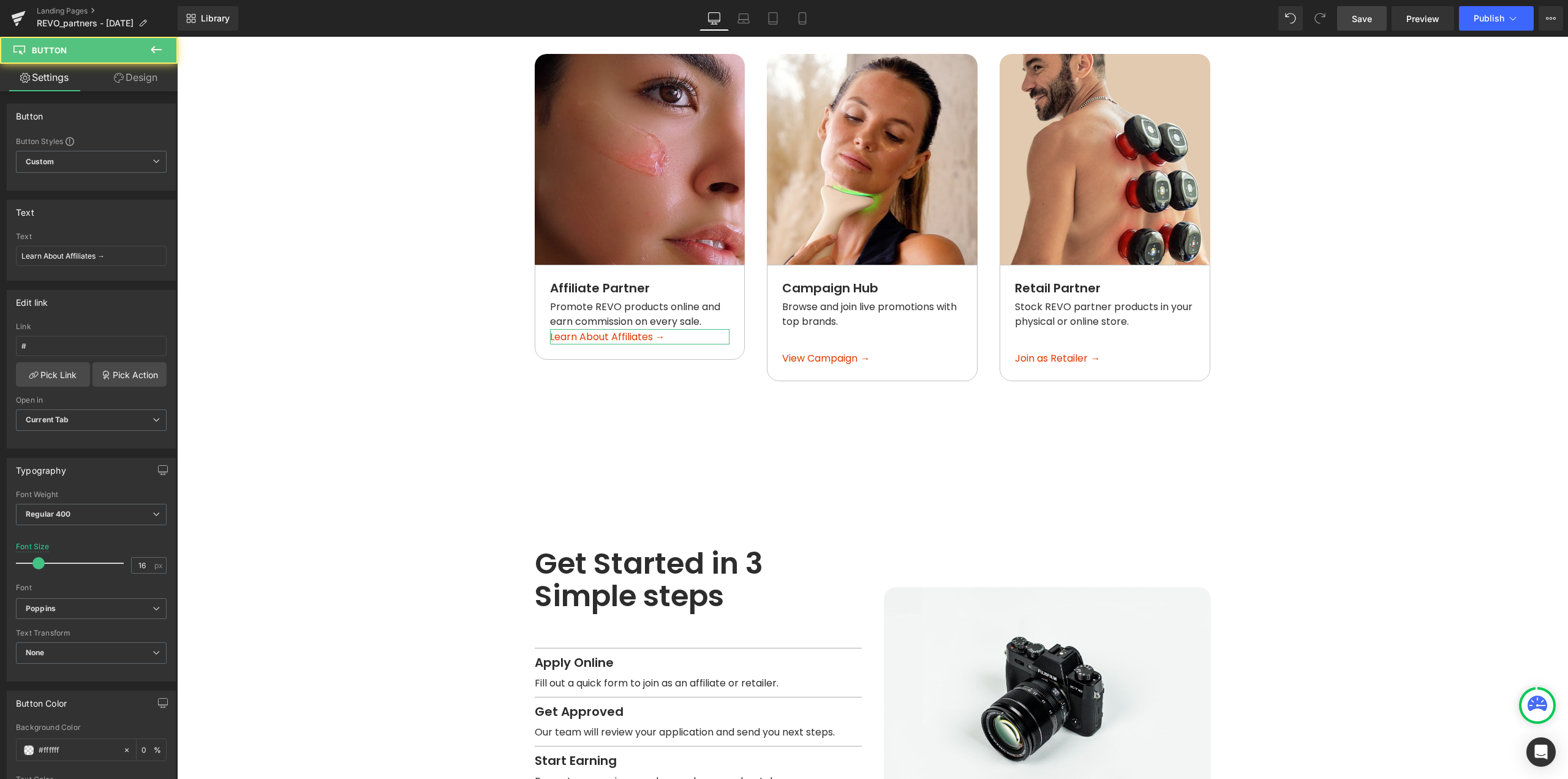
click at [149, 82] on link "Design" at bounding box center [135, 78] width 89 height 27
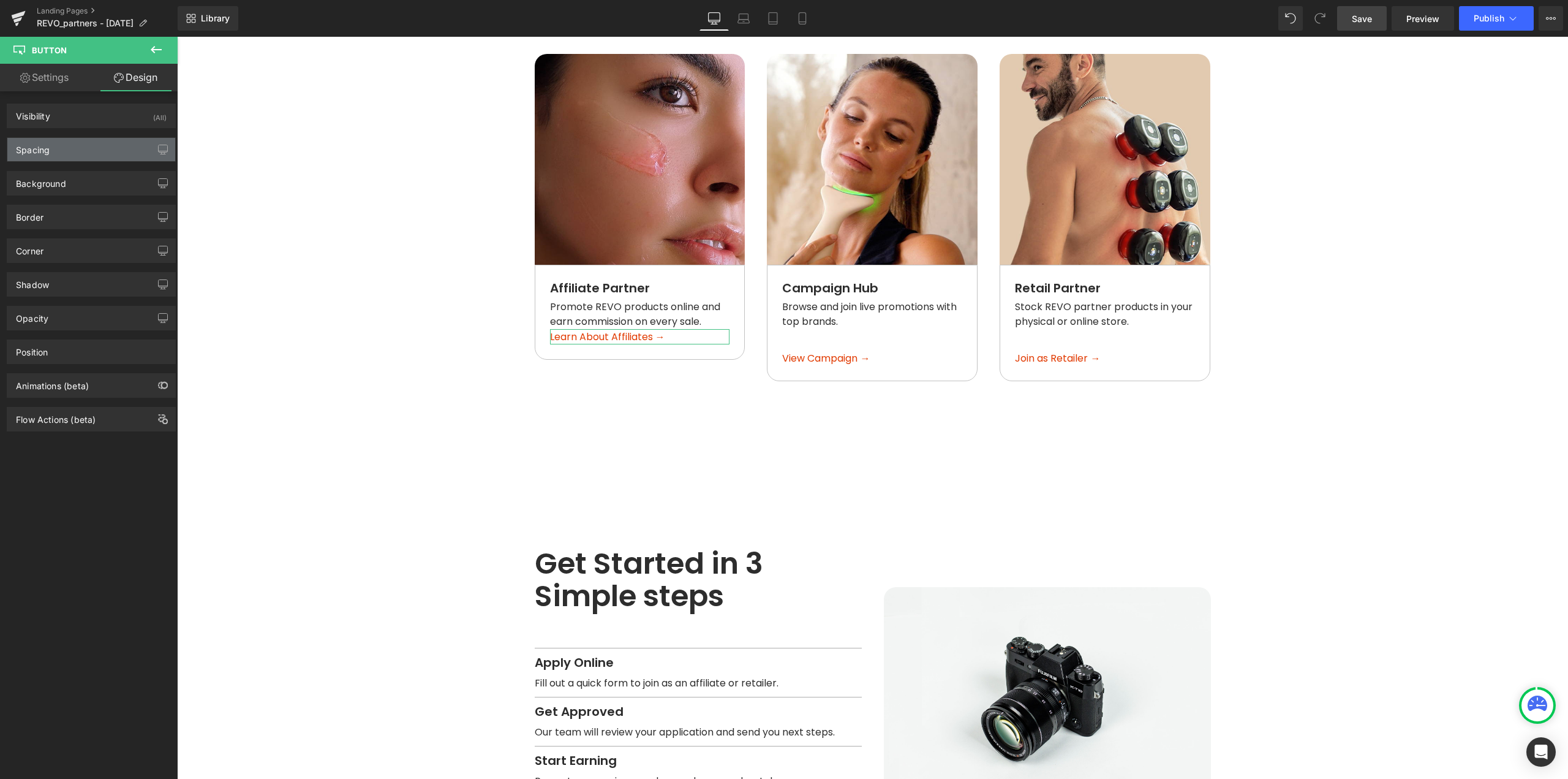
click at [73, 157] on div "Spacing" at bounding box center [91, 149] width 168 height 23
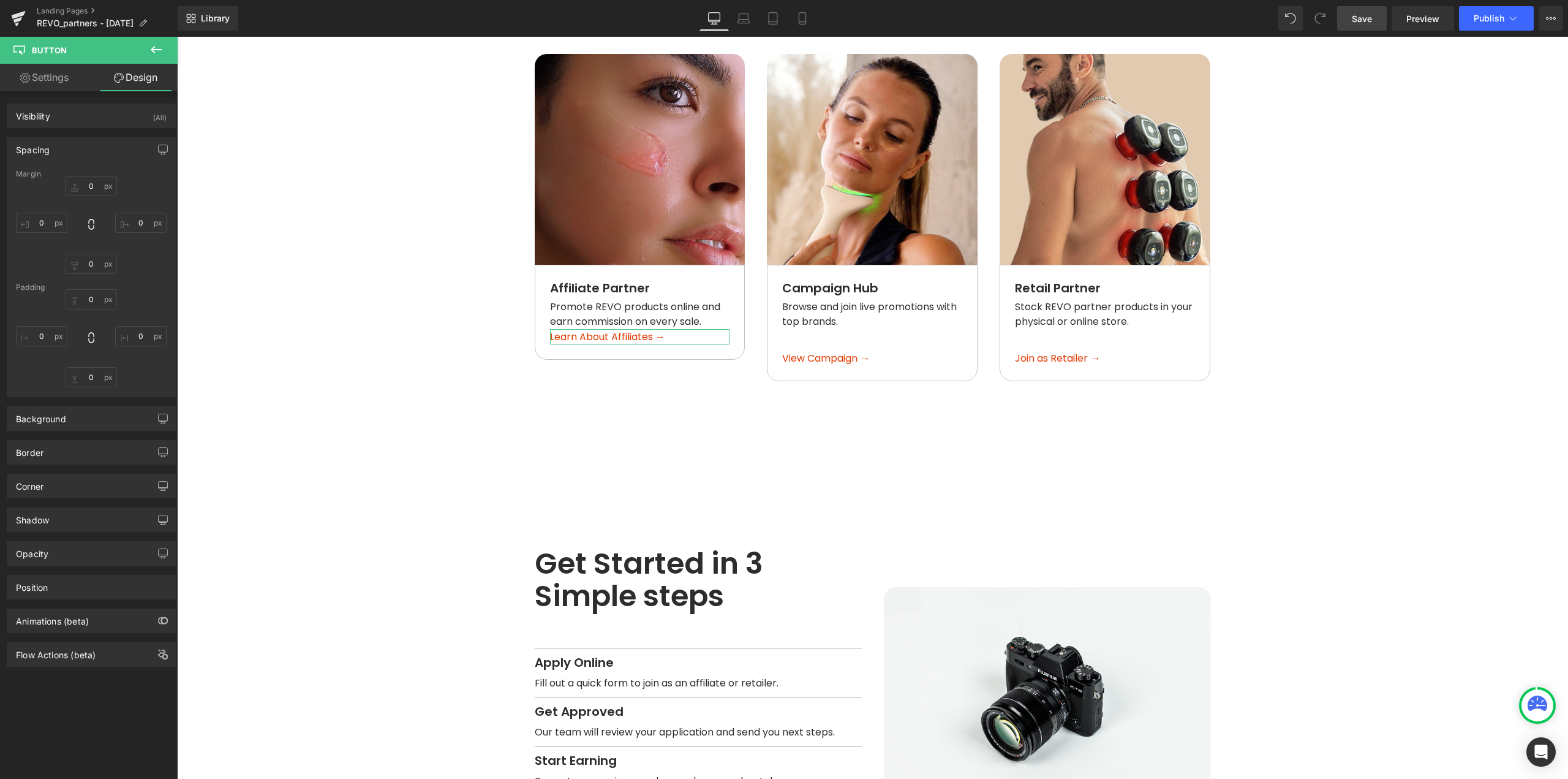
type input "0"
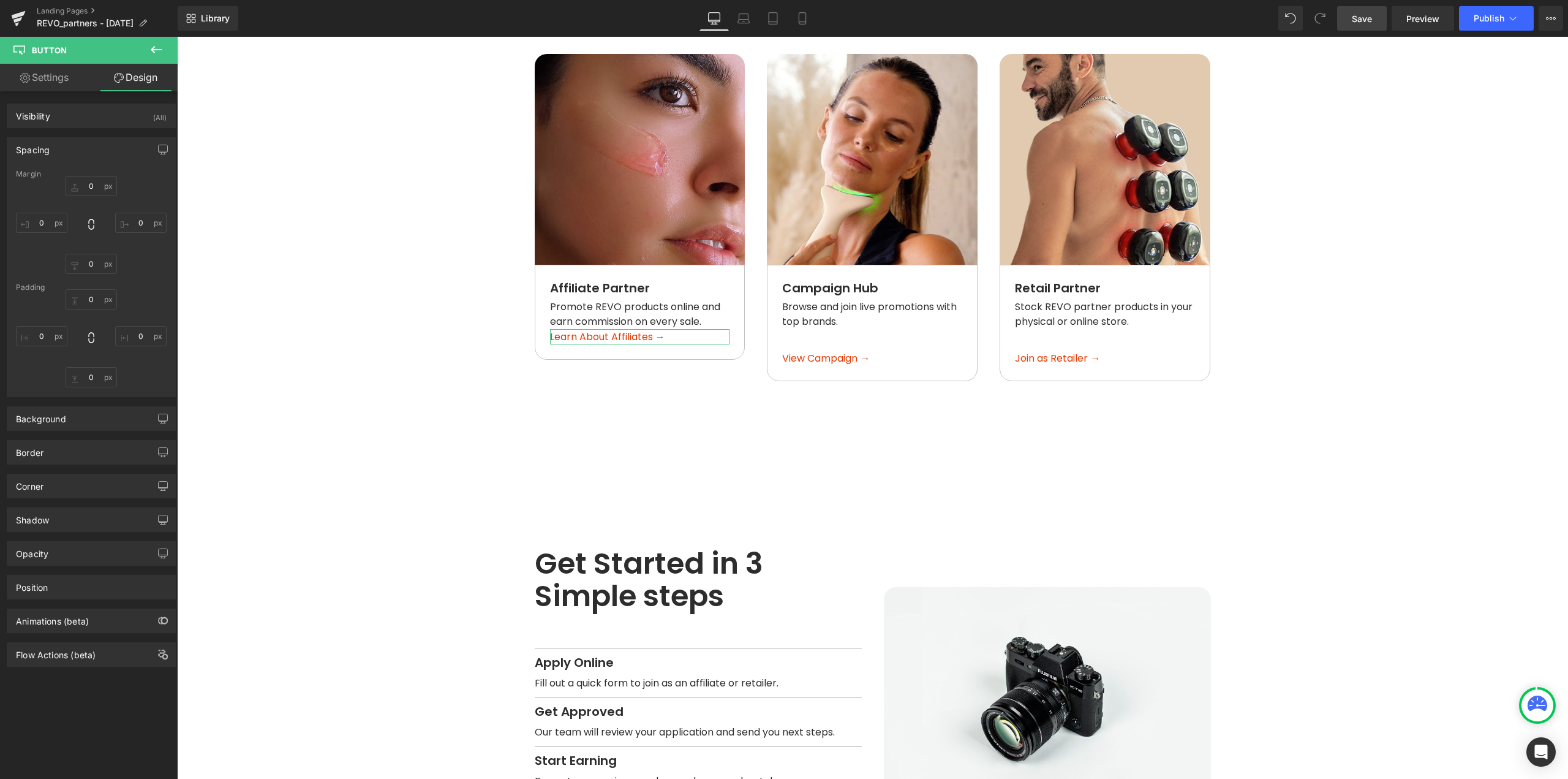
type input "0"
click at [91, 185] on input "0" at bounding box center [91, 186] width 51 height 20
click at [91, 184] on input "48" at bounding box center [91, 186] width 51 height 20
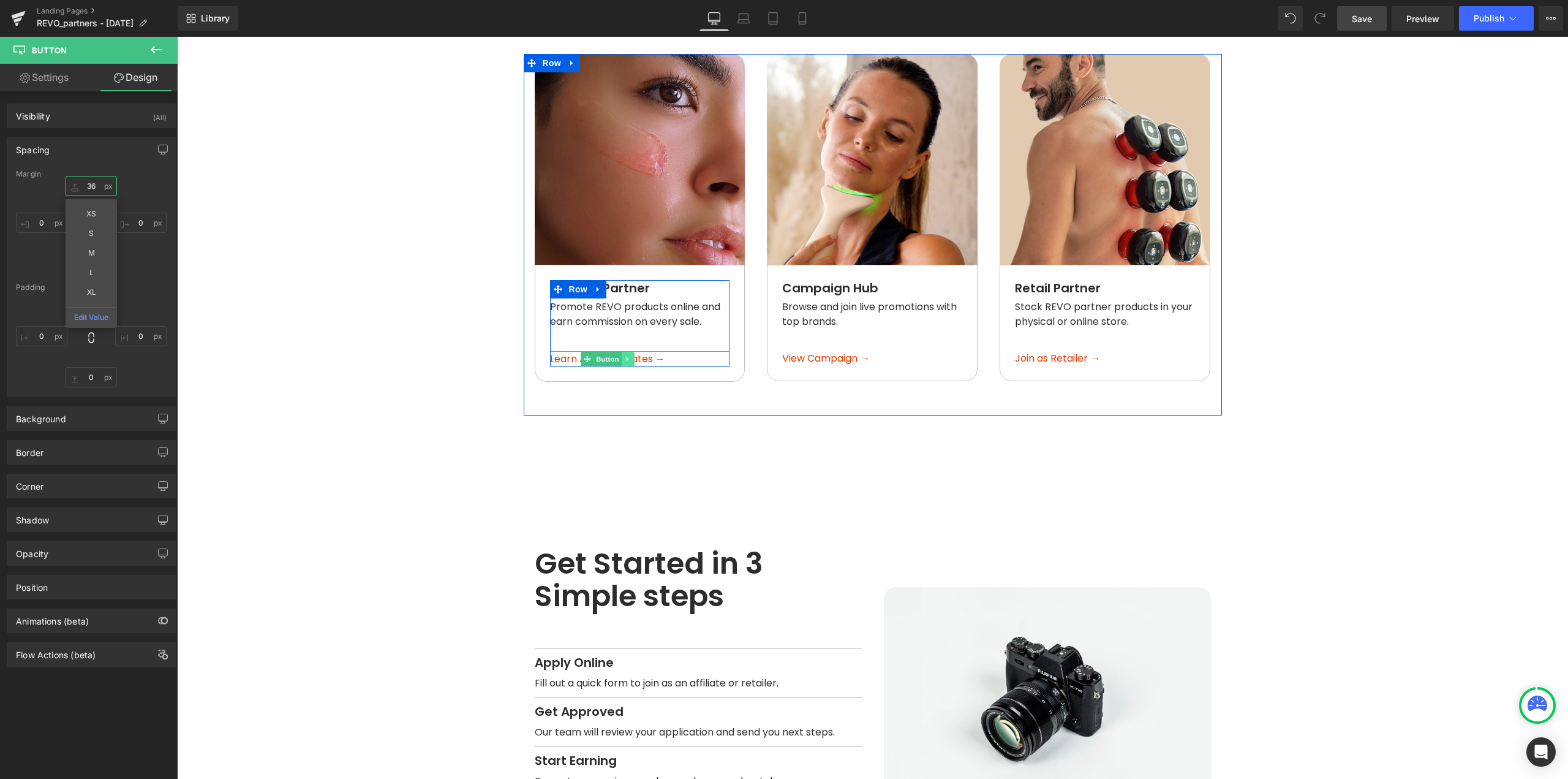
type input "36"
click at [626, 356] on icon at bounding box center [627, 358] width 2 height 5
click at [618, 355] on icon at bounding box center [621, 359] width 6 height 7
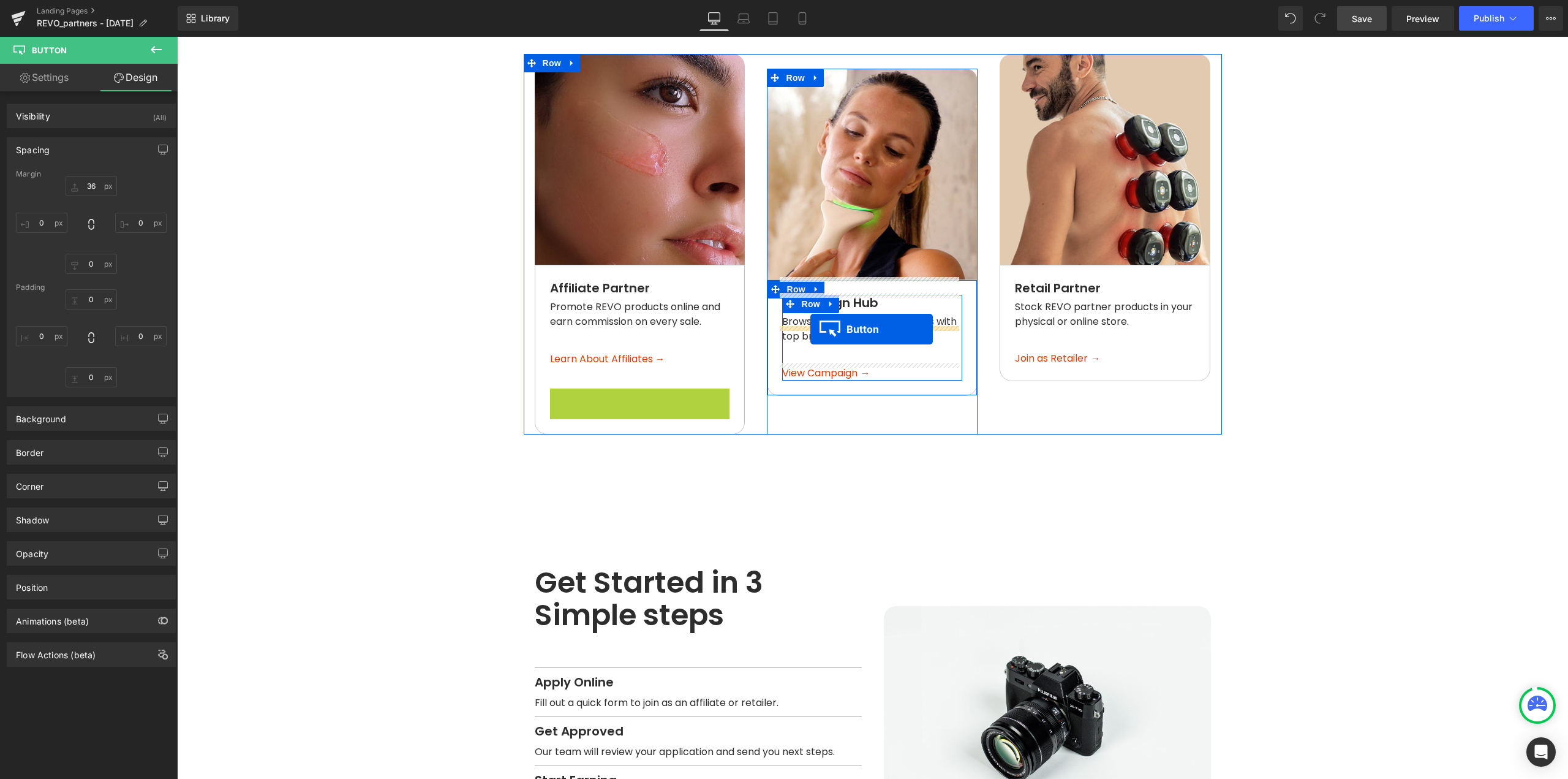
drag, startPoint x: 596, startPoint y: 378, endPoint x: 824, endPoint y: 360, distance: 228.7
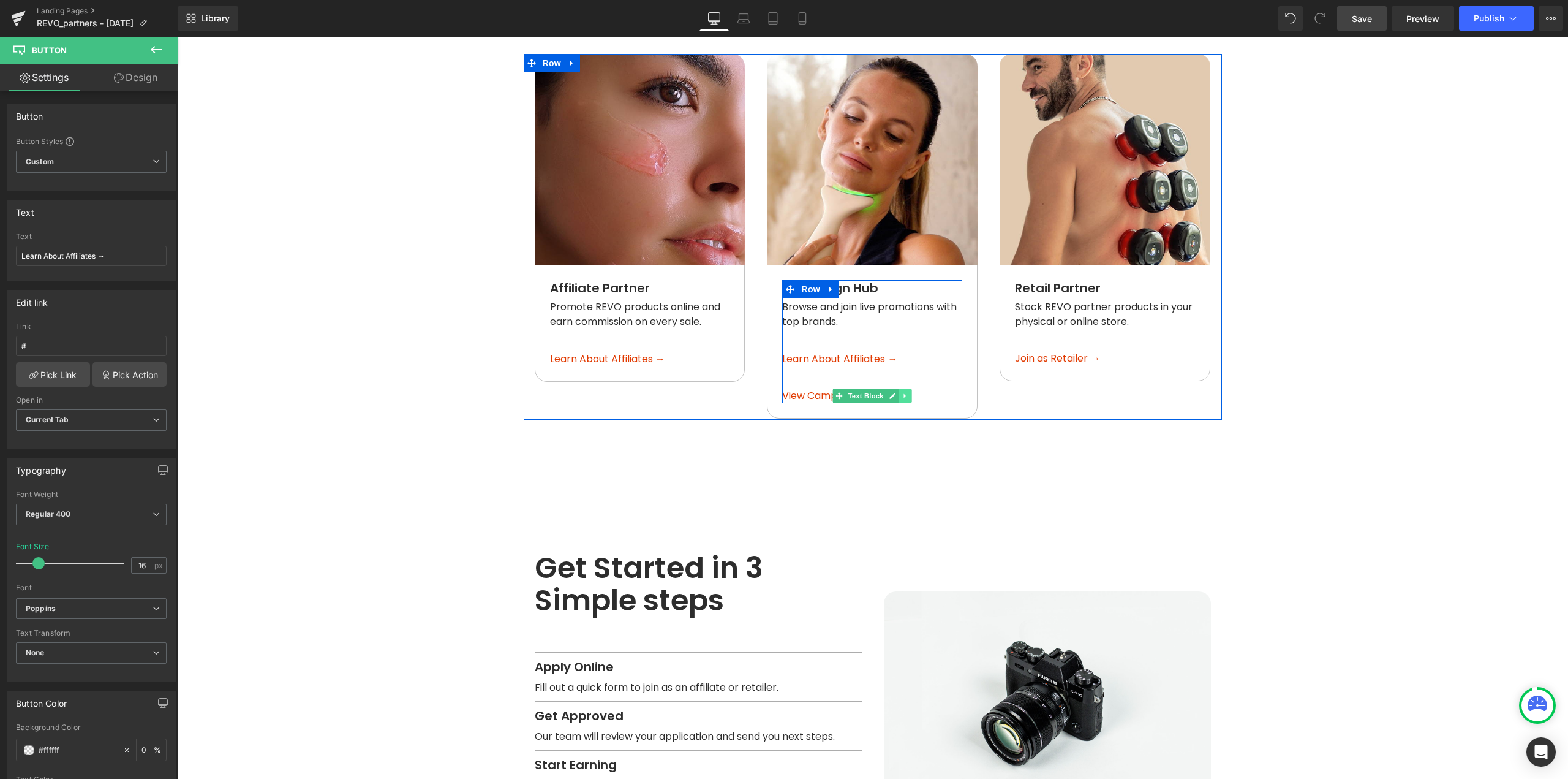
click at [903, 392] on icon at bounding box center [905, 395] width 6 height 7
click at [909, 393] on icon at bounding box center [911, 395] width 6 height 6
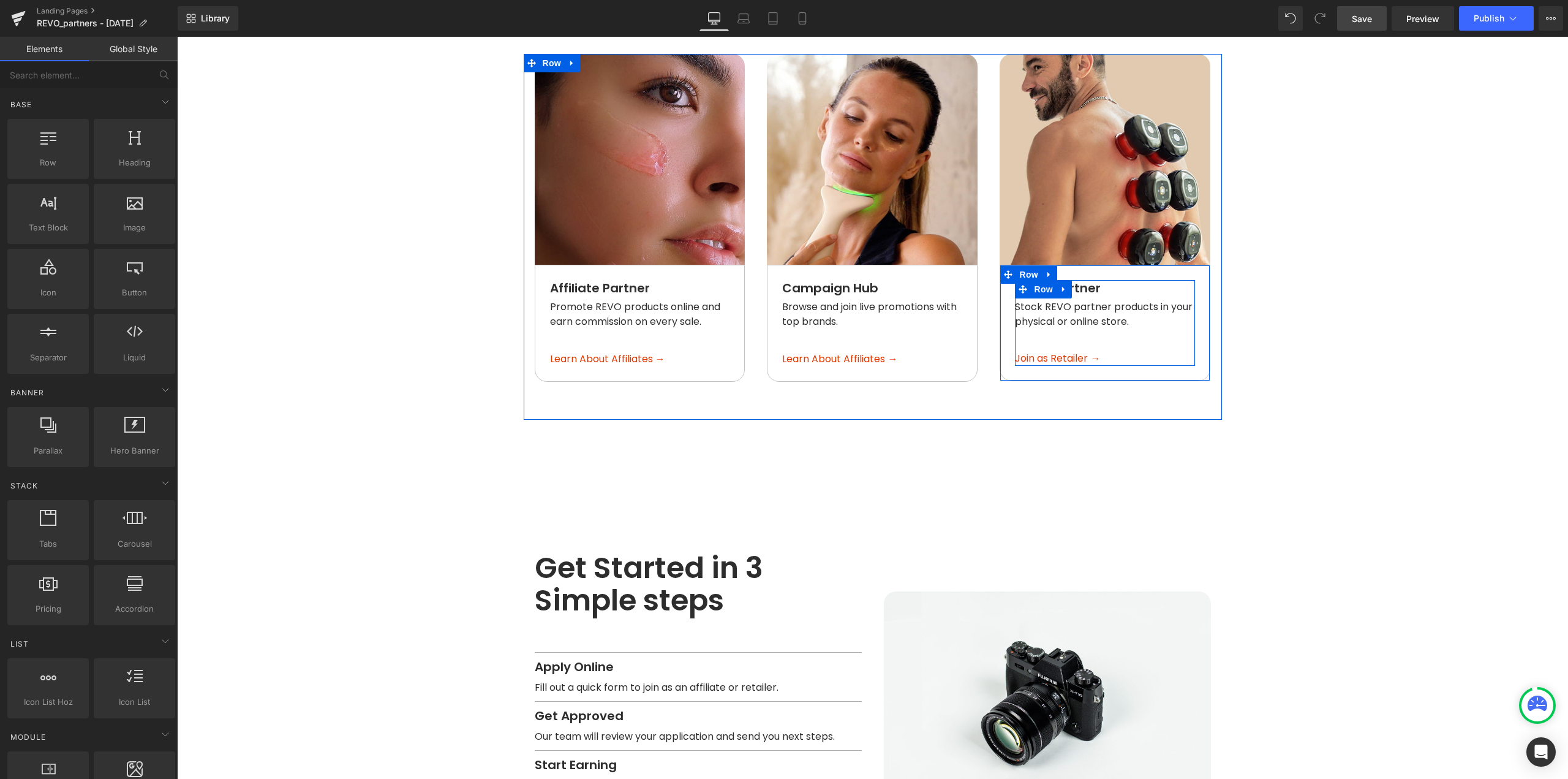
scroll to position [1091, 0]
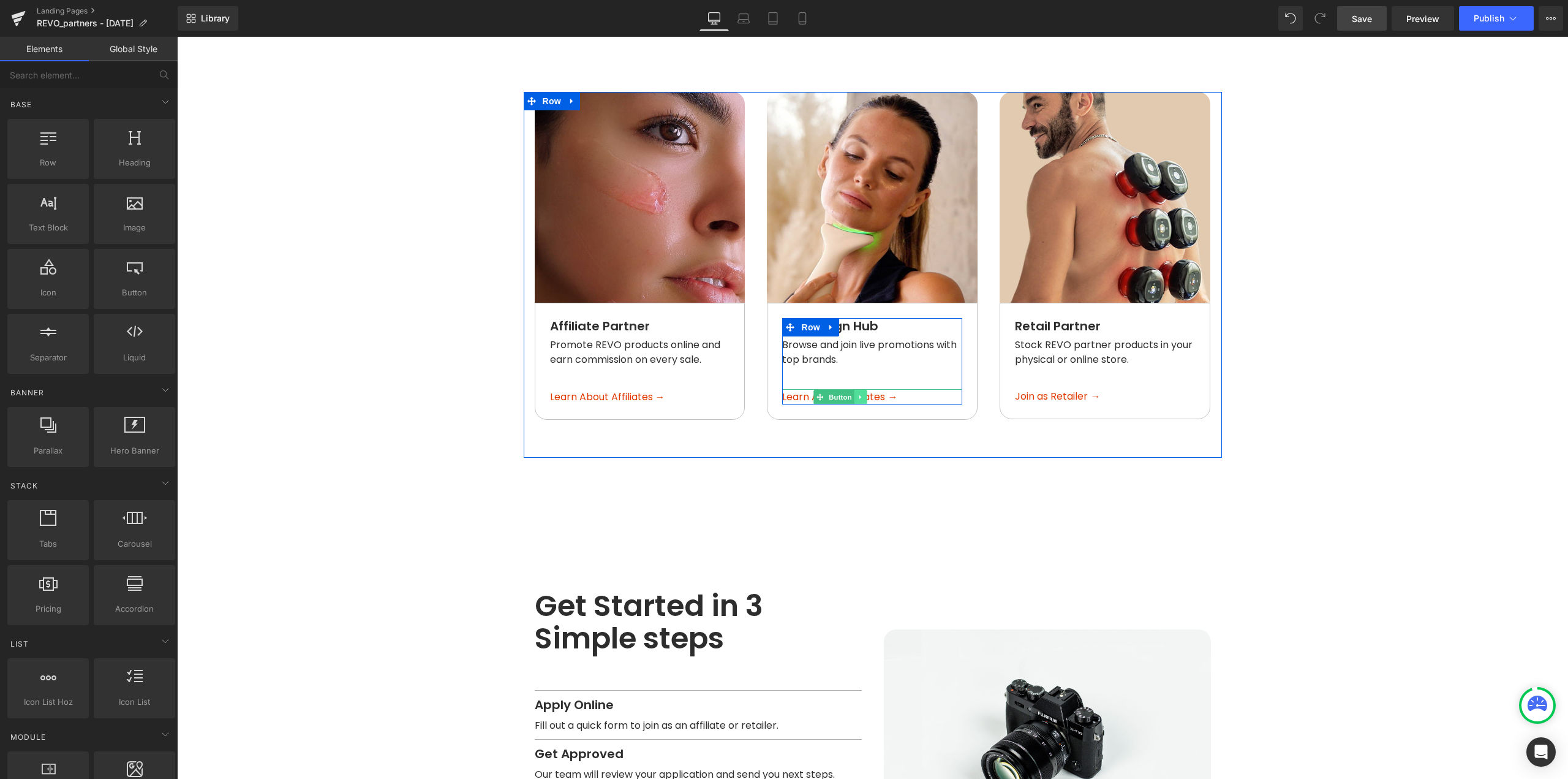
click at [859, 395] on icon at bounding box center [860, 396] width 2 height 5
click at [851, 394] on icon at bounding box center [854, 396] width 6 height 6
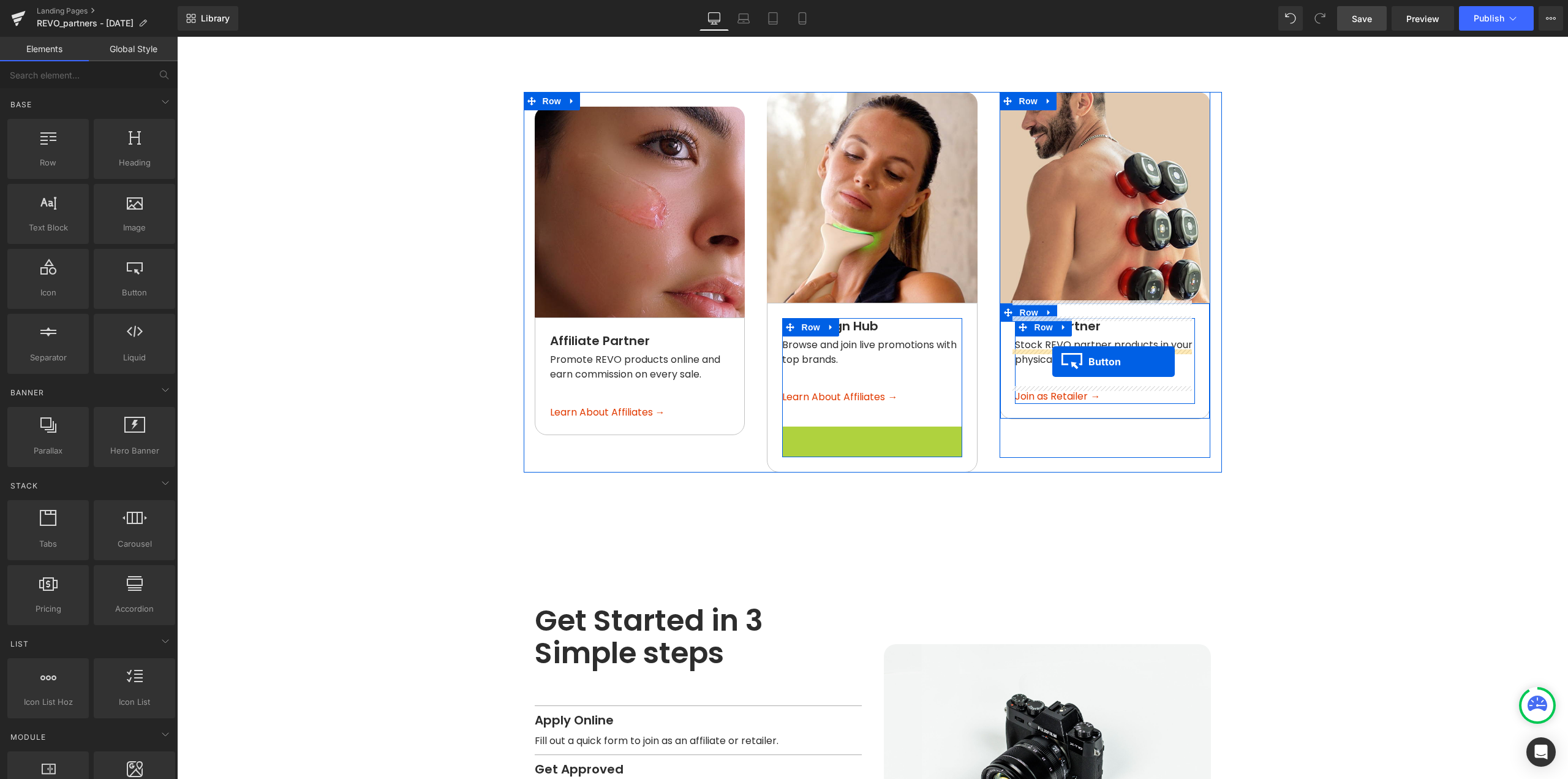
drag, startPoint x: 842, startPoint y: 416, endPoint x: 1052, endPoint y: 362, distance: 216.8
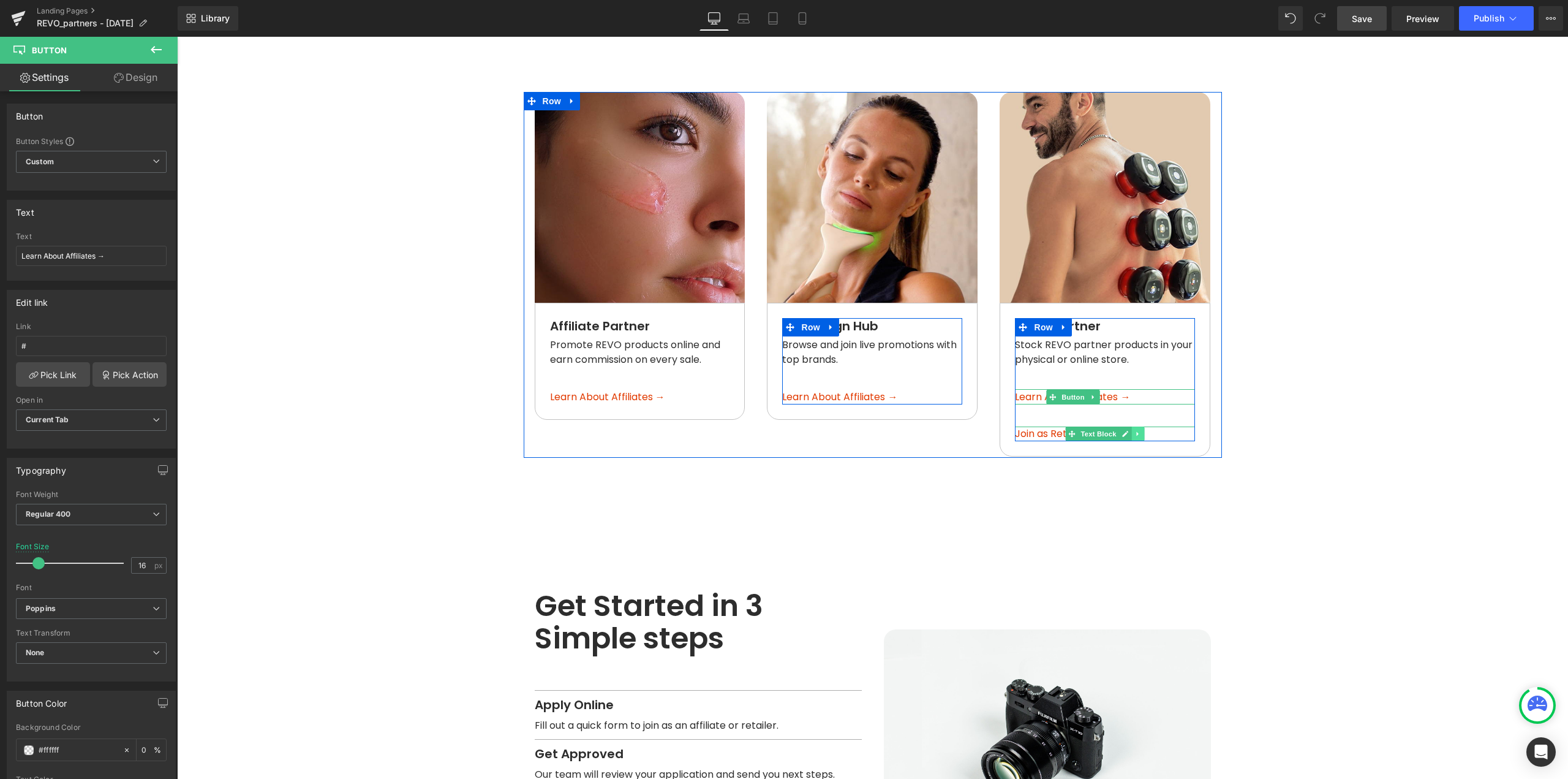
click at [1137, 432] on icon at bounding box center [1138, 434] width 2 height 5
click at [1142, 430] on icon at bounding box center [1144, 434] width 6 height 7
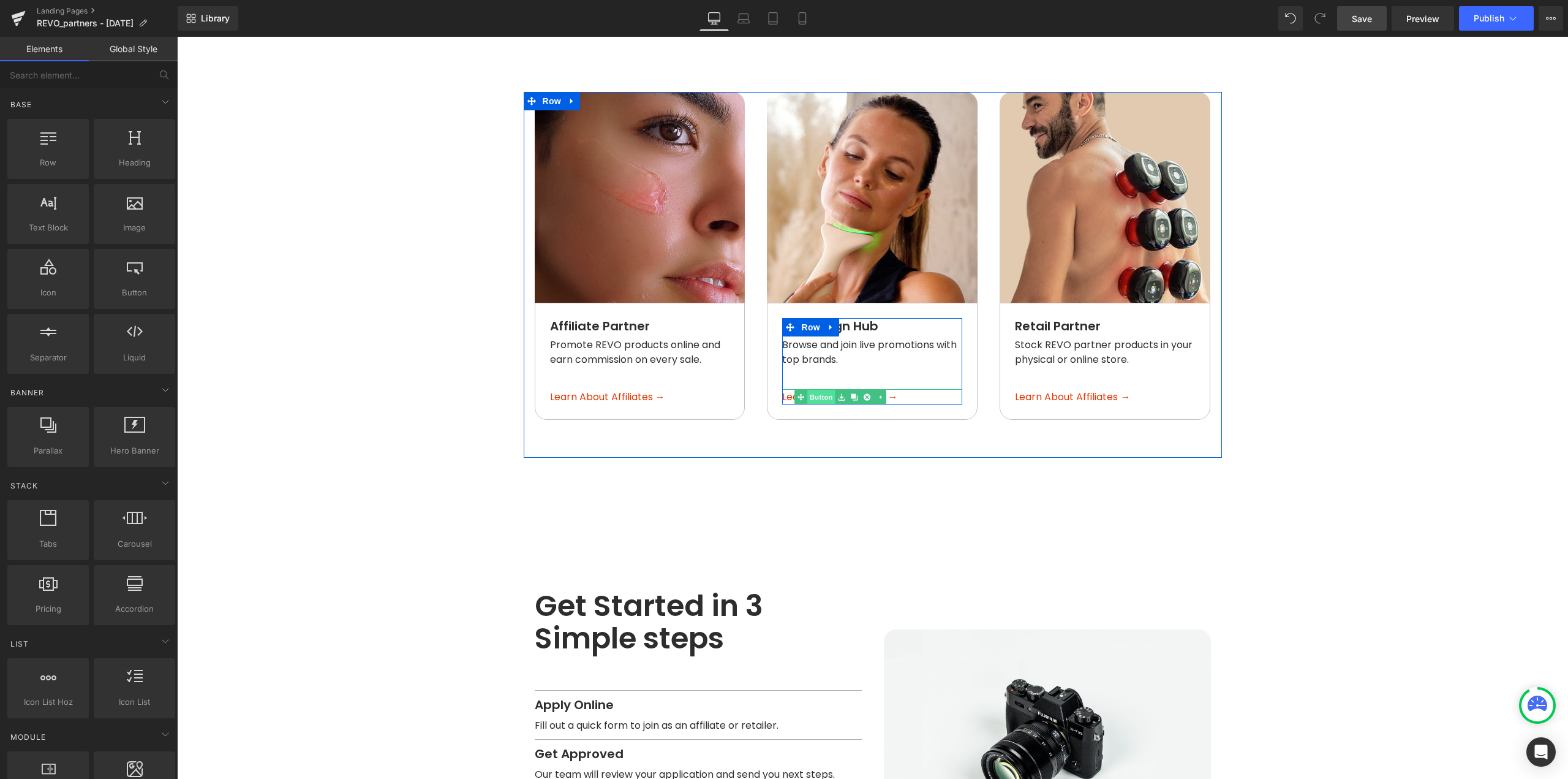
click at [809, 390] on link "Button" at bounding box center [815, 397] width 40 height 15
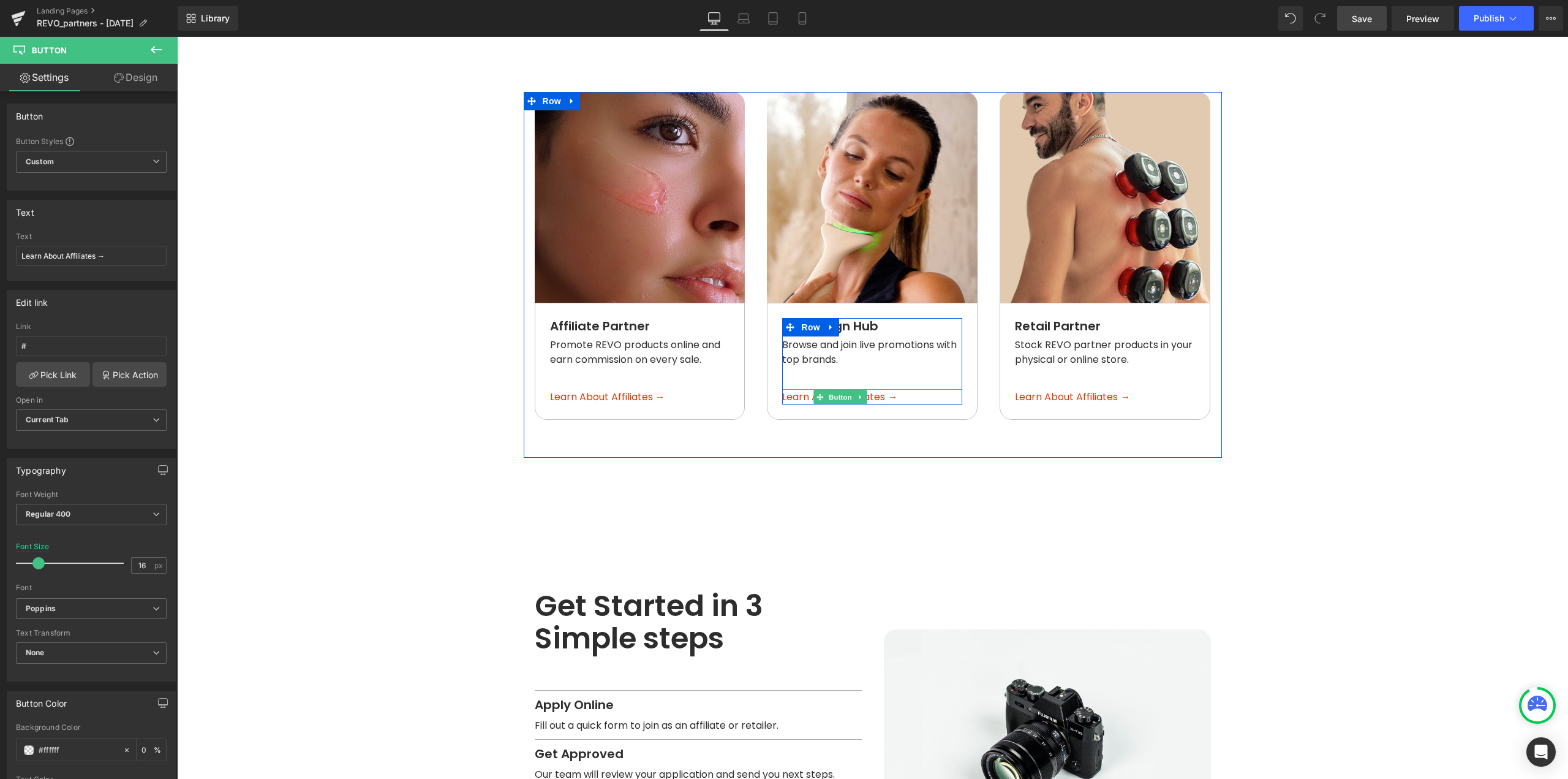
click at [867, 390] on span "Learn About Affiliates →" at bounding box center [840, 397] width 115 height 15
click at [837, 390] on span "Button" at bounding box center [840, 397] width 28 height 15
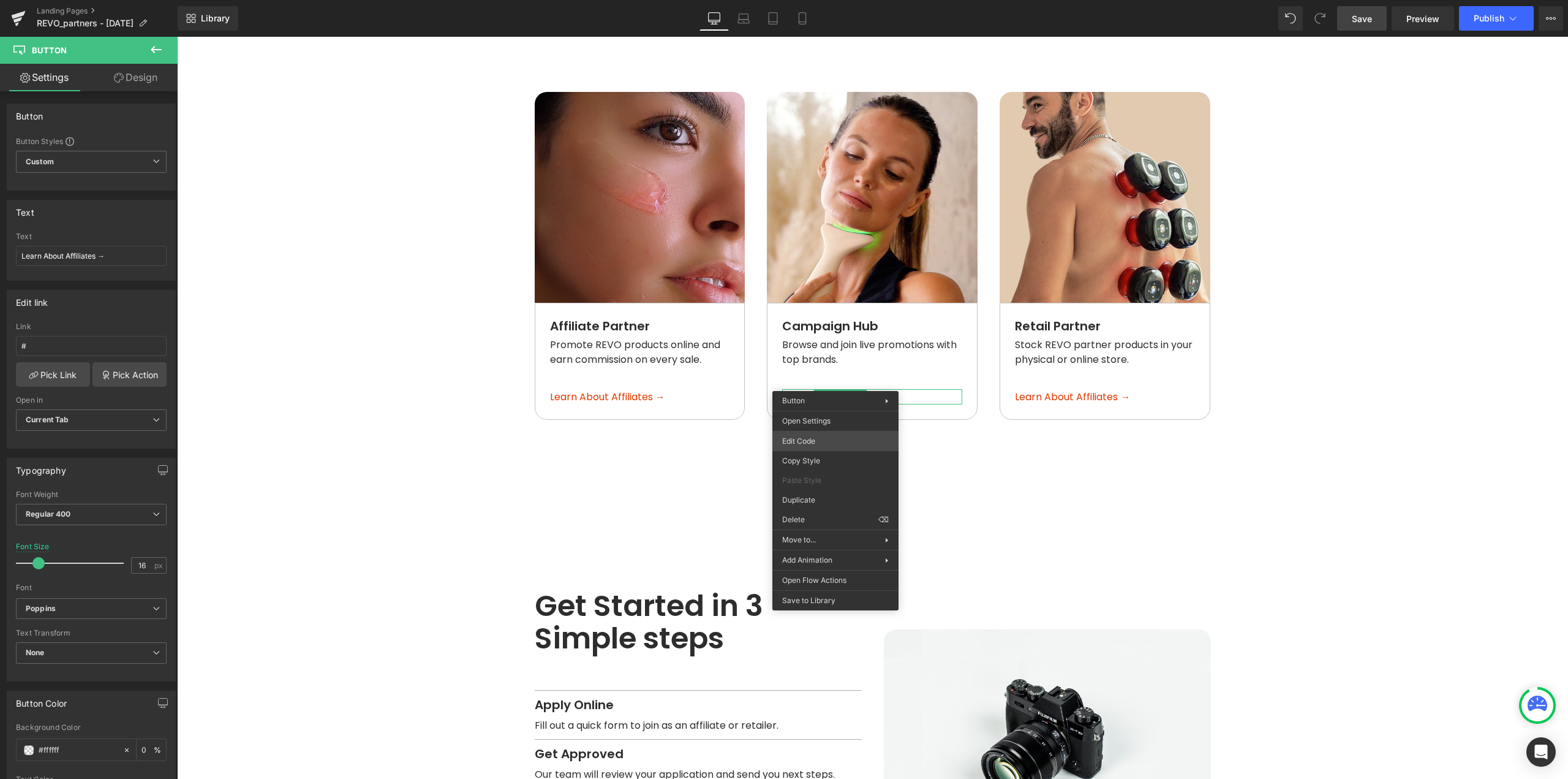
click at [796, 0] on div "Button You are previewing how the will restyle your page. You can not edit Elem…" at bounding box center [784, 0] width 1568 height 0
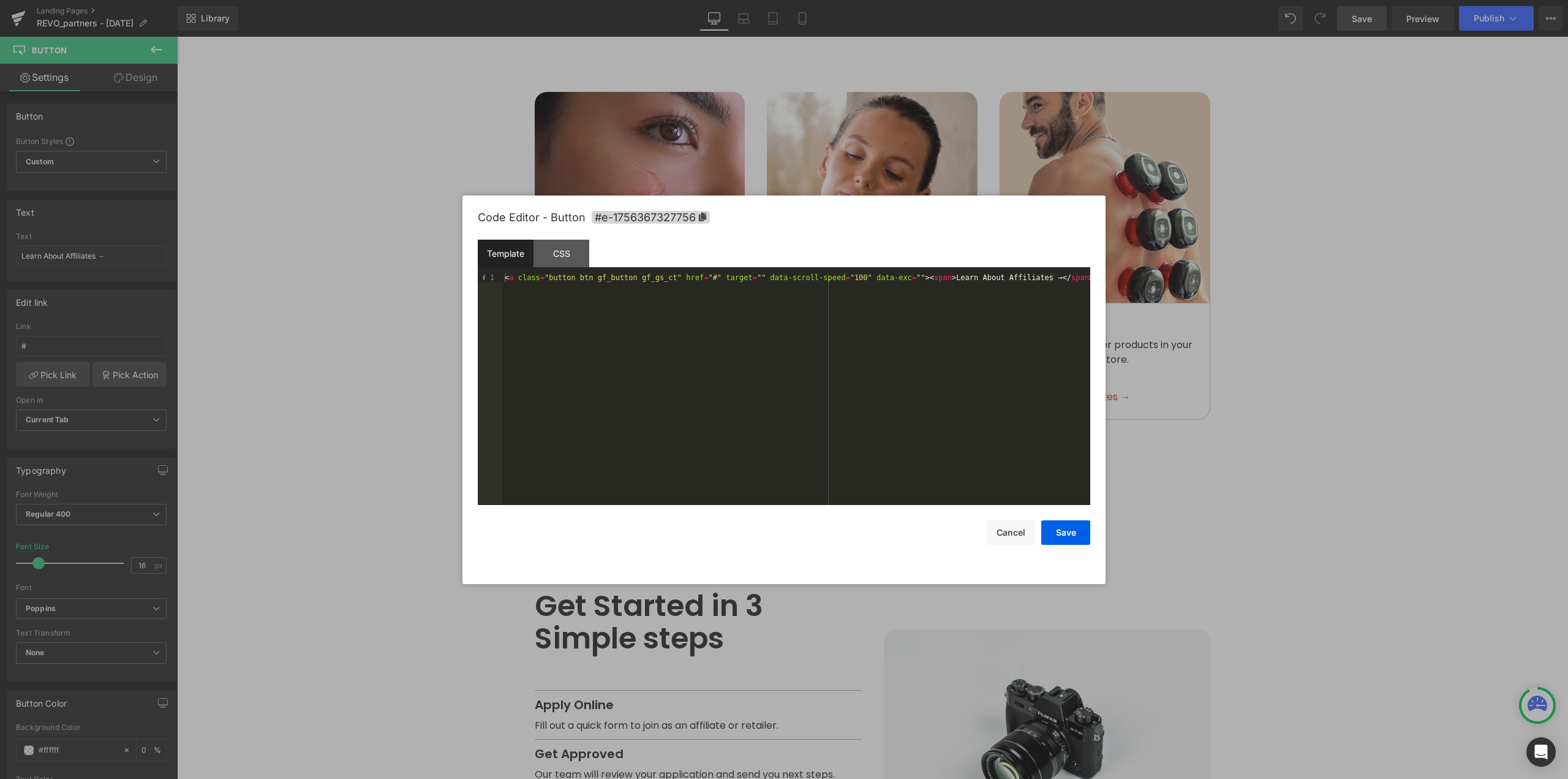
click at [820, 163] on div at bounding box center [784, 389] width 1568 height 779
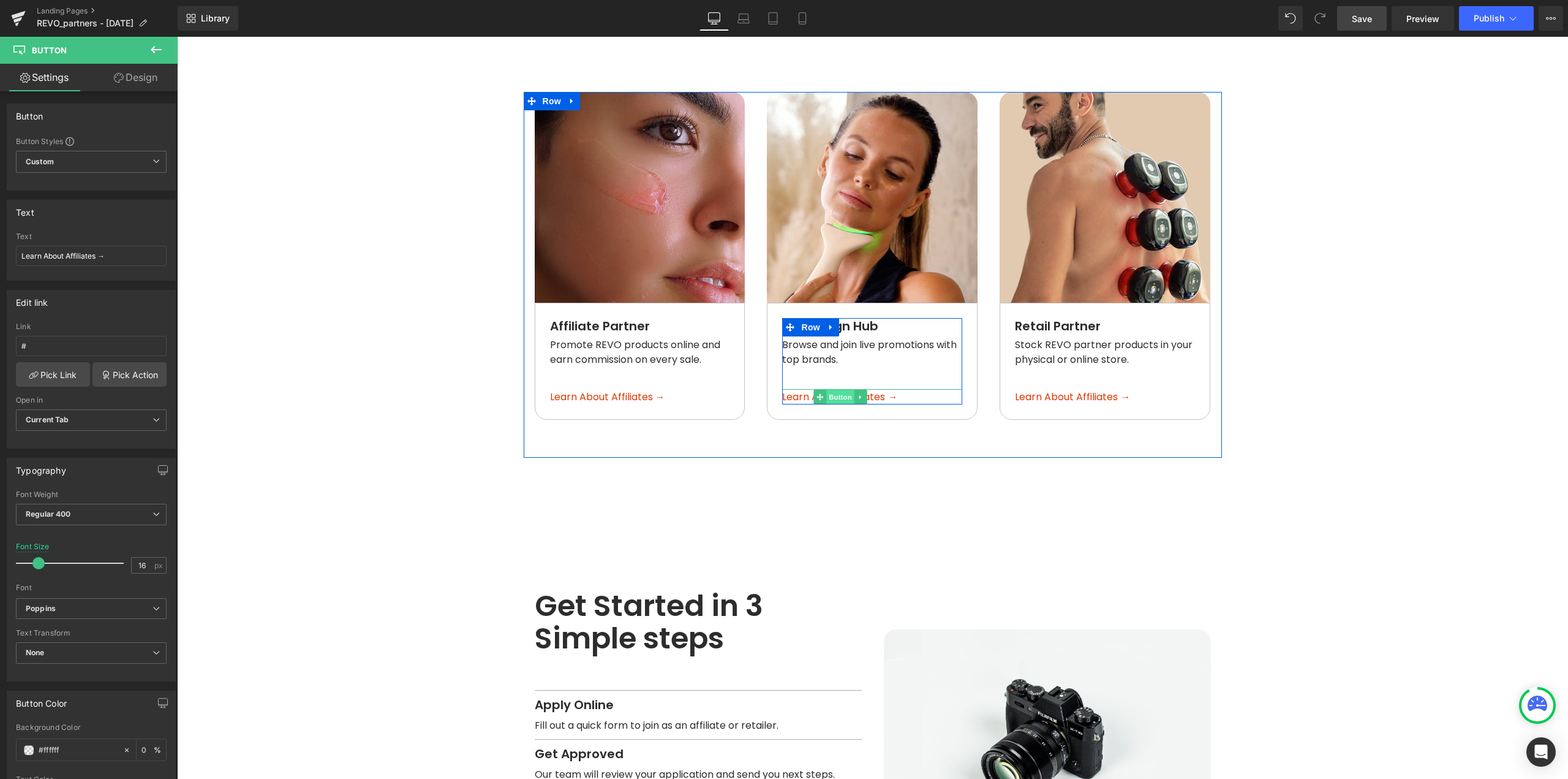
click at [835, 390] on span "Button" at bounding box center [840, 397] width 28 height 15
drag, startPoint x: 97, startPoint y: 257, endPoint x: 55, endPoint y: 271, distance: 44.3
click at [0, 257] on div "Text Learn About Affiliates → Text Learn About Affiliates →" at bounding box center [91, 236] width 184 height 90
paste input "View Campaign"
type input "View Campaigns →"
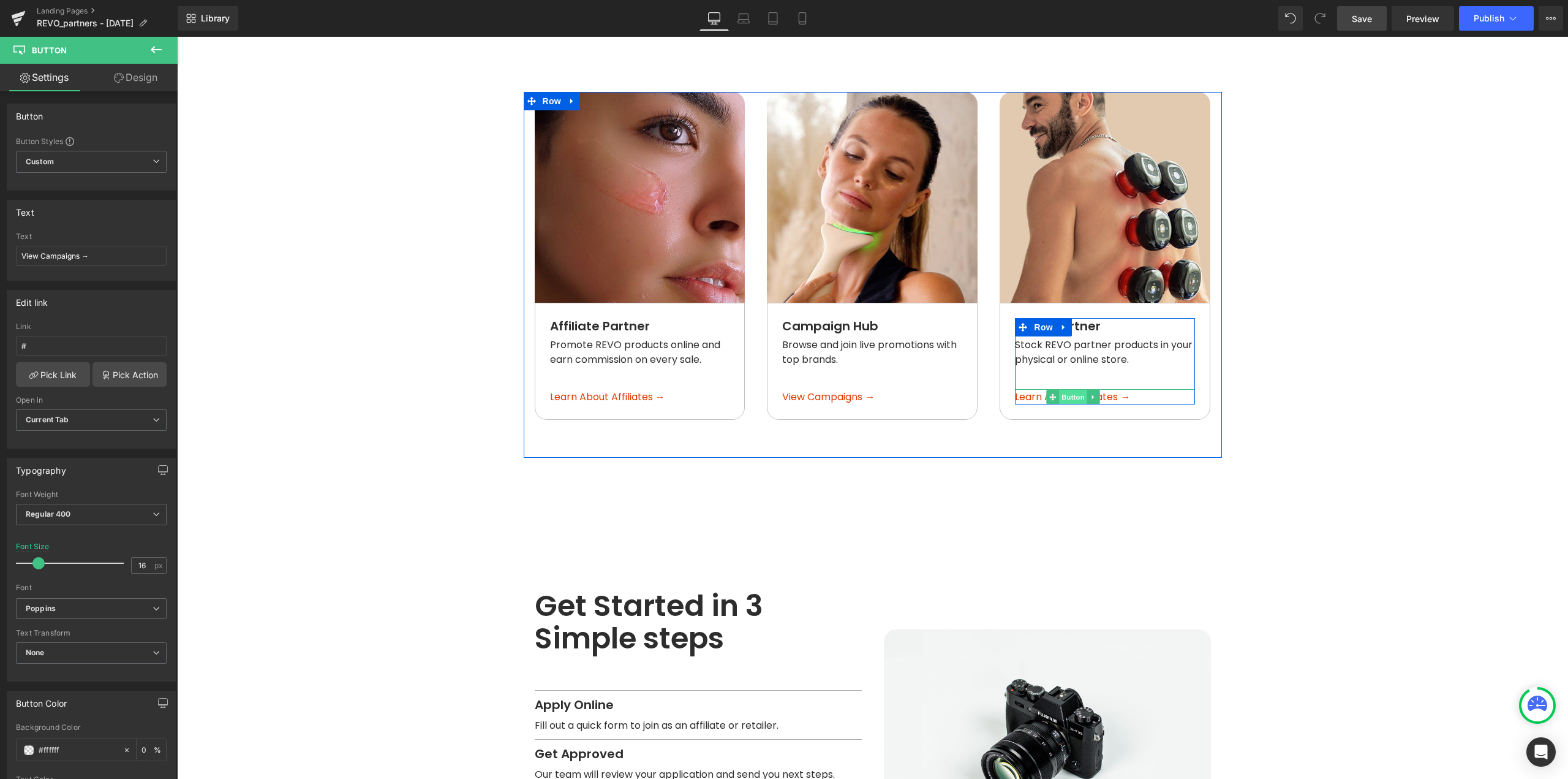
click at [1071, 390] on span "Button" at bounding box center [1073, 397] width 28 height 15
drag, startPoint x: 1069, startPoint y: 381, endPoint x: 1025, endPoint y: 384, distance: 44.1
click at [1069, 390] on span "Button" at bounding box center [1073, 397] width 28 height 15
drag, startPoint x: 95, startPoint y: 258, endPoint x: 0, endPoint y: 255, distance: 95.0
click at [0, 255] on div "Text Learn About Affiliates → Text Learn About Affiliates →" at bounding box center [91, 236] width 184 height 90
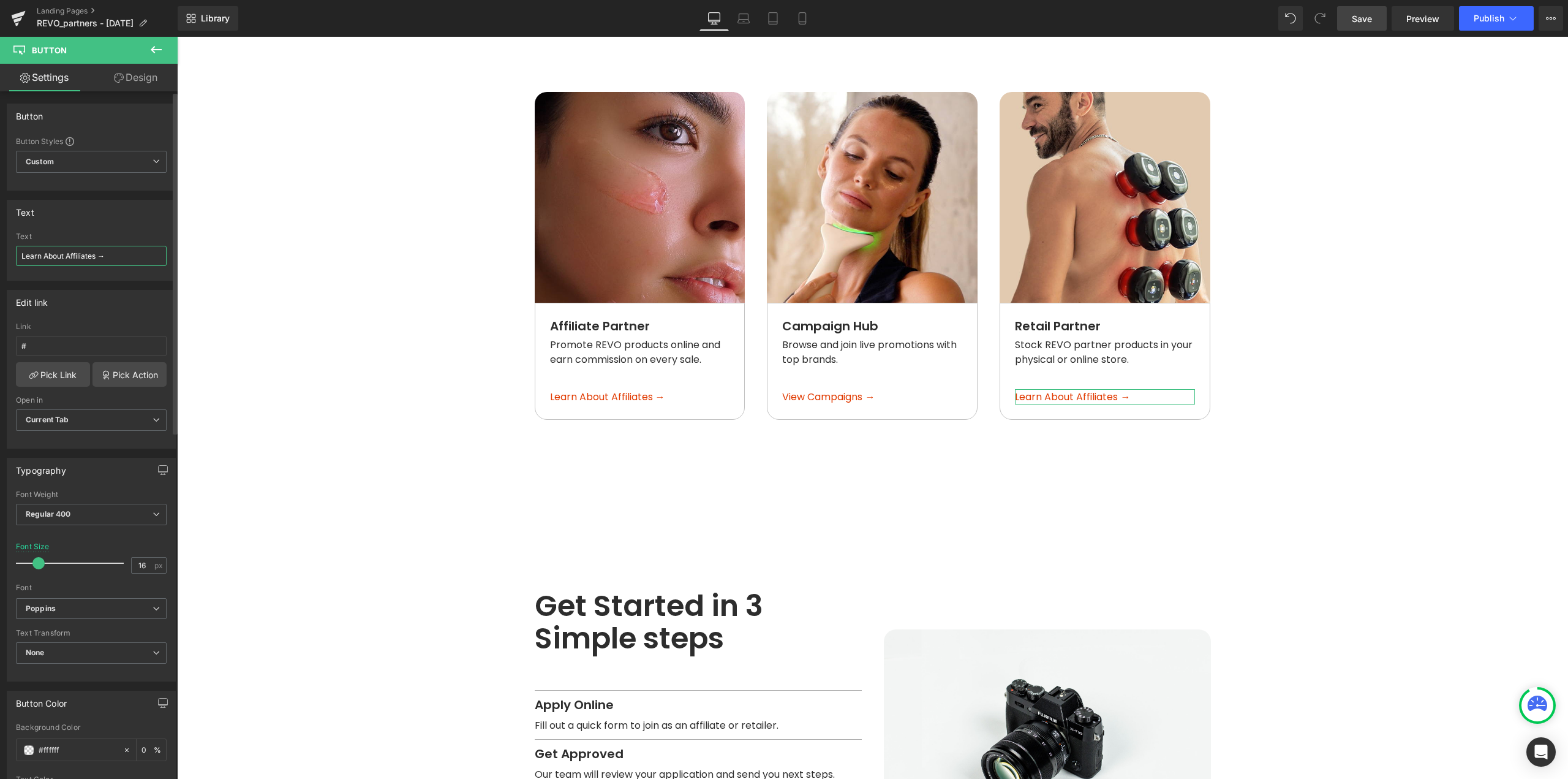
paste input "Join as Retailer"
type input "Join as Retailer →"
click at [1306, 448] on main "Real Results. Real Earnings. Heading Whether you're an influencer, creator, or …" at bounding box center [872, 305] width 1391 height 2635
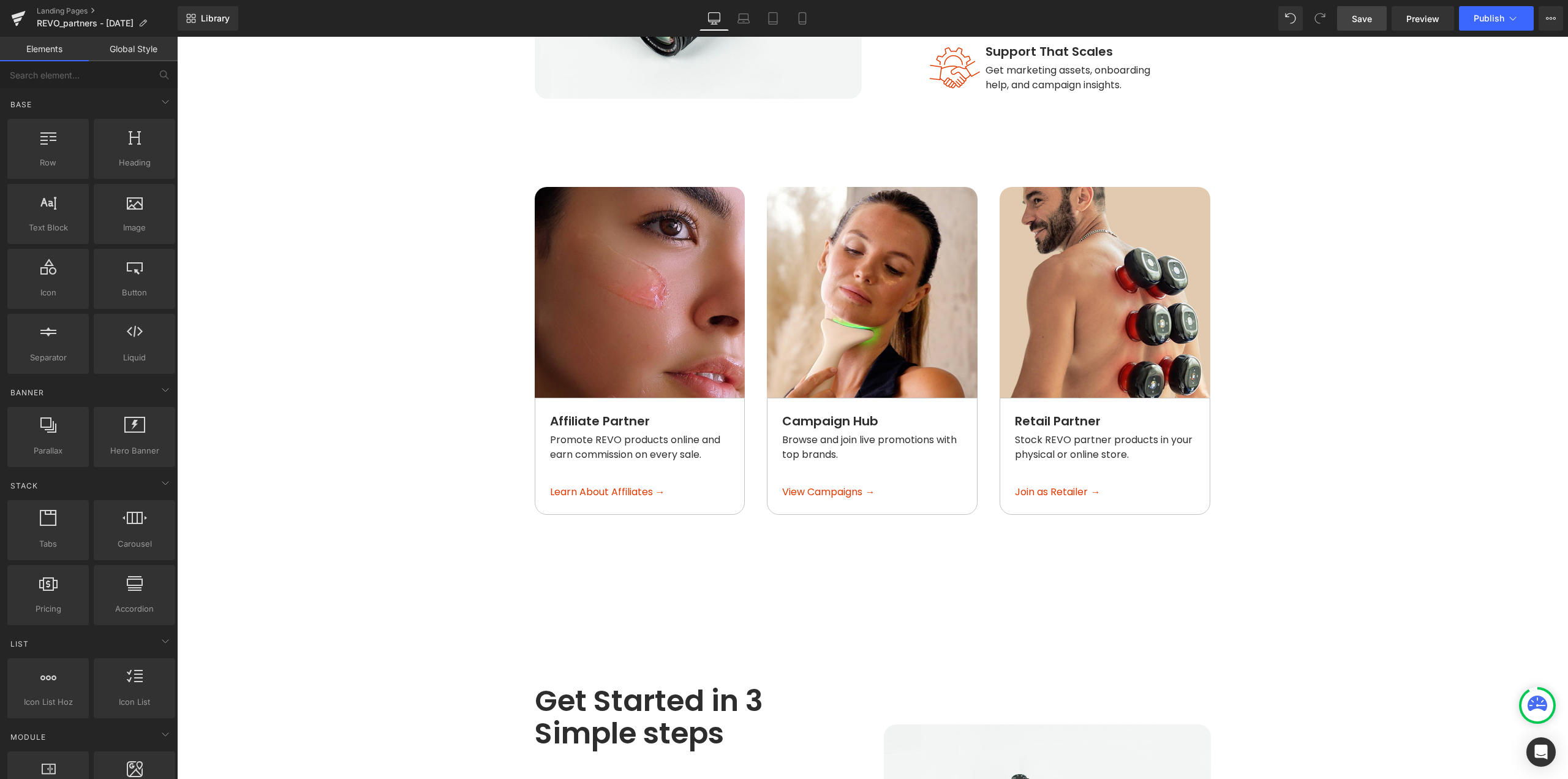
scroll to position [1016, 0]
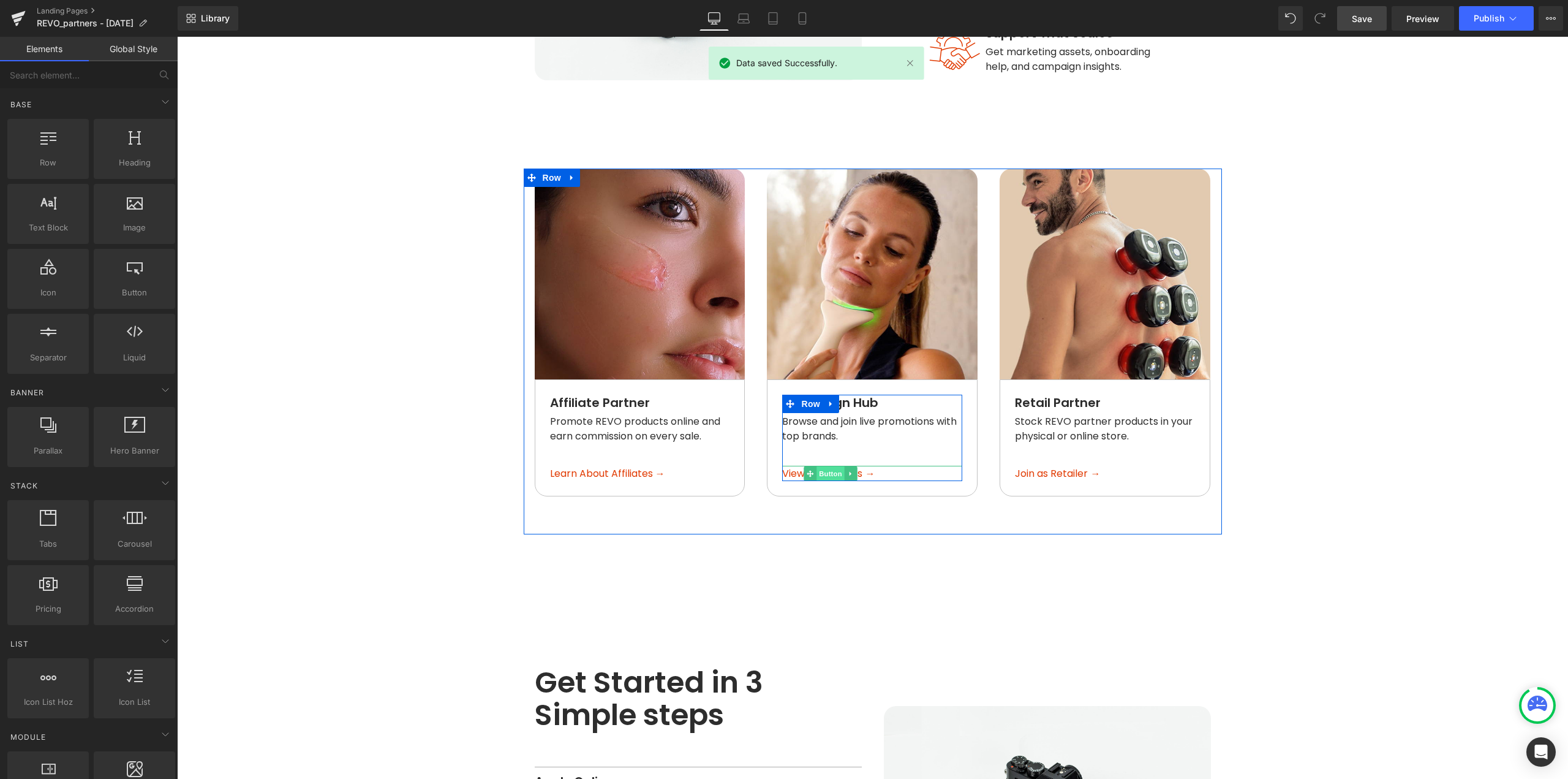
click at [824, 467] on span "Button" at bounding box center [830, 474] width 28 height 15
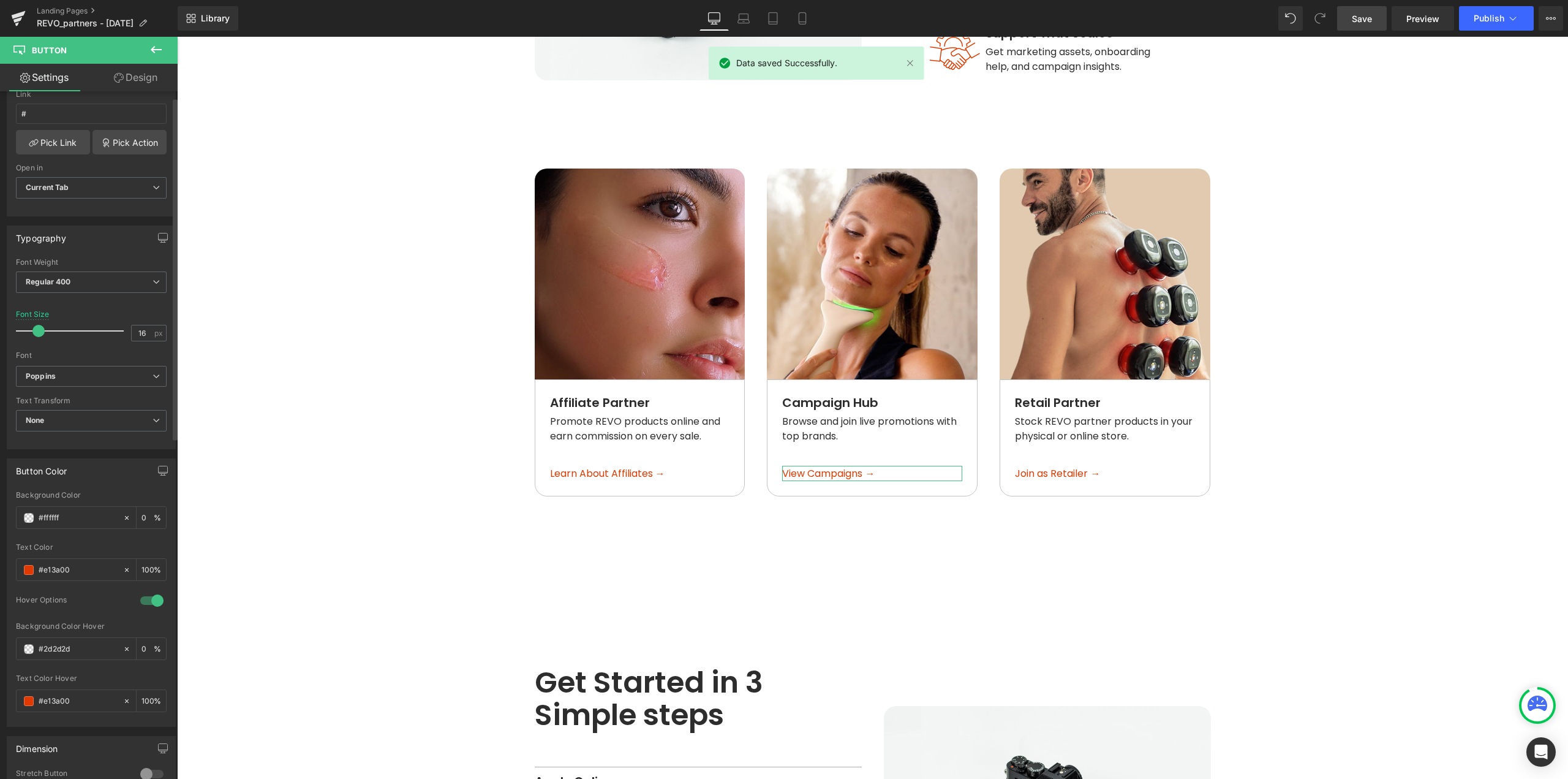
scroll to position [245, 0]
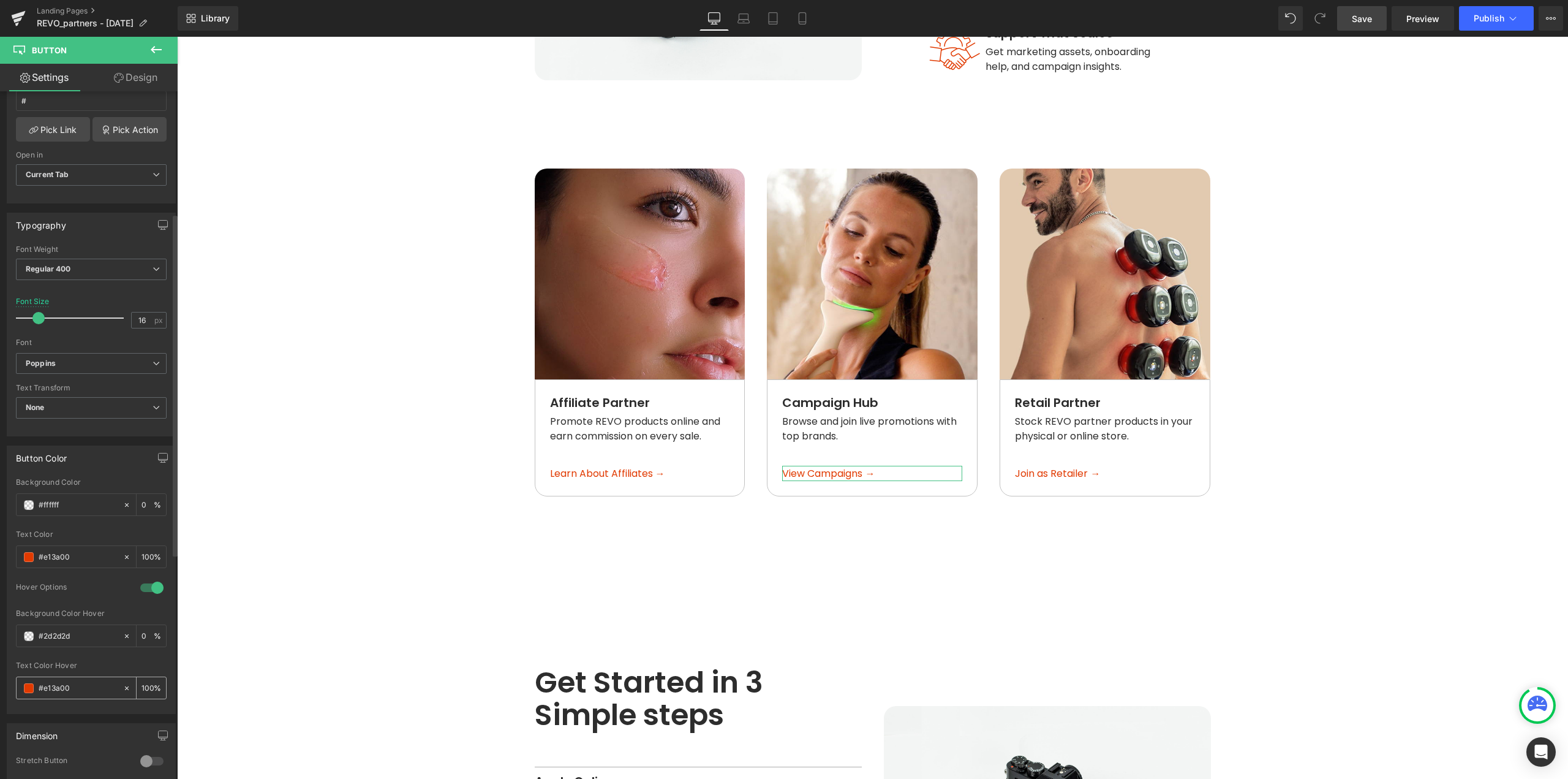
click at [27, 687] on span at bounding box center [28, 688] width 10 height 10
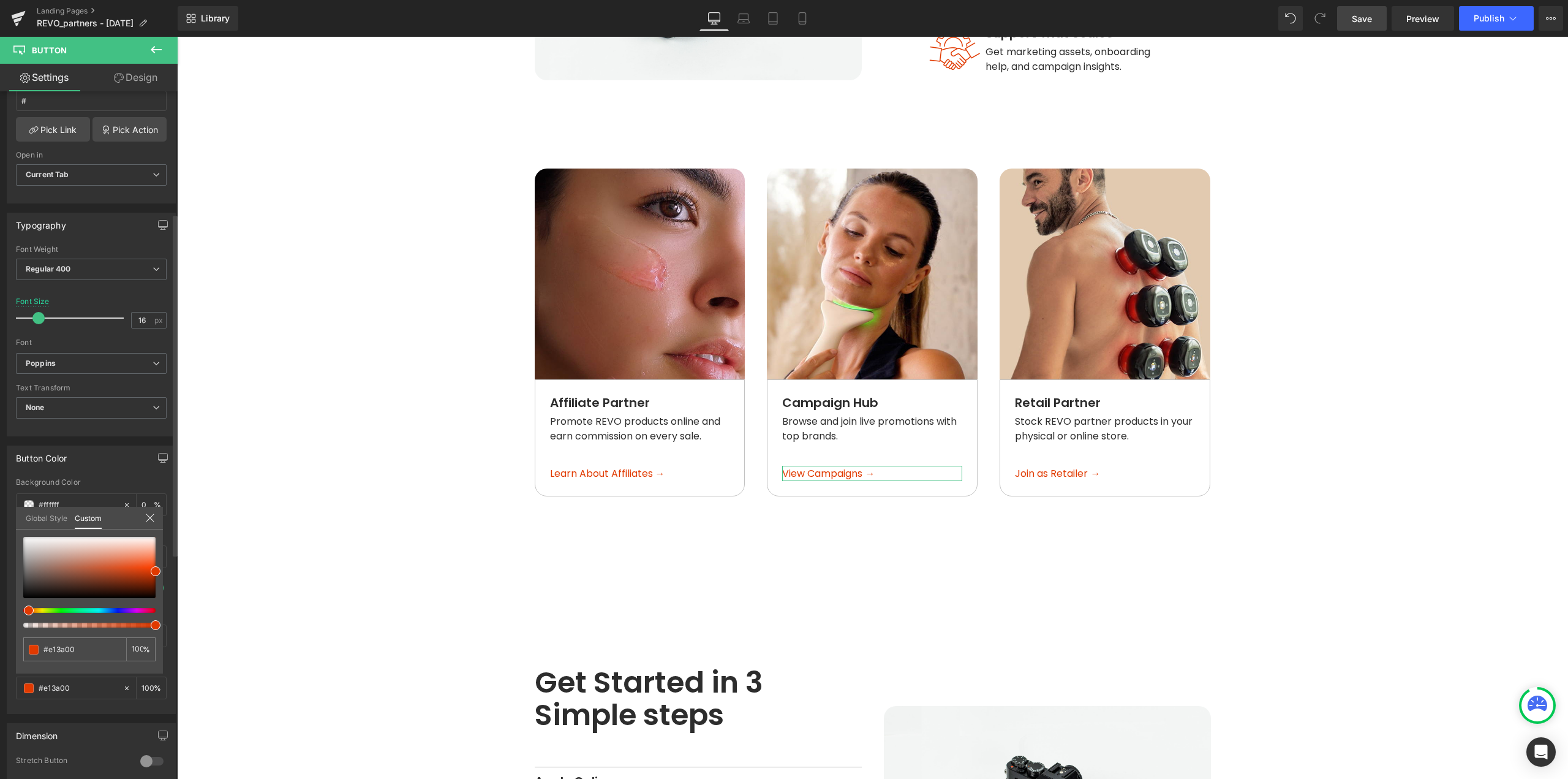
click at [52, 518] on link "Global Style" at bounding box center [47, 517] width 42 height 21
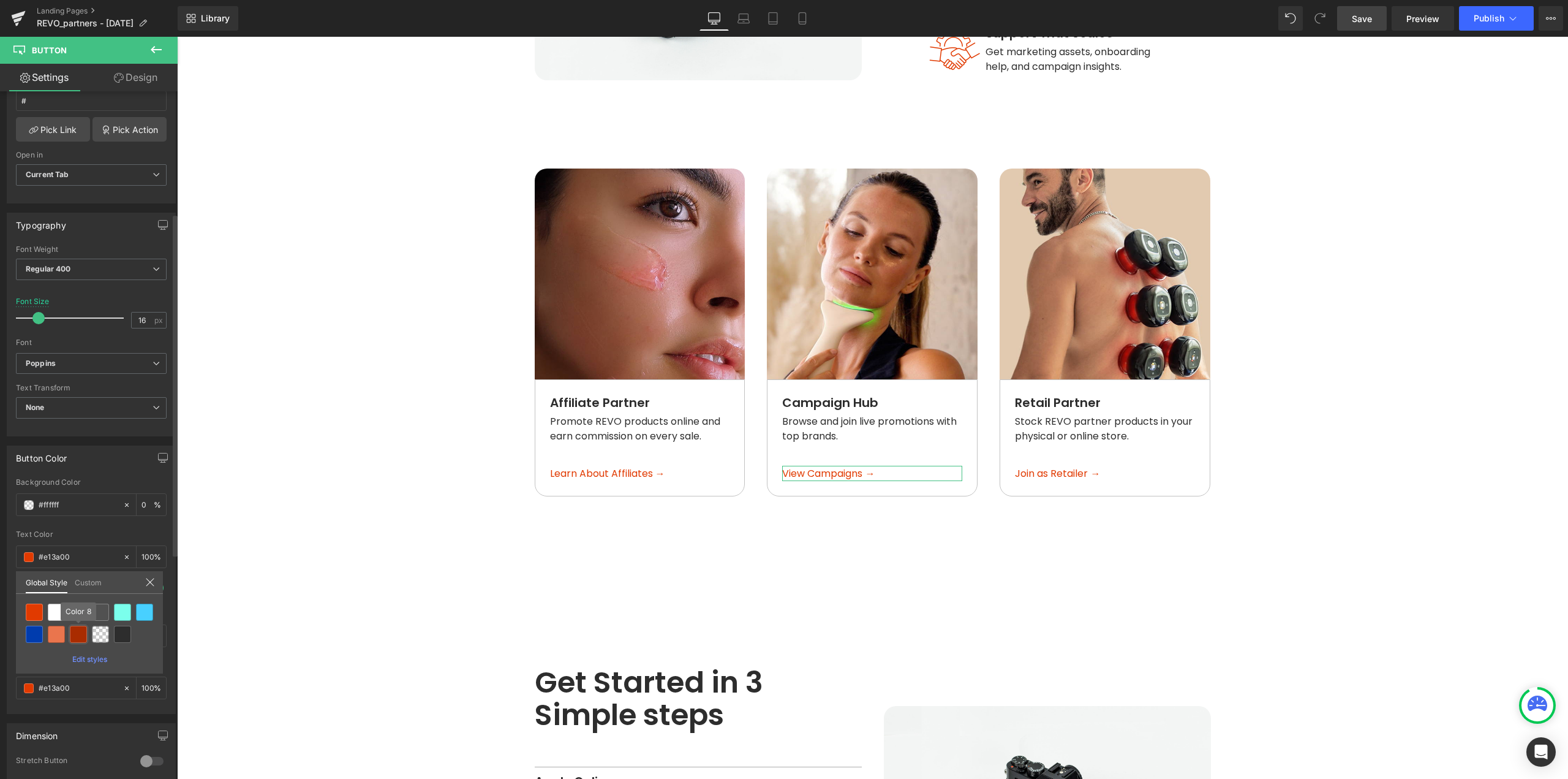
click at [73, 634] on div at bounding box center [78, 634] width 17 height 17
type input "Color 8"
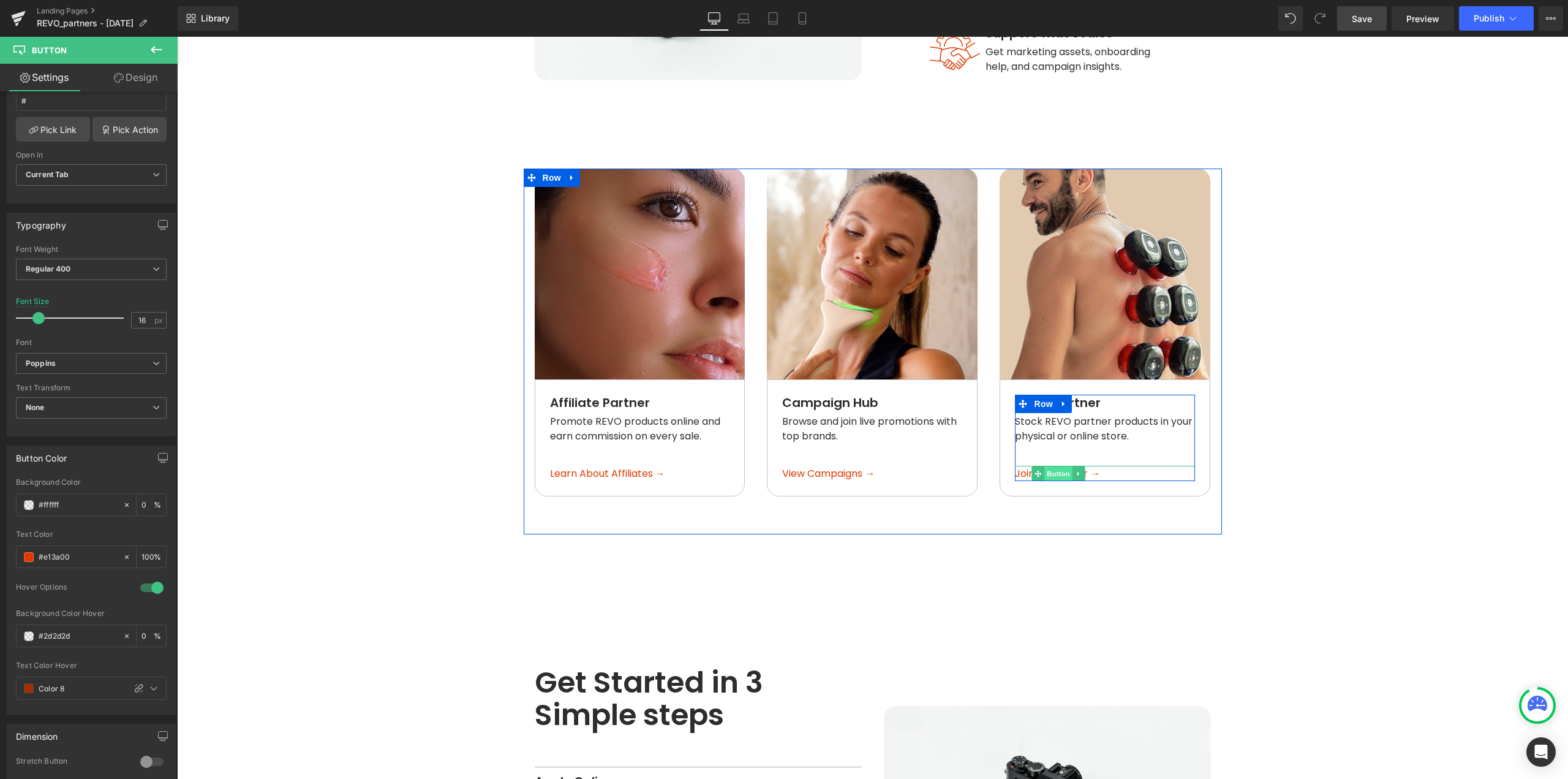
click at [1055, 467] on span "Button" at bounding box center [1058, 474] width 28 height 15
click at [26, 688] on span at bounding box center [28, 688] width 10 height 10
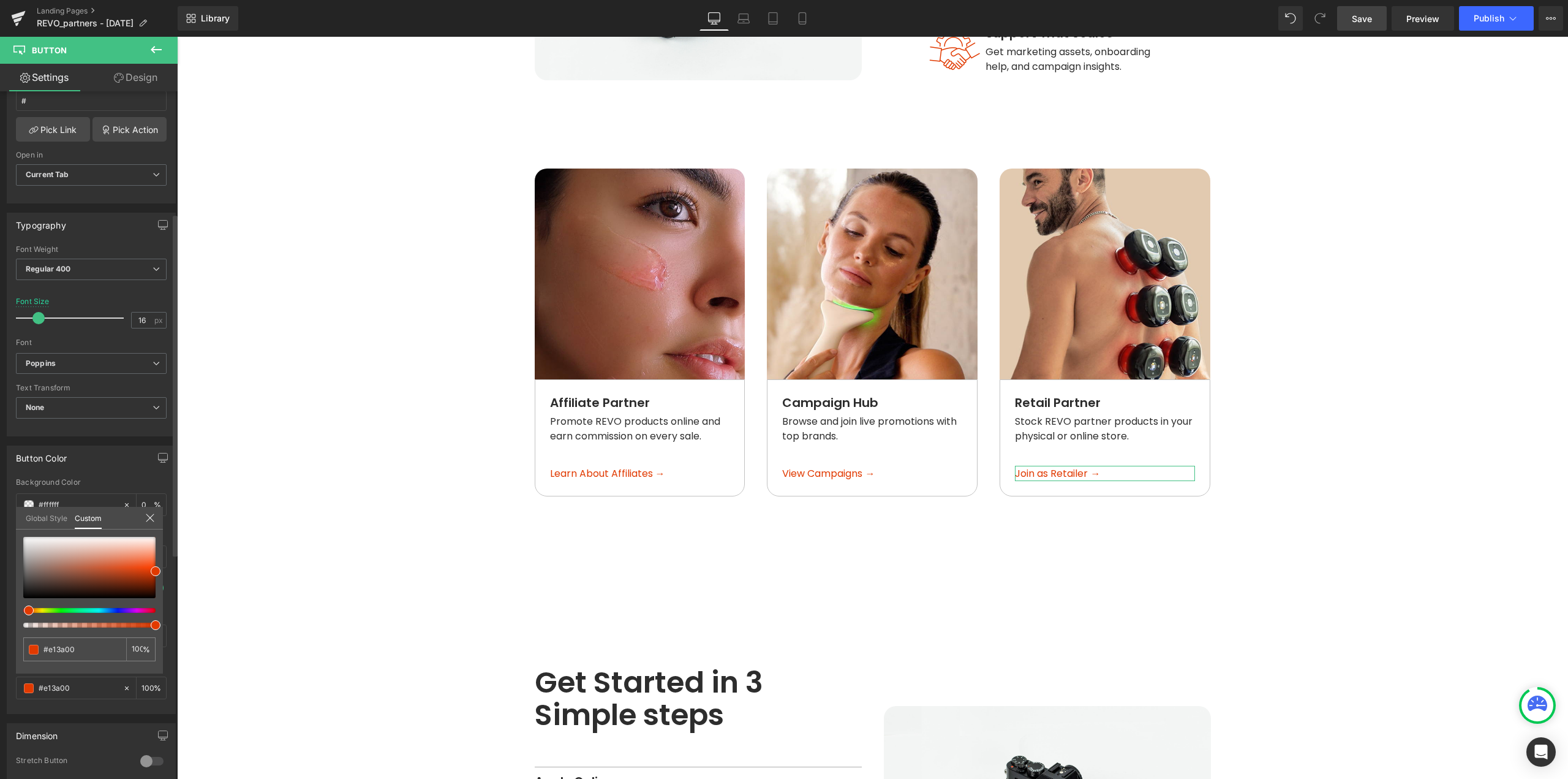
click at [48, 517] on link "Global Style" at bounding box center [47, 517] width 42 height 21
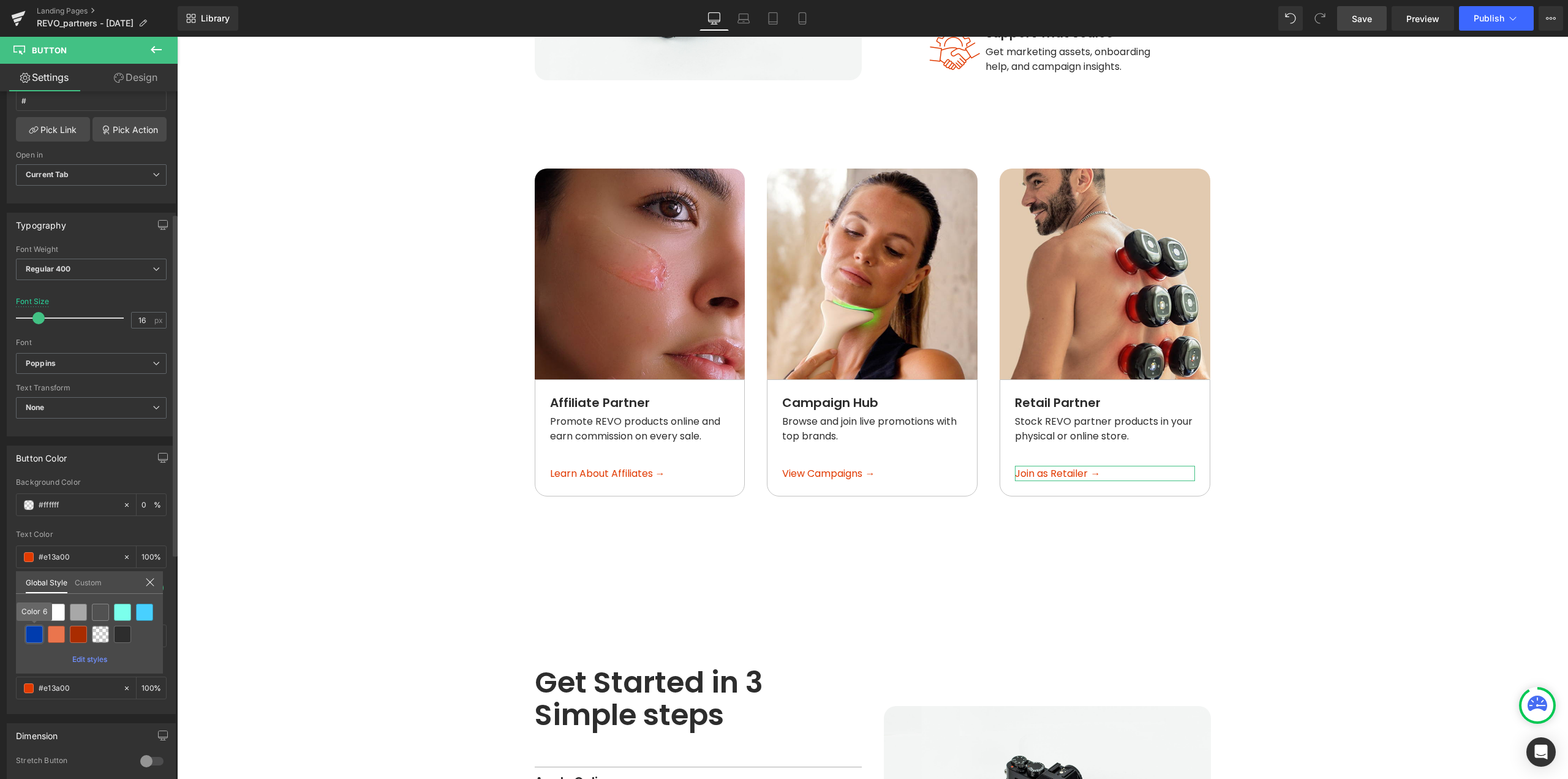
click at [30, 636] on div at bounding box center [34, 634] width 17 height 17
click at [31, 686] on span at bounding box center [28, 688] width 10 height 10
click at [73, 634] on div at bounding box center [78, 634] width 17 height 17
type input "Color 8"
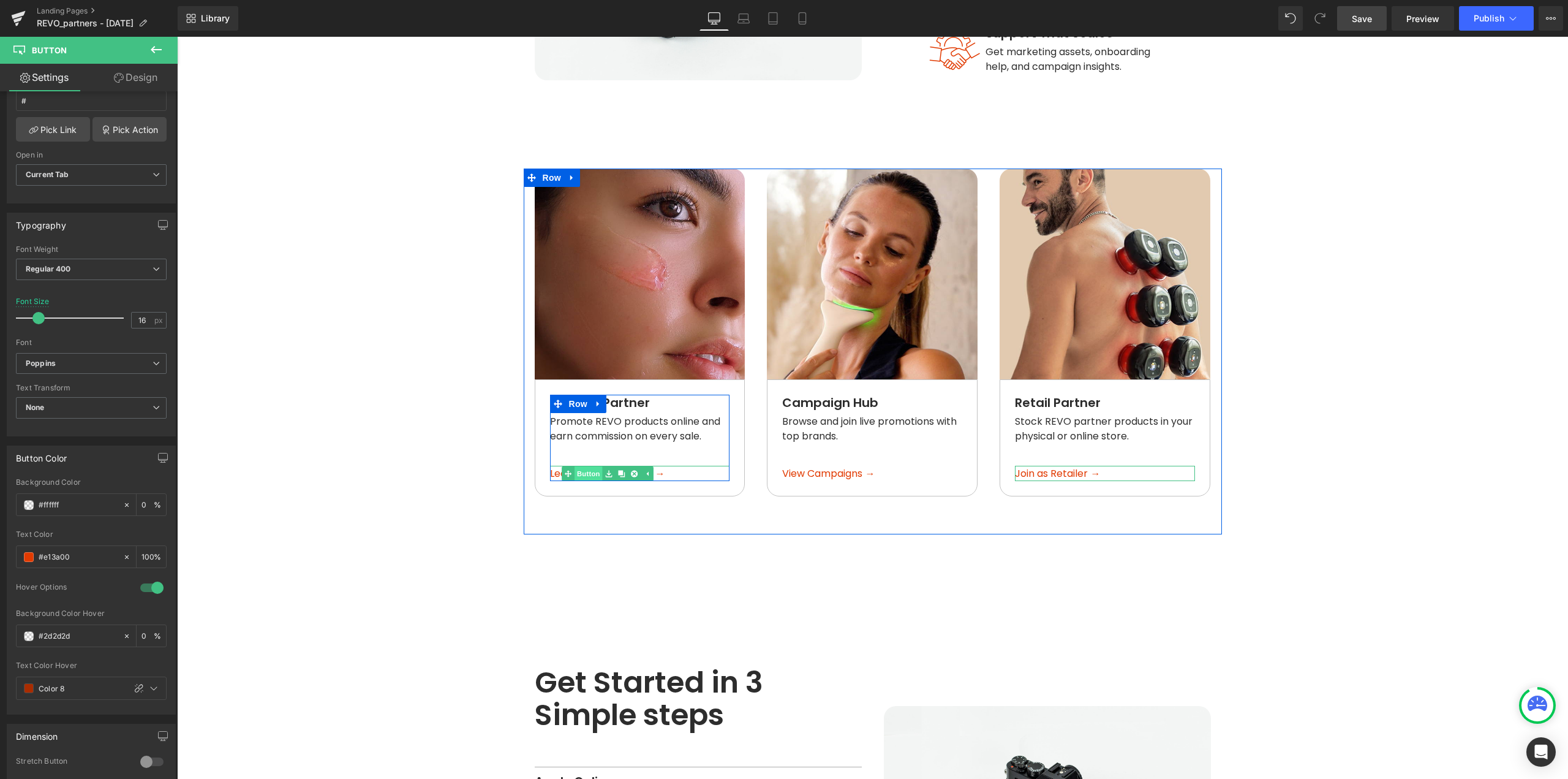
click at [580, 467] on link "Button" at bounding box center [582, 474] width 40 height 15
click at [31, 691] on span at bounding box center [28, 688] width 10 height 10
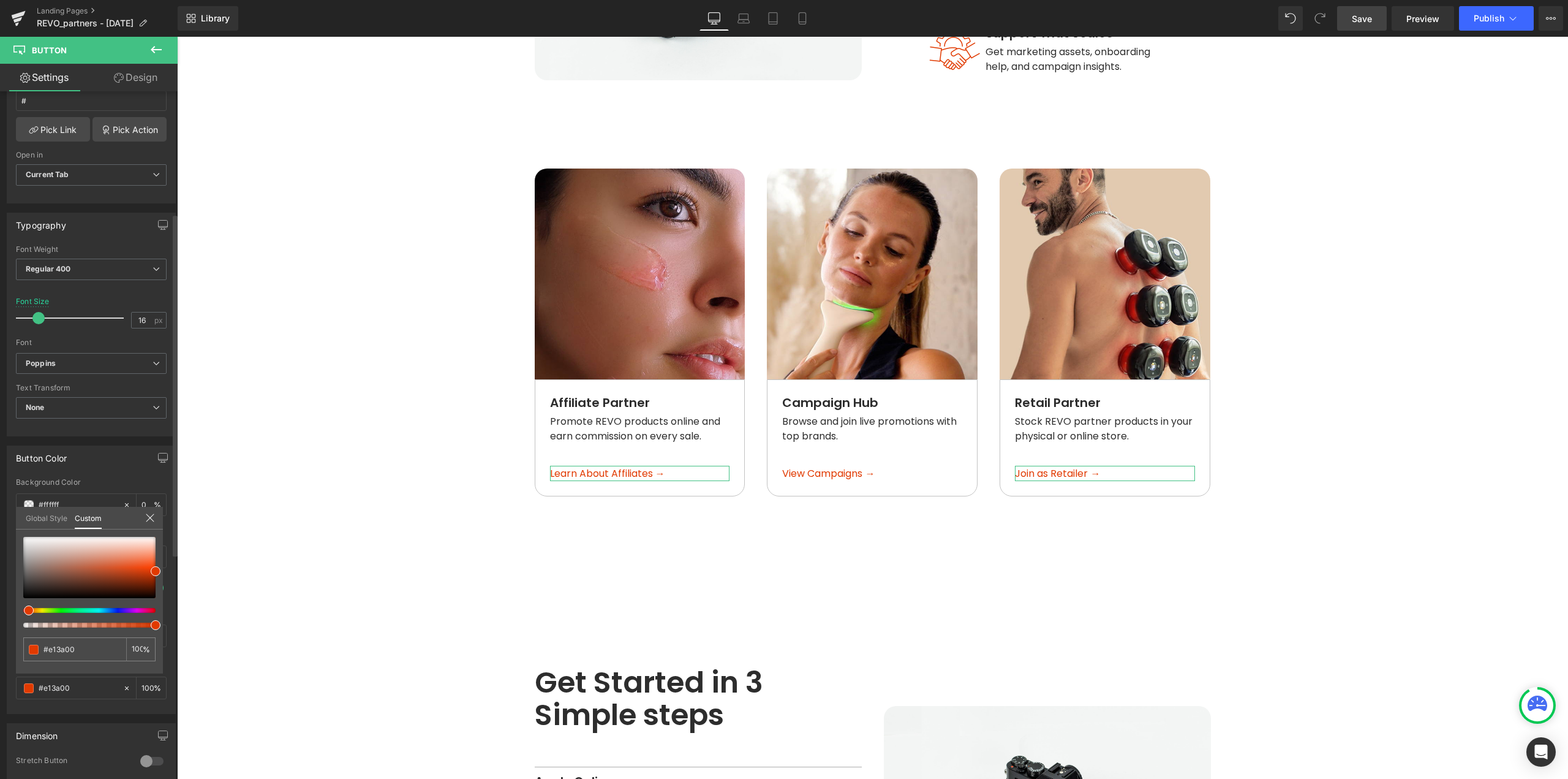
click at [52, 519] on link "Global Style" at bounding box center [47, 517] width 42 height 21
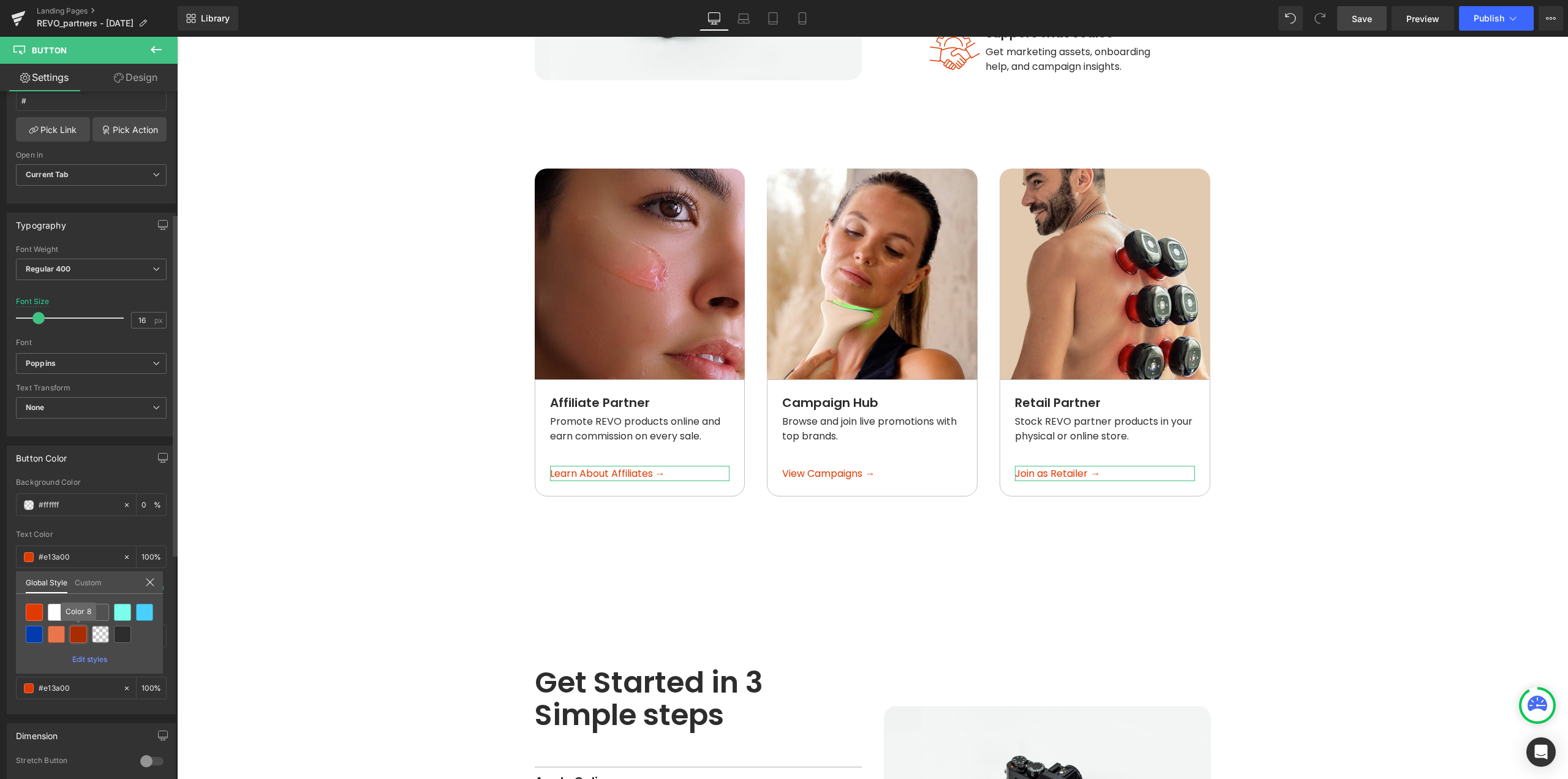
drag, startPoint x: 76, startPoint y: 634, endPoint x: 654, endPoint y: 520, distance: 589.1
click at [76, 634] on div at bounding box center [78, 634] width 17 height 17
type input "Color 8"
click at [884, 553] on div "Real Results. Real Earnings. Heading Whether you're an influencer, creator, or …" at bounding box center [873, 242] width 699 height 2354
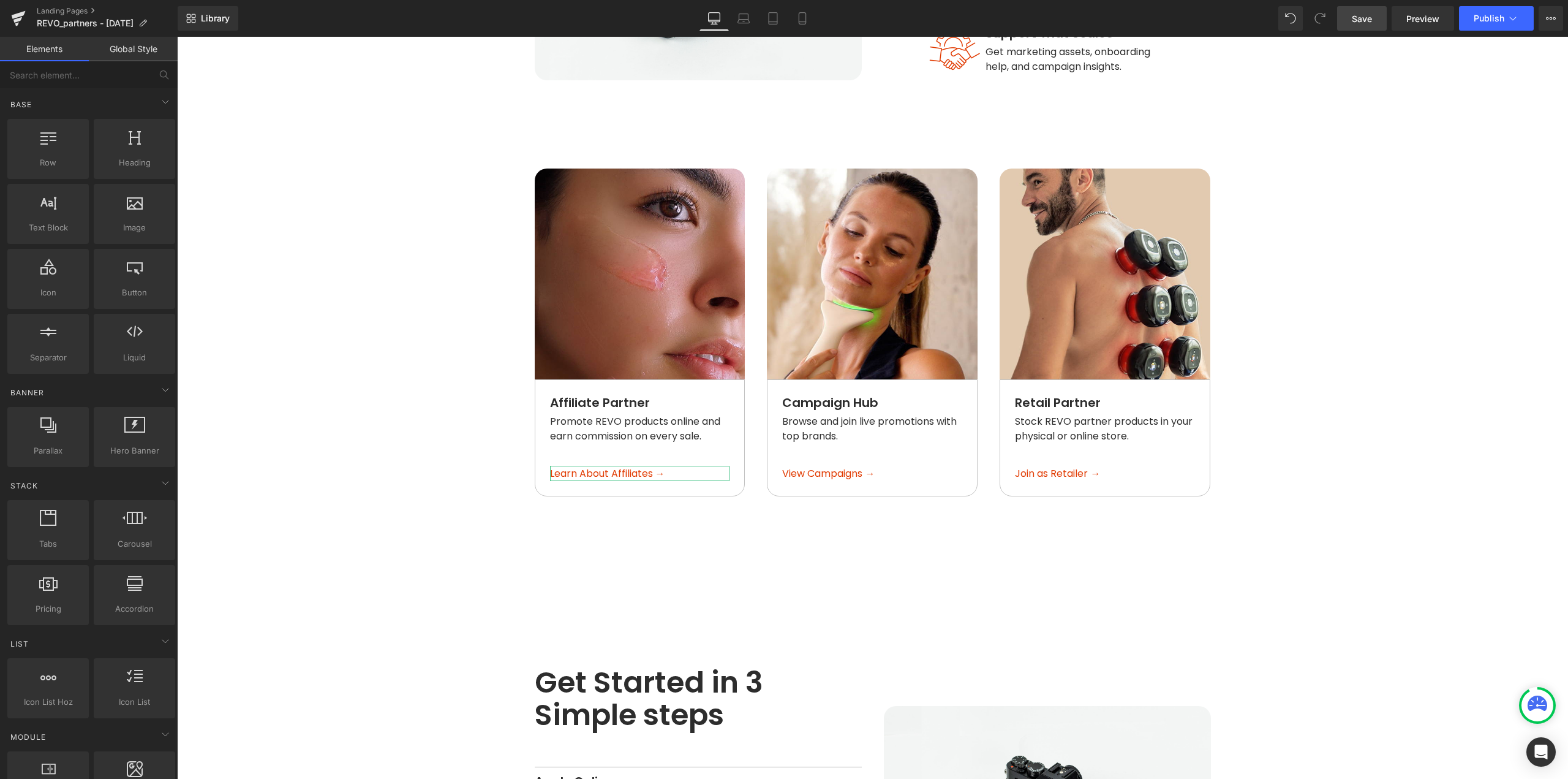
drag, startPoint x: 1365, startPoint y: 19, endPoint x: 784, endPoint y: 349, distance: 668.2
click at [1365, 19] on span "Save" at bounding box center [1363, 18] width 20 height 13
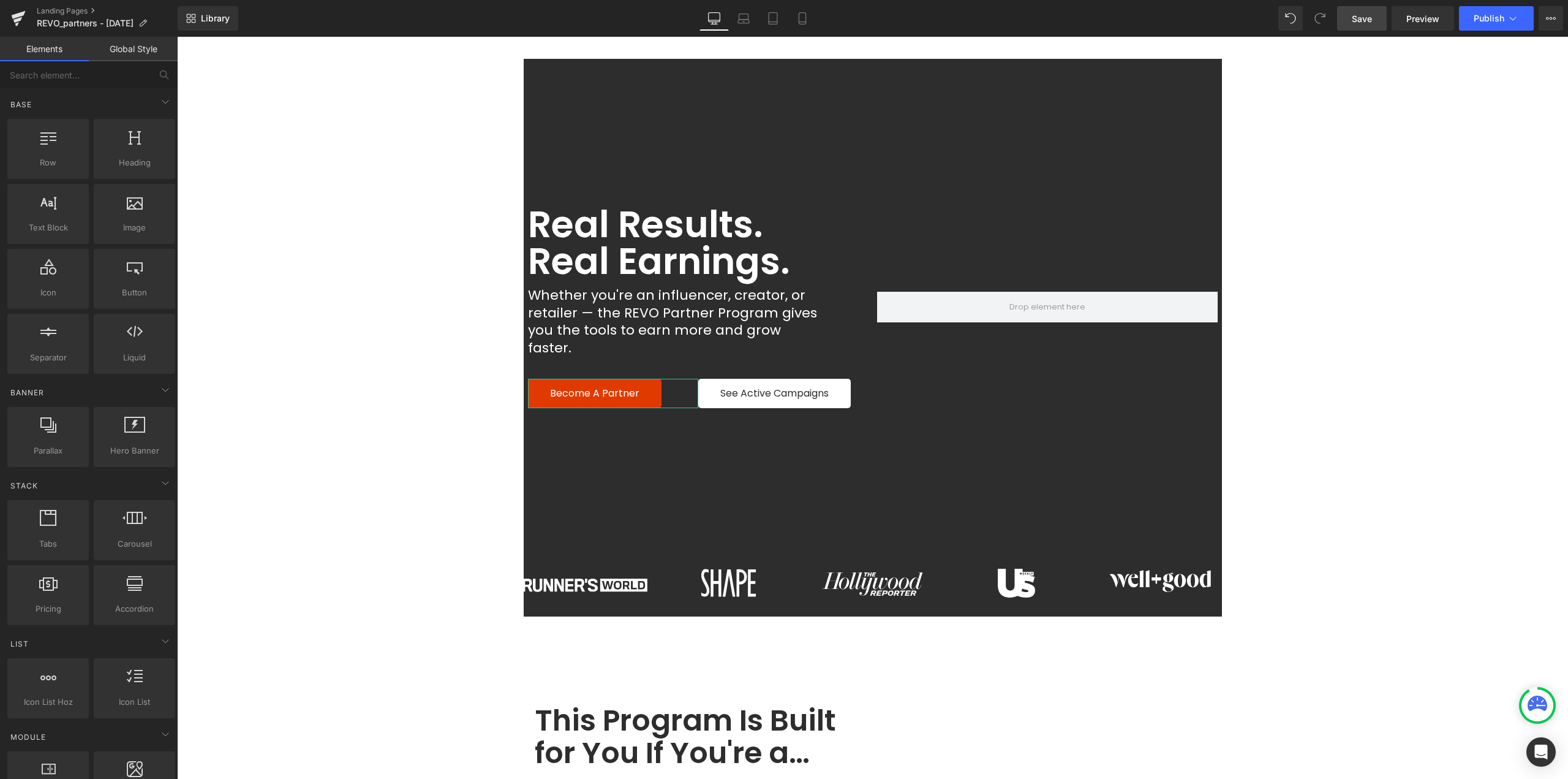
scroll to position [0, 0]
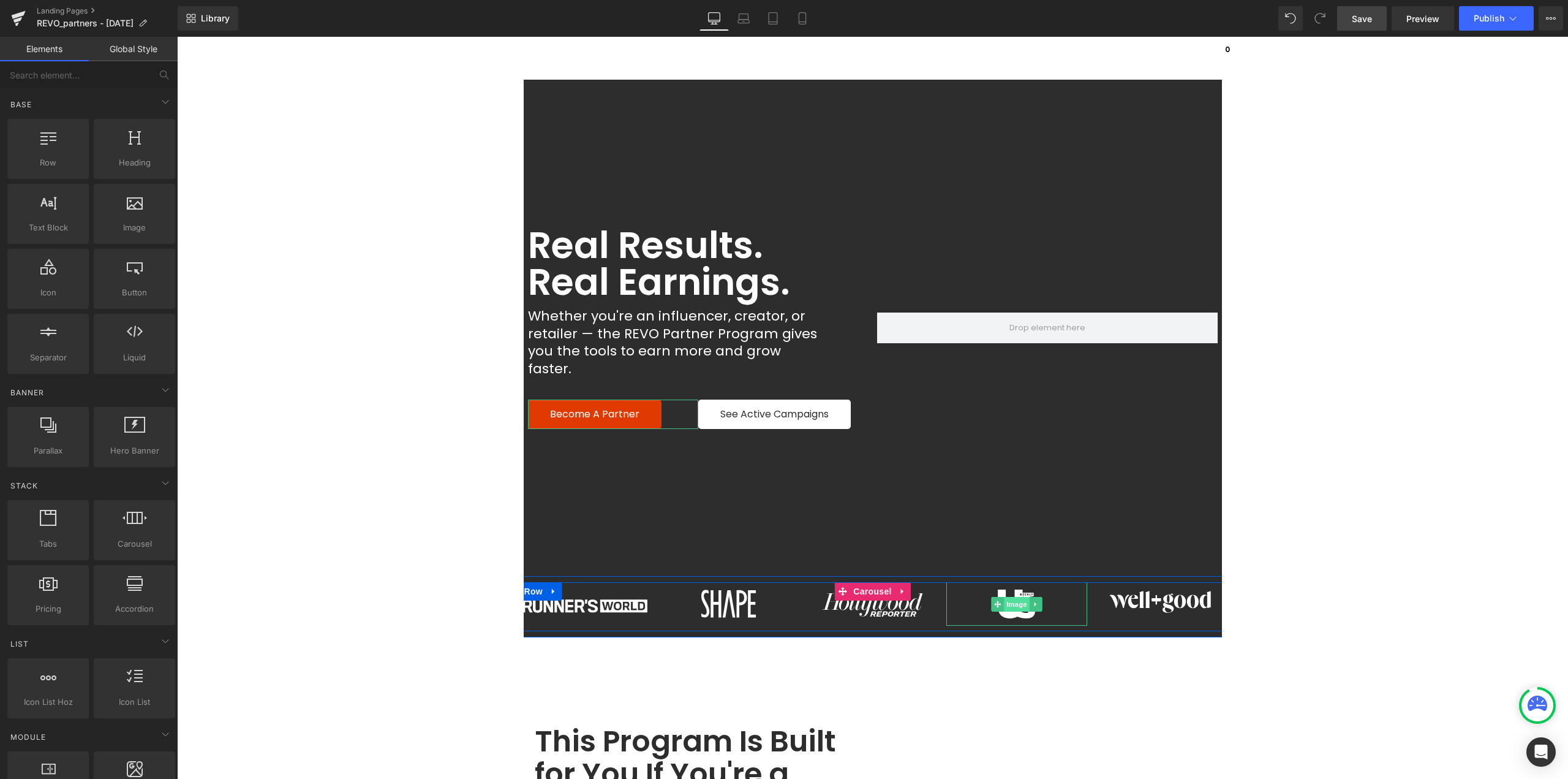
click at [1010, 596] on span "Image" at bounding box center [1016, 604] width 26 height 15
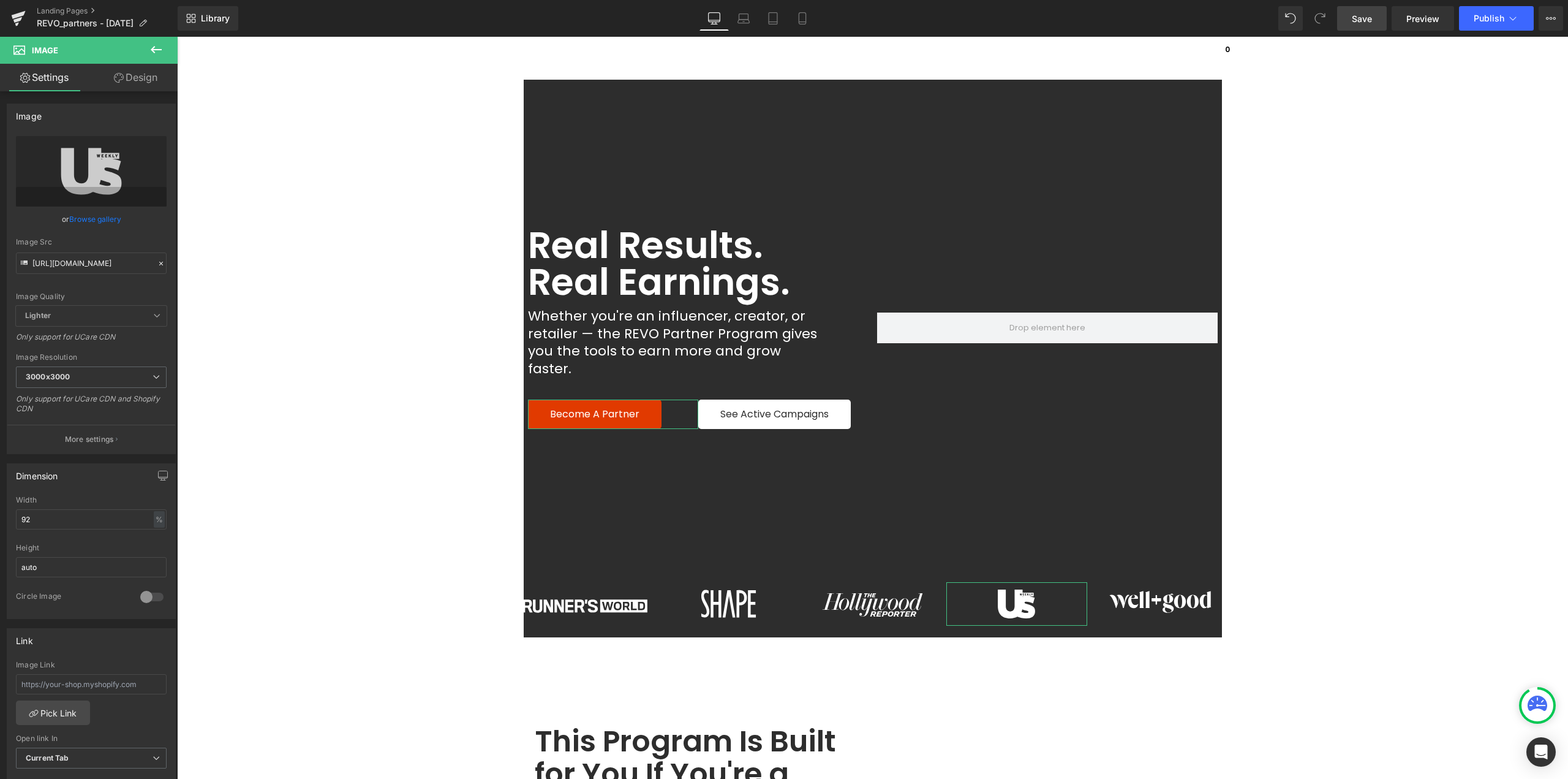
click at [150, 76] on link "Design" at bounding box center [135, 78] width 89 height 27
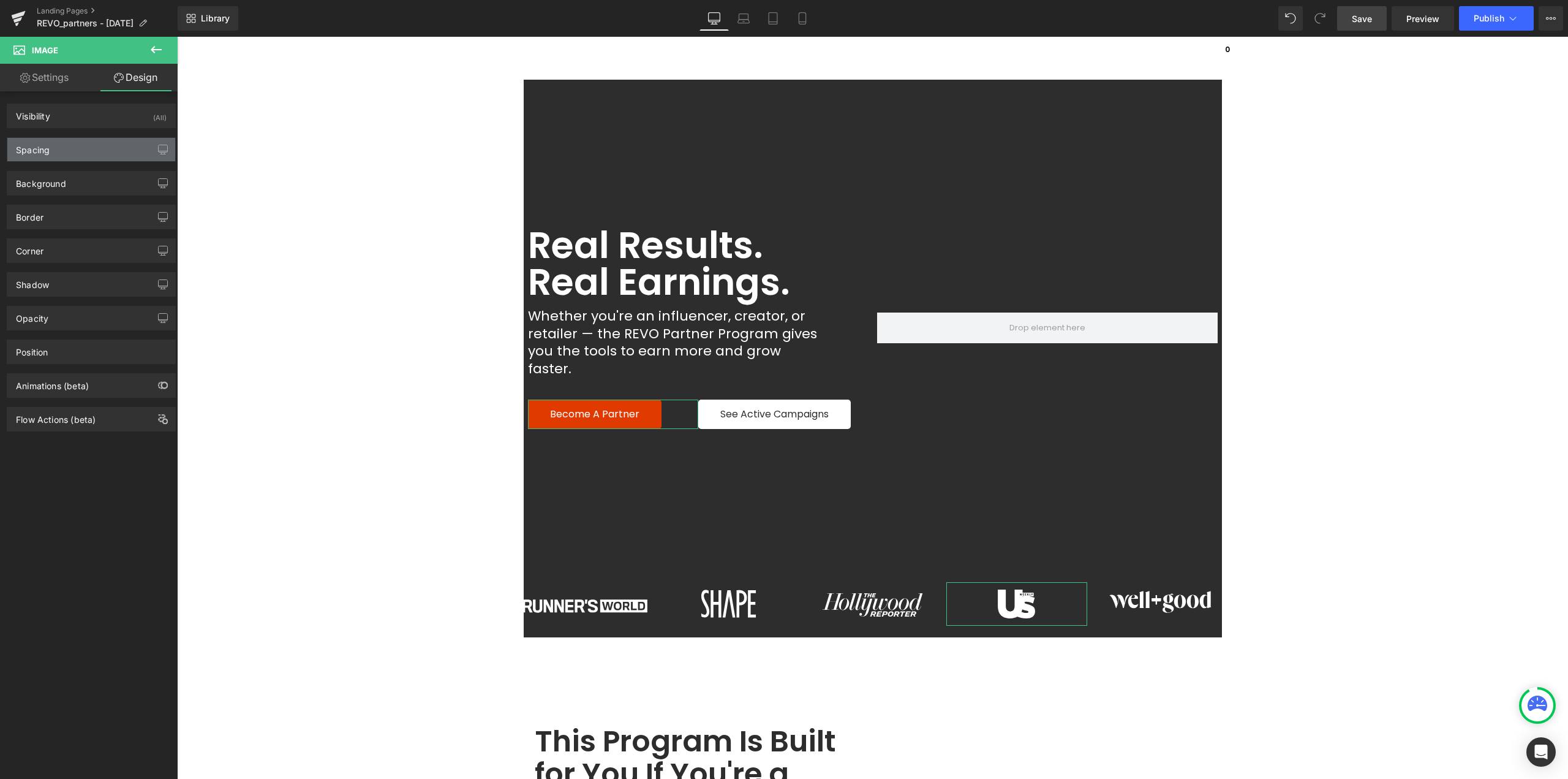
click at [67, 153] on div "Spacing" at bounding box center [91, 149] width 168 height 23
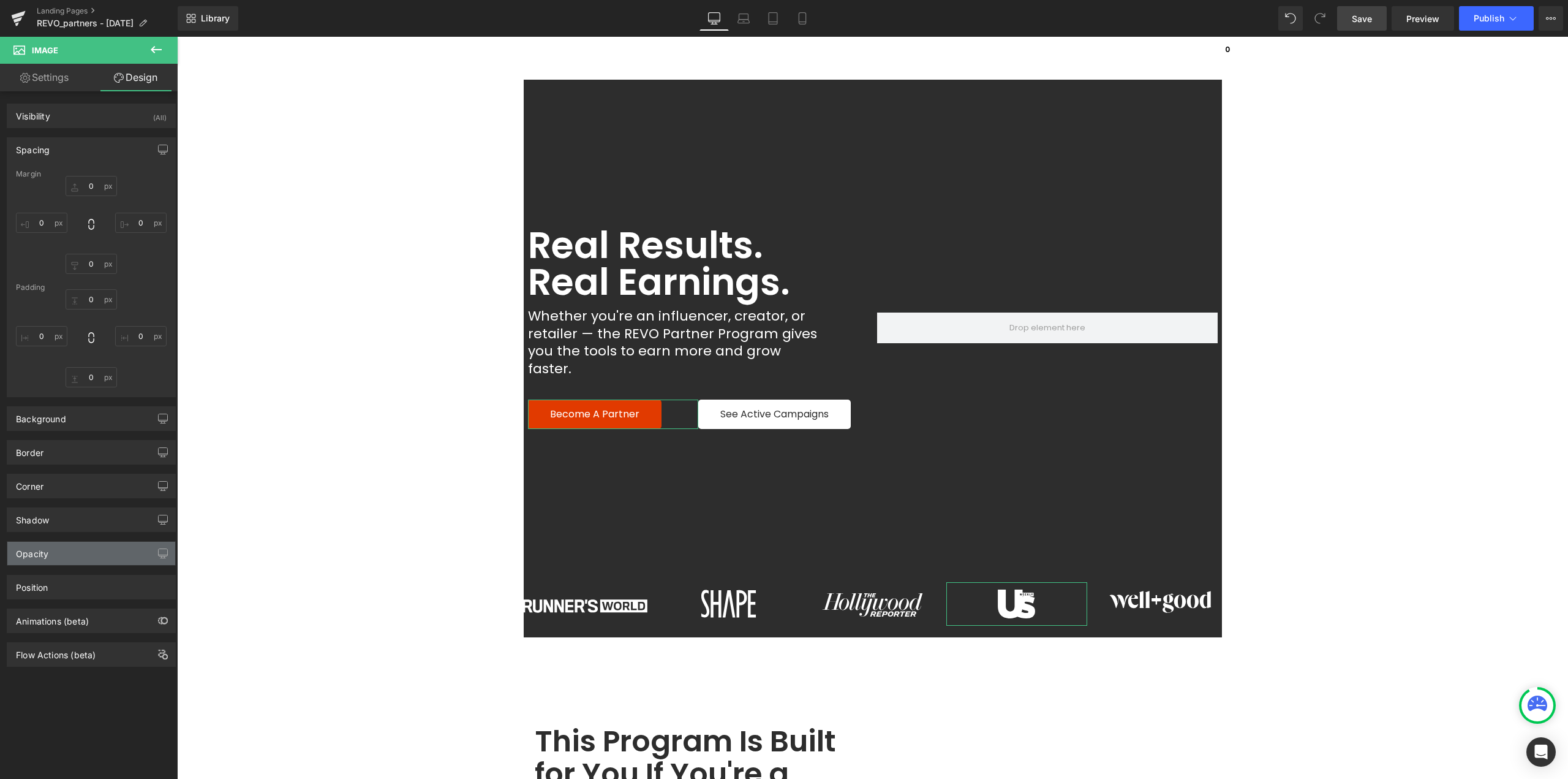
click at [77, 557] on div "Opacity" at bounding box center [91, 553] width 168 height 23
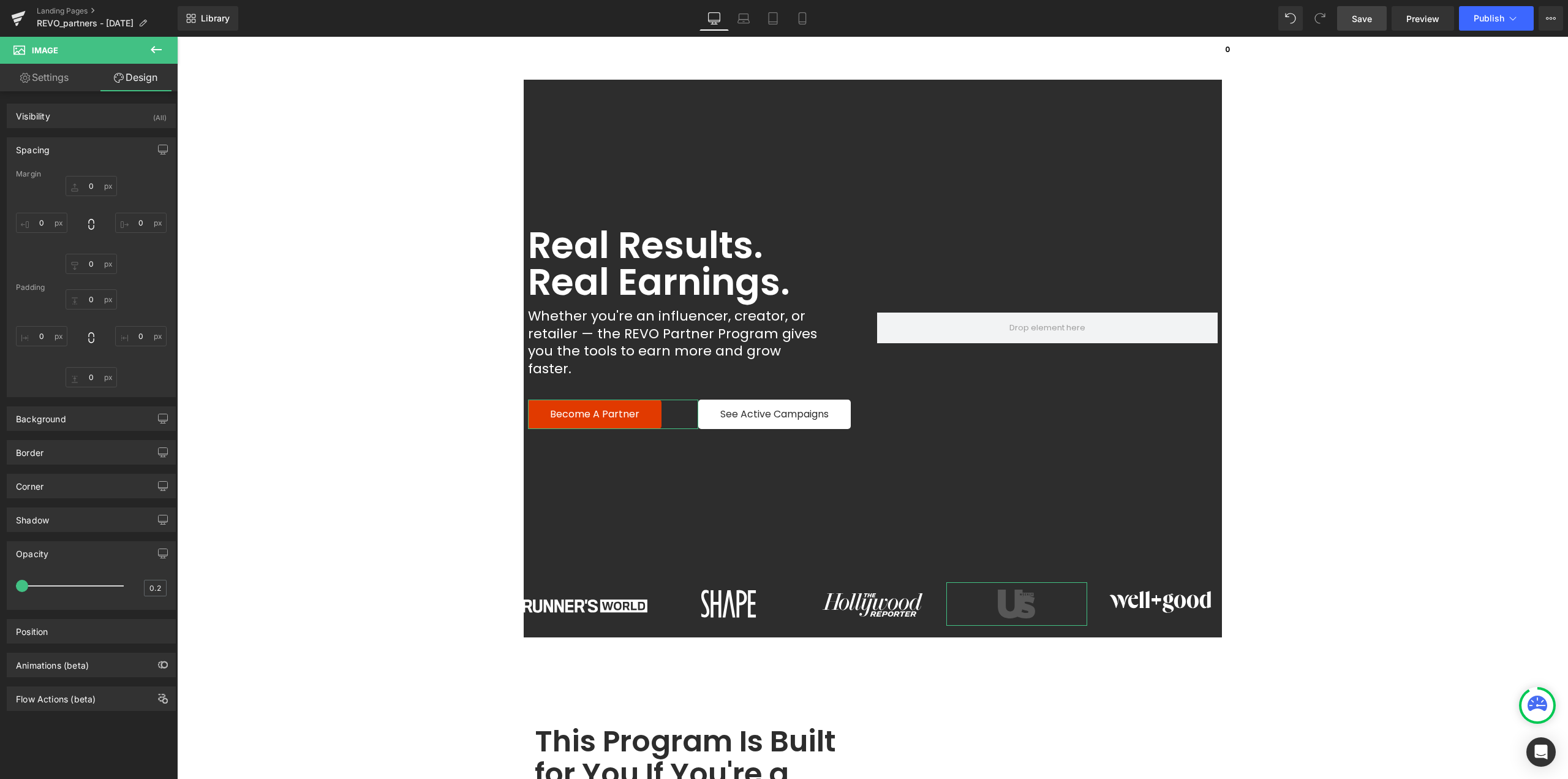
drag, startPoint x: 121, startPoint y: 589, endPoint x: 0, endPoint y: 587, distance: 121.0
click at [0, 587] on div "Opacity 0.2 0.2" at bounding box center [91, 570] width 184 height 78
type input "0.5"
drag, startPoint x: 26, startPoint y: 587, endPoint x: 67, endPoint y: 592, distance: 41.3
click at [67, 592] on div at bounding box center [72, 585] width 101 height 25
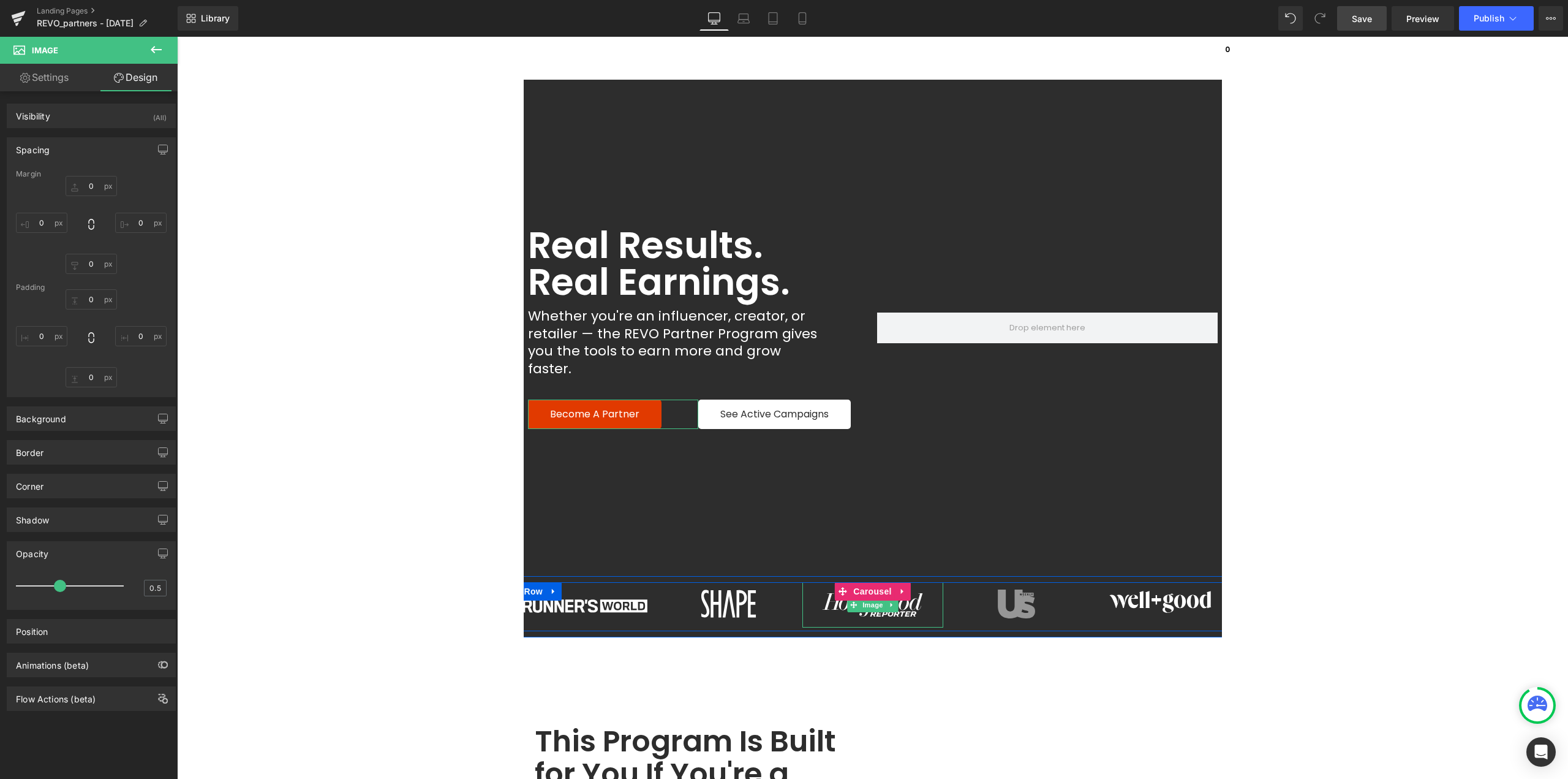
drag, startPoint x: 868, startPoint y: 590, endPoint x: 228, endPoint y: 600, distance: 640.1
click at [869, 597] on span "Image" at bounding box center [873, 605] width 26 height 15
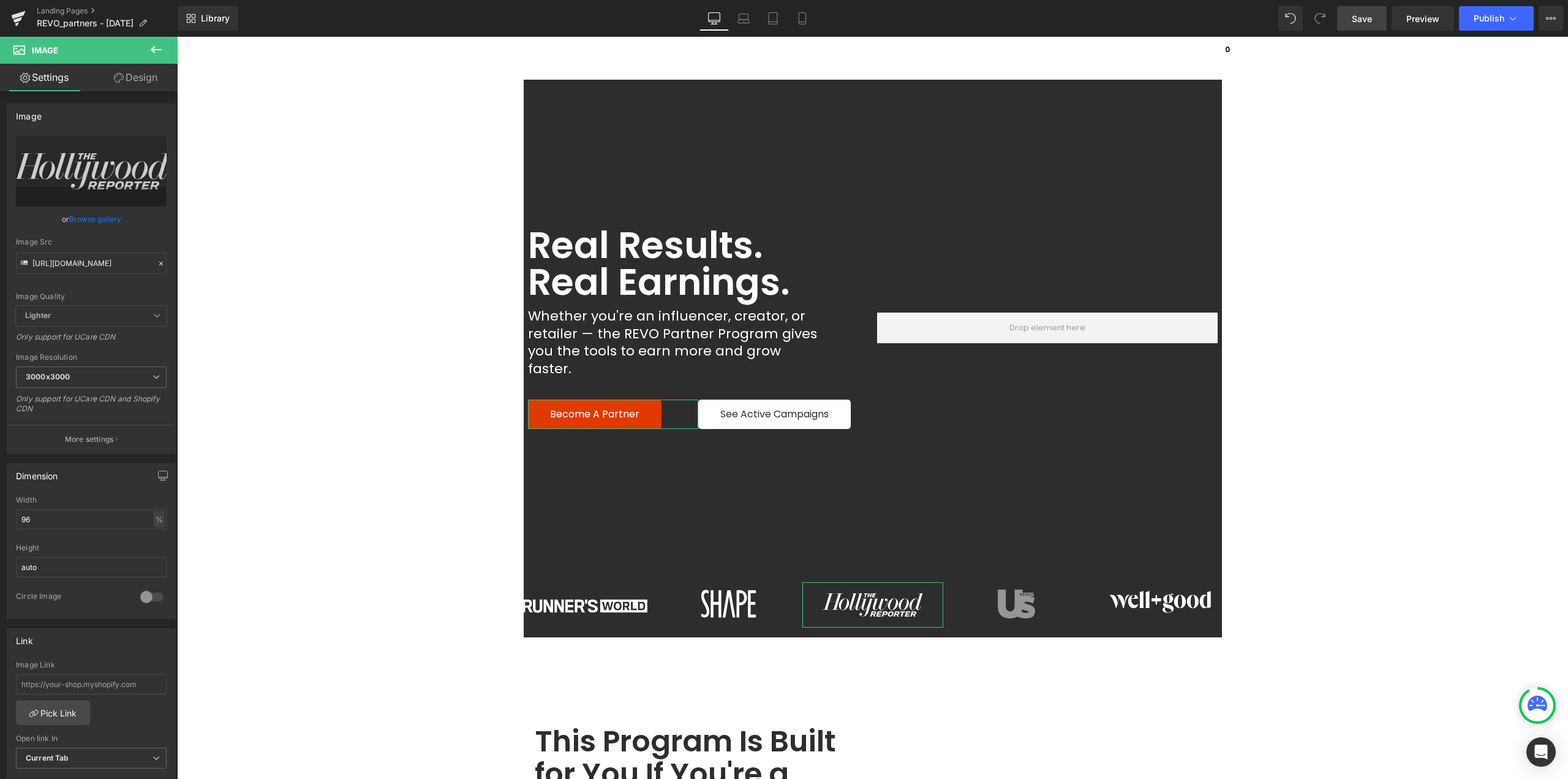
click at [139, 76] on link "Design" at bounding box center [135, 78] width 89 height 27
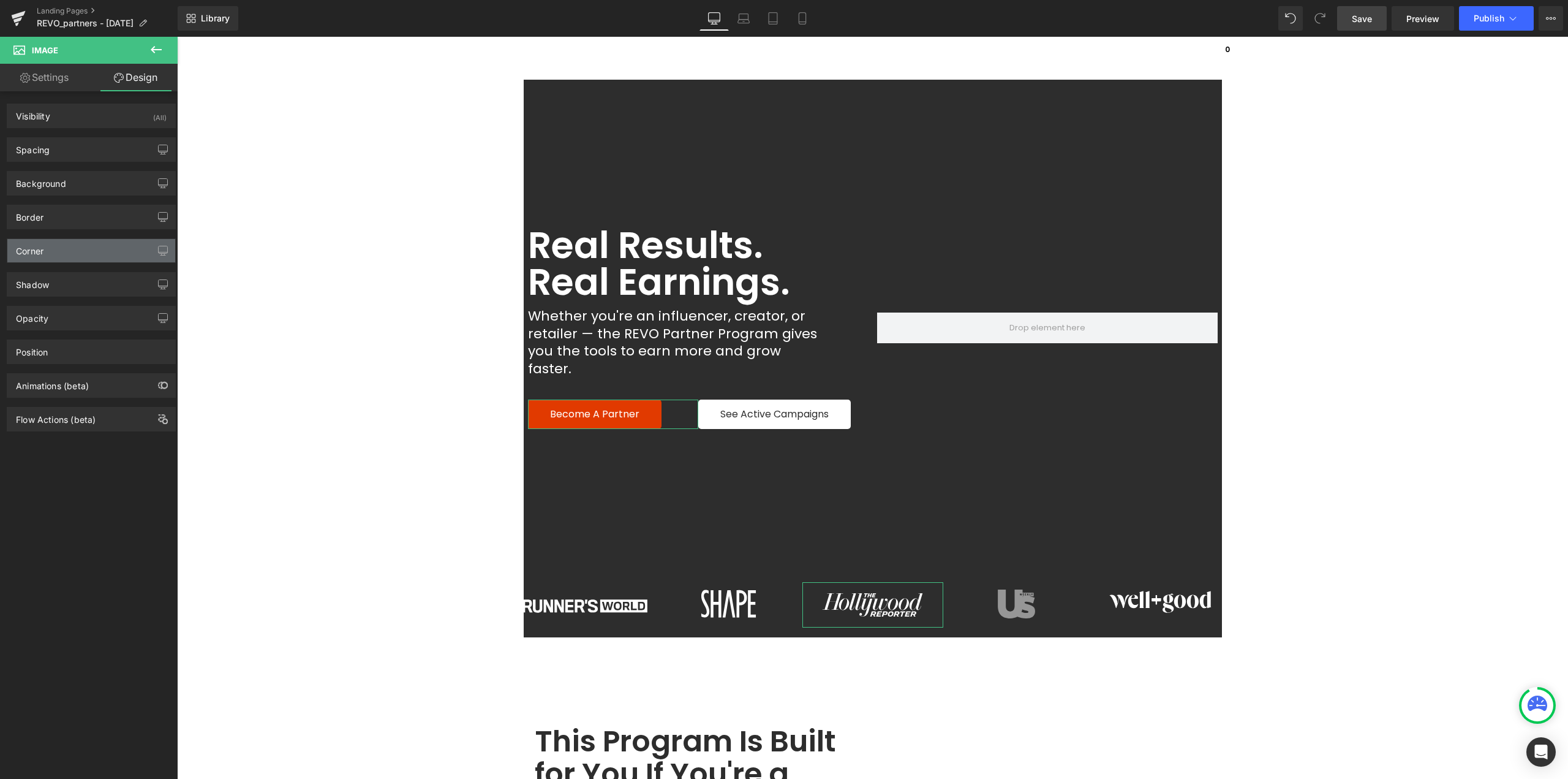
type input "0"
click at [86, 254] on div "Corner" at bounding box center [91, 250] width 168 height 23
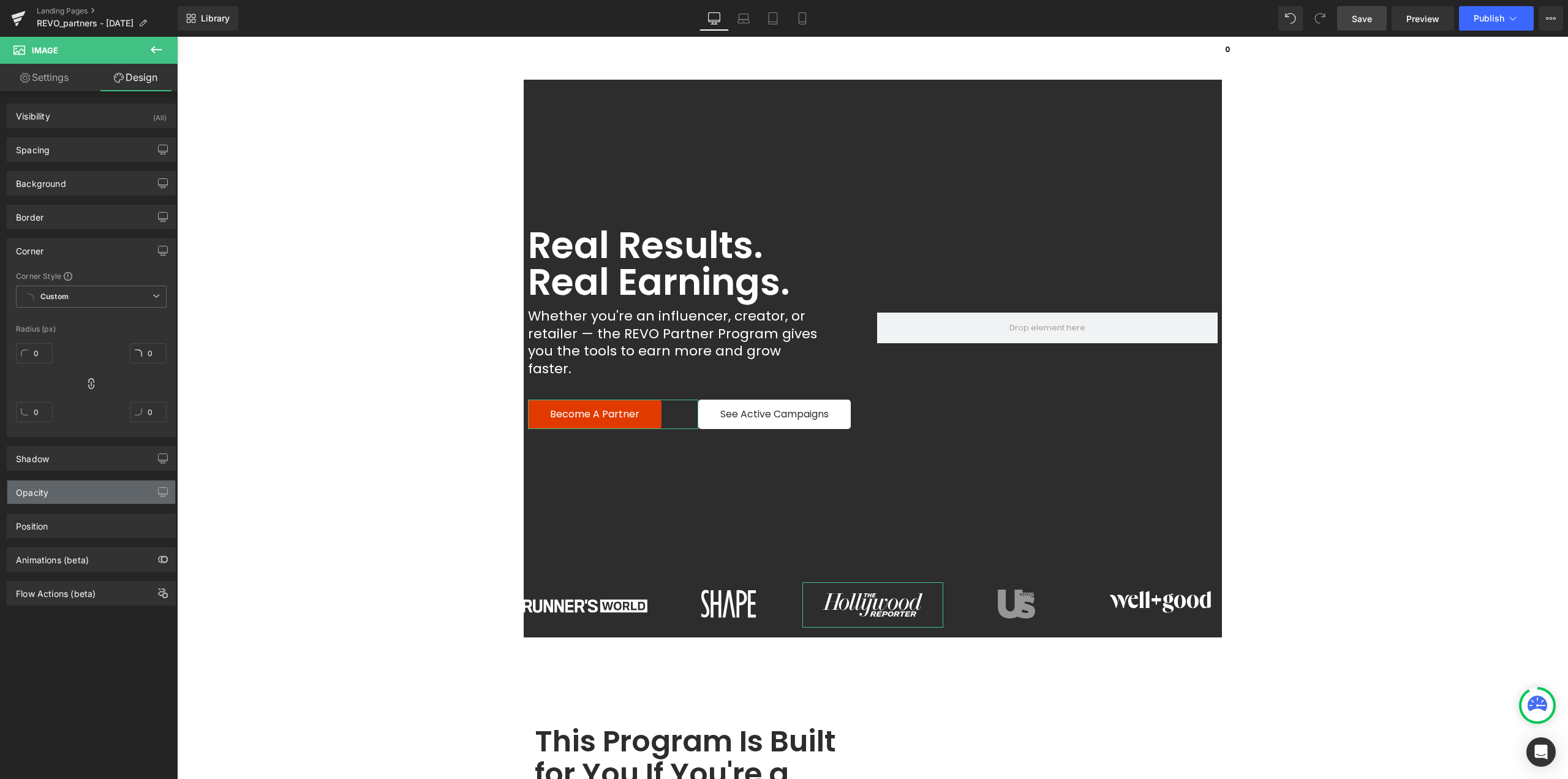
click at [63, 499] on div "Opacity" at bounding box center [91, 491] width 168 height 23
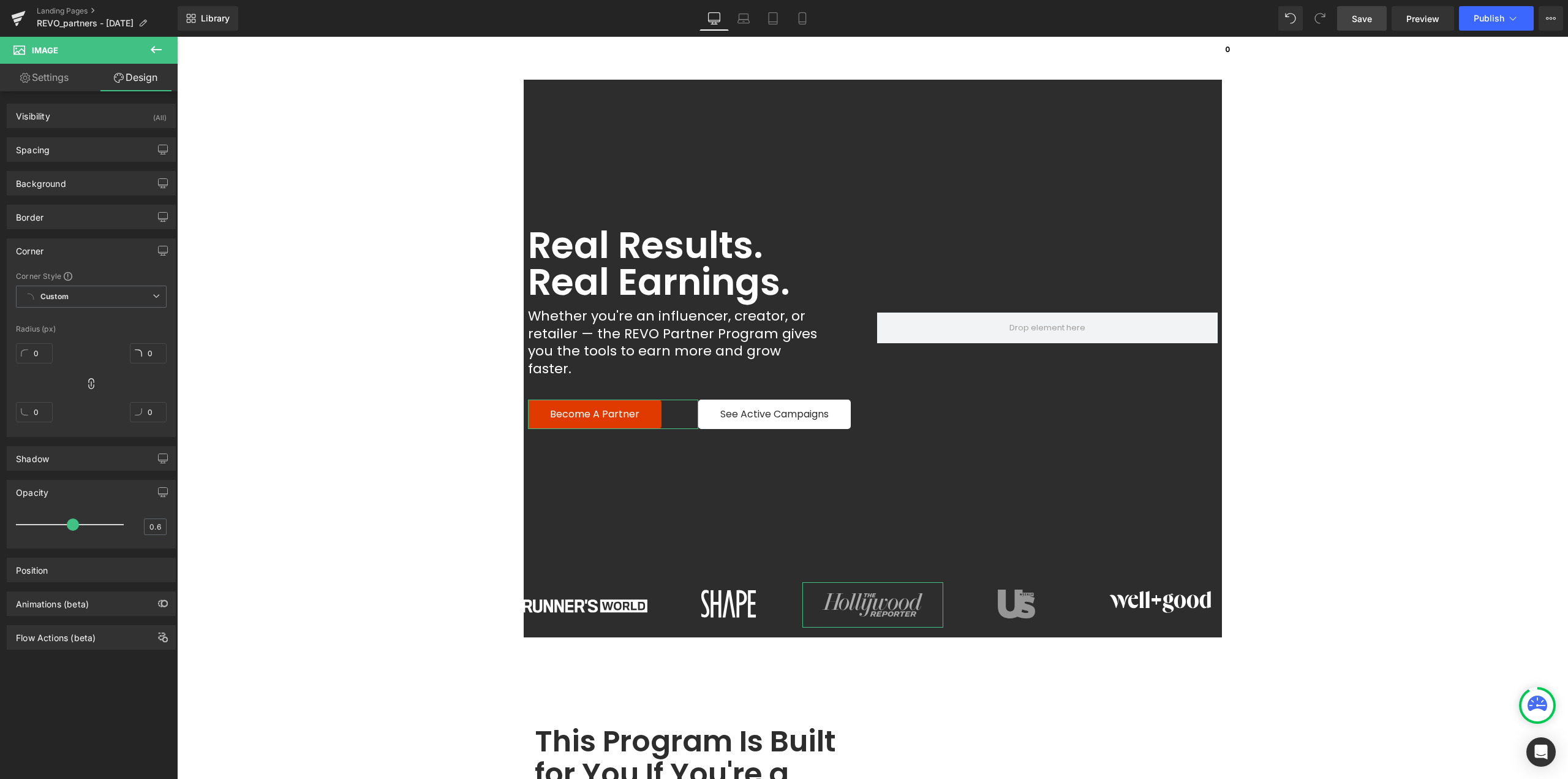
drag, startPoint x: 117, startPoint y: 525, endPoint x: 75, endPoint y: 532, distance: 42.6
click at [75, 532] on div at bounding box center [72, 524] width 101 height 25
type input "0.5"
drag, startPoint x: 71, startPoint y: 527, endPoint x: 64, endPoint y: 527, distance: 7.0
click at [64, 527] on span at bounding box center [59, 524] width 12 height 12
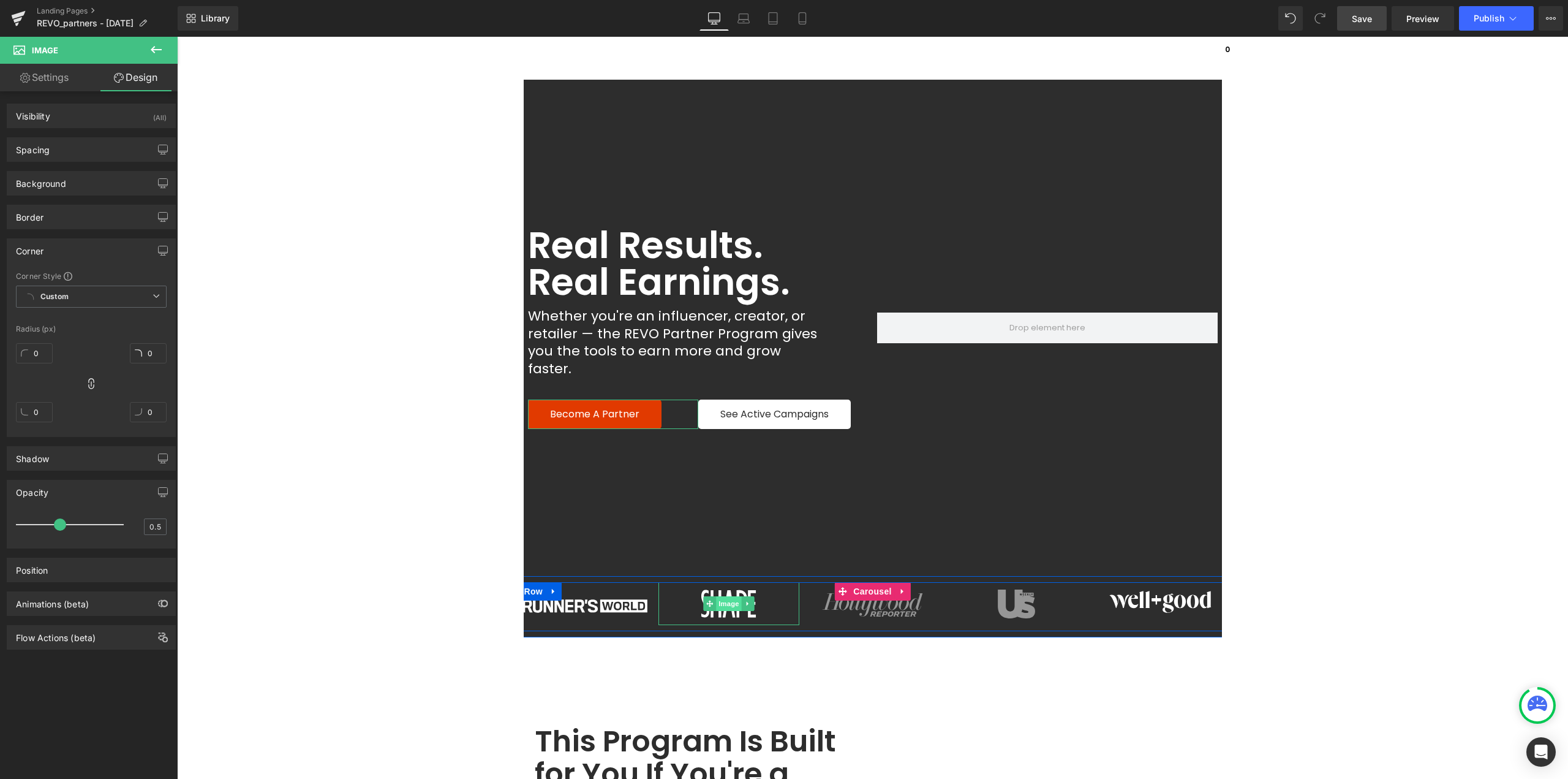
click at [730, 596] on span "Image" at bounding box center [729, 604] width 26 height 15
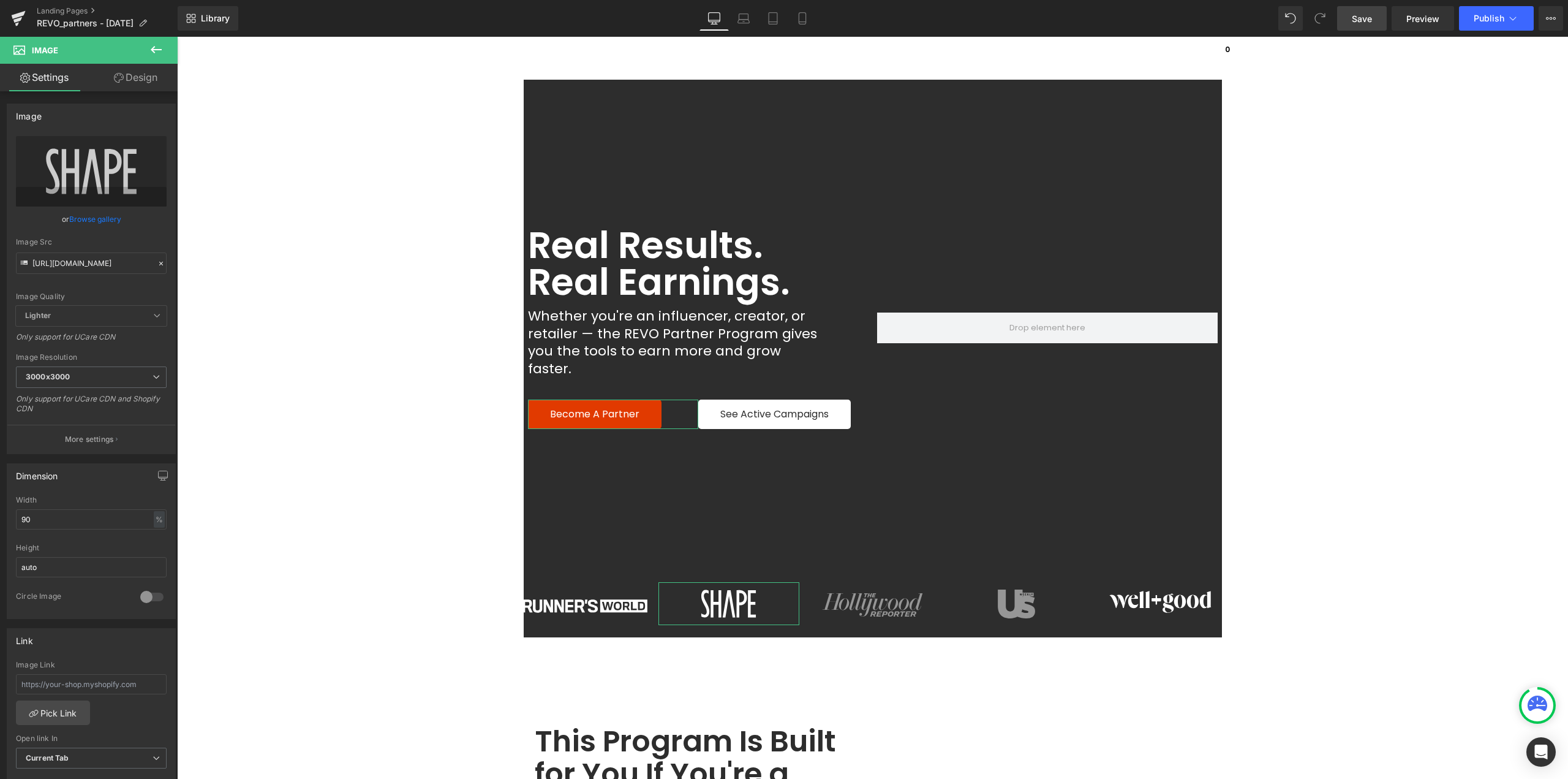
click at [153, 79] on link "Design" at bounding box center [135, 78] width 89 height 27
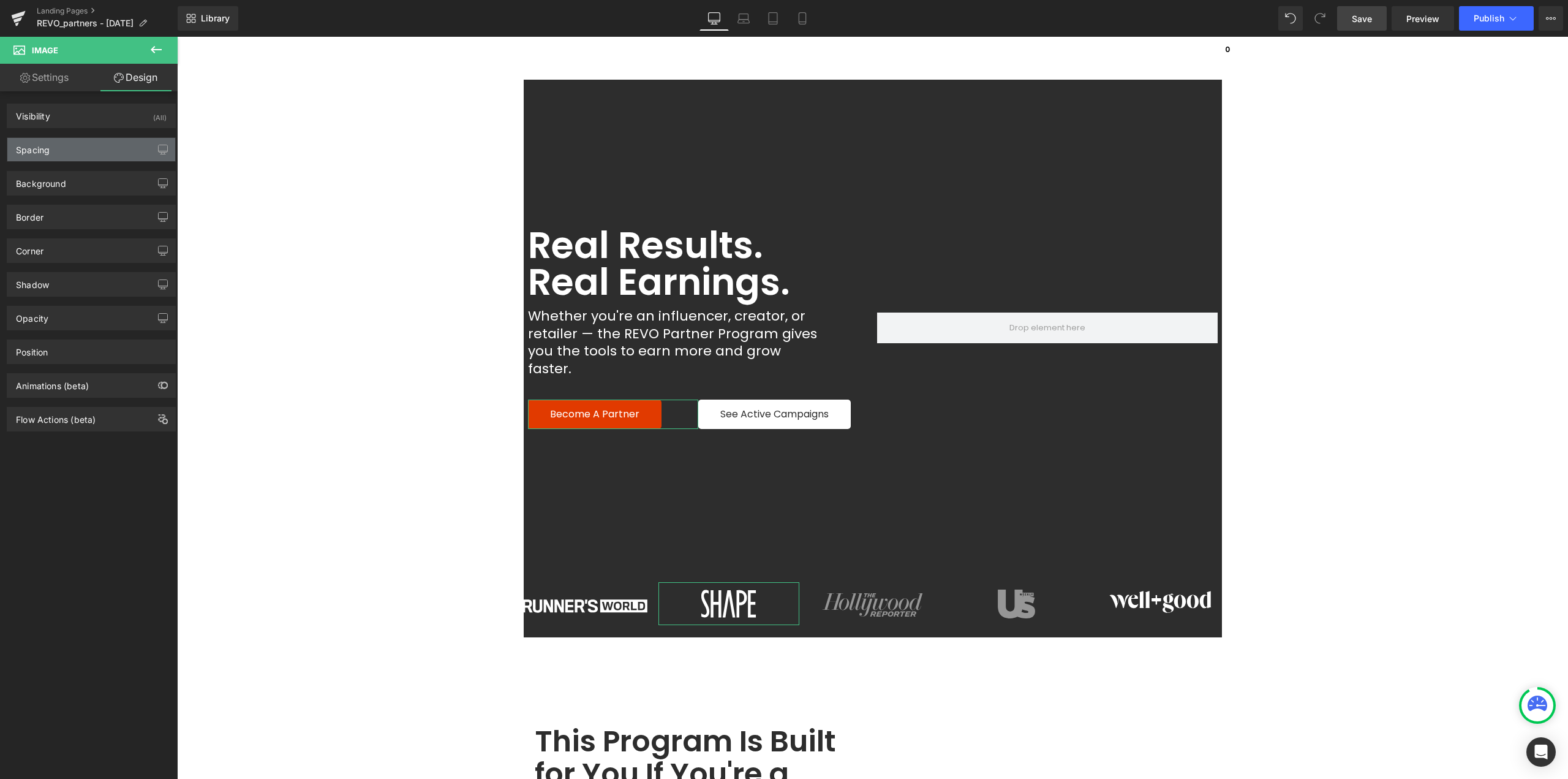
click at [81, 153] on div "Spacing" at bounding box center [91, 149] width 168 height 23
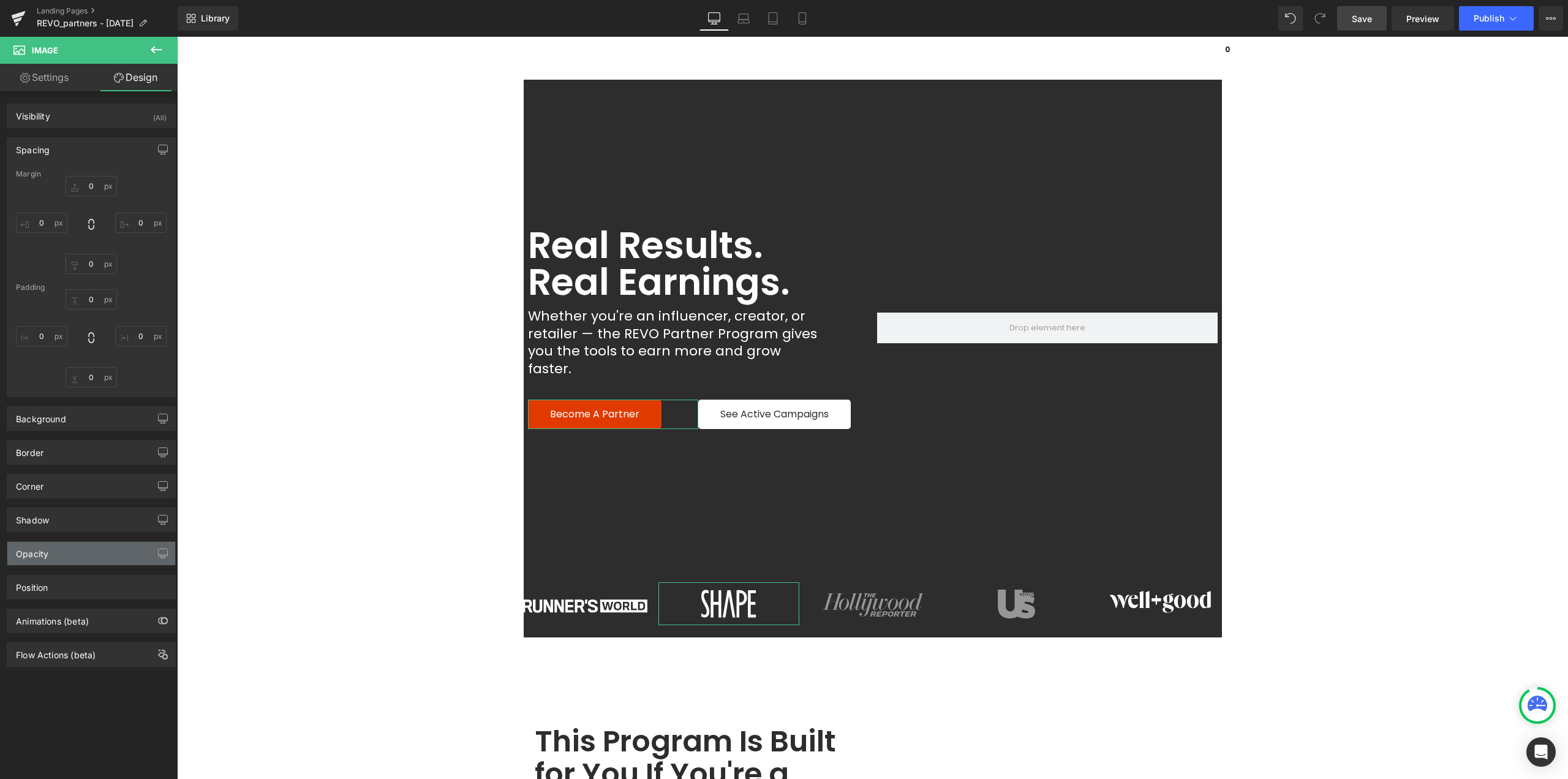
click at [58, 553] on div "Opacity" at bounding box center [91, 553] width 168 height 23
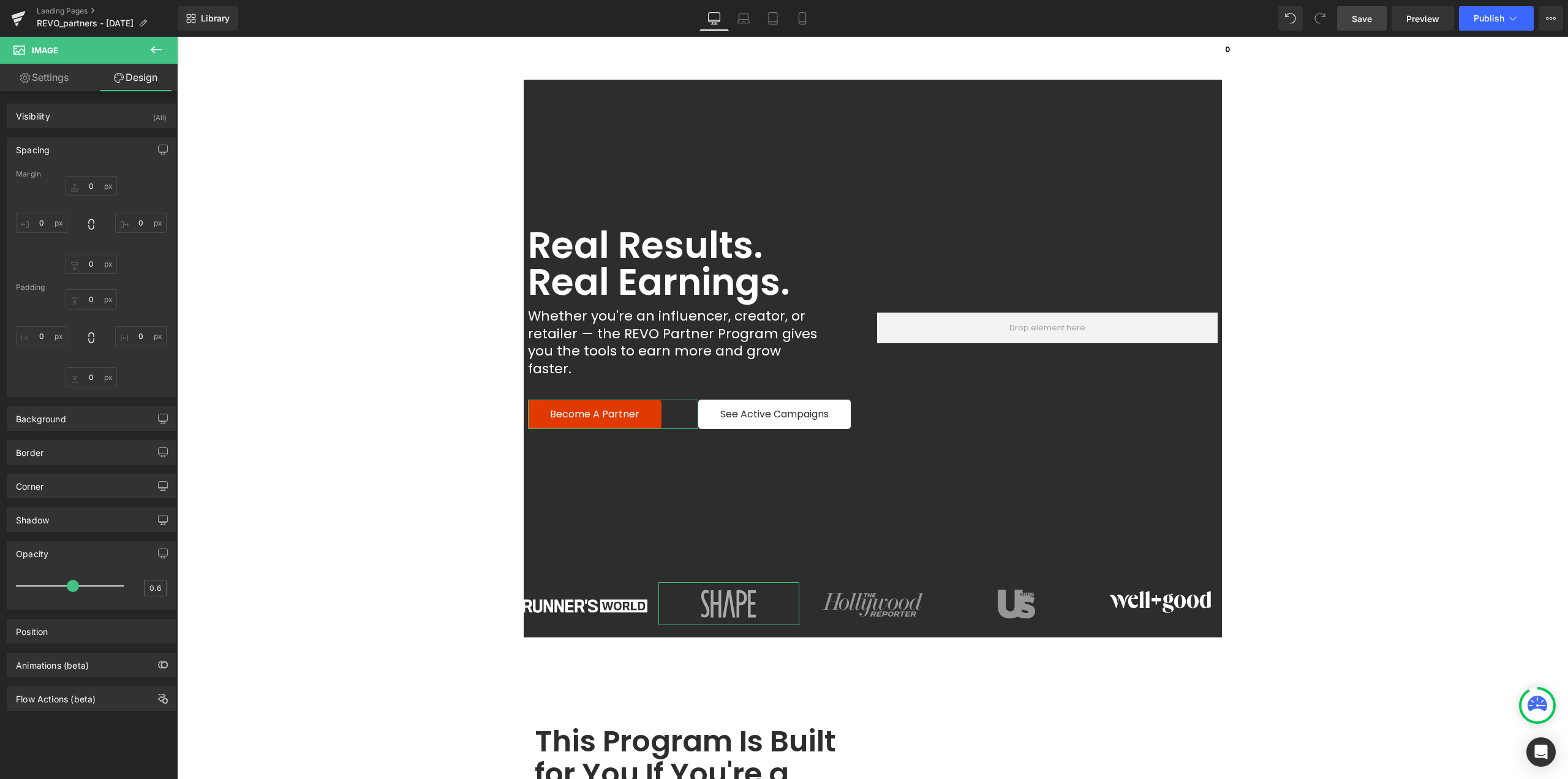
type input "0.5"
drag, startPoint x: 117, startPoint y: 584, endPoint x: 62, endPoint y: 586, distance: 55.0
click at [62, 586] on span at bounding box center [59, 585] width 12 height 12
click at [584, 598] on span "Image" at bounding box center [585, 605] width 26 height 15
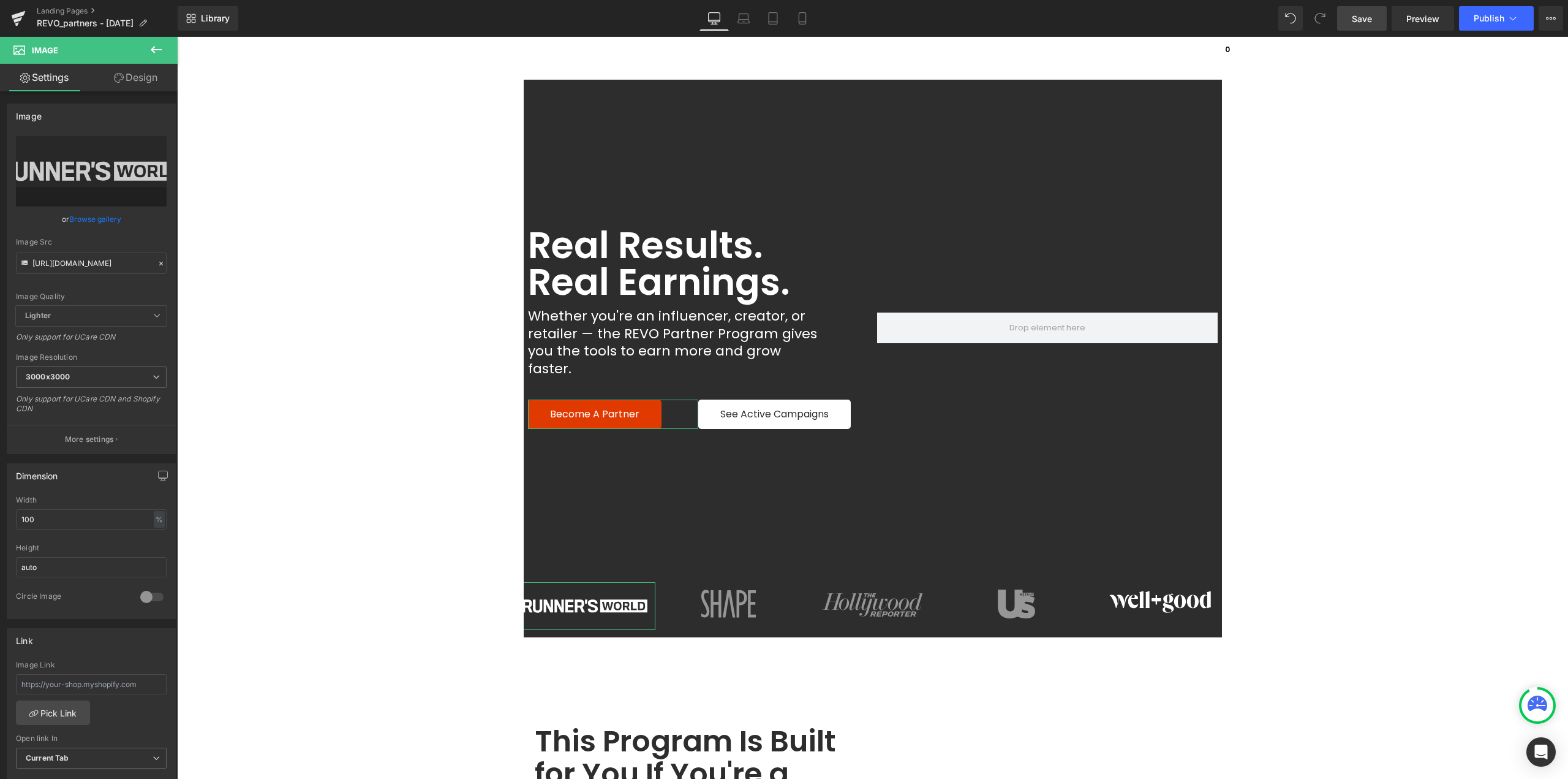
click at [153, 80] on link "Design" at bounding box center [135, 78] width 89 height 27
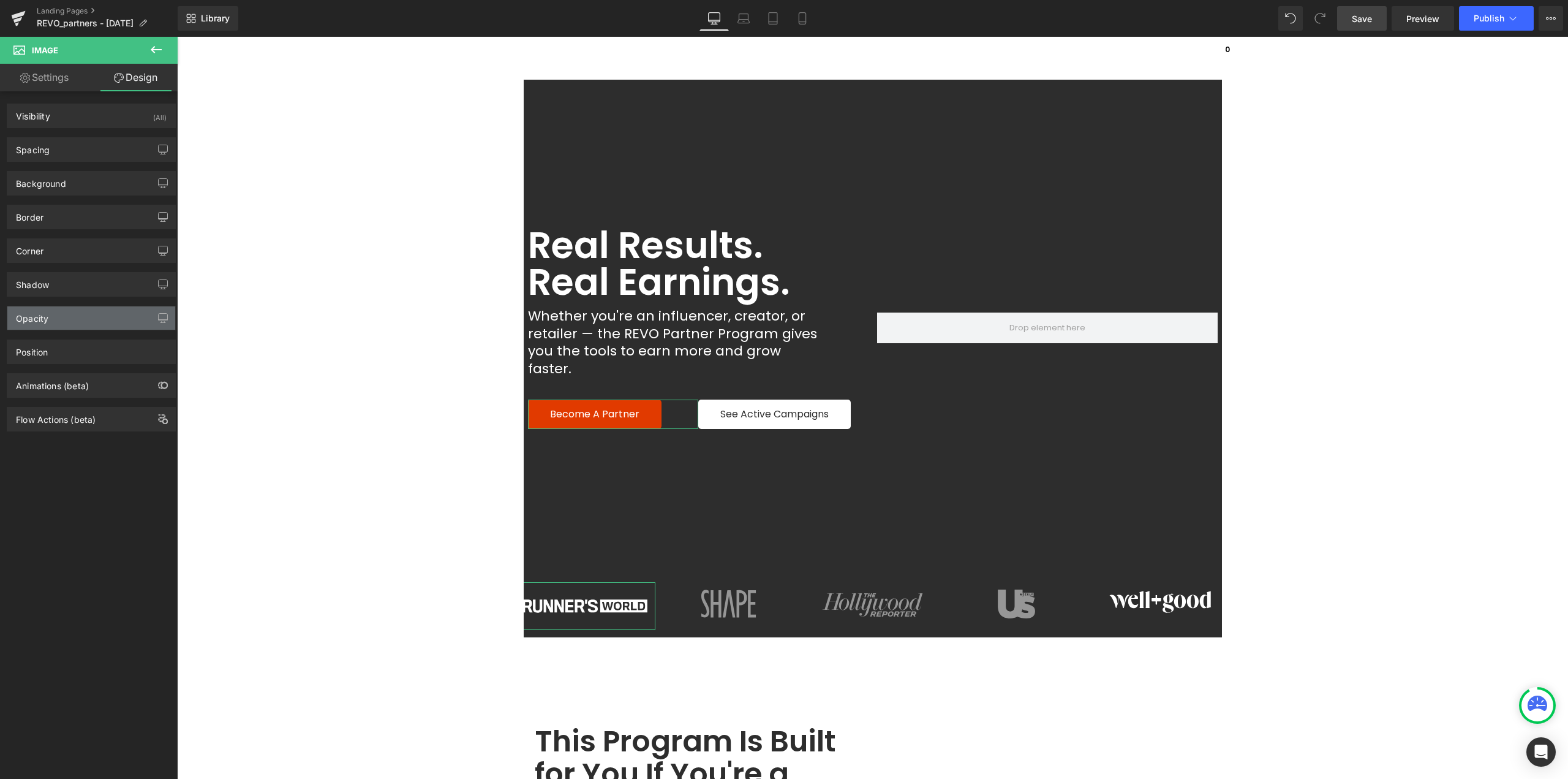
click at [57, 316] on div "Opacity" at bounding box center [91, 317] width 168 height 23
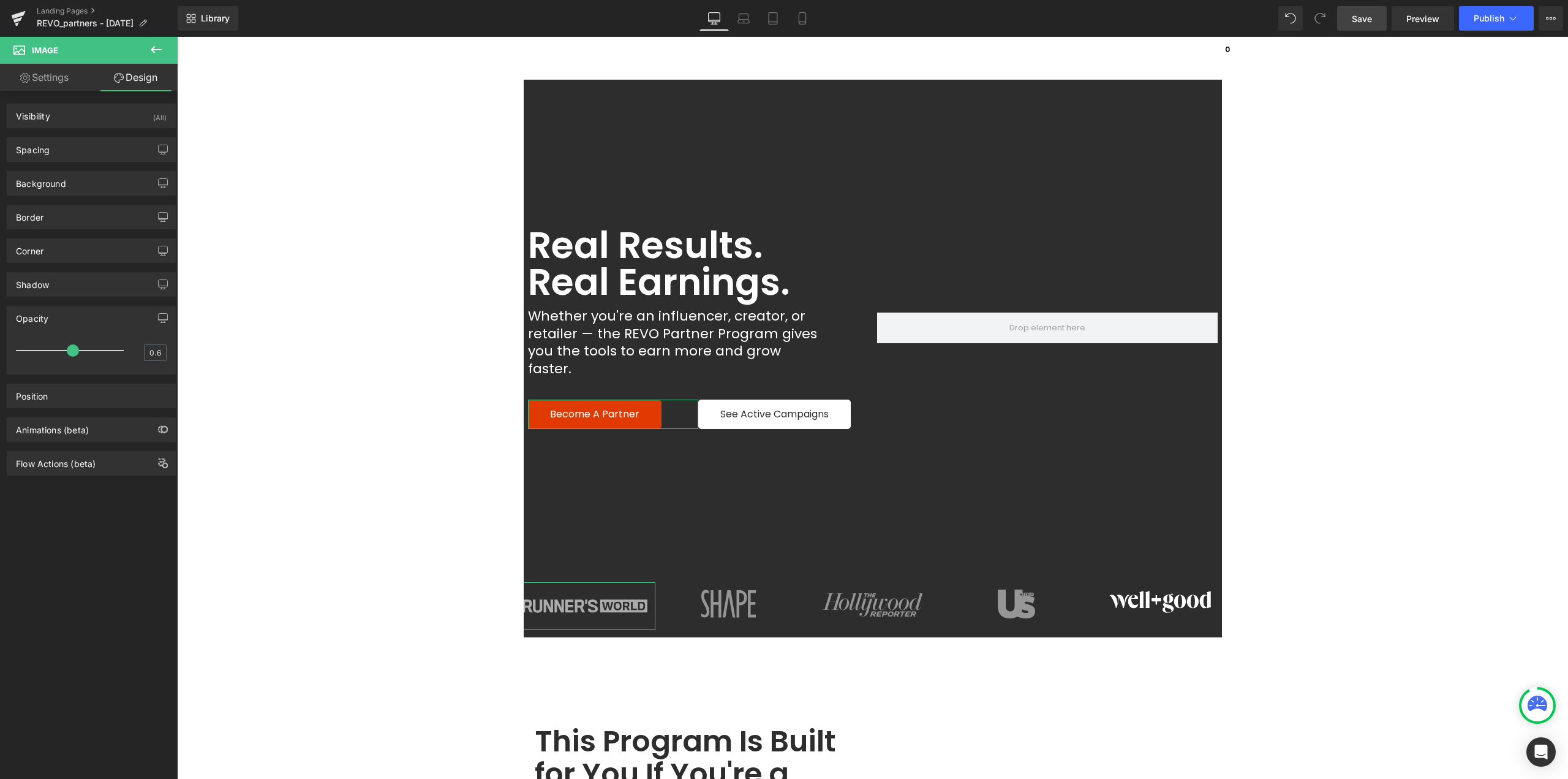
type input "0.5"
drag, startPoint x: 114, startPoint y: 351, endPoint x: 59, endPoint y: 354, distance: 55.1
click at [59, 354] on span at bounding box center [59, 350] width 12 height 12
click at [1155, 595] on span "Image" at bounding box center [1161, 602] width 26 height 15
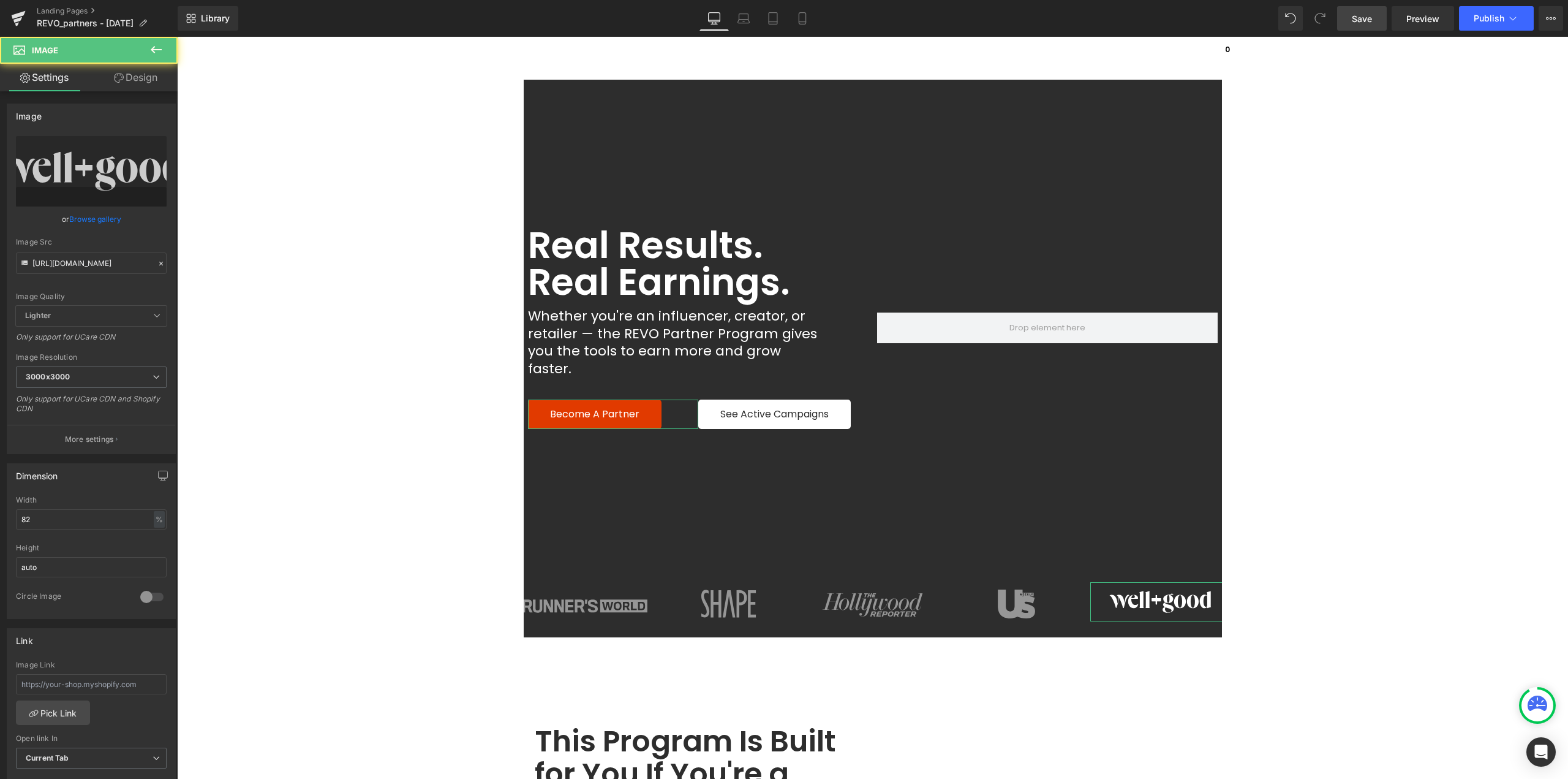
click at [135, 85] on link "Design" at bounding box center [135, 78] width 89 height 27
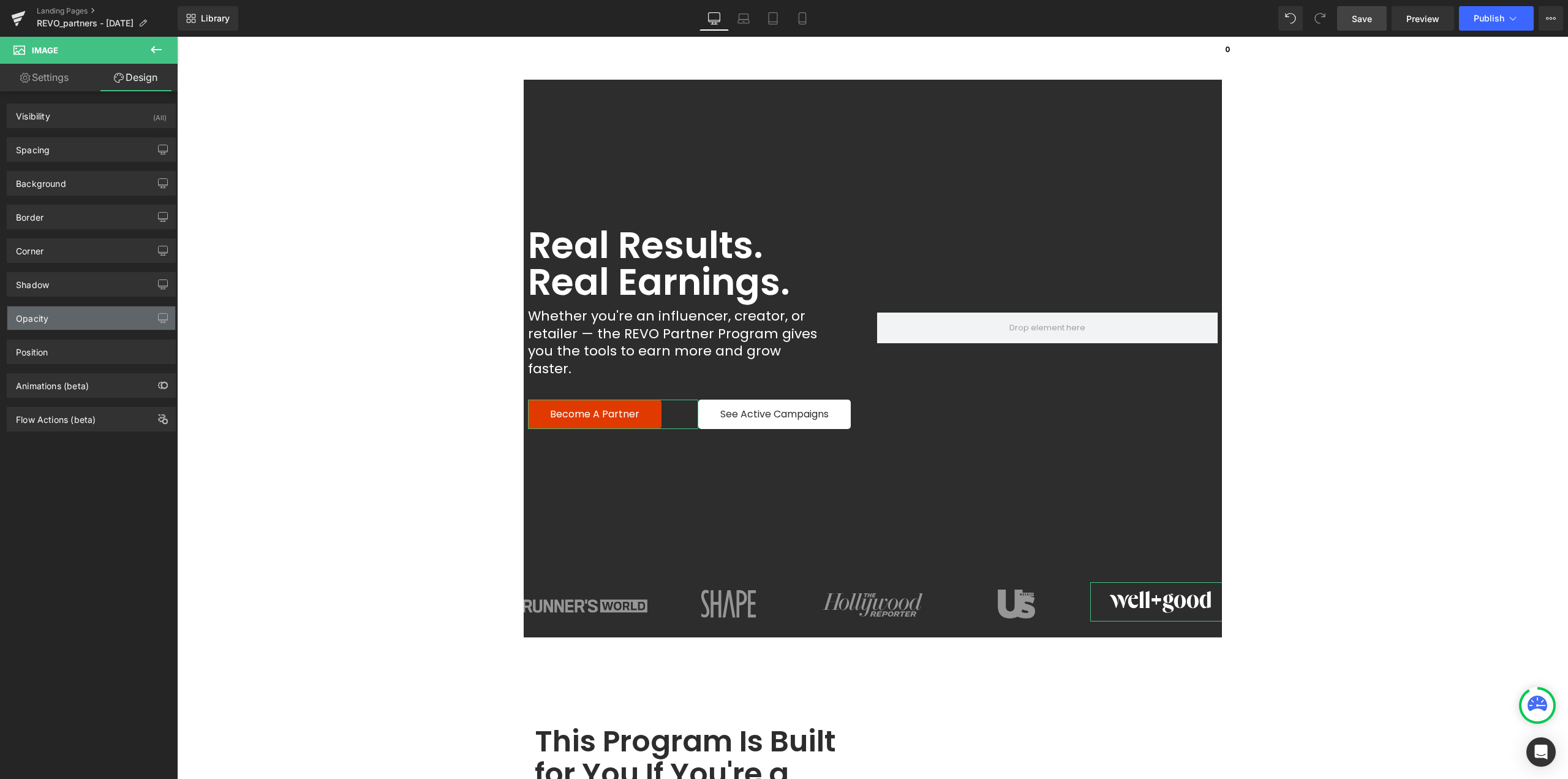
click at [55, 320] on div "Opacity" at bounding box center [91, 317] width 168 height 23
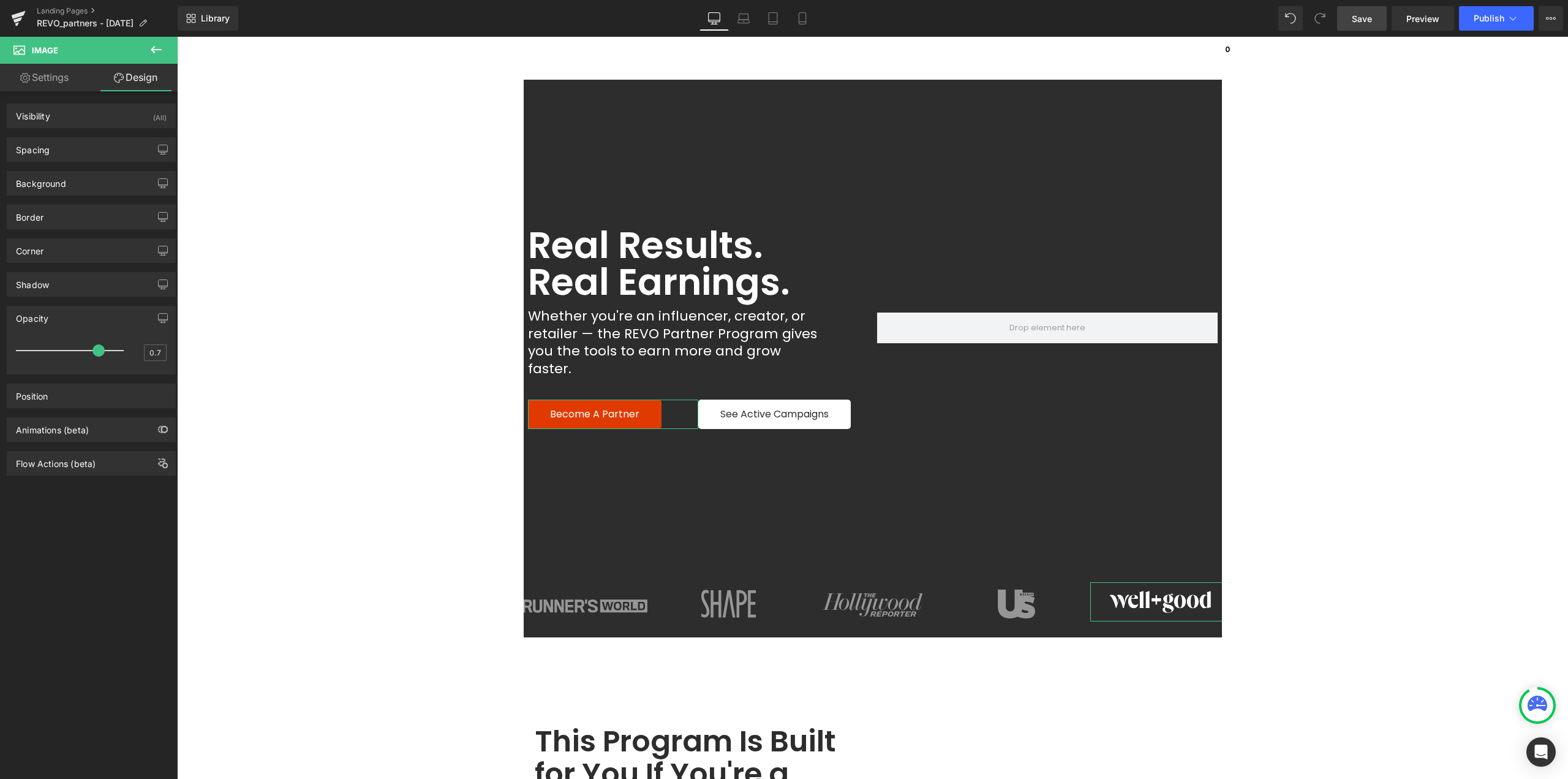
type input "0.5"
drag, startPoint x: 116, startPoint y: 353, endPoint x: 57, endPoint y: 360, distance: 59.4
click at [57, 360] on div at bounding box center [72, 350] width 101 height 25
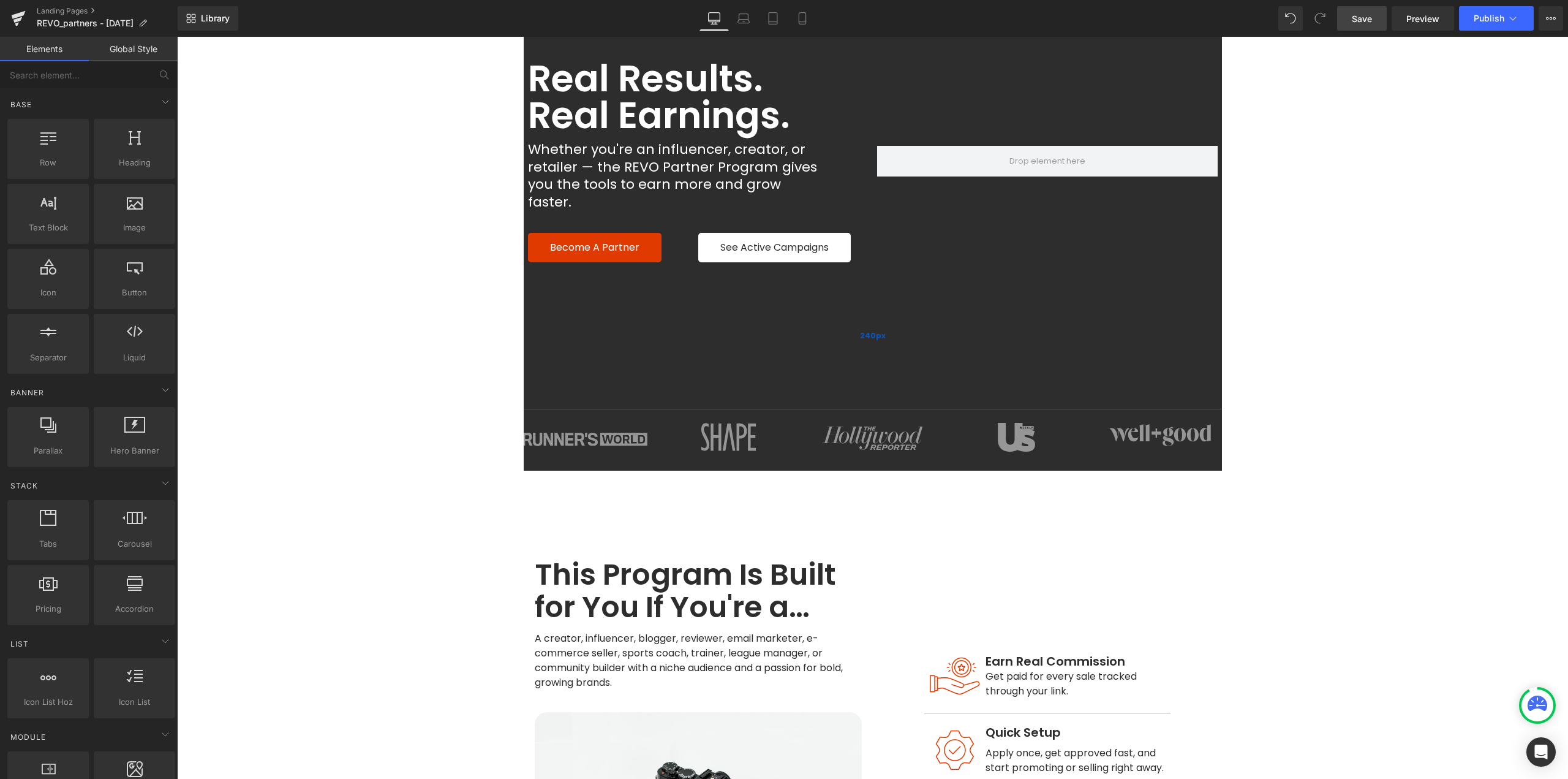
scroll to position [306, 0]
